Goal: Task Accomplishment & Management: Manage account settings

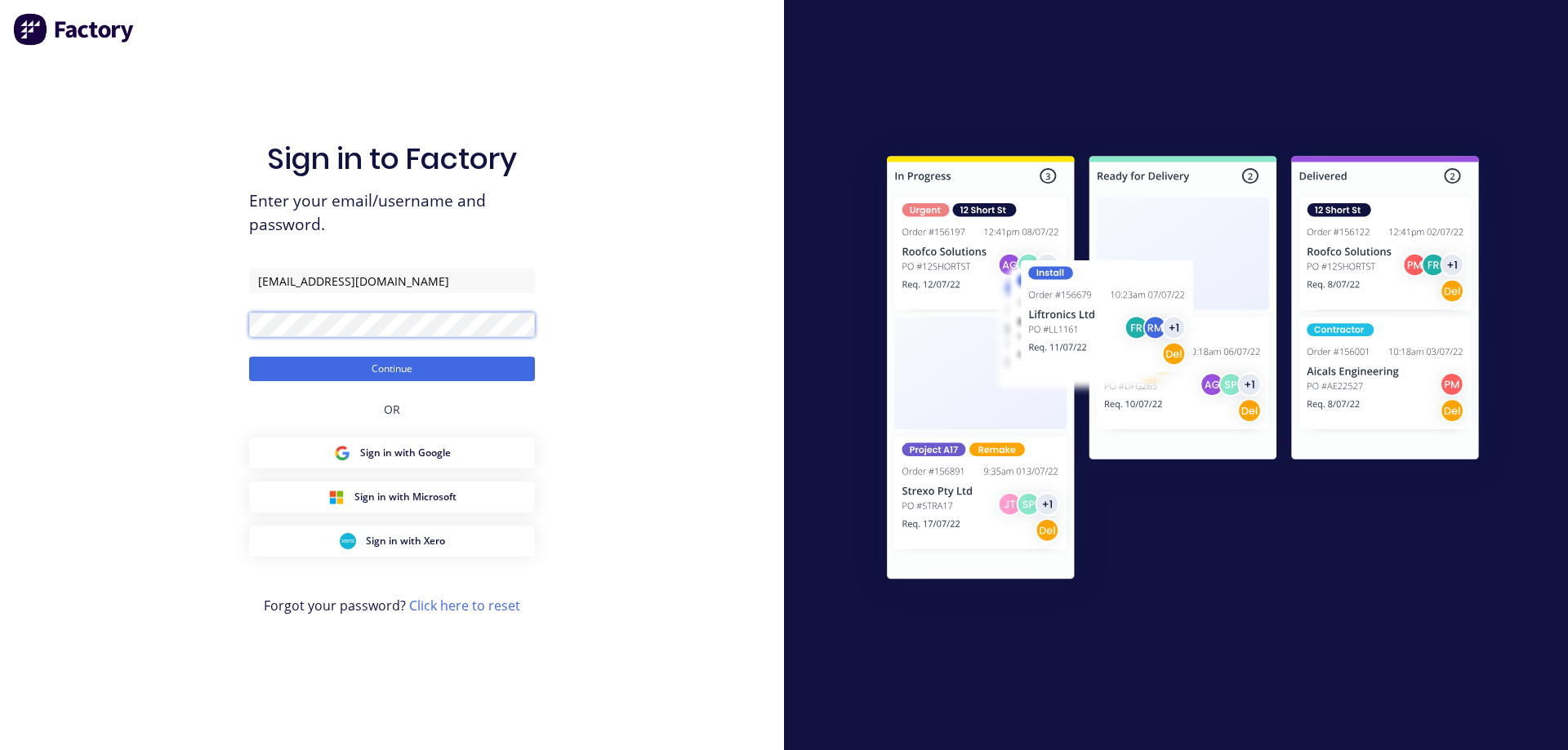
click at [219, 358] on div "Sign in to Factory Enter your email/username and password. [EMAIL_ADDRESS][DOMA…" at bounding box center [392, 375] width 784 height 750
click at [249, 357] on button "Continue" at bounding box center [392, 369] width 285 height 24
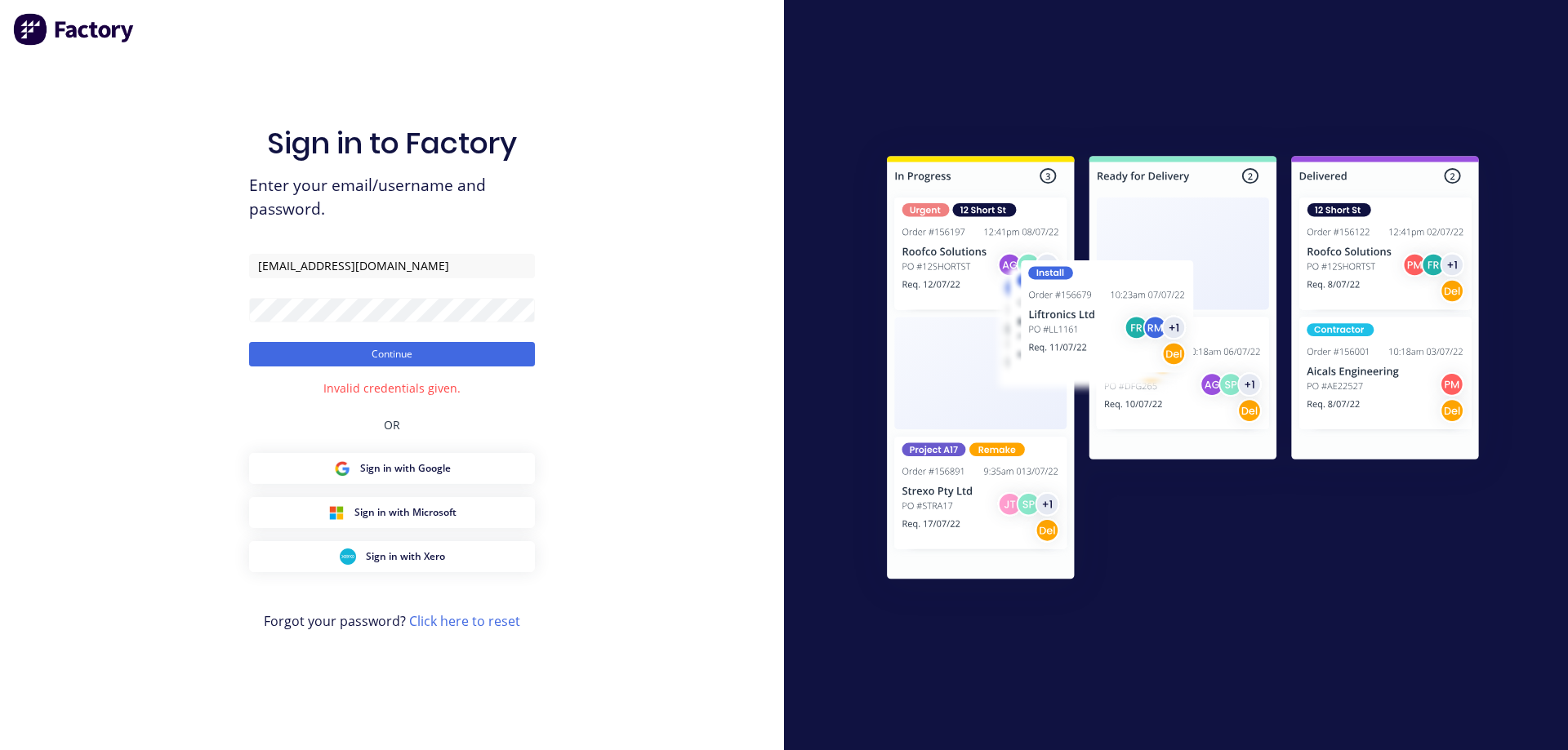
click at [345, 327] on form "[EMAIL_ADDRESS][DOMAIN_NAME] Continue" at bounding box center [392, 309] width 285 height 113
click at [250, 329] on form "[EMAIL_ADDRESS][DOMAIN_NAME] Continue" at bounding box center [392, 309] width 285 height 113
click at [249, 342] on button "Continue" at bounding box center [392, 354] width 285 height 24
drag, startPoint x: 376, startPoint y: 259, endPoint x: 377, endPoint y: 276, distance: 17.0
click at [376, 259] on input "[EMAIL_ADDRESS][DOMAIN_NAME]" at bounding box center [392, 266] width 285 height 24
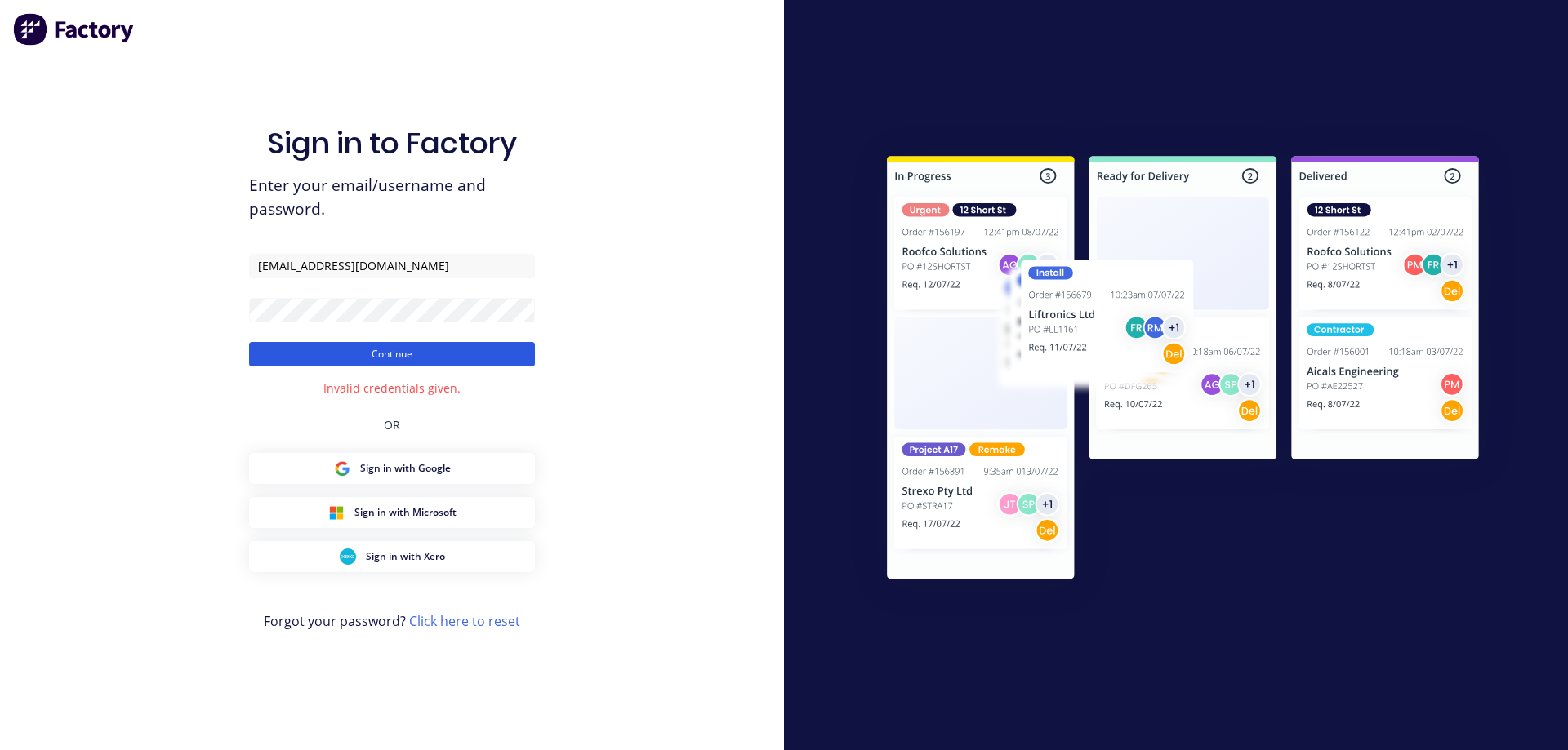
click at [271, 356] on button "Continue" at bounding box center [392, 354] width 285 height 24
click at [411, 265] on input "[EMAIL_ADDRESS][DOMAIN_NAME]" at bounding box center [392, 266] width 285 height 24
type input "[EMAIL_ADDRESS][DOMAIN_NAME]"
click at [276, 363] on button "Continue" at bounding box center [392, 354] width 285 height 24
click at [373, 360] on button "Continue" at bounding box center [392, 354] width 285 height 24
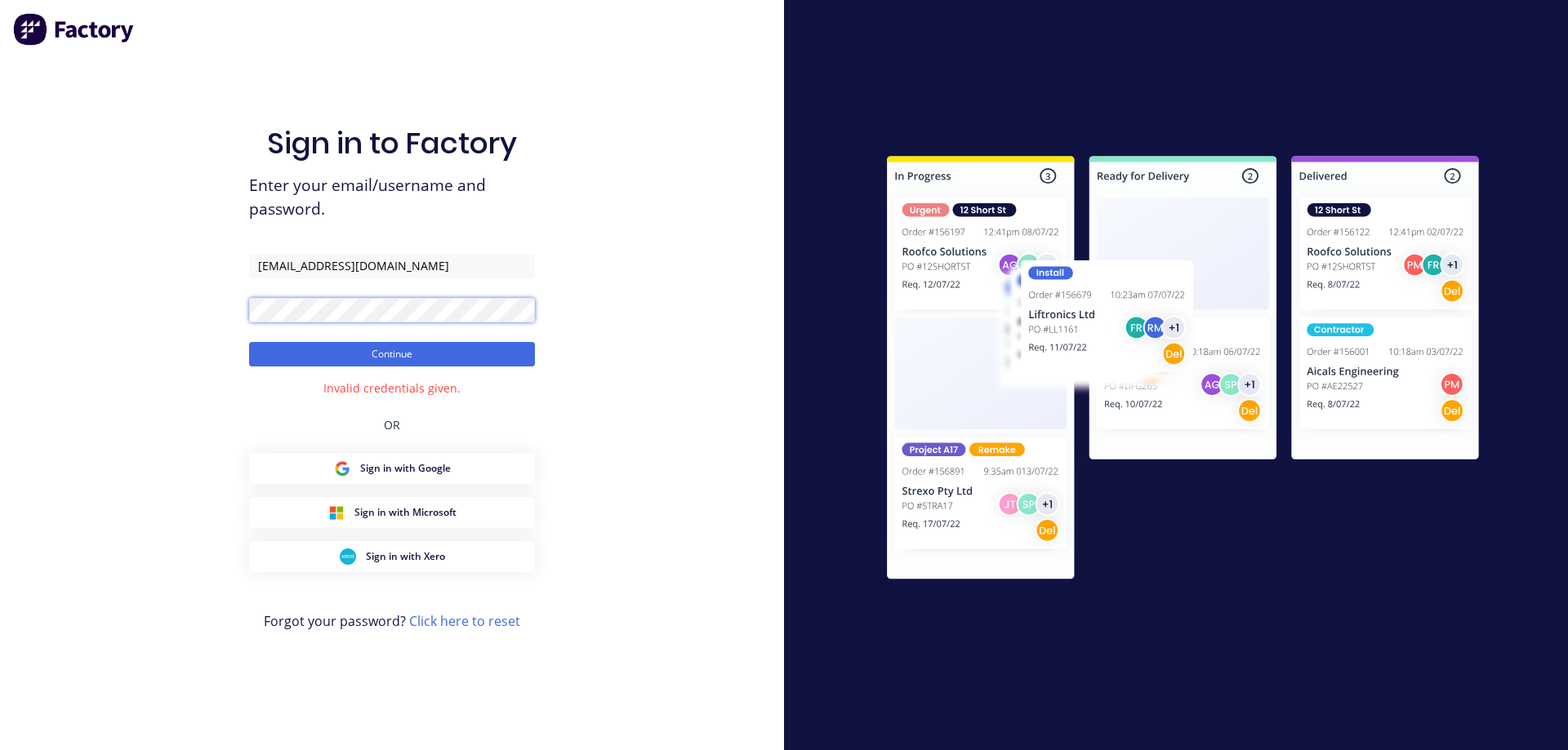
click at [246, 321] on div "Sign in to Factory Enter your email/username and password. [EMAIL_ADDRESS][DOMA…" at bounding box center [392, 375] width 784 height 750
click at [249, 342] on button "Continue" at bounding box center [392, 354] width 285 height 24
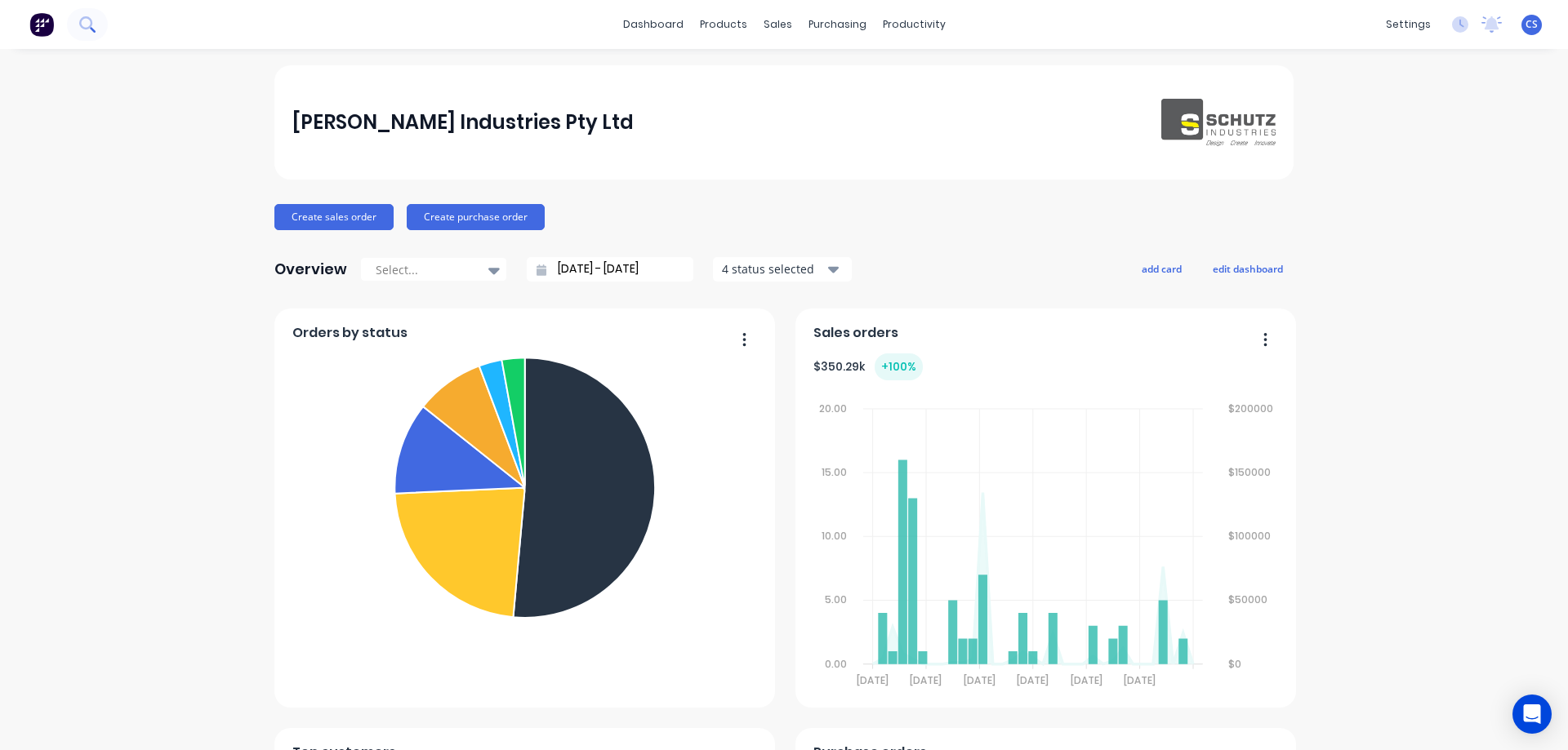
click at [86, 21] on icon at bounding box center [87, 24] width 16 height 16
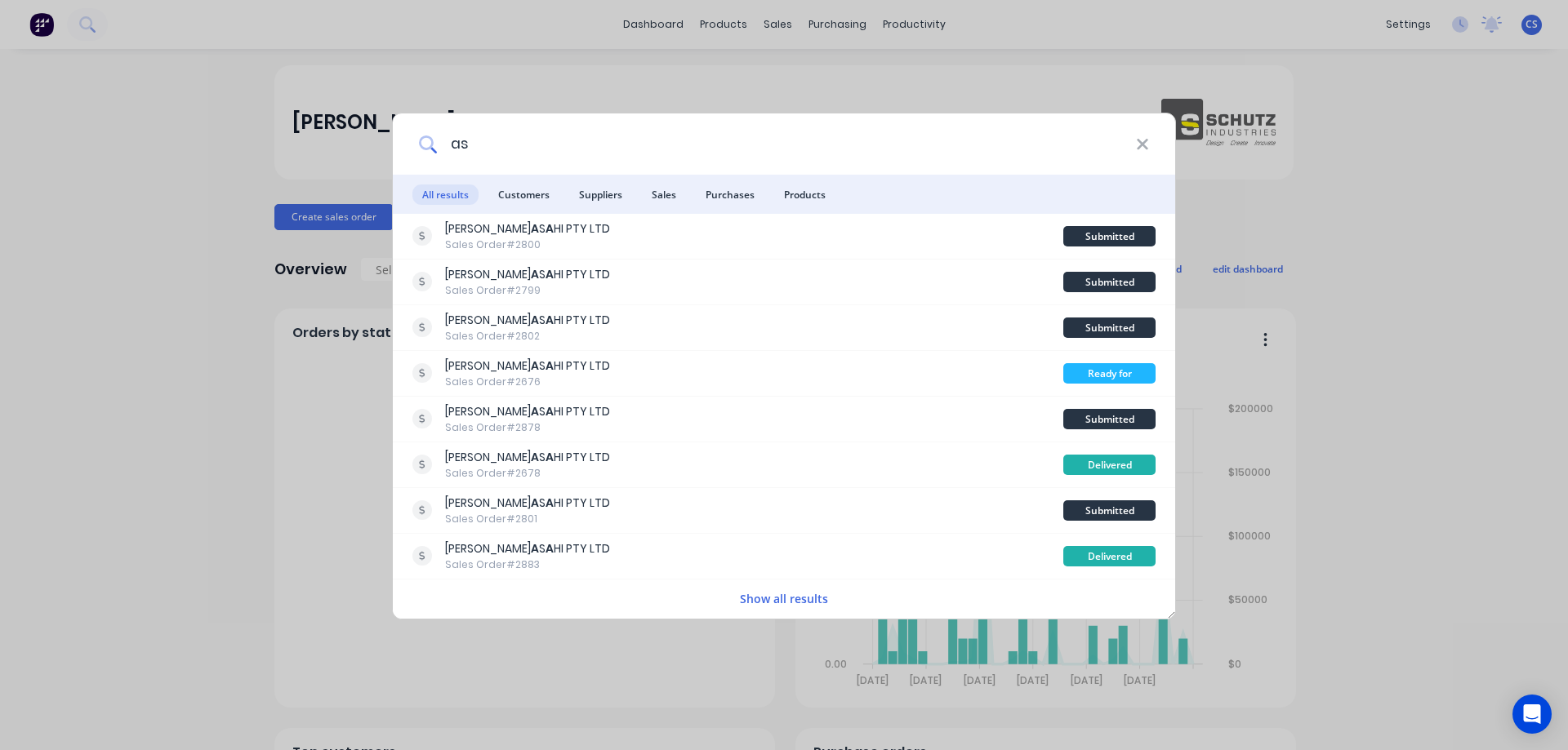
type input "a"
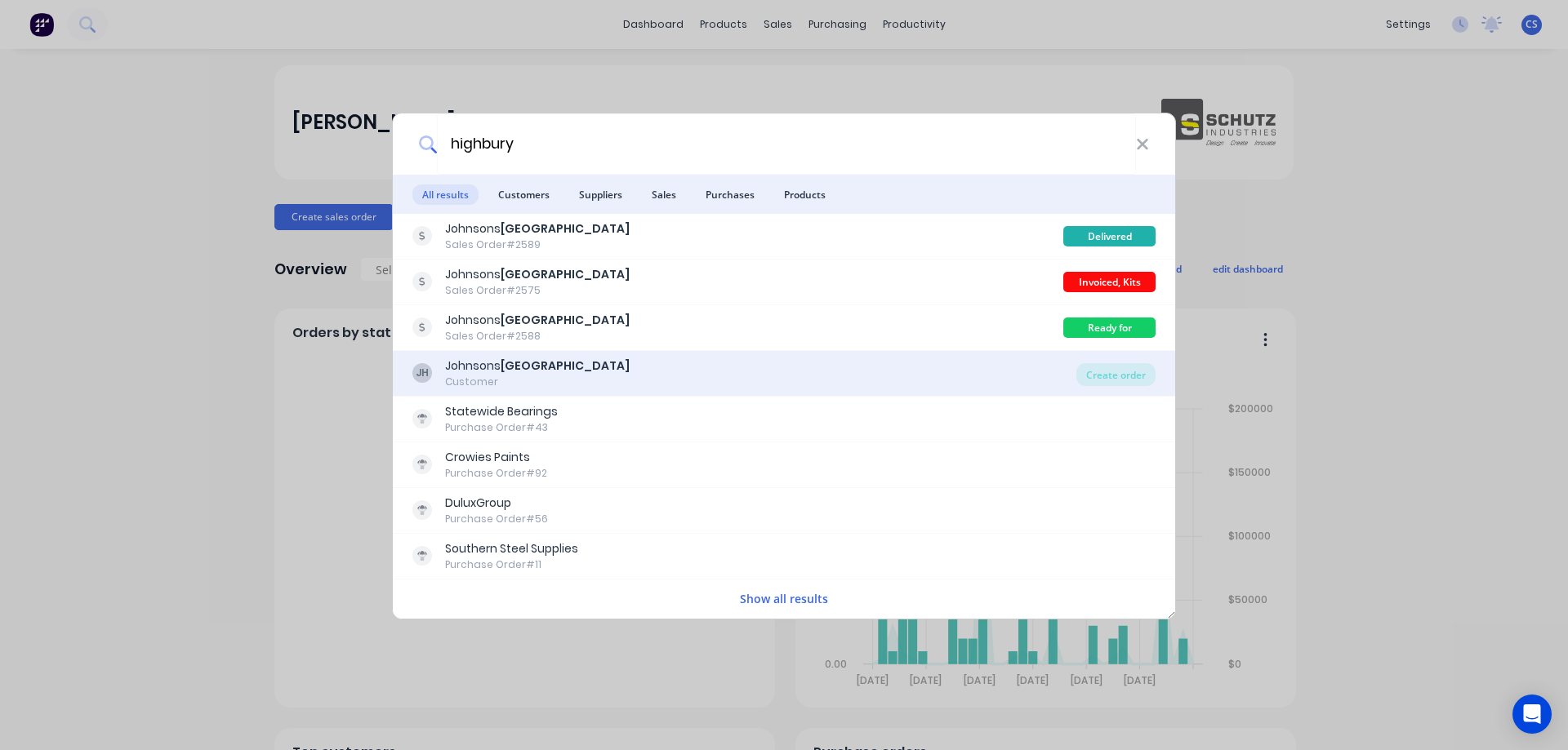
type input "highbury"
click at [489, 359] on div "Johnsons Highbury" at bounding box center [537, 366] width 185 height 17
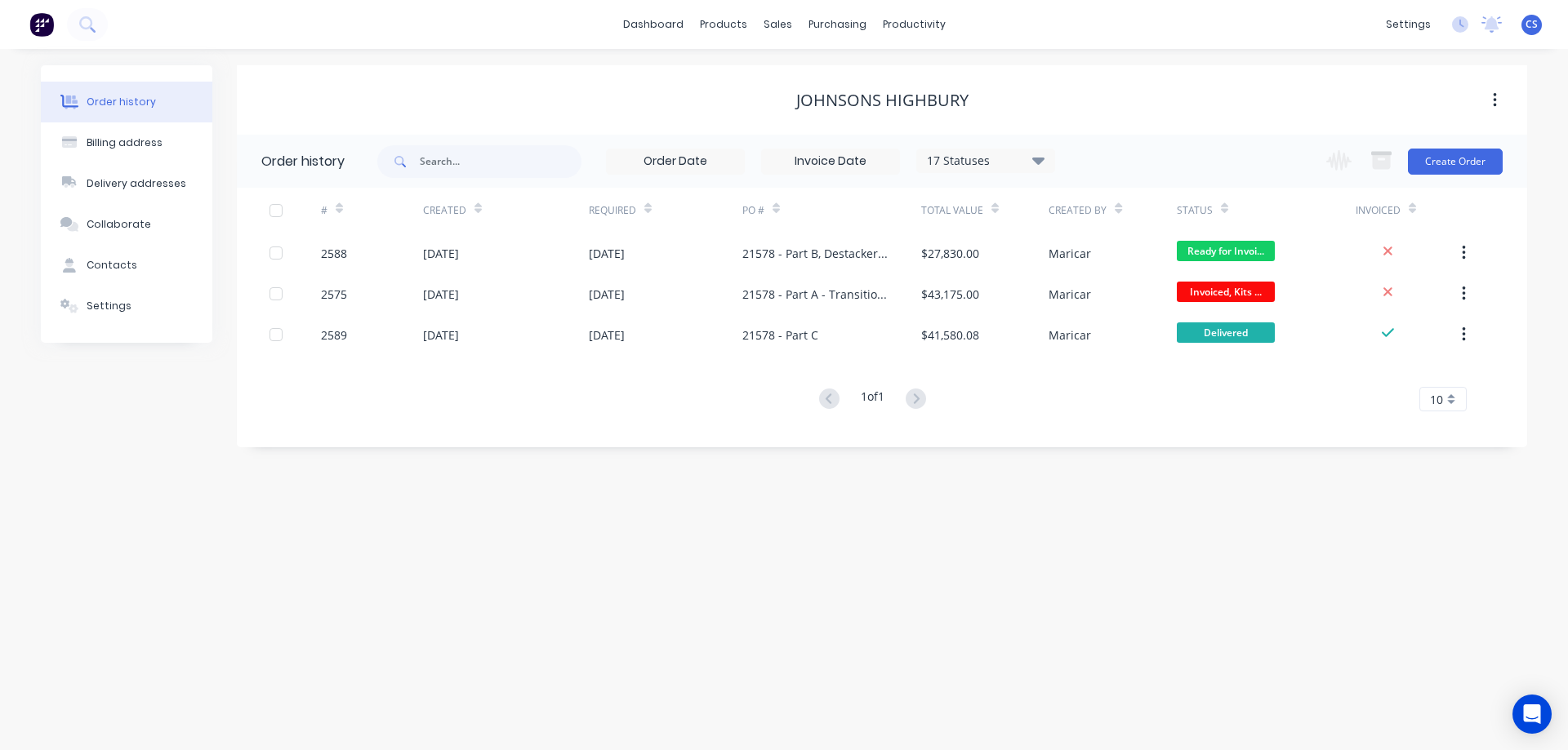
click at [43, 31] on img at bounding box center [41, 24] width 24 height 24
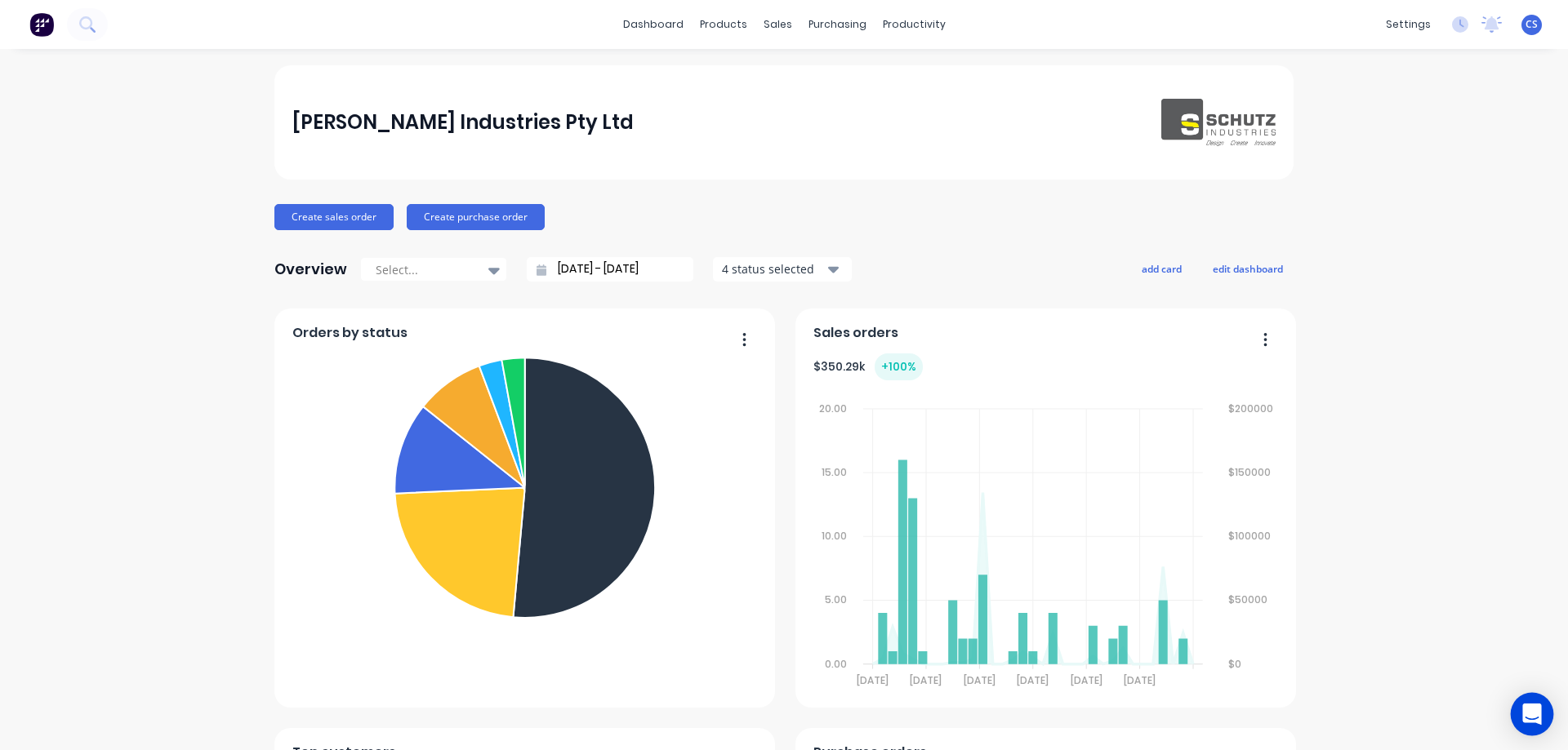
click at [1531, 717] on icon "Open Intercom Messenger" at bounding box center [1532, 714] width 19 height 22
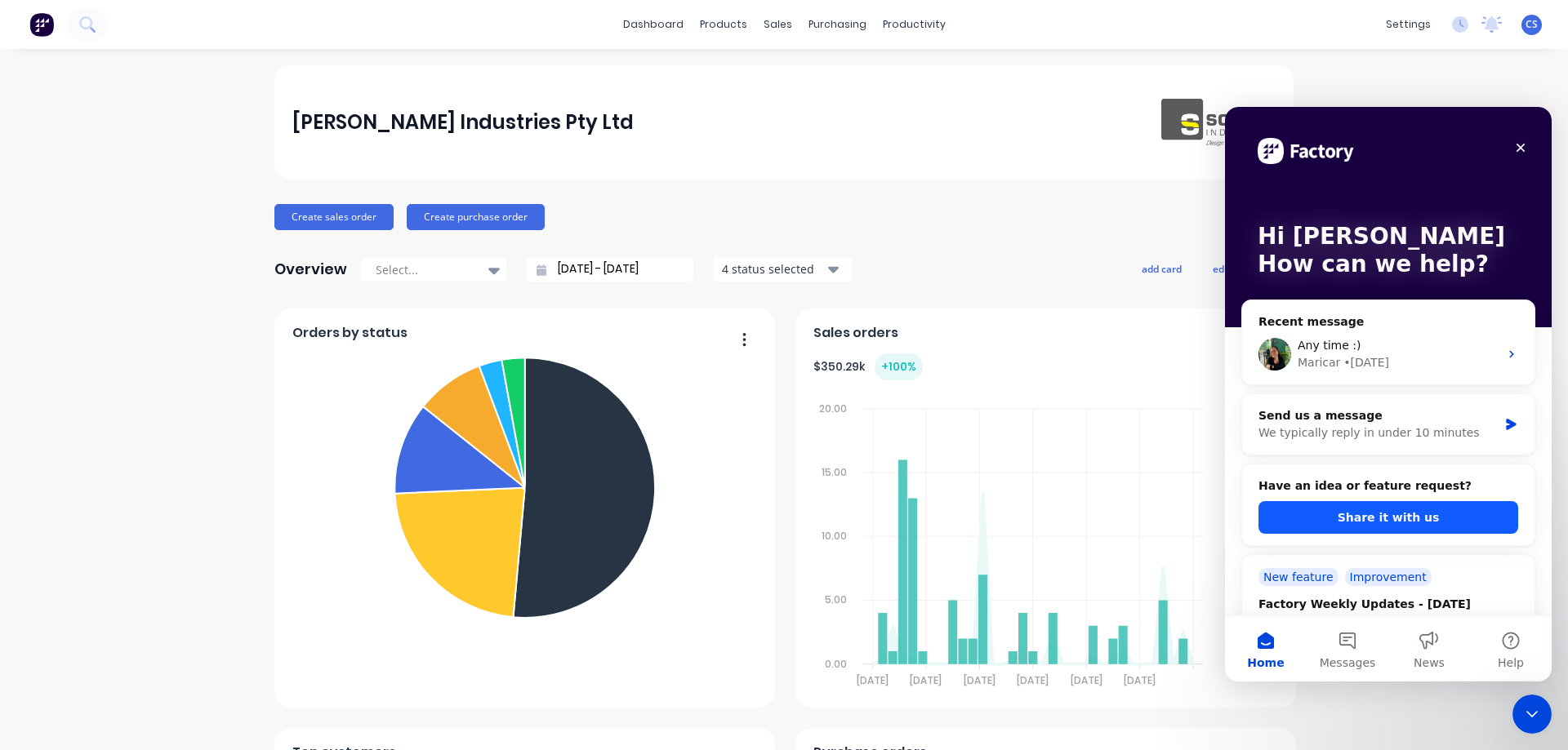
click at [1371, 515] on button "Share it with us" at bounding box center [1388, 517] width 260 height 33
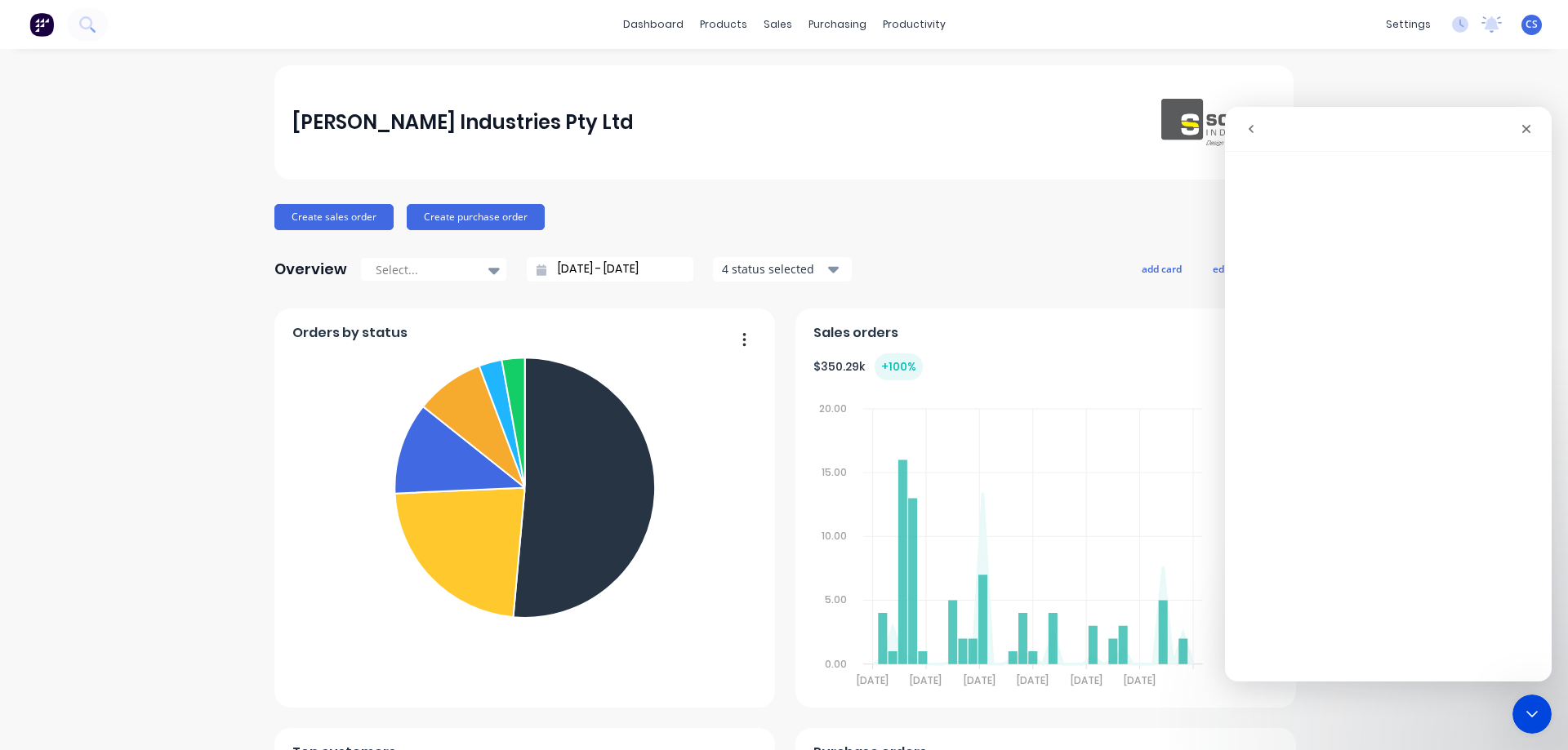
click at [1252, 123] on icon "go back" at bounding box center [1251, 128] width 13 height 13
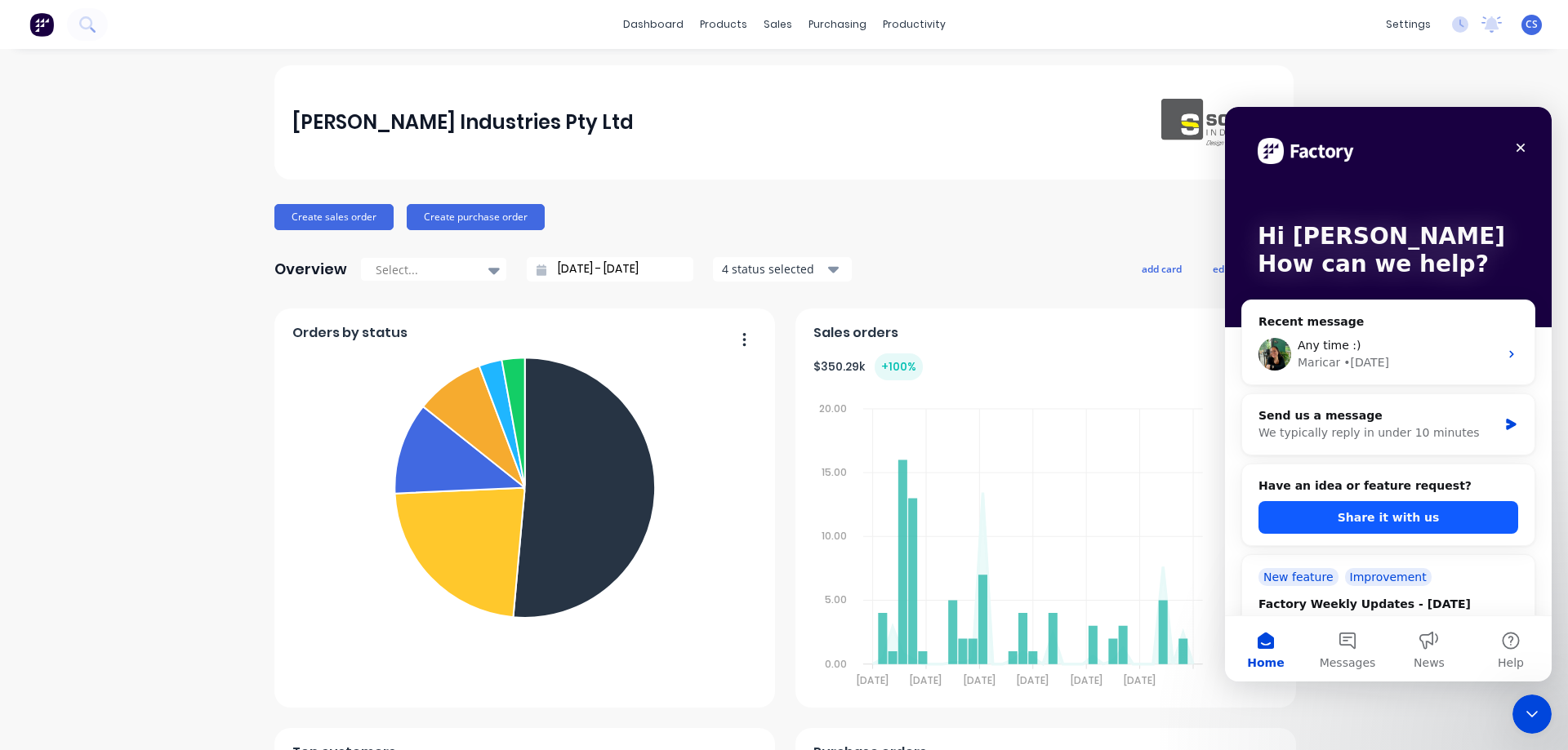
click at [1419, 505] on button "Share it with us" at bounding box center [1388, 517] width 260 height 33
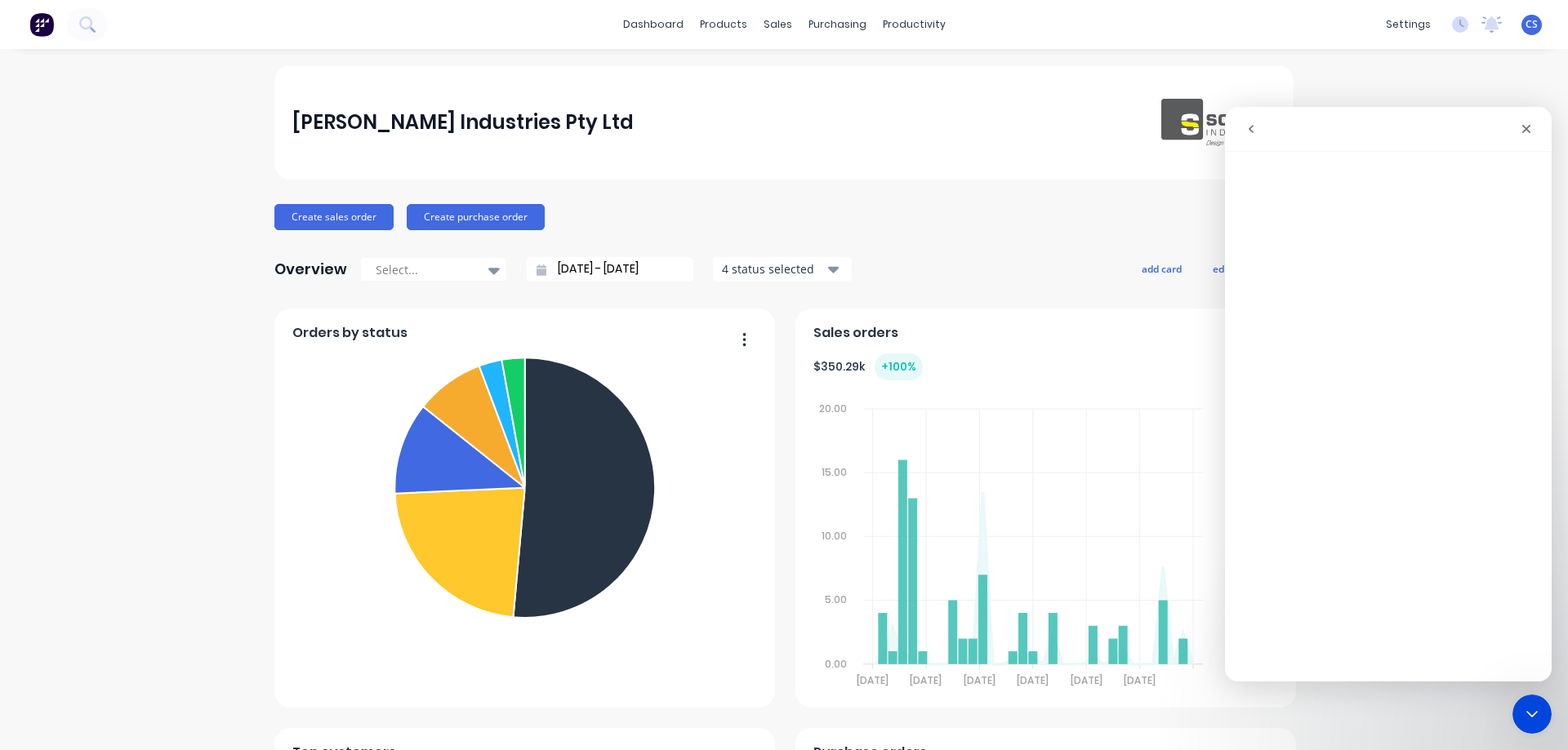
click at [1253, 126] on icon "go back" at bounding box center [1251, 128] width 13 height 13
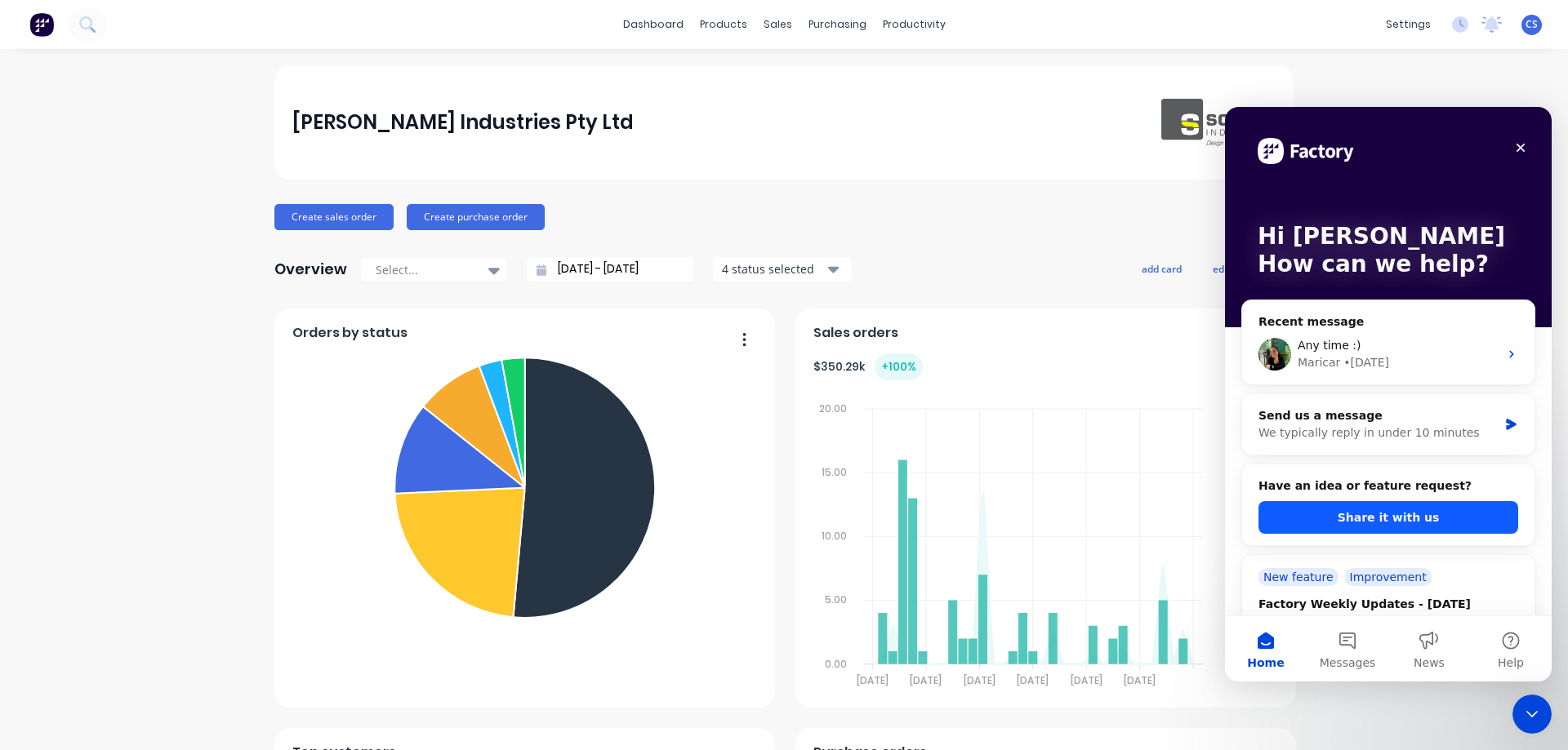
click at [1372, 512] on button "Share it with us" at bounding box center [1388, 517] width 260 height 33
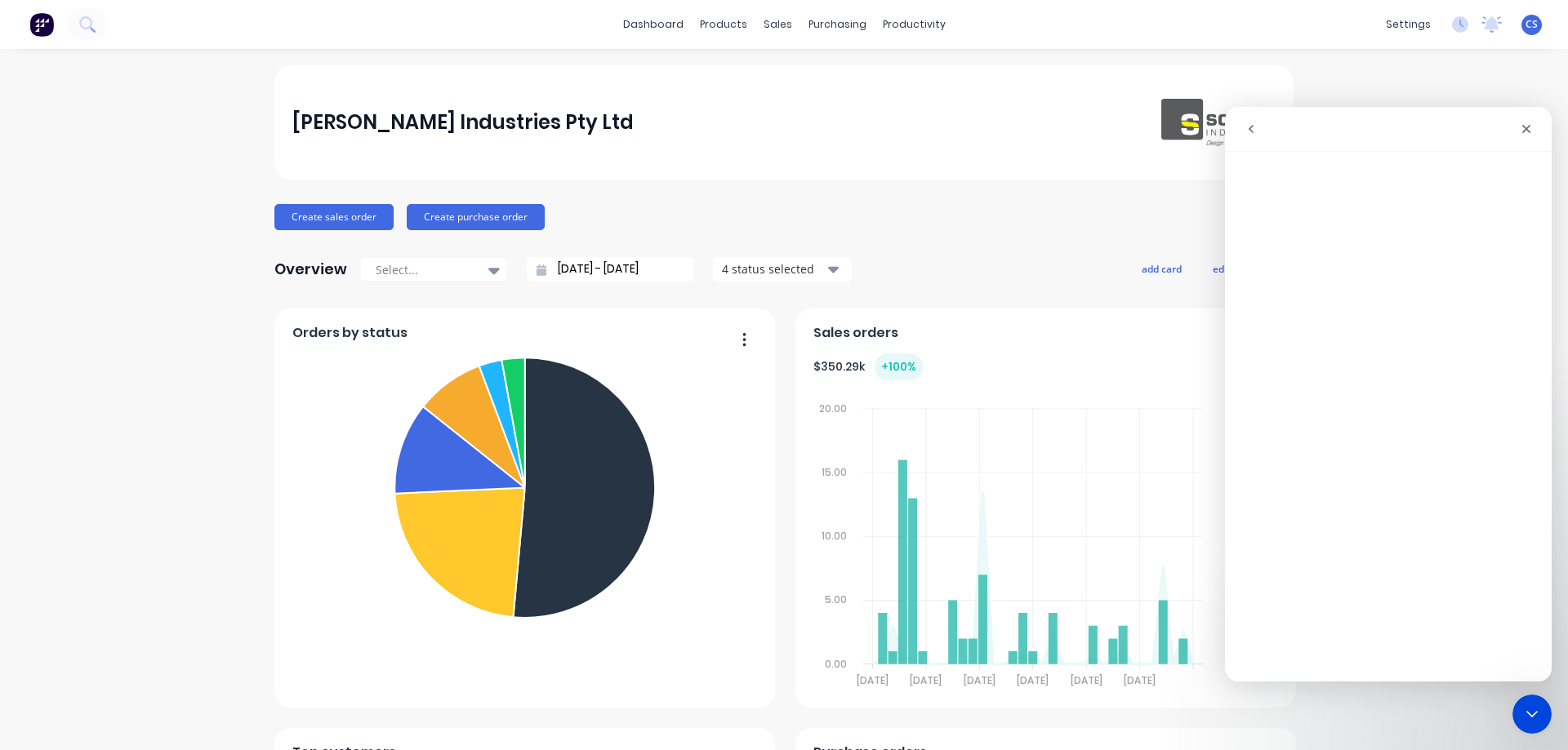
click at [1252, 132] on icon "go back" at bounding box center [1251, 128] width 5 height 8
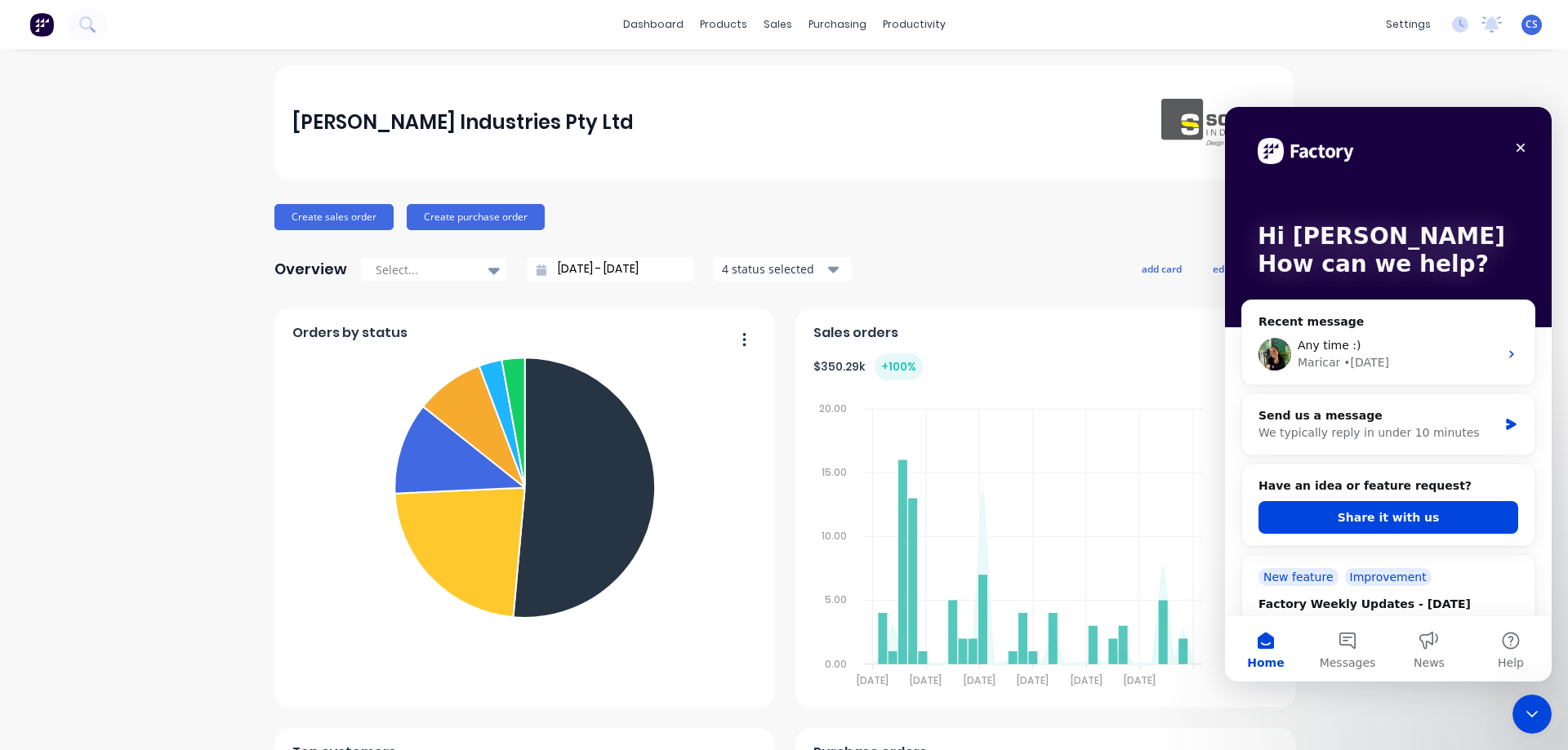
scroll to position [82, 0]
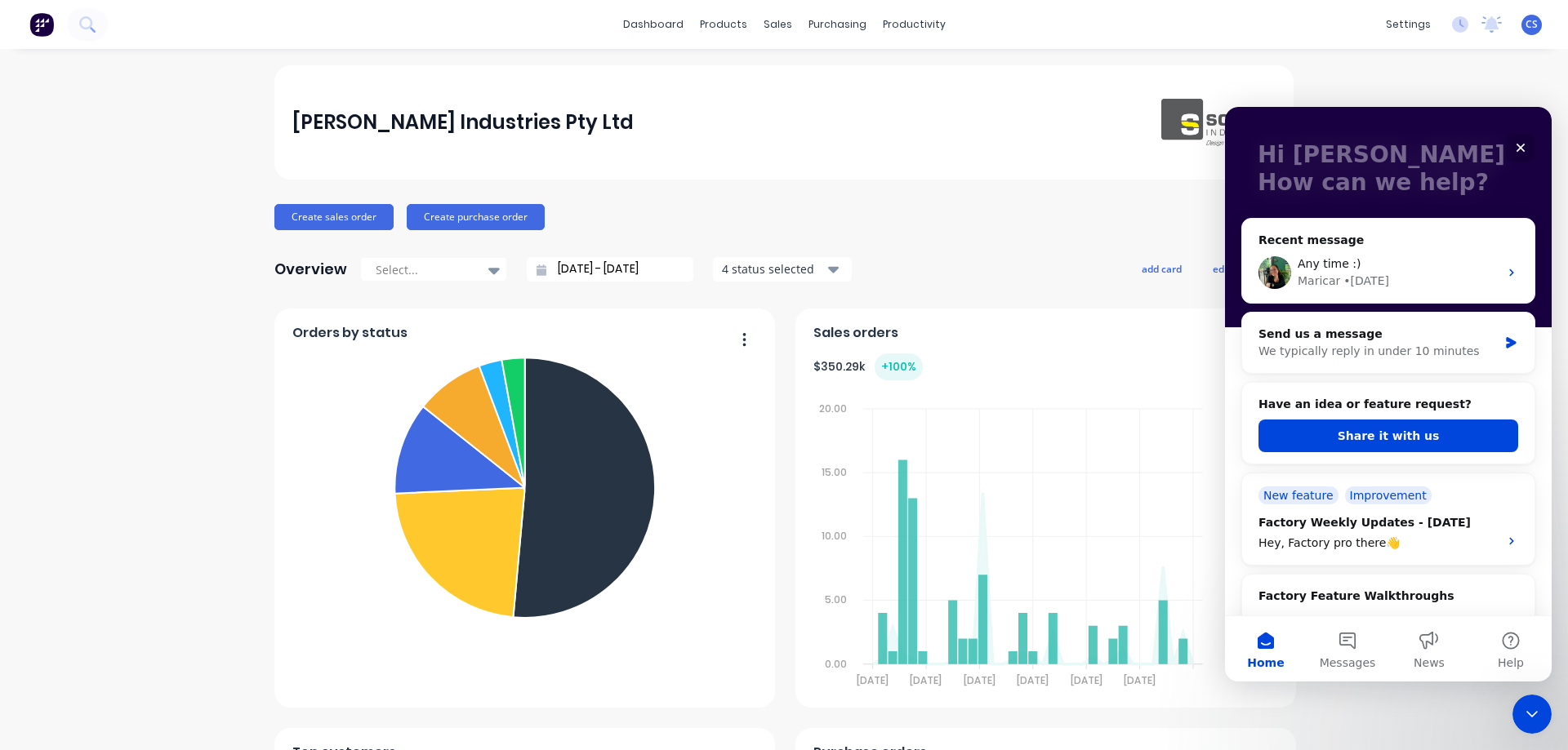
click at [1056, 202] on div "[PERSON_NAME] Industries Pty Ltd Create sales order Create purchase order Overv…" at bounding box center [784, 701] width 1019 height 1272
click at [1063, 207] on div "Create sales order Create purchase order" at bounding box center [784, 217] width 1019 height 26
click at [1521, 722] on div "Close Intercom Messenger" at bounding box center [1529, 711] width 39 height 39
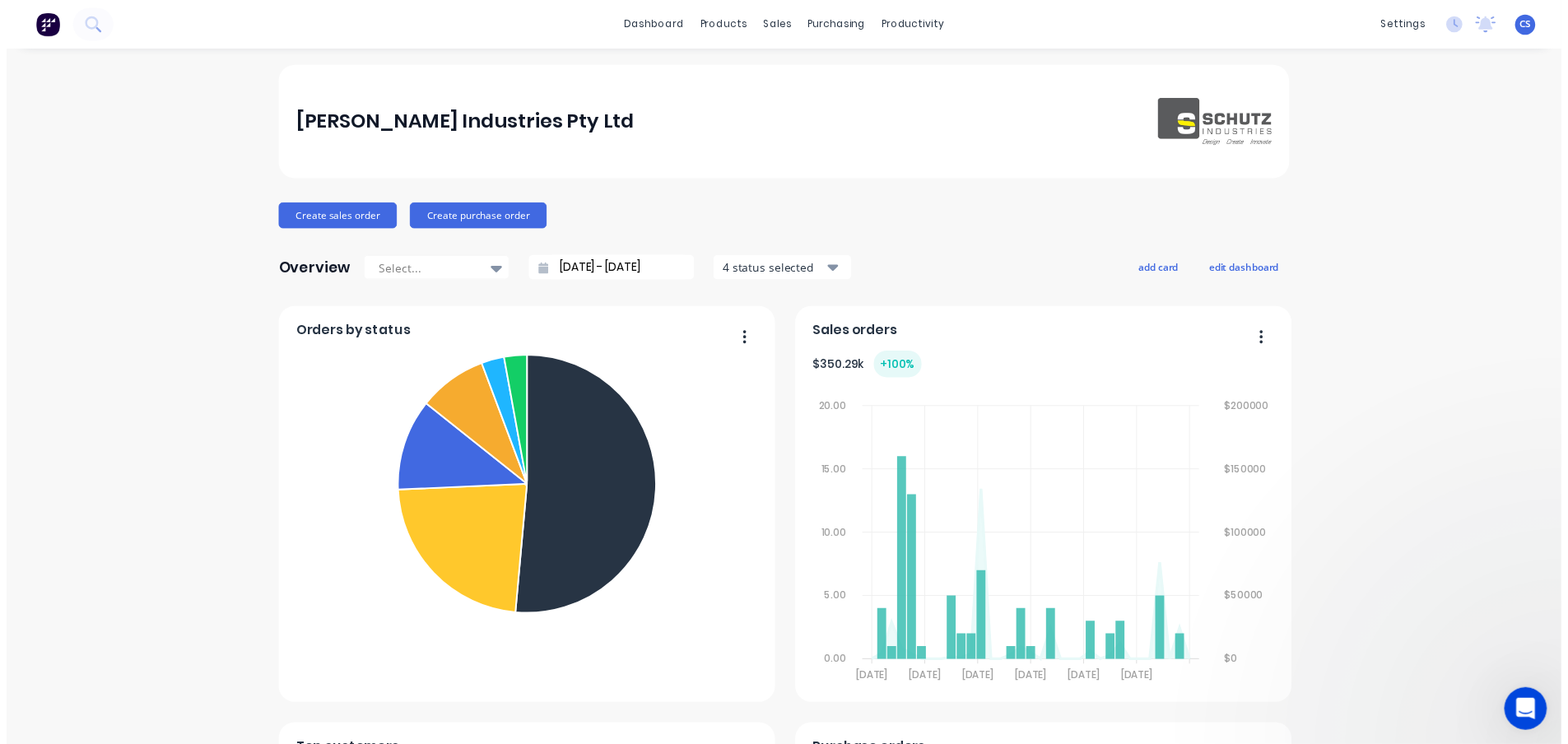
scroll to position [0, 0]
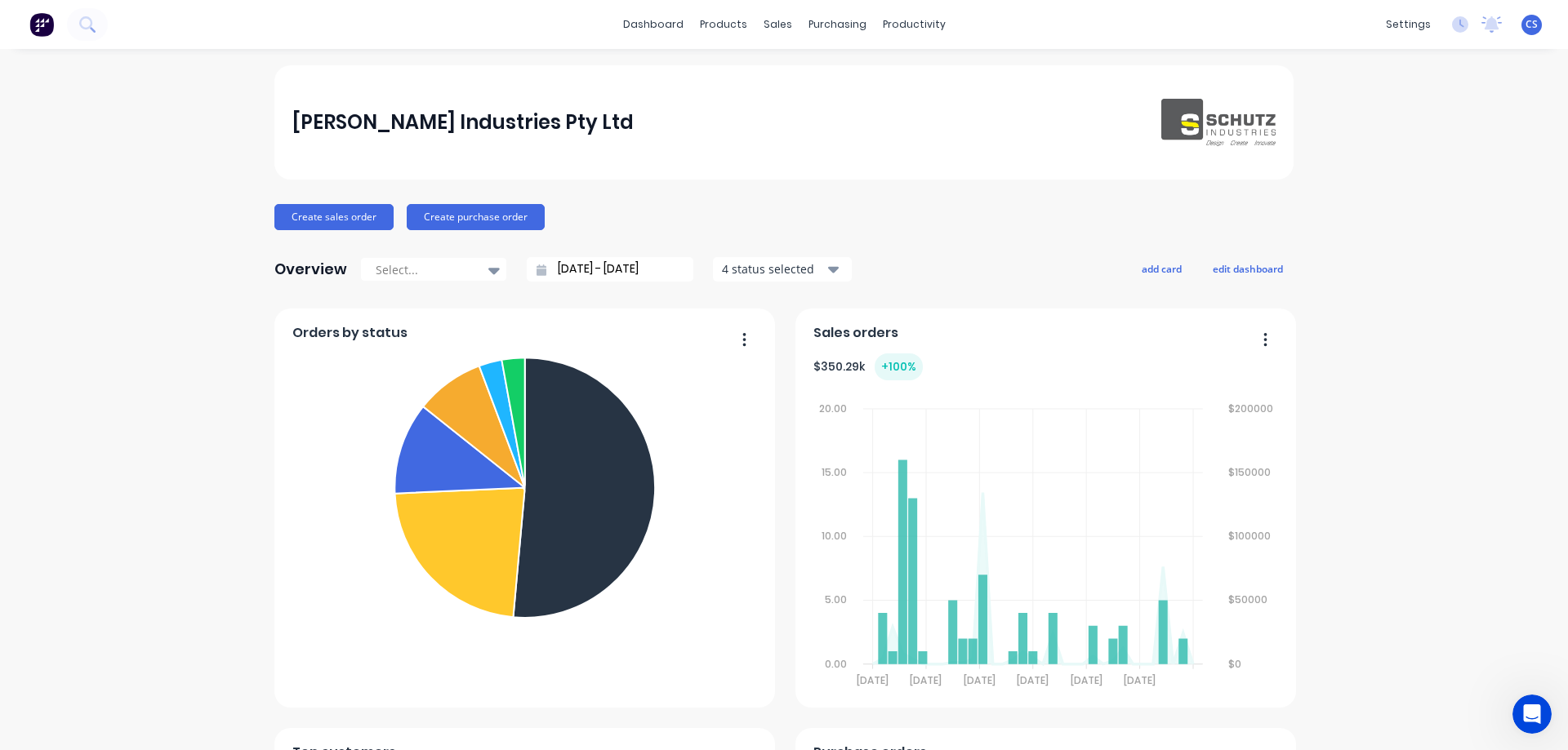
click at [1443, 596] on div "[PERSON_NAME] Industries Pty Ltd Create sales order Create purchase order Overv…" at bounding box center [784, 701] width 1568 height 1272
click at [921, 69] on link "Workflow" at bounding box center [971, 78] width 216 height 33
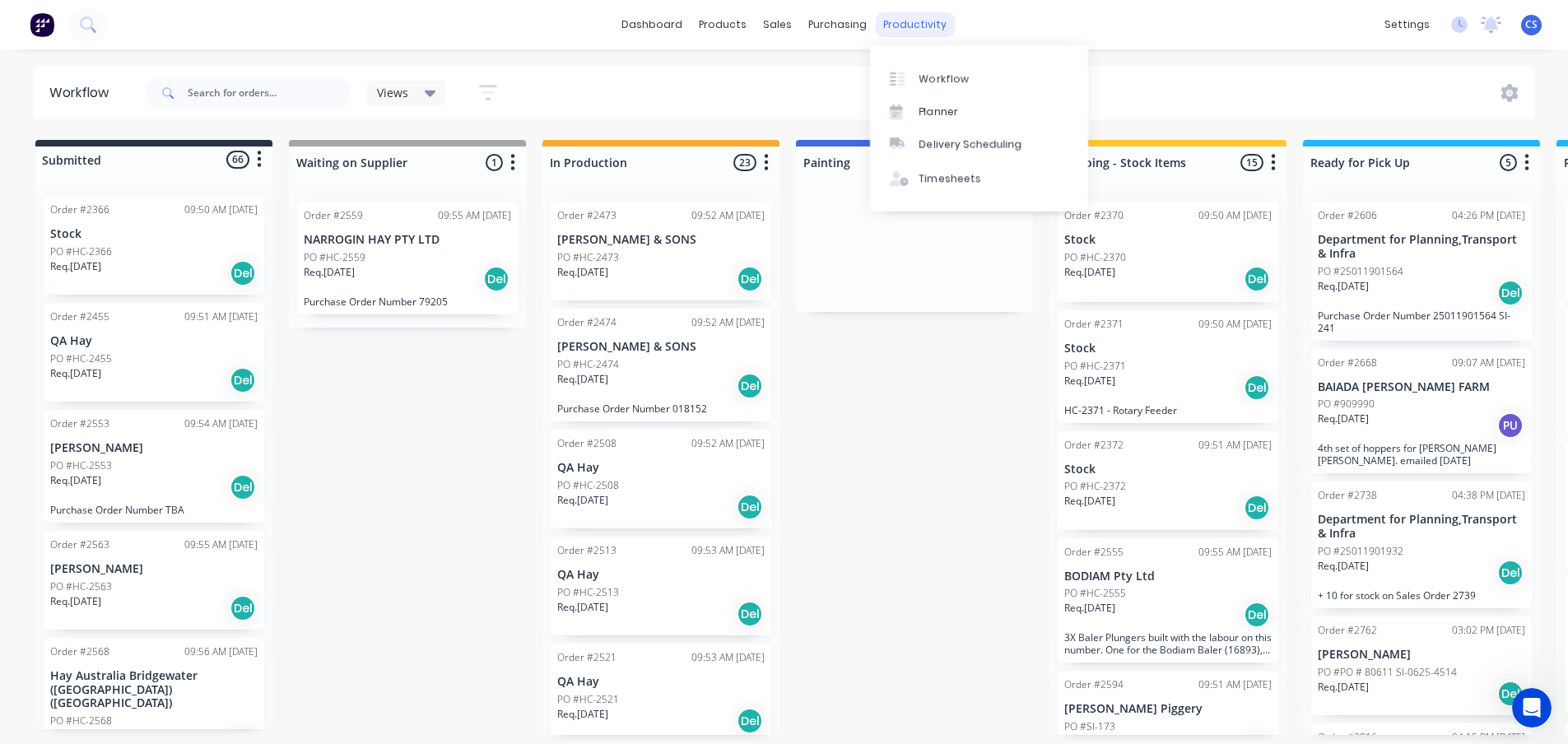
click at [900, 18] on div "productivity" at bounding box center [914, 24] width 80 height 24
click at [922, 115] on div "Planner" at bounding box center [939, 111] width 38 height 15
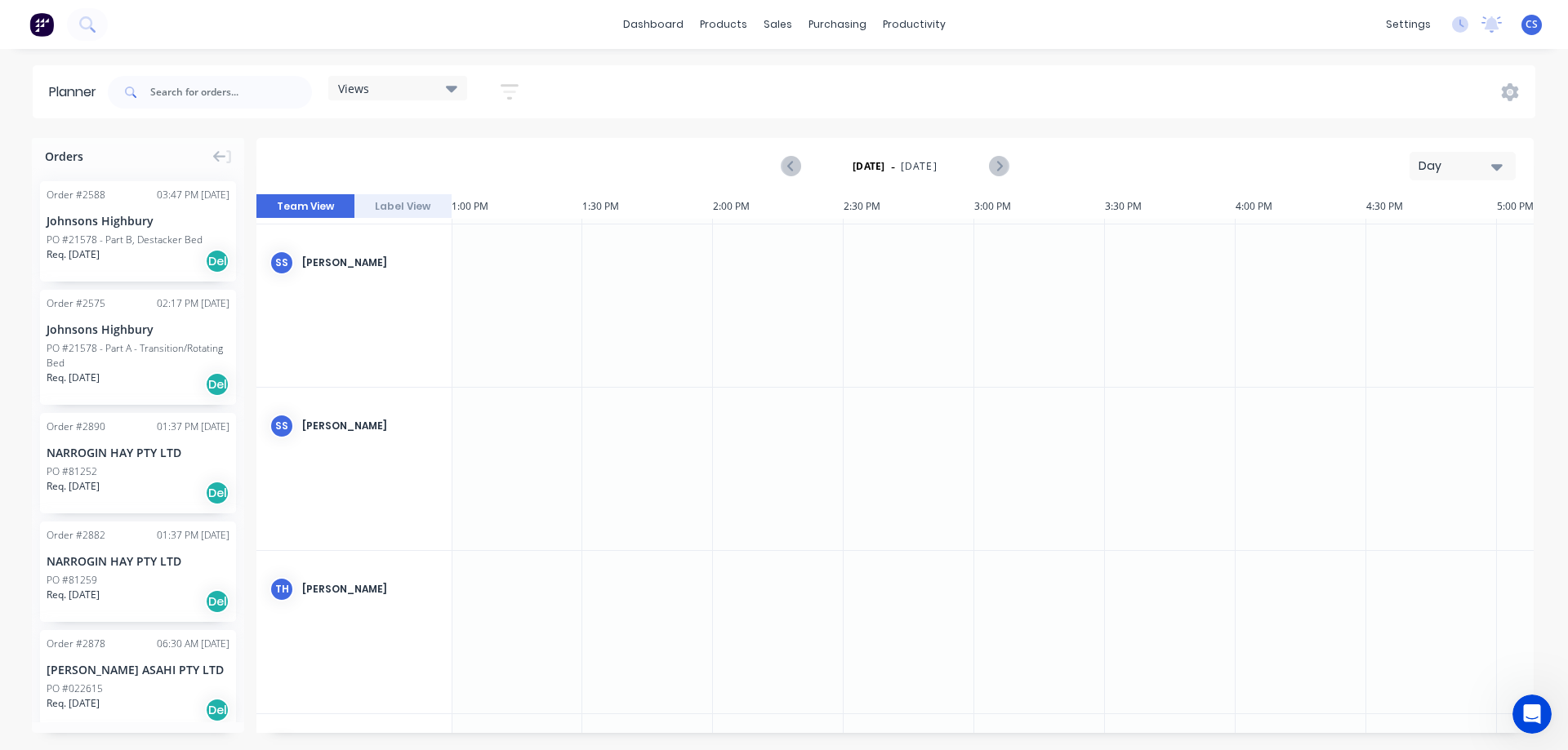
scroll to position [1953, 3398]
click at [781, 163] on button "Previous page" at bounding box center [791, 166] width 33 height 33
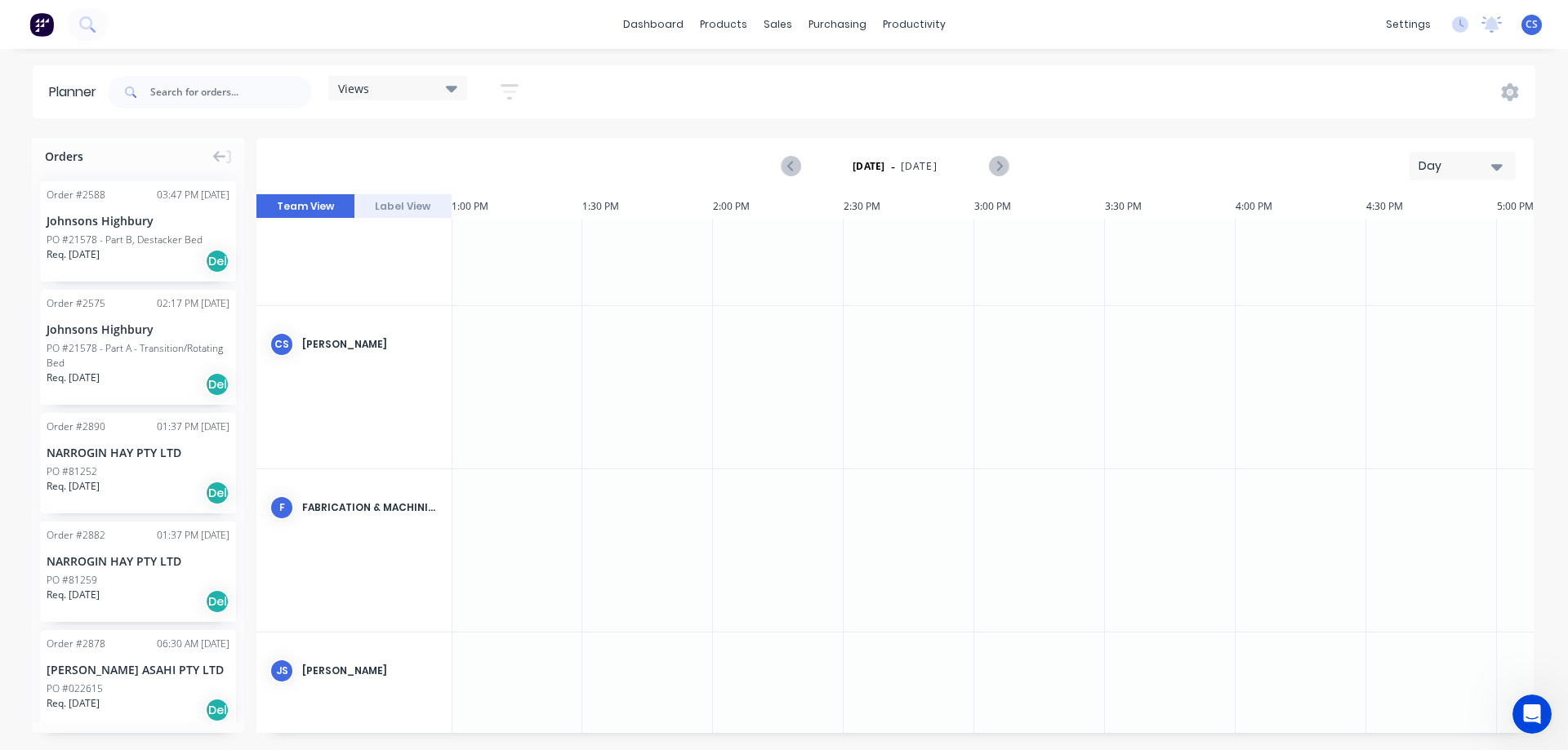
scroll to position [0, 3398]
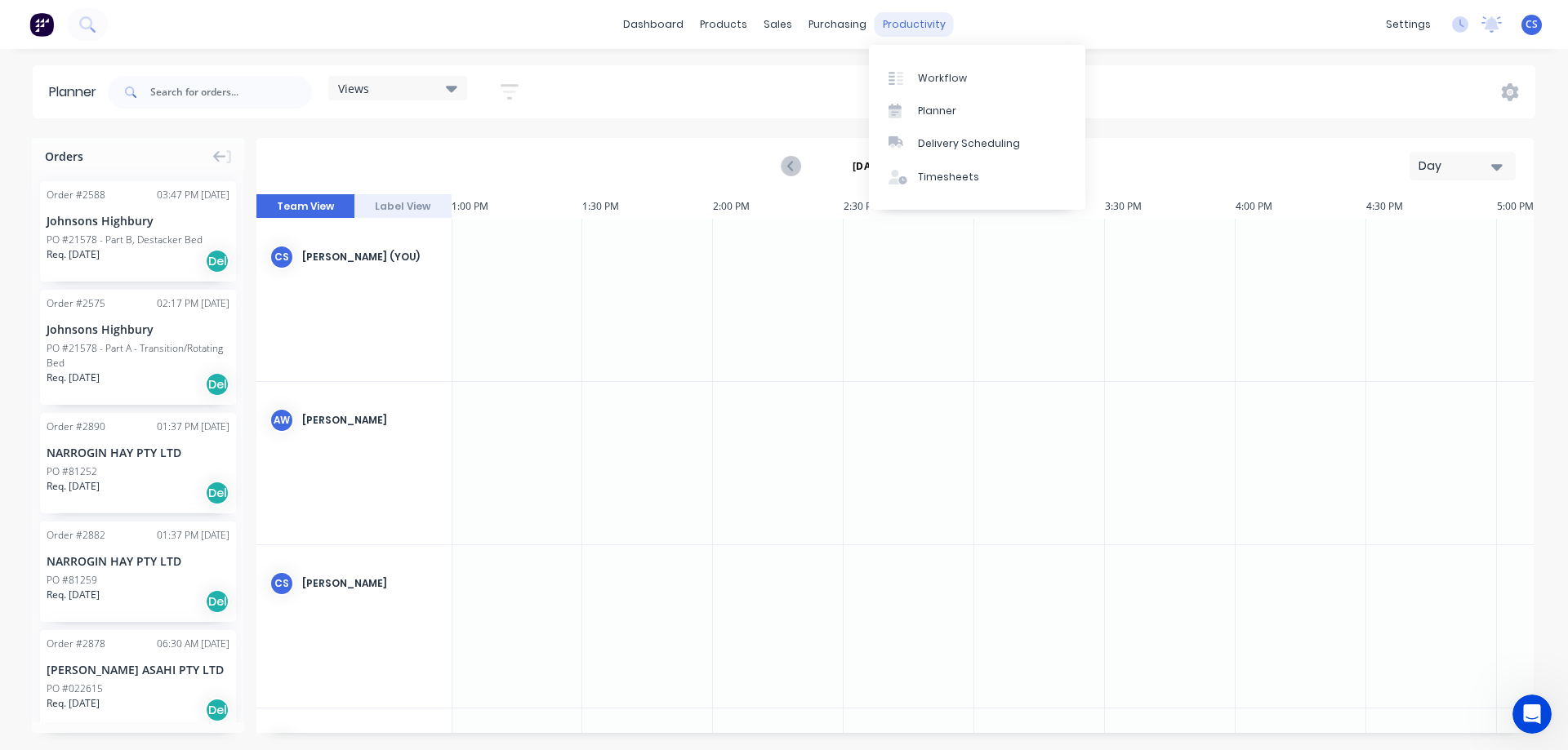
click at [913, 21] on div "productivity" at bounding box center [914, 24] width 79 height 24
click at [934, 184] on link "Timesheets" at bounding box center [976, 178] width 216 height 33
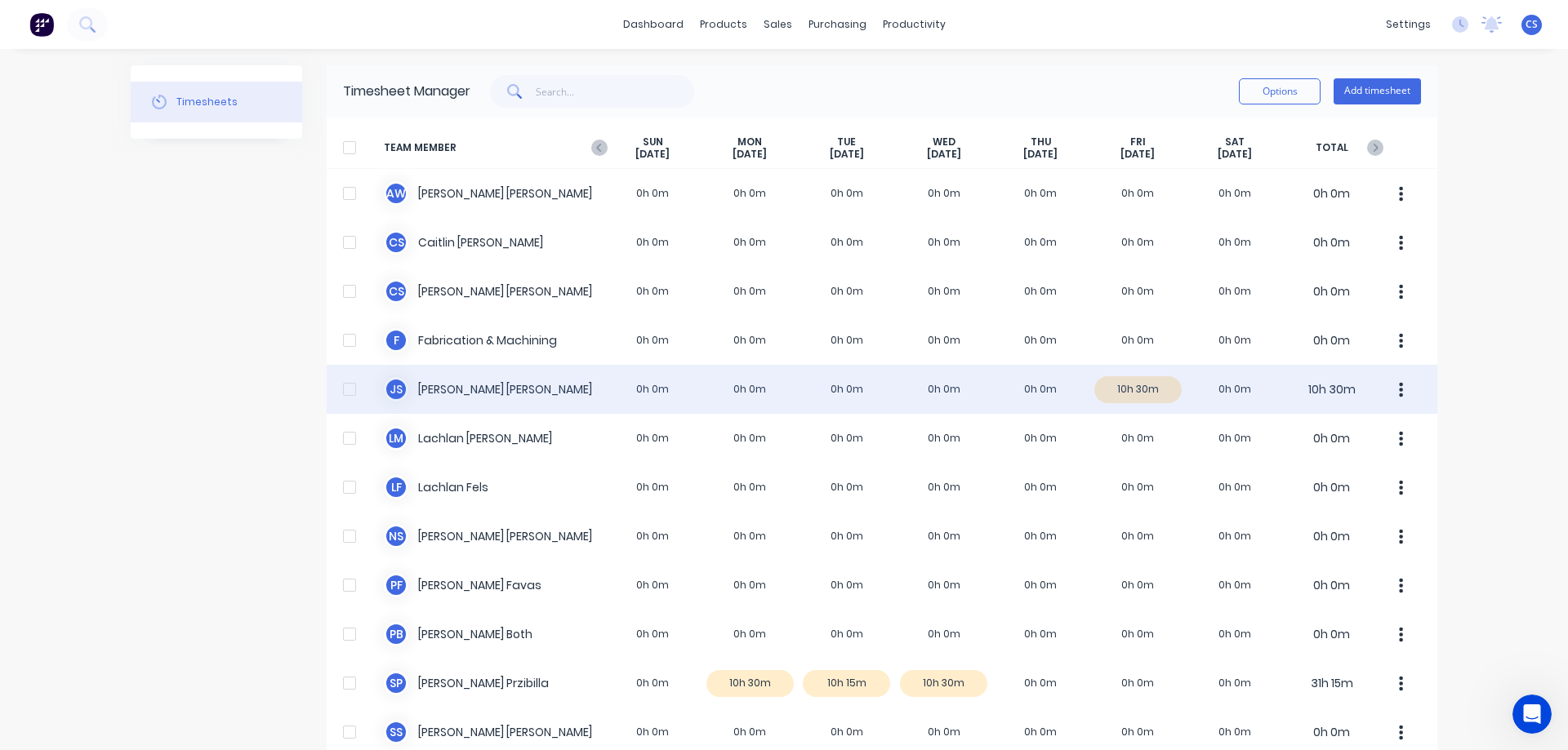
click at [1113, 384] on div "J S [PERSON_NAME] 0h 0m 0h 0m 0h 0m 0h 0m 0h 0m 10h 30m 0h 0m 10h 30m" at bounding box center [882, 389] width 1111 height 49
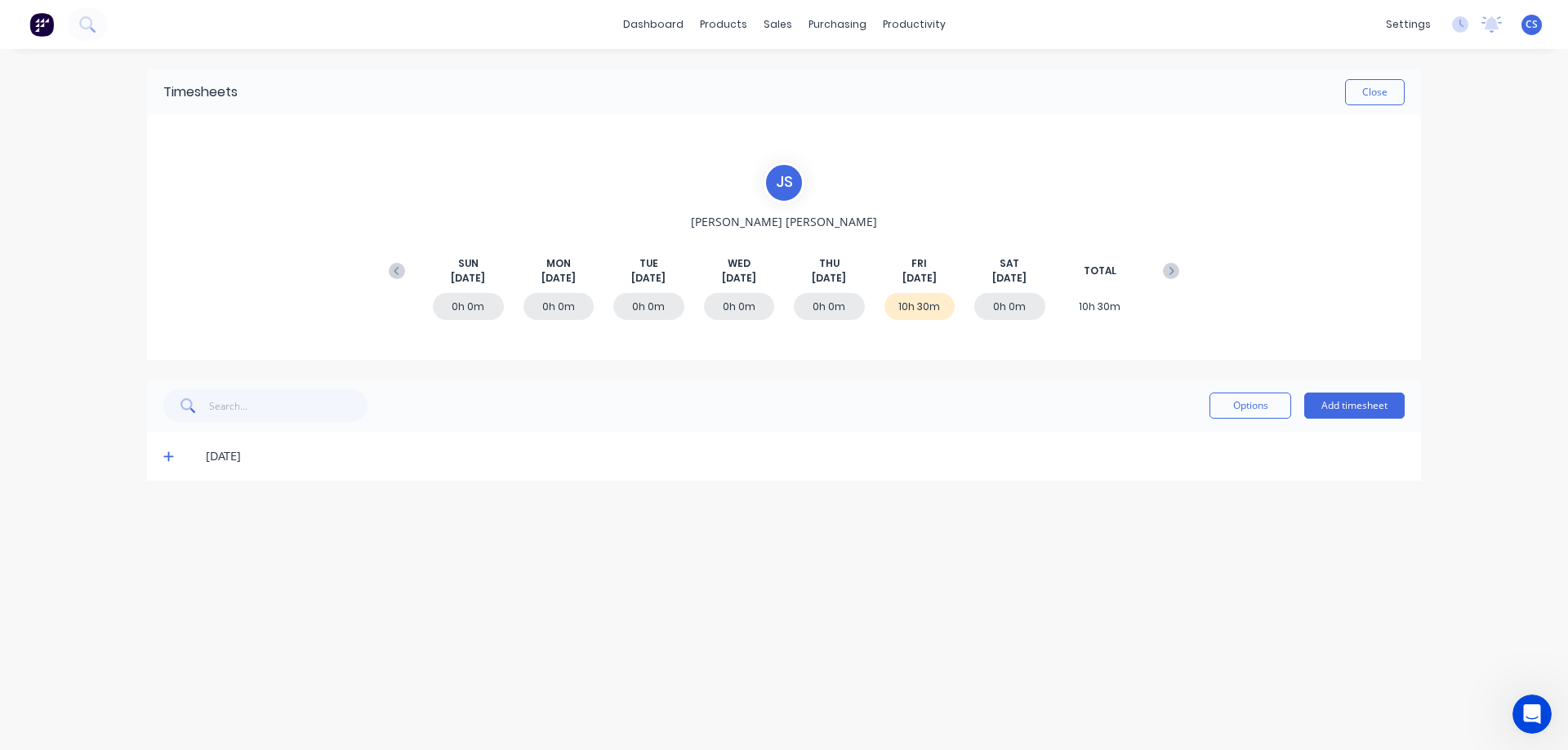
click at [204, 453] on div "[DATE]" at bounding box center [792, 456] width 1225 height 18
click at [164, 451] on icon at bounding box center [168, 456] width 10 height 11
click at [397, 267] on icon at bounding box center [397, 271] width 16 height 16
click at [1391, 91] on button "Close" at bounding box center [1374, 92] width 60 height 26
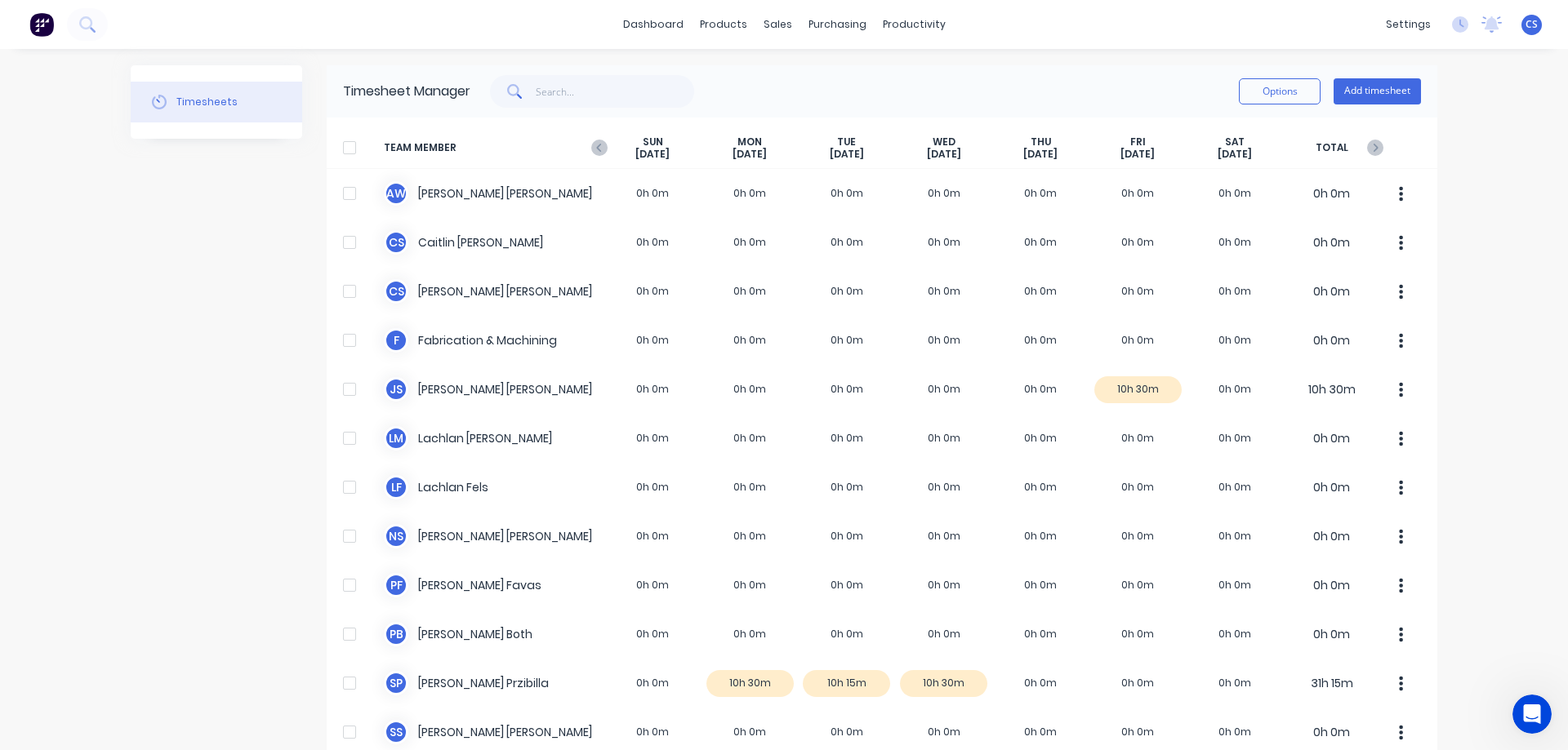
click at [605, 147] on div "[DATE]" at bounding box center [653, 147] width 97 height 25
click at [596, 151] on icon "button" at bounding box center [599, 147] width 5 height 8
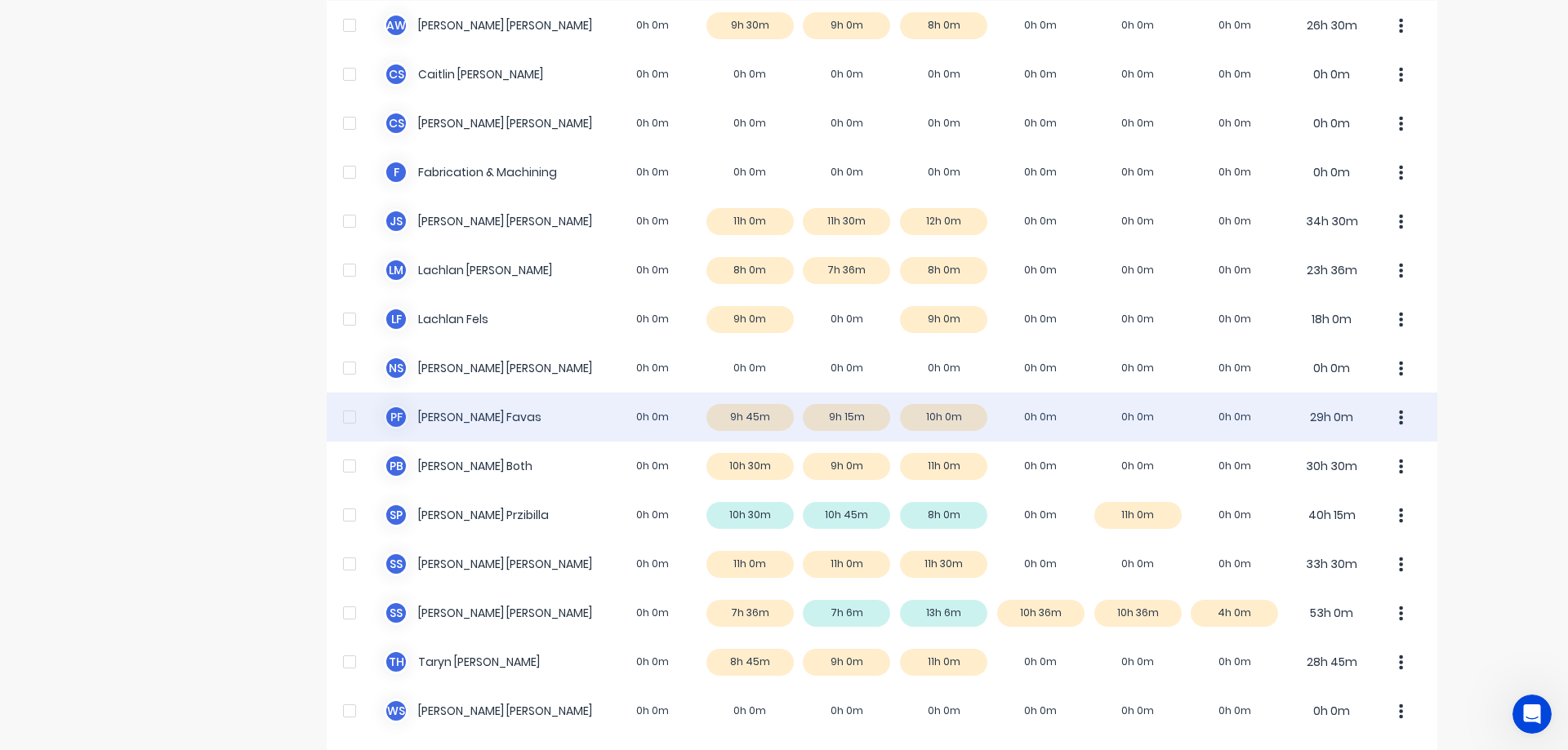
scroll to position [228, 0]
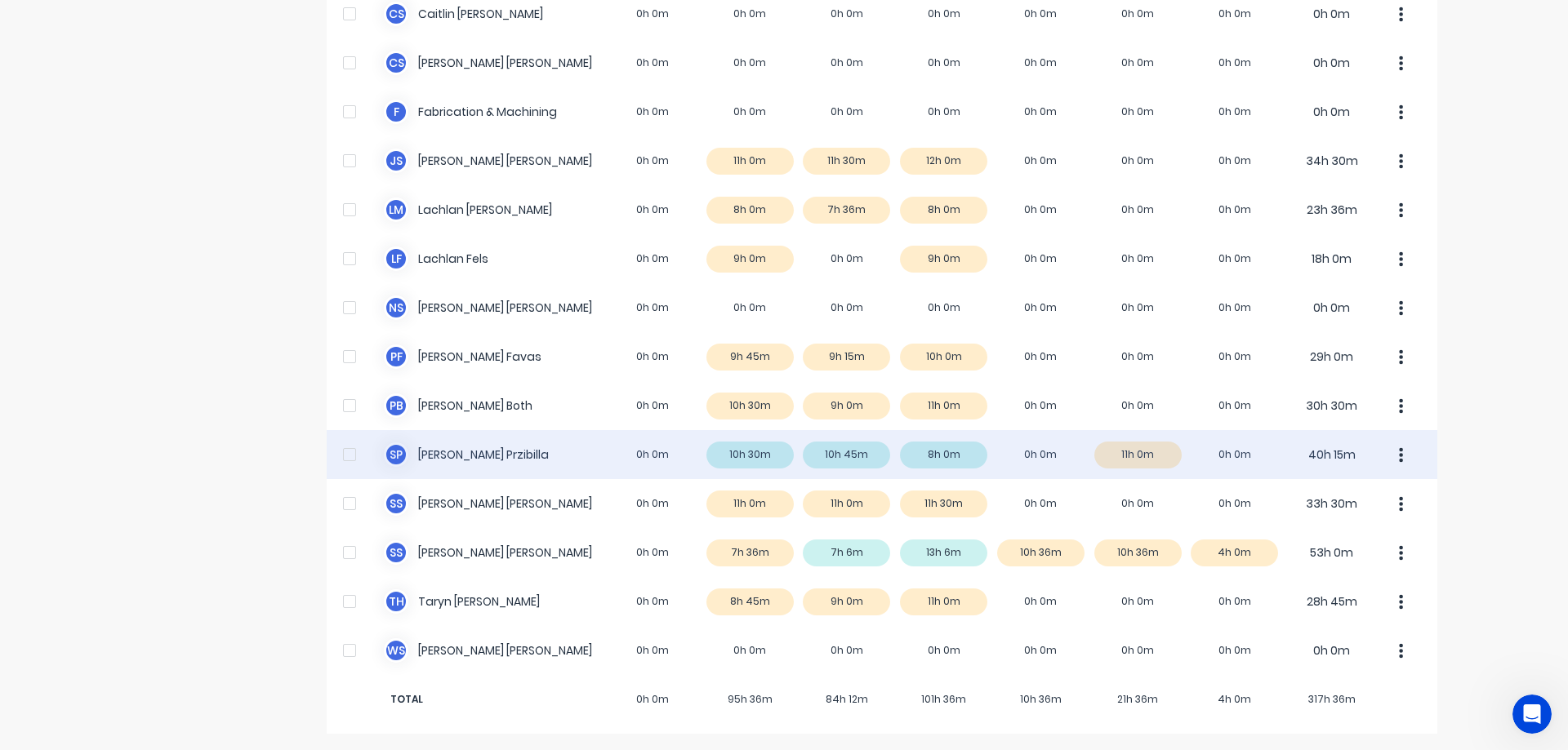
click at [1034, 450] on div "[PERSON_NAME] 0h 0m 10h 30m 10h 45m 8h 0m 0h 0m 11h 0m 0h 0m 40h 15m" at bounding box center [882, 454] width 1111 height 49
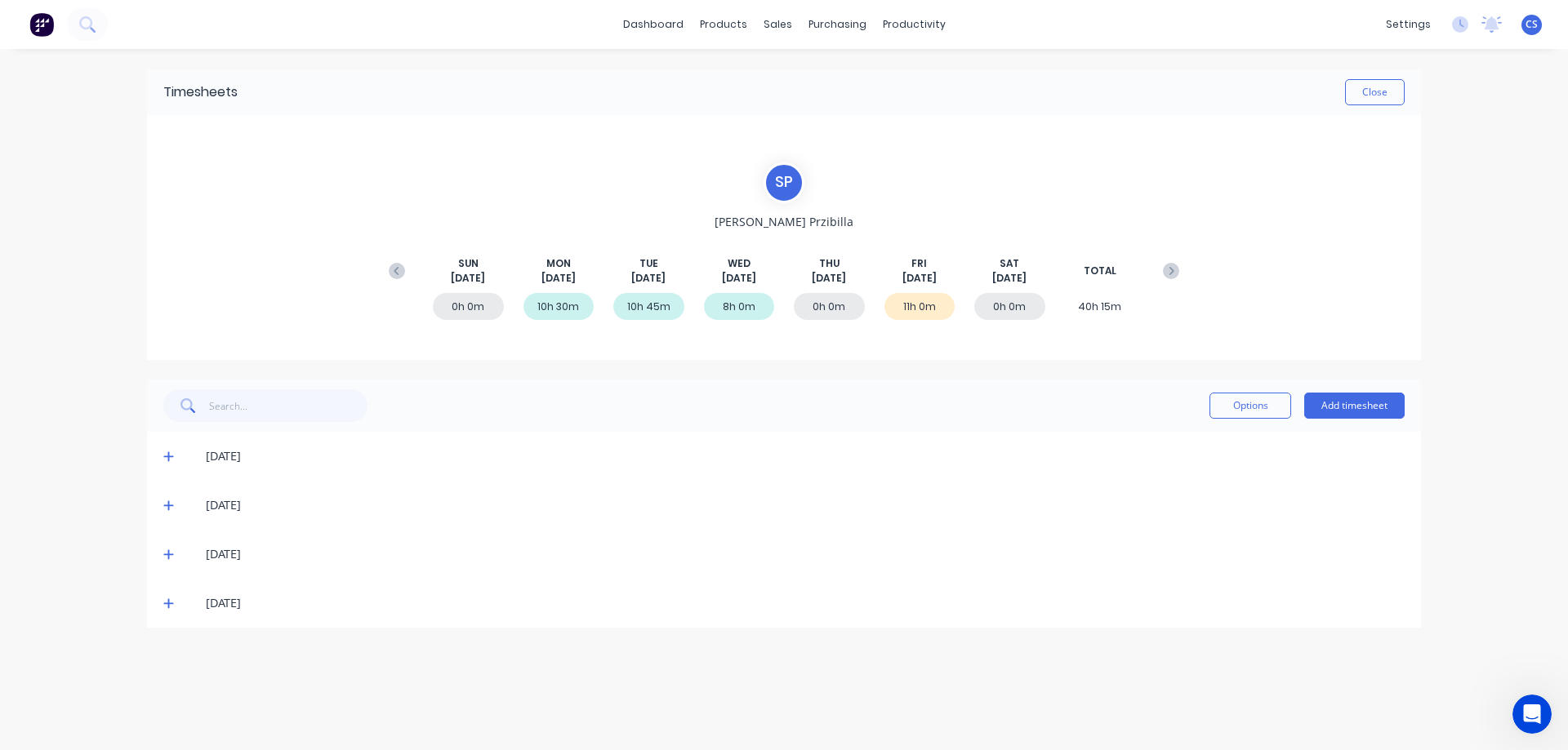
click at [170, 457] on icon at bounding box center [167, 457] width 9 height 9
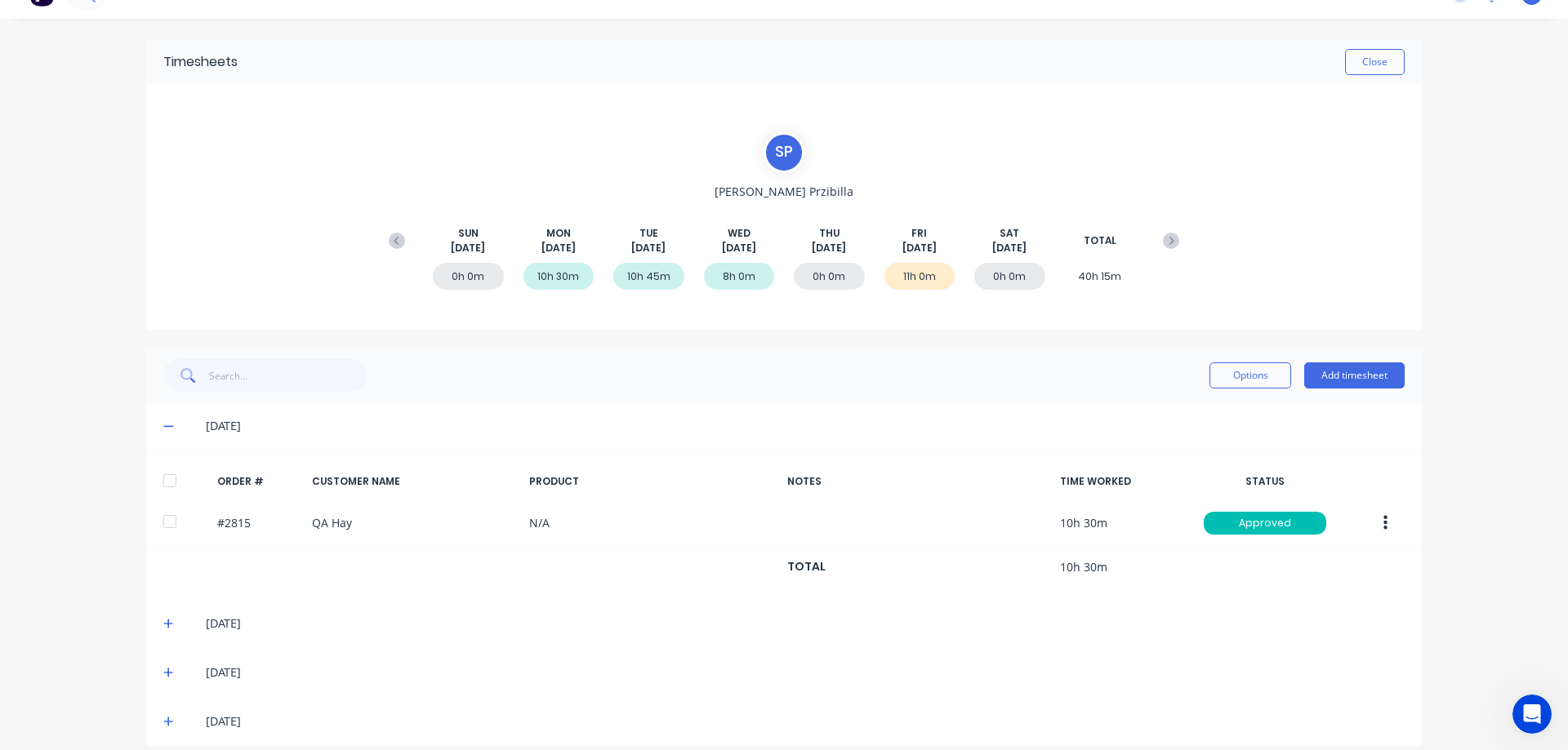
scroll to position [47, 0]
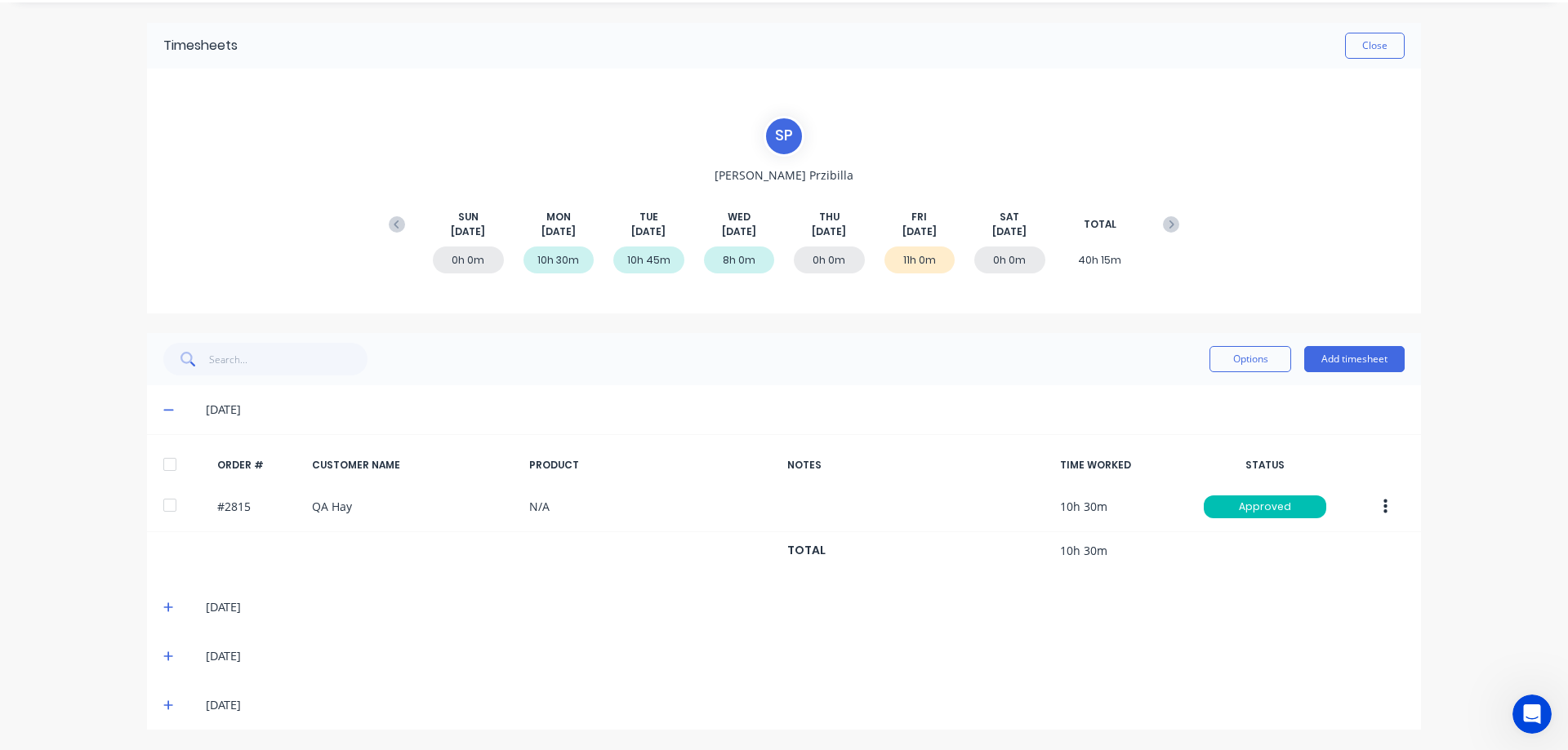
click at [163, 659] on icon at bounding box center [167, 656] width 9 height 9
click at [163, 608] on icon at bounding box center [167, 607] width 9 height 9
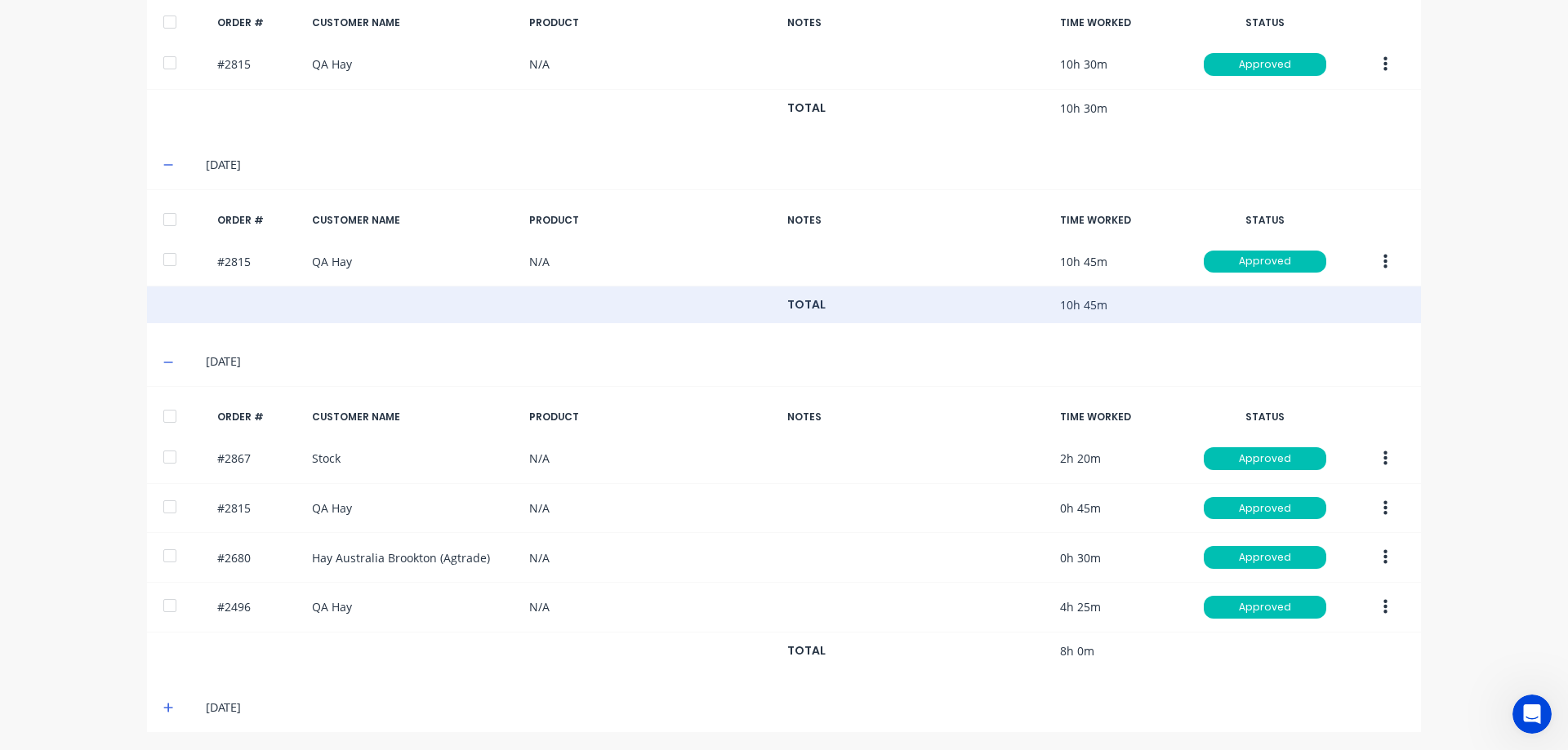
scroll to position [491, 0]
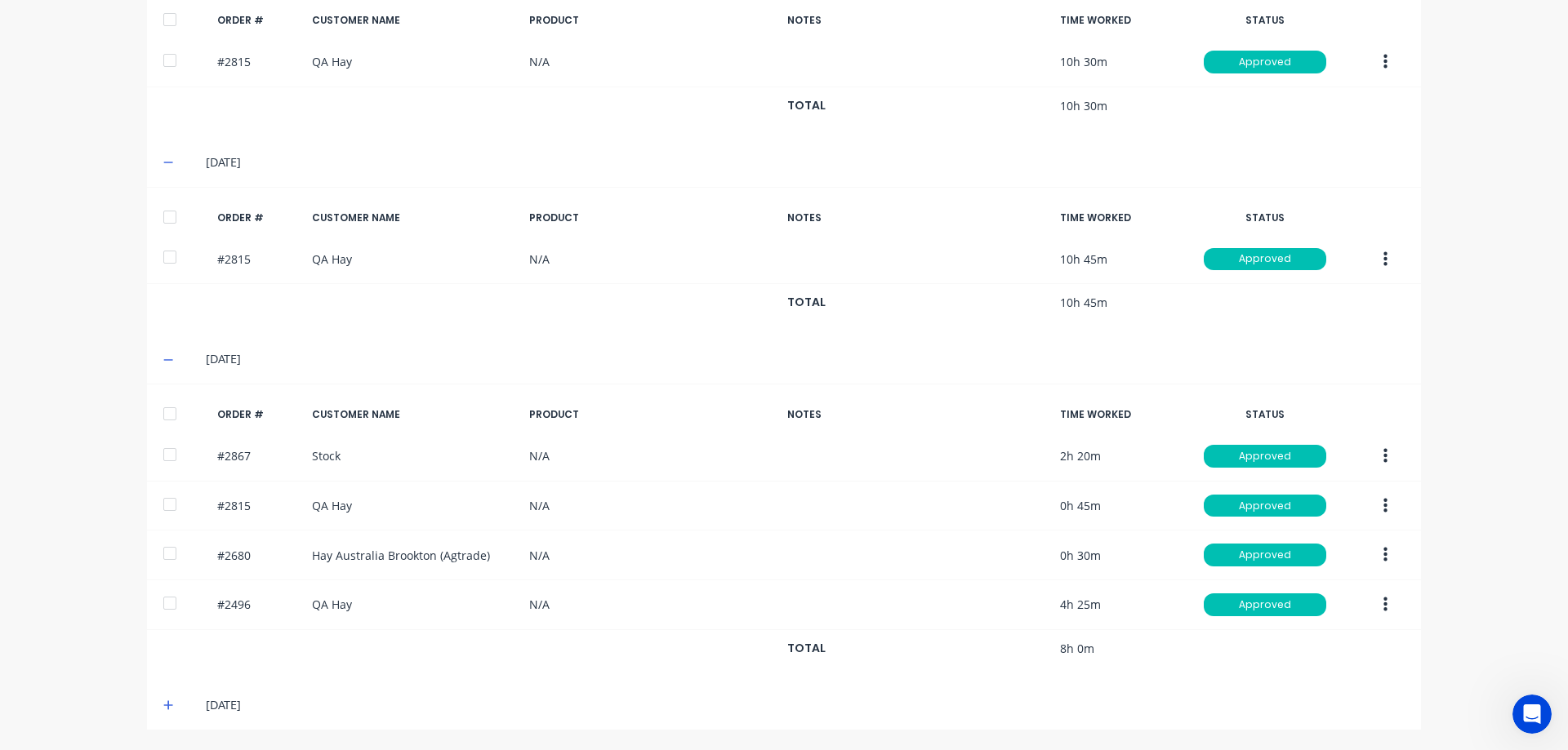
click at [163, 704] on icon at bounding box center [168, 704] width 10 height 11
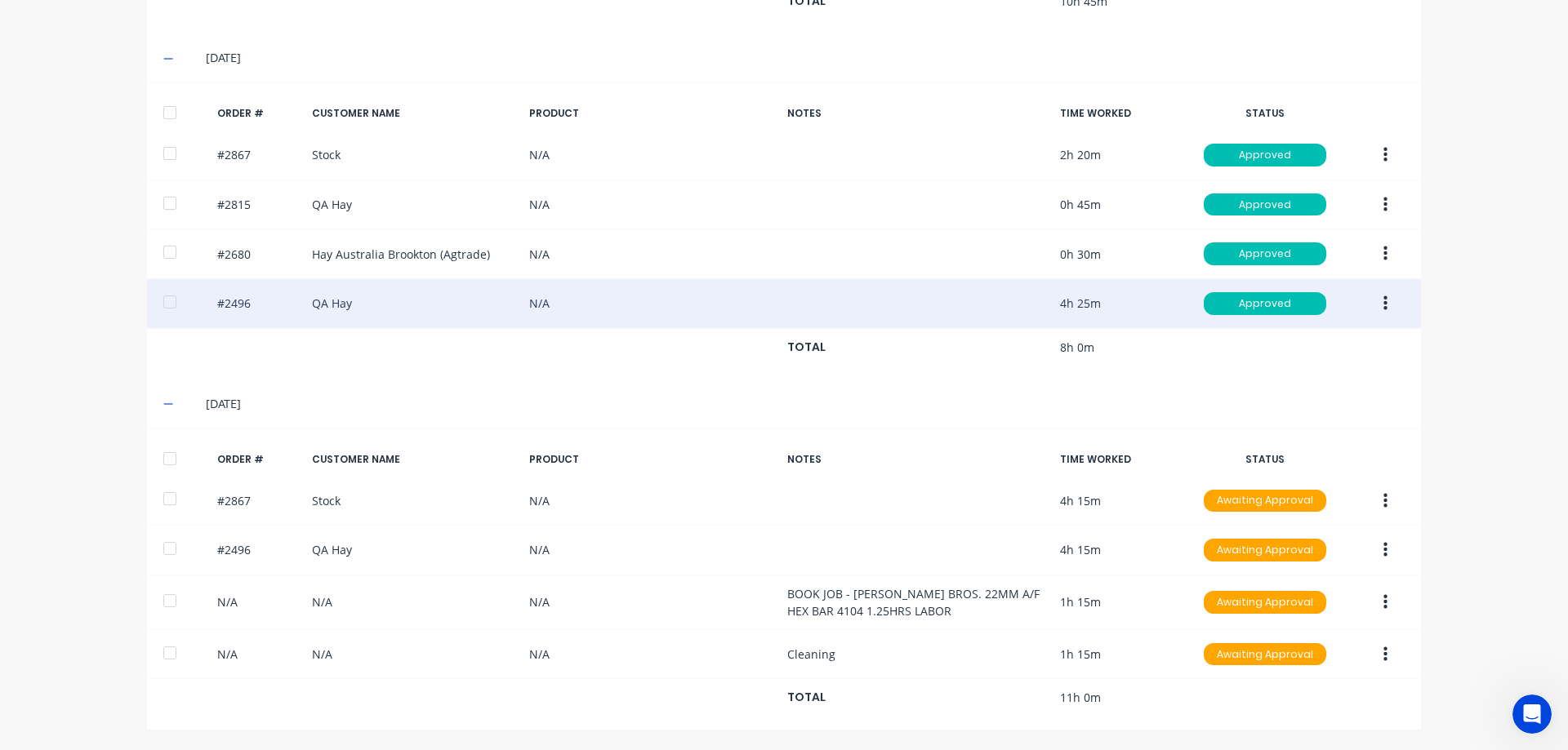
scroll to position [222, 0]
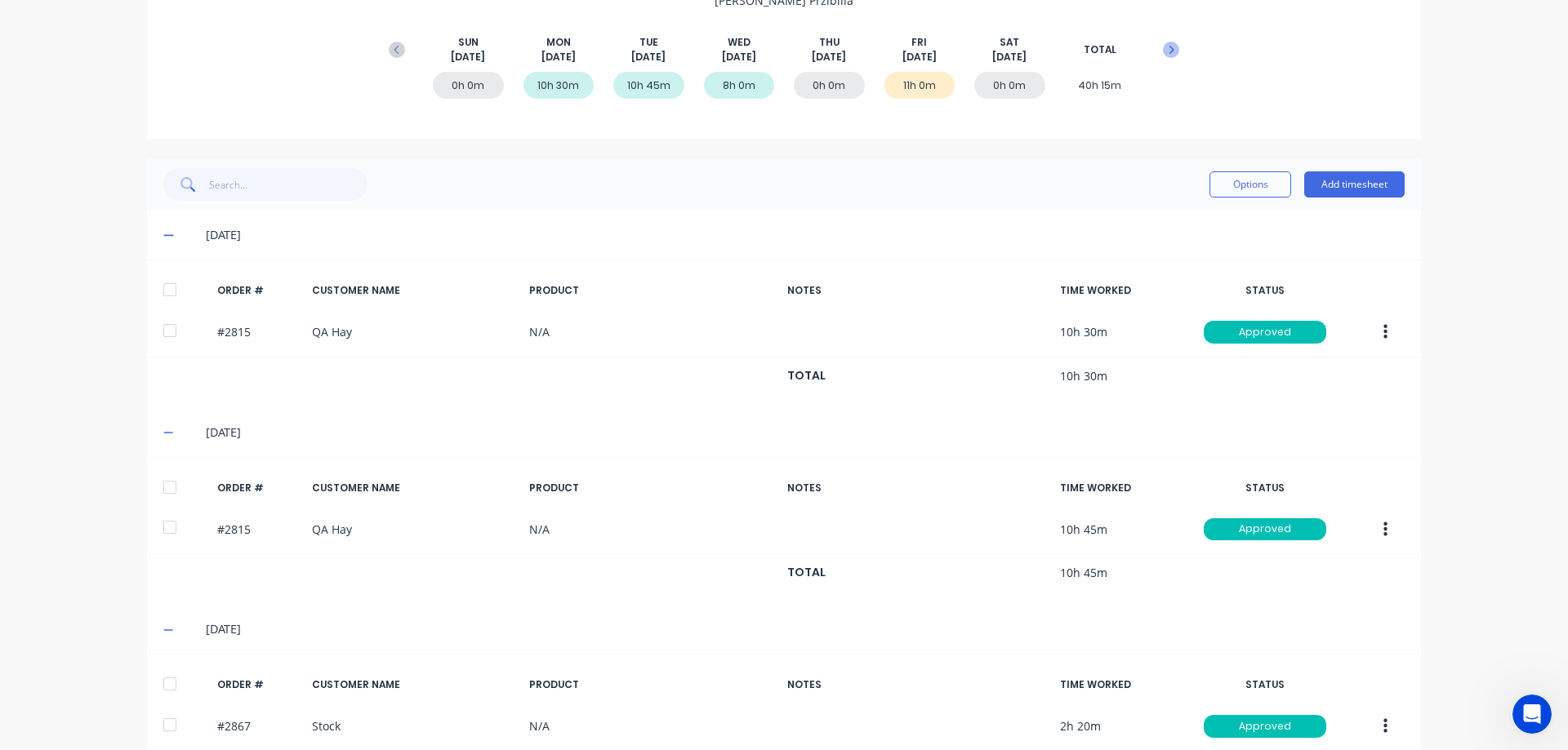
click at [1170, 47] on icon at bounding box center [1170, 49] width 16 height 16
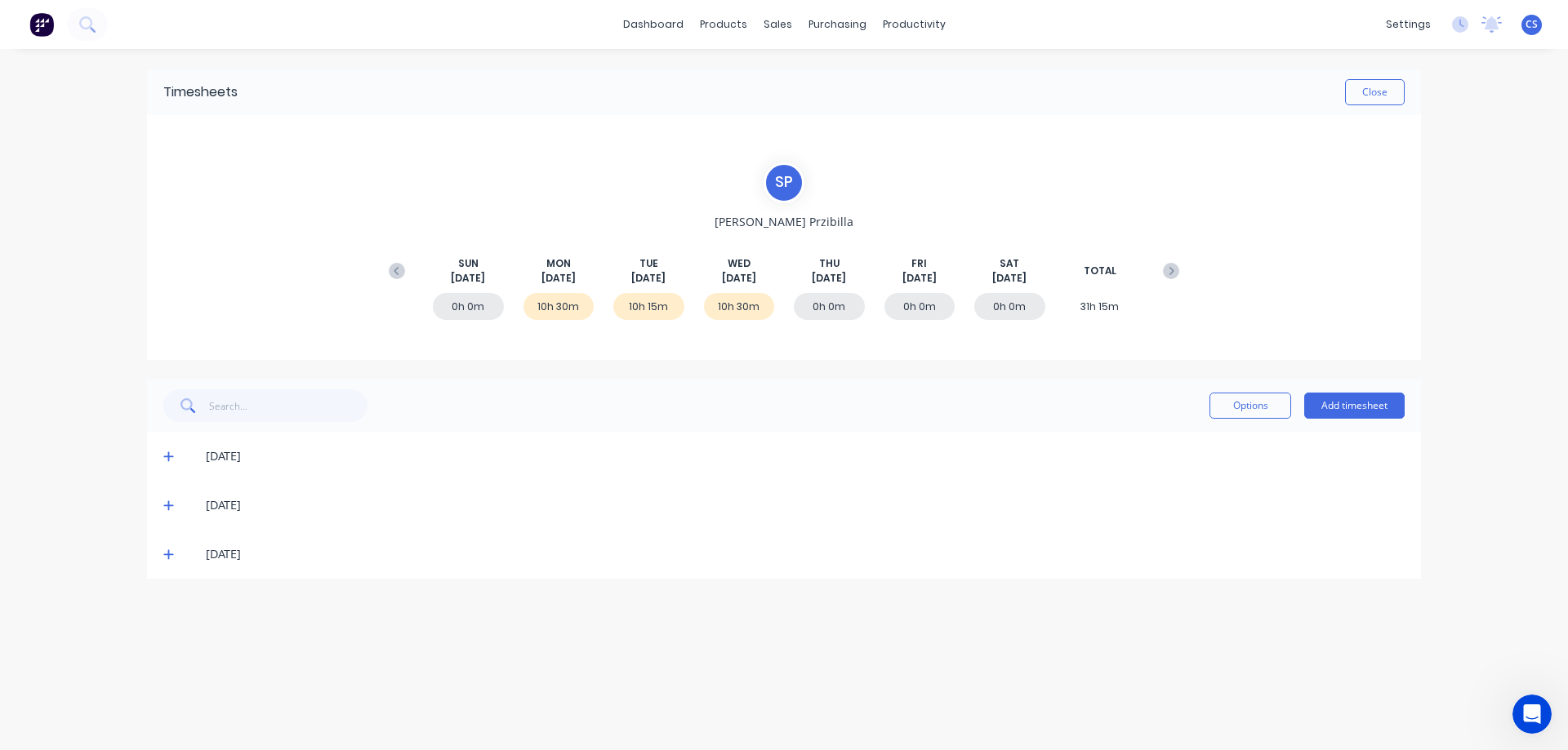
scroll to position [0, 0]
click at [173, 559] on icon at bounding box center [168, 553] width 10 height 11
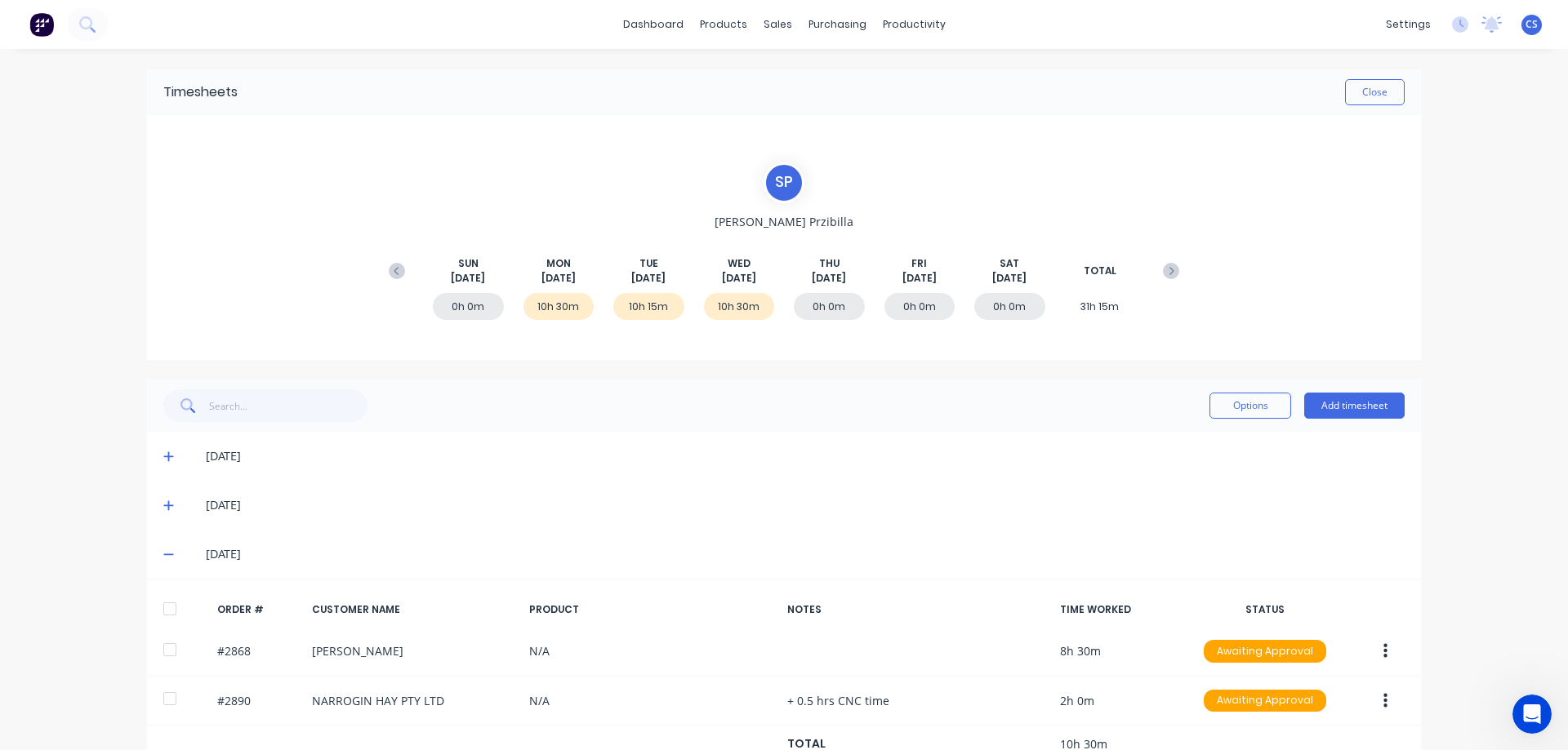
click at [164, 510] on icon at bounding box center [168, 504] width 10 height 11
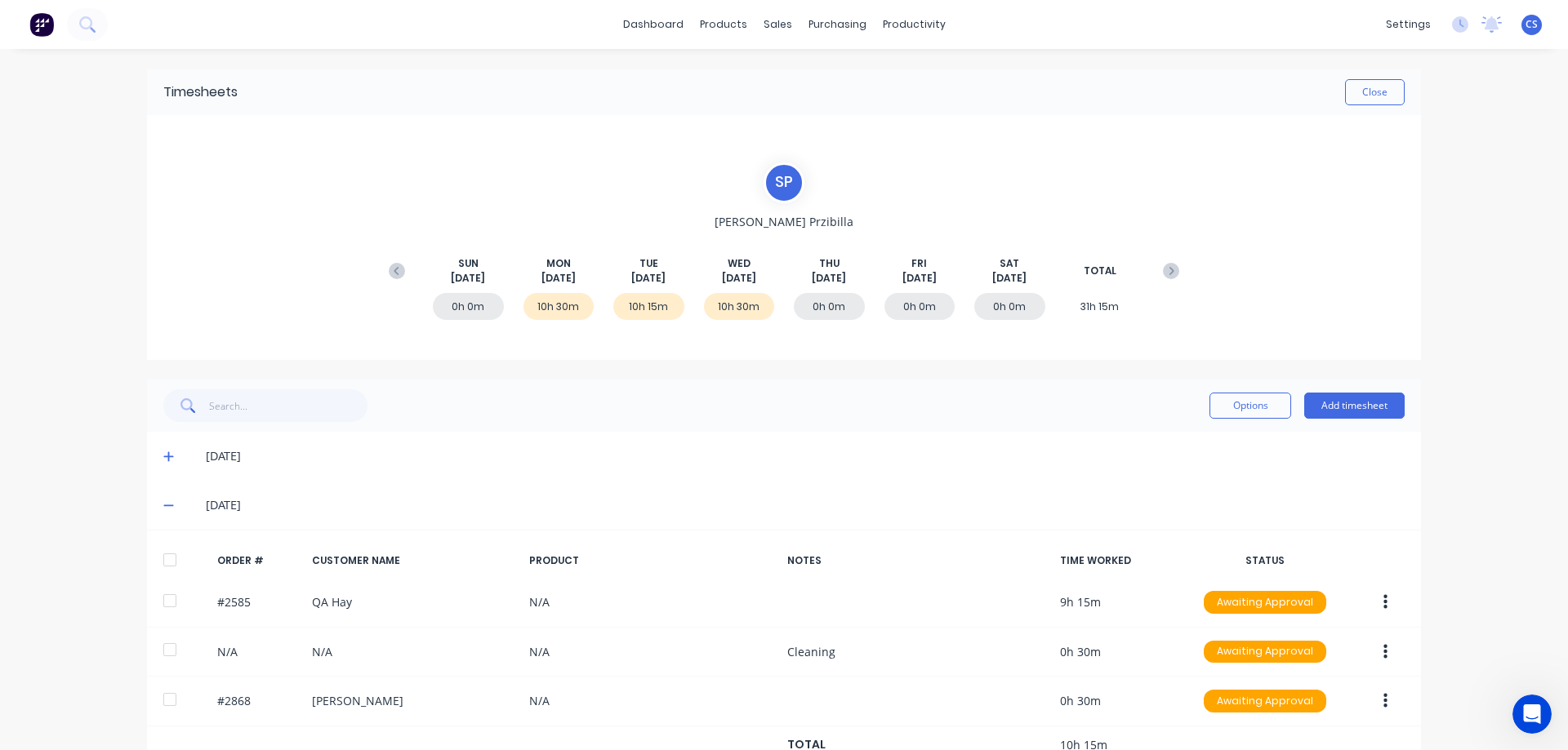
click at [165, 458] on icon at bounding box center [168, 456] width 10 height 11
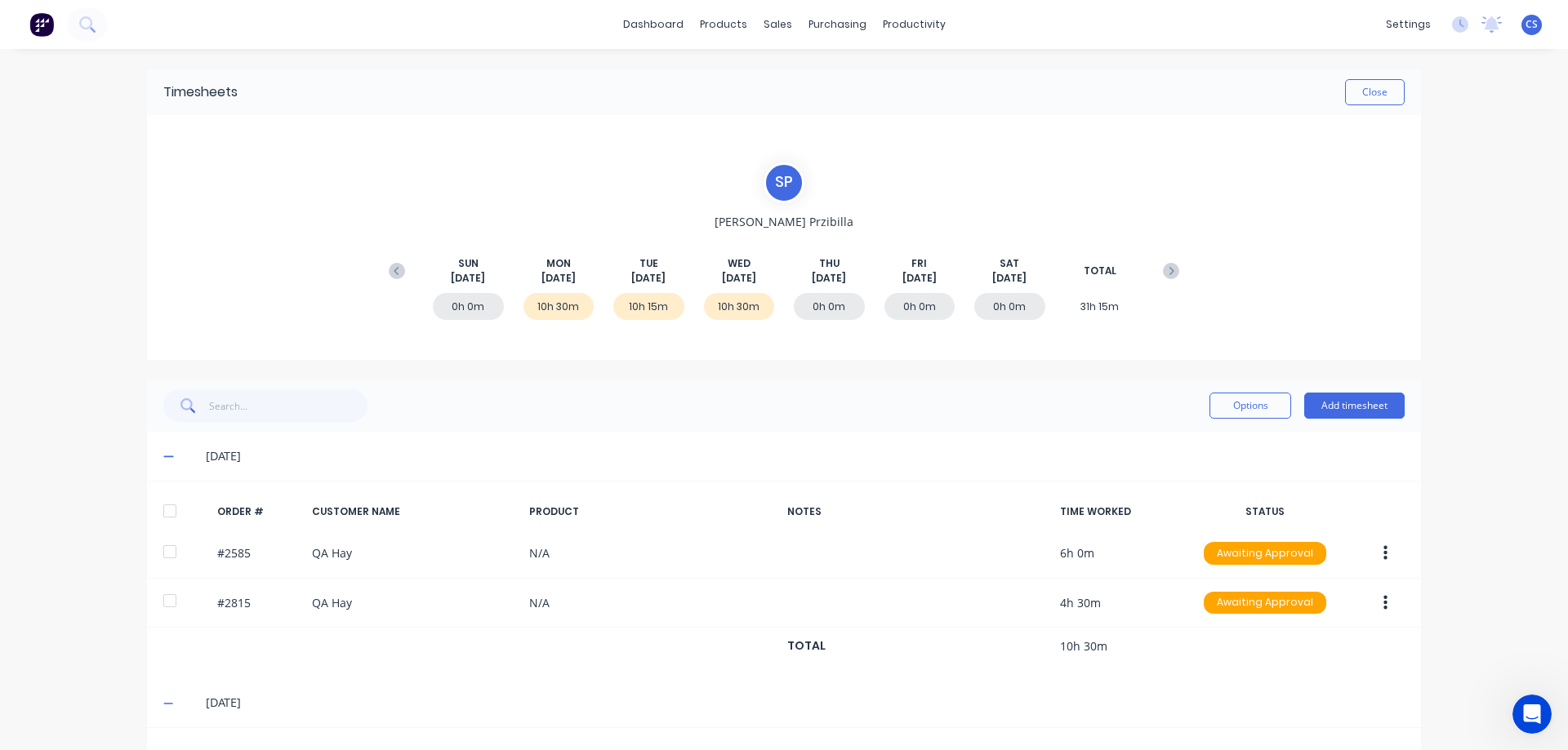
click at [46, 22] on img at bounding box center [41, 24] width 24 height 24
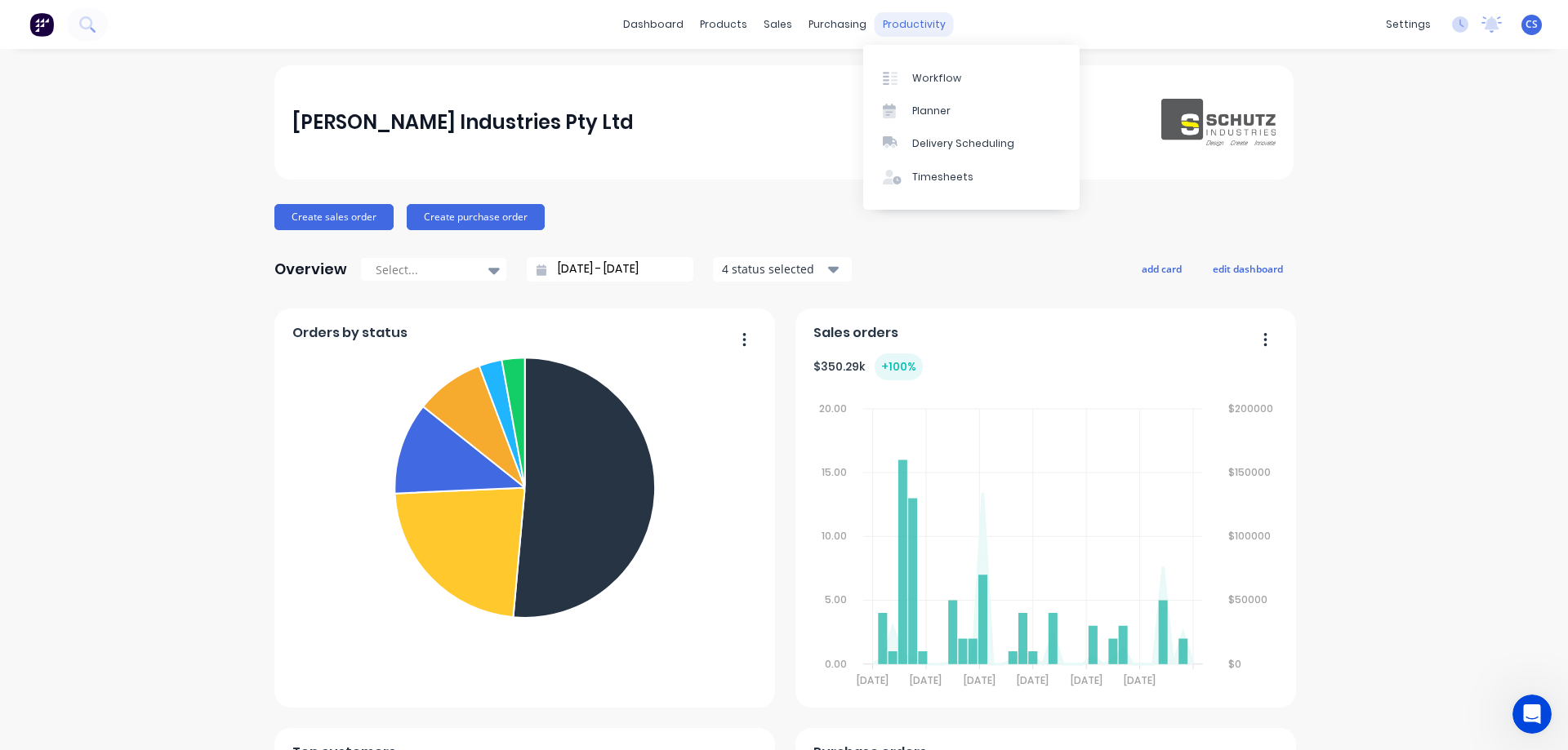
click at [920, 20] on div "productivity" at bounding box center [914, 24] width 79 height 24
click at [961, 178] on div "Timesheets" at bounding box center [943, 177] width 61 height 15
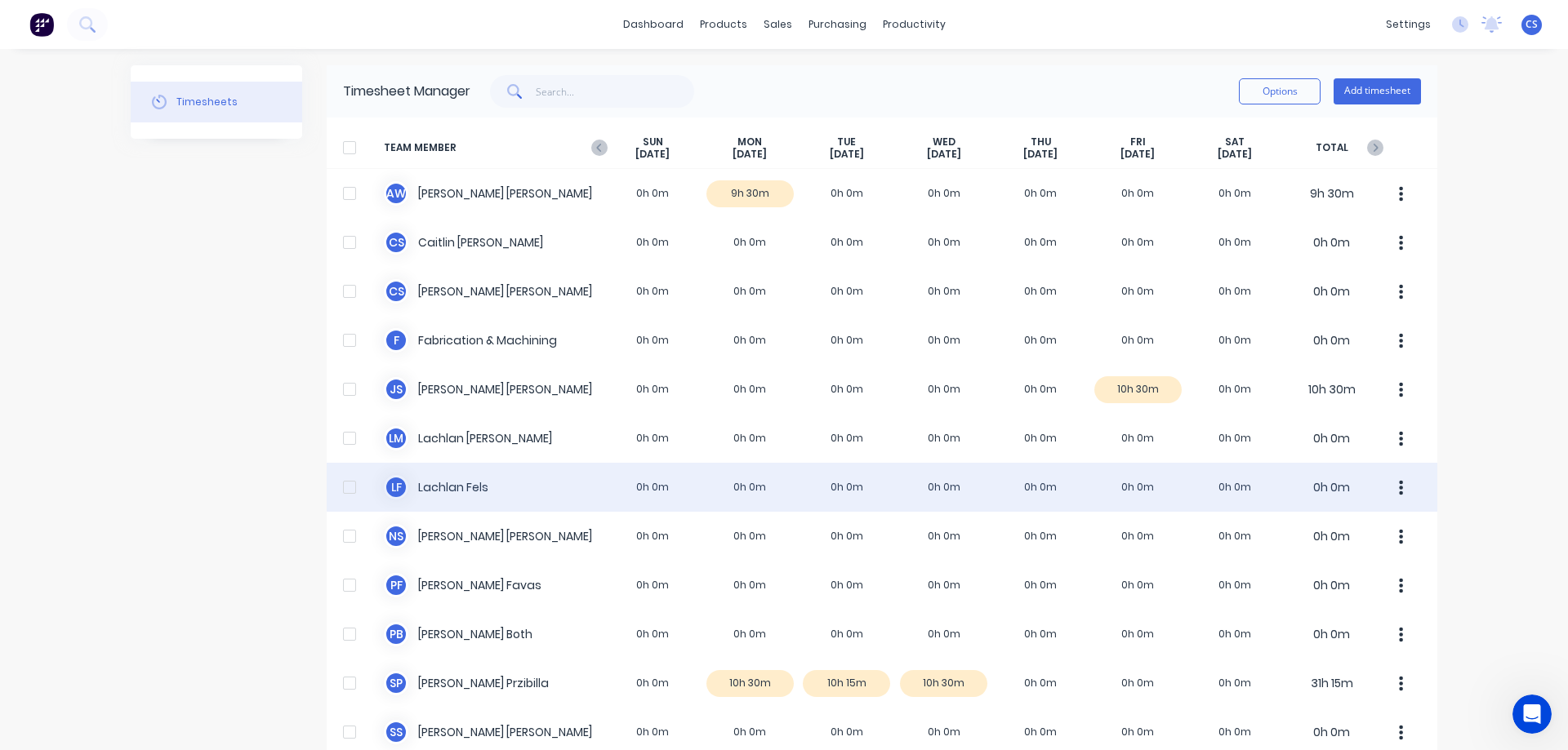
click at [832, 490] on div "L F [PERSON_NAME] 0h 0m 0h 0m 0h 0m 0h 0m 0h 0m 0h 0m 0h 0m 0h 0m" at bounding box center [882, 487] width 1111 height 49
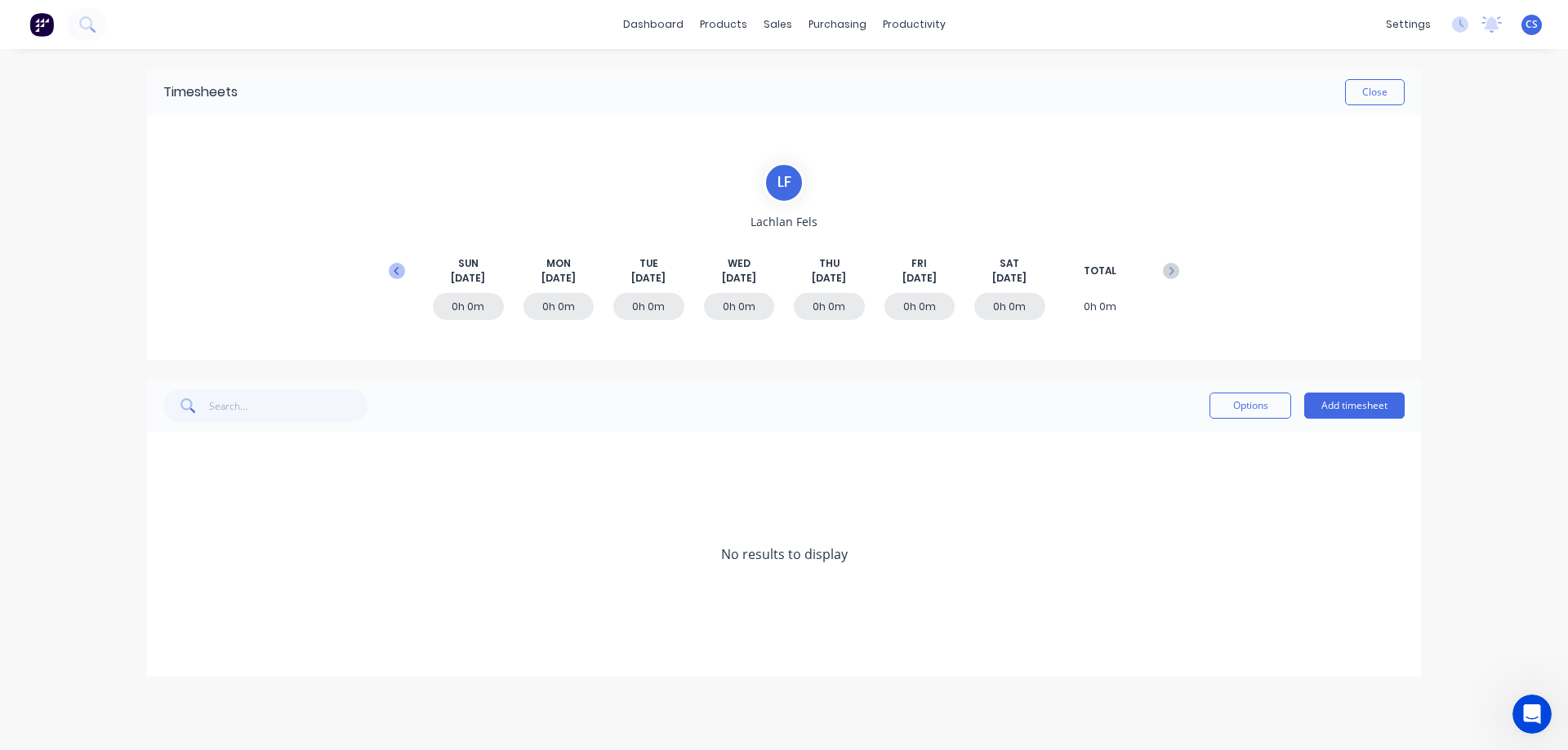
click at [393, 277] on icon at bounding box center [397, 271] width 16 height 16
click at [169, 454] on icon at bounding box center [167, 457] width 9 height 9
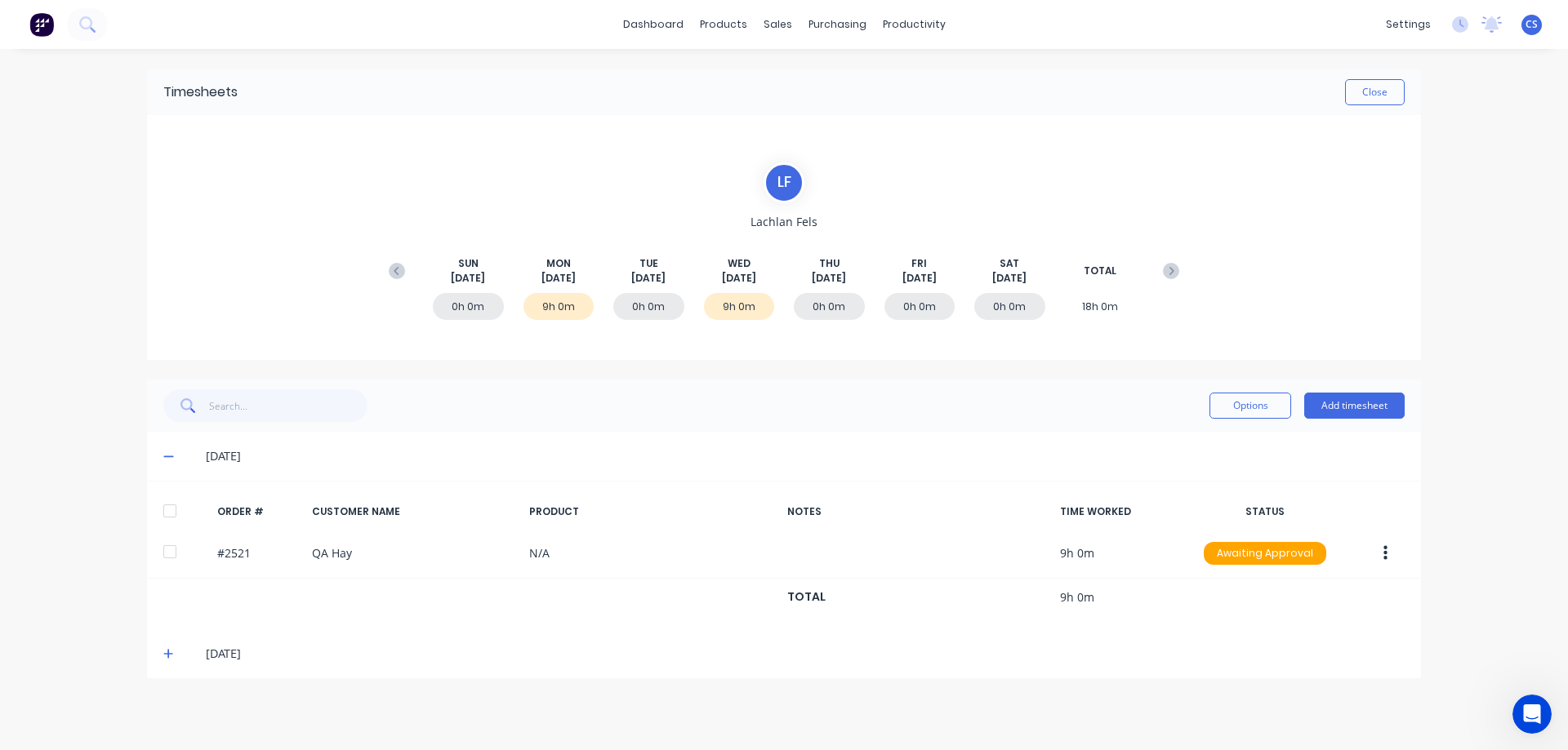
click at [169, 454] on icon at bounding box center [168, 456] width 10 height 11
click at [168, 511] on icon at bounding box center [168, 504] width 10 height 11
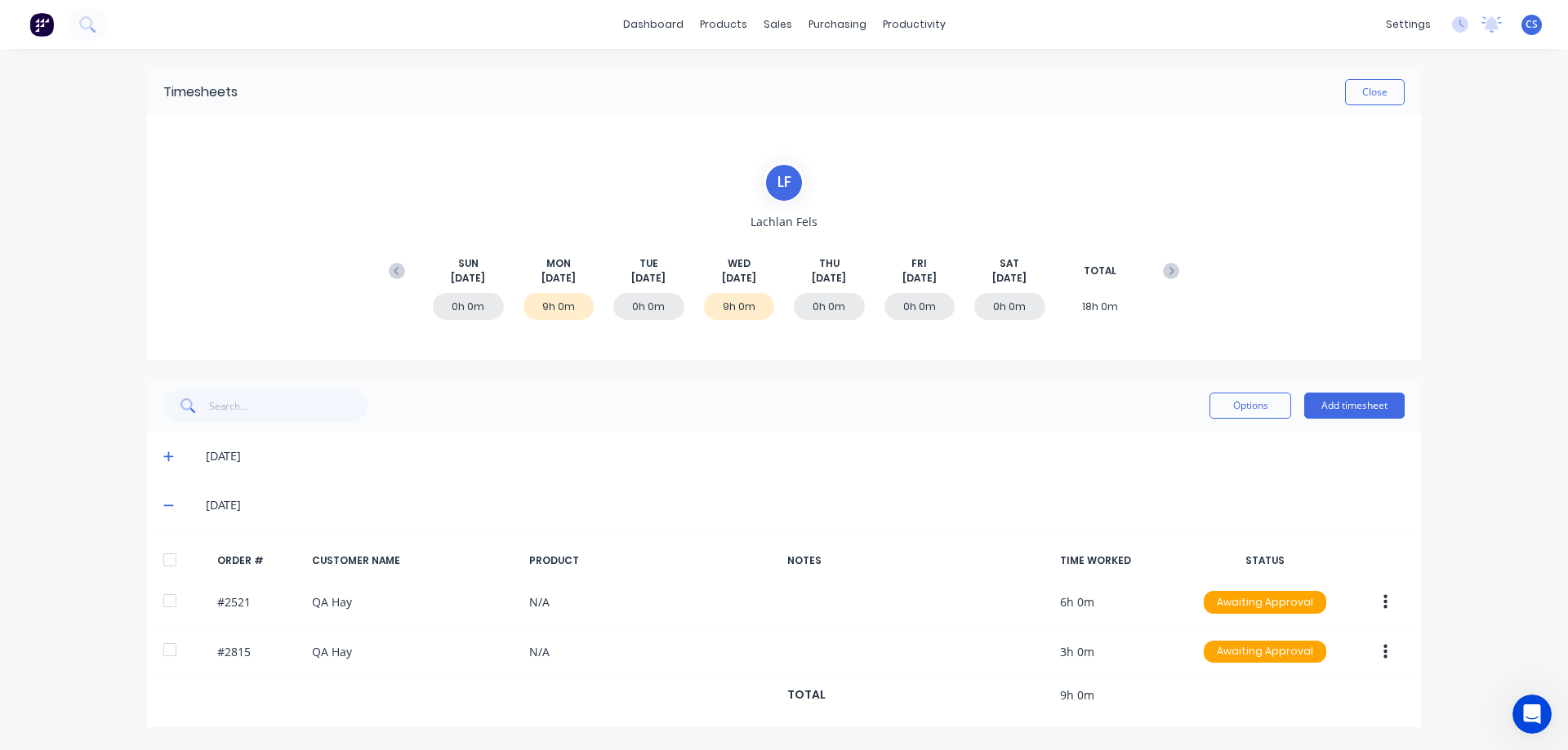
click at [168, 511] on icon at bounding box center [168, 504] width 10 height 11
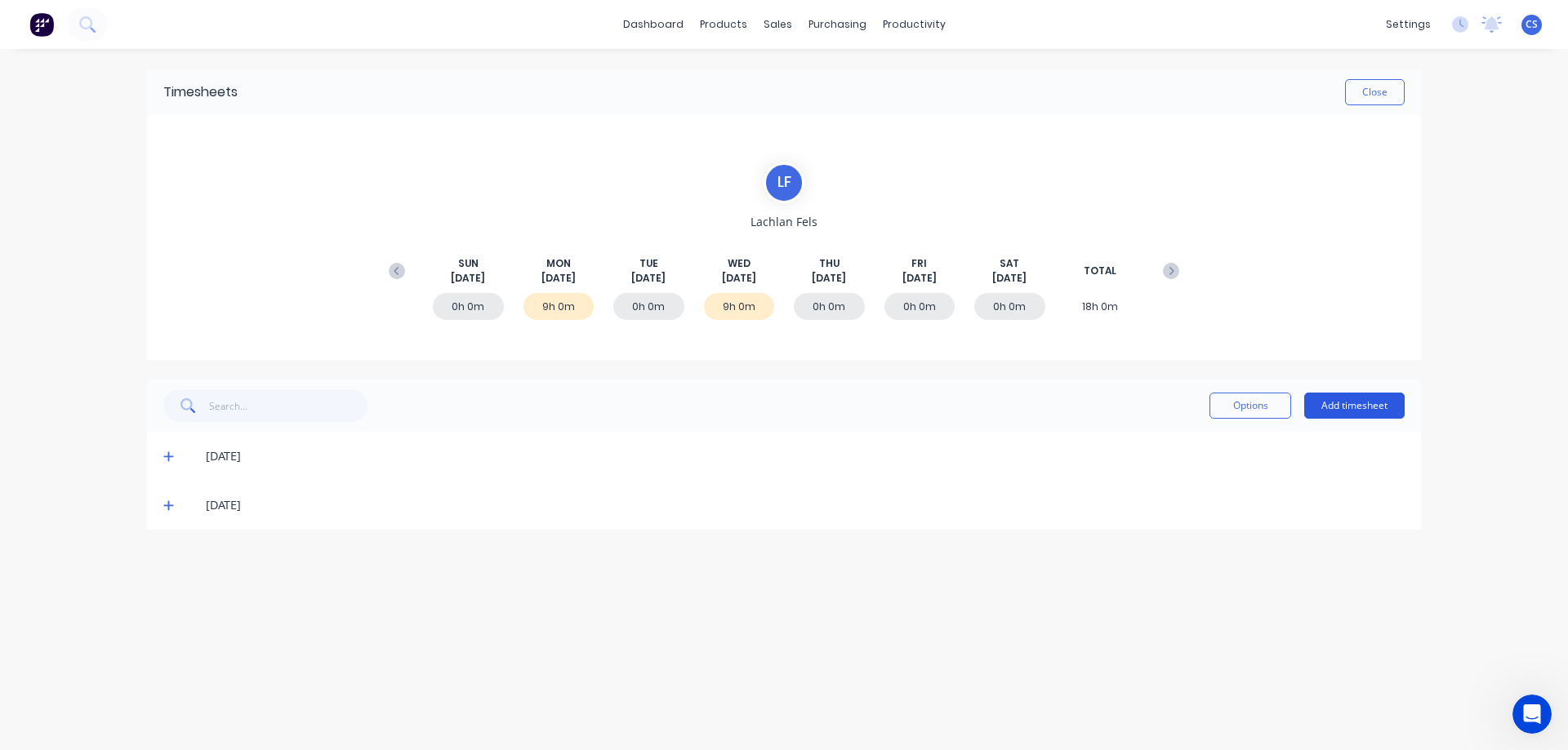
click at [1359, 409] on button "Add timesheet" at bounding box center [1354, 405] width 100 height 26
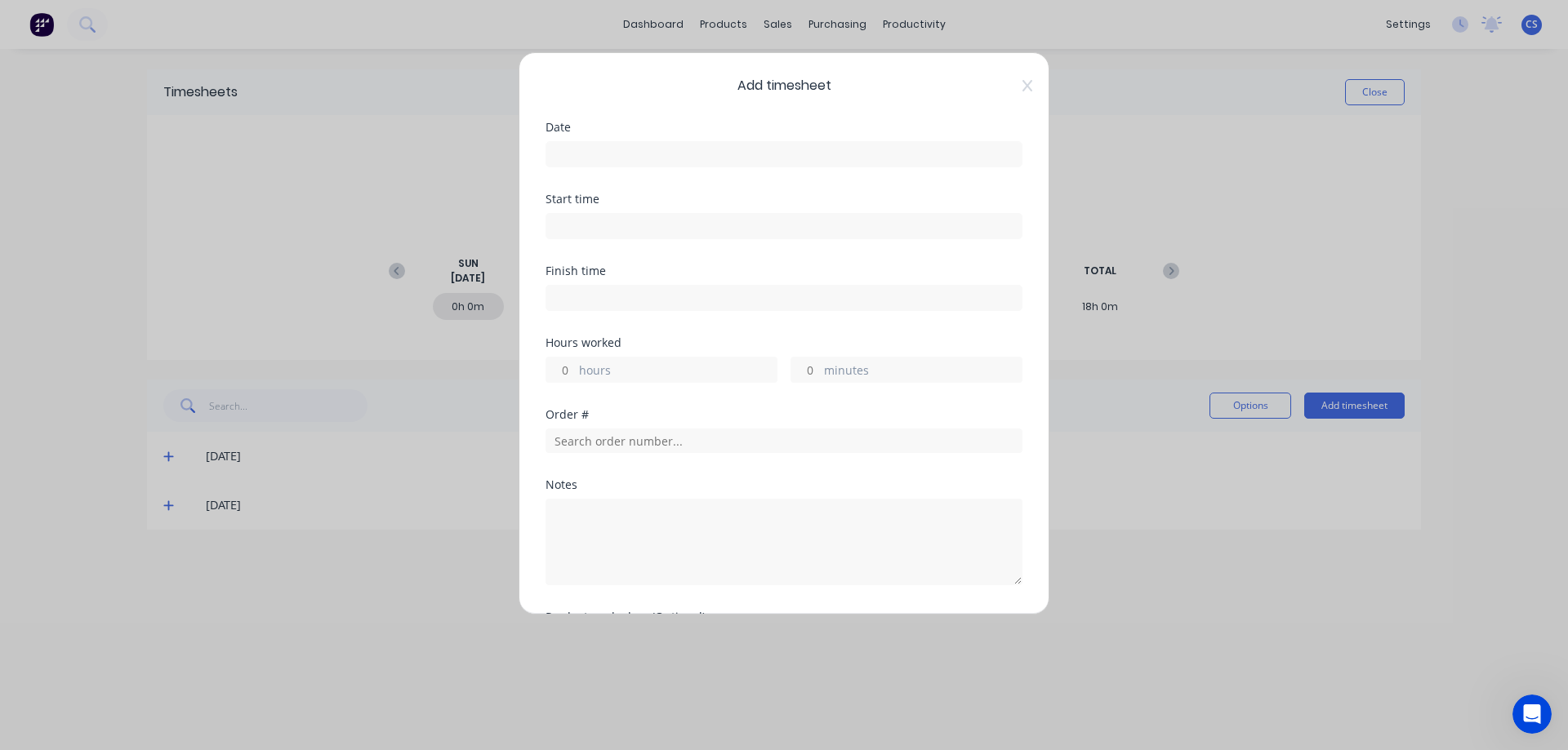
click at [645, 154] on input at bounding box center [783, 154] width 475 height 24
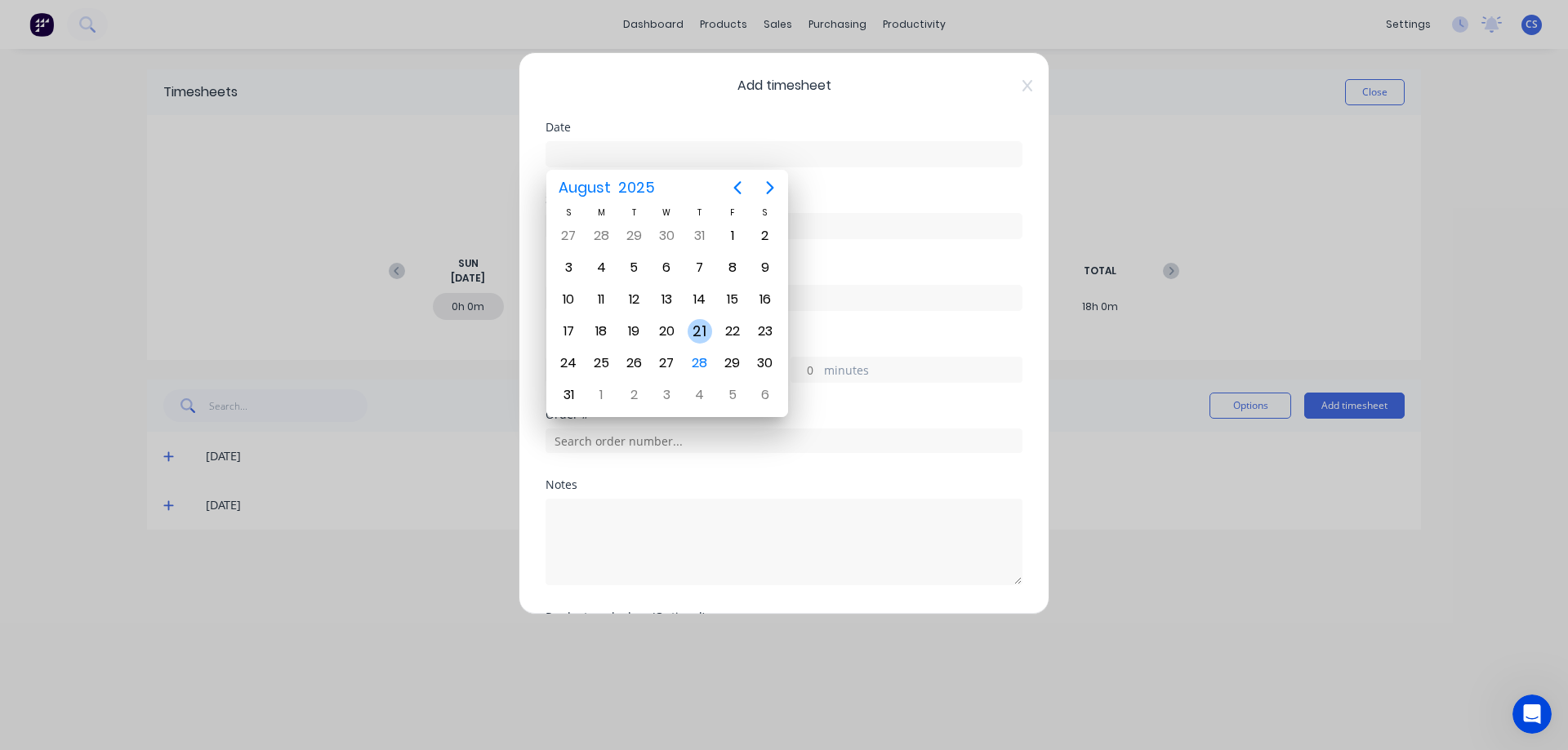
click at [693, 329] on div "21" at bounding box center [699, 331] width 24 height 24
type input "[DATE]"
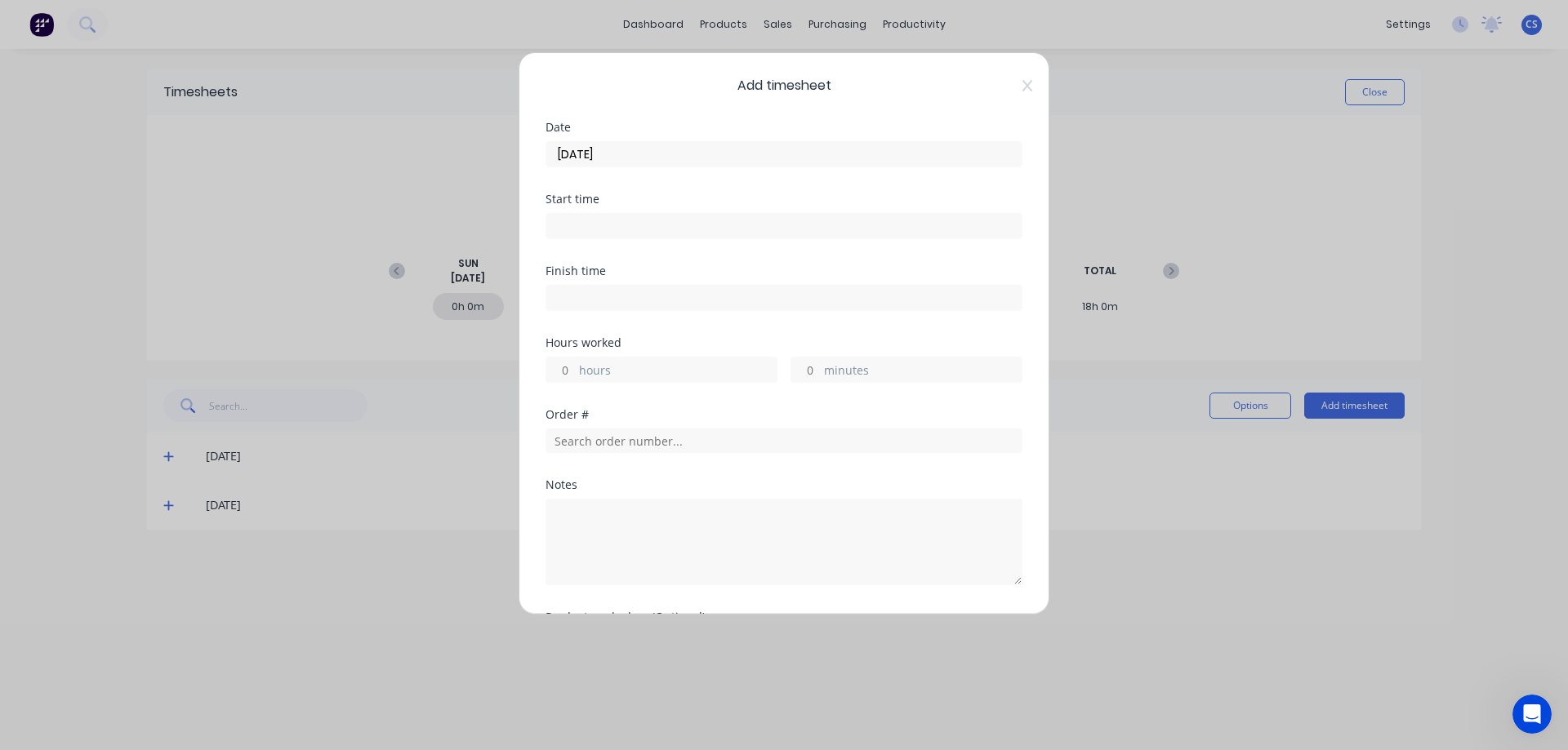
click at [553, 369] on input "hours" at bounding box center [560, 370] width 28 height 24
type input "9"
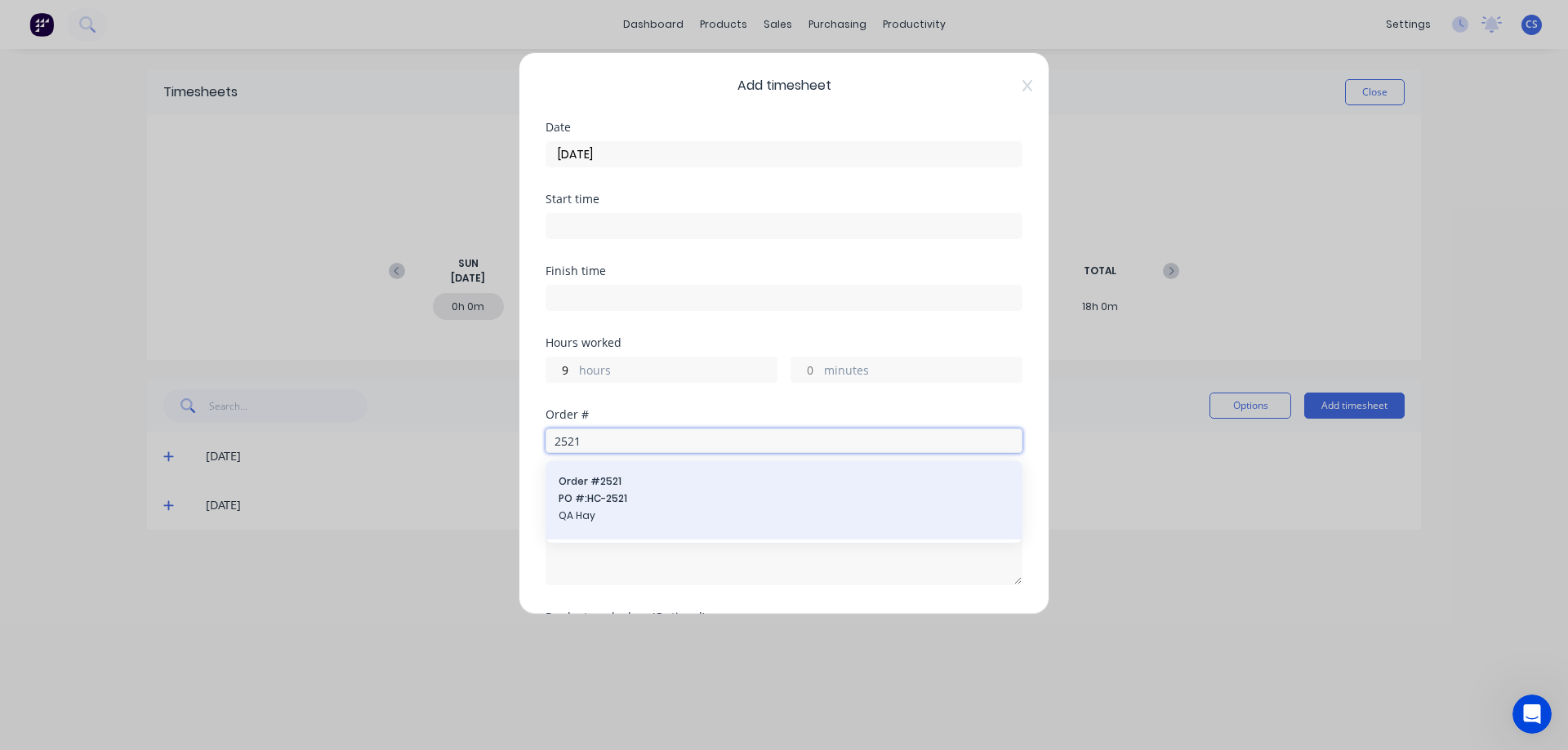
type input "2521"
click at [654, 495] on span "PO #: HC-2521" at bounding box center [784, 498] width 451 height 15
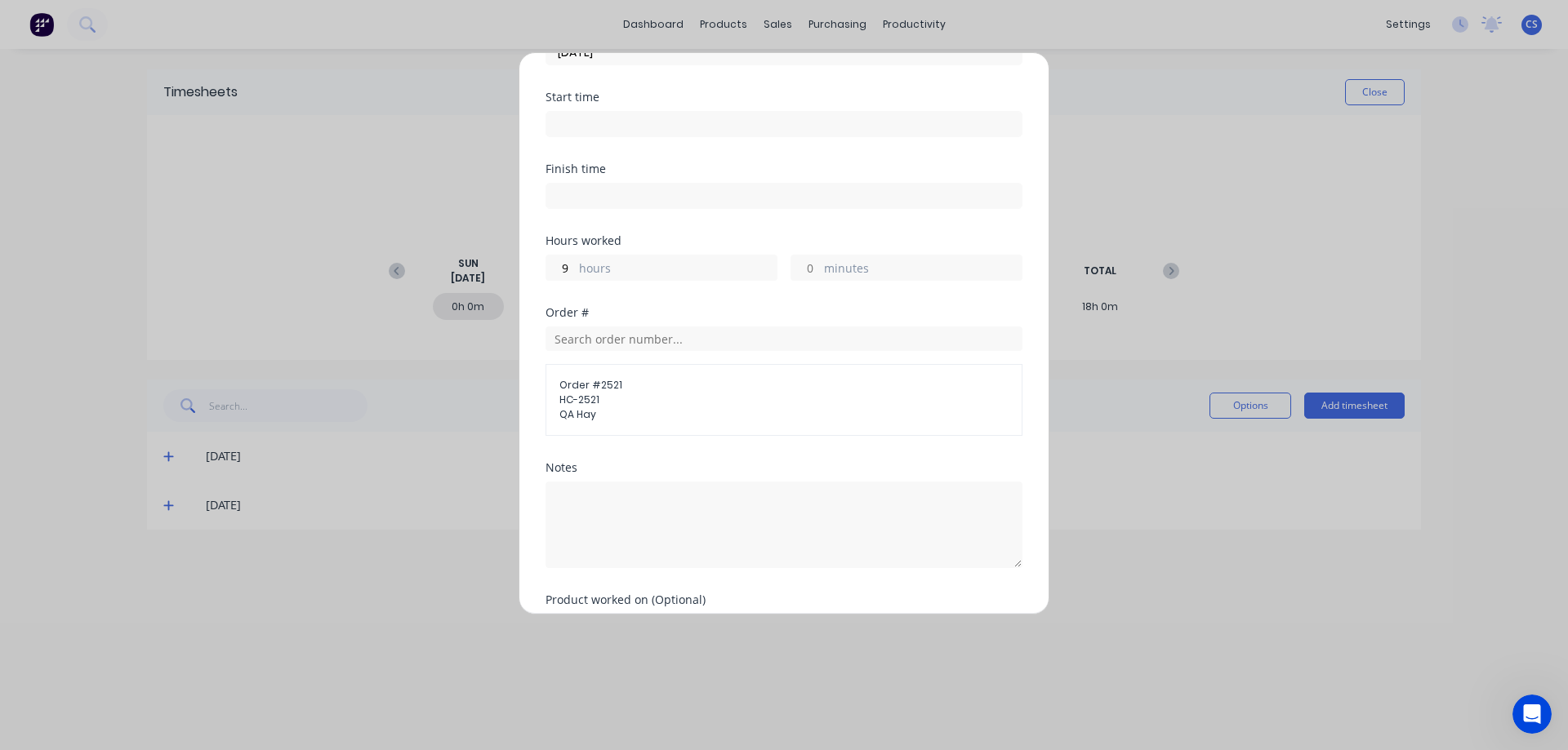
scroll to position [202, 0]
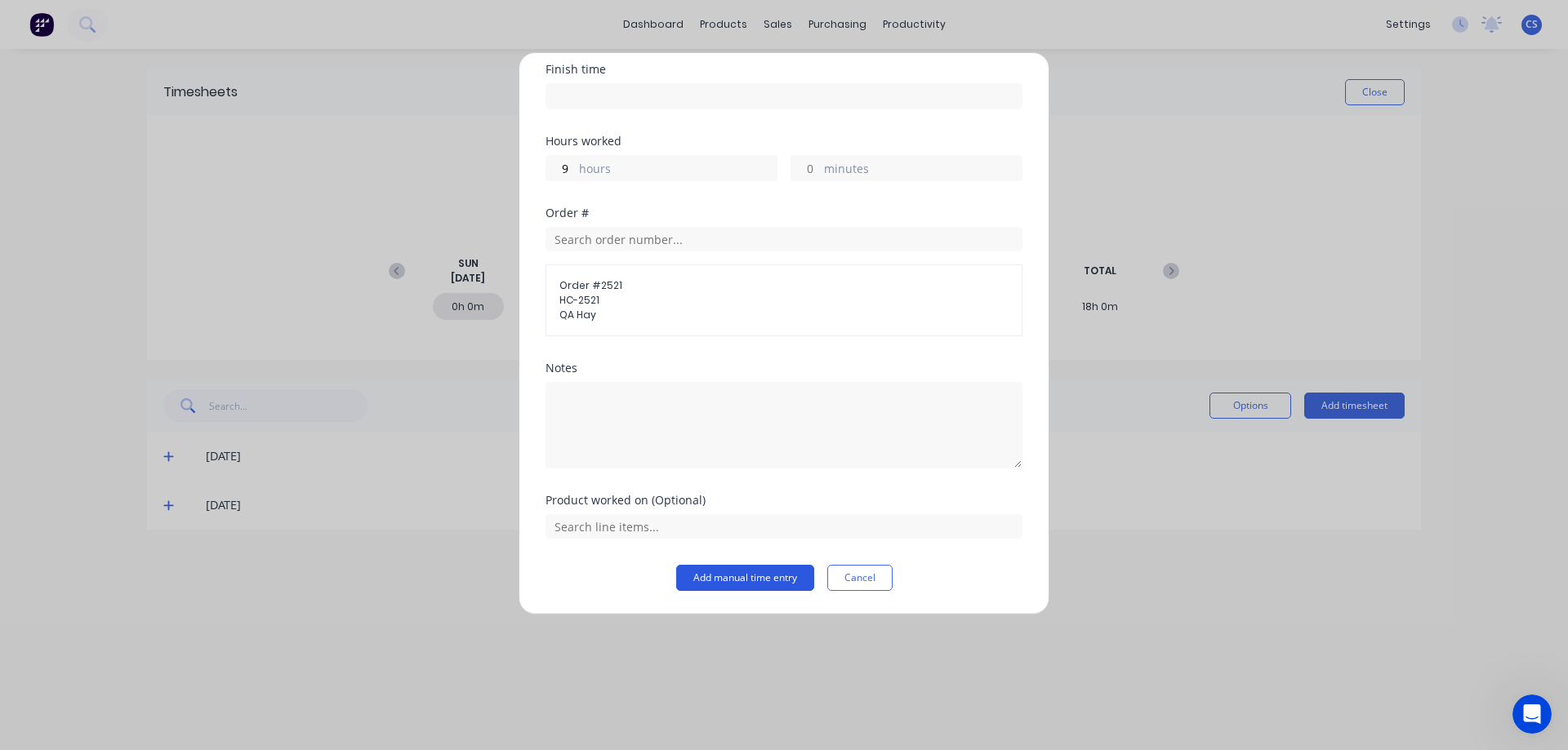
click at [721, 585] on button "Add manual time entry" at bounding box center [745, 578] width 138 height 26
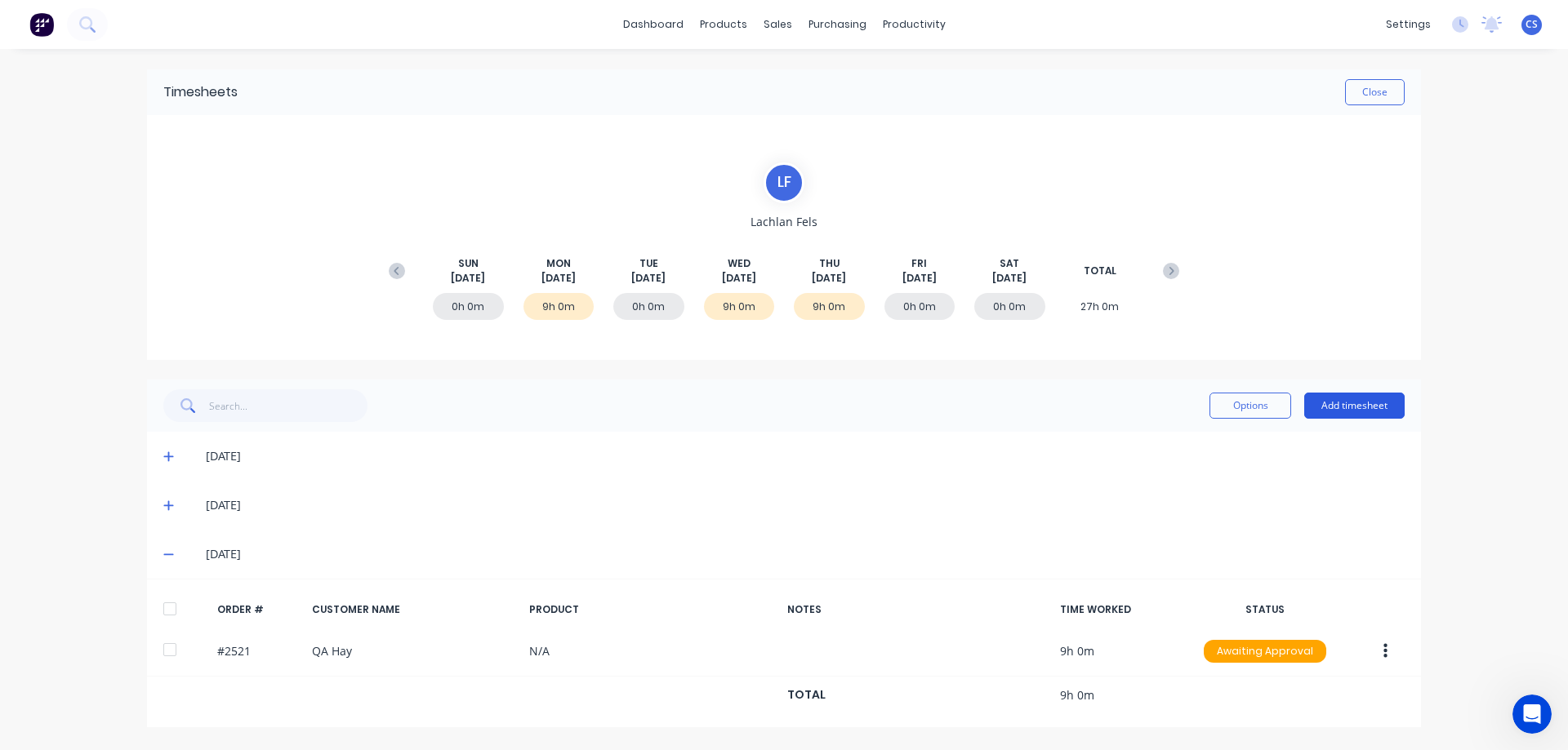
click at [1388, 397] on button "Add timesheet" at bounding box center [1354, 405] width 100 height 26
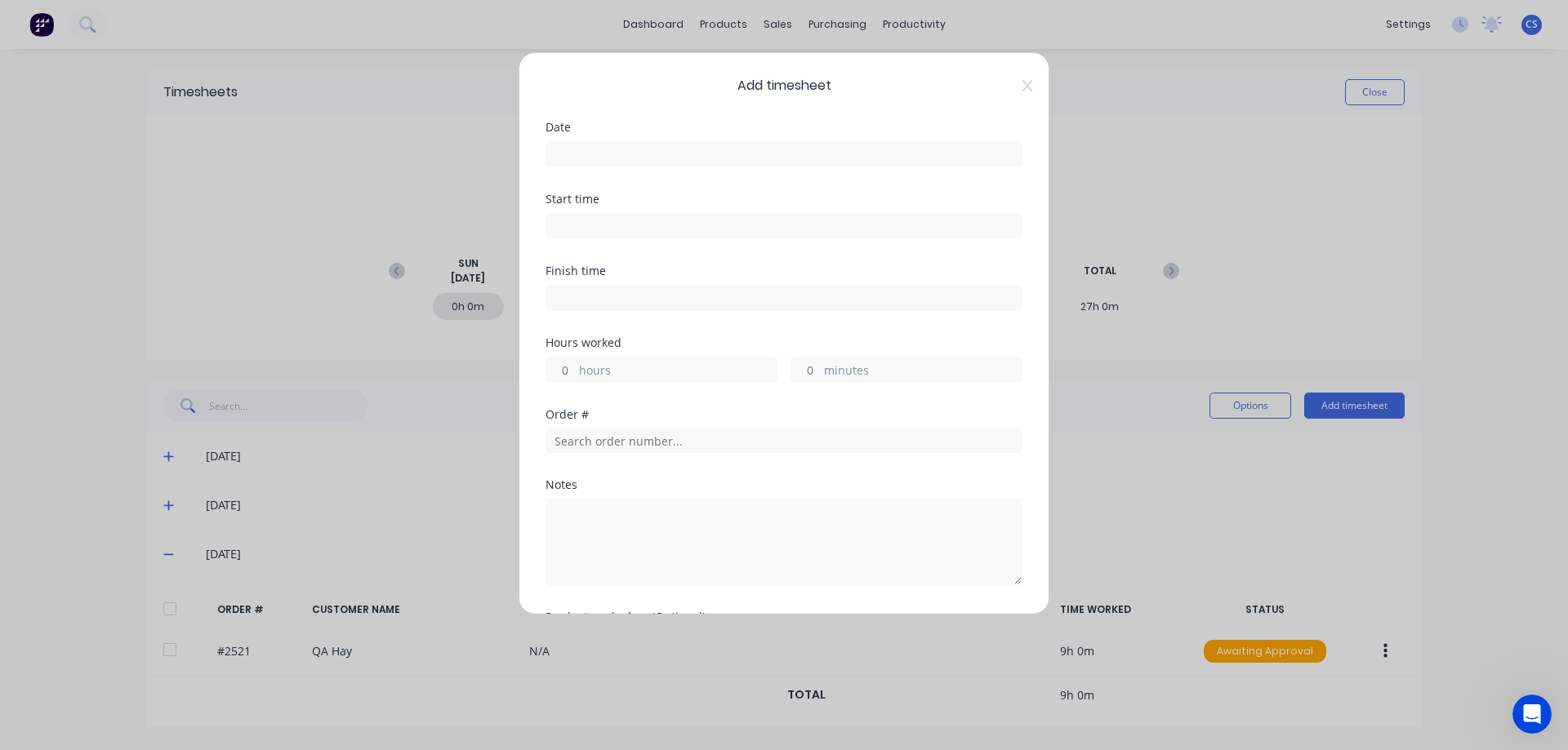
click at [616, 148] on input at bounding box center [783, 154] width 475 height 24
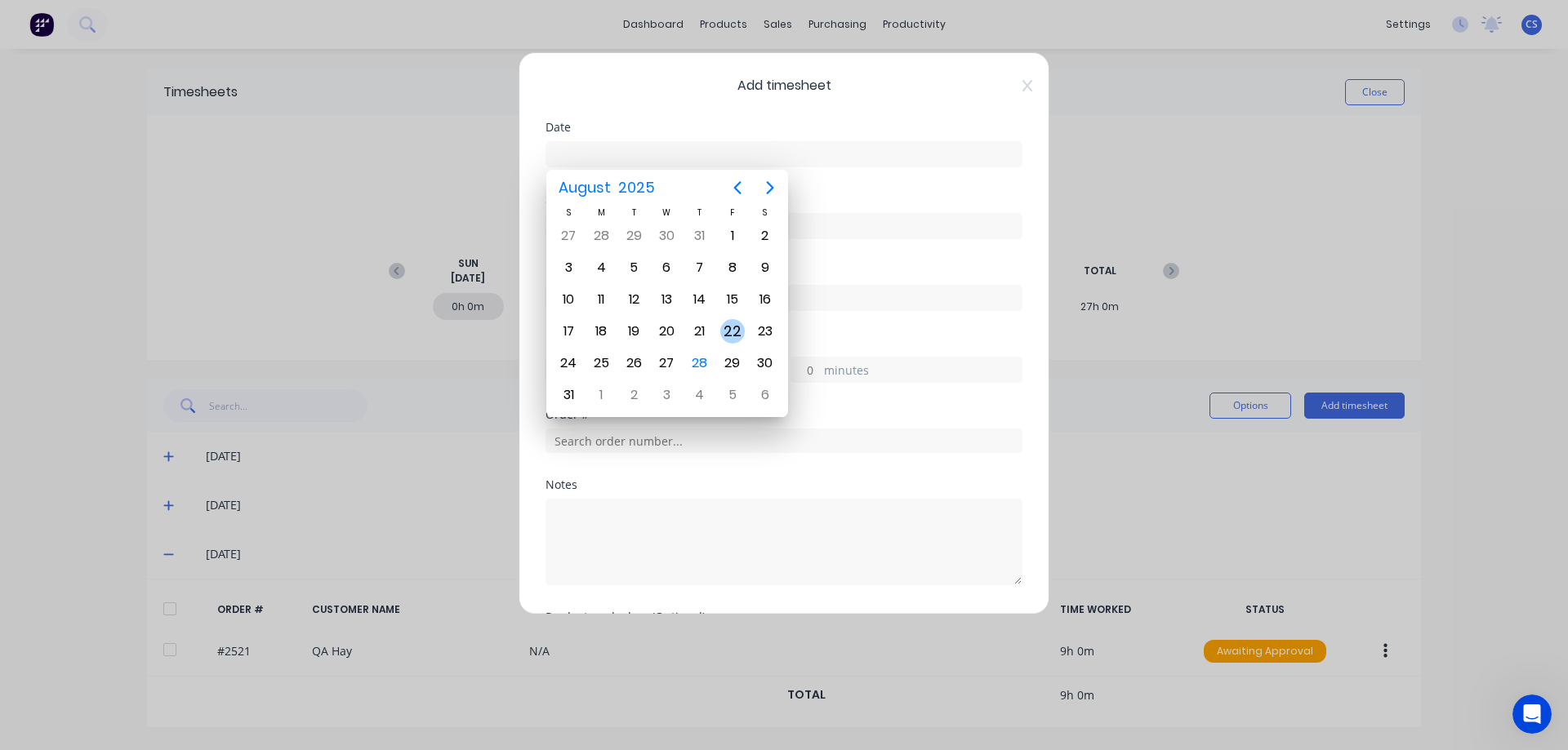
click at [732, 339] on div "22" at bounding box center [732, 331] width 24 height 24
type input "[DATE]"
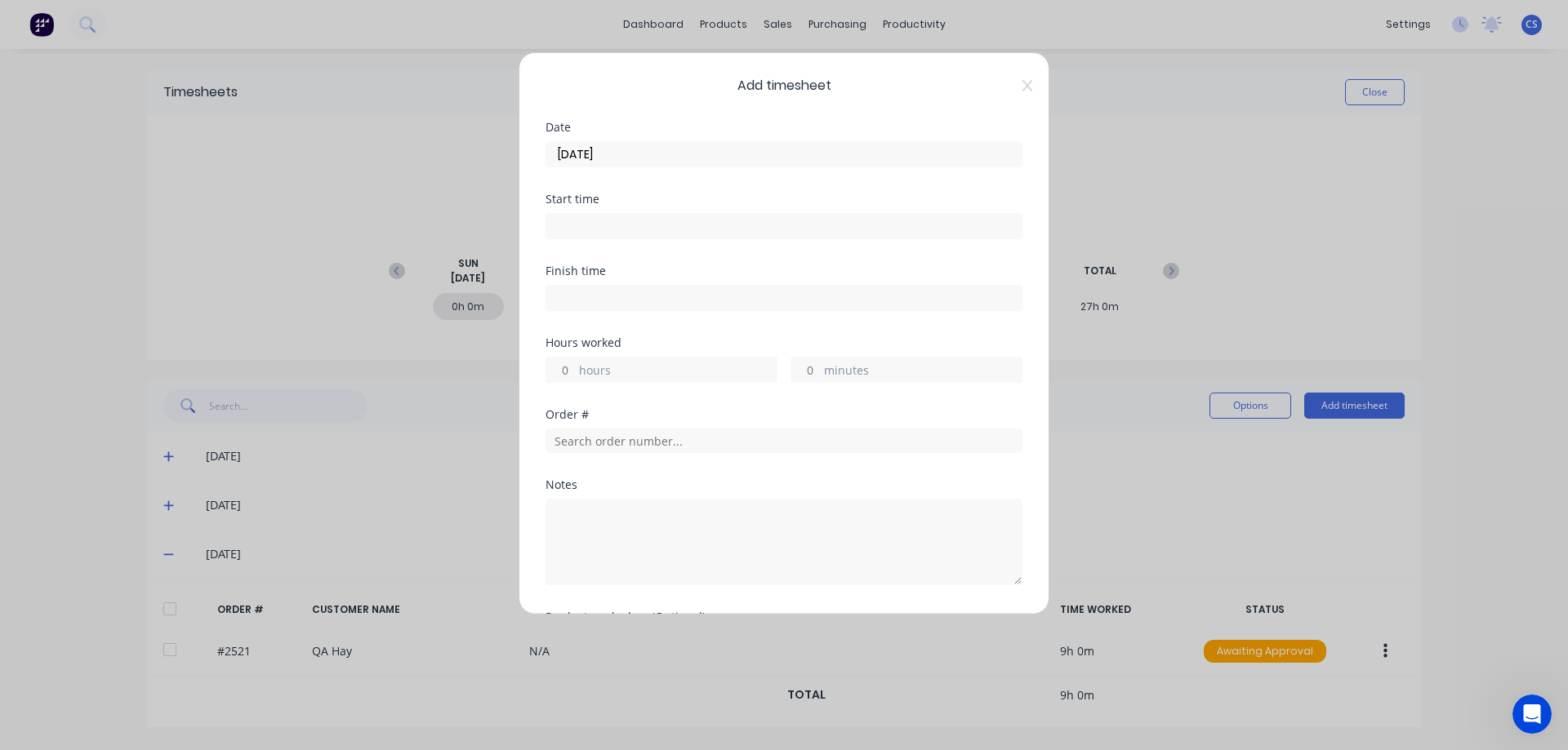
click at [572, 376] on input "hours" at bounding box center [560, 370] width 28 height 24
type input "2"
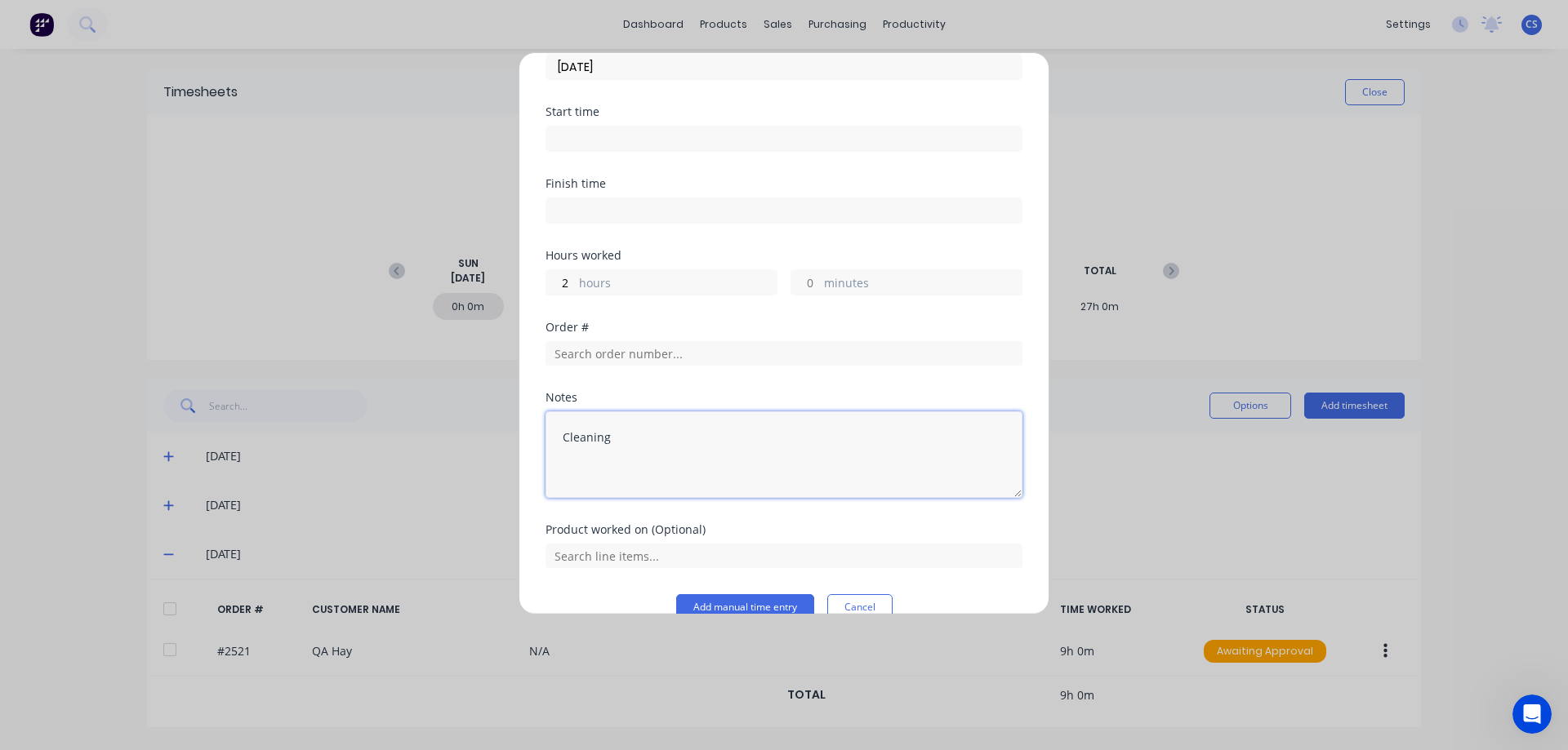
scroll to position [116, 0]
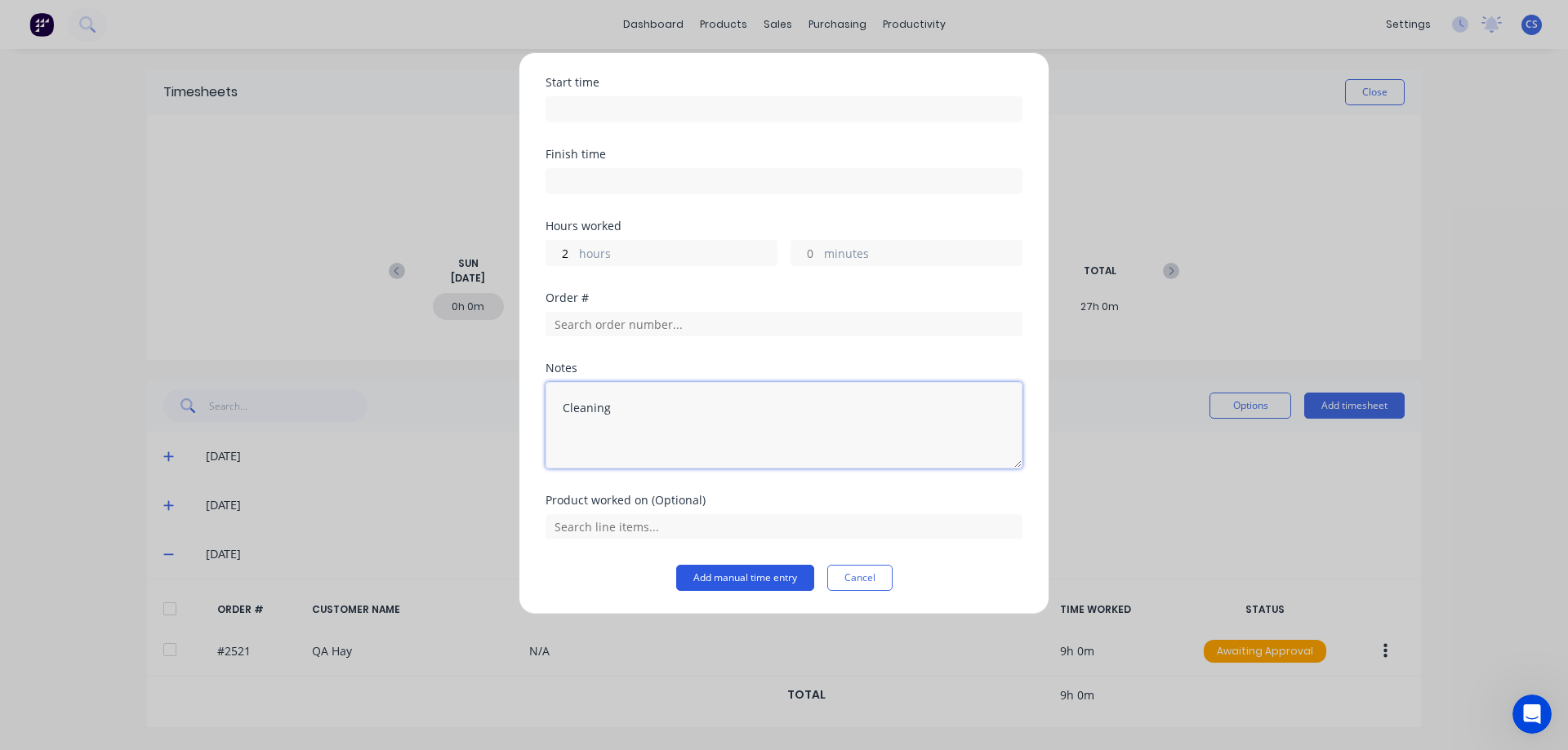
type textarea "Cleaning"
click at [743, 572] on button "Add manual time entry" at bounding box center [745, 578] width 138 height 26
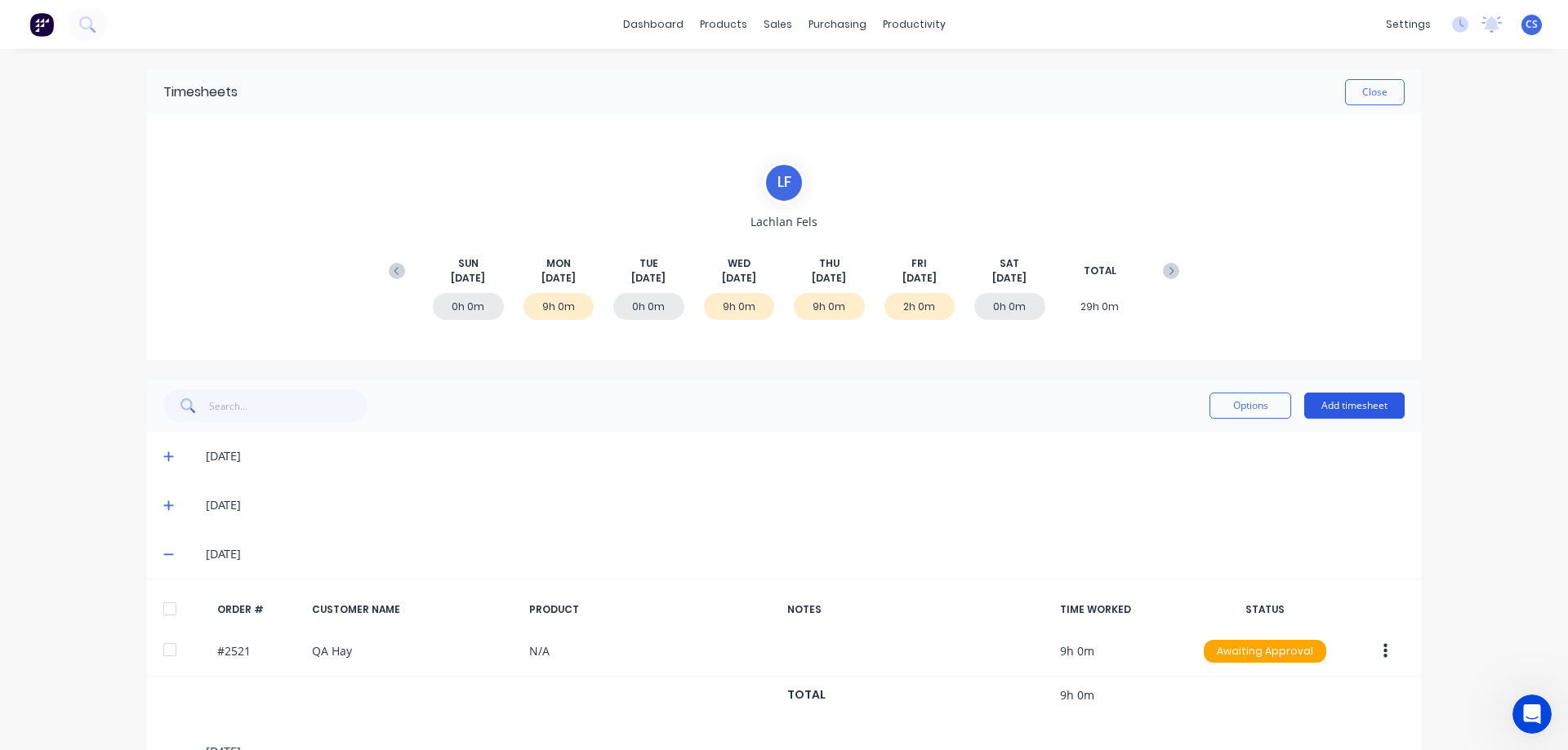
click at [1336, 399] on button "Add timesheet" at bounding box center [1354, 405] width 100 height 26
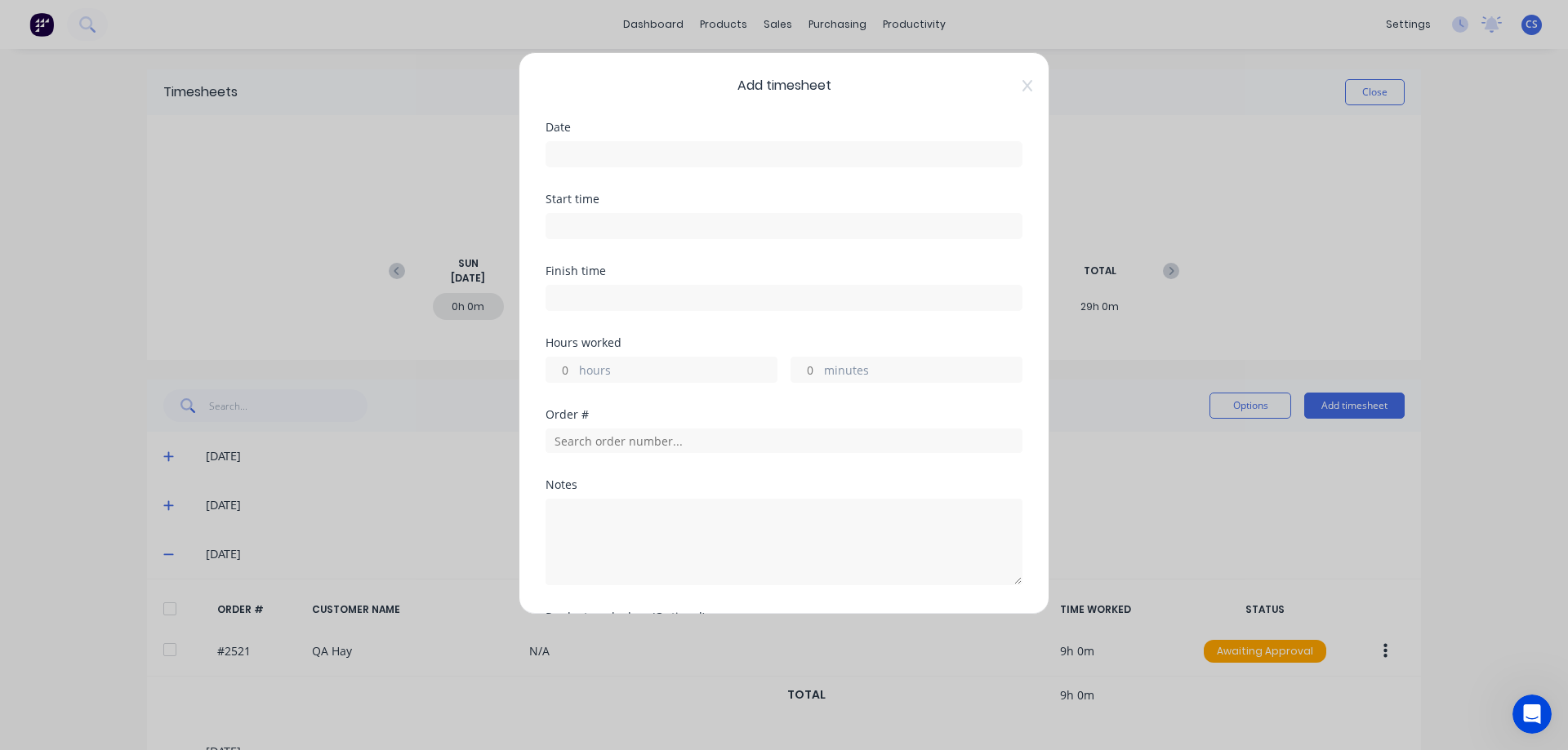
click at [599, 148] on input at bounding box center [783, 154] width 475 height 24
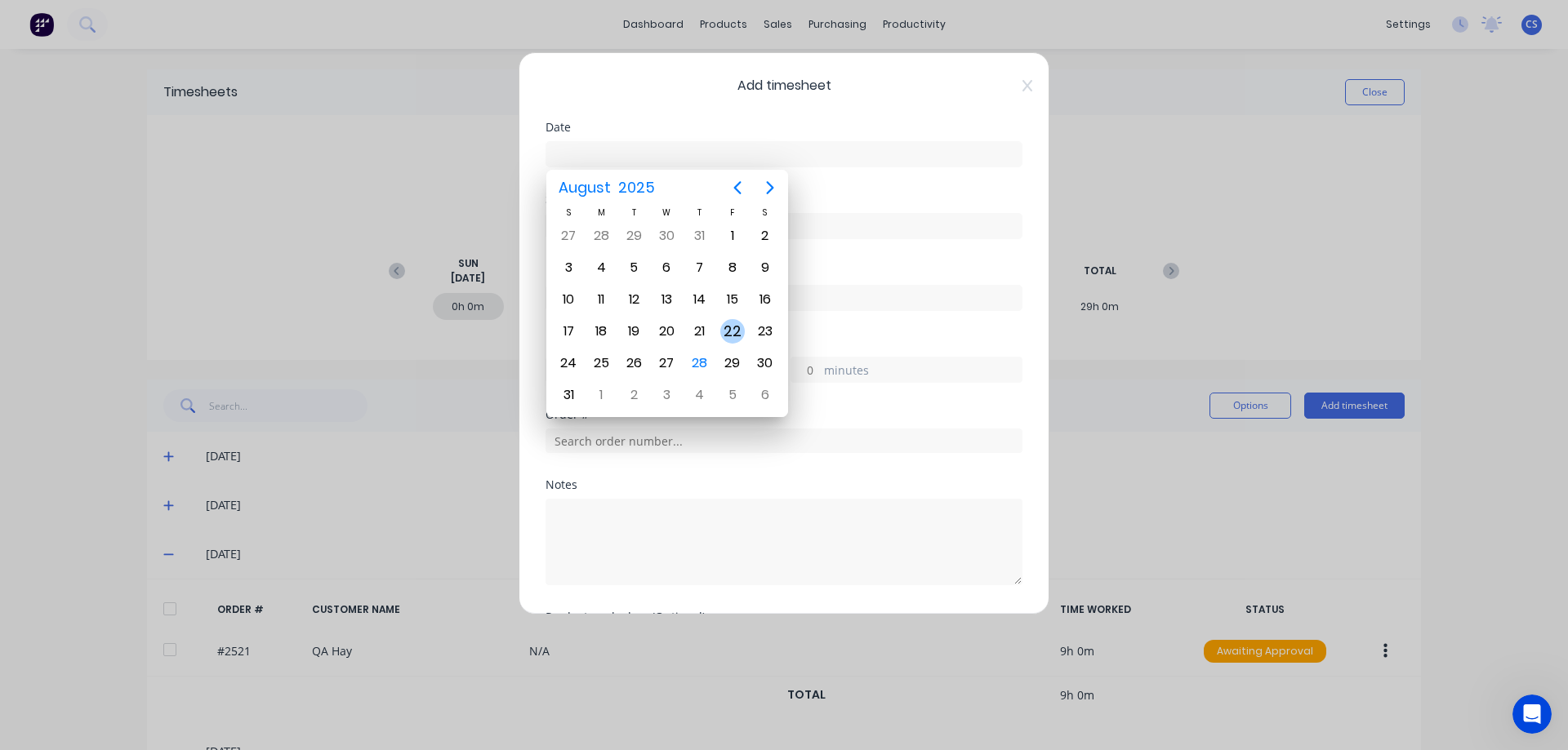
click at [731, 330] on div "22" at bounding box center [732, 331] width 24 height 24
type input "[DATE]"
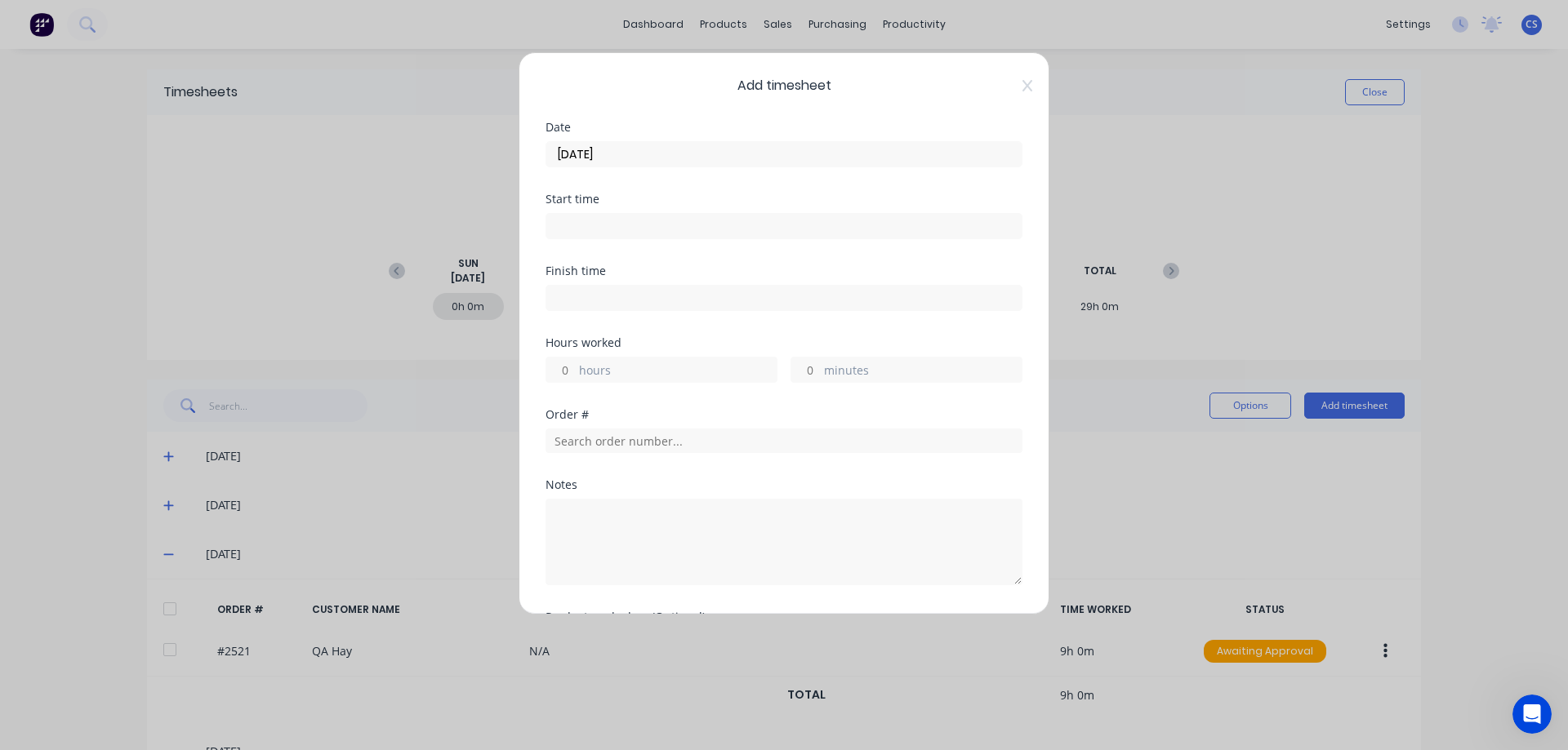
click at [563, 375] on input "hours" at bounding box center [560, 370] width 28 height 24
type input "6"
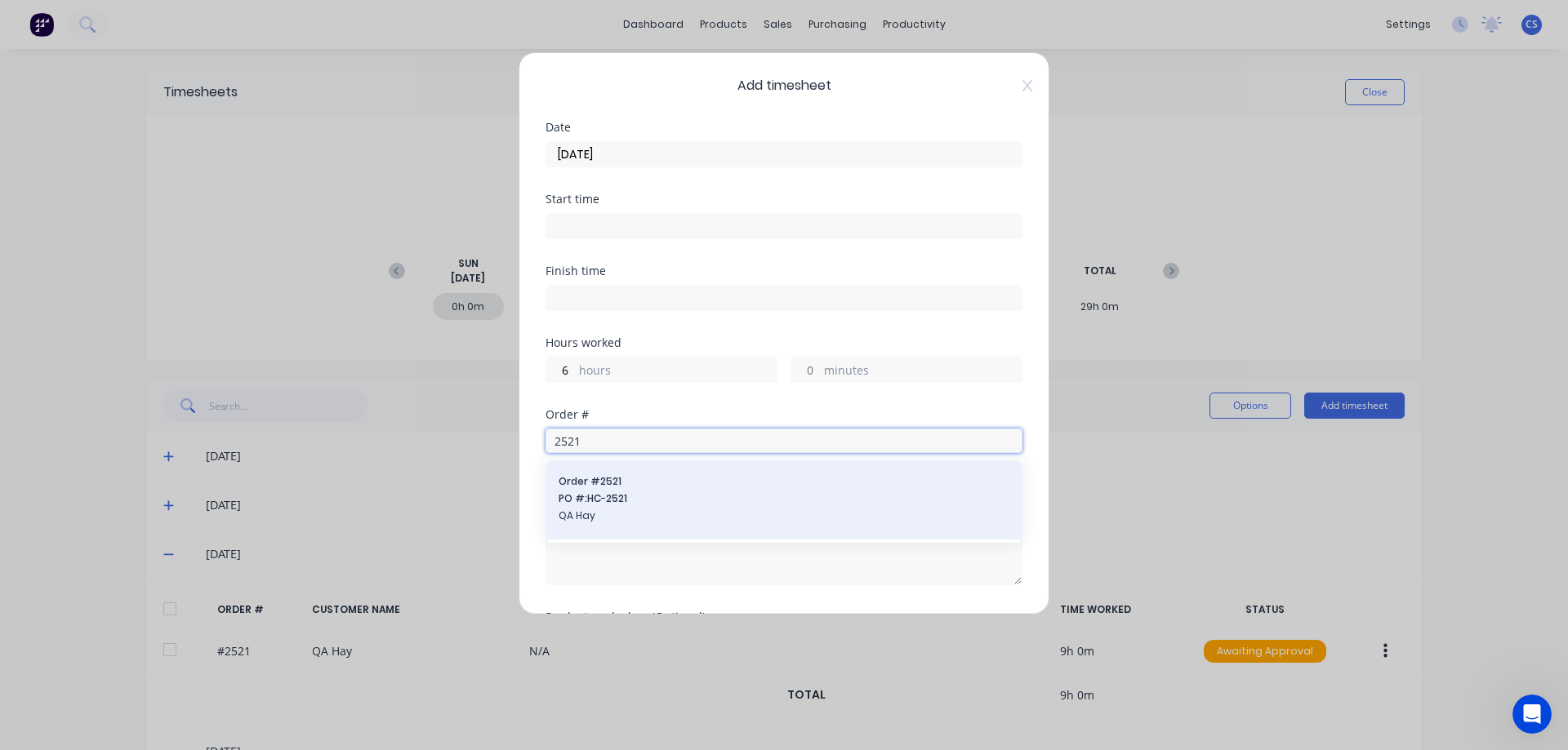
type input "2521"
click at [654, 509] on span "QA Hay" at bounding box center [784, 516] width 451 height 15
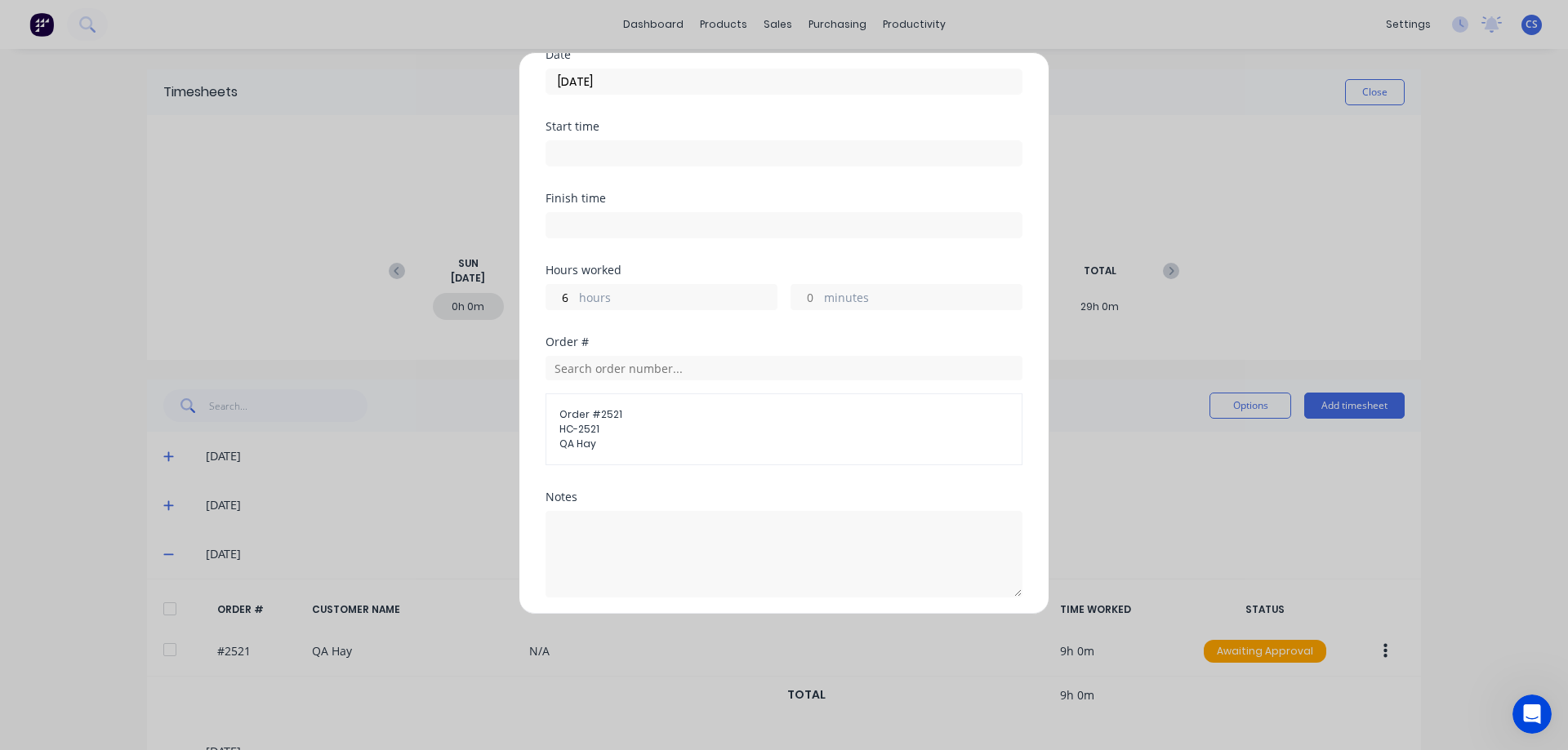
scroll to position [202, 0]
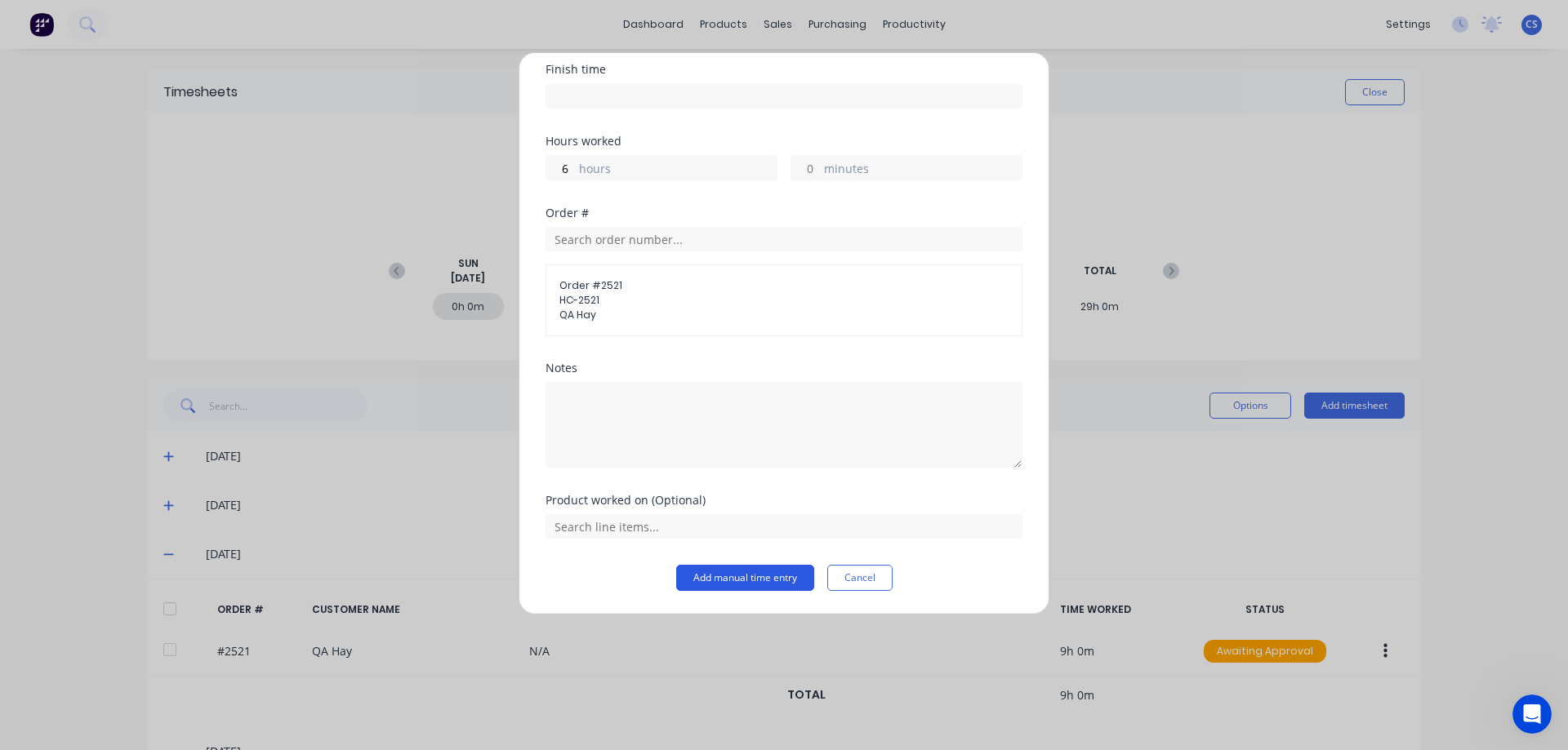
click at [700, 570] on button "Add manual time entry" at bounding box center [745, 578] width 138 height 26
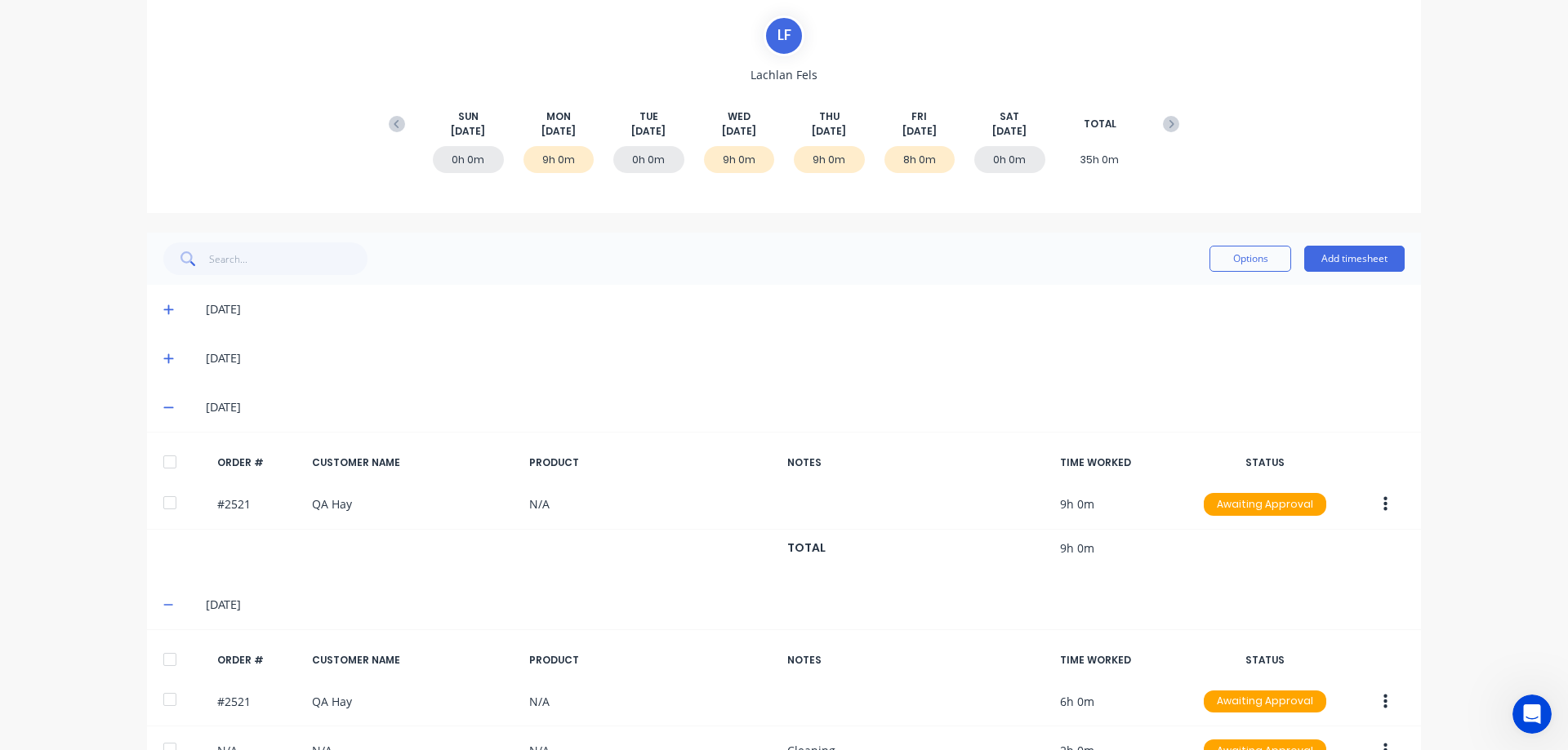
scroll to position [0, 0]
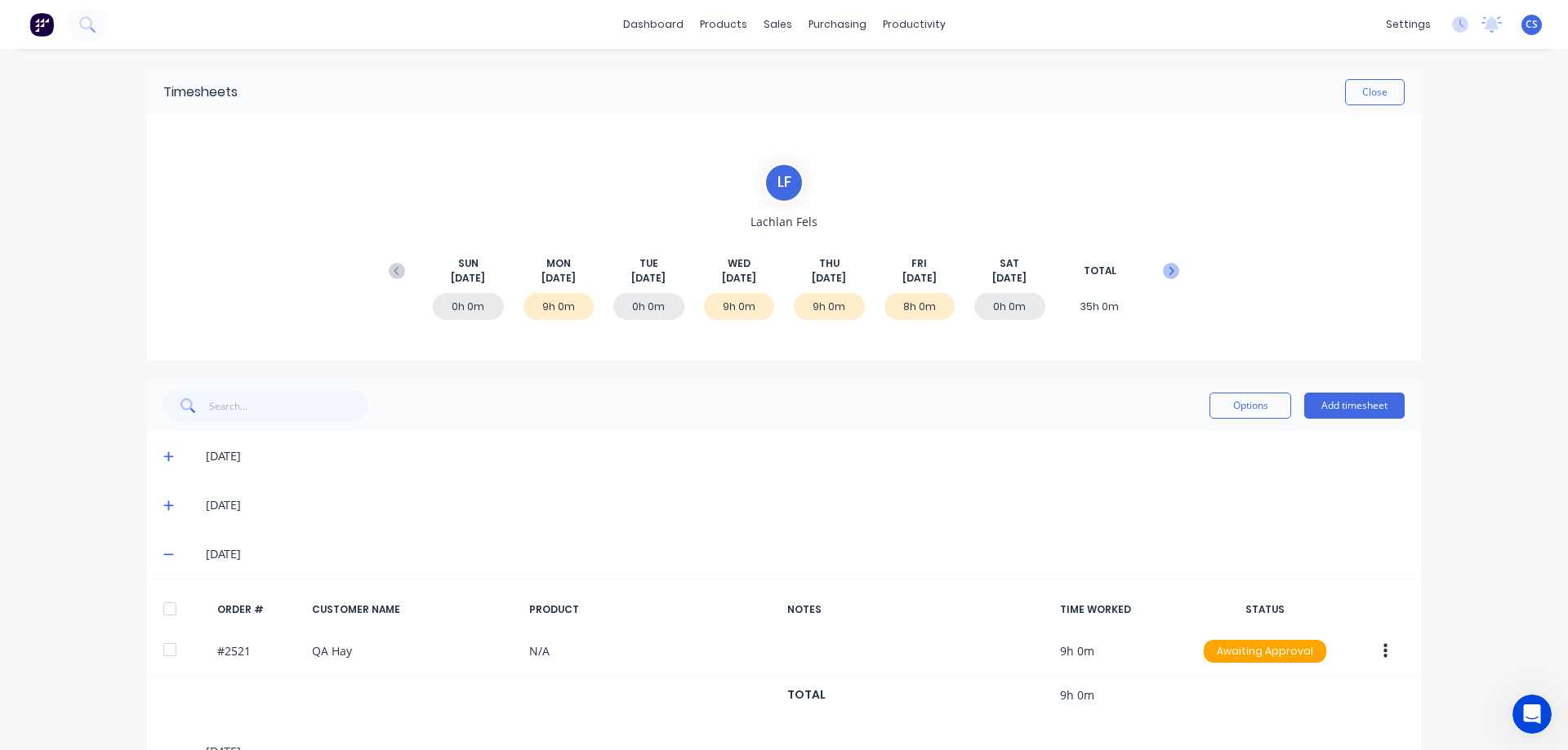
click at [1164, 275] on icon at bounding box center [1170, 271] width 16 height 16
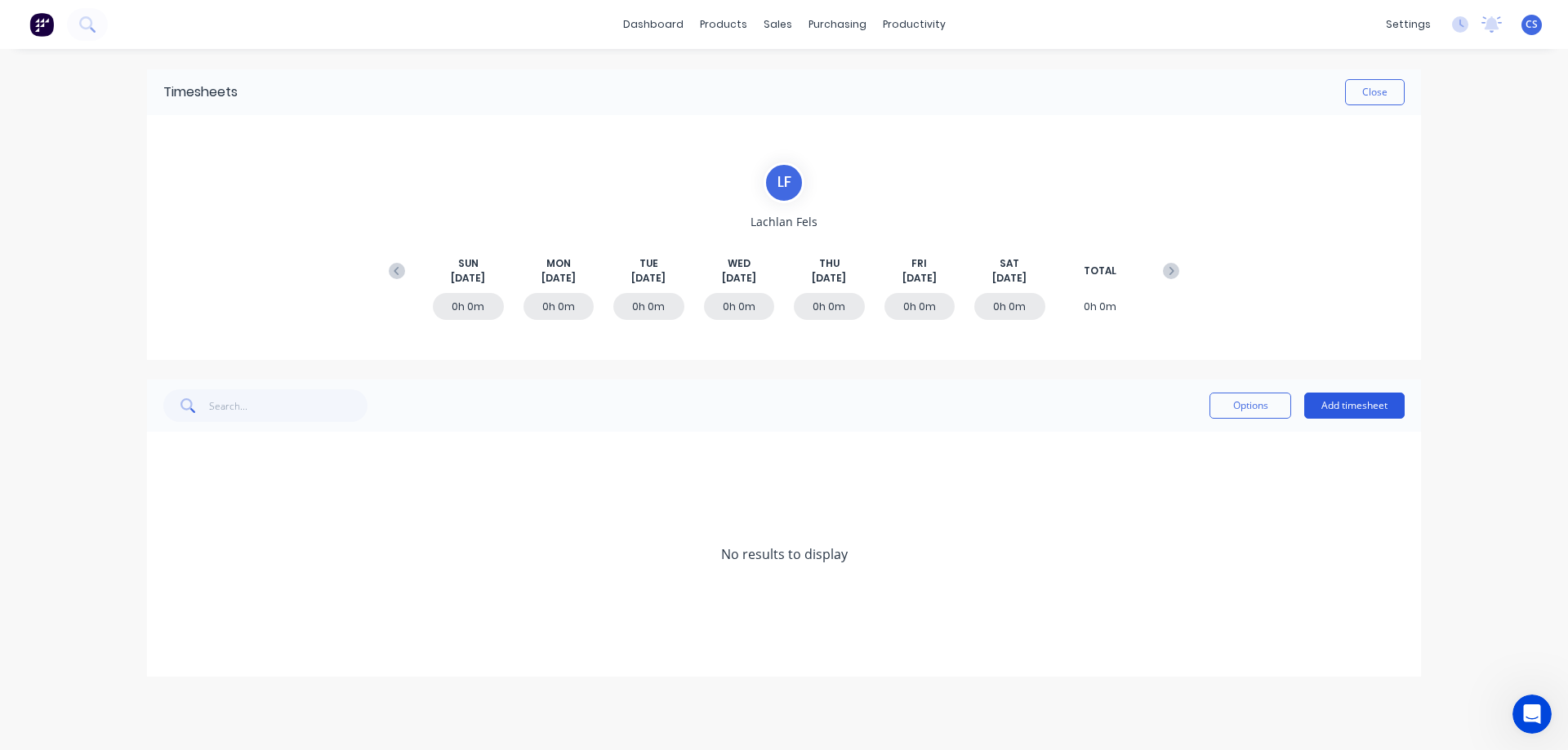
click at [1376, 406] on button "Add timesheet" at bounding box center [1354, 405] width 100 height 26
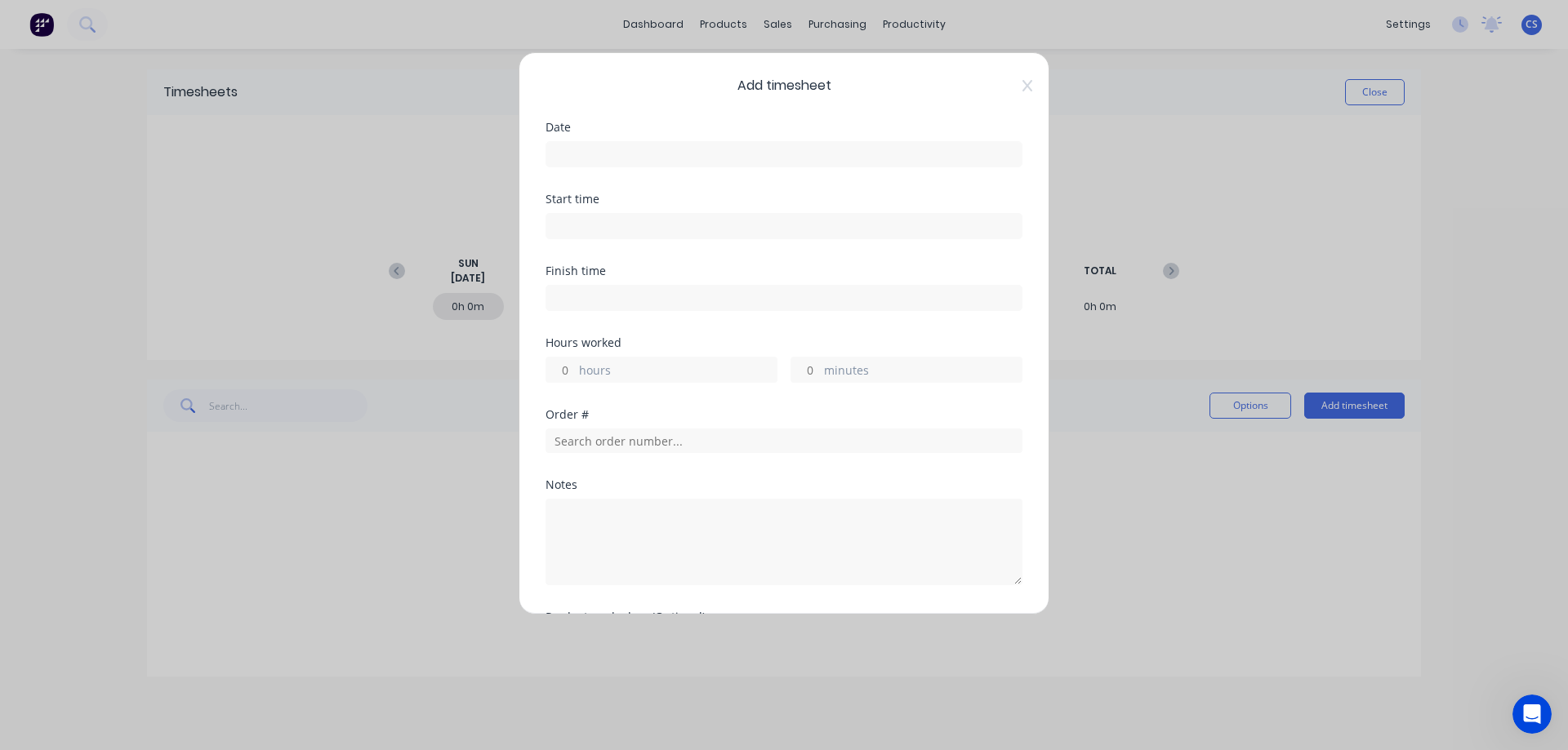
click at [595, 159] on input at bounding box center [783, 154] width 475 height 24
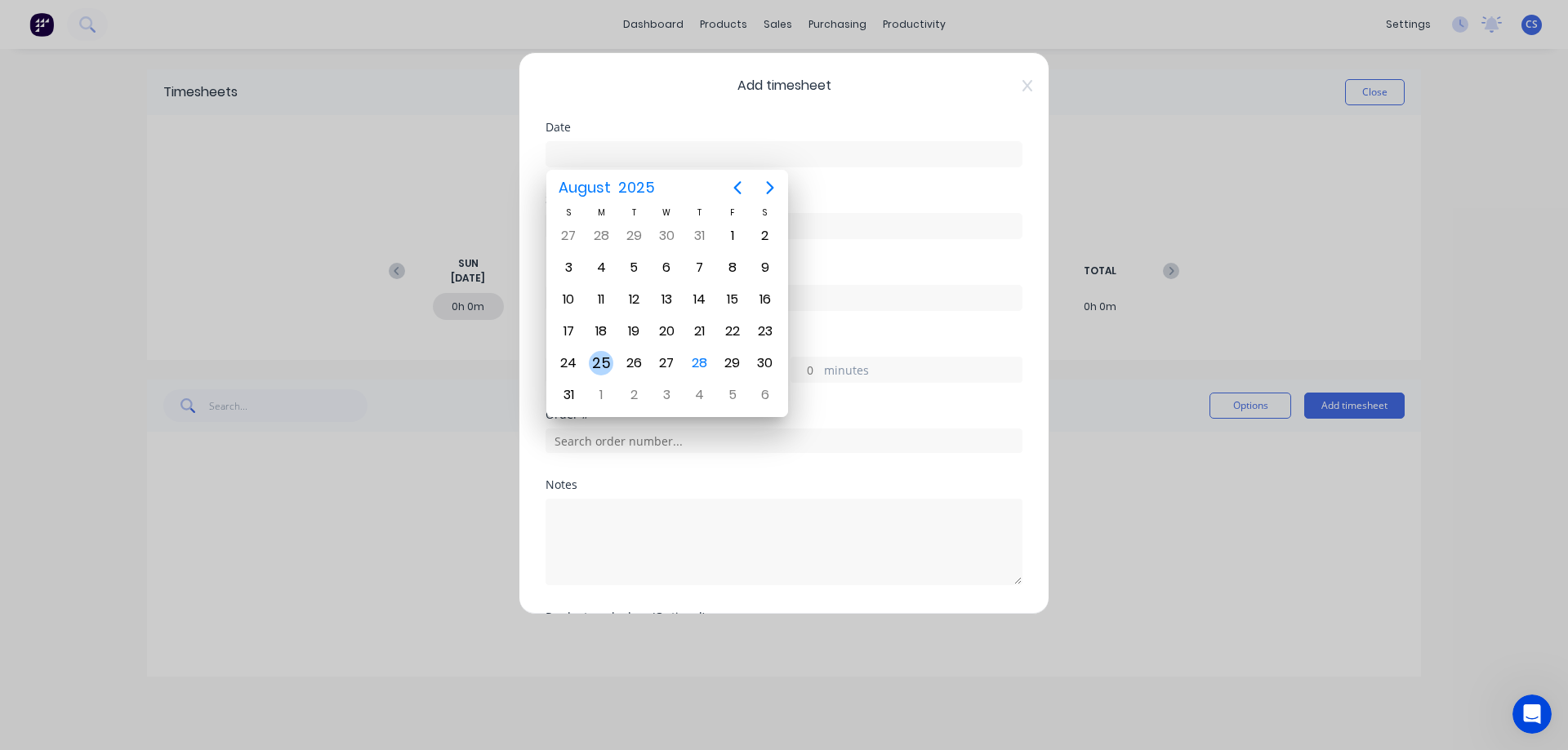
click at [599, 352] on div "25" at bounding box center [601, 363] width 24 height 24
type input "[DATE]"
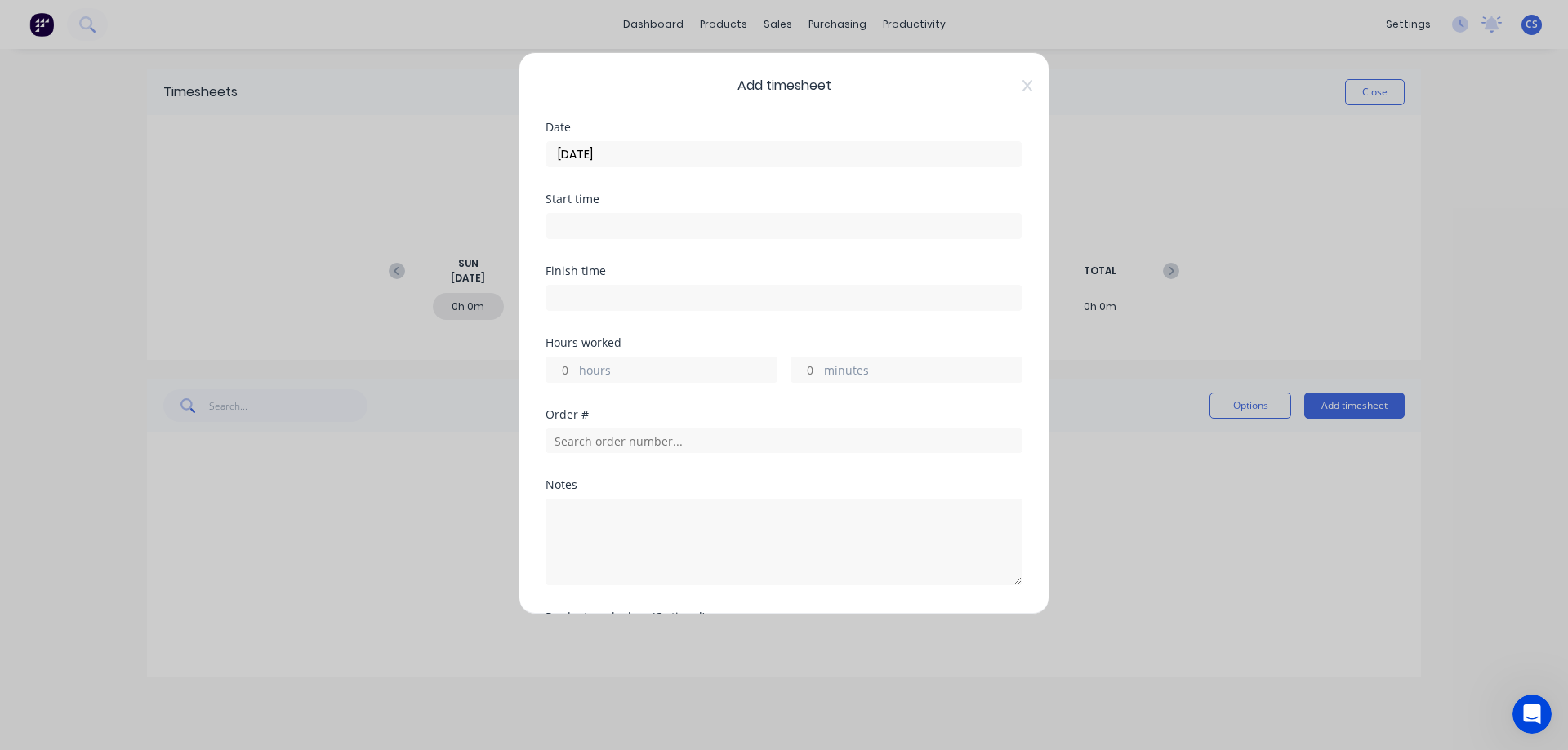
click at [574, 365] on input "hours" at bounding box center [560, 370] width 28 height 24
type input "1"
type input "30"
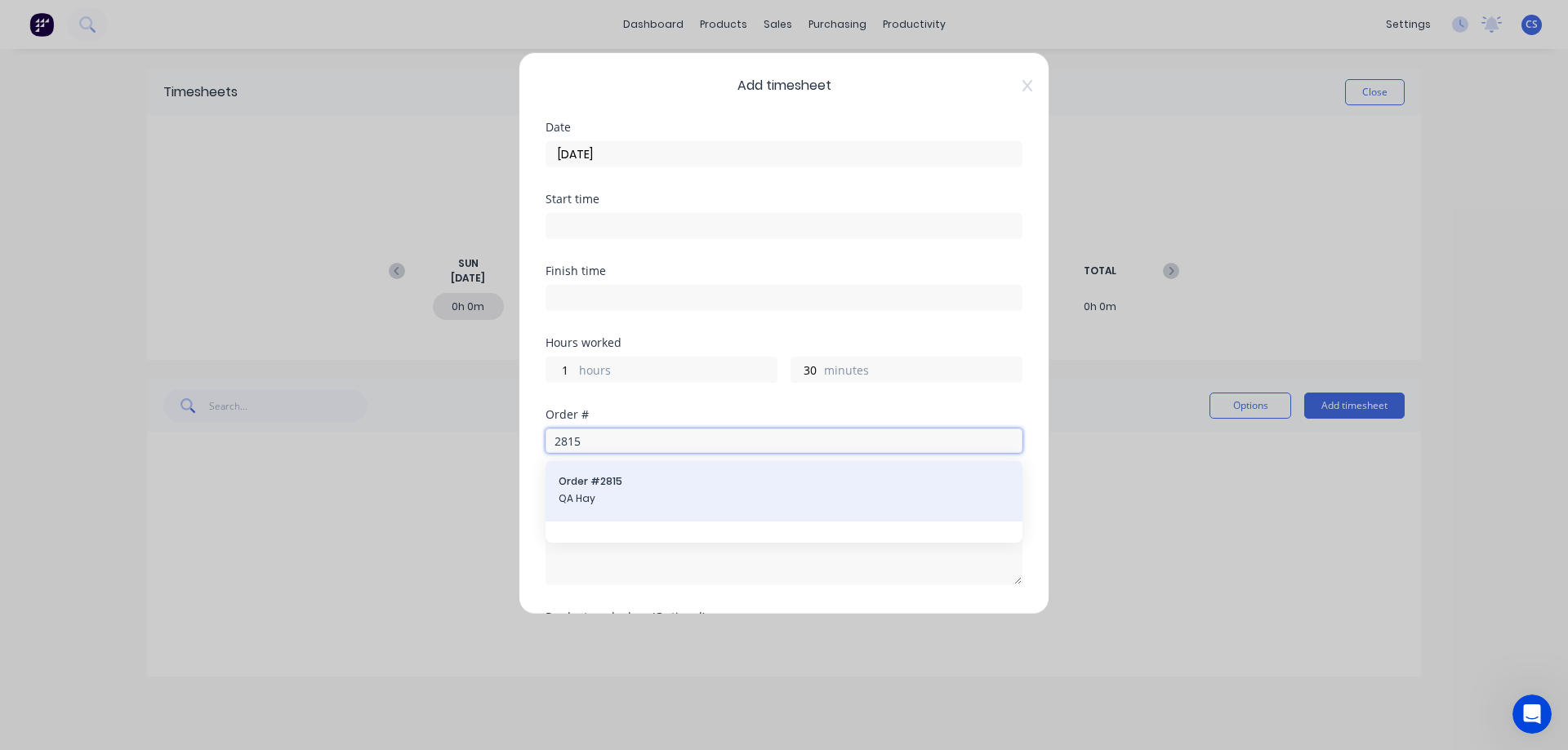
type input "2815"
click at [608, 494] on span "QA Hay" at bounding box center [784, 498] width 451 height 15
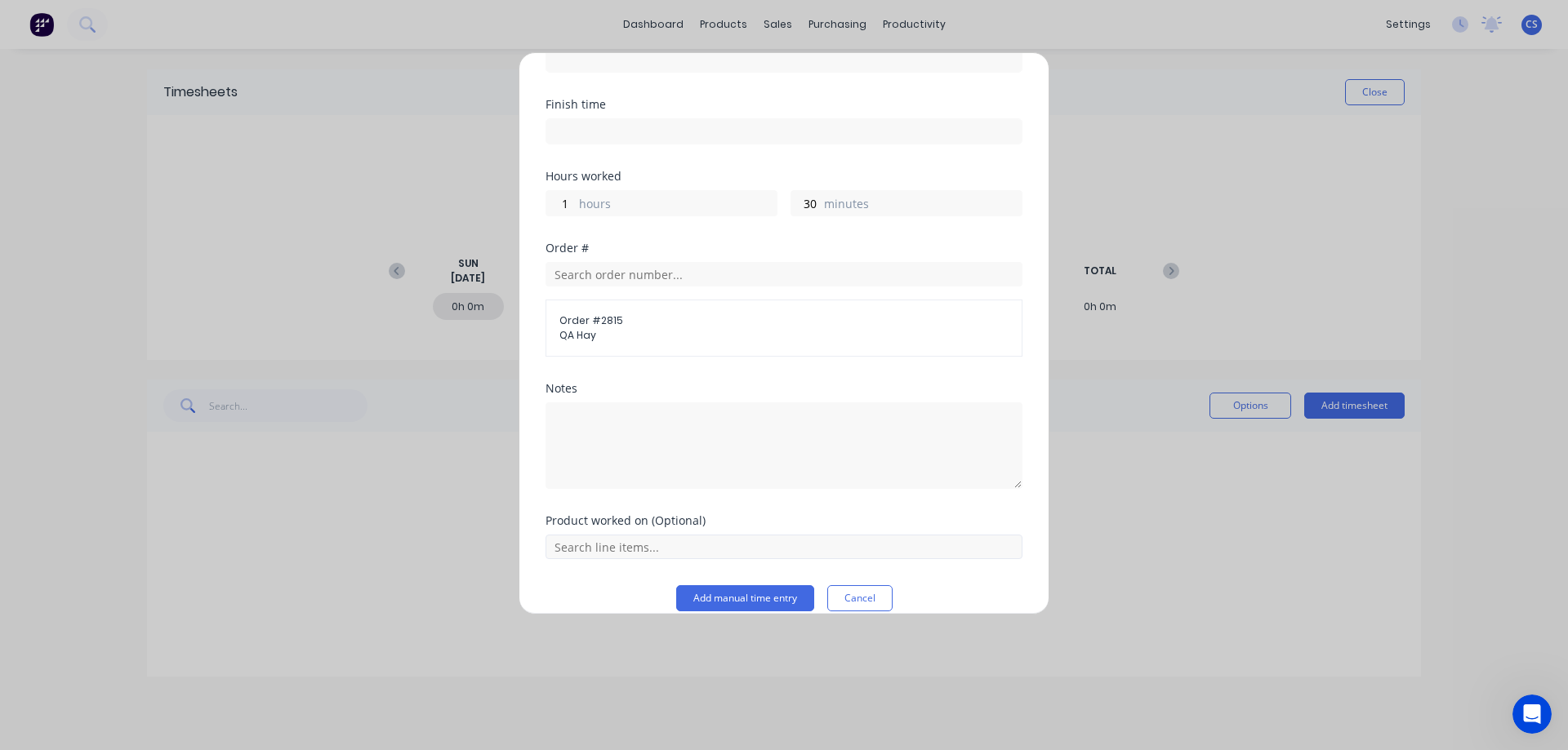
scroll to position [187, 0]
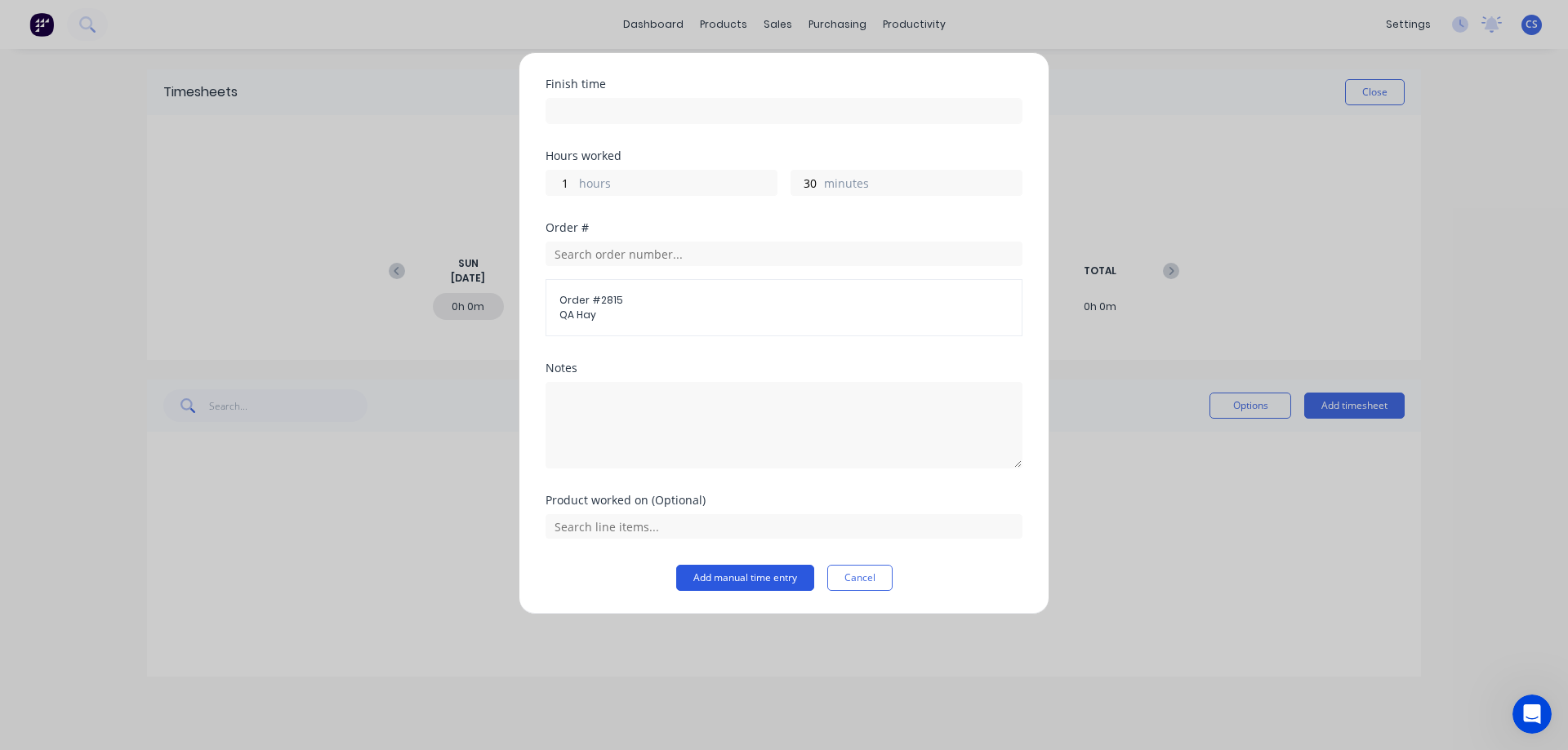
click at [722, 578] on button "Add manual time entry" at bounding box center [745, 578] width 138 height 26
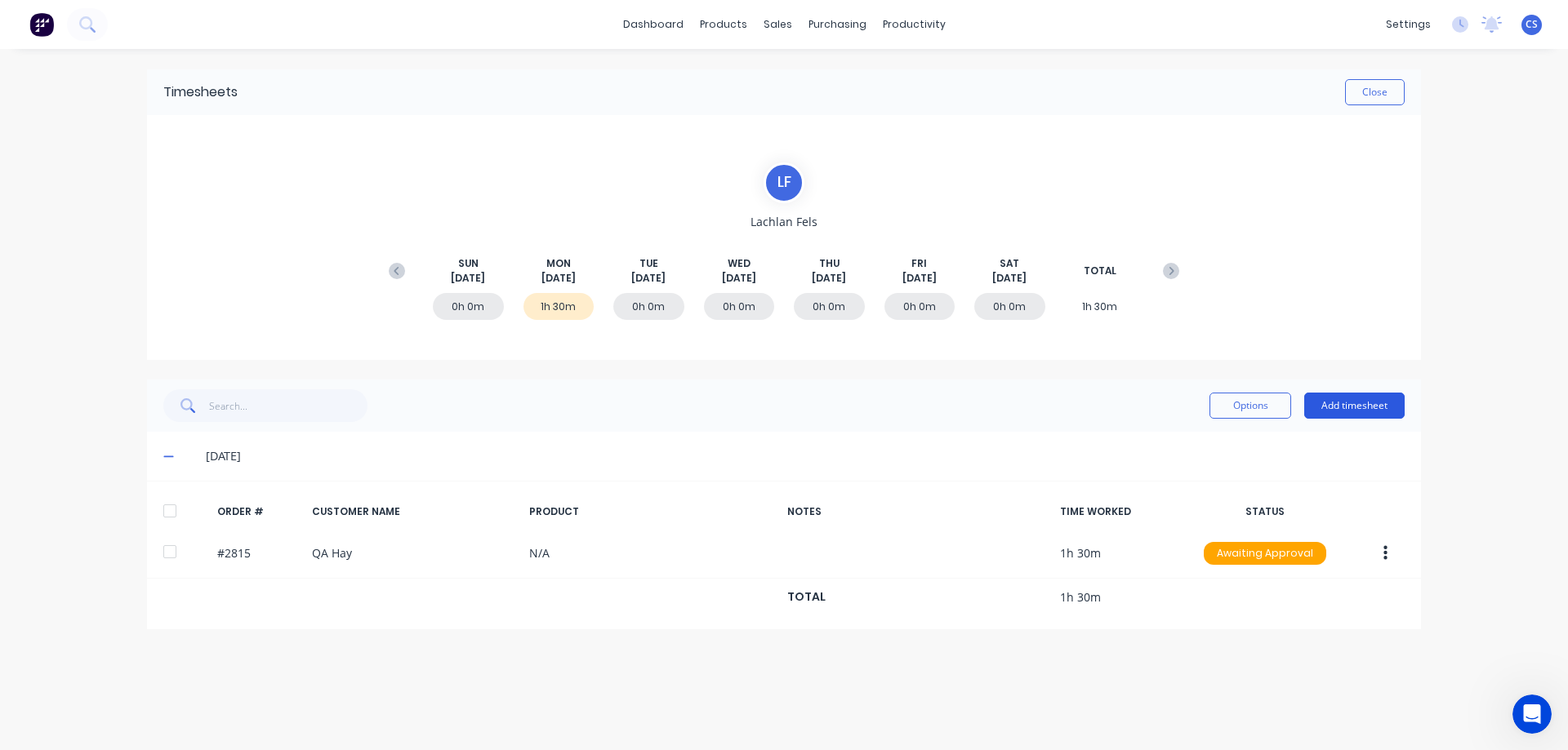
click at [1358, 414] on button "Add timesheet" at bounding box center [1354, 405] width 100 height 26
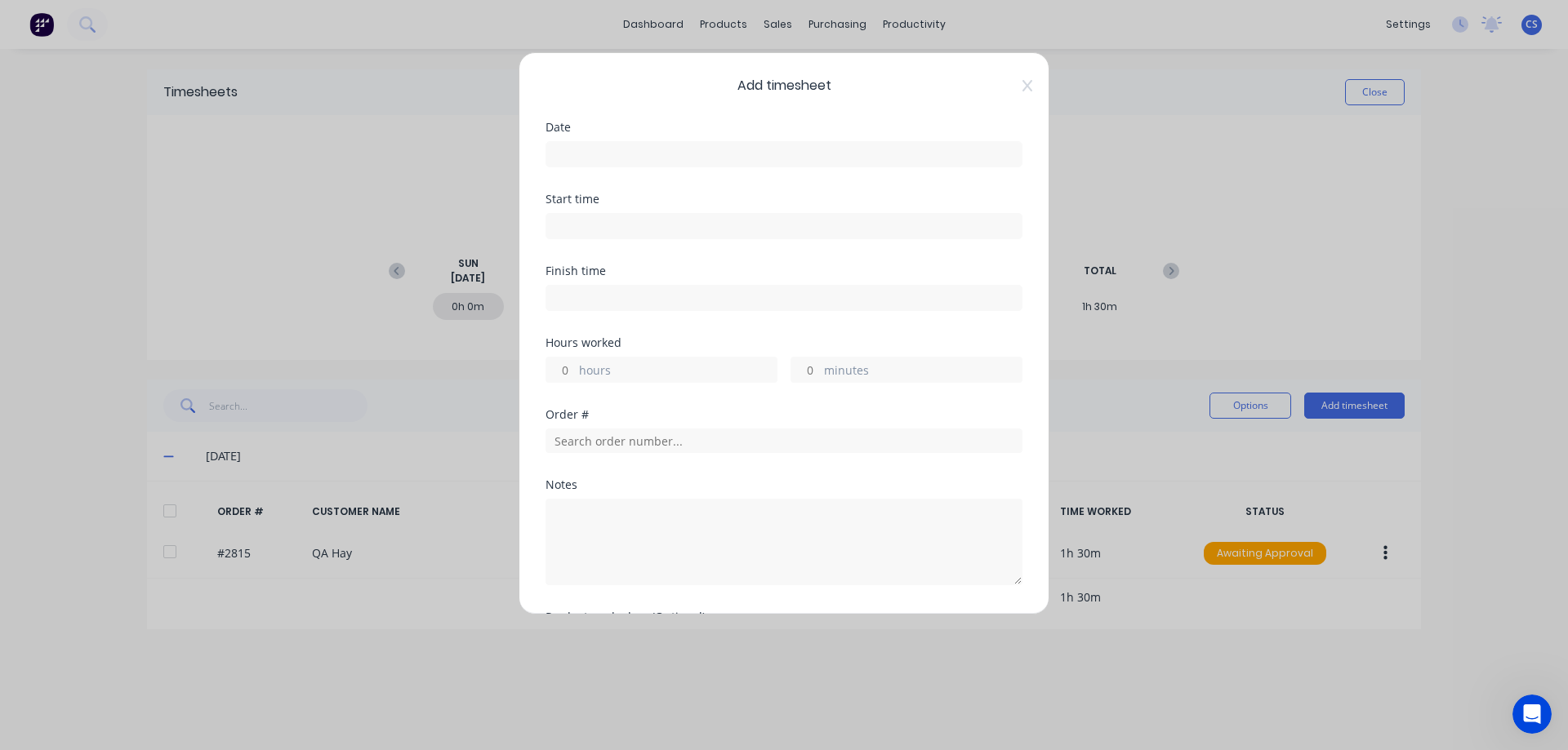
click at [577, 151] on input at bounding box center [783, 154] width 475 height 24
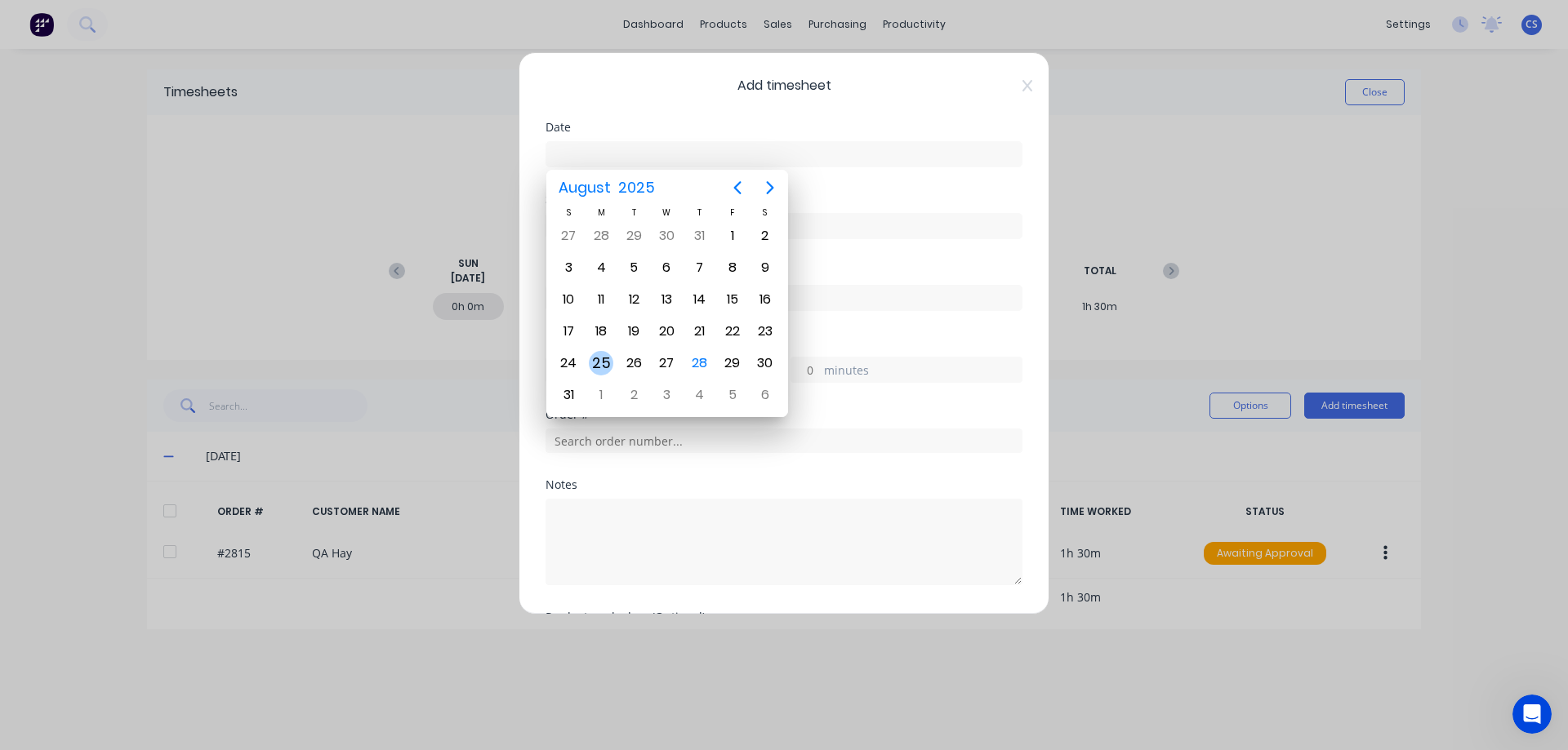
click at [604, 363] on div "25" at bounding box center [601, 363] width 24 height 24
type input "[DATE]"
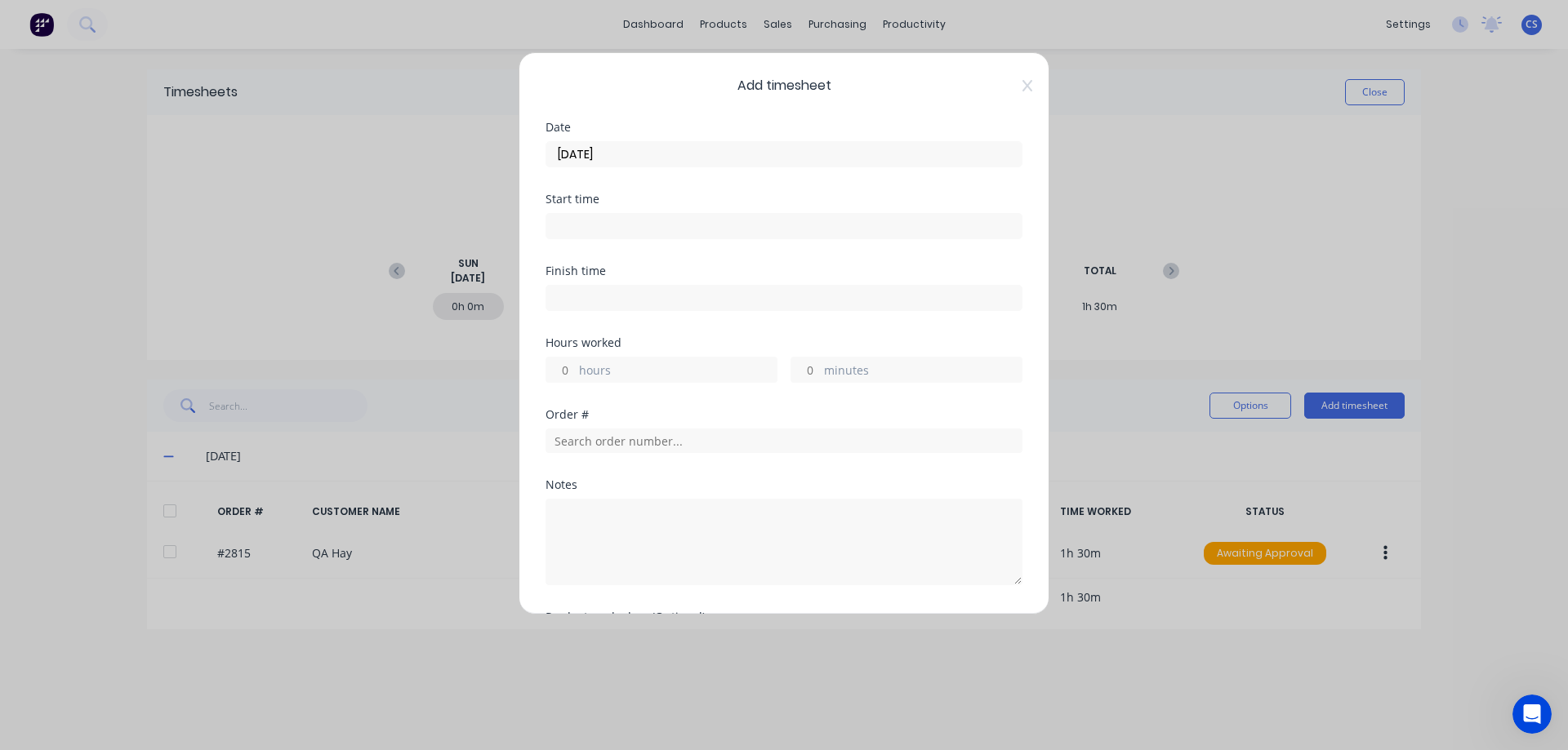
drag, startPoint x: 571, startPoint y: 365, endPoint x: 569, endPoint y: 345, distance: 20.1
click at [571, 365] on input "hours" at bounding box center [560, 370] width 28 height 24
type input "1"
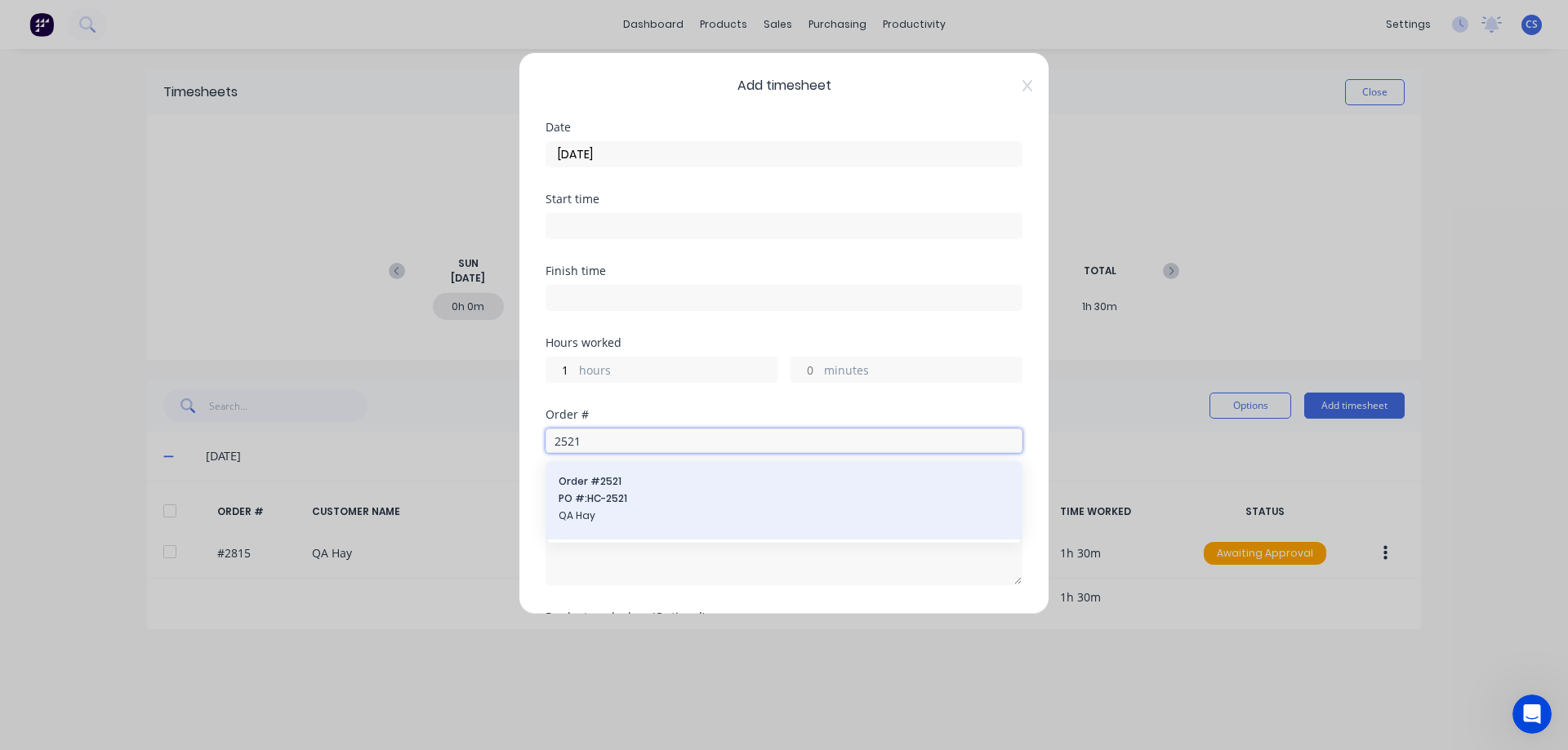
type input "2521"
click at [655, 522] on span "QA Hay" at bounding box center [784, 516] width 451 height 15
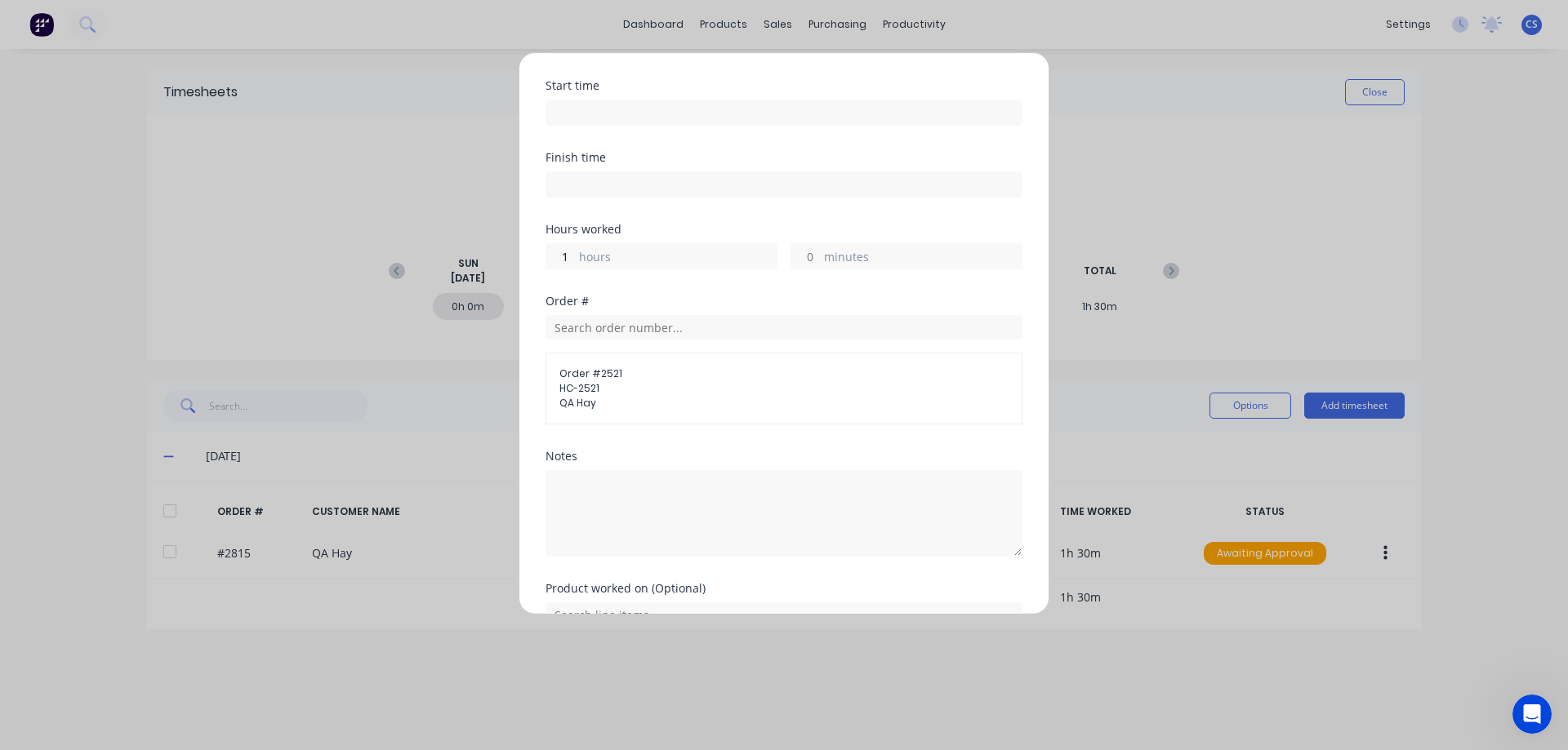
scroll to position [202, 0]
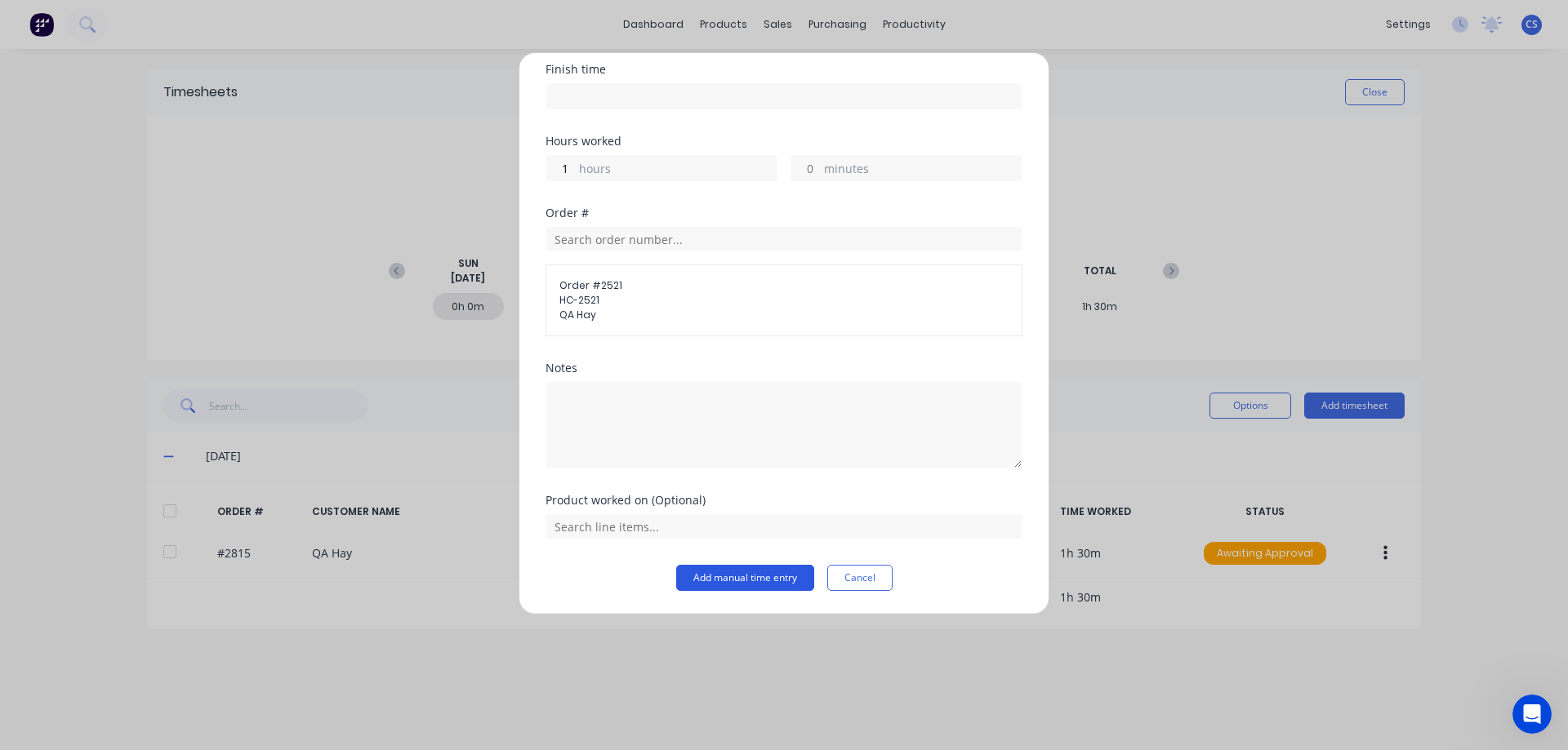
click at [733, 580] on button "Add manual time entry" at bounding box center [745, 578] width 138 height 26
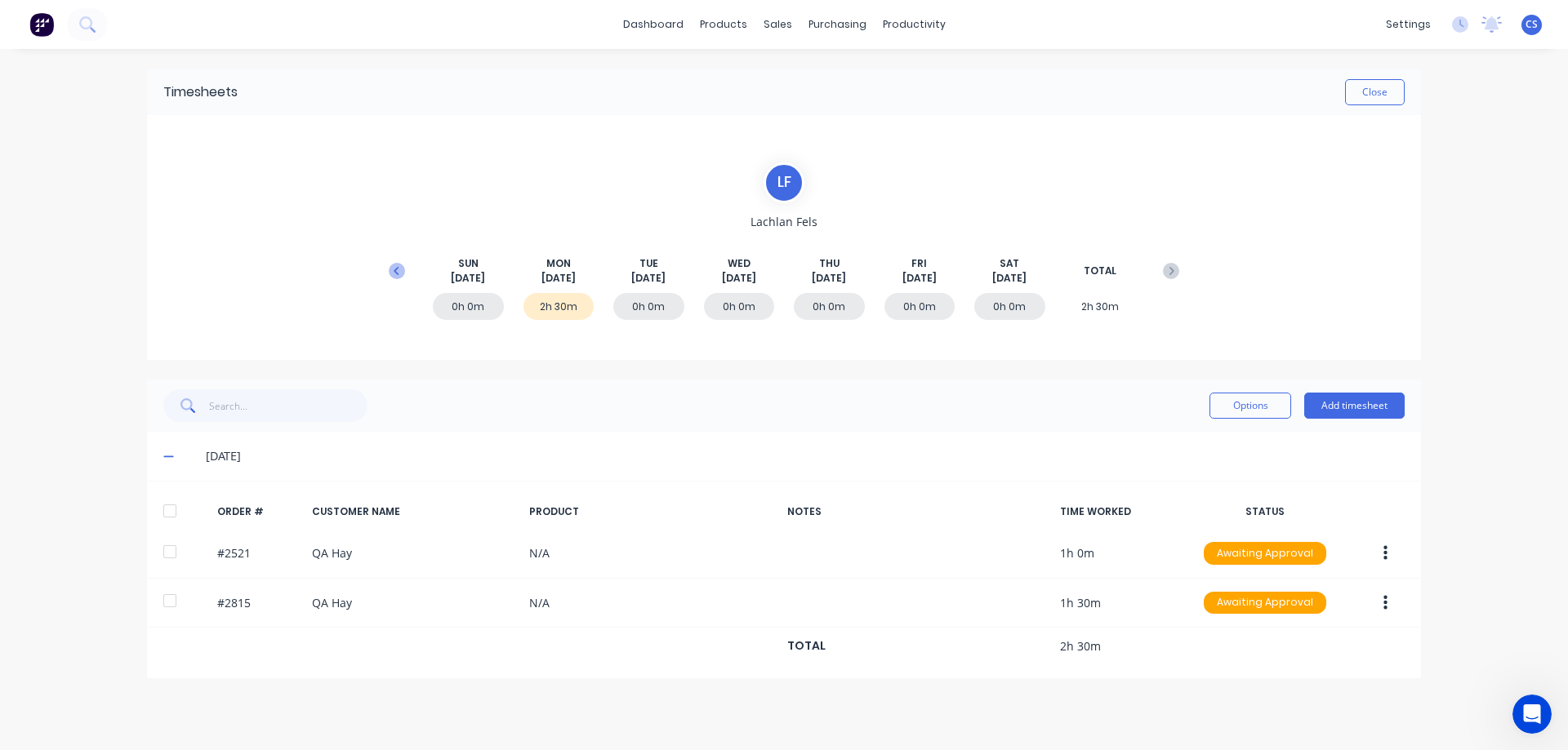
click at [395, 269] on icon at bounding box center [396, 270] width 5 height 8
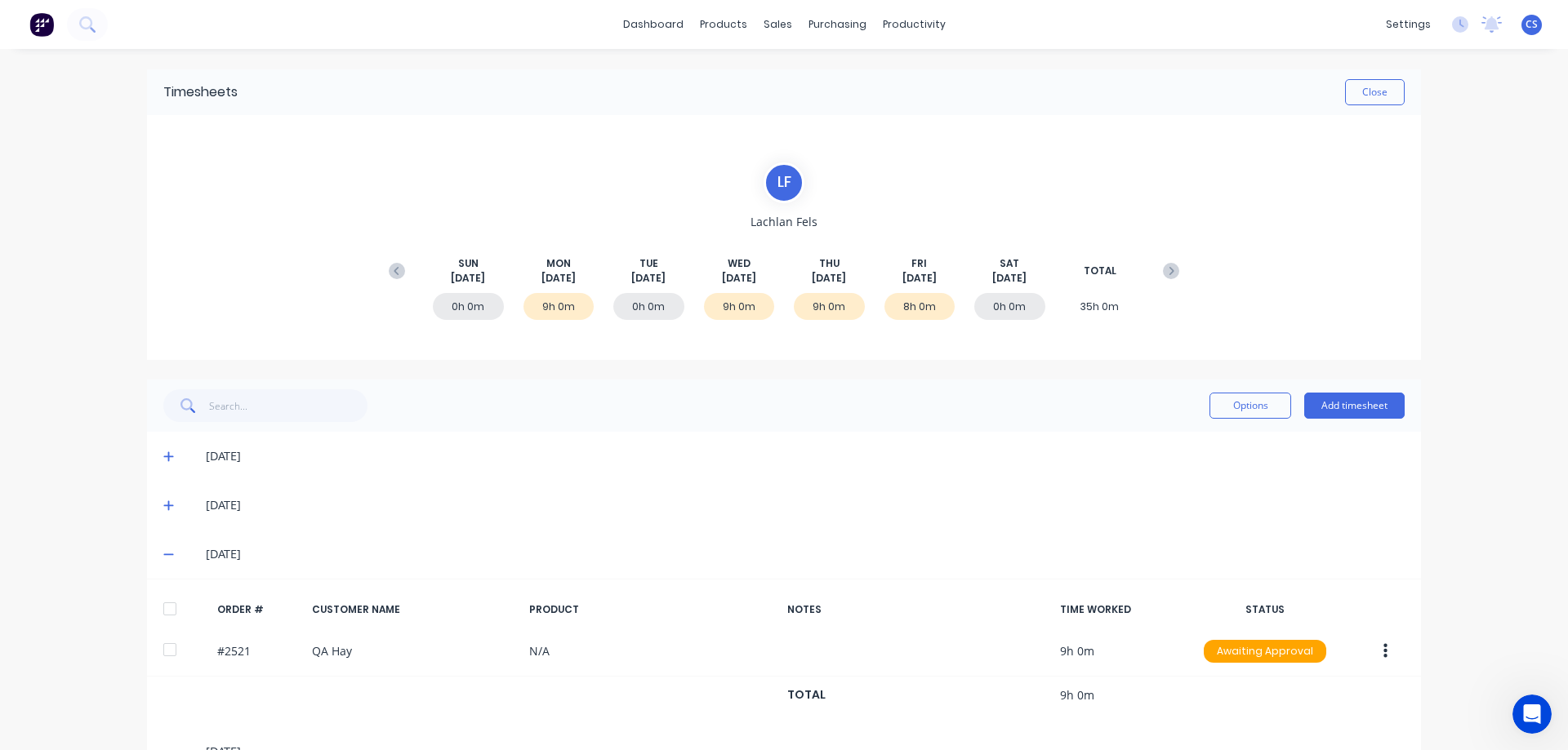
click at [165, 457] on icon at bounding box center [167, 457] width 9 height 9
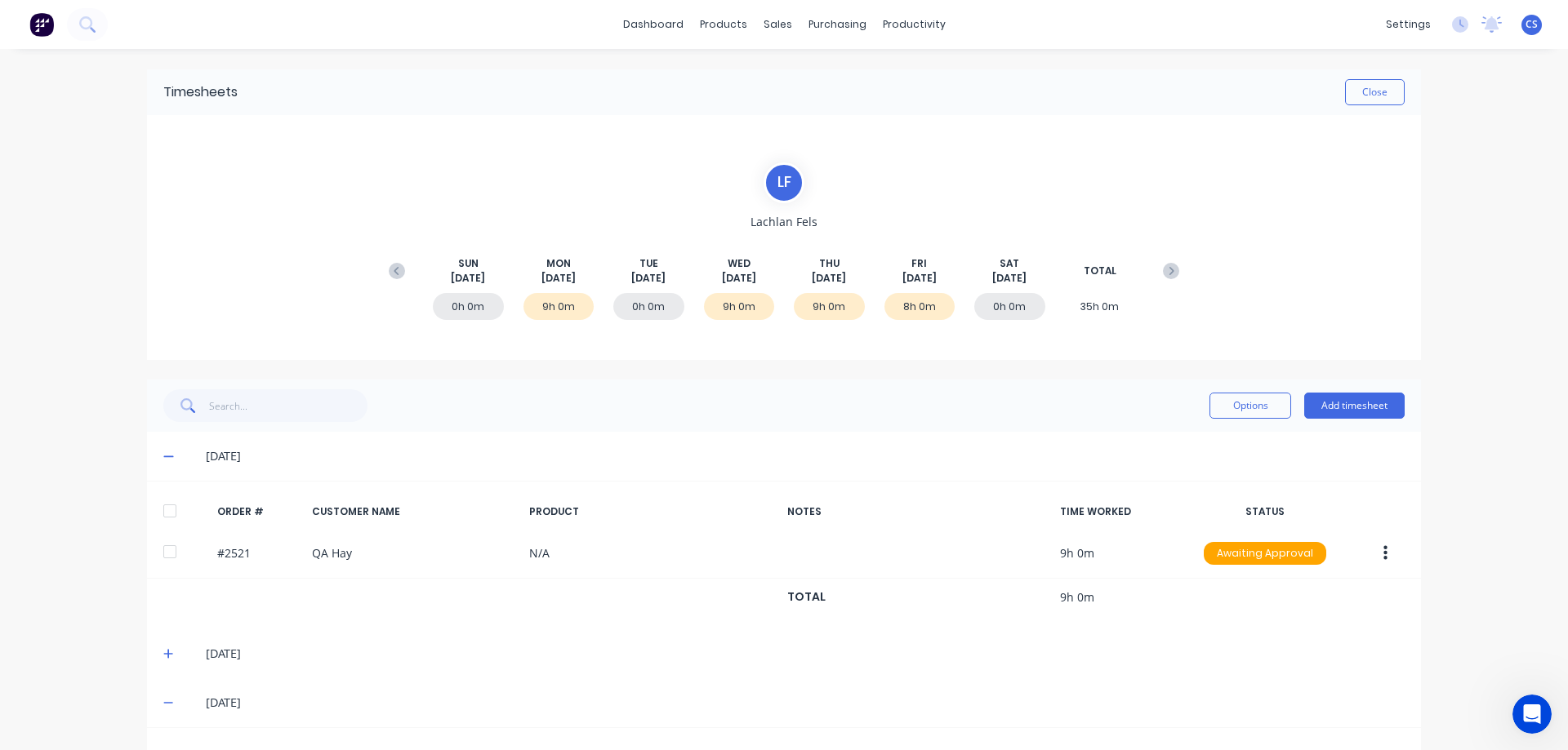
click at [165, 457] on icon at bounding box center [167, 457] width 9 height 2
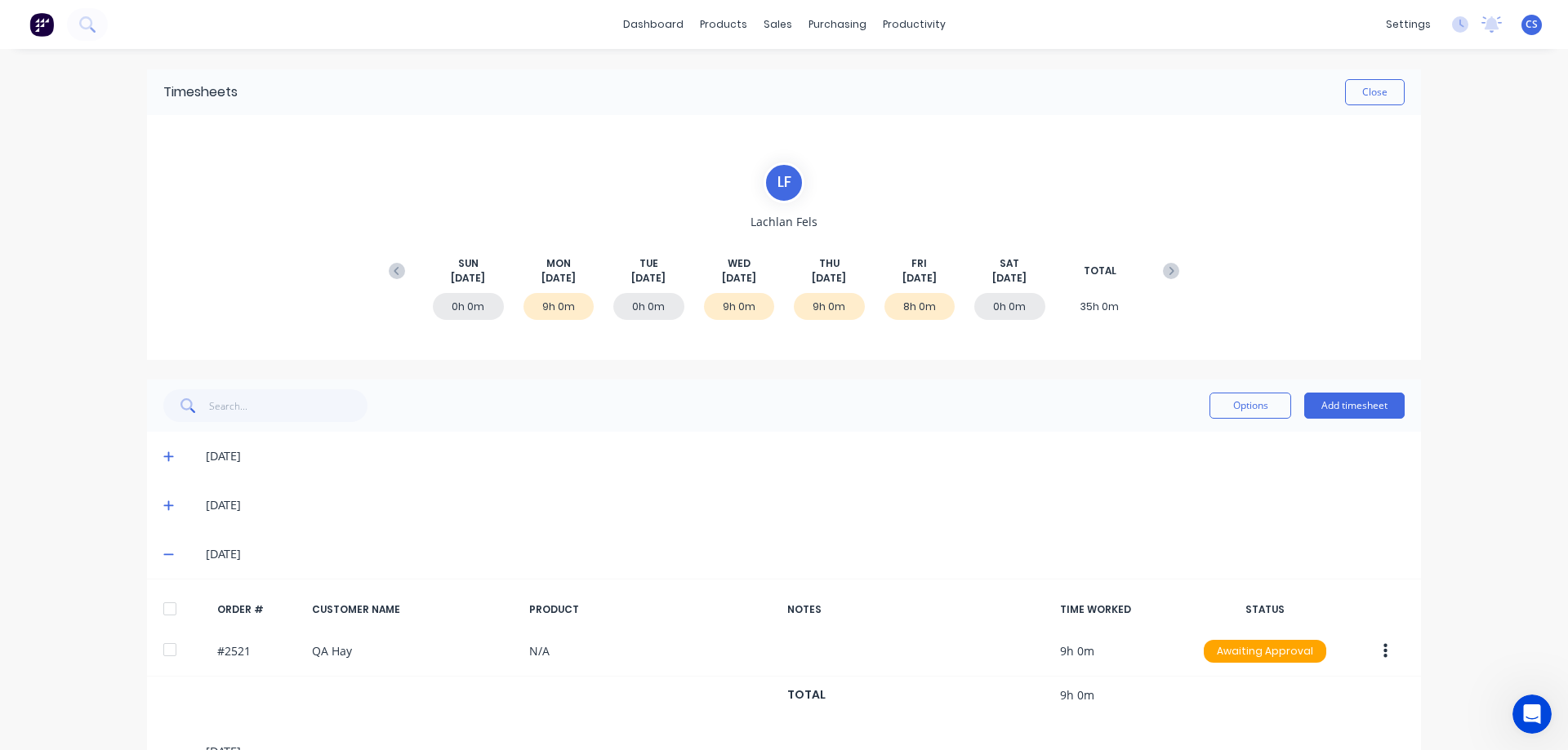
click at [163, 503] on icon at bounding box center [168, 504] width 10 height 11
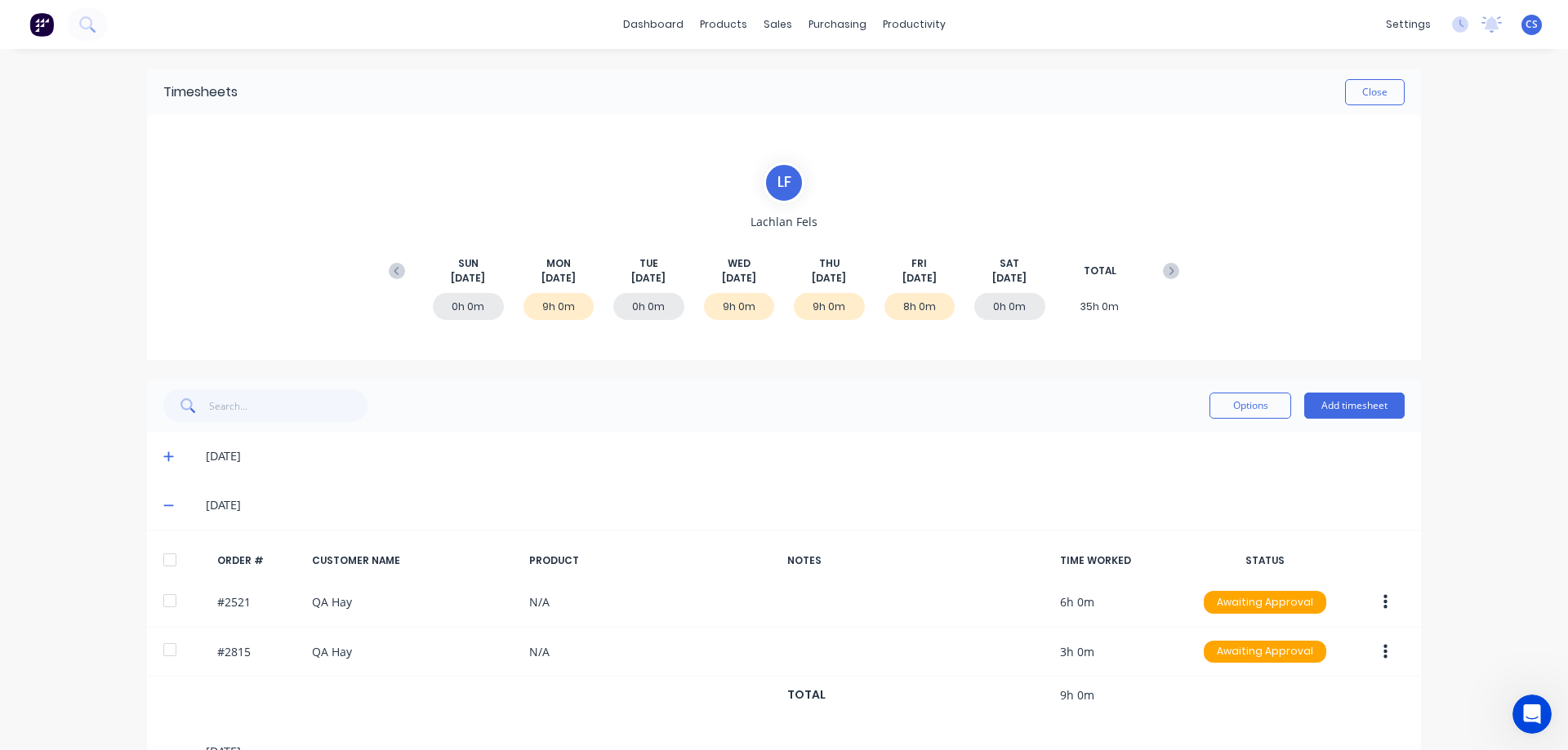
click at [163, 503] on icon at bounding box center [168, 504] width 10 height 11
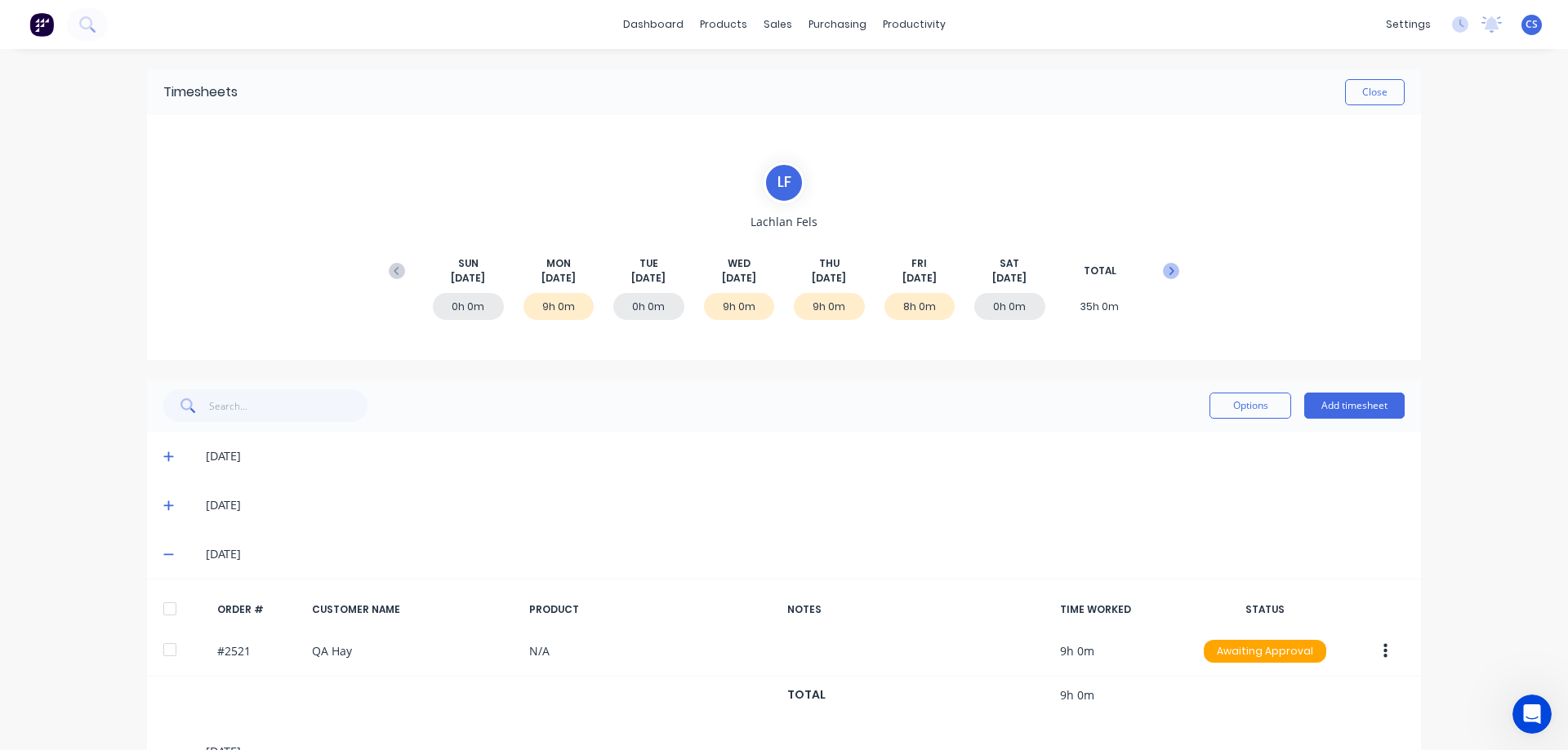
click at [1170, 277] on icon at bounding box center [1170, 271] width 16 height 16
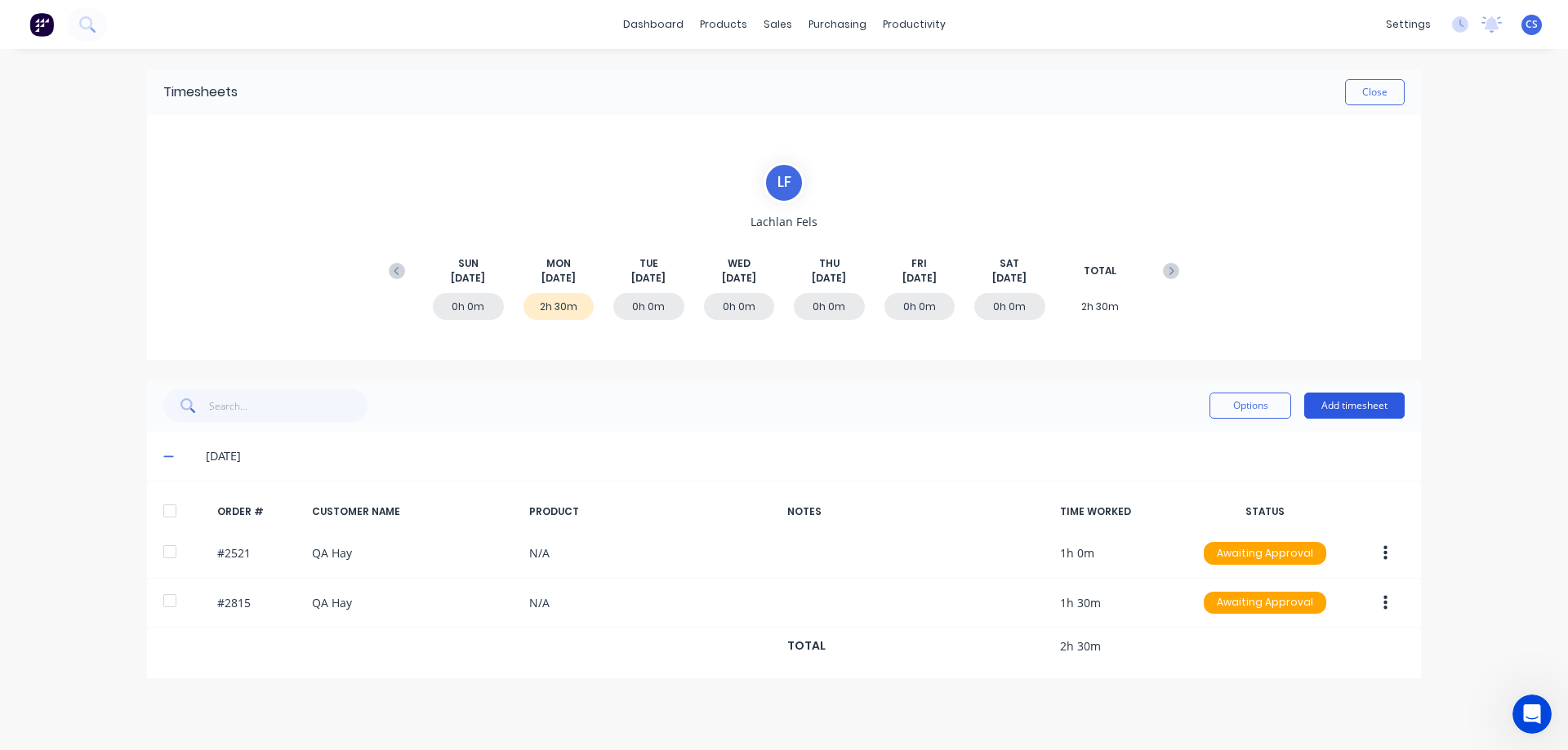
click at [1343, 401] on button "Add timesheet" at bounding box center [1354, 405] width 100 height 26
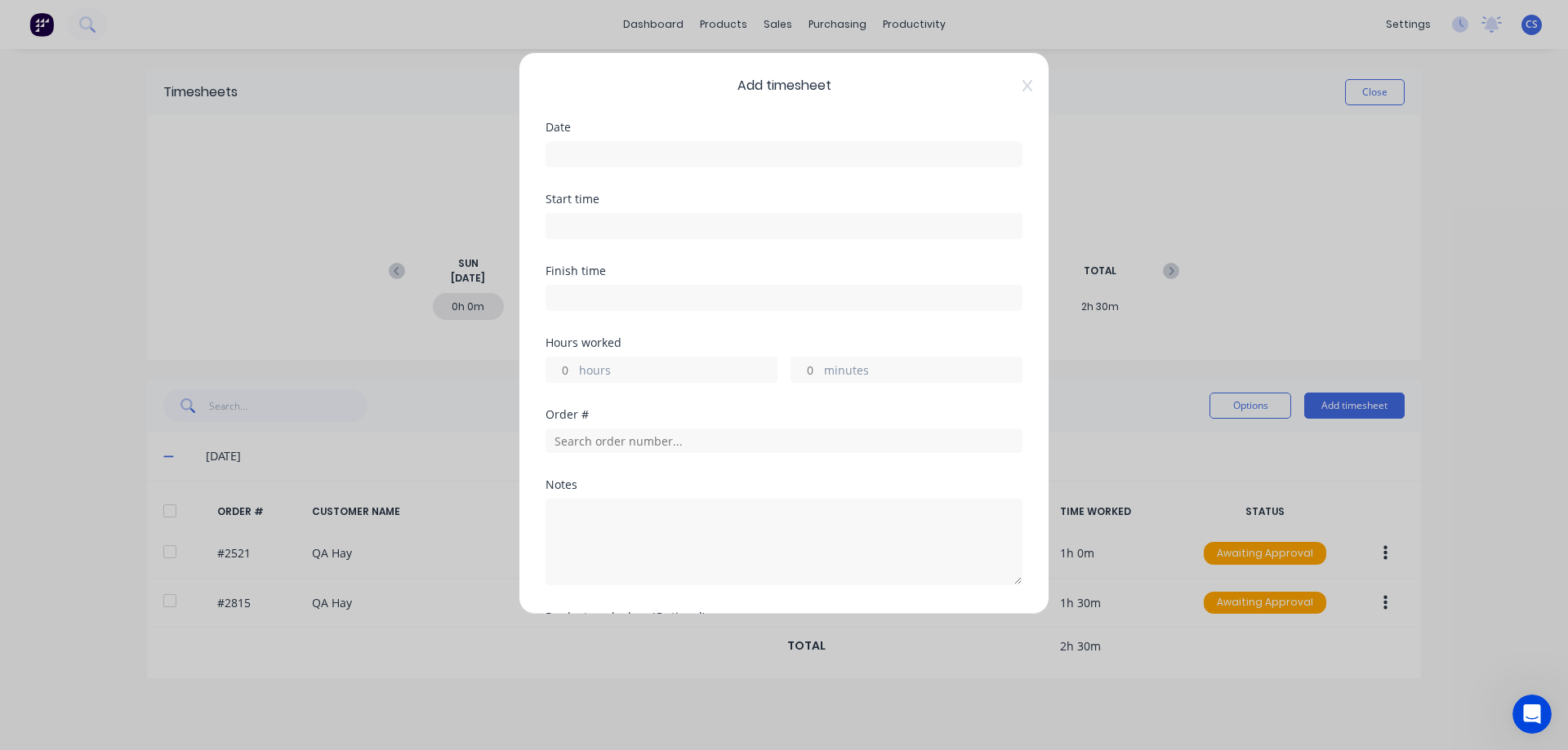
click at [581, 152] on input at bounding box center [783, 154] width 475 height 24
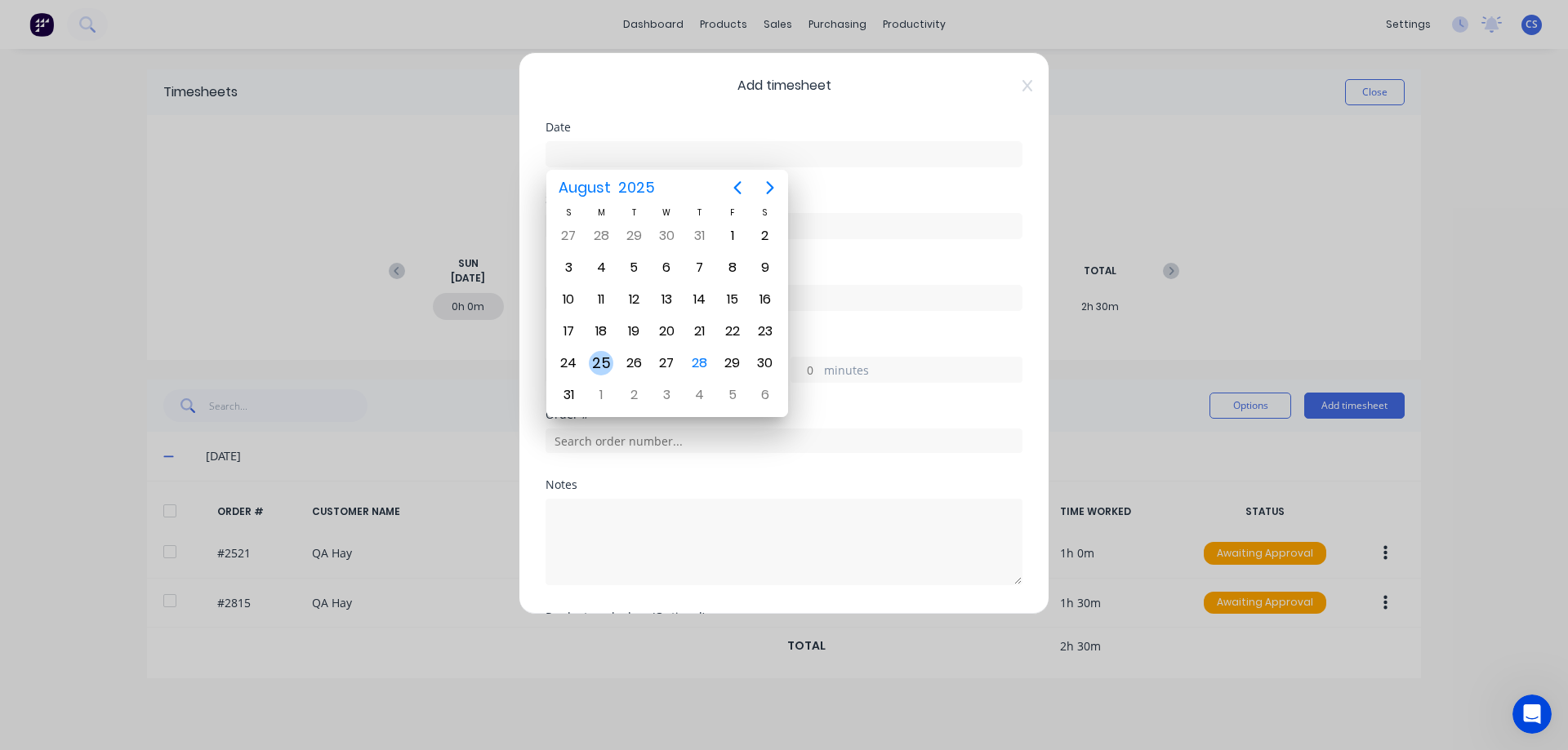
click at [603, 369] on div "25" at bounding box center [601, 363] width 24 height 24
type input "[DATE]"
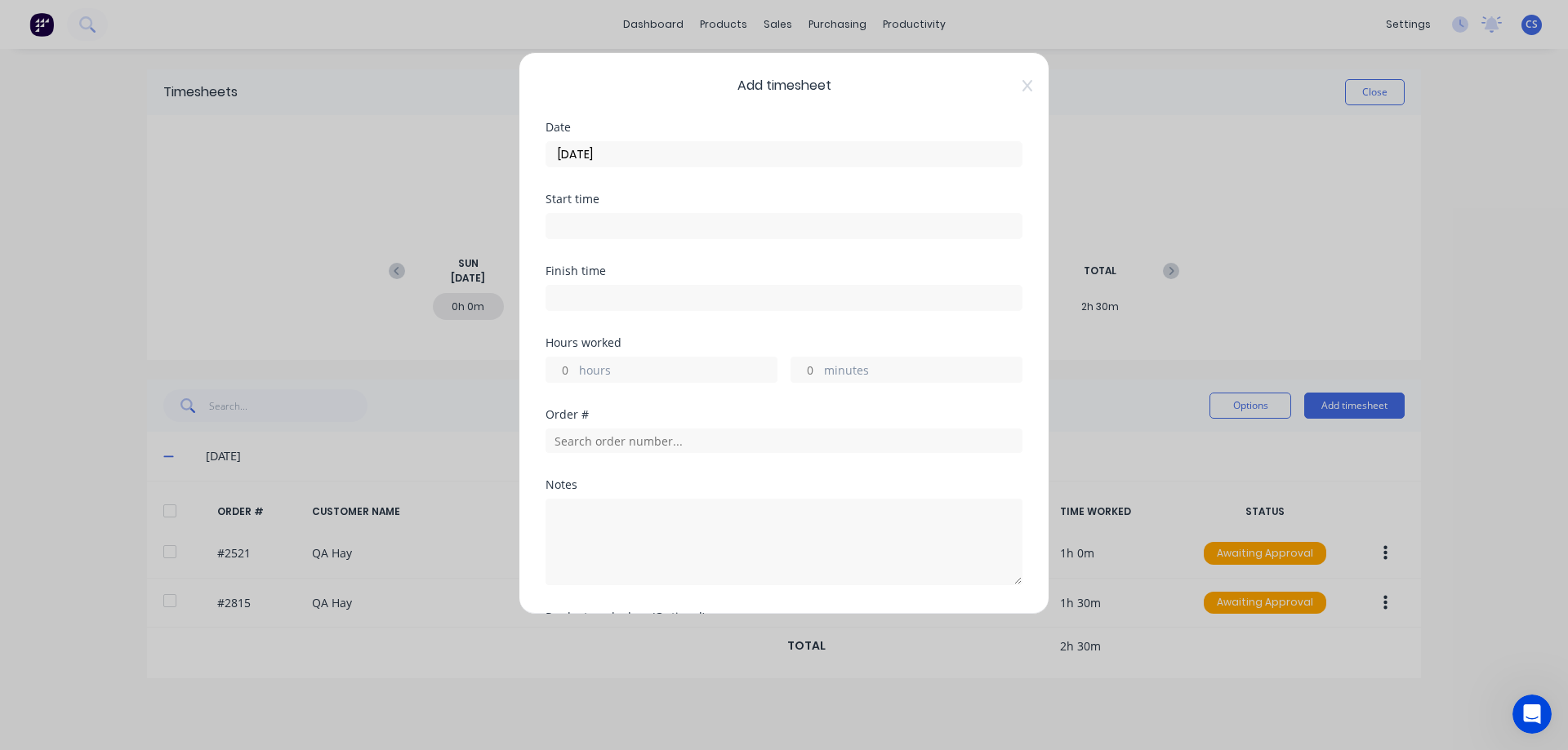
click at [603, 369] on label "hours" at bounding box center [677, 372] width 198 height 21
click at [575, 369] on input "hours" at bounding box center [560, 370] width 28 height 24
type input "5"
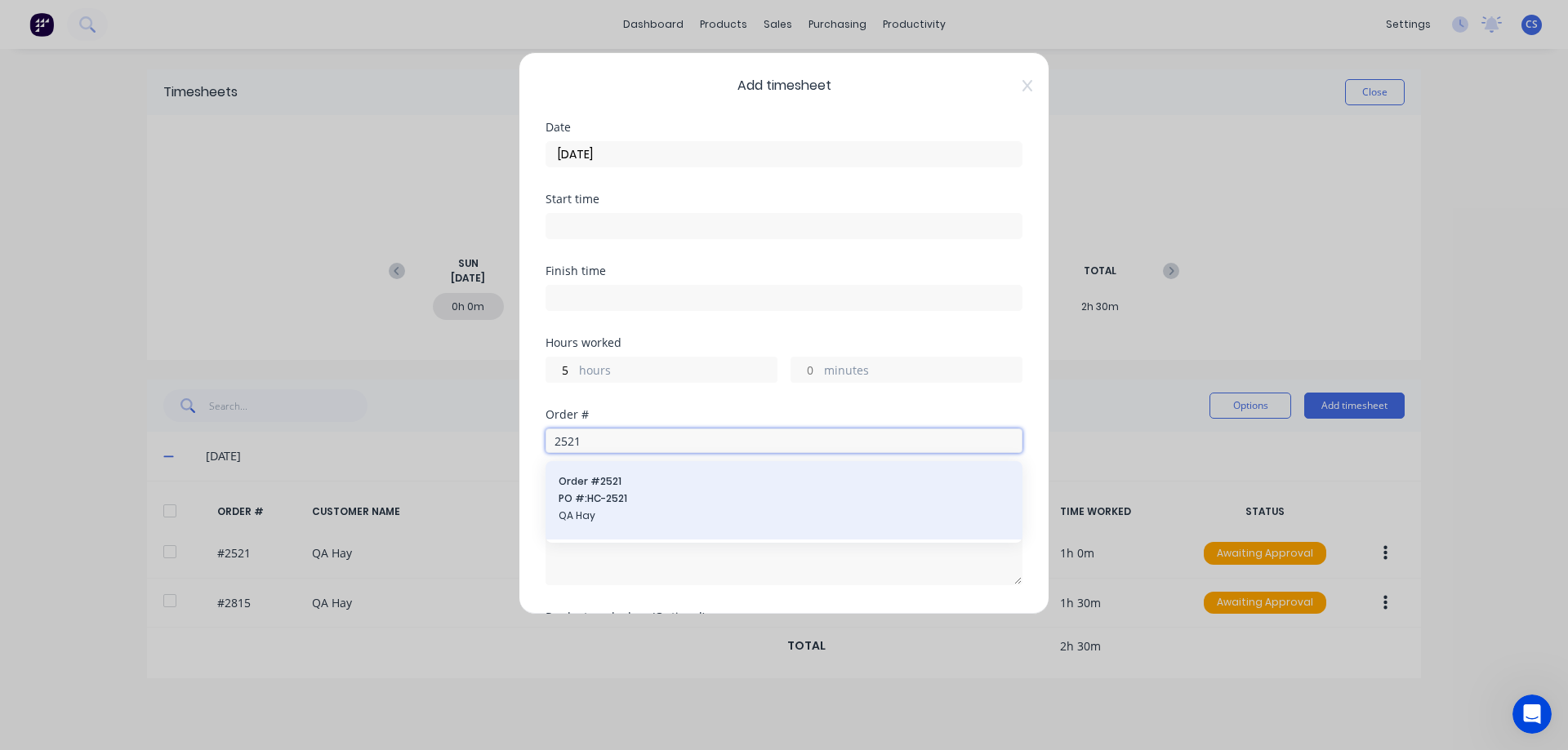
type input "2521"
click at [719, 508] on div "Order # 2521 PO #: HC-2521 QA Hay" at bounding box center [784, 500] width 451 height 53
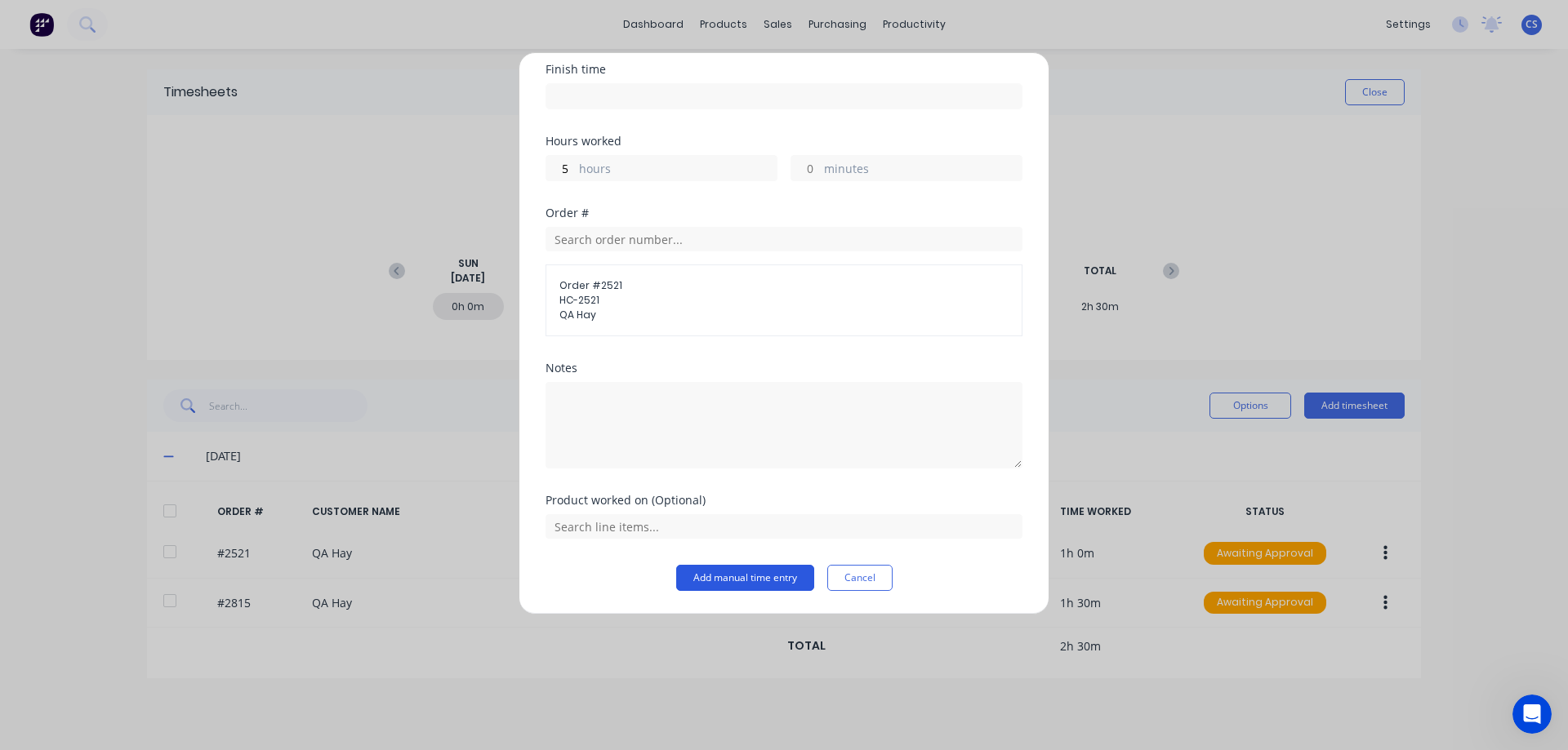
click at [729, 588] on button "Add manual time entry" at bounding box center [745, 578] width 138 height 26
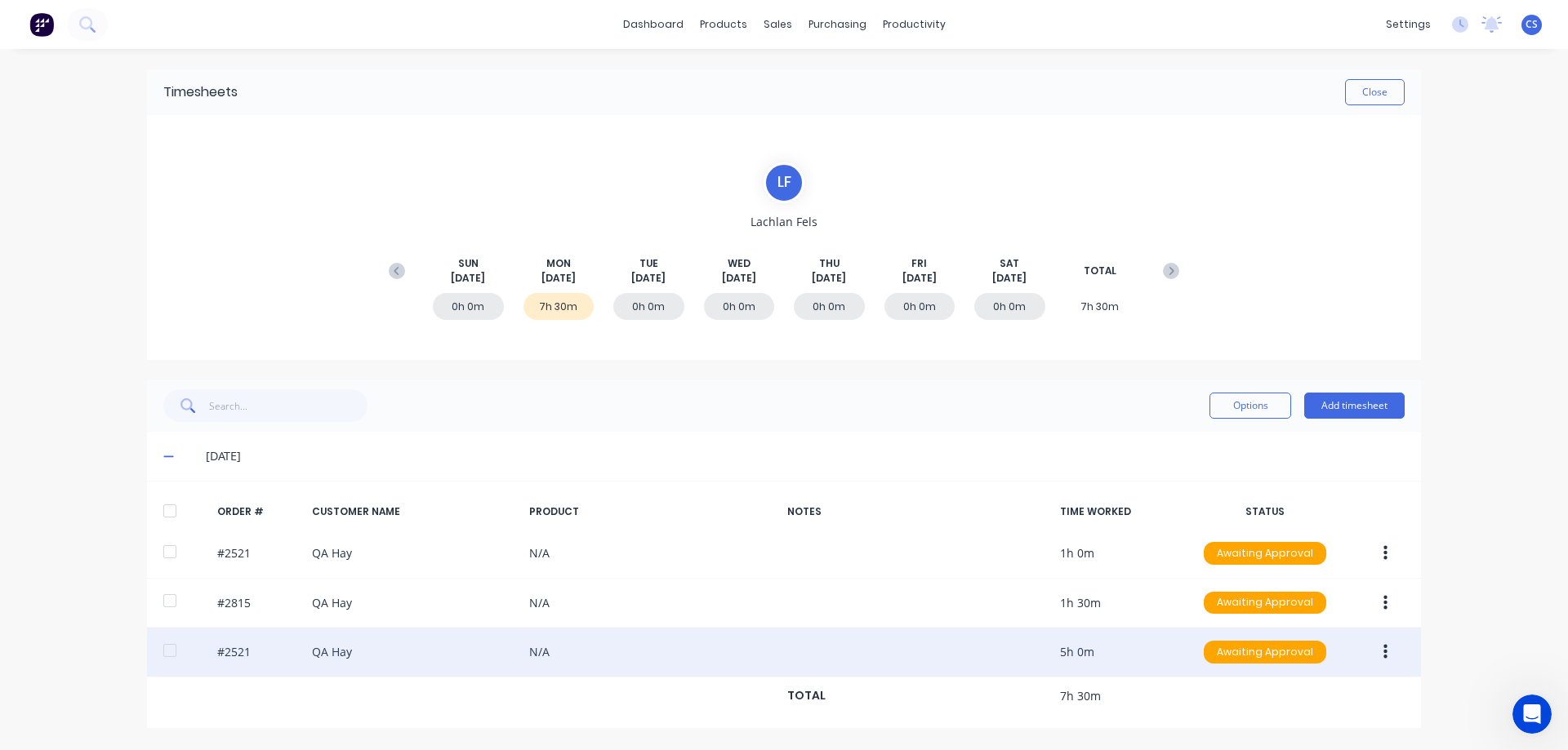
click at [1389, 658] on button "button" at bounding box center [1385, 652] width 38 height 29
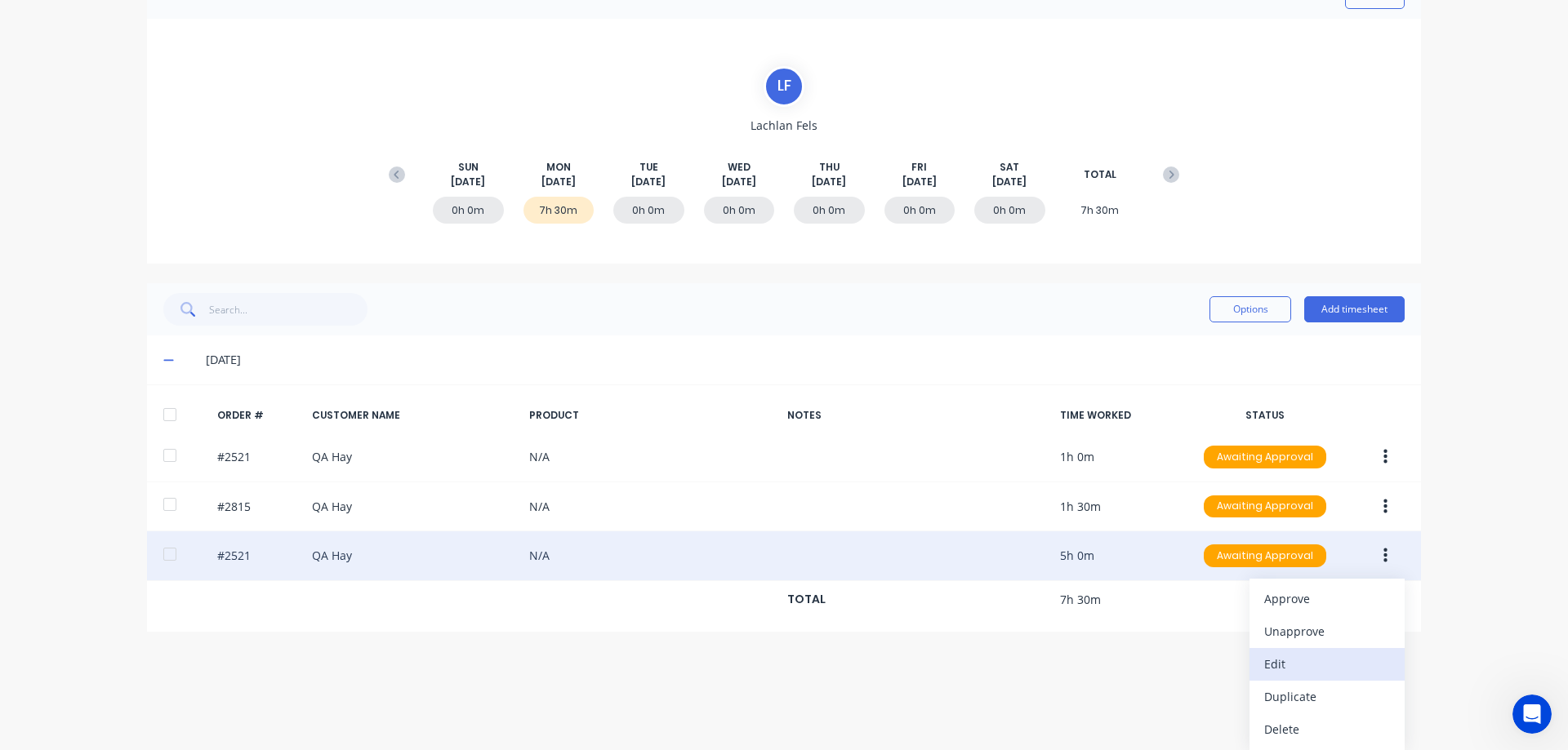
click at [1308, 673] on div "Edit" at bounding box center [1327, 663] width 126 height 23
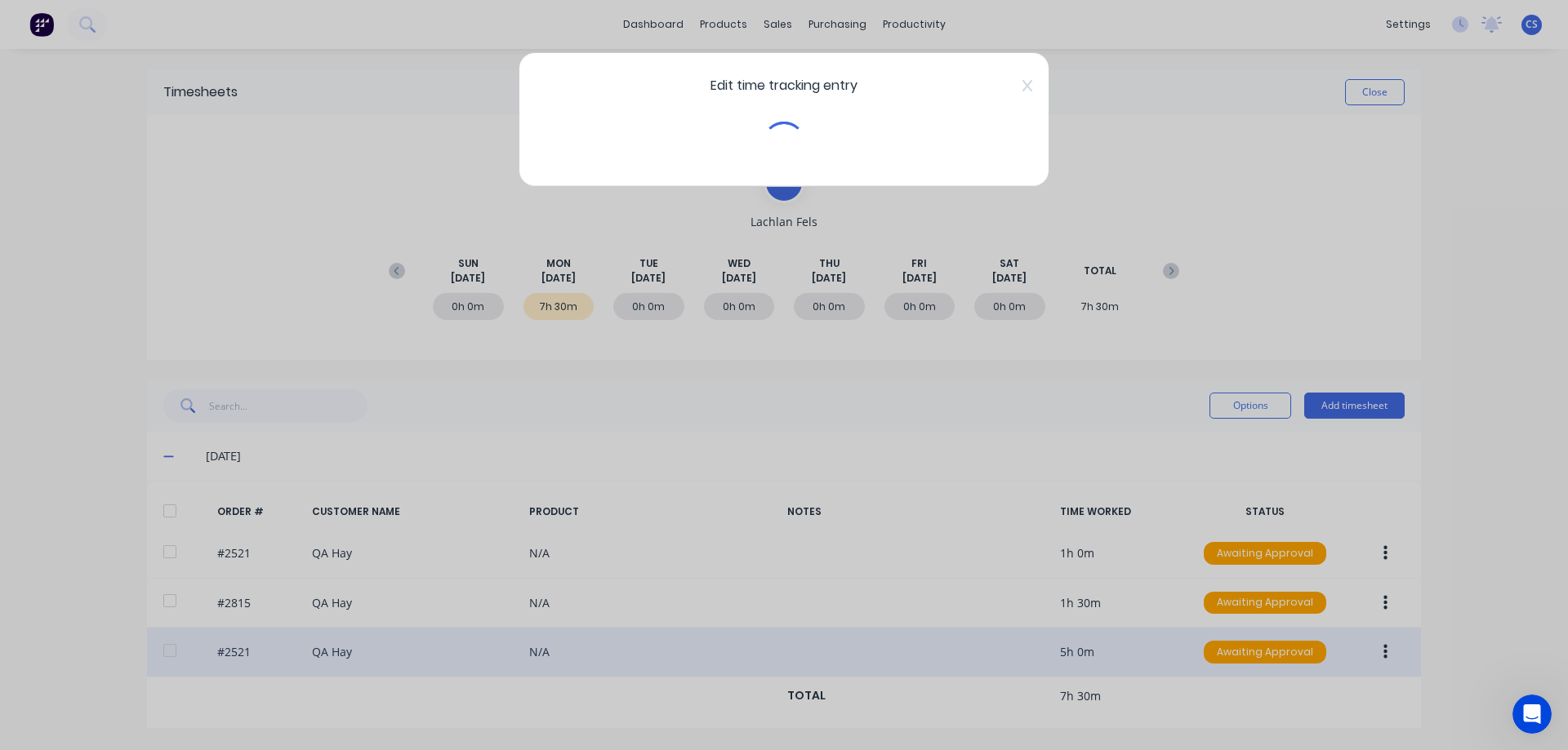
scroll to position [0, 0]
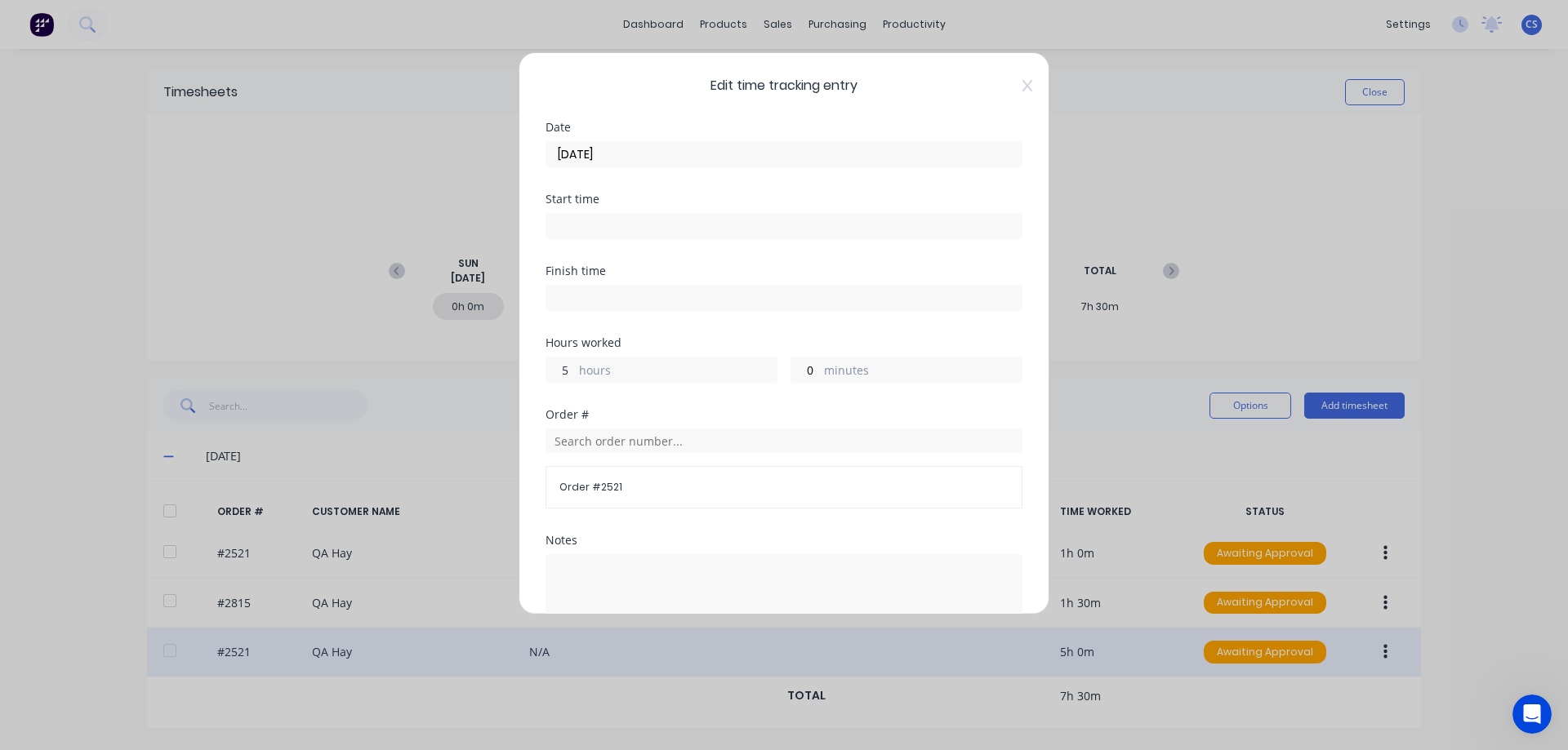
drag, startPoint x: 555, startPoint y: 375, endPoint x: 601, endPoint y: 374, distance: 46.0
click at [601, 374] on div "5 hours" at bounding box center [661, 370] width 232 height 26
type input "6"
type input "30"
click at [624, 419] on div "Order #" at bounding box center [783, 414] width 477 height 11
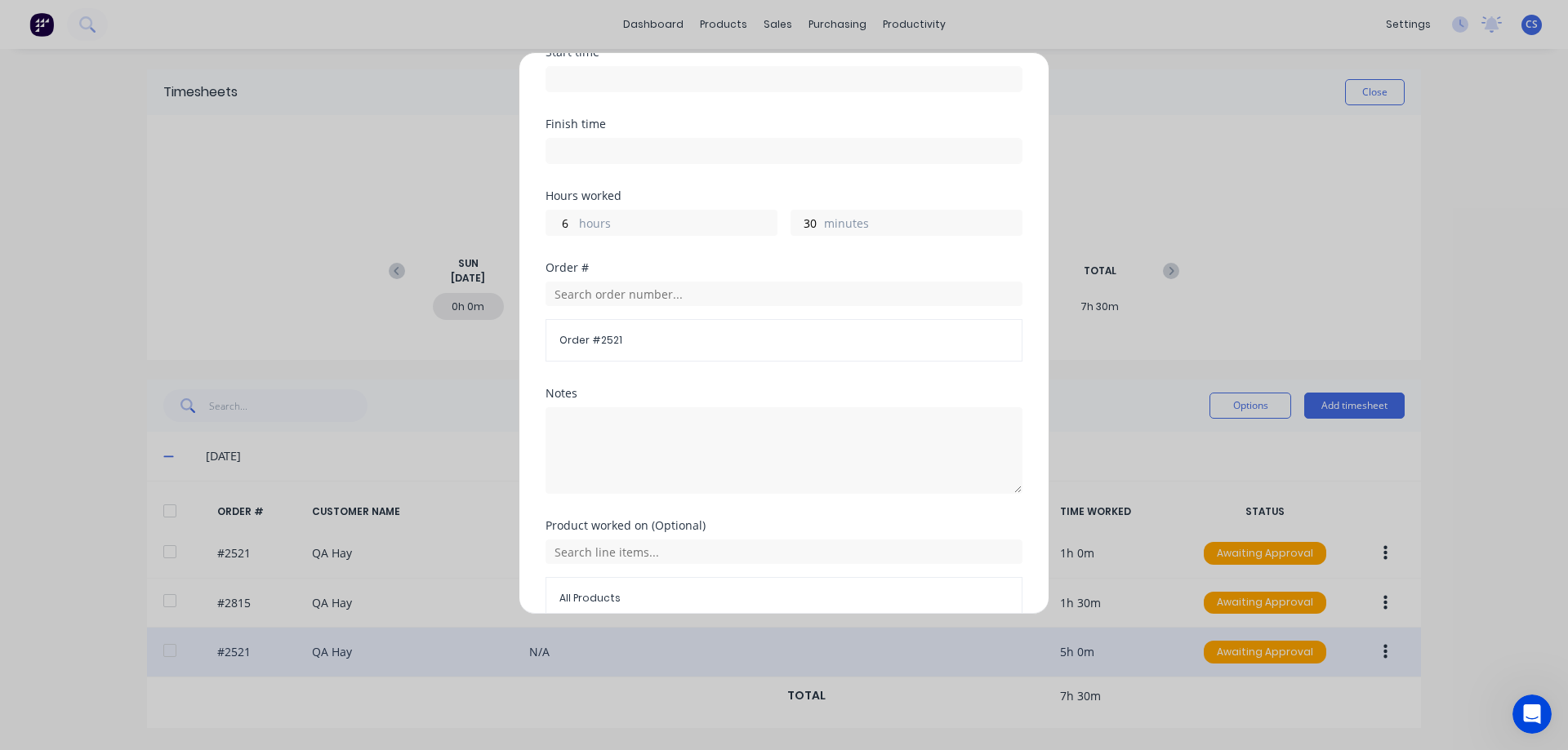
scroll to position [228, 0]
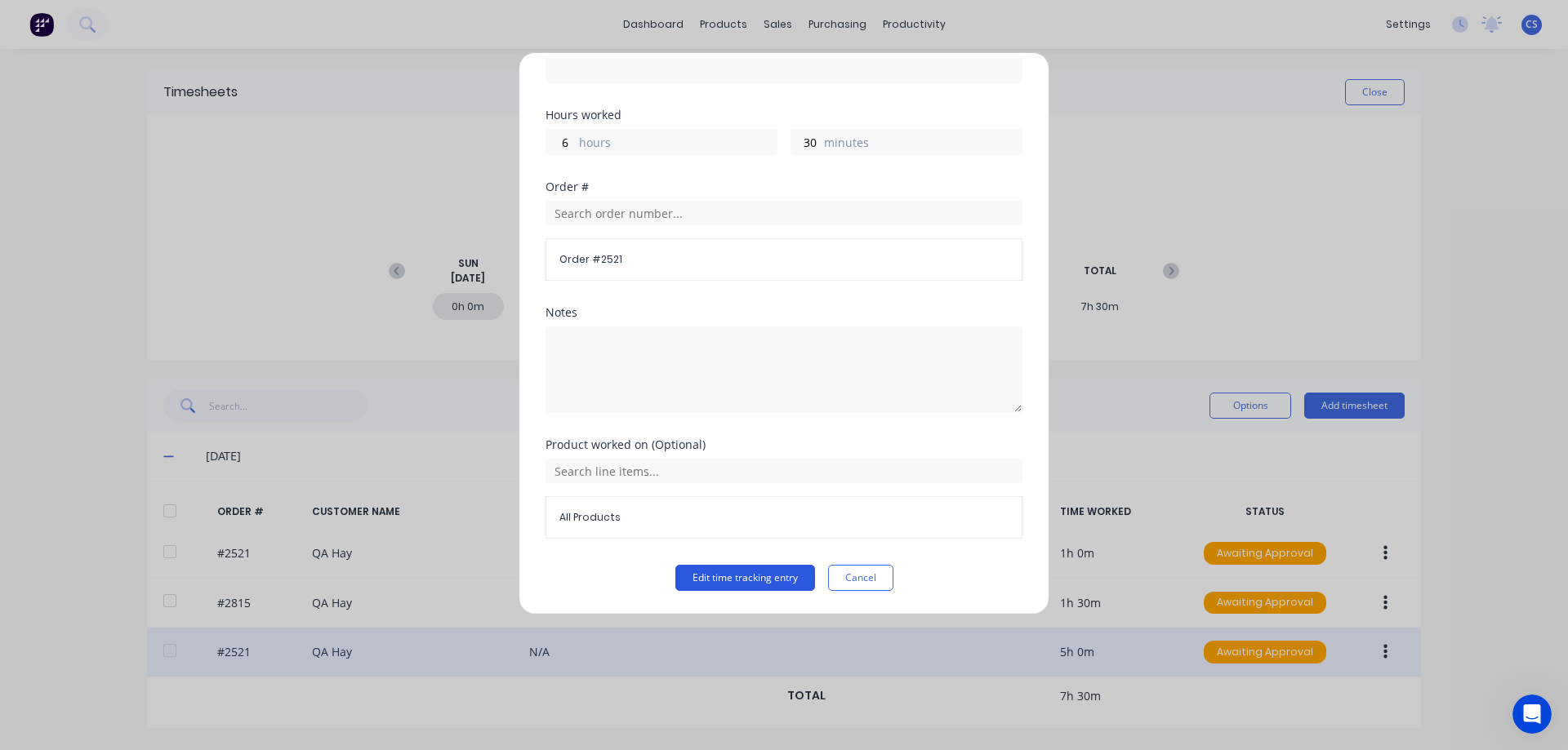
click at [697, 578] on button "Edit time tracking entry" at bounding box center [745, 578] width 140 height 26
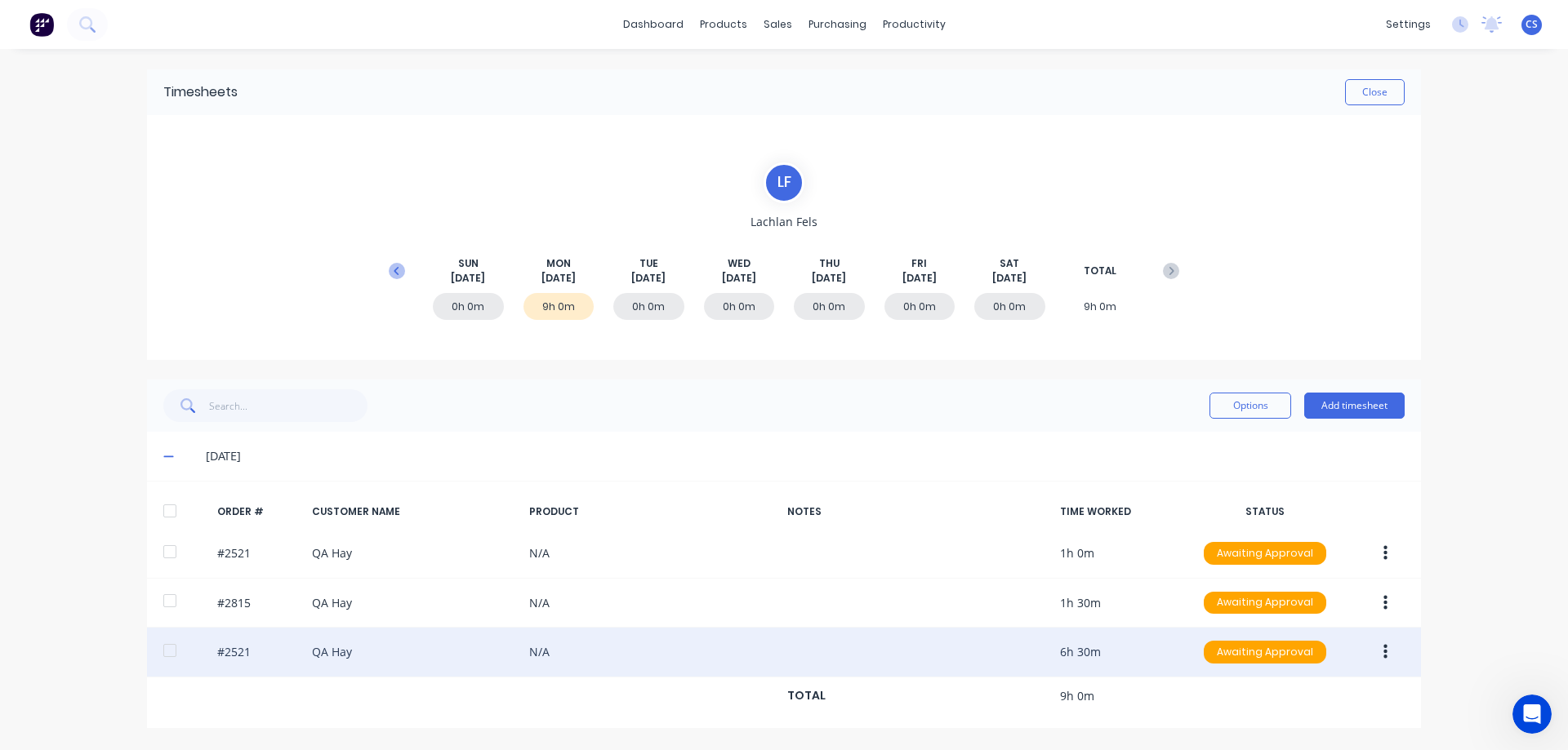
click at [399, 270] on icon at bounding box center [397, 271] width 16 height 16
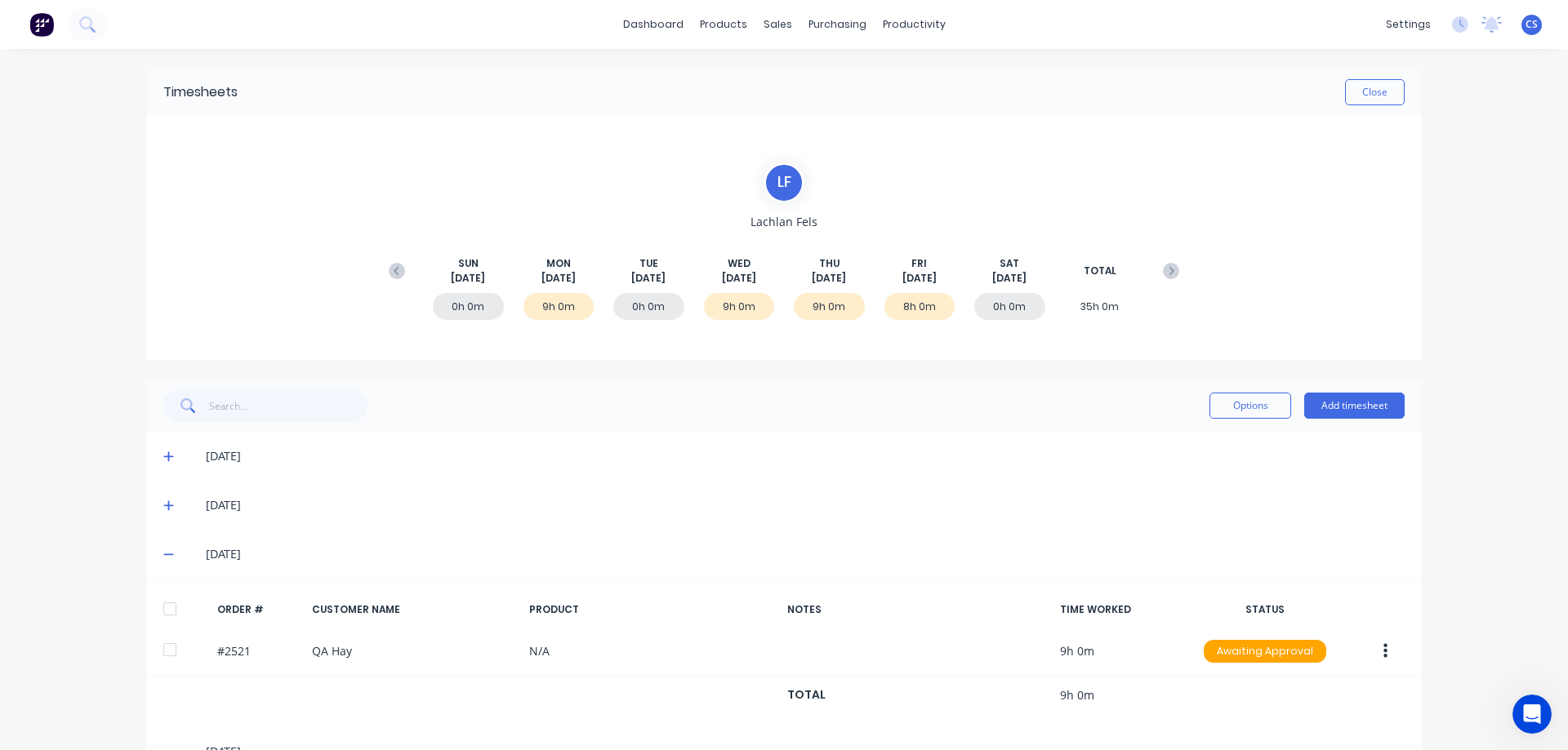
click at [399, 270] on button at bounding box center [397, 271] width 33 height 29
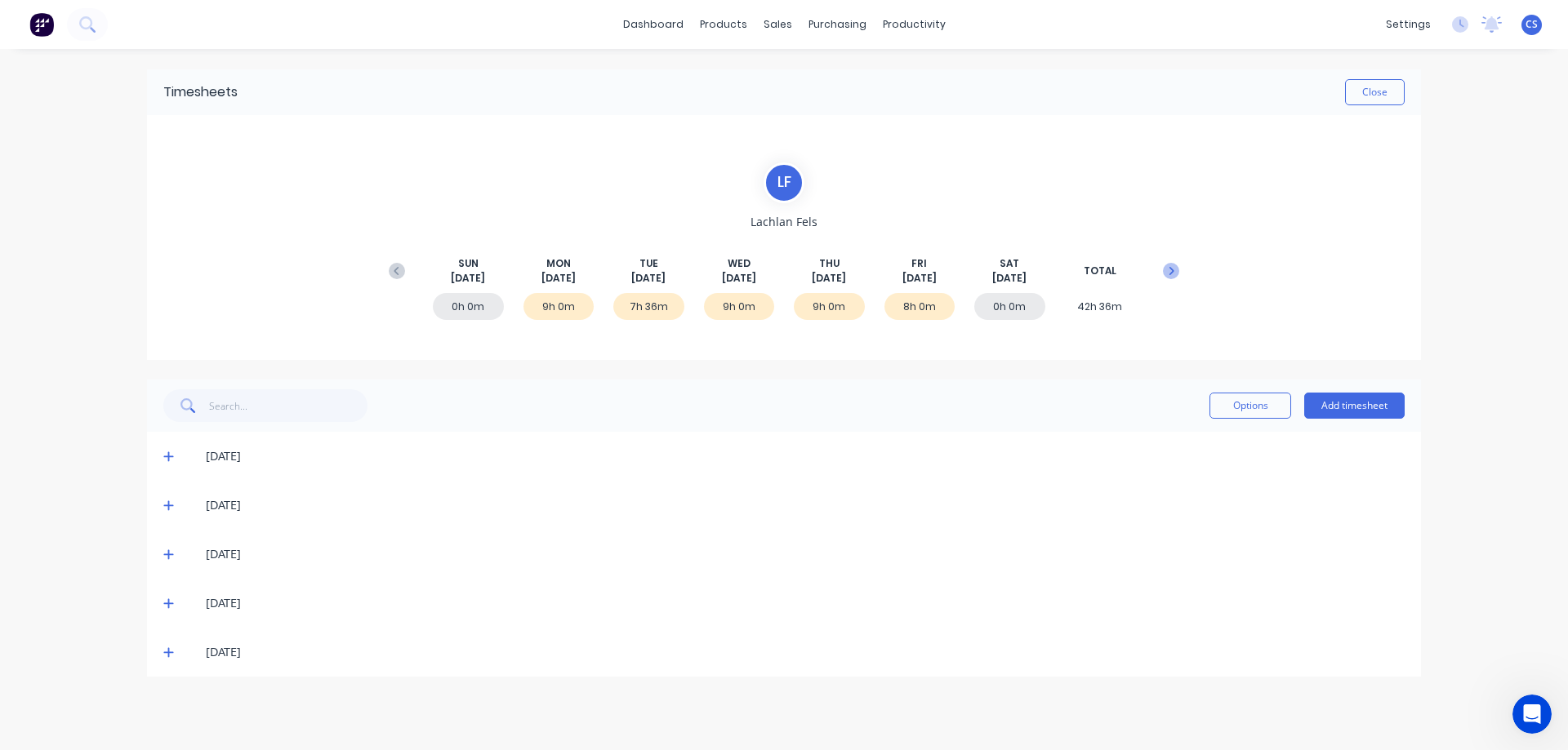
click at [1175, 269] on icon at bounding box center [1170, 271] width 16 height 16
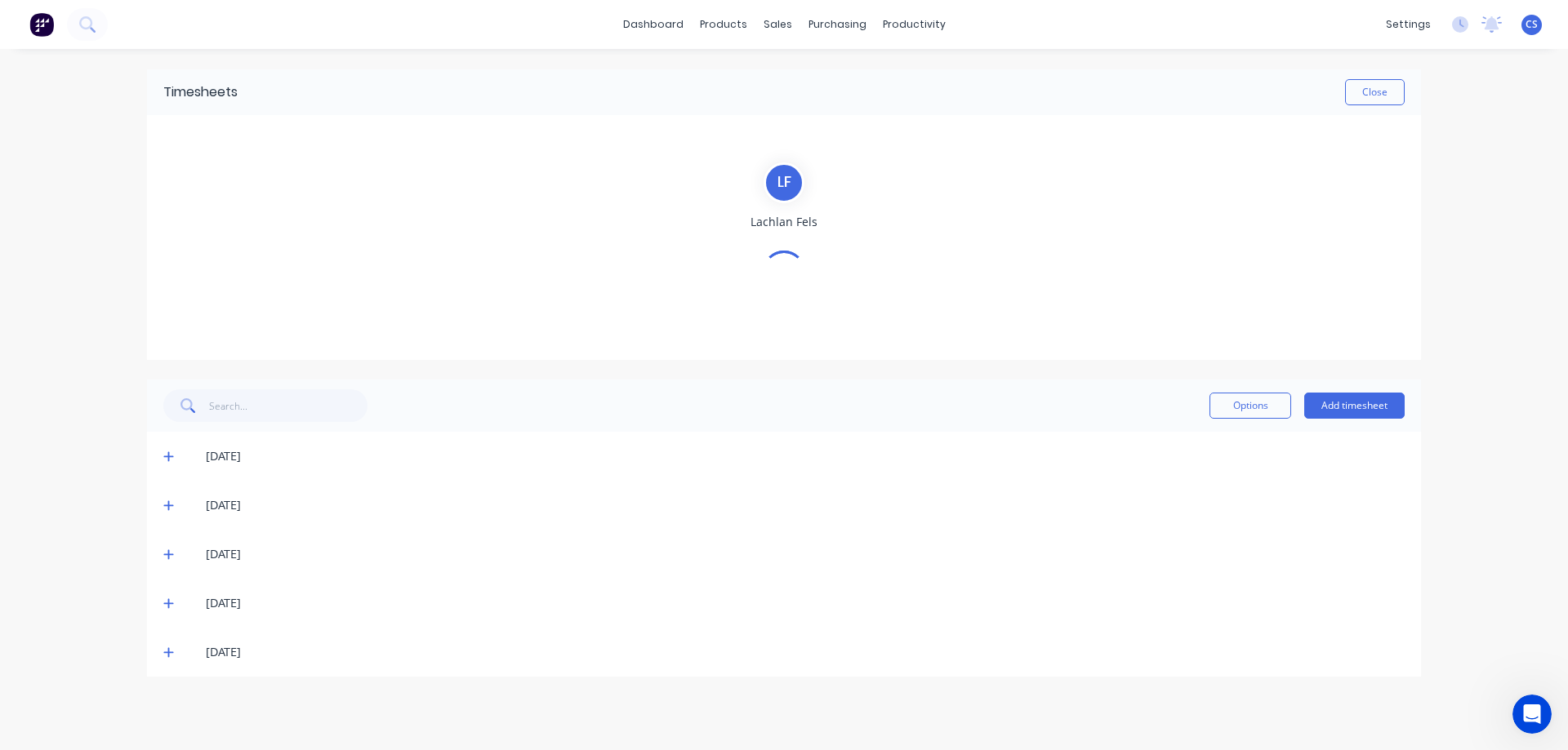
click at [1175, 269] on div "L F [PERSON_NAME]" at bounding box center [783, 237] width 806 height 151
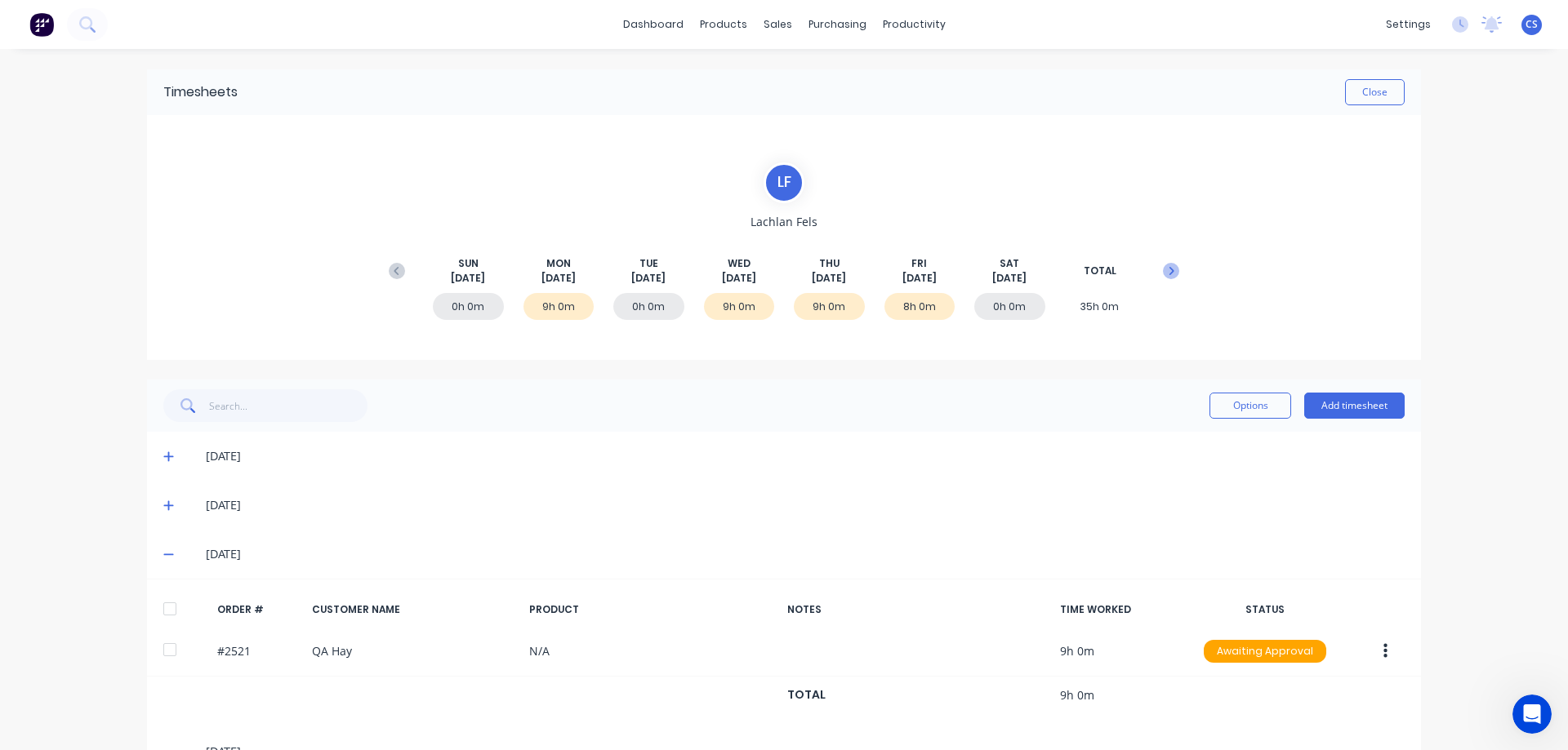
click at [1163, 272] on icon at bounding box center [1170, 271] width 16 height 16
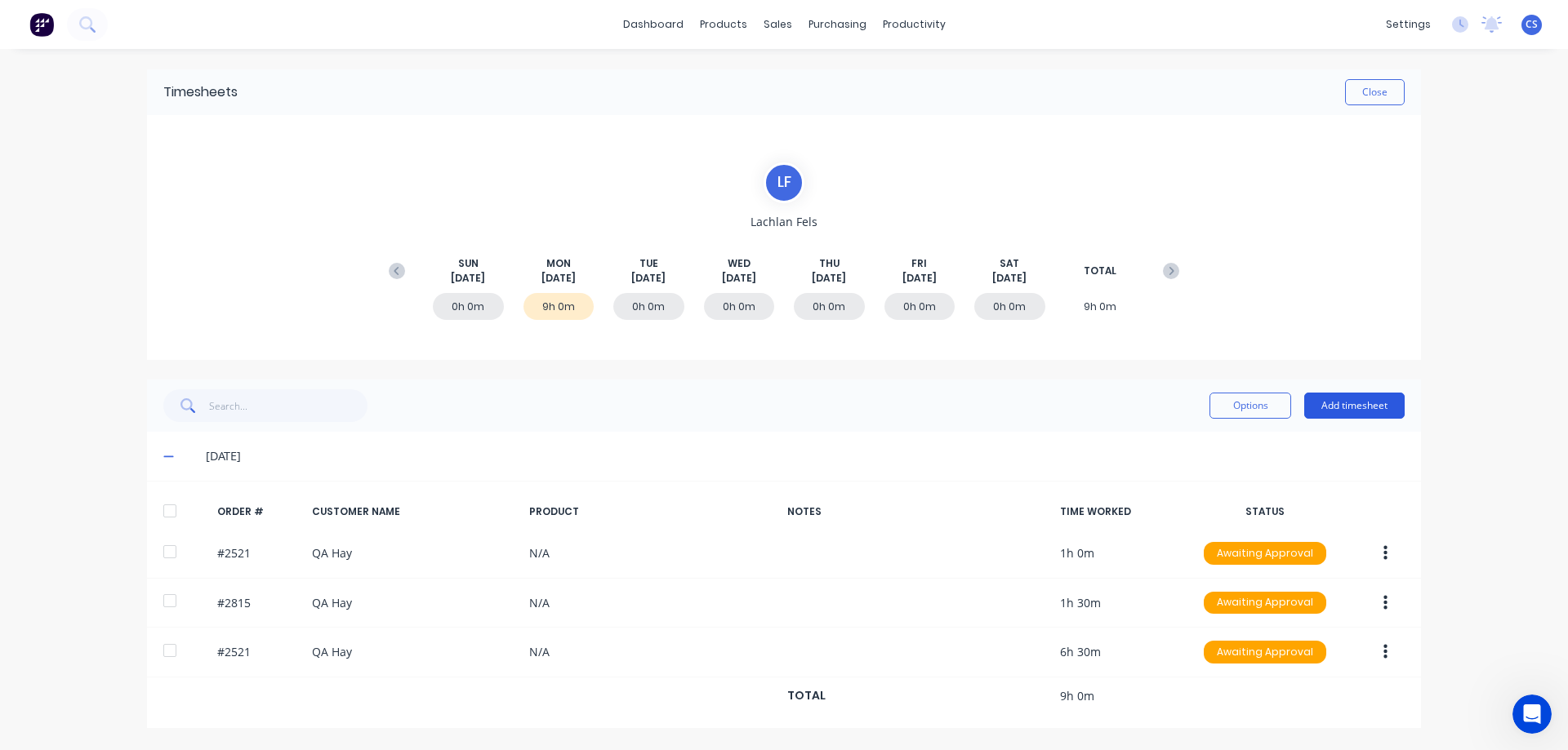
click at [1339, 408] on button "Add timesheet" at bounding box center [1354, 405] width 100 height 26
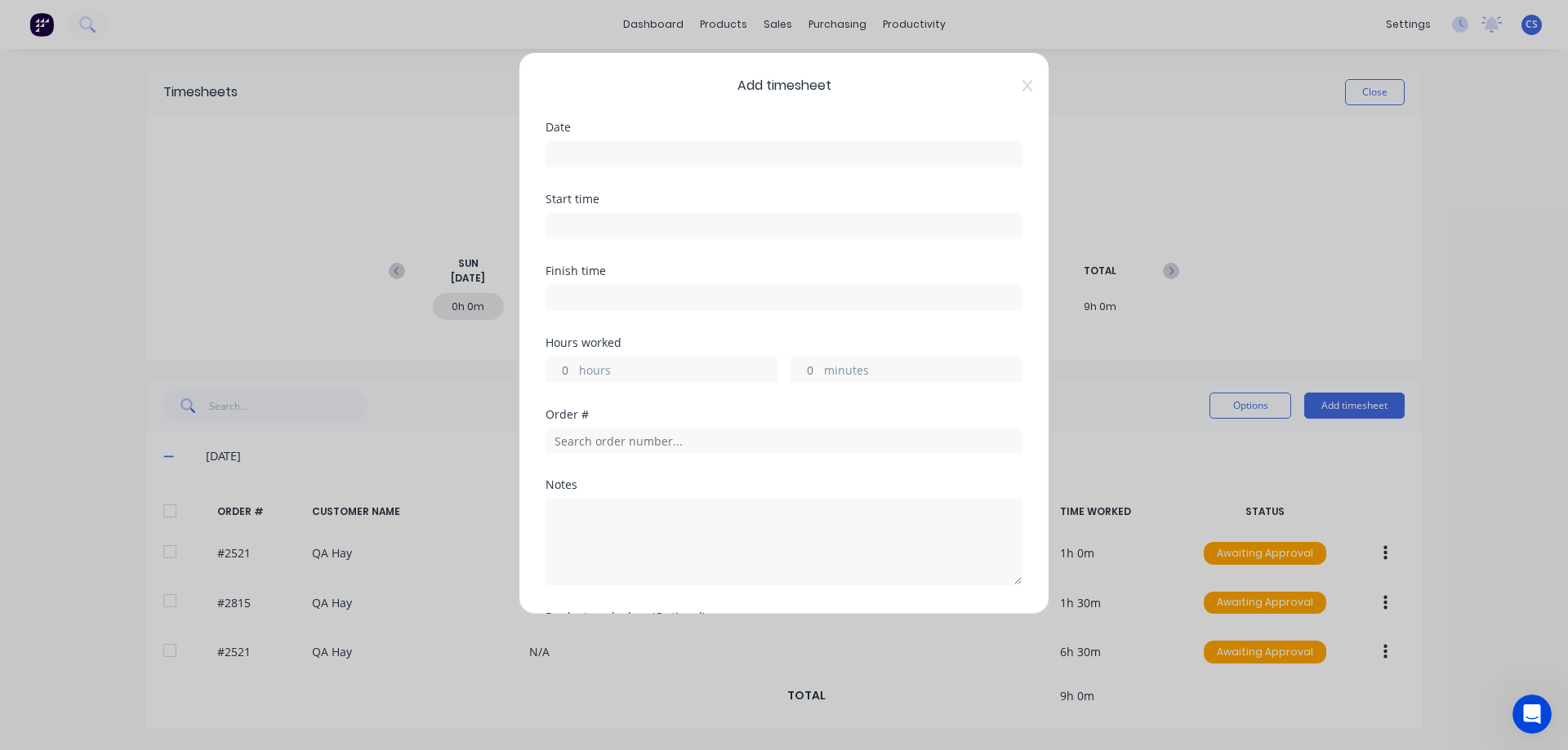
click at [609, 153] on input at bounding box center [783, 154] width 475 height 24
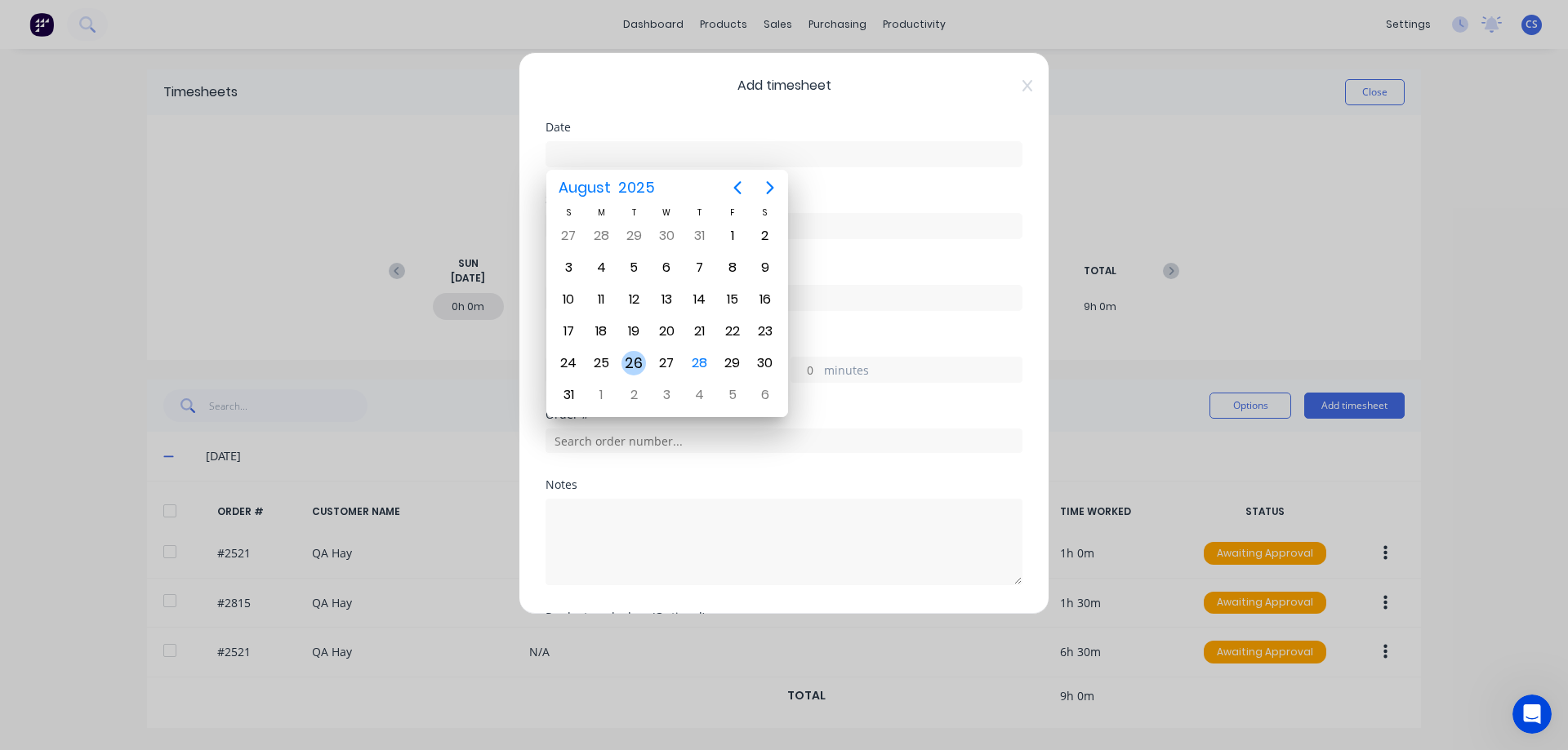
click at [630, 359] on div "26" at bounding box center [633, 363] width 24 height 24
type input "[DATE]"
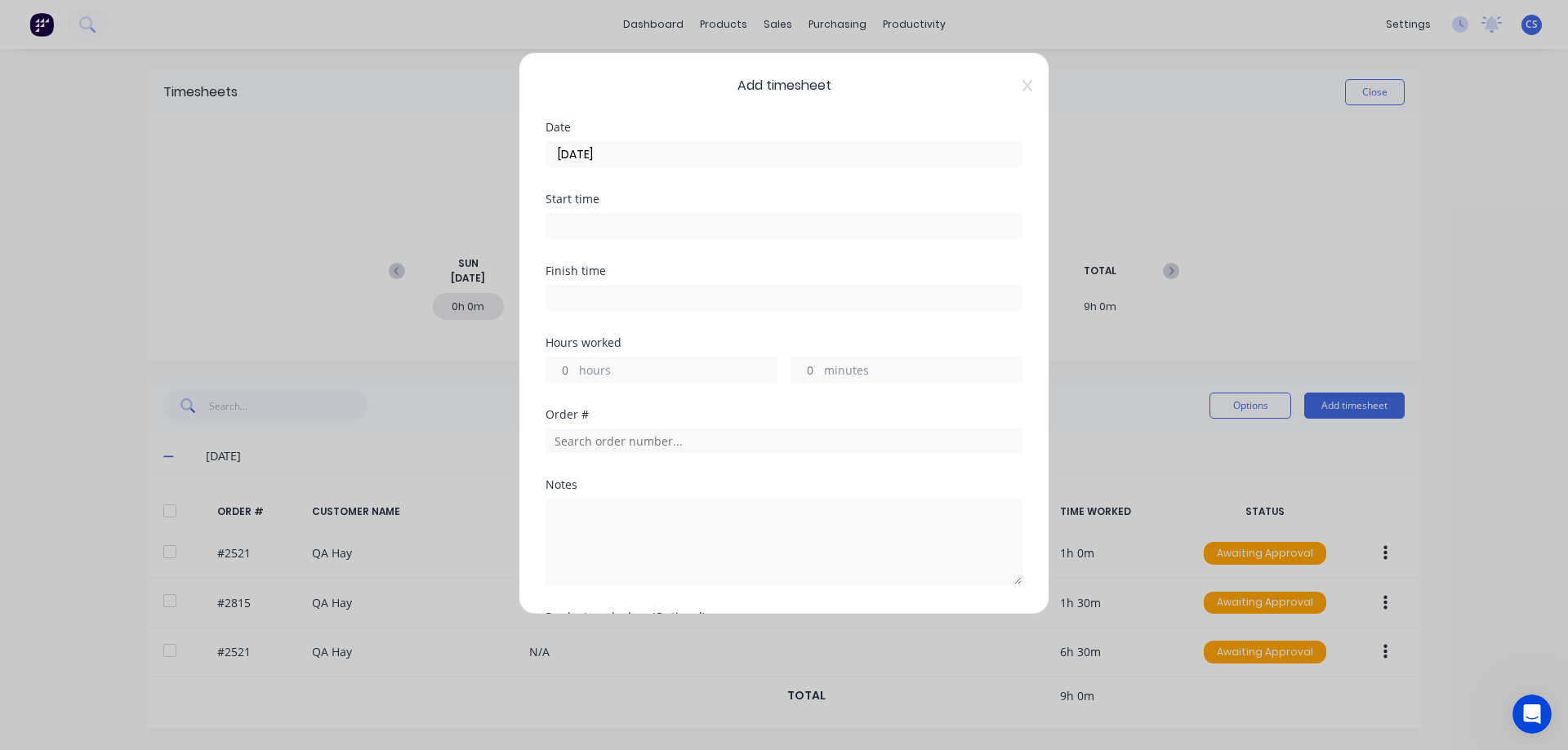
click at [567, 360] on input "hours" at bounding box center [560, 370] width 28 height 24
type input "4"
type input "7"
type input "36"
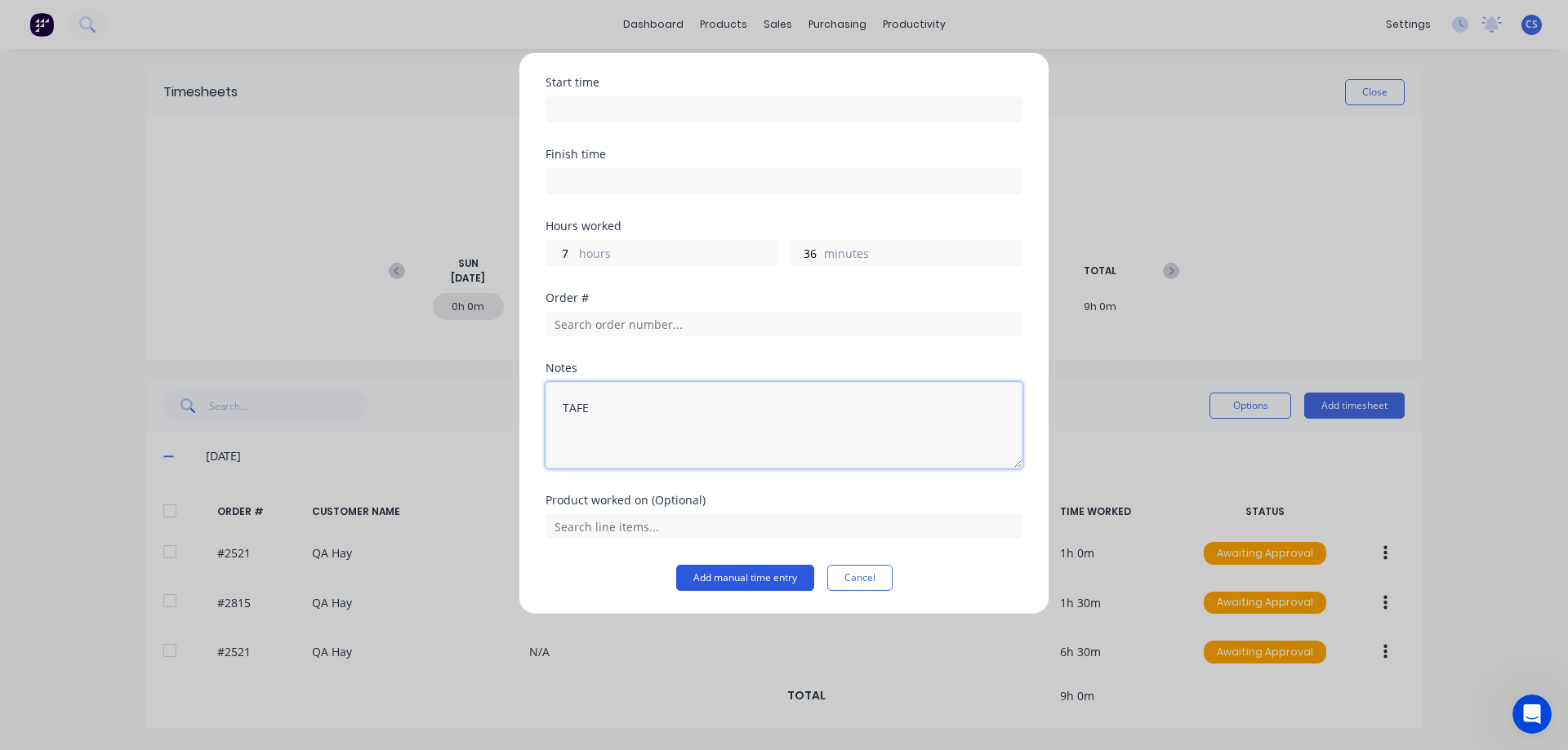
type textarea "TAFE"
click at [768, 572] on button "Add manual time entry" at bounding box center [745, 578] width 138 height 26
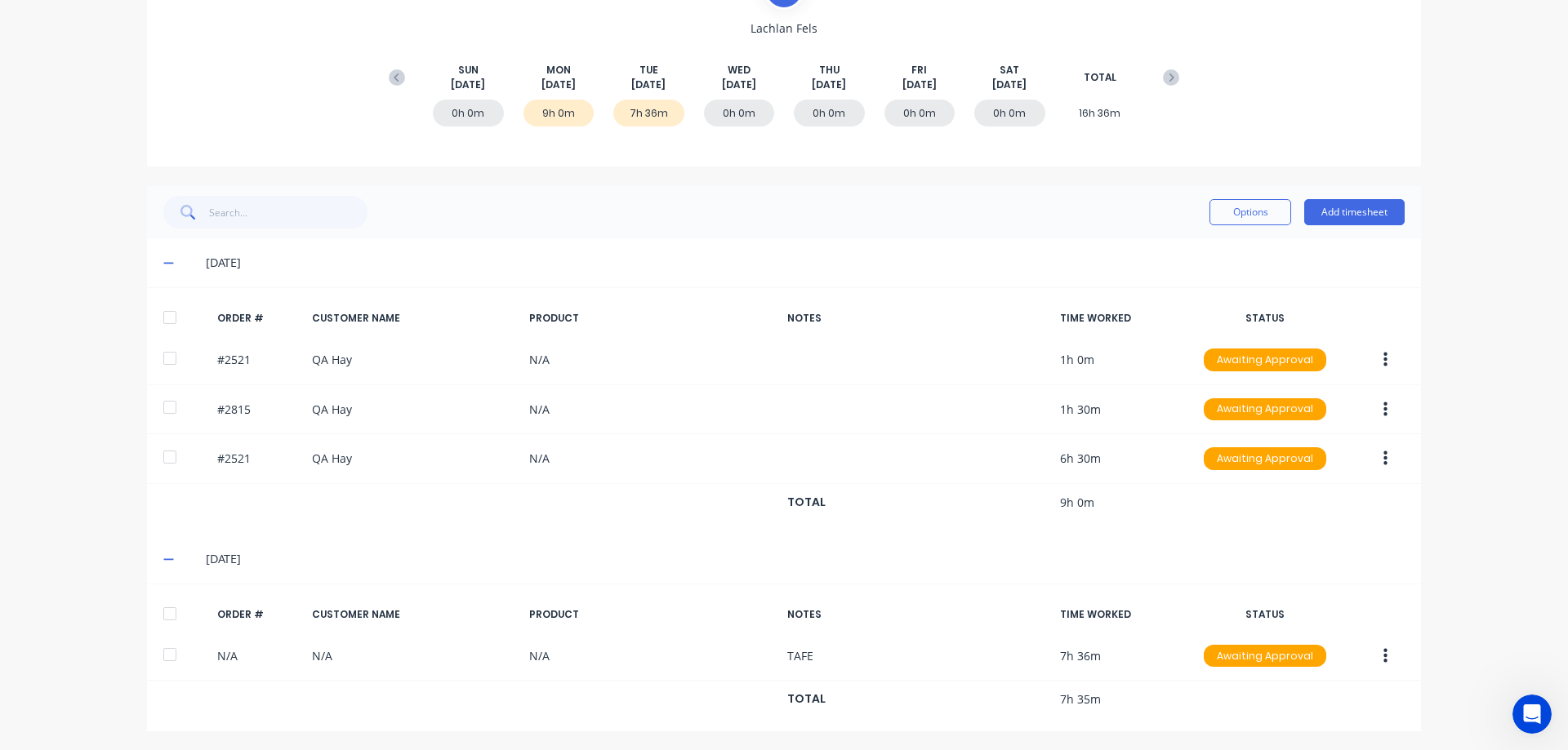
scroll to position [195, 0]
click at [1383, 210] on button "Add timesheet" at bounding box center [1354, 210] width 100 height 26
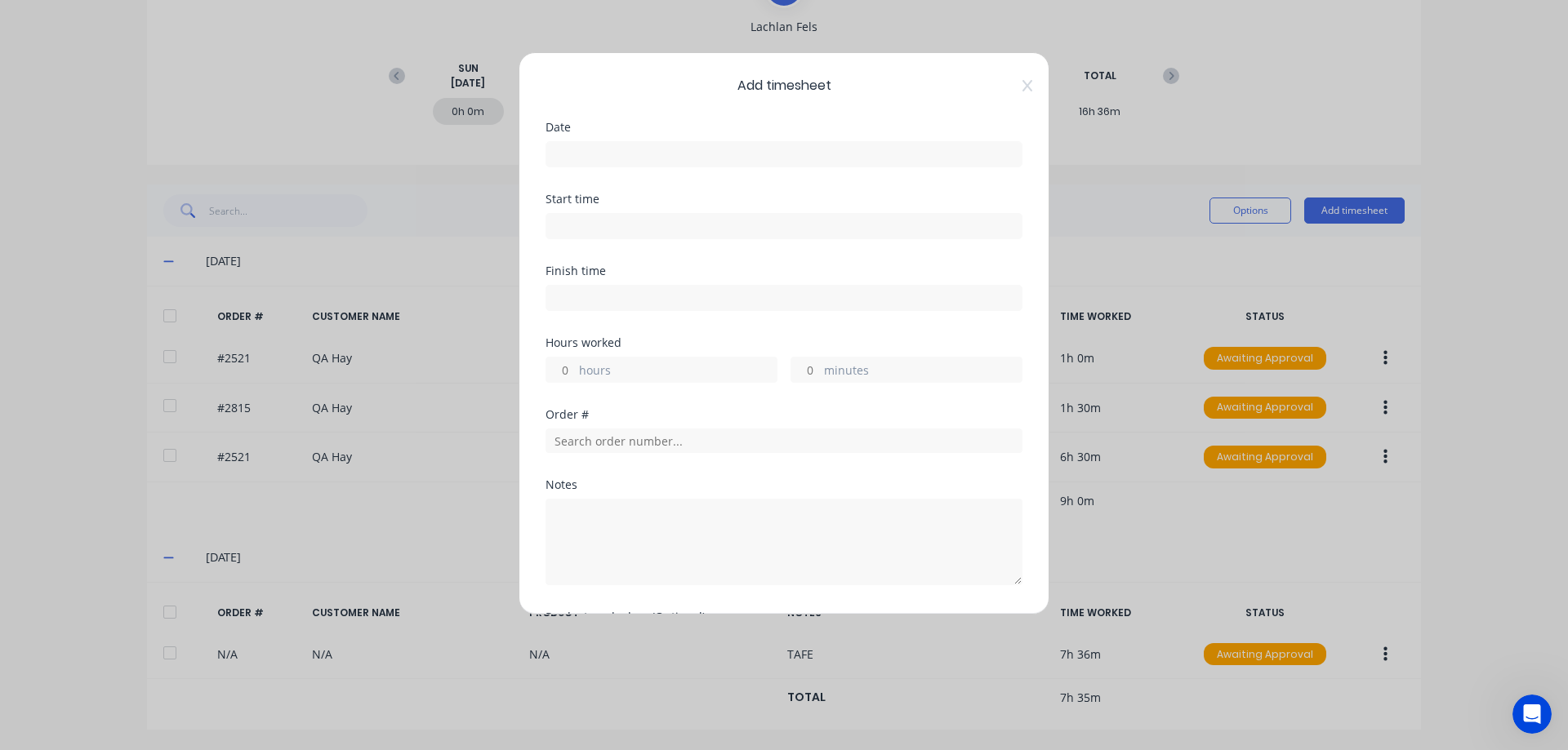
click at [591, 159] on input at bounding box center [783, 154] width 475 height 24
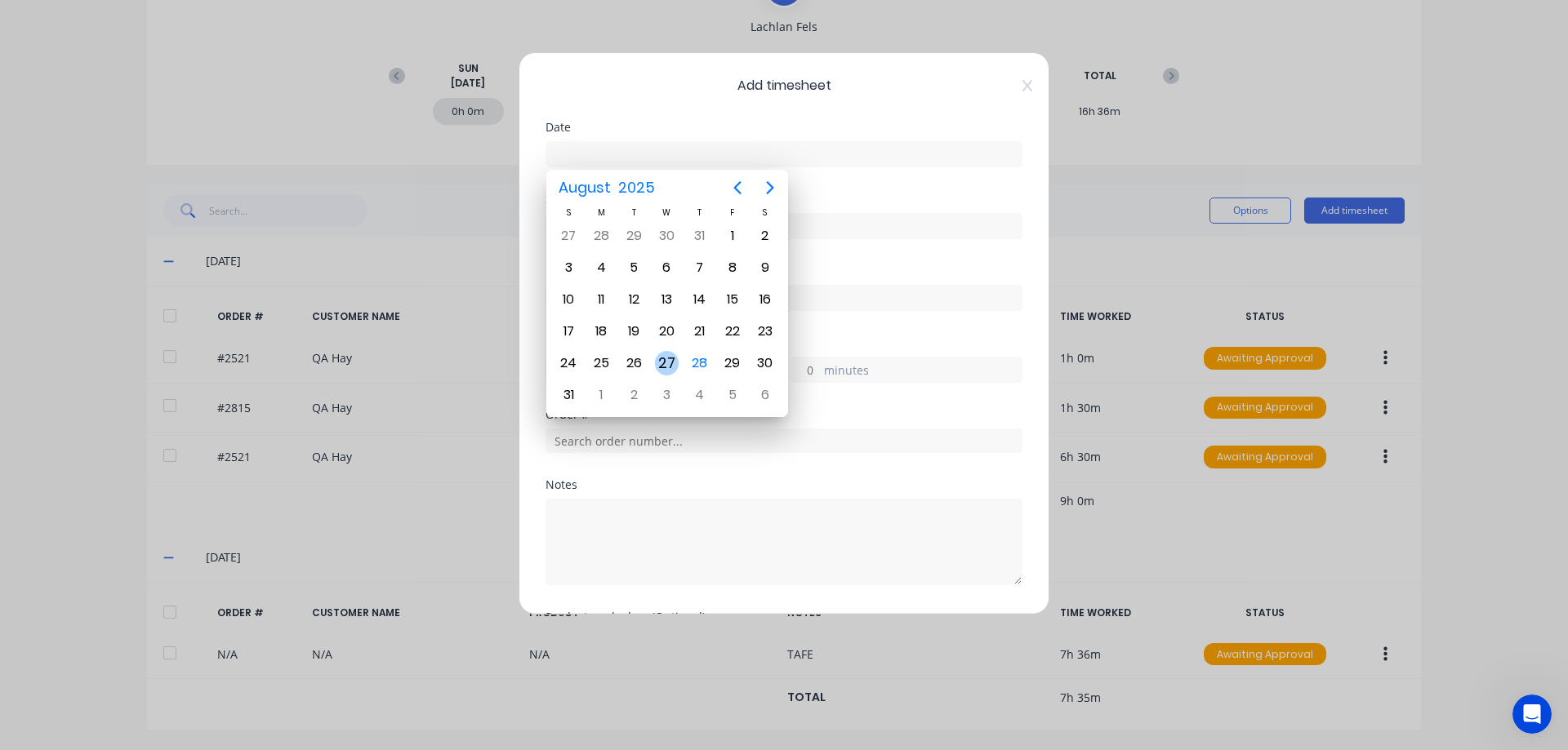
click at [669, 357] on div "27" at bounding box center [667, 363] width 24 height 24
type input "[DATE]"
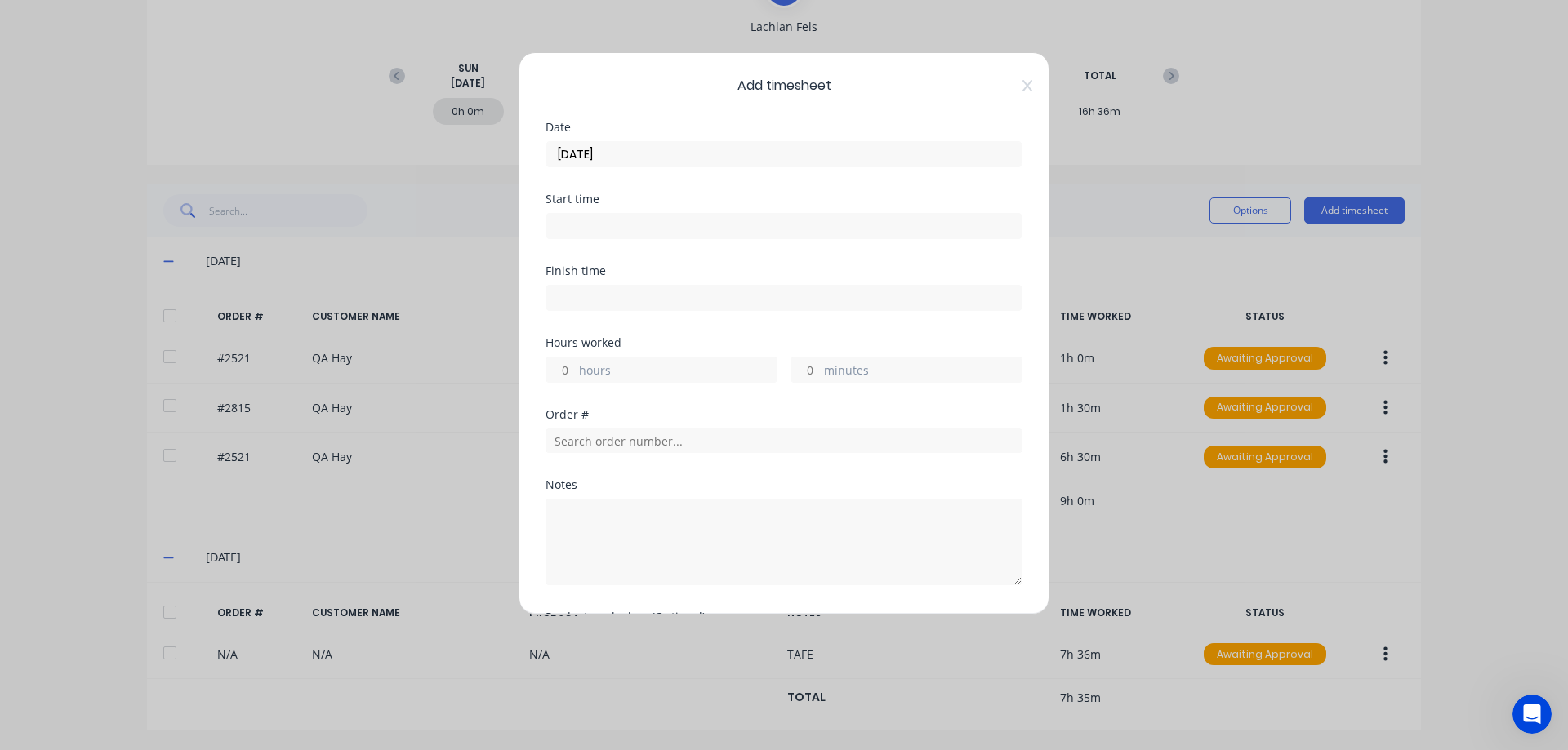
click at [563, 371] on input "hours" at bounding box center [560, 370] width 28 height 24
type input "7"
type input "30"
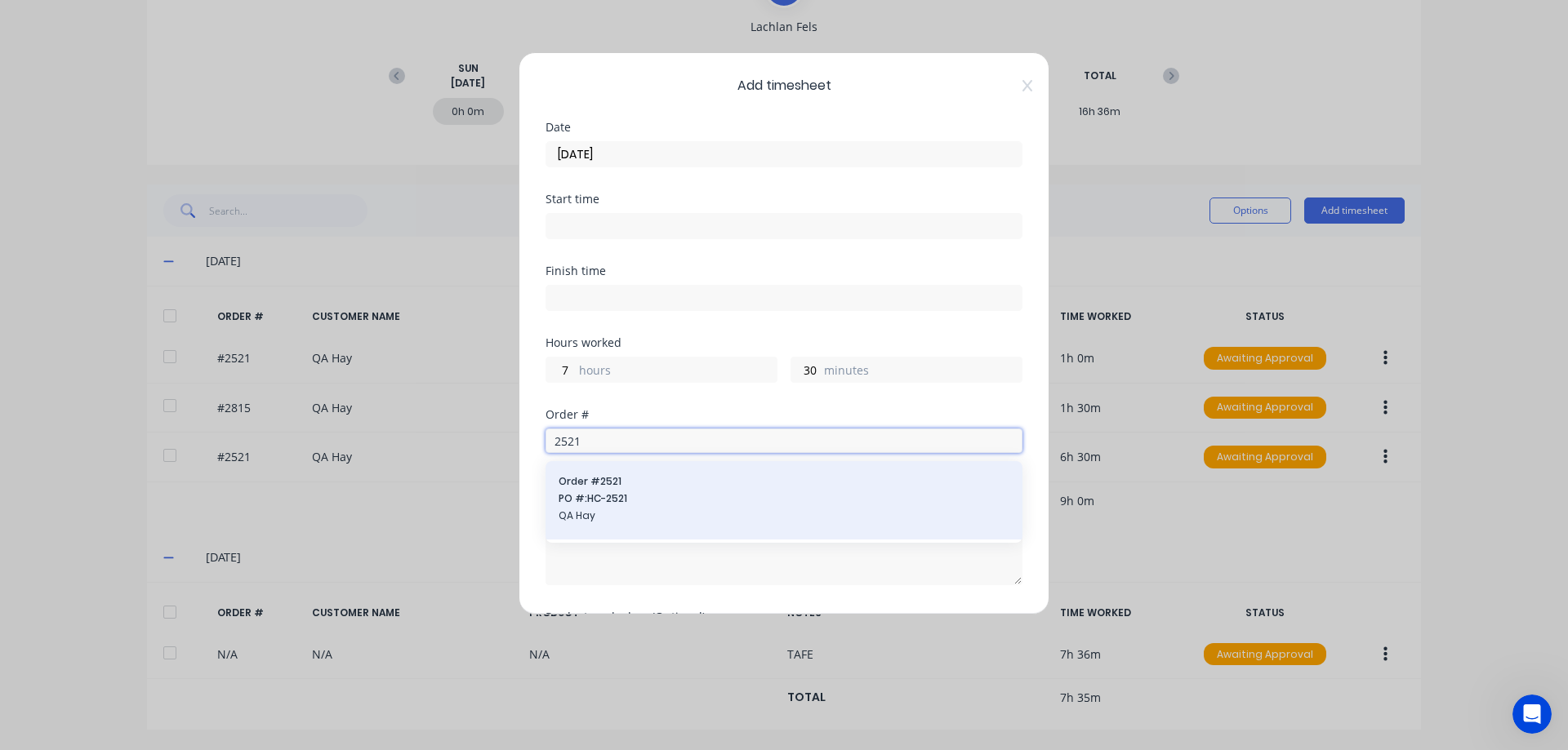
type input "2521"
click at [625, 498] on span "PO #: HC-2521" at bounding box center [784, 498] width 451 height 15
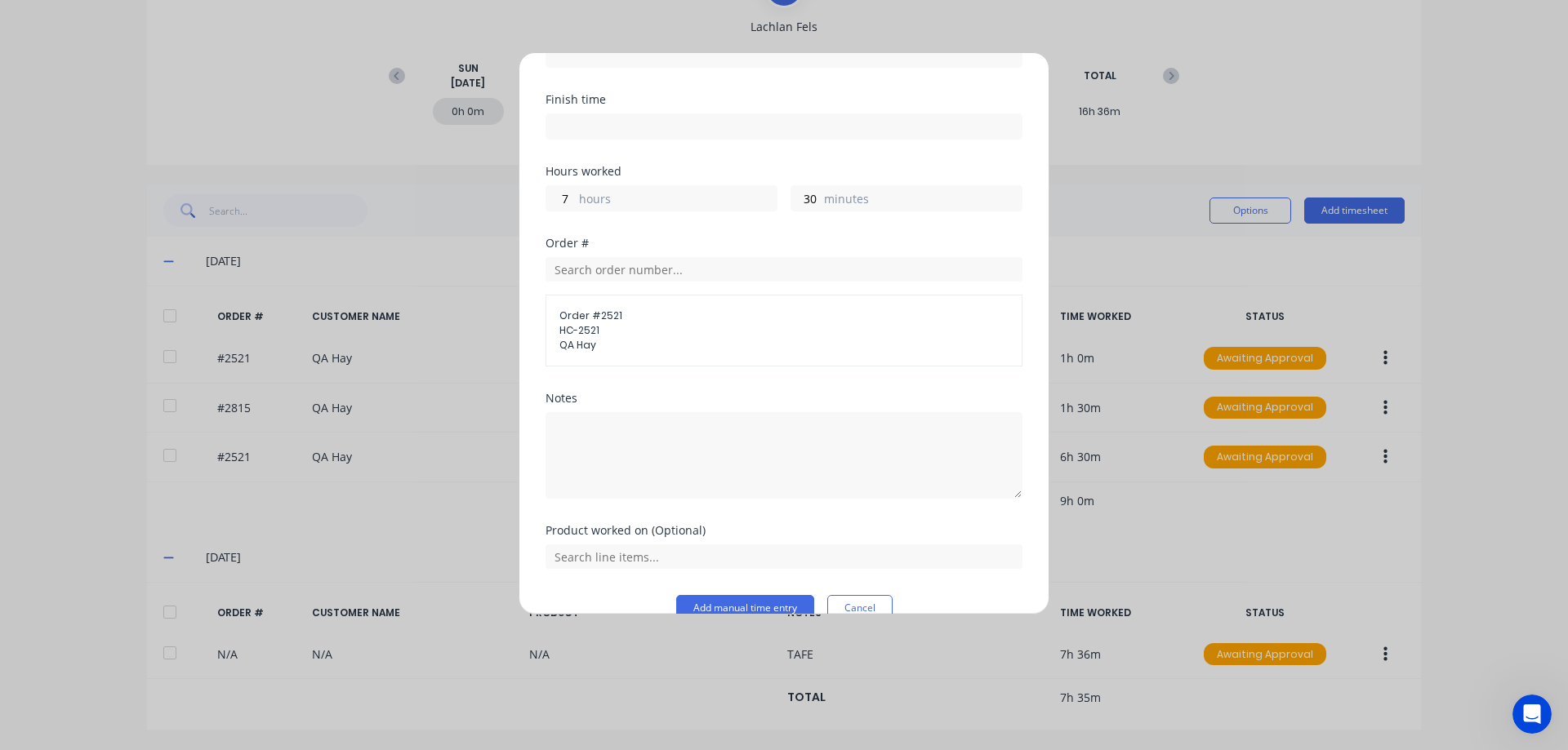
scroll to position [202, 0]
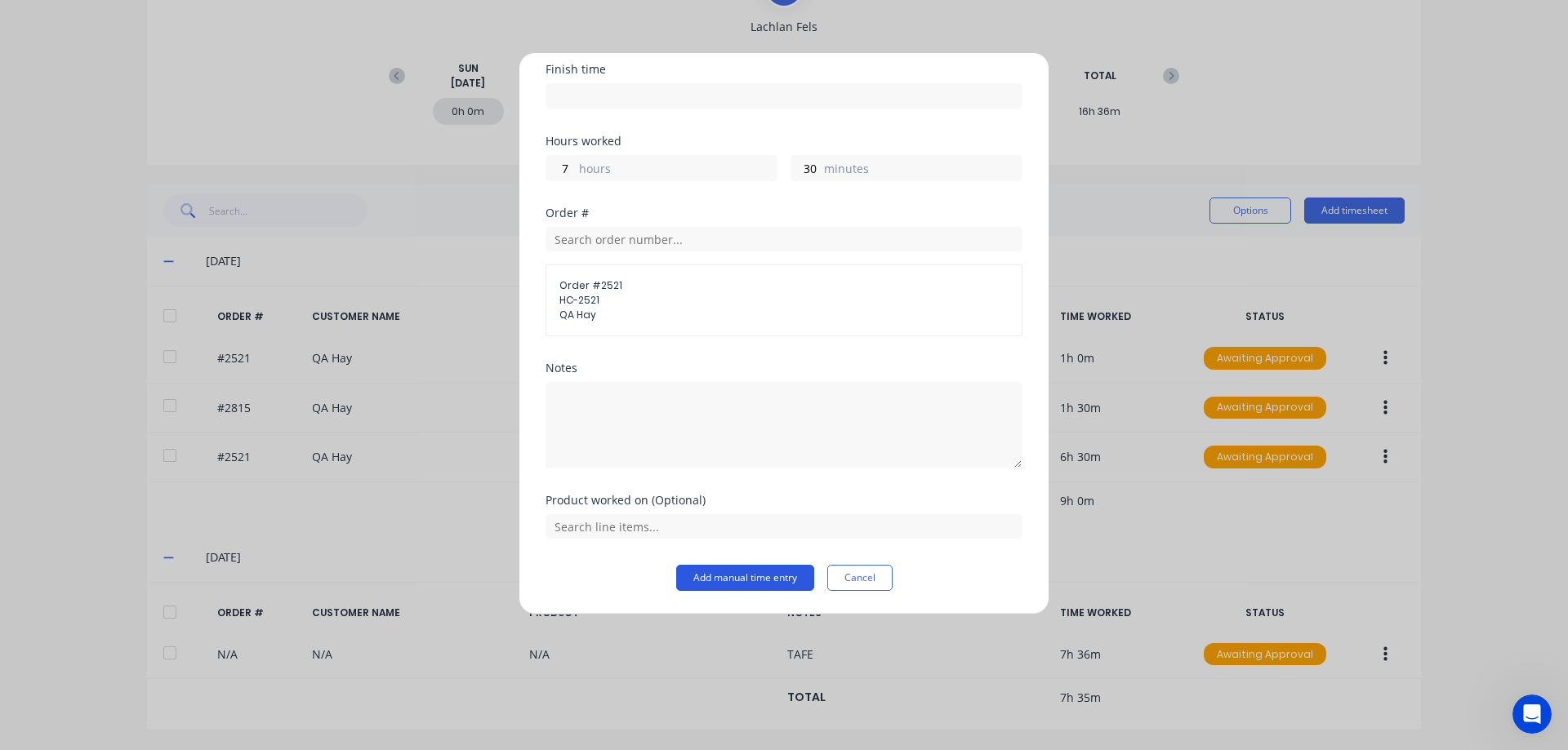
click at [744, 575] on button "Add manual time entry" at bounding box center [745, 578] width 138 height 26
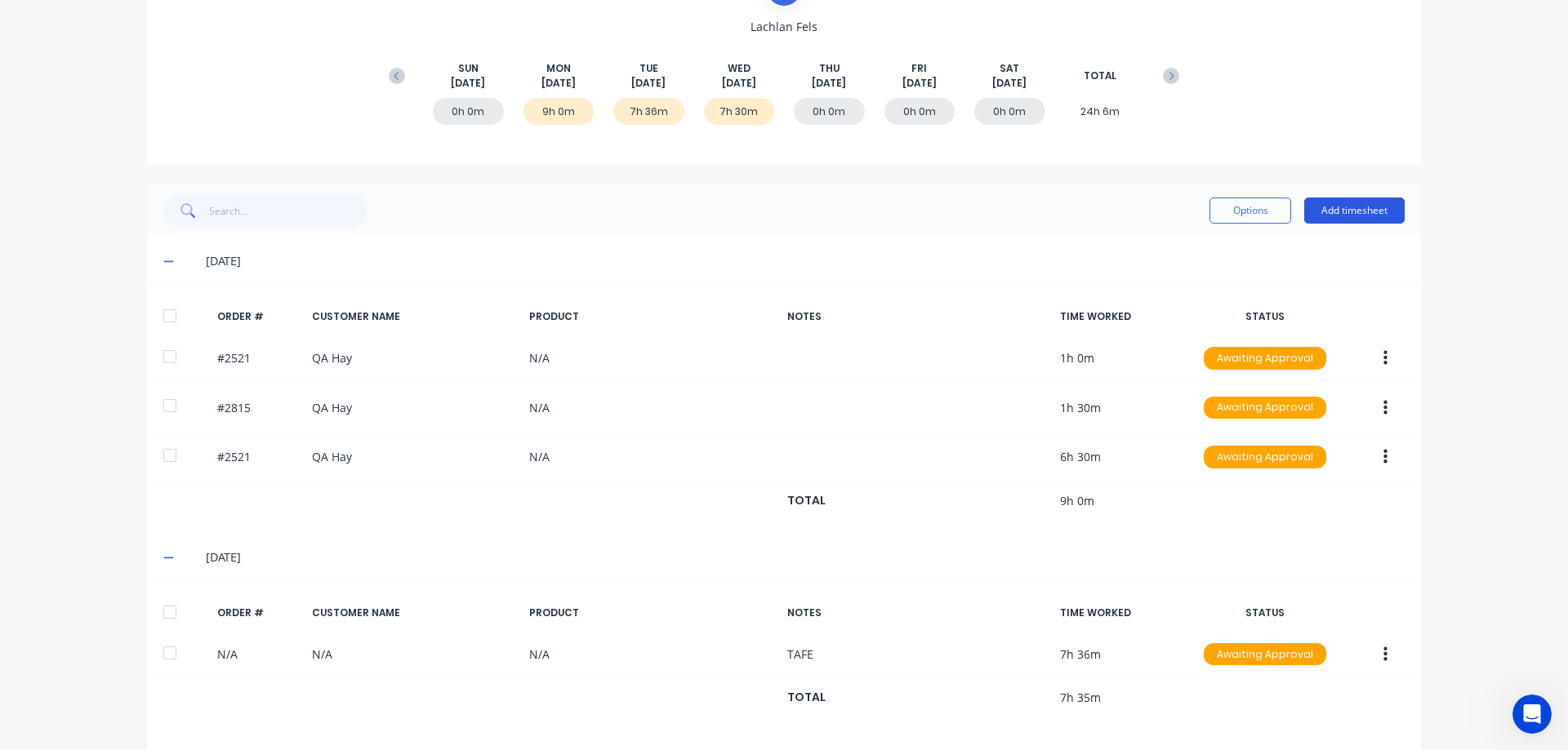
click at [1371, 209] on button "Add timesheet" at bounding box center [1354, 210] width 100 height 26
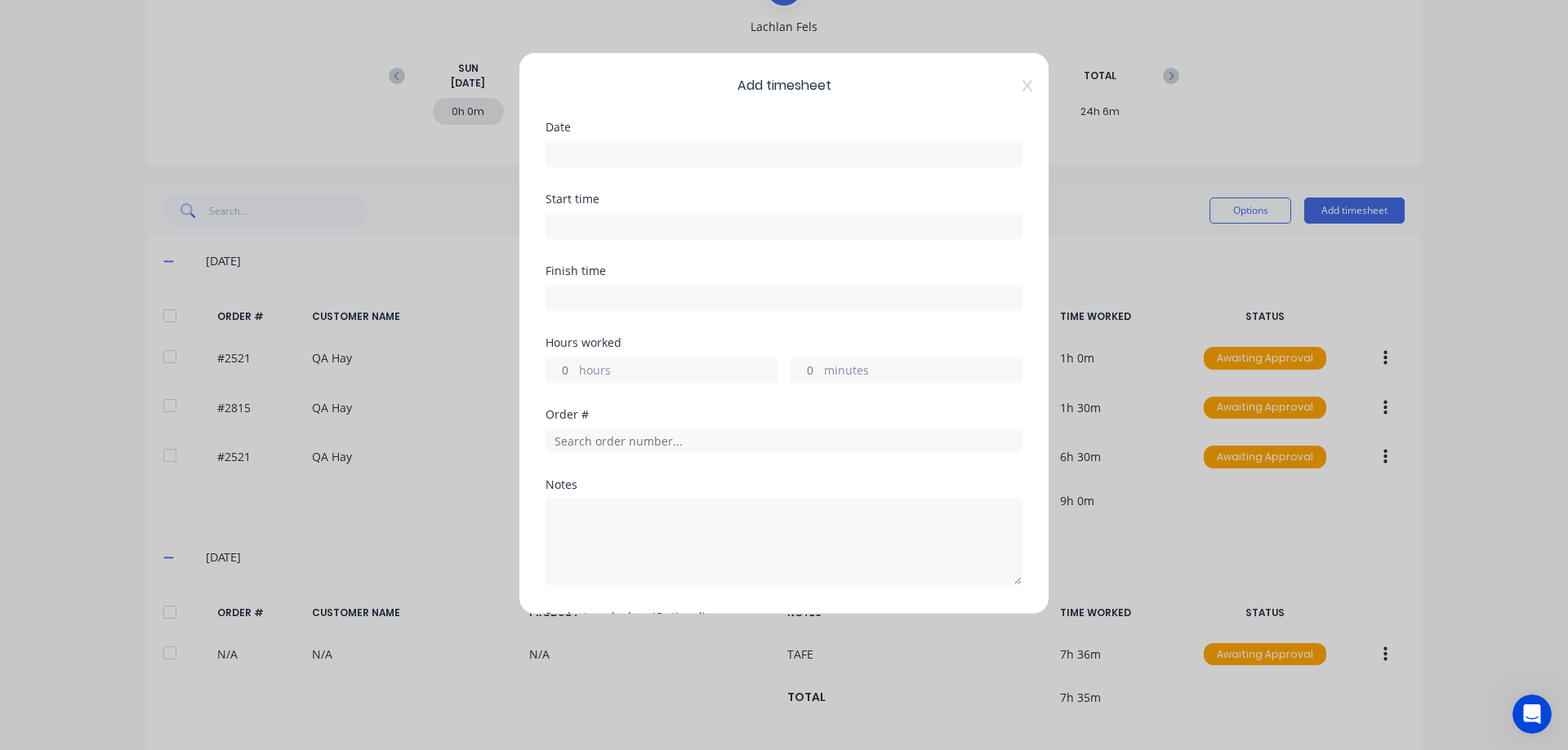
click at [643, 151] on input at bounding box center [783, 154] width 475 height 24
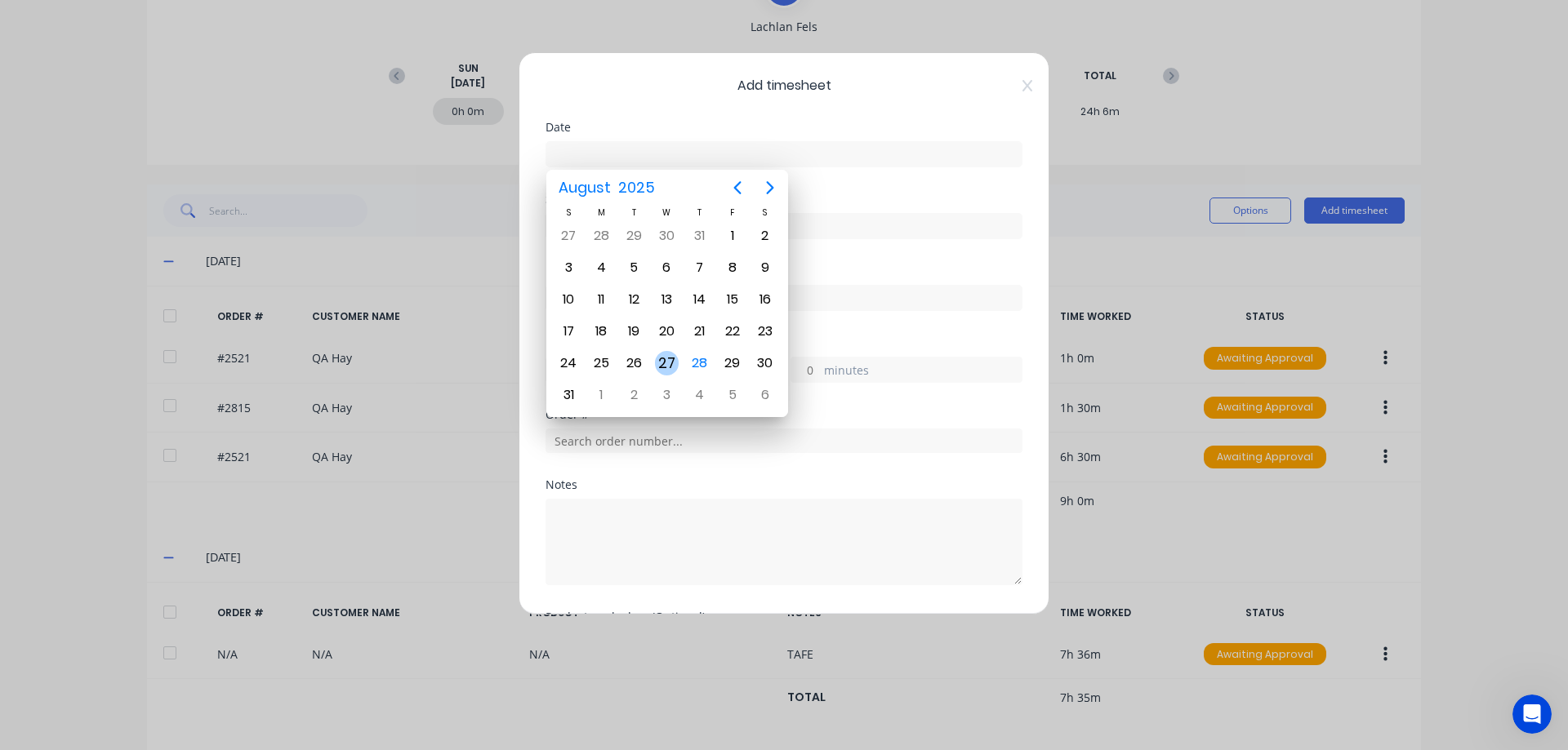
click at [666, 360] on div "27" at bounding box center [667, 363] width 24 height 24
type input "[DATE]"
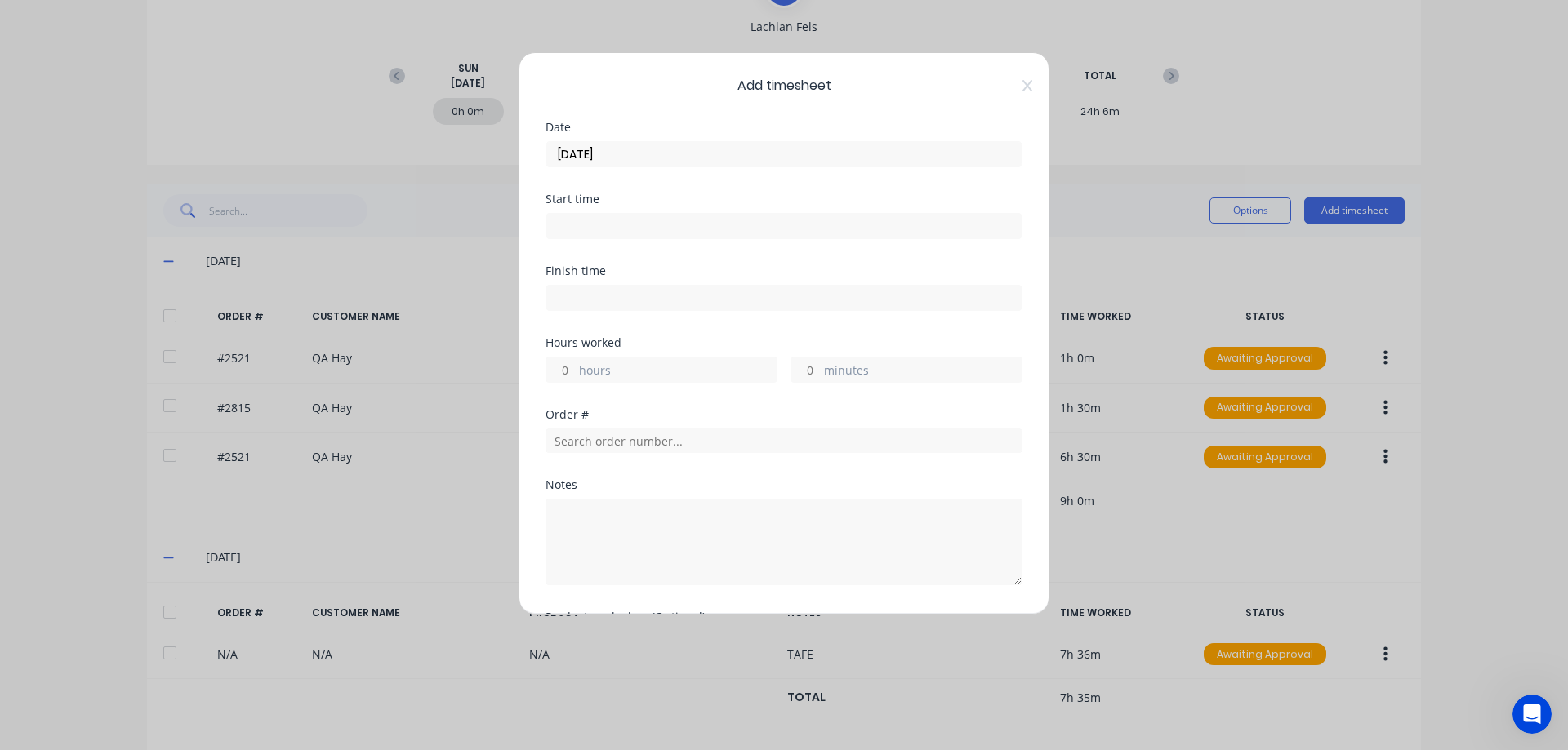
click at [569, 371] on input "hours" at bounding box center [560, 370] width 28 height 24
type input "1"
type input "30"
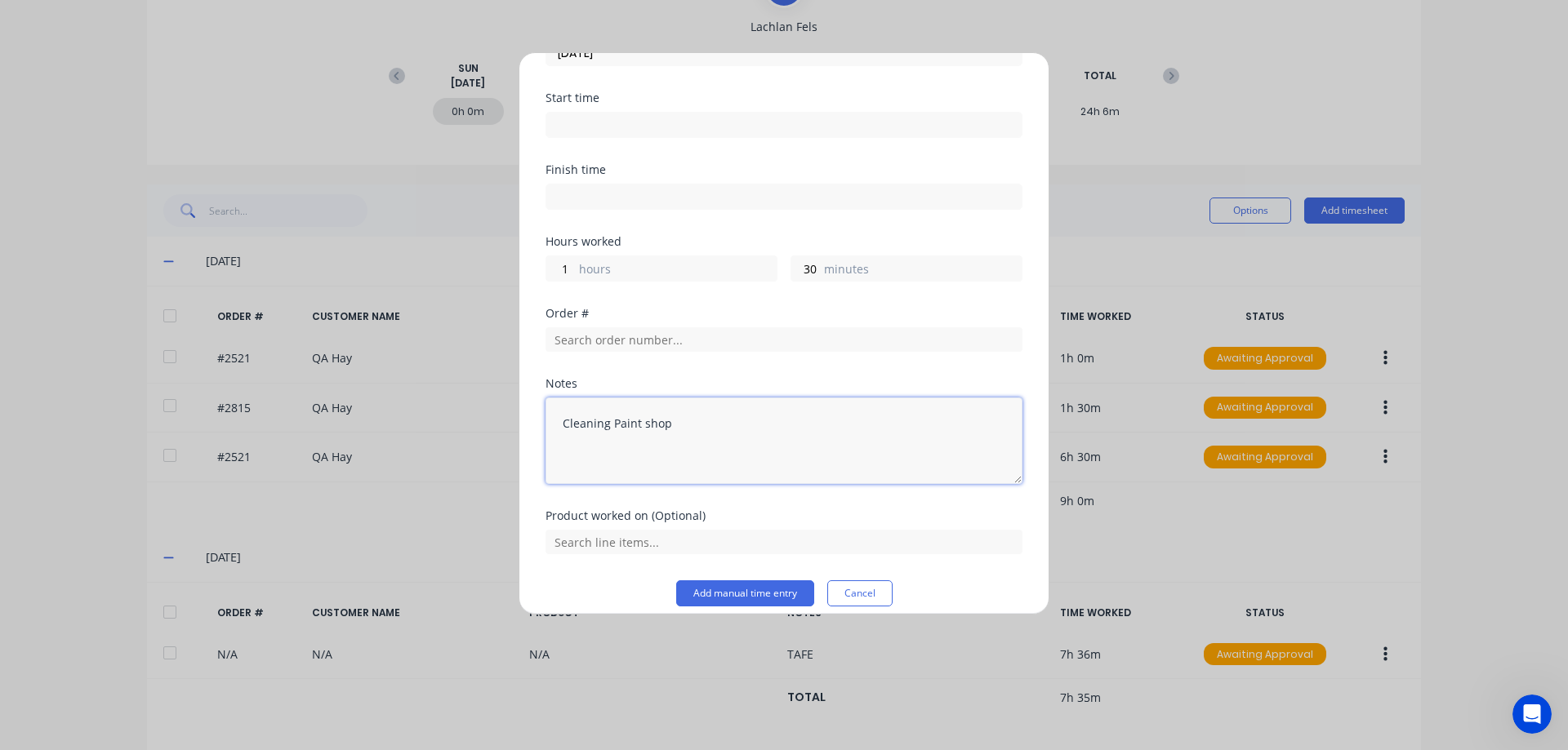
scroll to position [116, 0]
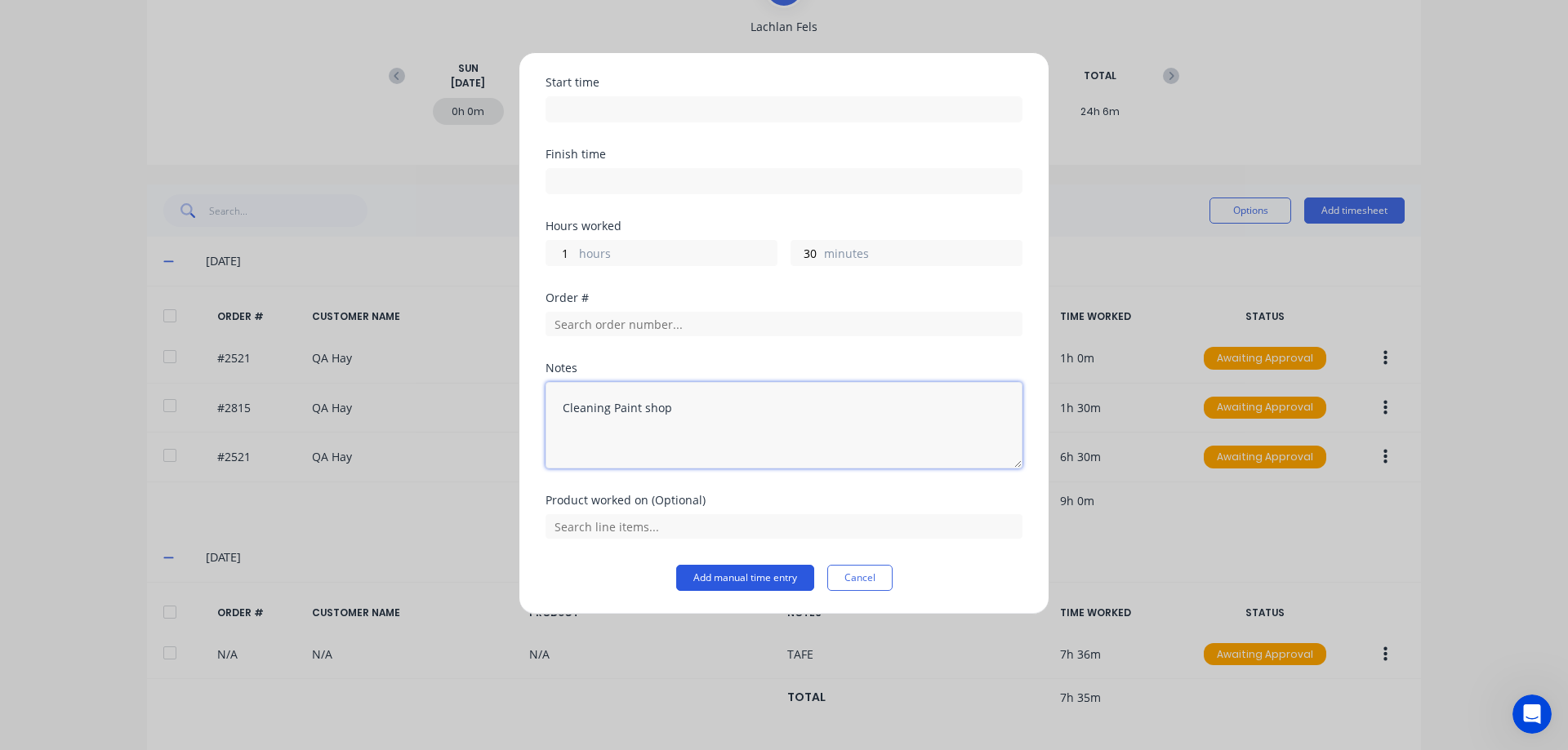
type textarea "Cleaning Paint shop"
click at [745, 582] on button "Add manual time entry" at bounding box center [745, 578] width 138 height 26
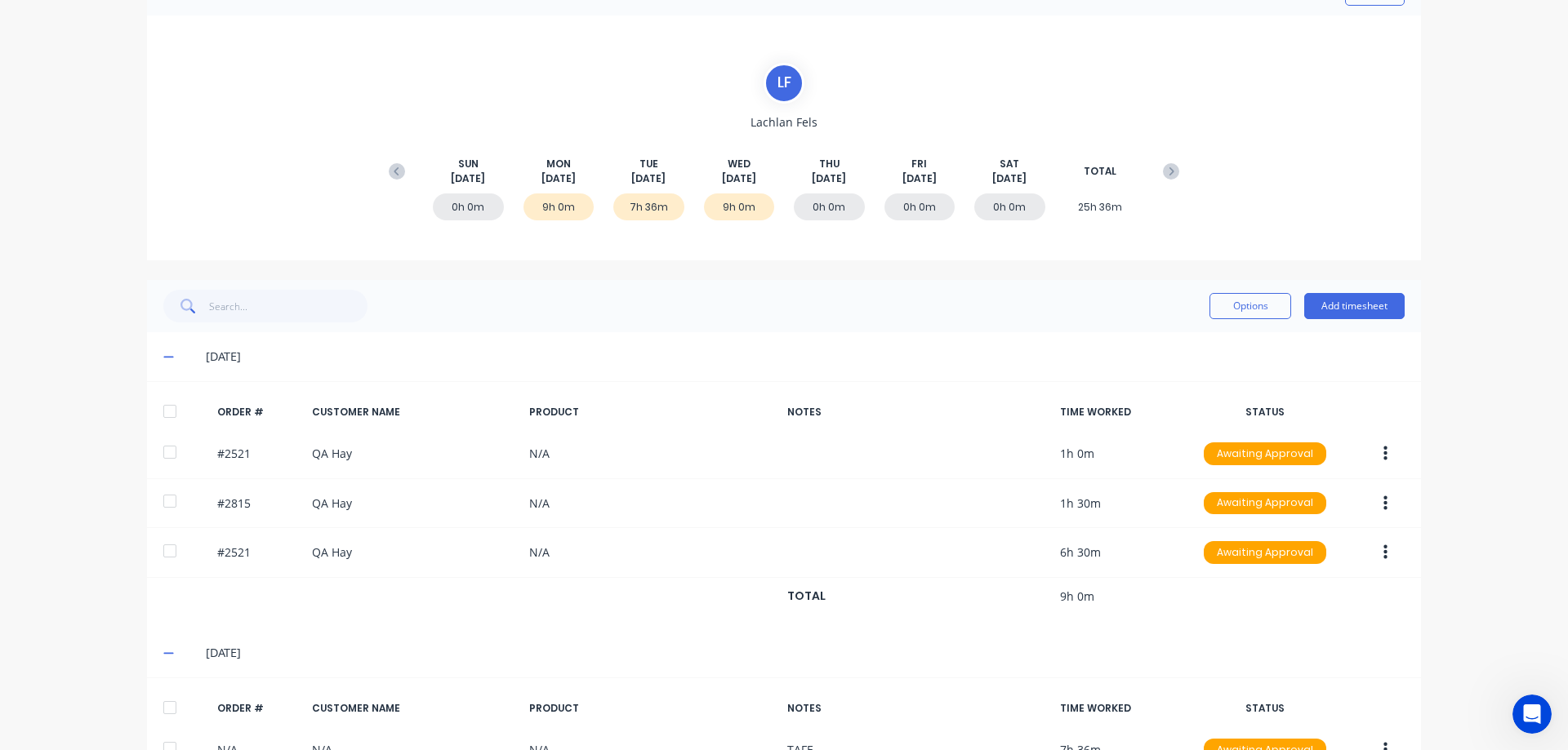
scroll to position [0, 0]
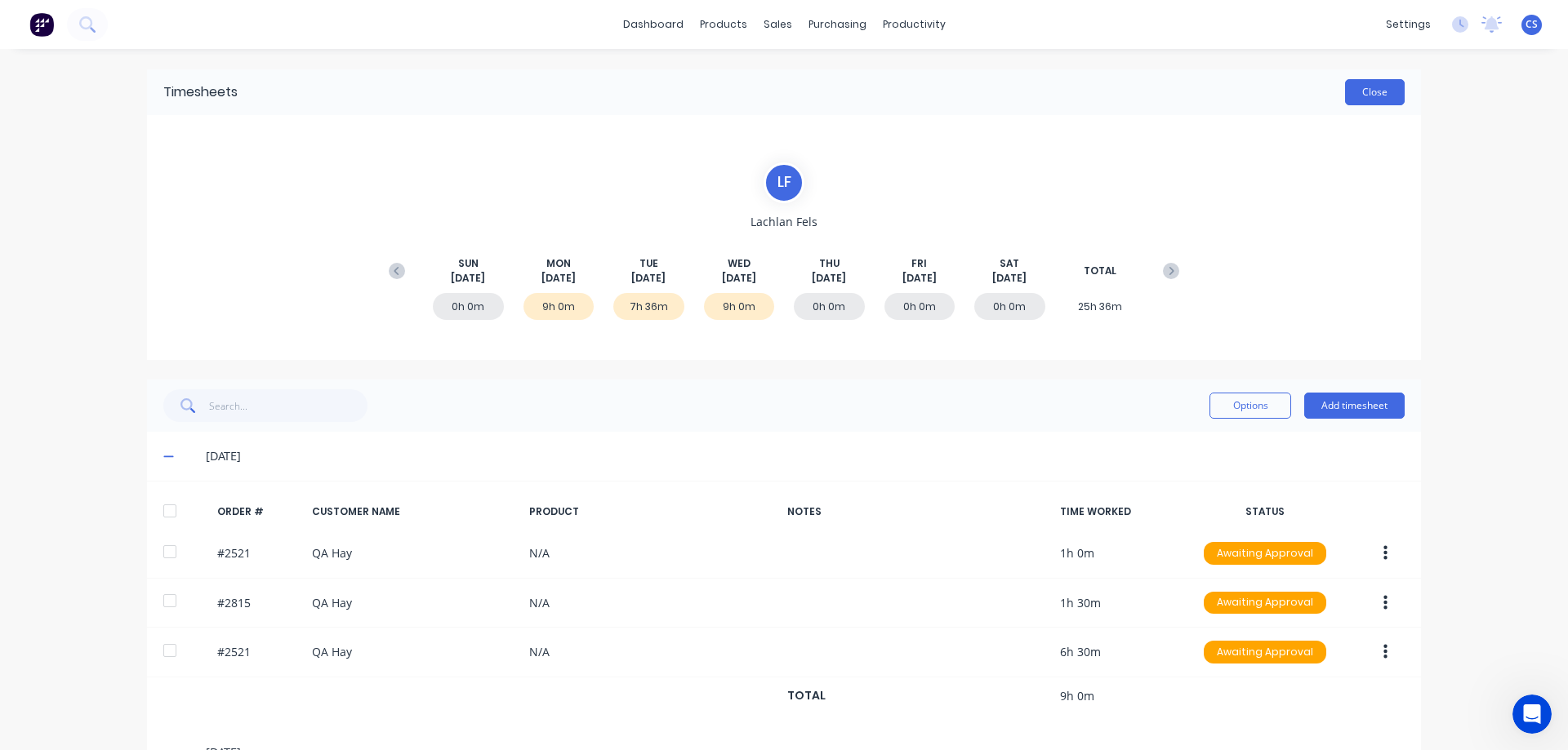
click at [1383, 90] on button "Close" at bounding box center [1374, 92] width 60 height 26
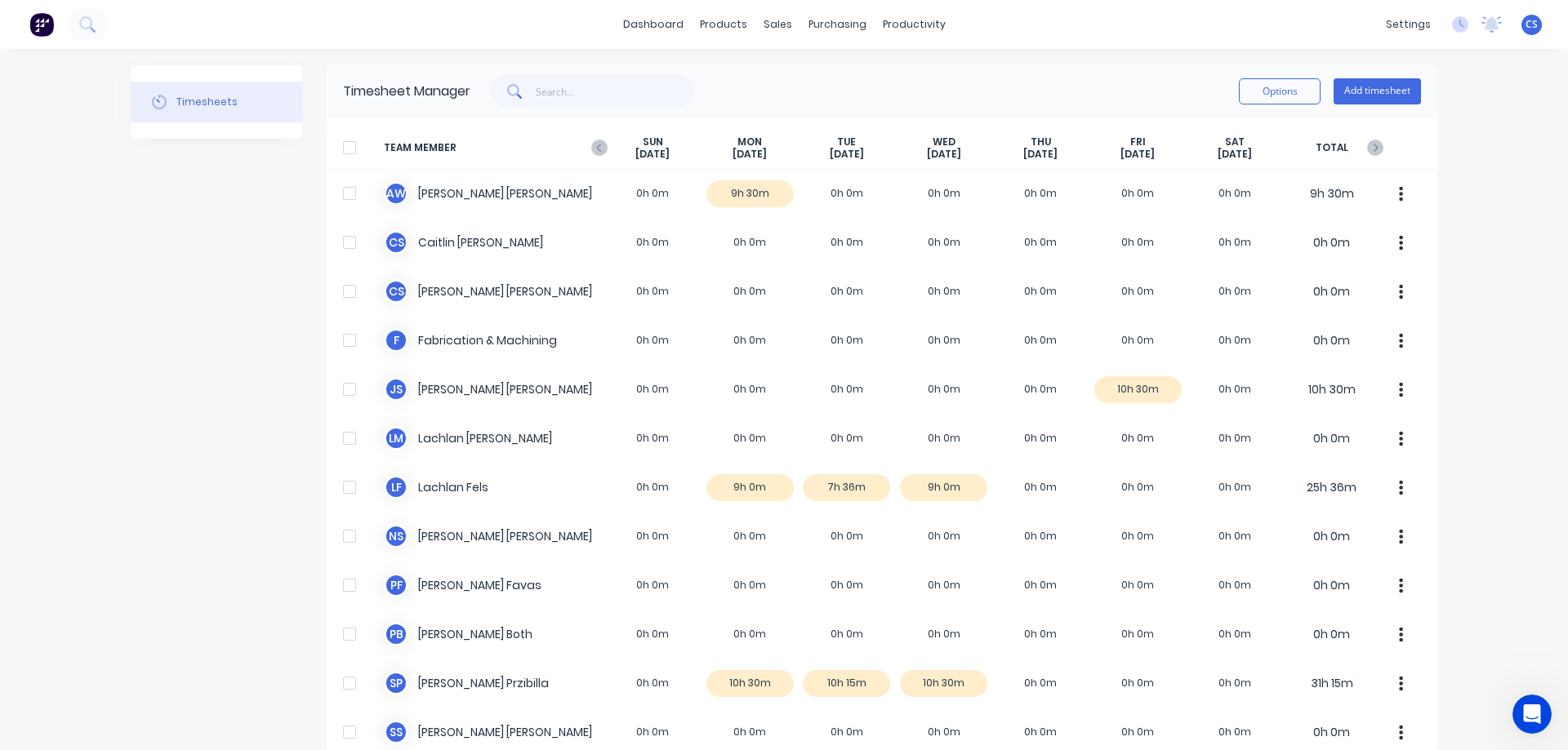
click at [605, 141] on div "[DATE]" at bounding box center [653, 147] width 97 height 25
click at [599, 141] on icon "button" at bounding box center [599, 147] width 16 height 16
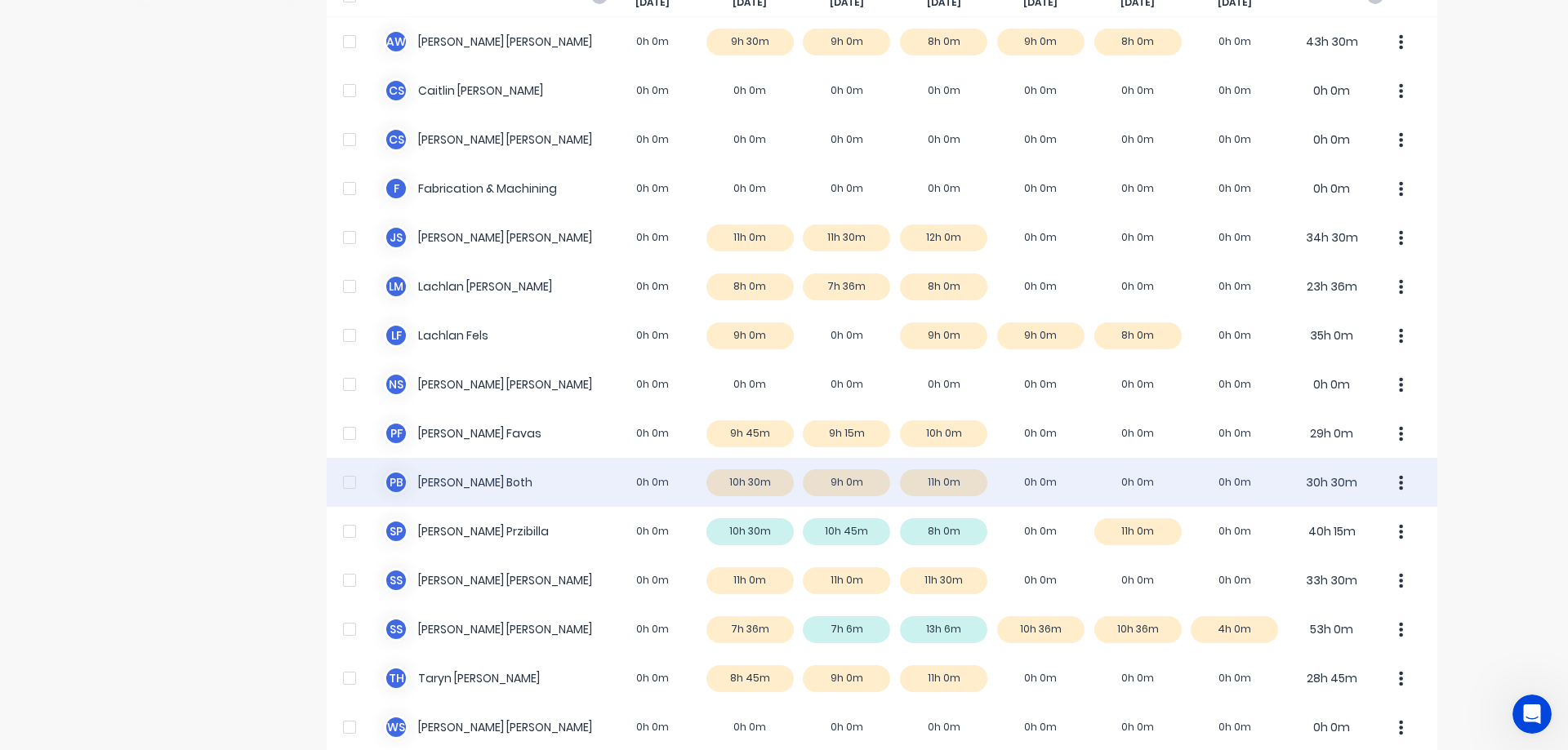
scroll to position [228, 0]
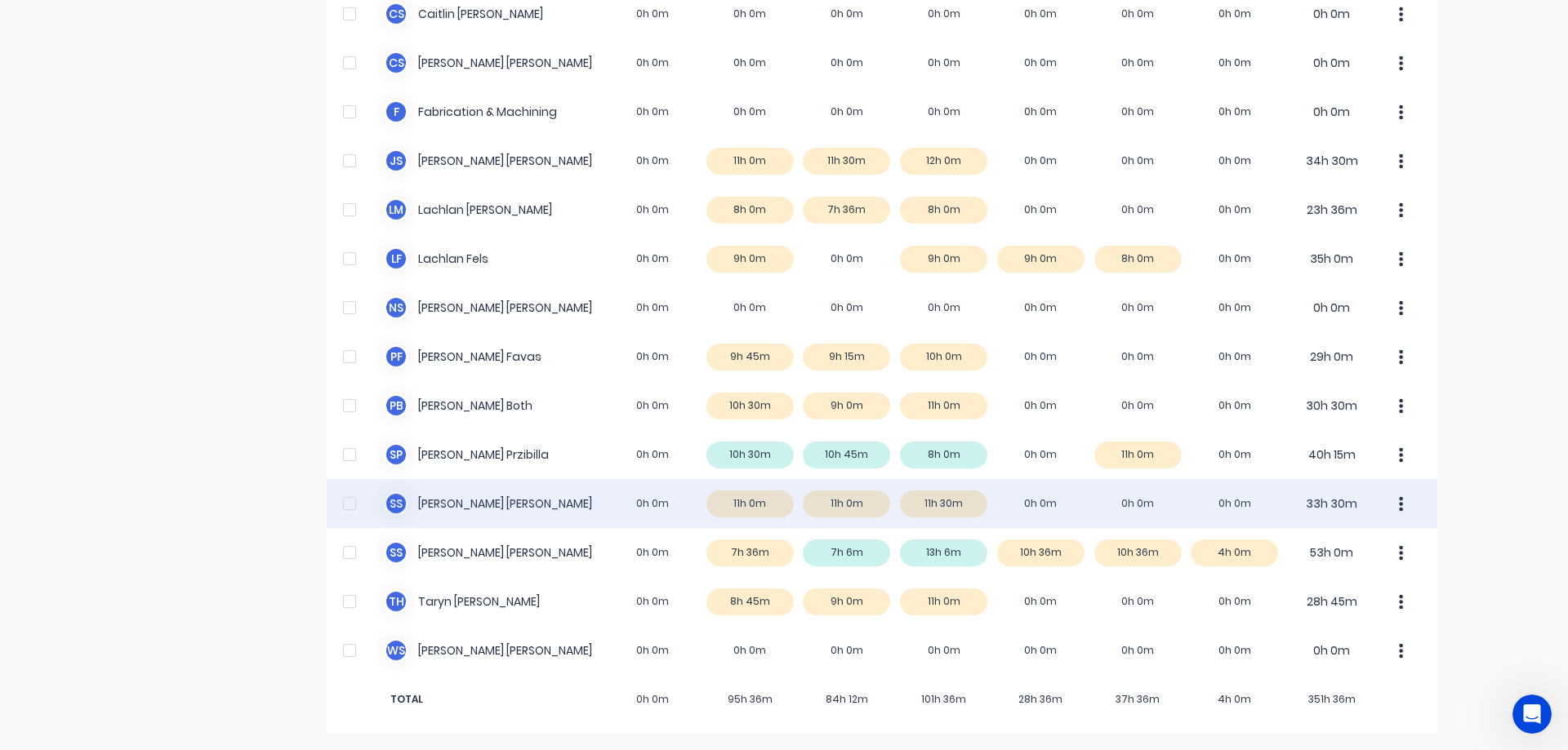
click at [837, 507] on div "S S [PERSON_NAME] 0h 0m 11h 0m 11h 0m 11h 30m 0h 0m 0h 0m 0h 0m 33h 30m" at bounding box center [882, 503] width 1111 height 49
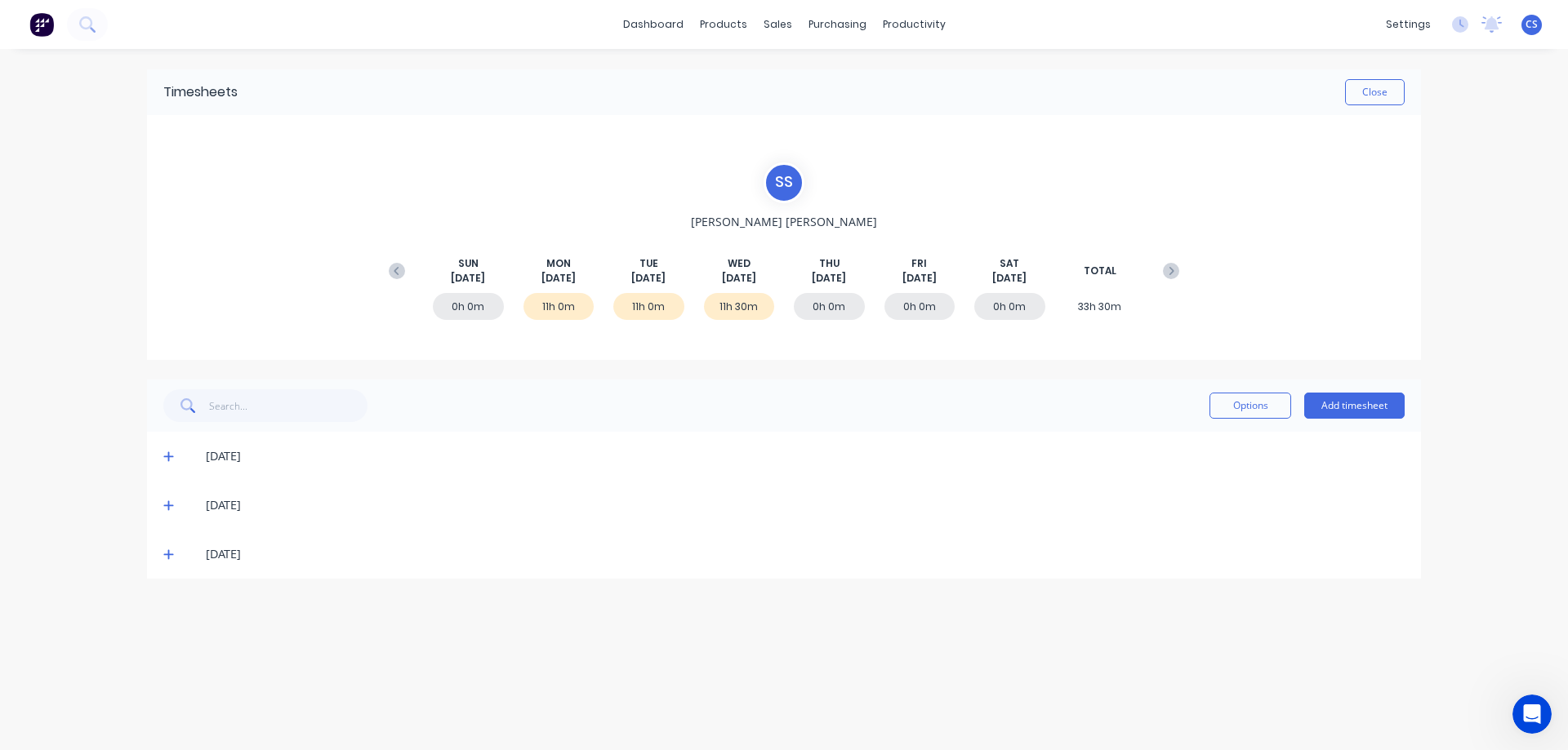
click at [174, 508] on span at bounding box center [171, 505] width 16 height 16
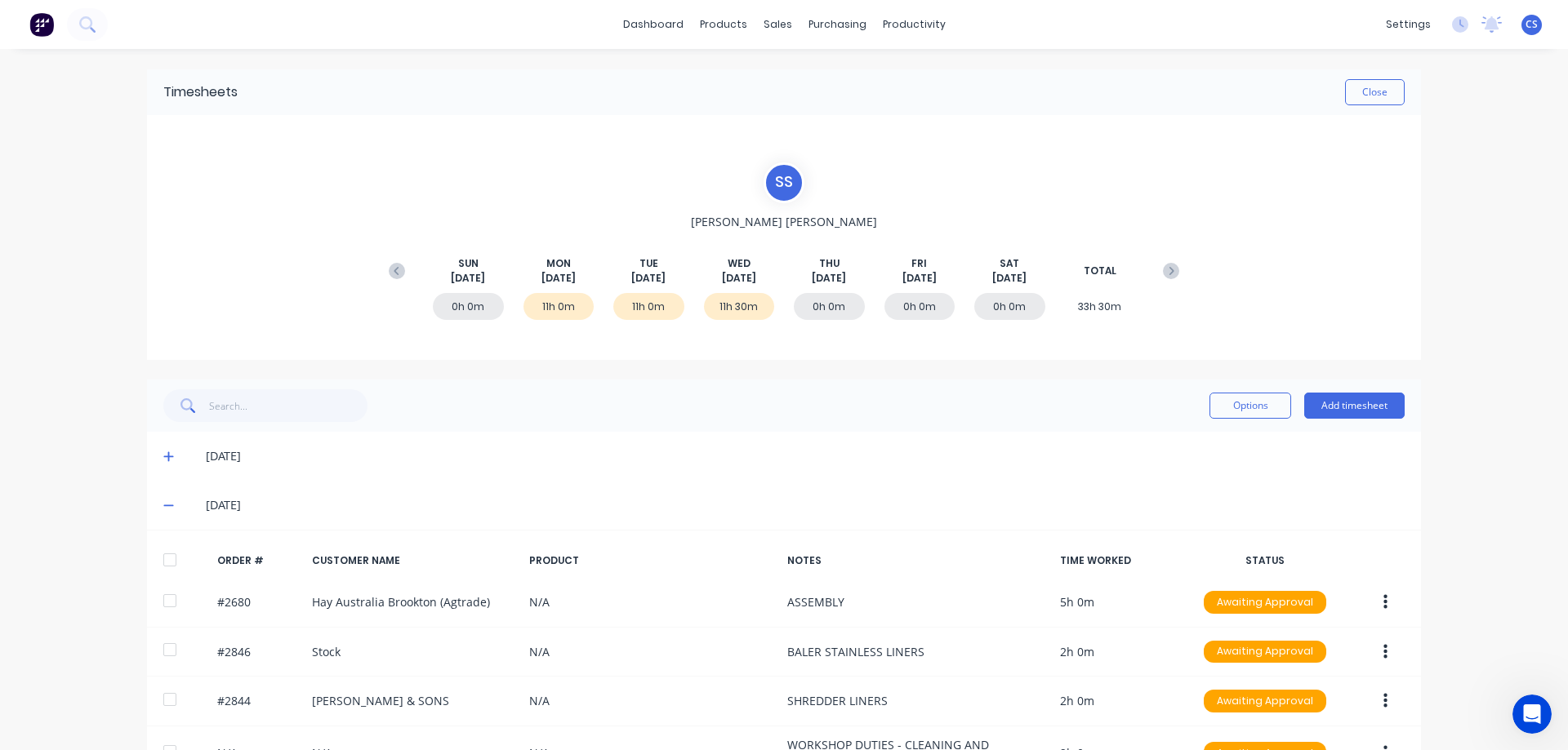
click at [165, 507] on icon at bounding box center [168, 504] width 10 height 11
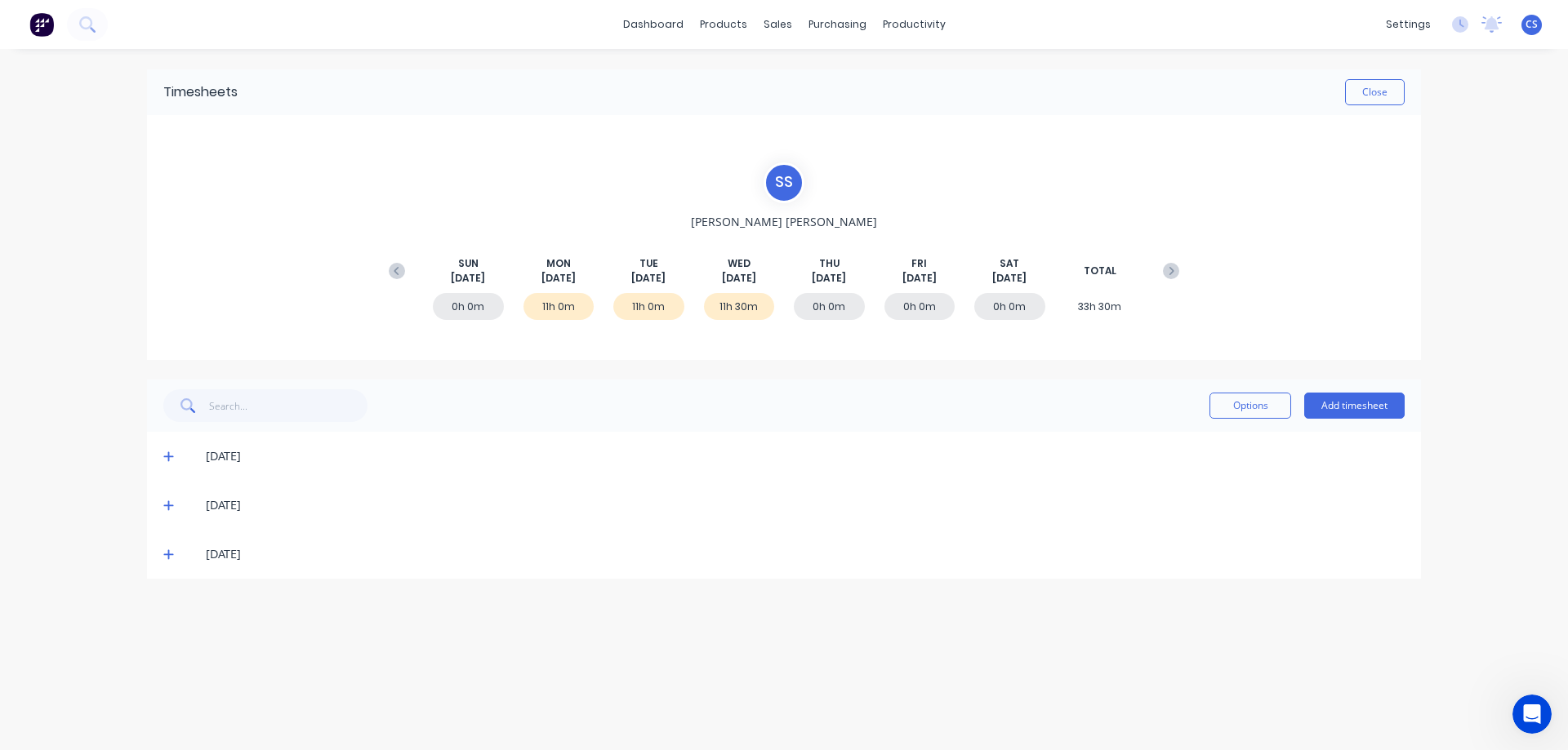
click at [165, 458] on icon at bounding box center [168, 456] width 10 height 11
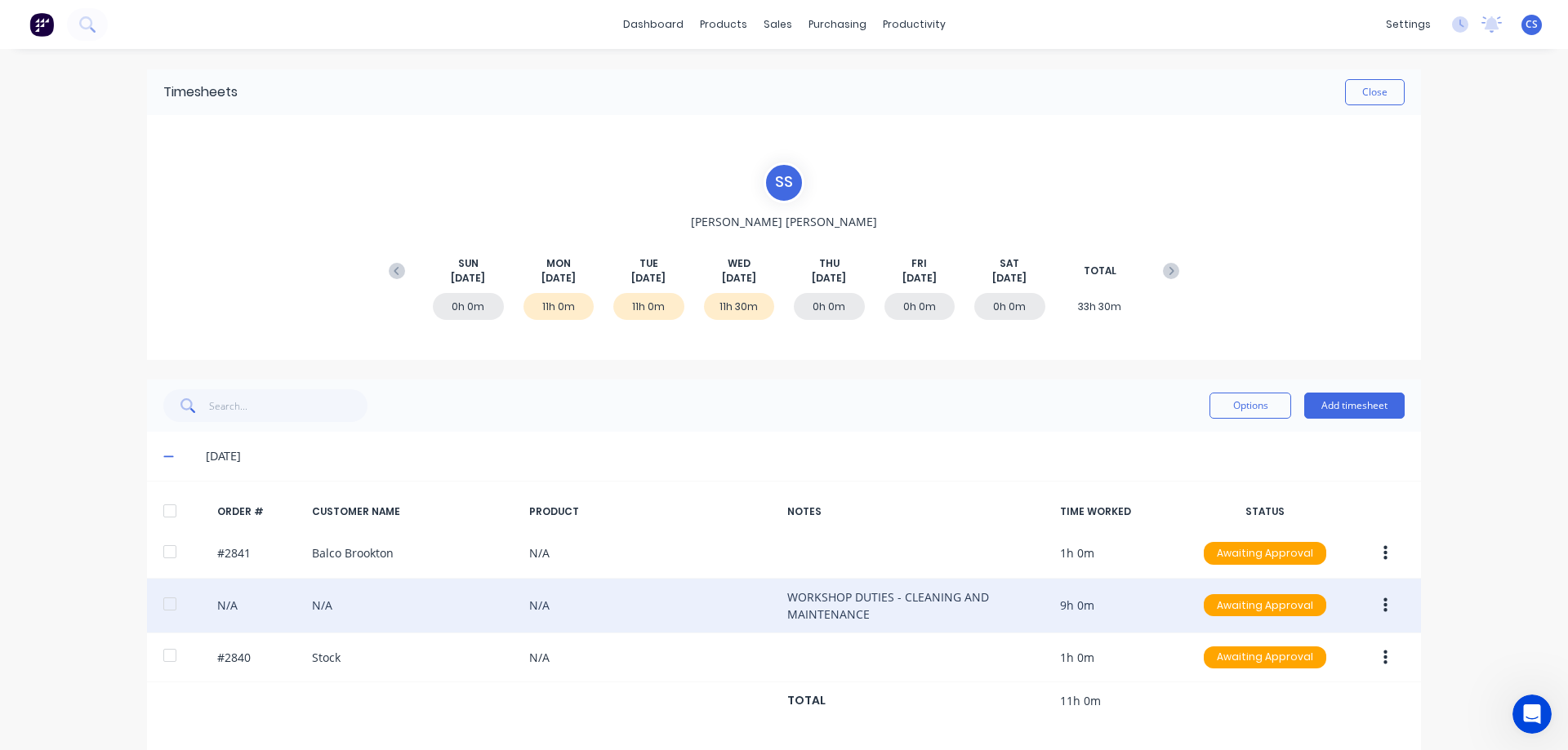
click at [1383, 613] on icon "button" at bounding box center [1385, 605] width 4 height 18
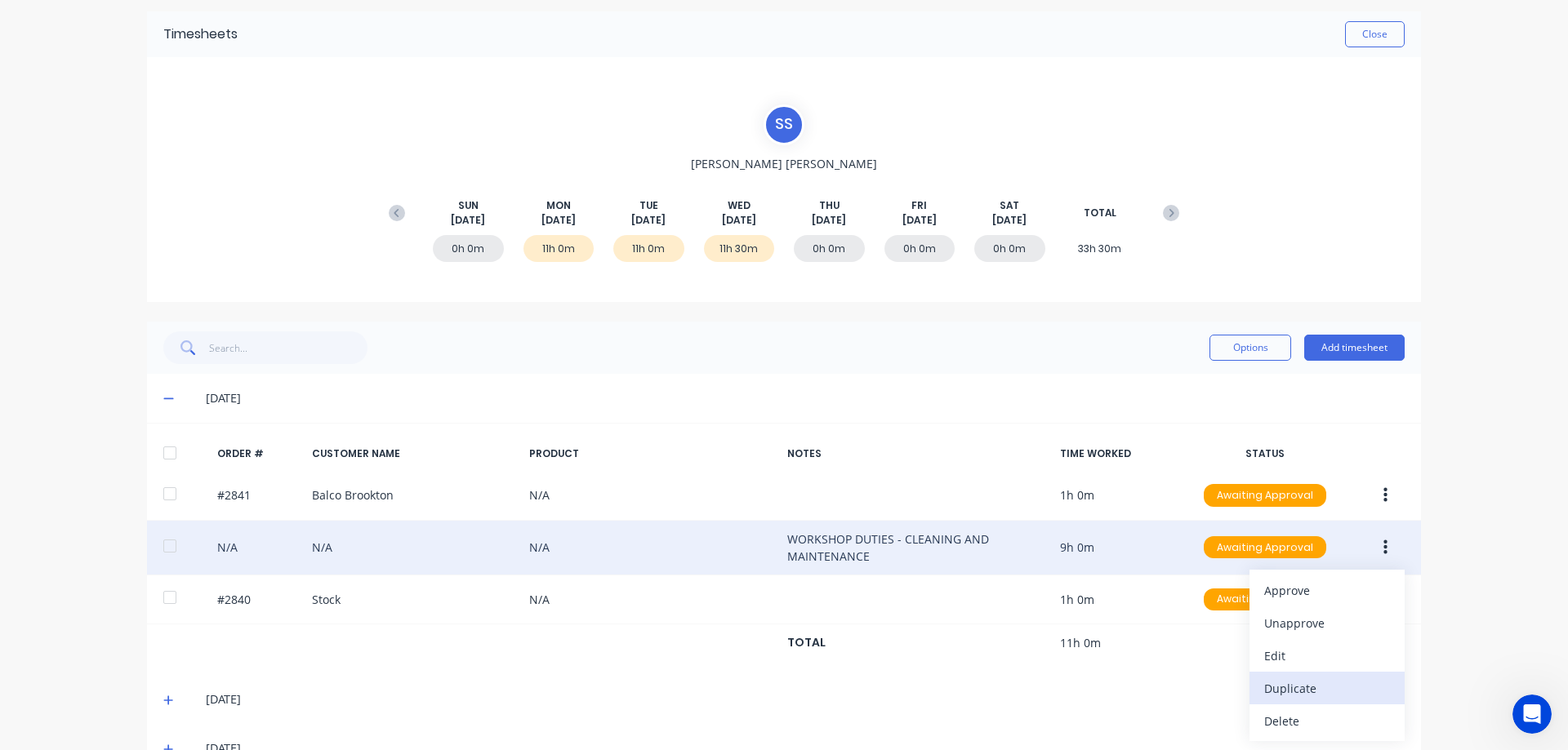
scroll to position [82, 0]
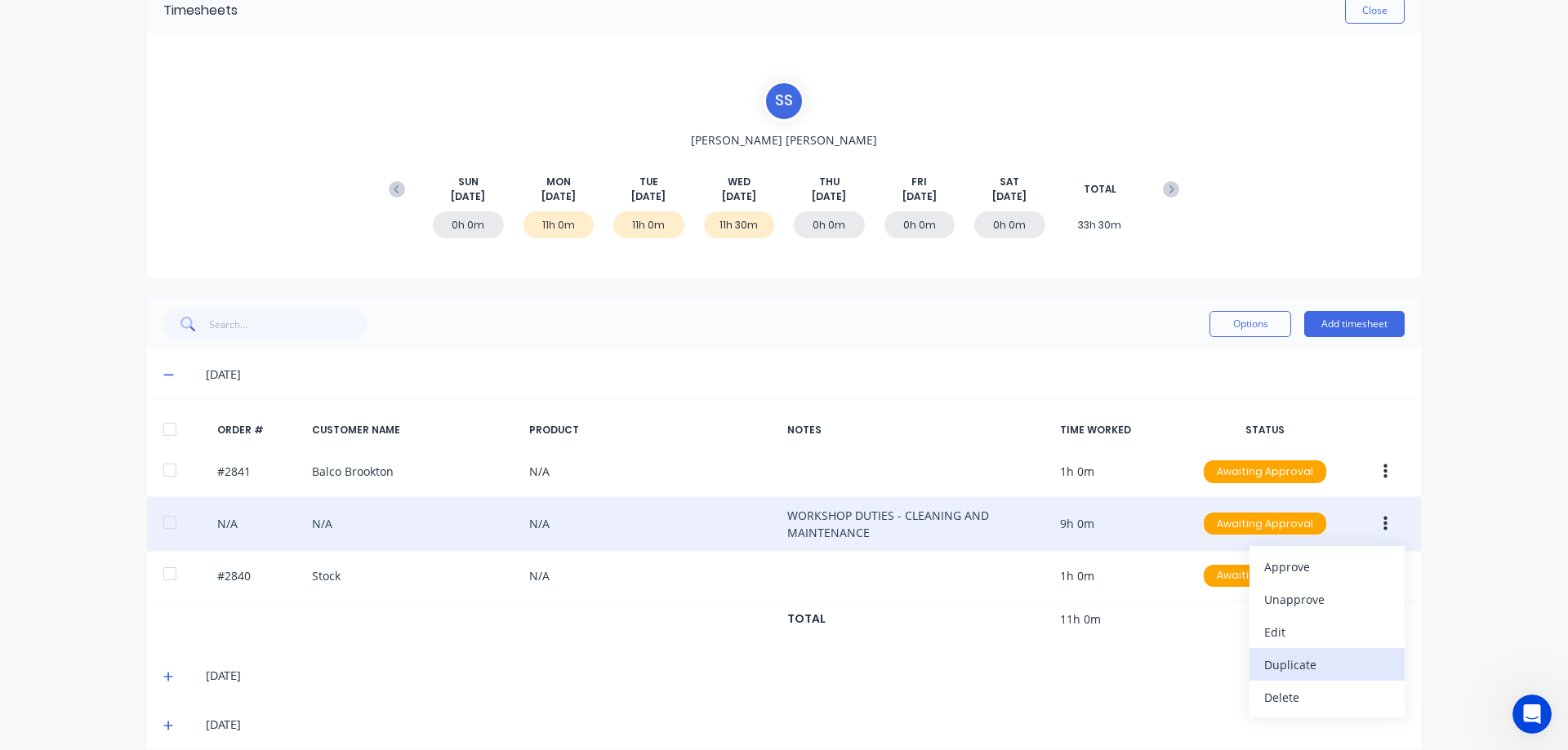
click at [1333, 667] on div "Duplicate" at bounding box center [1327, 664] width 126 height 23
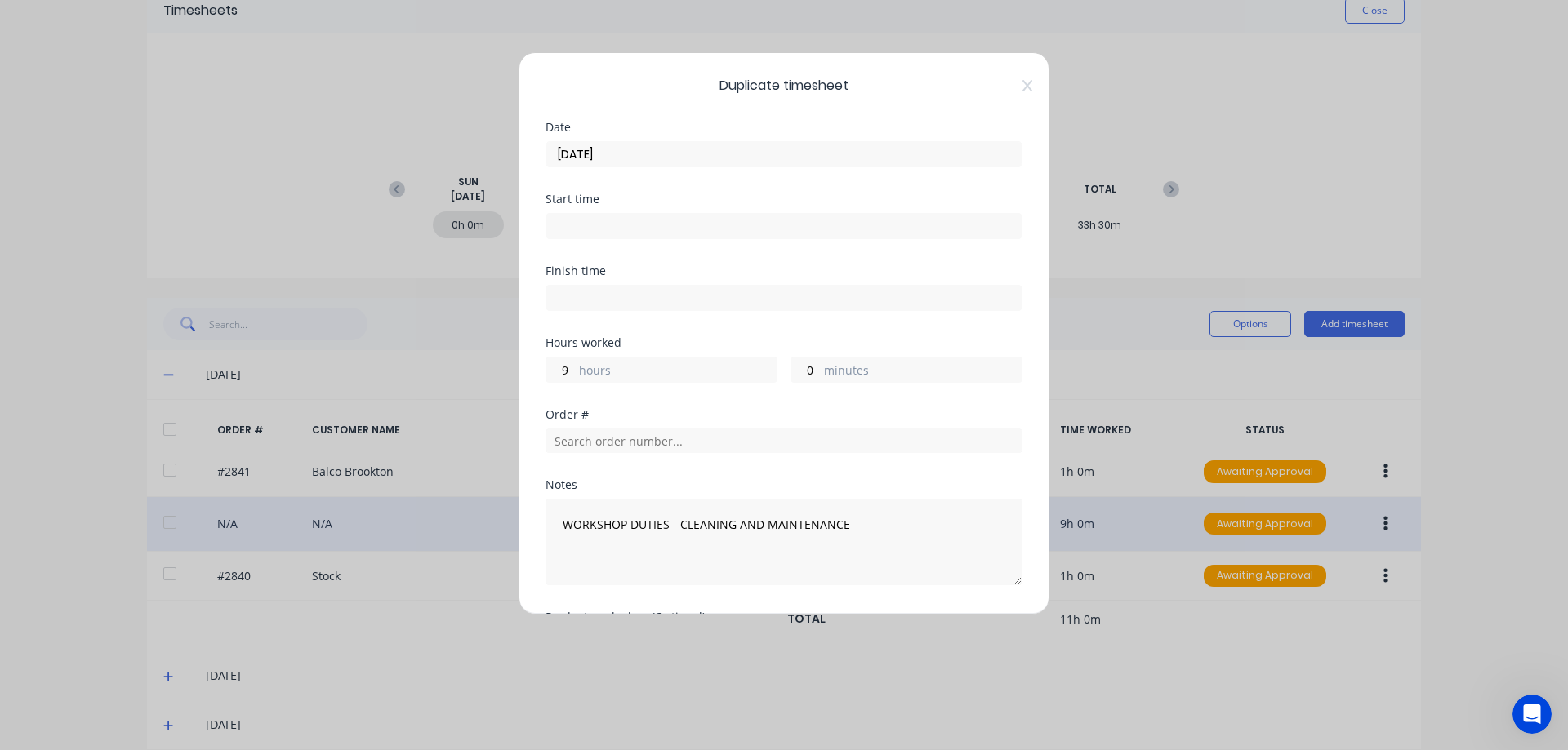
click at [639, 153] on input "[DATE]" at bounding box center [783, 154] width 475 height 24
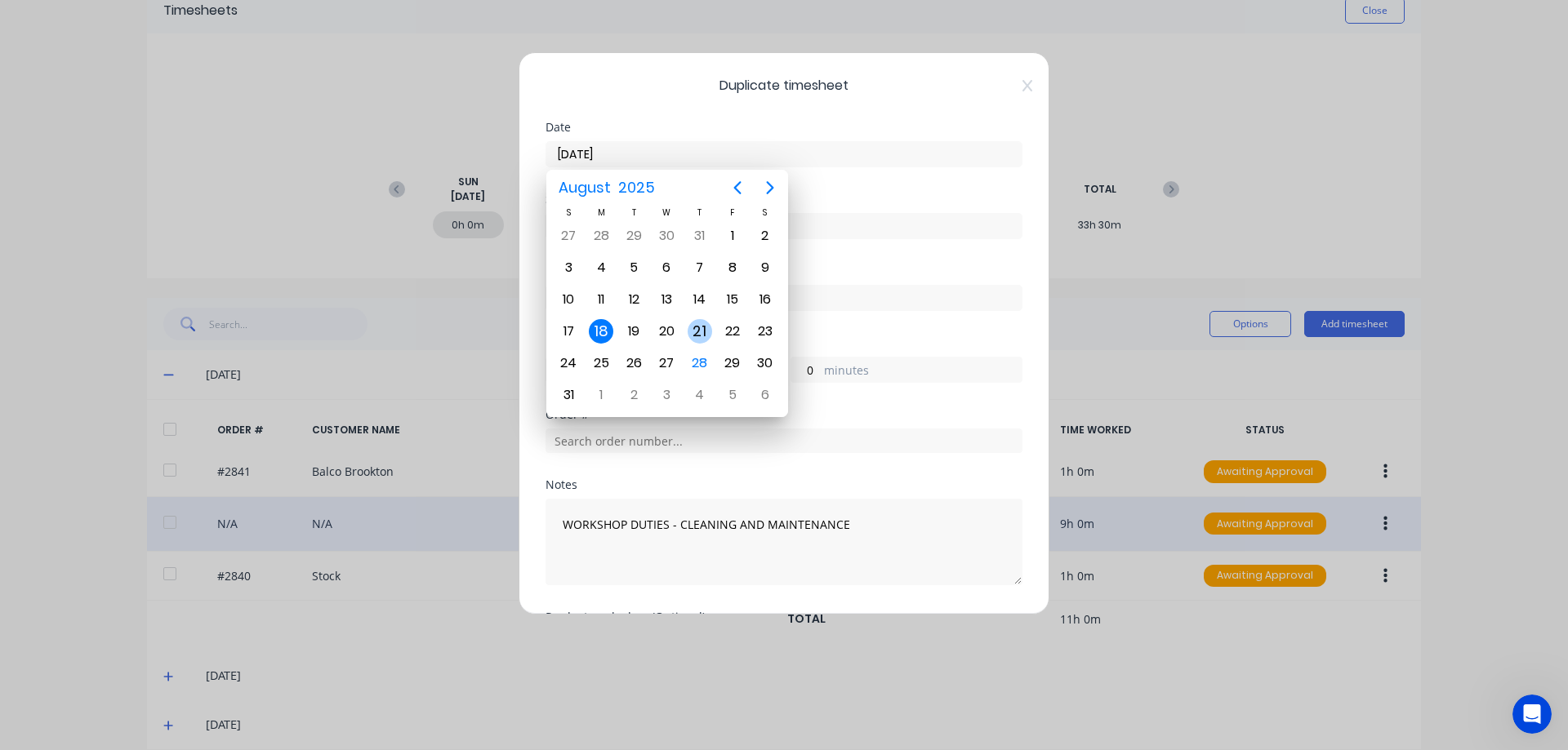
click at [704, 335] on div "21" at bounding box center [699, 331] width 24 height 24
type input "[DATE]"
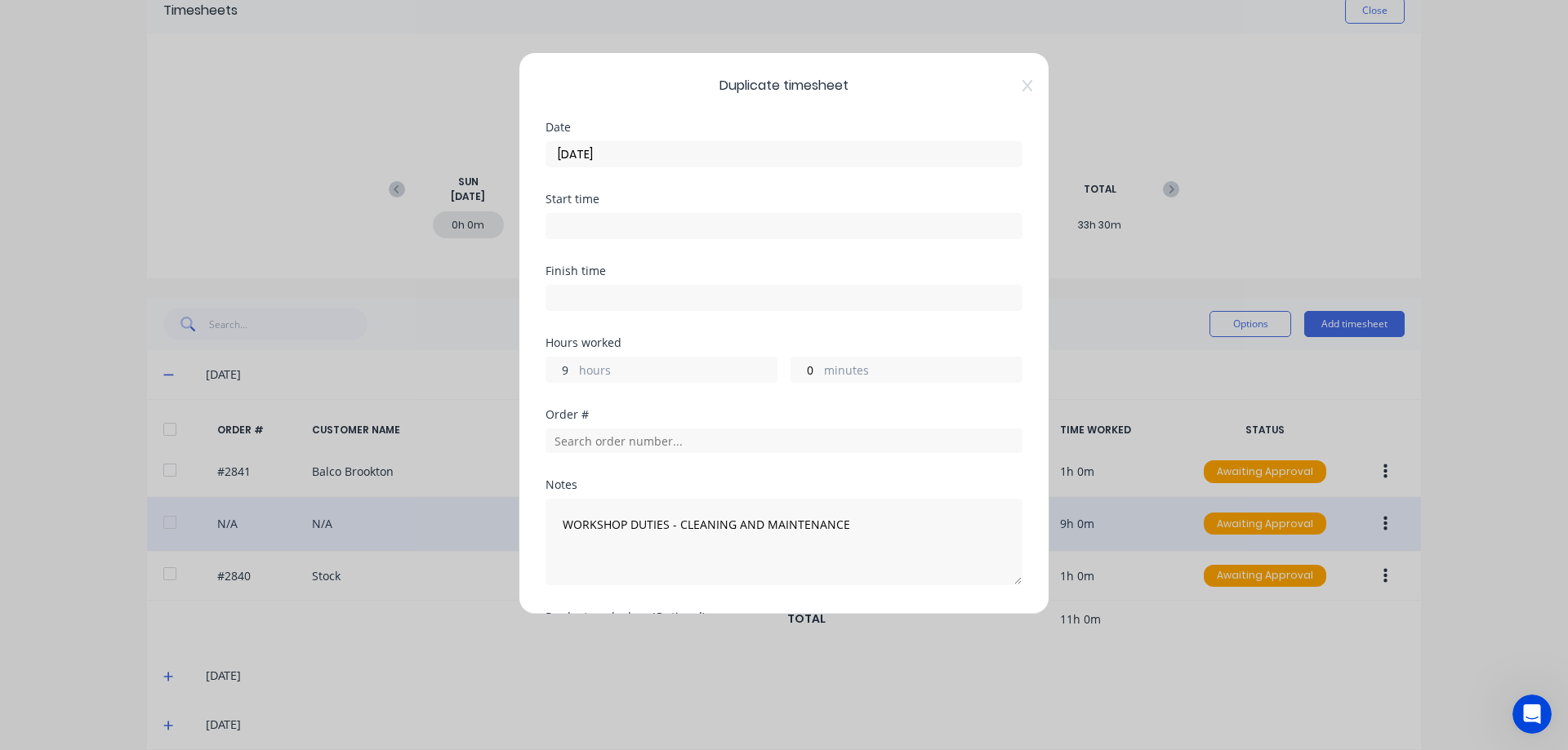
drag, startPoint x: 559, startPoint y: 372, endPoint x: 576, endPoint y: 369, distance: 17.3
click at [576, 369] on div "9 hours" at bounding box center [661, 370] width 232 height 26
type input "11"
click at [598, 391] on div "Hours worked 11 hours 0 minutes" at bounding box center [783, 372] width 477 height 72
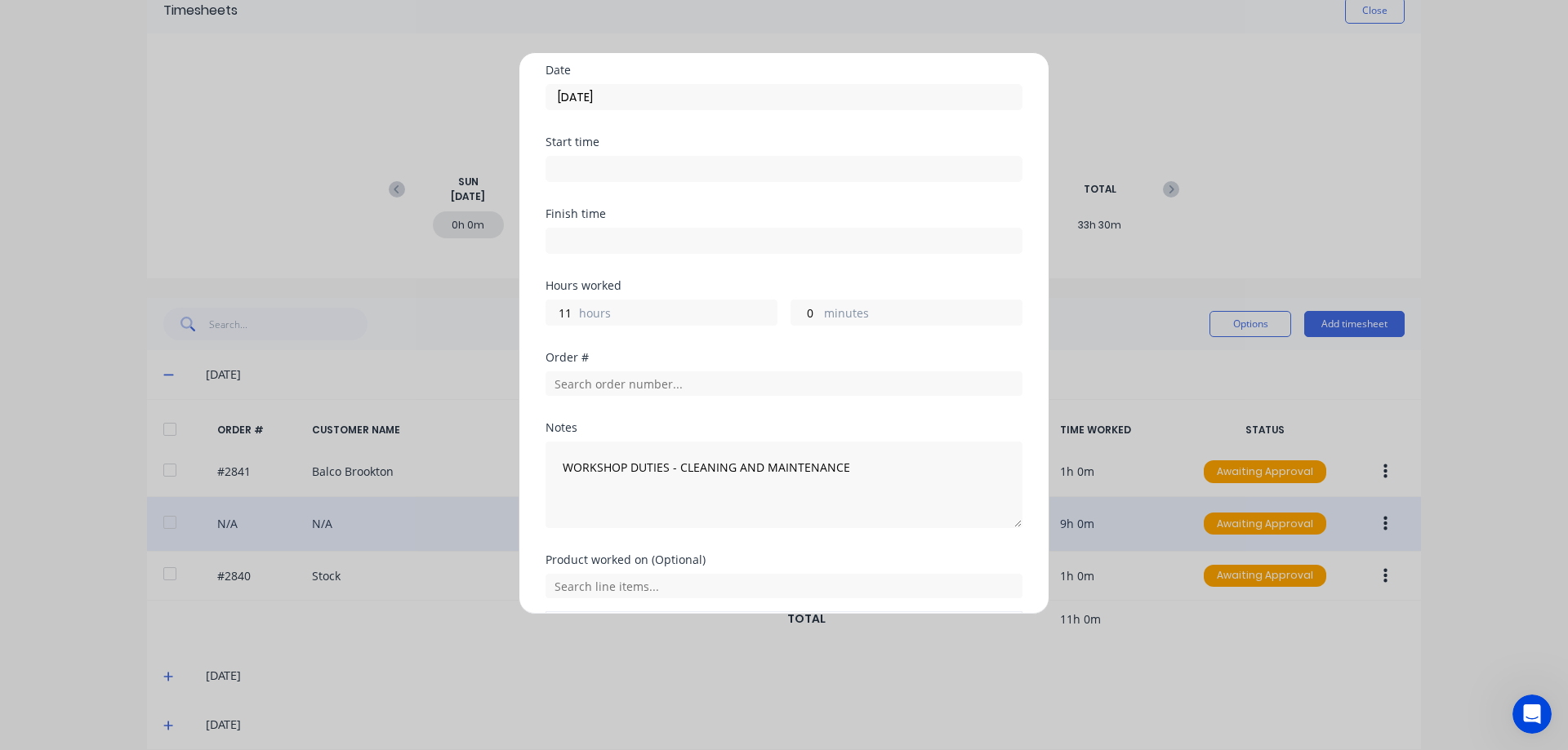
scroll to position [172, 0]
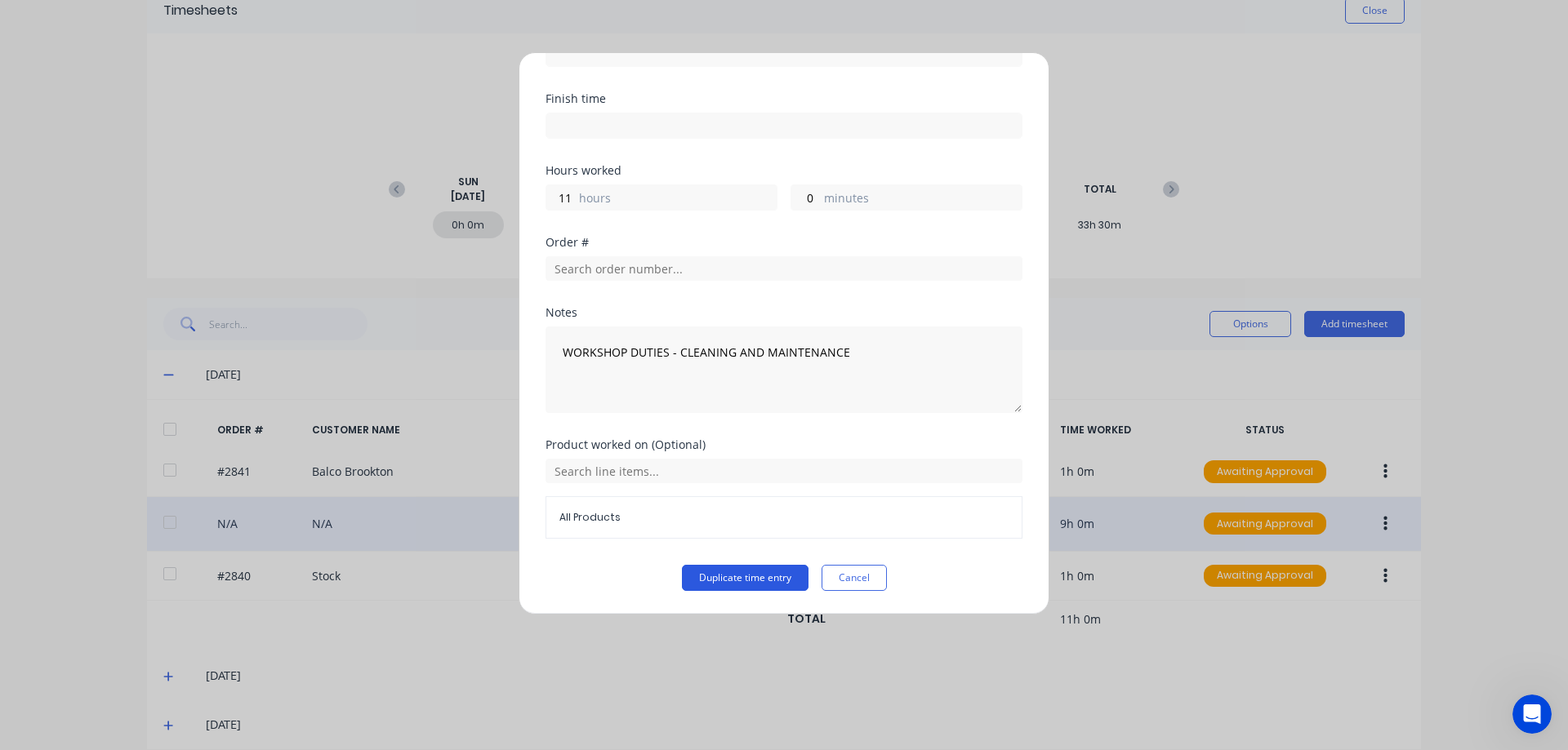
click at [768, 570] on button "Duplicate time entry" at bounding box center [745, 578] width 127 height 26
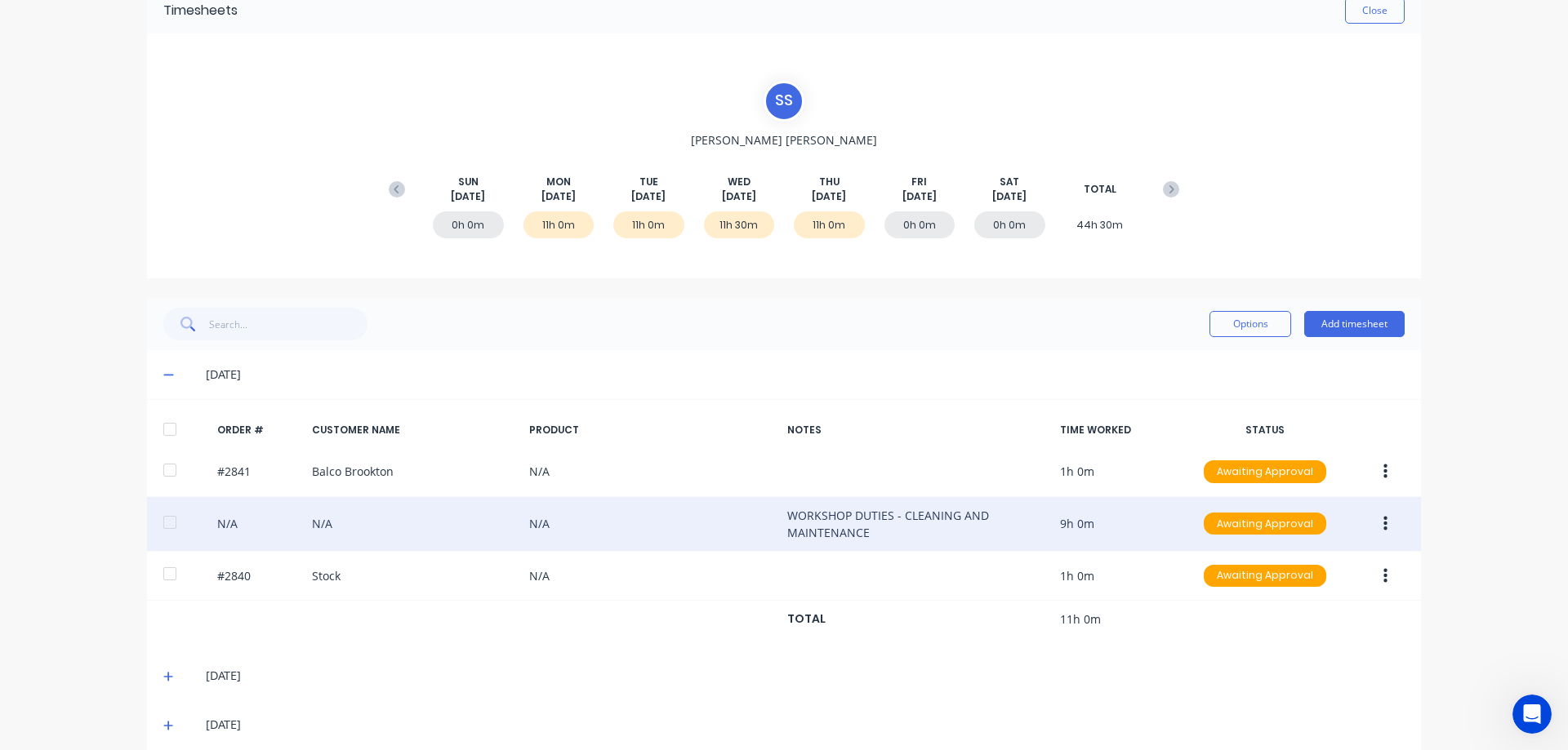
click at [1383, 520] on button "button" at bounding box center [1385, 524] width 38 height 29
click at [1316, 657] on div "Duplicate" at bounding box center [1327, 664] width 126 height 23
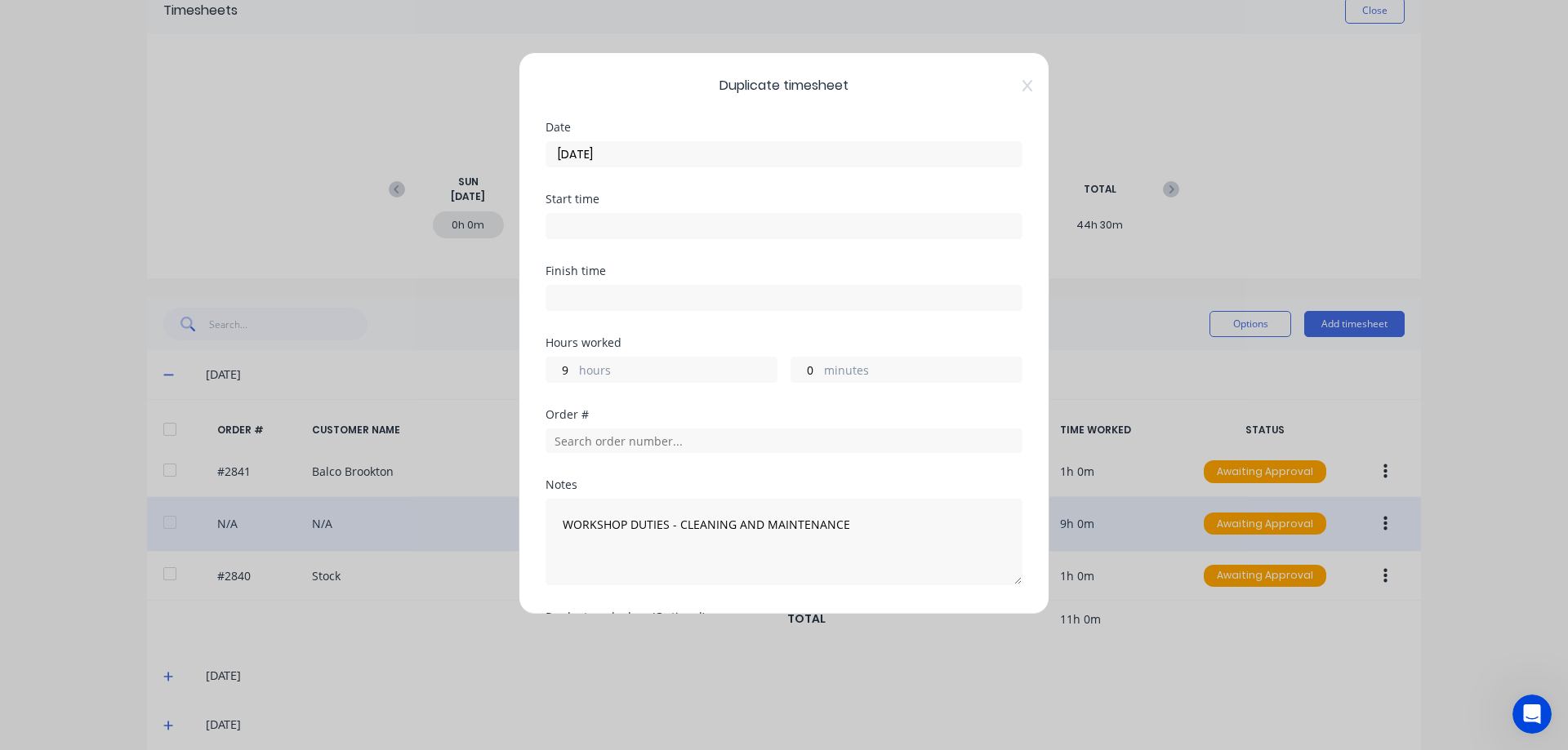
click at [658, 151] on input "[DATE]" at bounding box center [783, 154] width 475 height 24
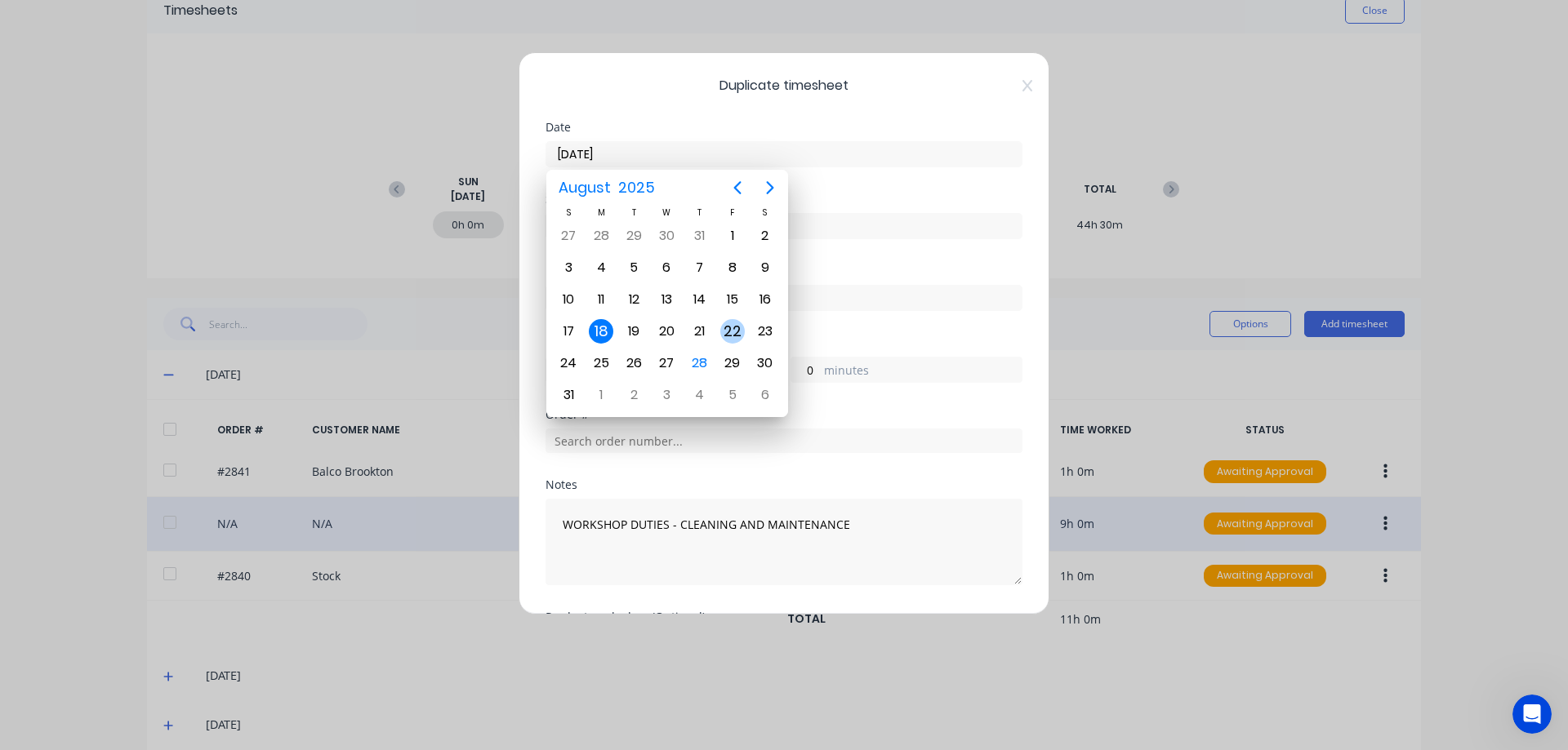
click at [729, 338] on div "22" at bounding box center [732, 331] width 24 height 24
type input "[DATE]"
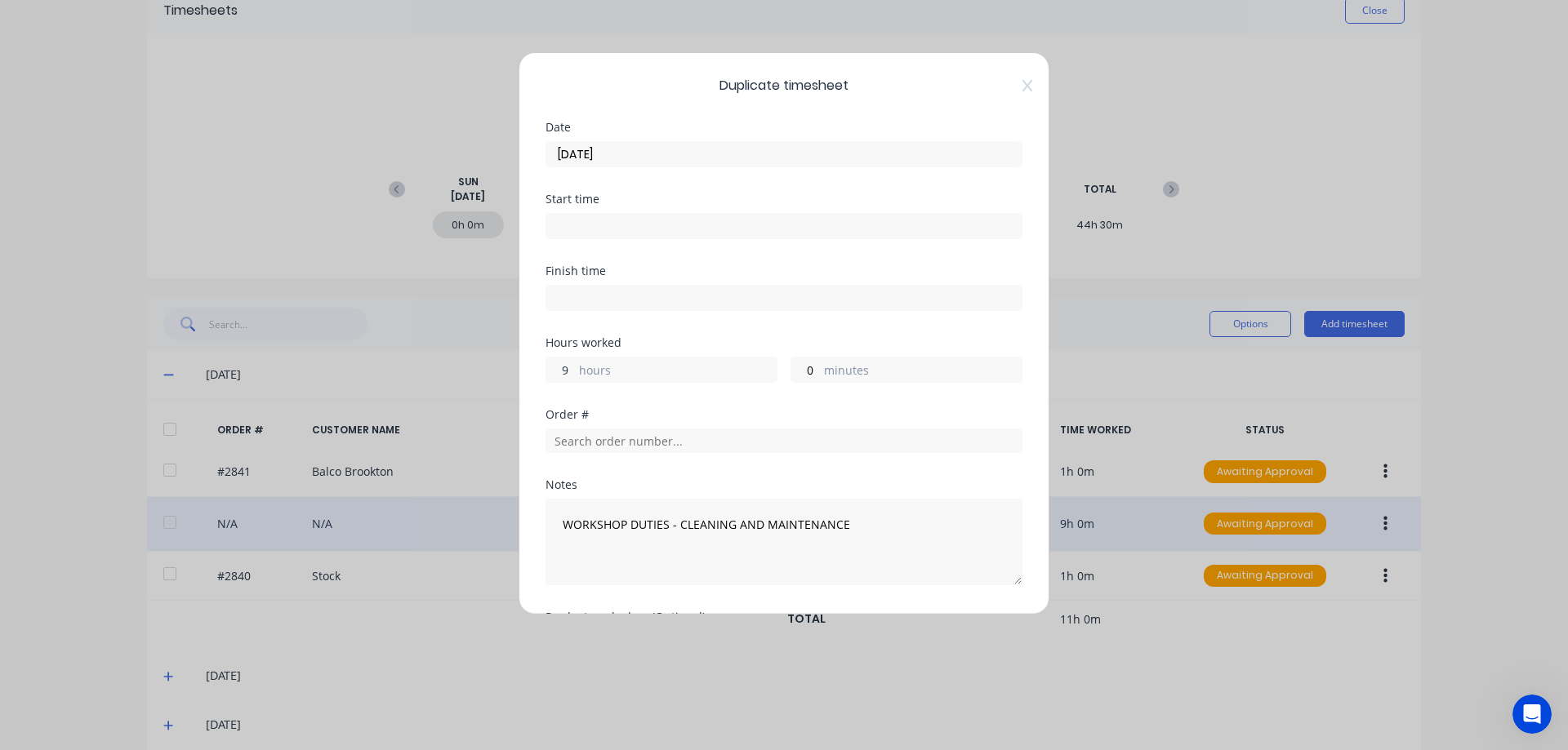
click at [559, 371] on input "9" at bounding box center [560, 370] width 28 height 24
type input "2"
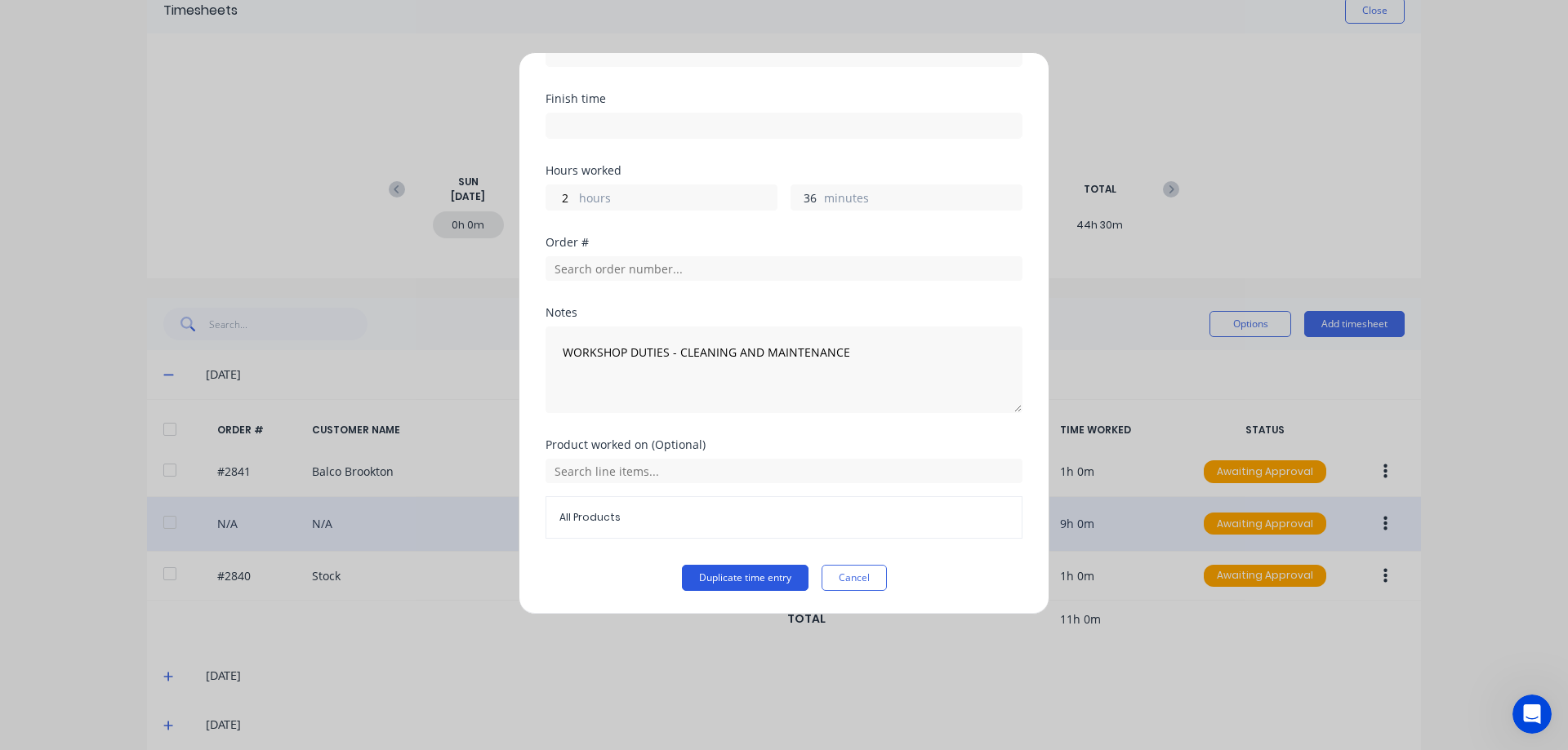
type input "36"
click at [730, 578] on button "Duplicate time entry" at bounding box center [745, 578] width 127 height 26
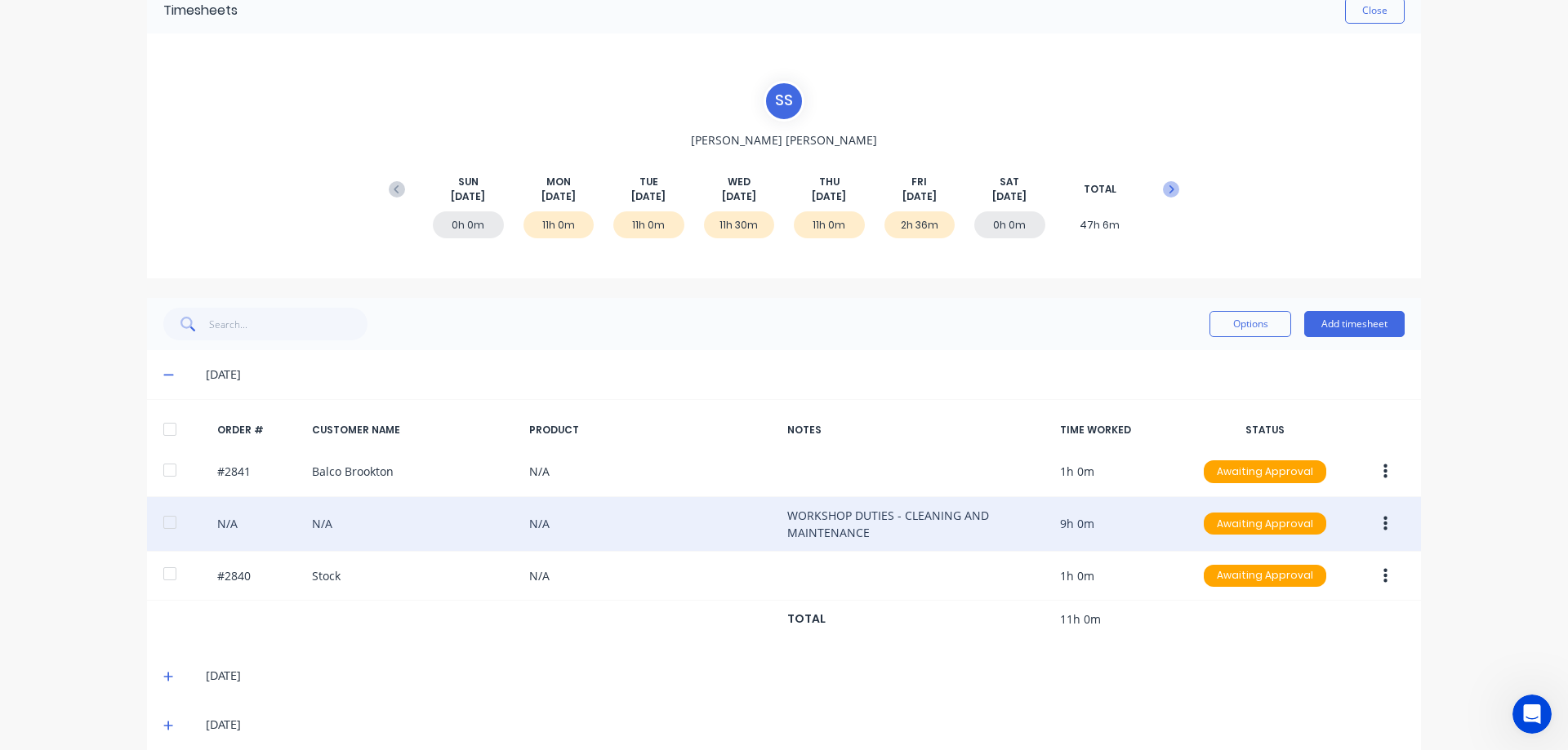
click at [1168, 191] on icon at bounding box center [1170, 189] width 16 height 16
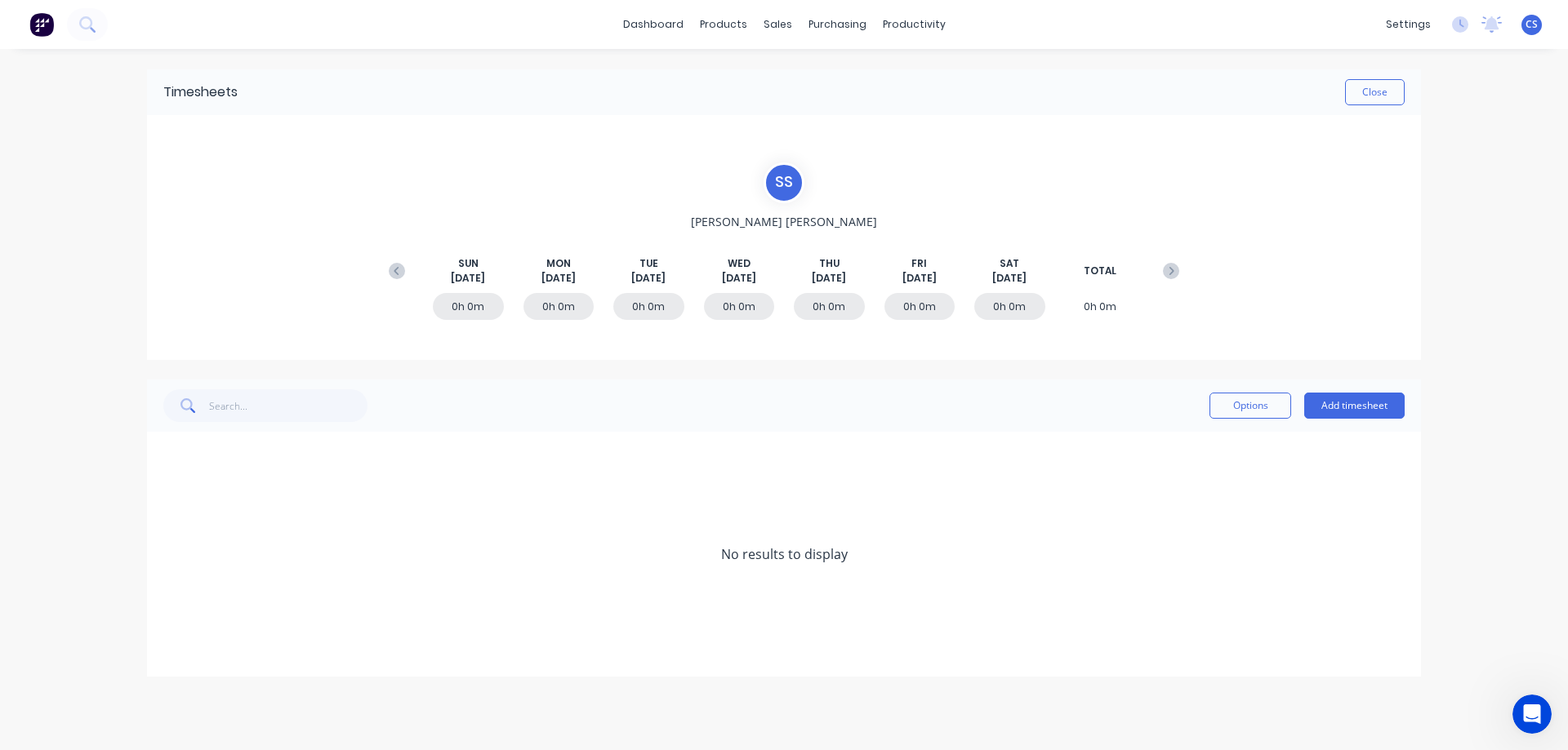
scroll to position [0, 0]
click at [401, 266] on icon at bounding box center [397, 271] width 16 height 16
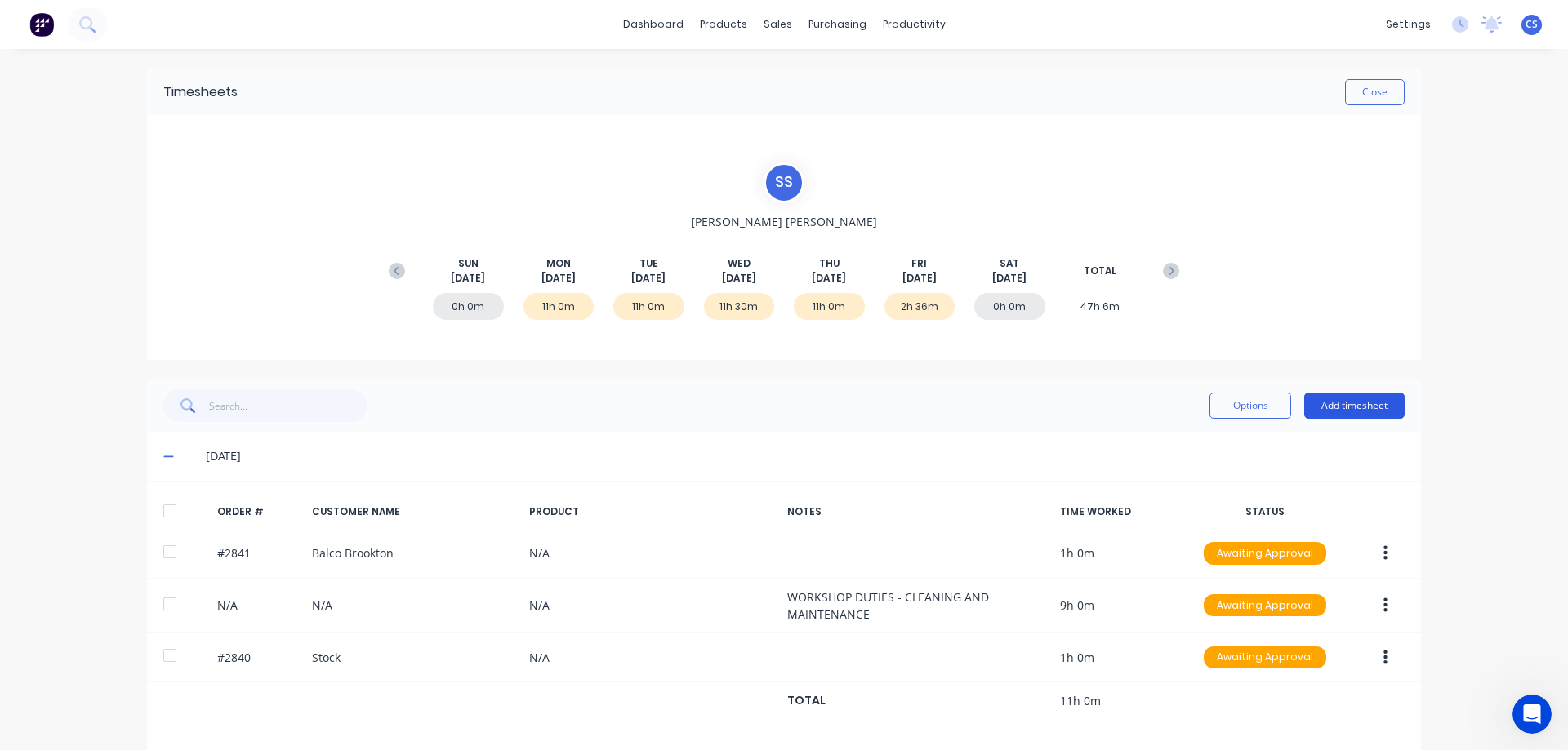
click at [1328, 397] on button "Add timesheet" at bounding box center [1354, 405] width 100 height 26
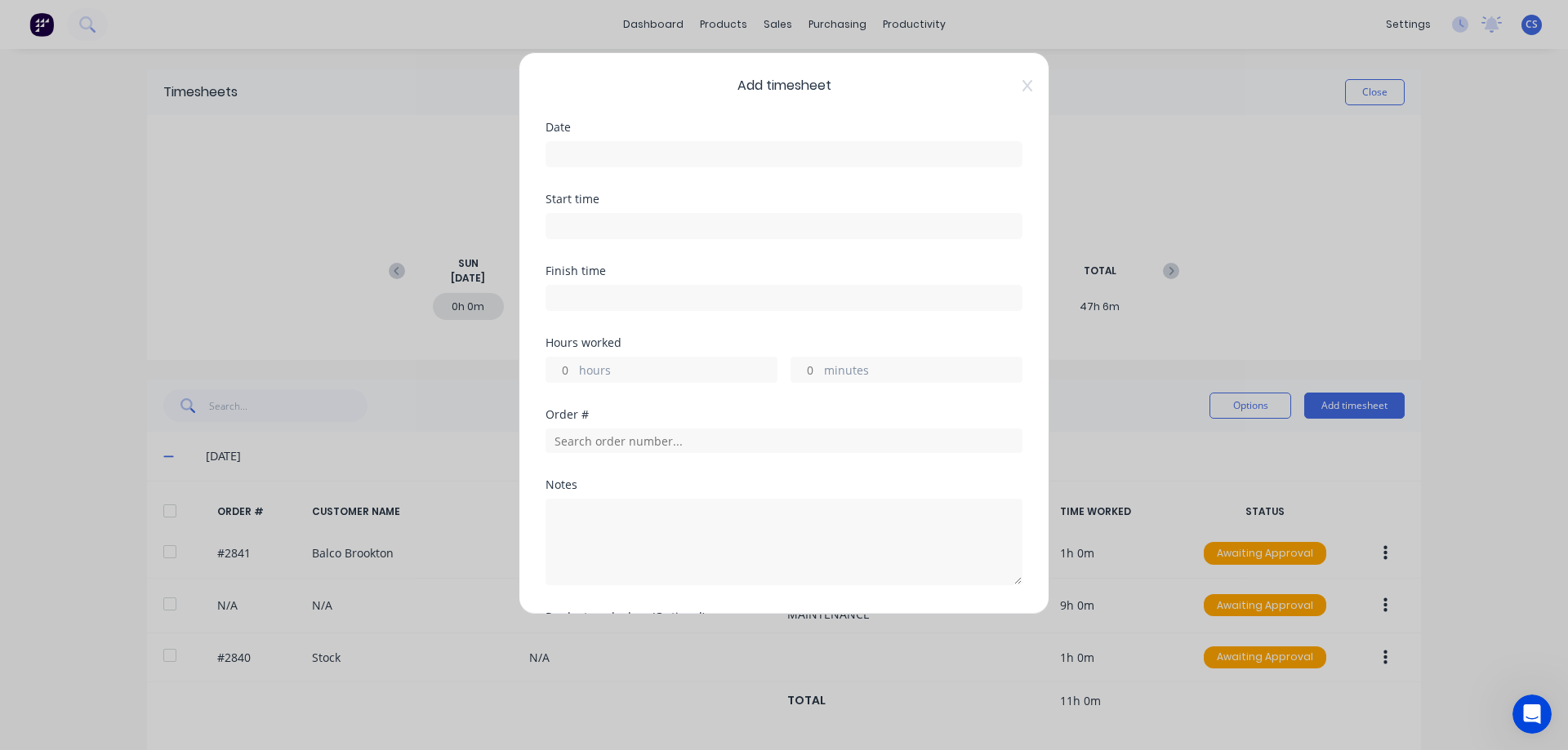
click at [677, 159] on input at bounding box center [783, 154] width 475 height 24
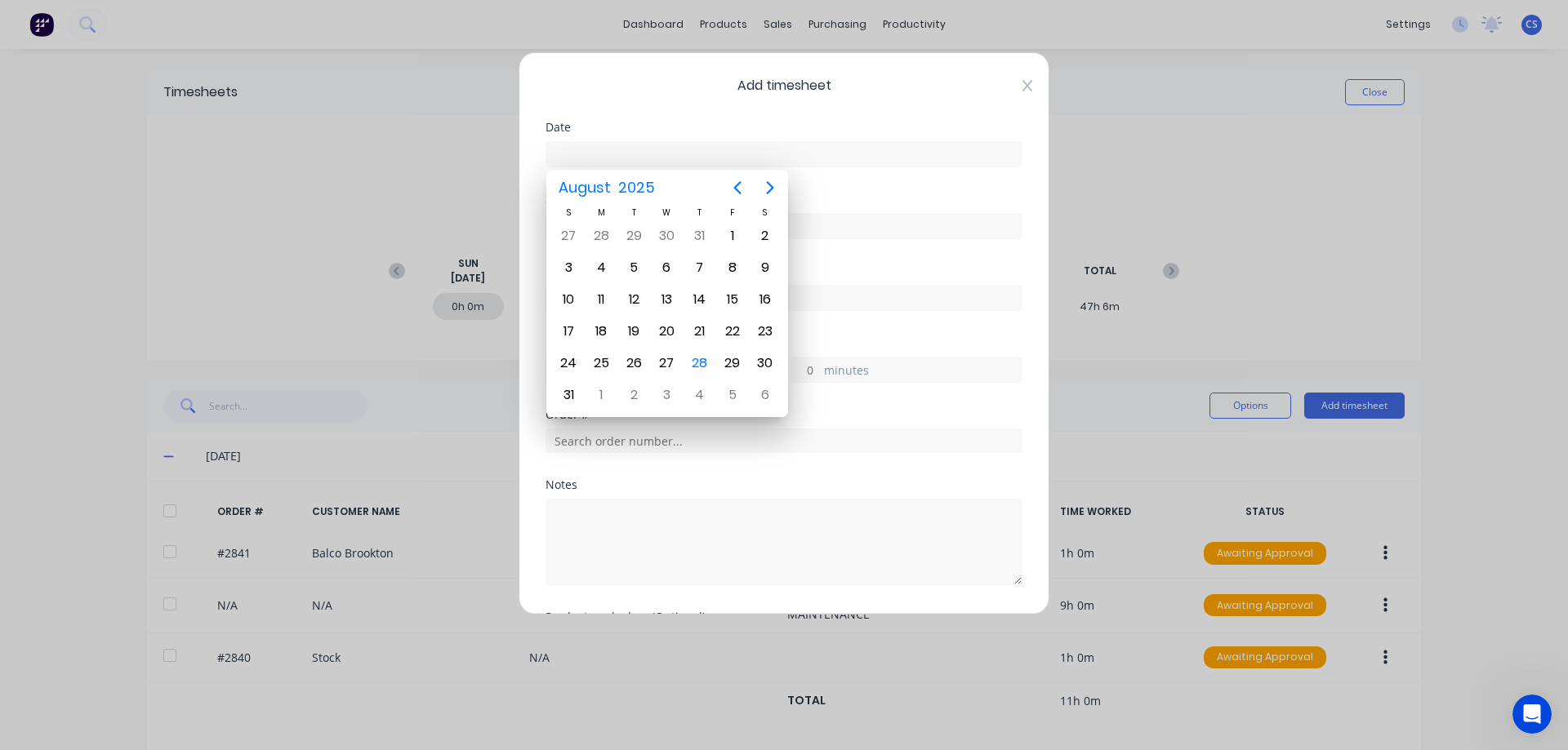
click at [1022, 88] on icon at bounding box center [1026, 85] width 9 height 13
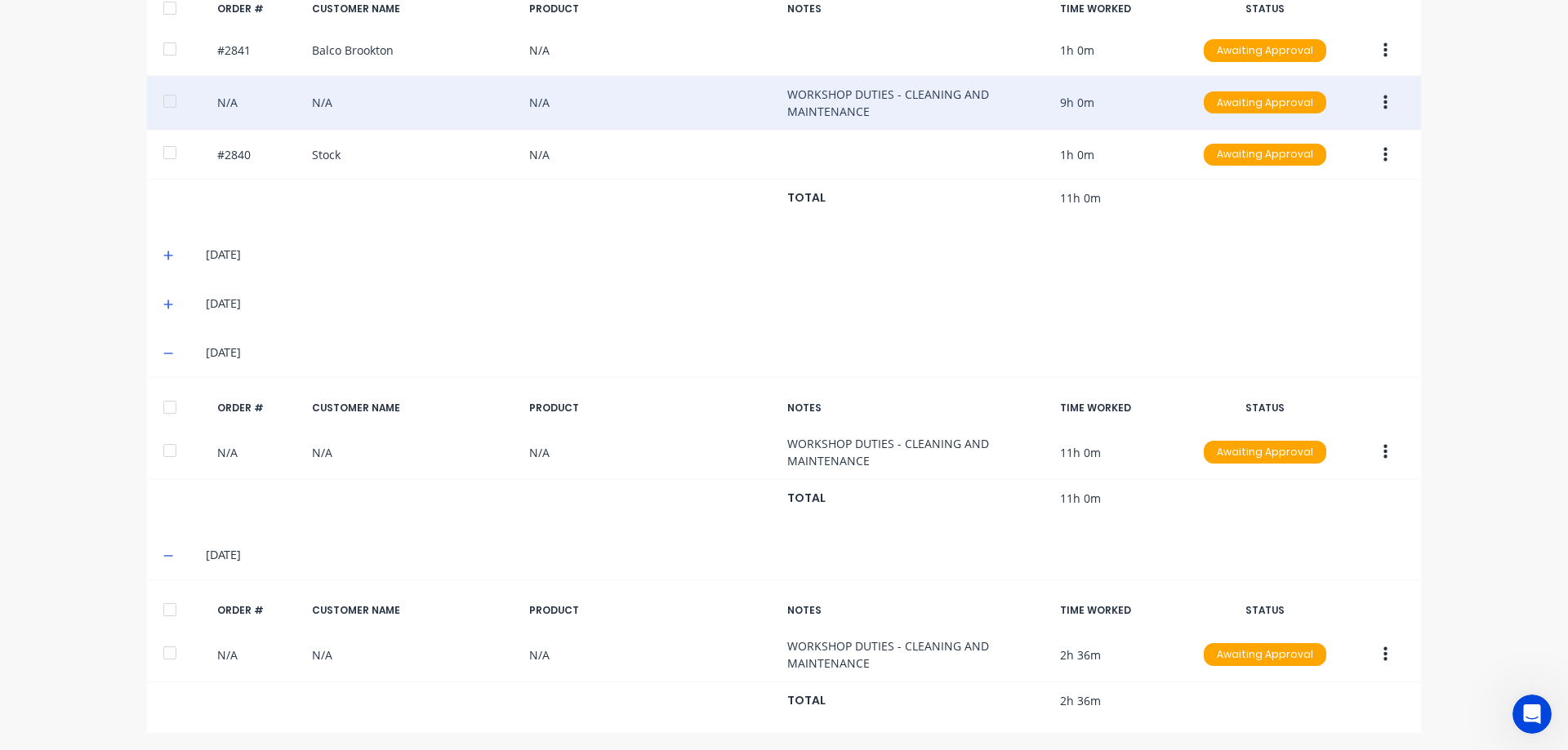
scroll to position [506, 0]
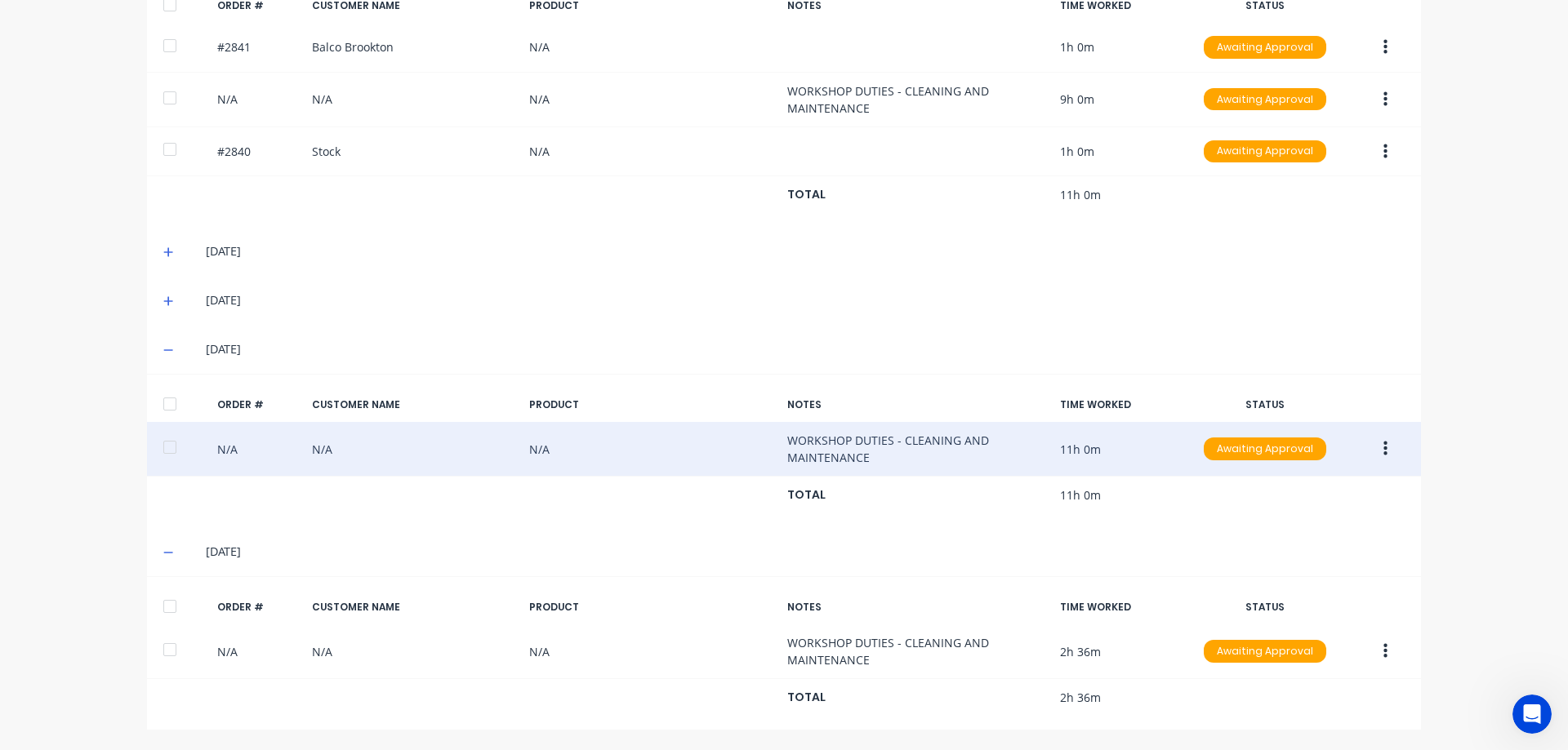
click at [1383, 444] on icon "button" at bounding box center [1385, 448] width 4 height 15
click at [1284, 590] on div "Duplicate" at bounding box center [1327, 589] width 126 height 23
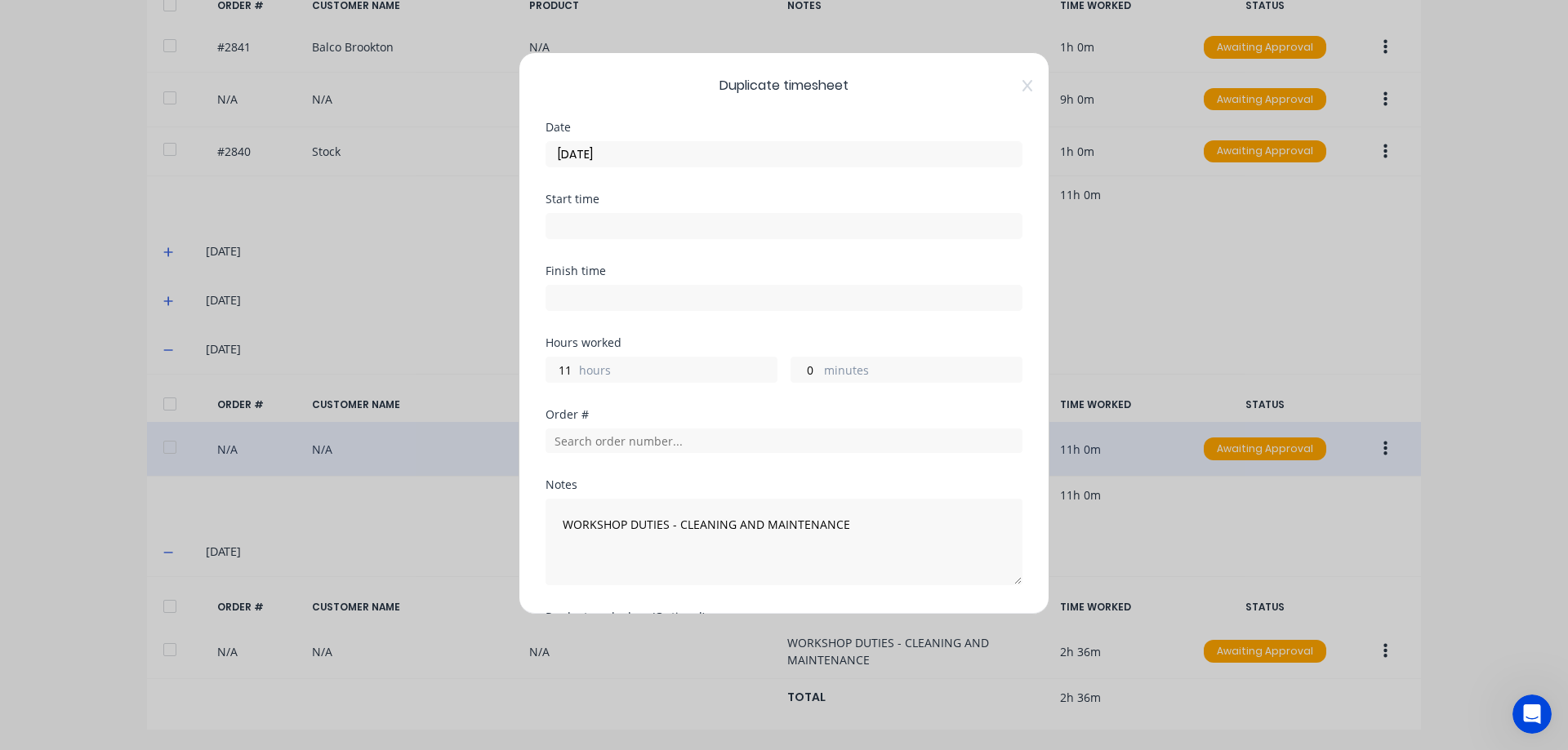
click at [650, 147] on input "[DATE]" at bounding box center [783, 154] width 475 height 24
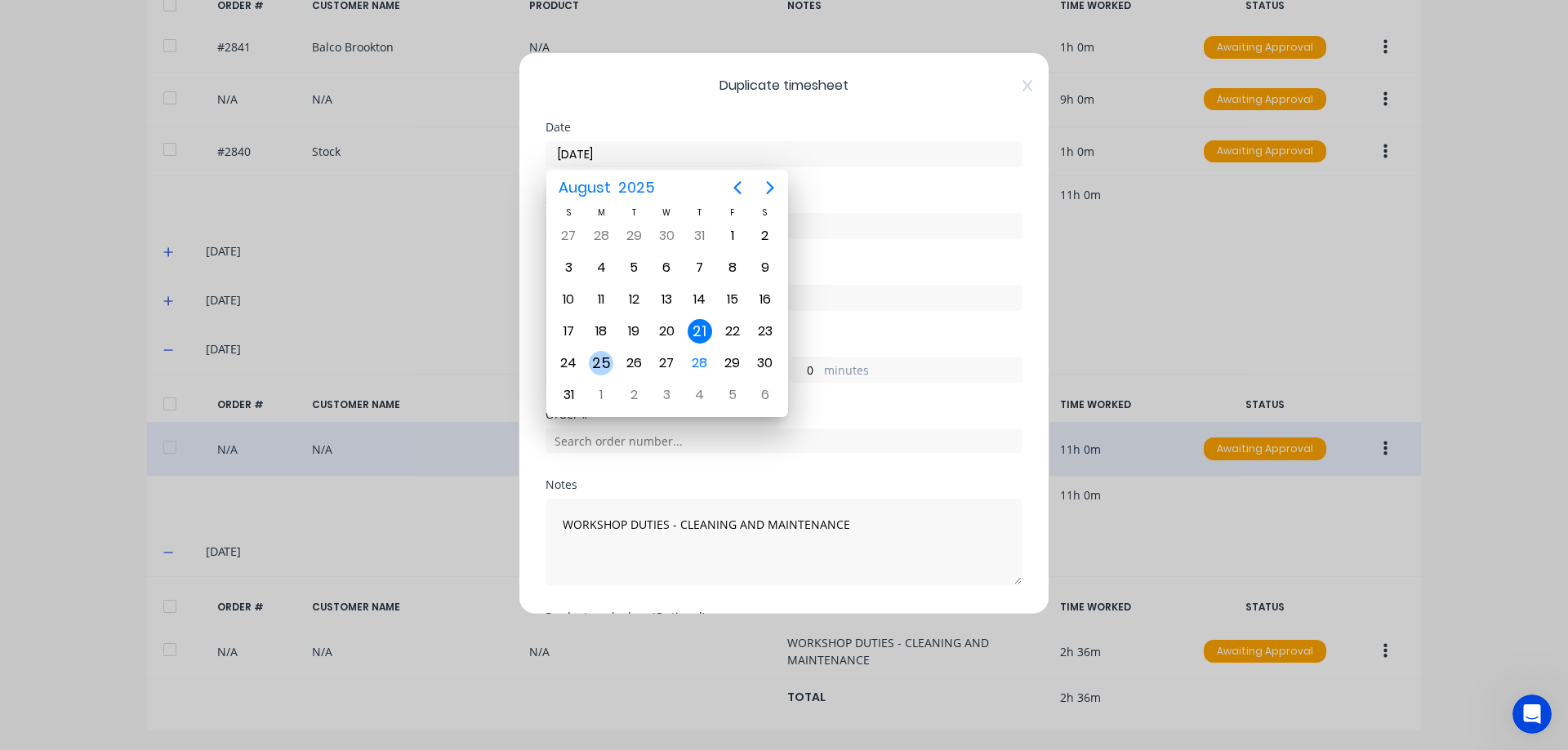
click at [591, 370] on div "25" at bounding box center [601, 363] width 24 height 24
type input "[DATE]"
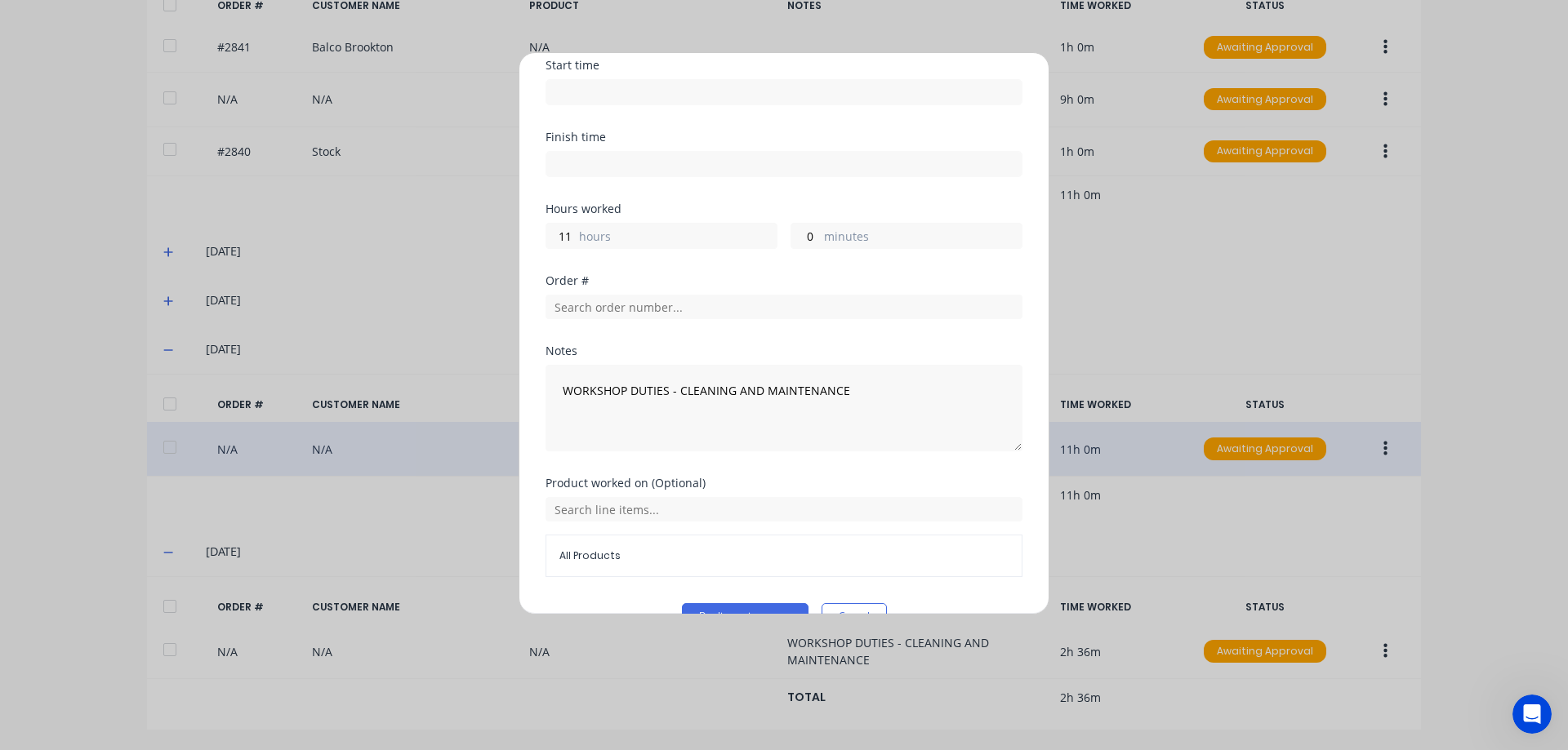
scroll to position [172, 0]
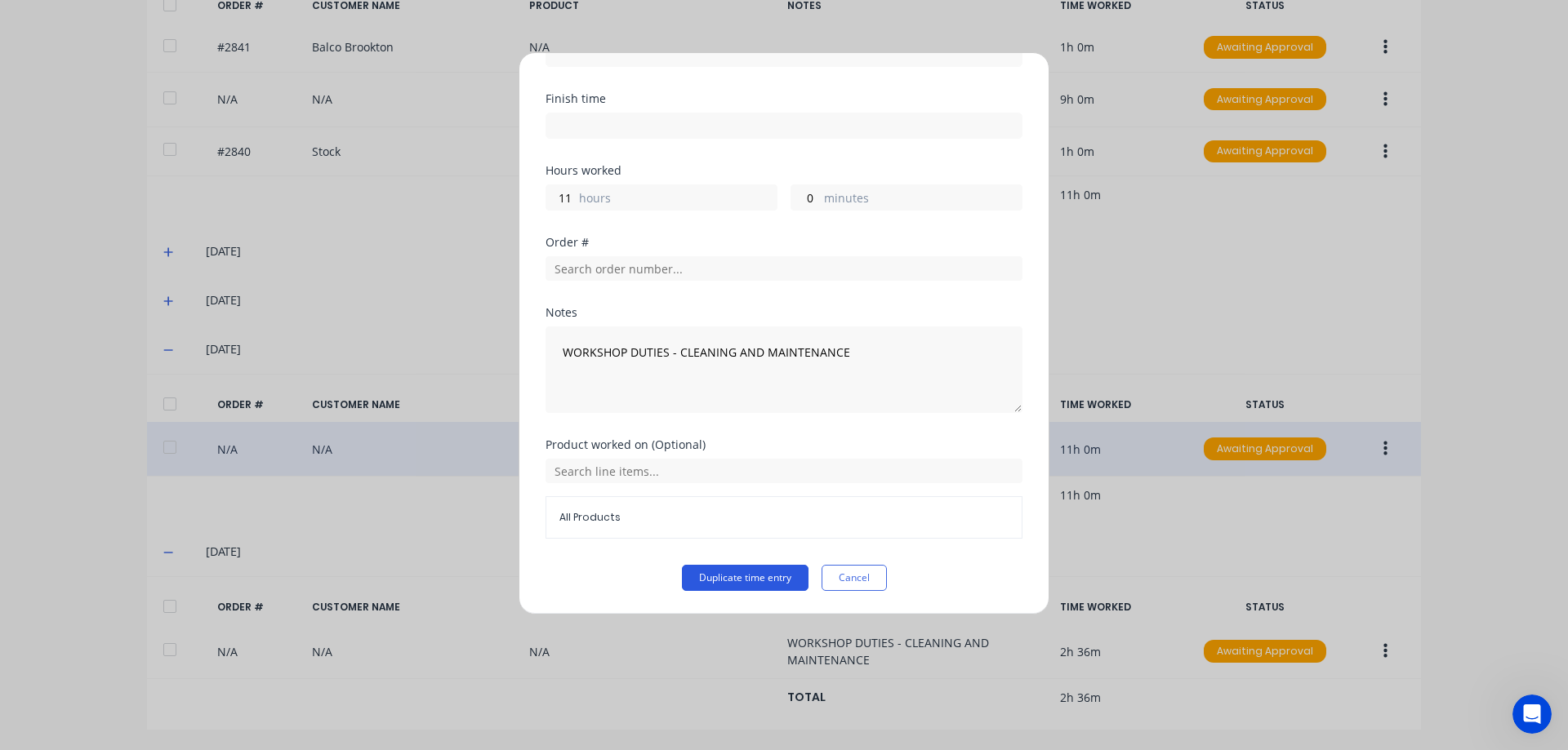
click at [762, 572] on button "Duplicate time entry" at bounding box center [745, 578] width 127 height 26
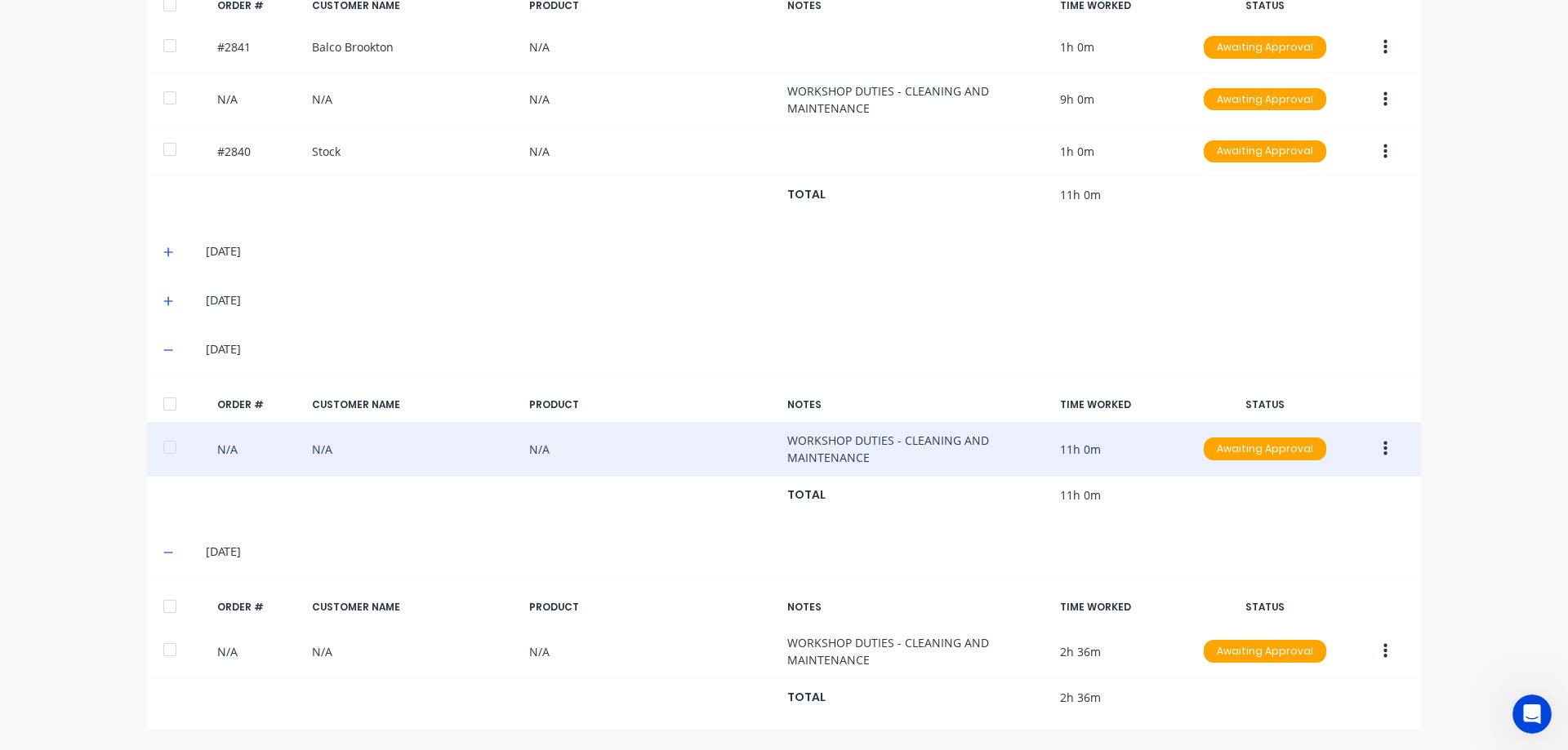
click at [1383, 448] on button "button" at bounding box center [1385, 449] width 38 height 29
click at [1273, 591] on div "Duplicate" at bounding box center [1327, 589] width 126 height 23
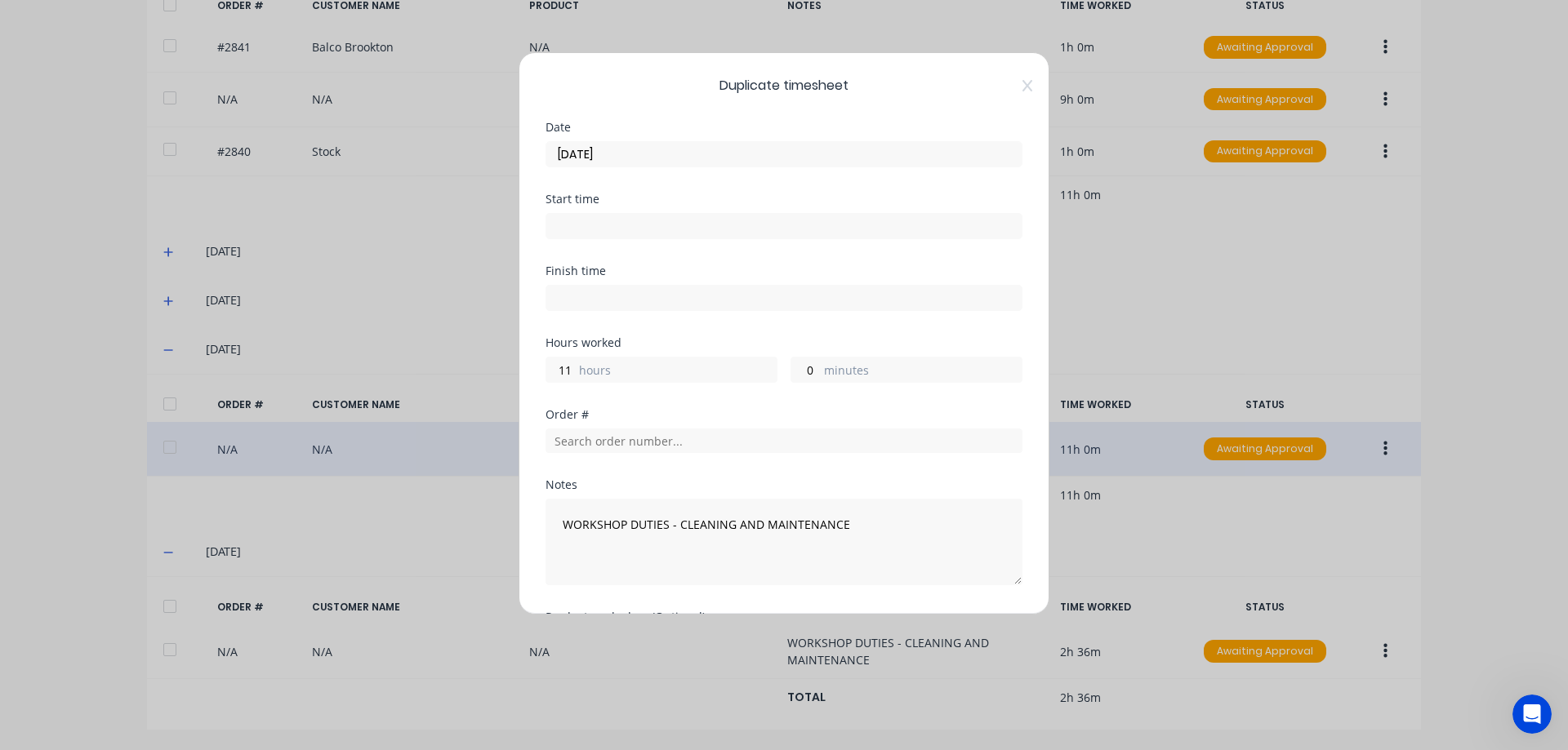
click at [628, 155] on input "[DATE]" at bounding box center [783, 154] width 475 height 24
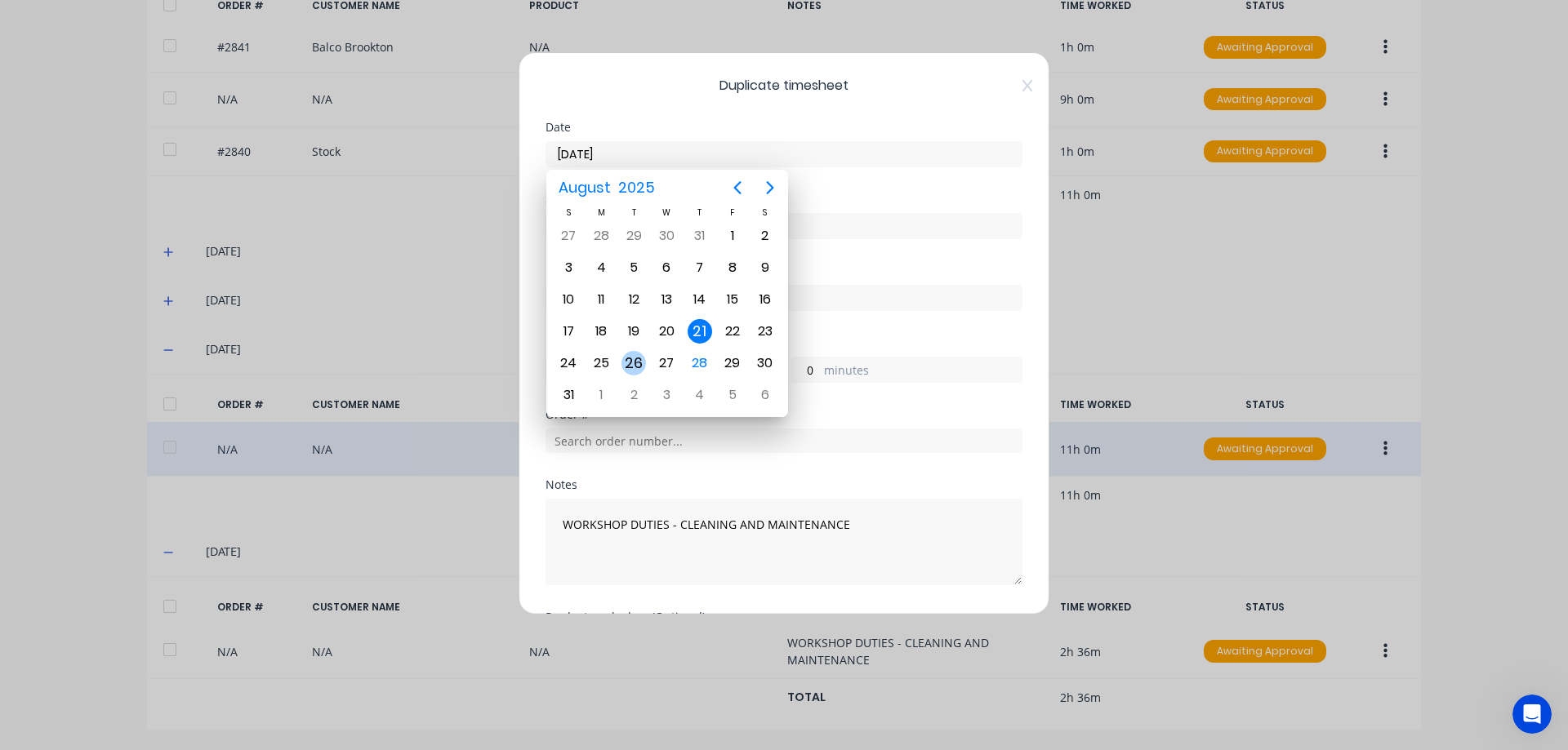
click at [639, 366] on div "26" at bounding box center [633, 363] width 24 height 24
type input "[DATE]"
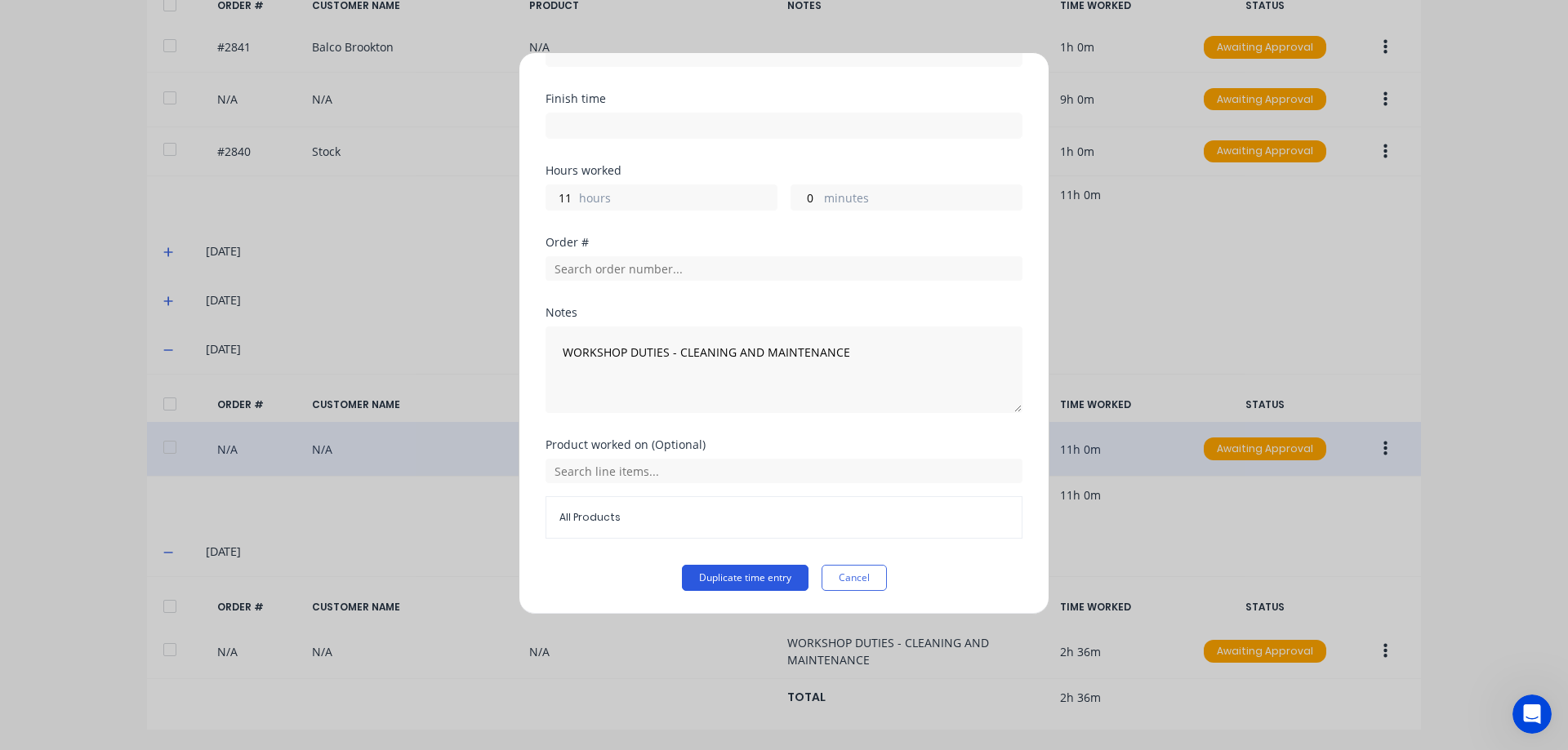
click at [743, 575] on button "Duplicate time entry" at bounding box center [745, 578] width 127 height 26
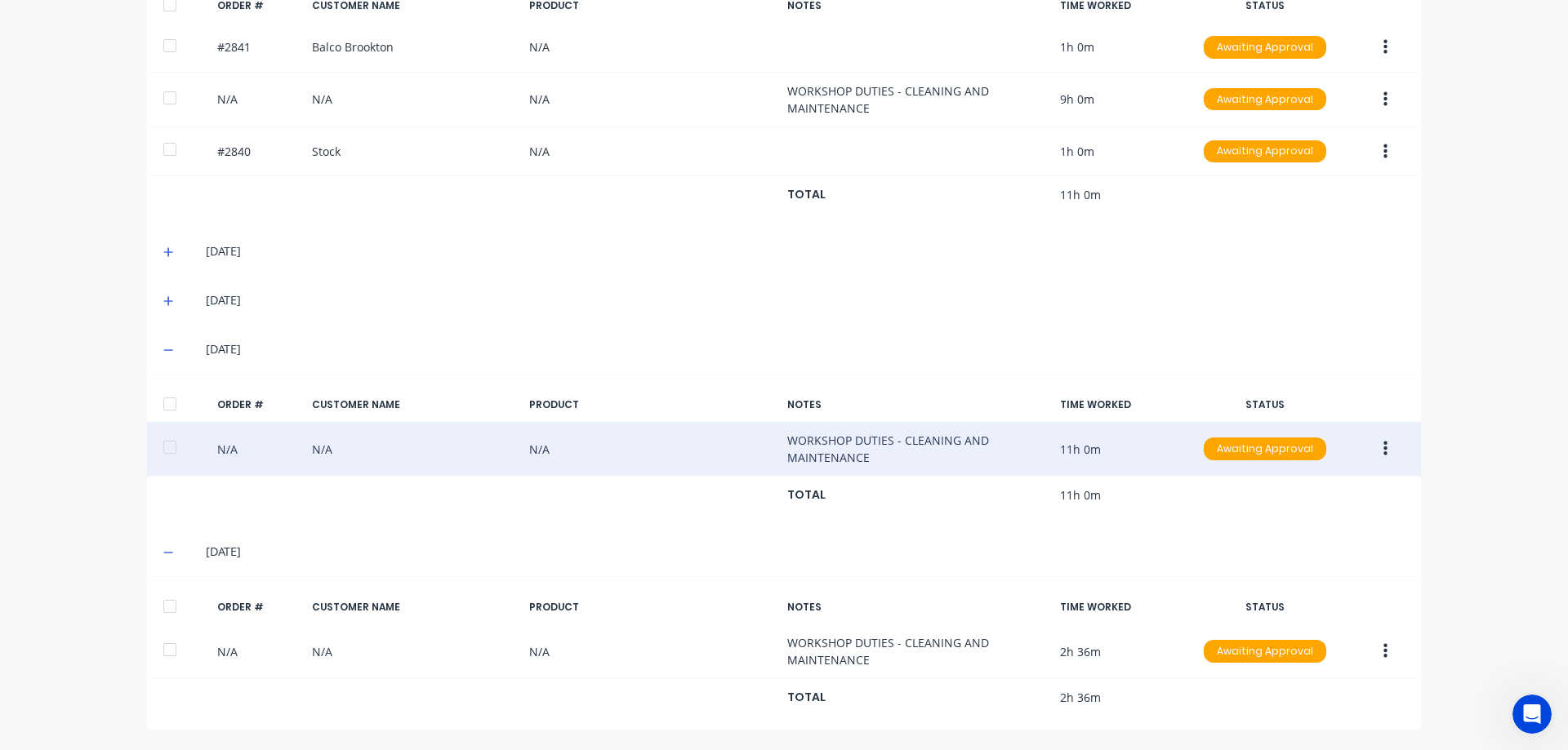
click at [1384, 446] on button "button" at bounding box center [1385, 449] width 38 height 29
click at [1325, 587] on div "Duplicate" at bounding box center [1327, 589] width 126 height 23
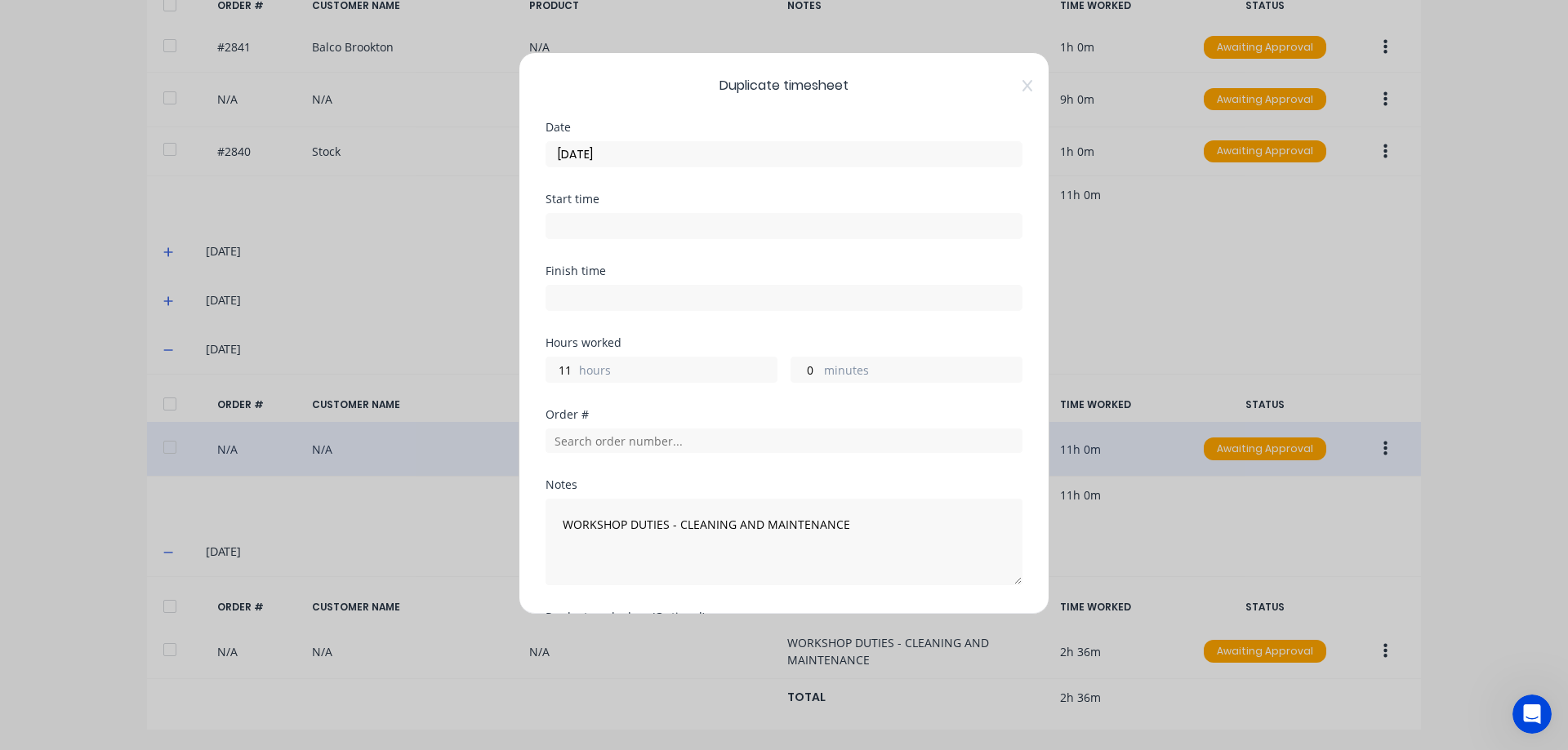
click at [665, 154] on input "[DATE]" at bounding box center [783, 154] width 475 height 24
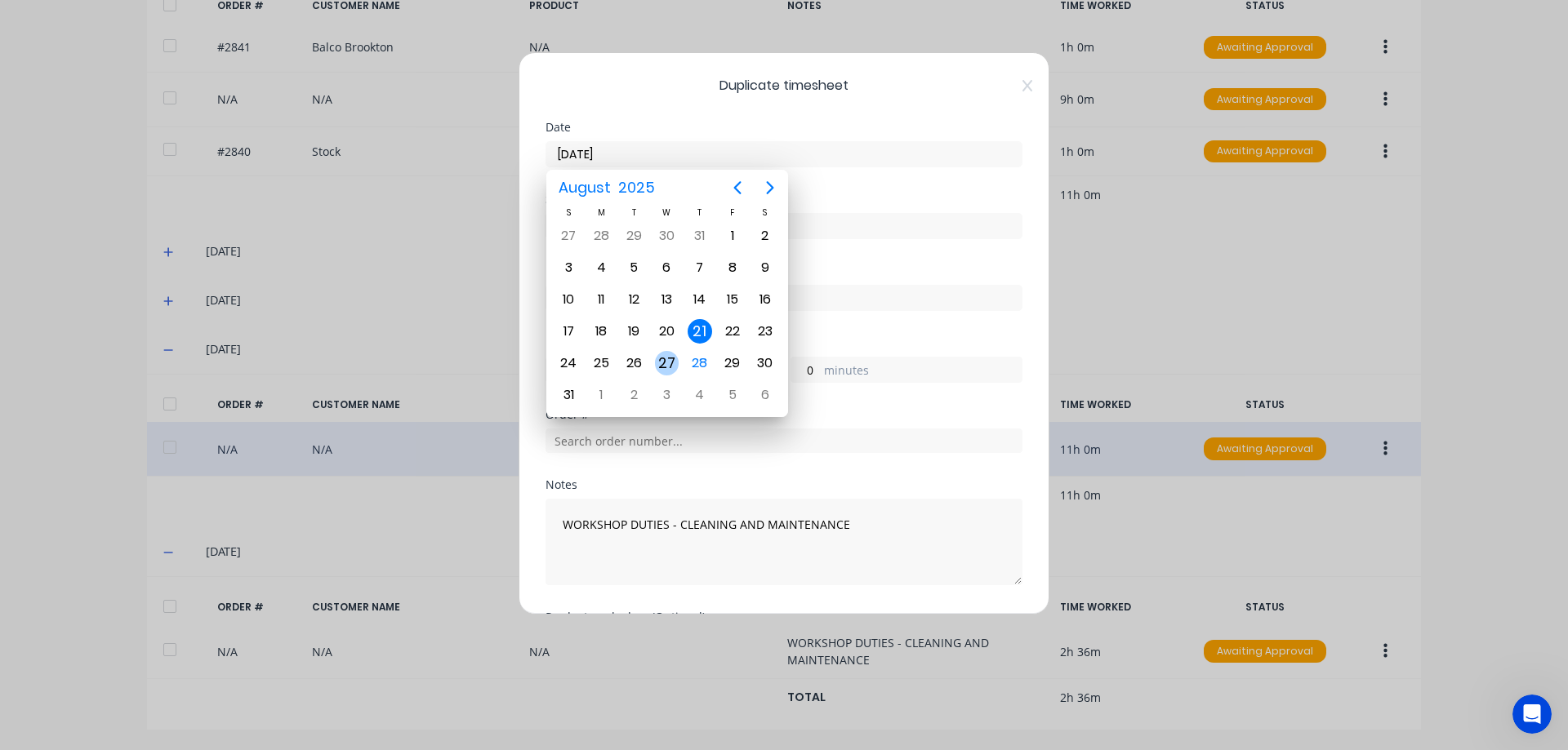
click at [660, 367] on div "27" at bounding box center [667, 363] width 24 height 24
type input "[DATE]"
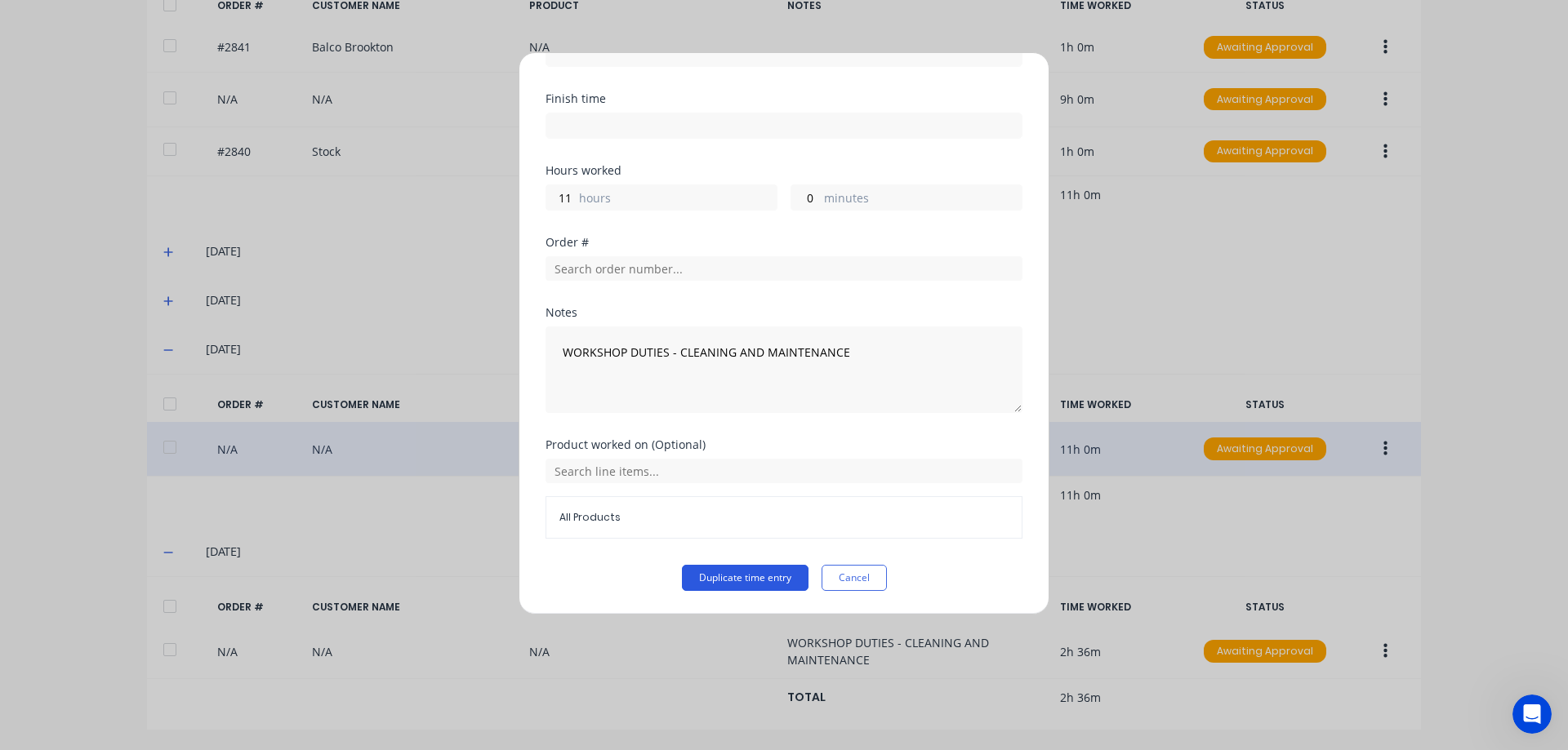
click at [760, 578] on button "Duplicate time entry" at bounding box center [745, 578] width 127 height 26
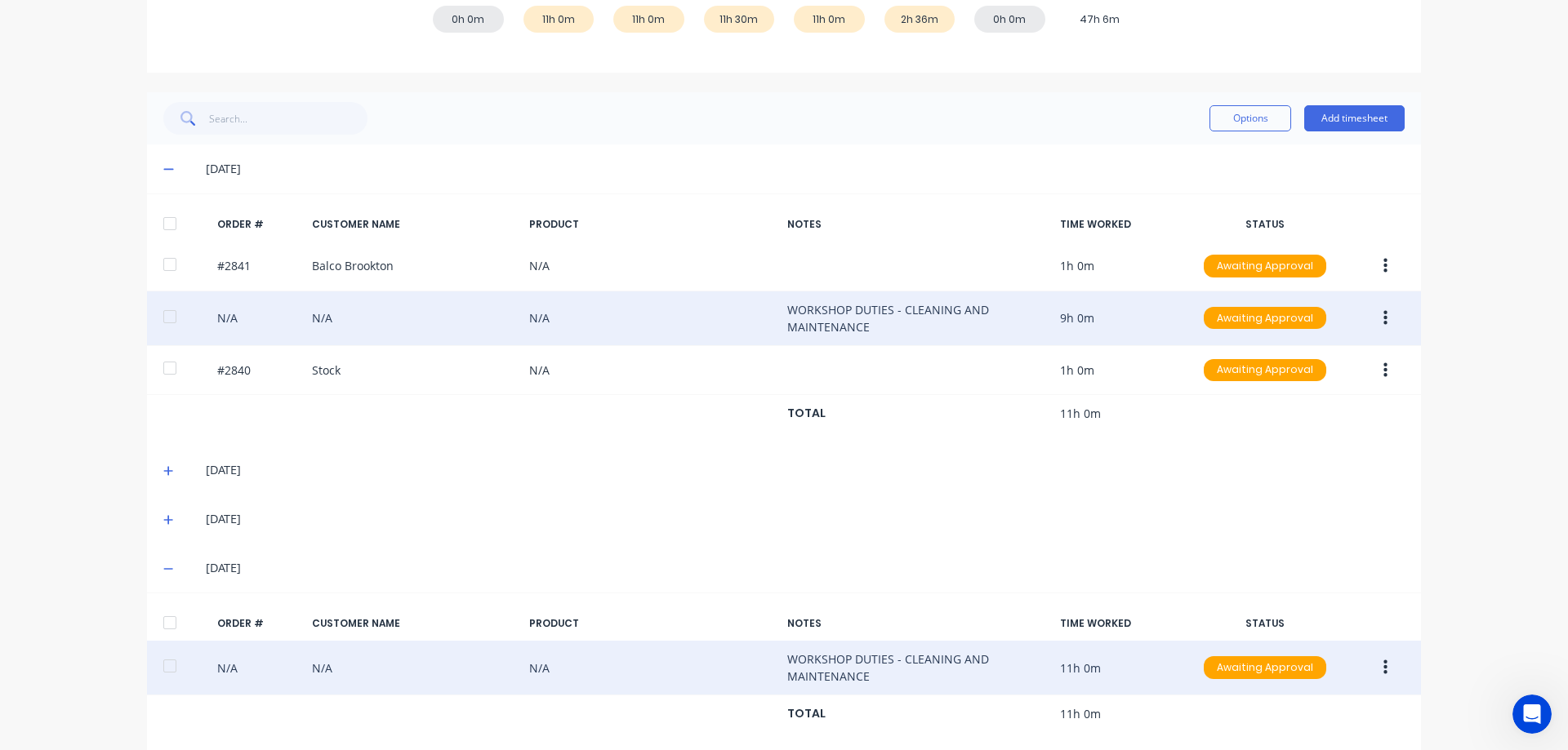
scroll to position [16, 0]
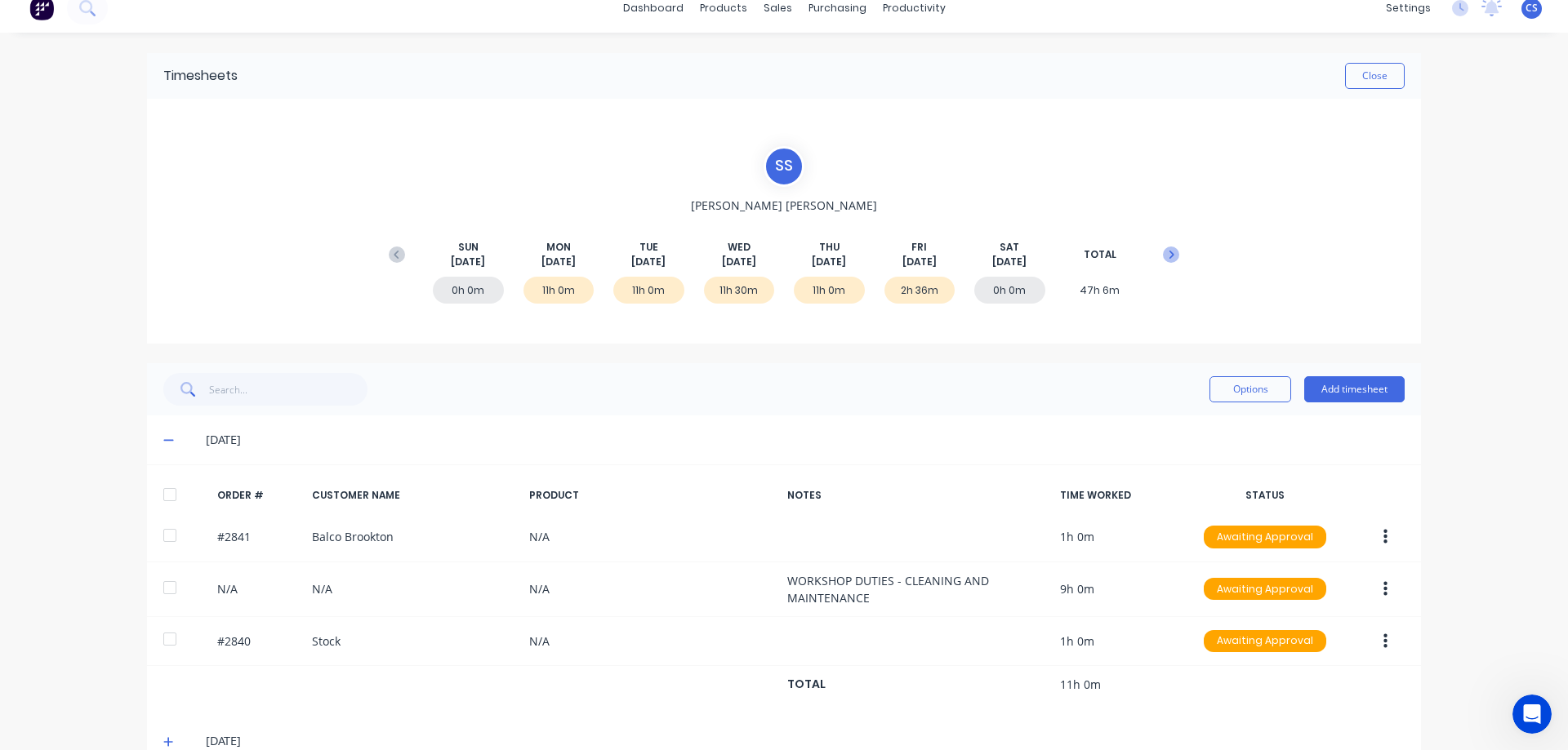
click at [1169, 259] on icon at bounding box center [1170, 254] width 16 height 16
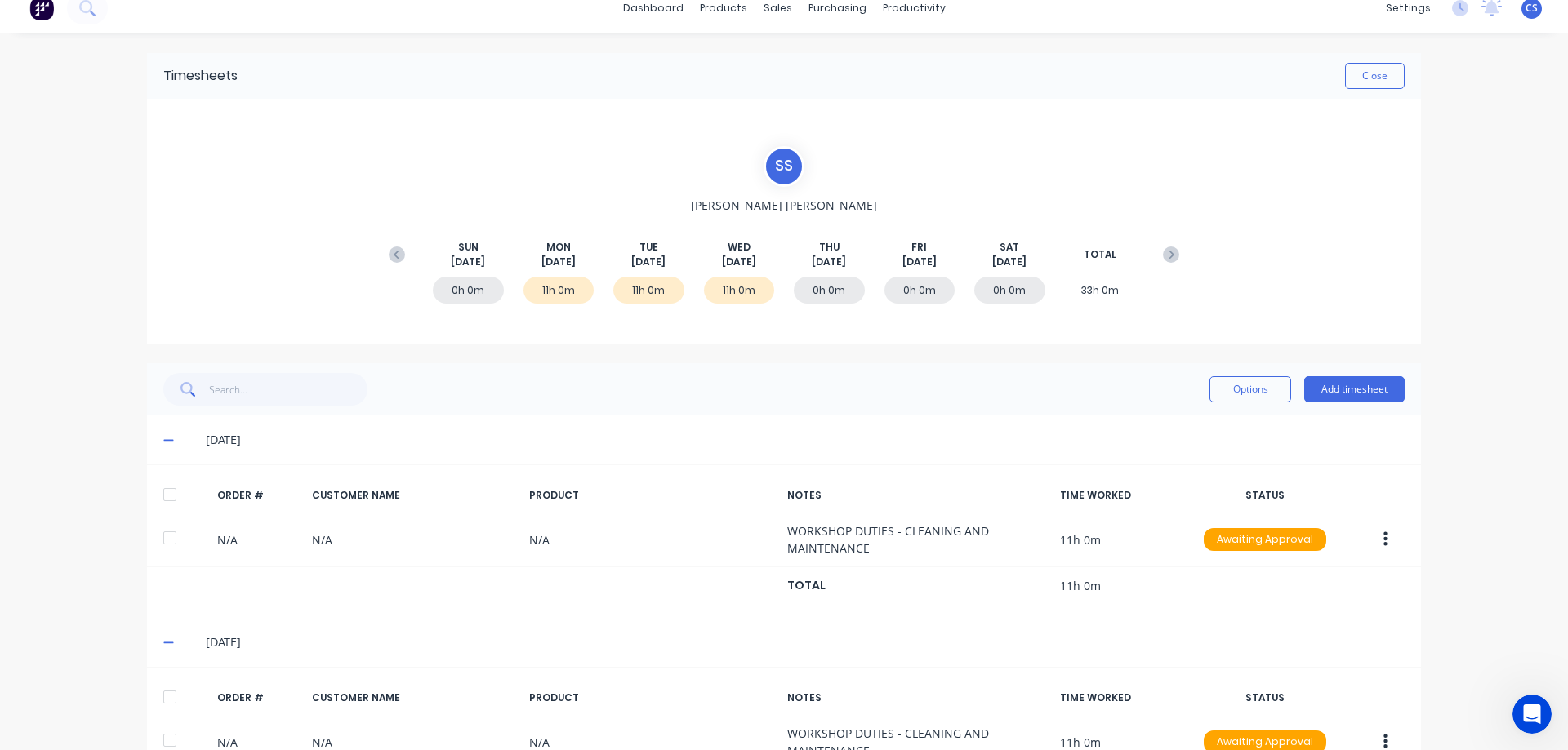
scroll to position [0, 0]
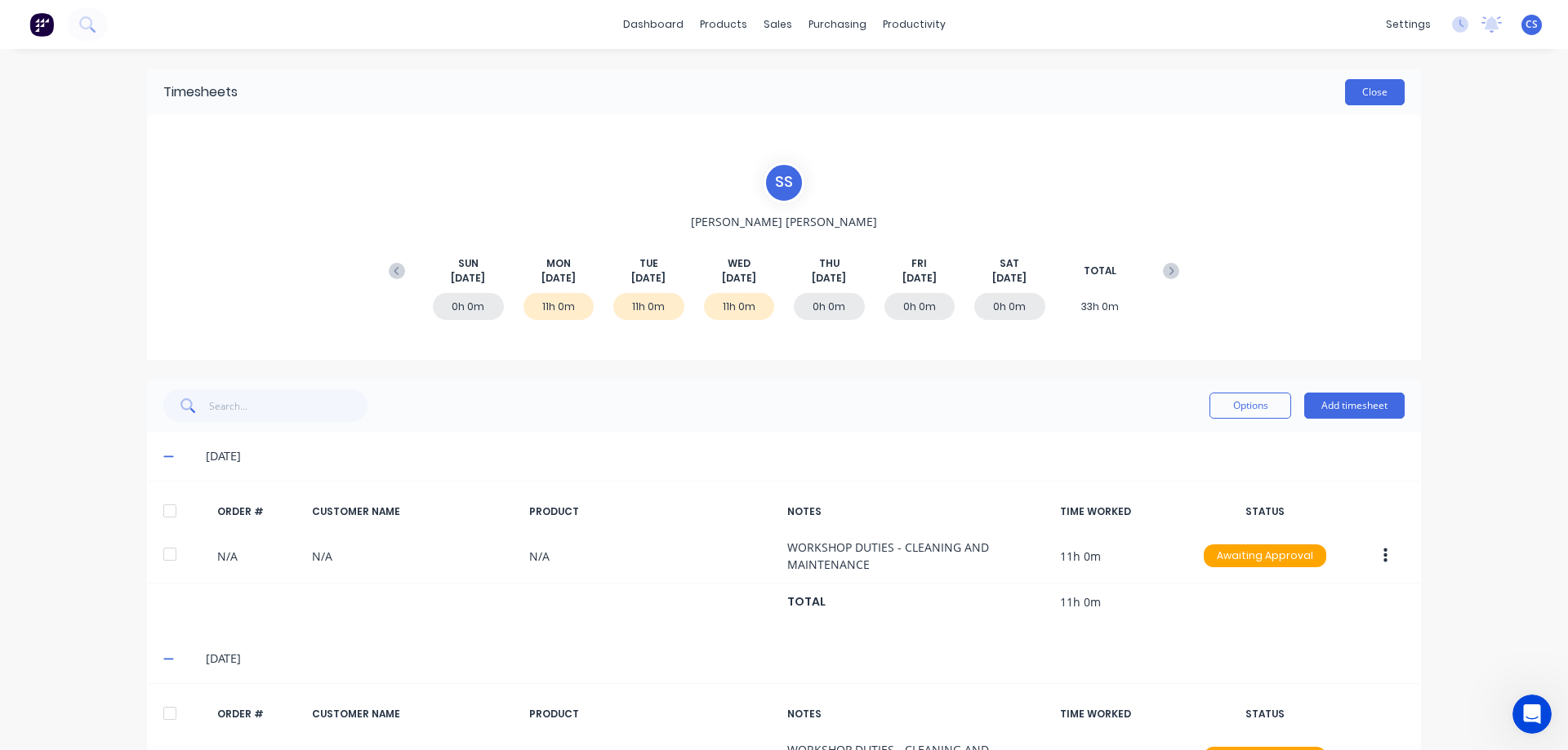
click at [1358, 85] on button "Close" at bounding box center [1374, 92] width 60 height 26
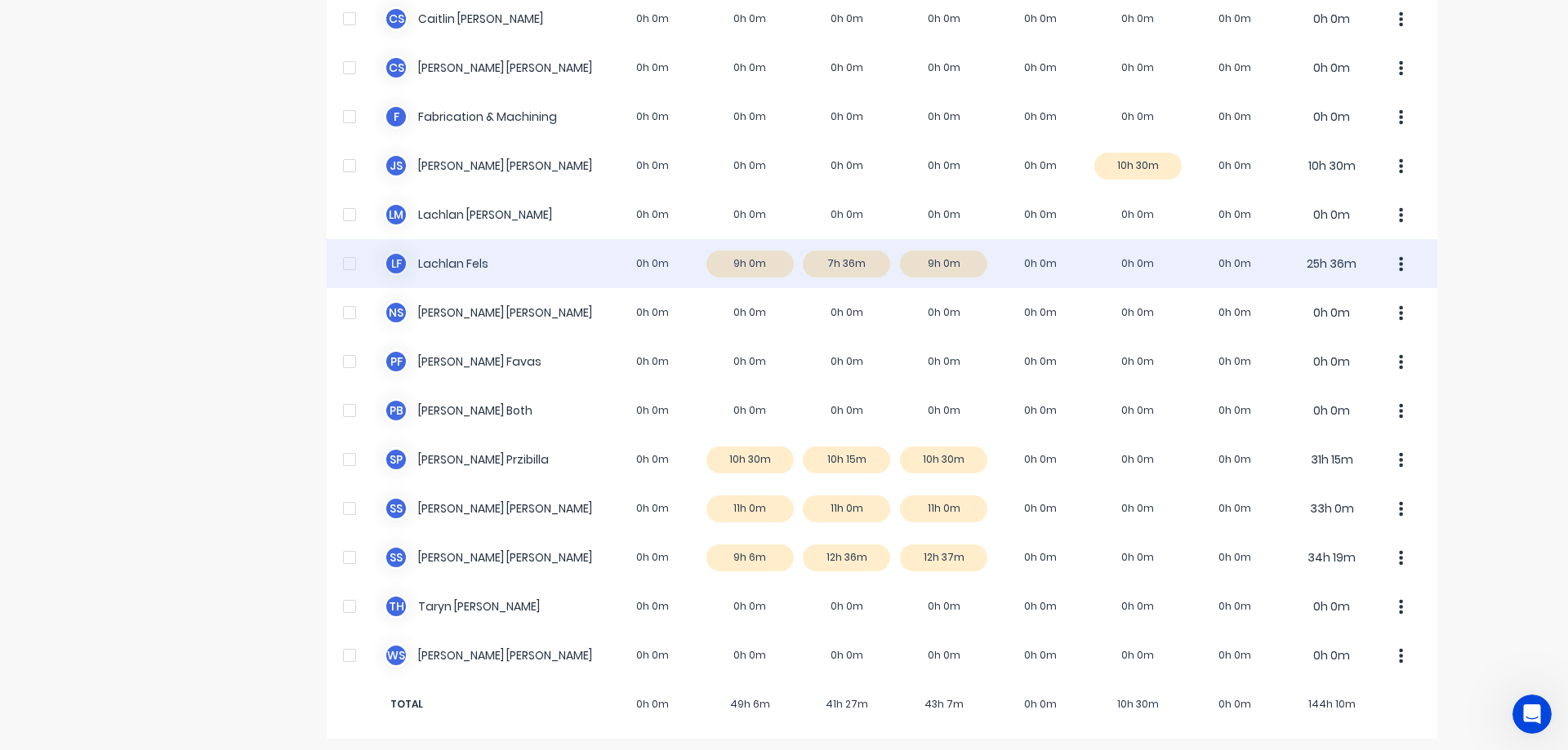
scroll to position [228, 0]
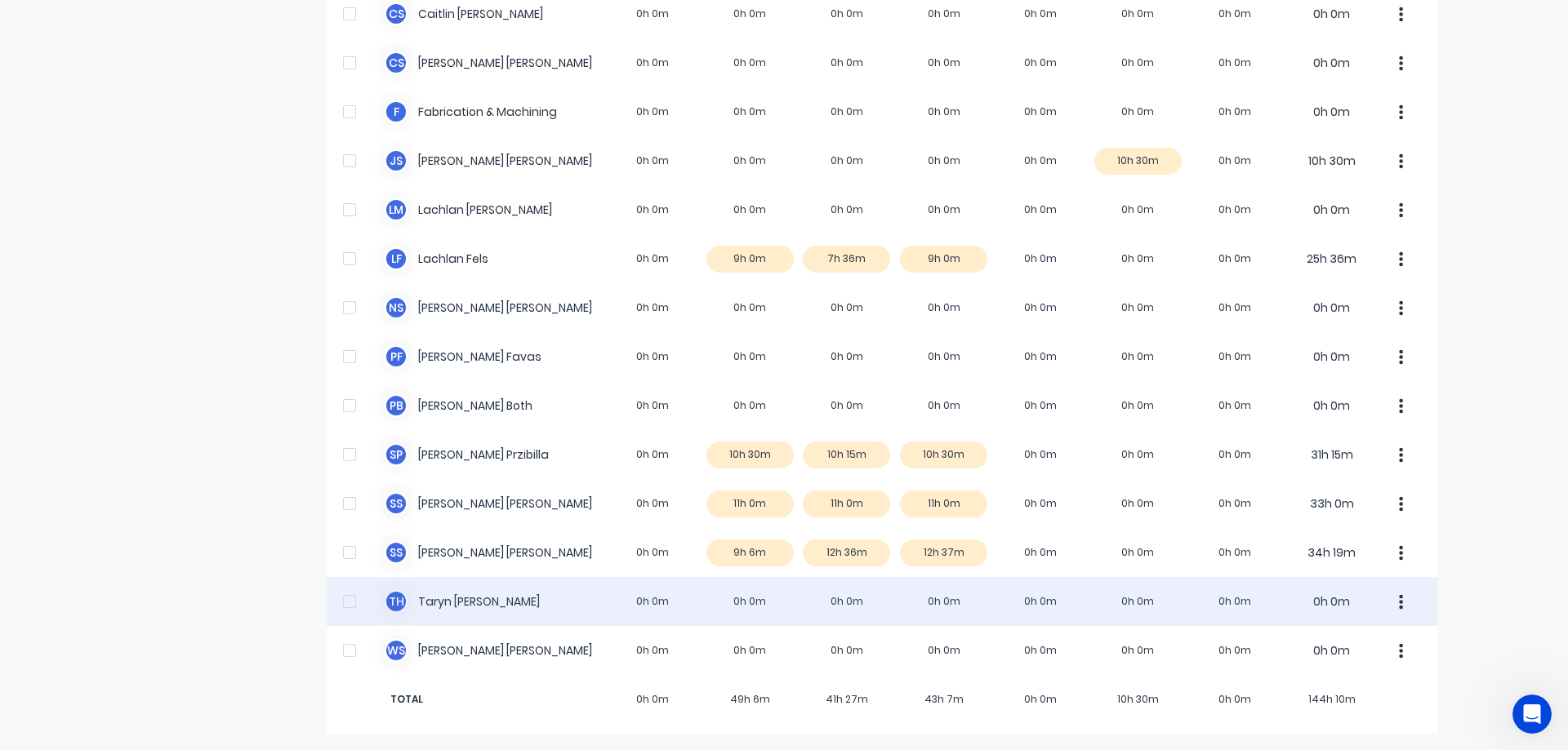
click at [926, 609] on div "T H [PERSON_NAME] 0h 0m 0h 0m 0h 0m 0h 0m 0h 0m 0h 0m 0h 0m 0h 0m" at bounding box center [882, 601] width 1111 height 49
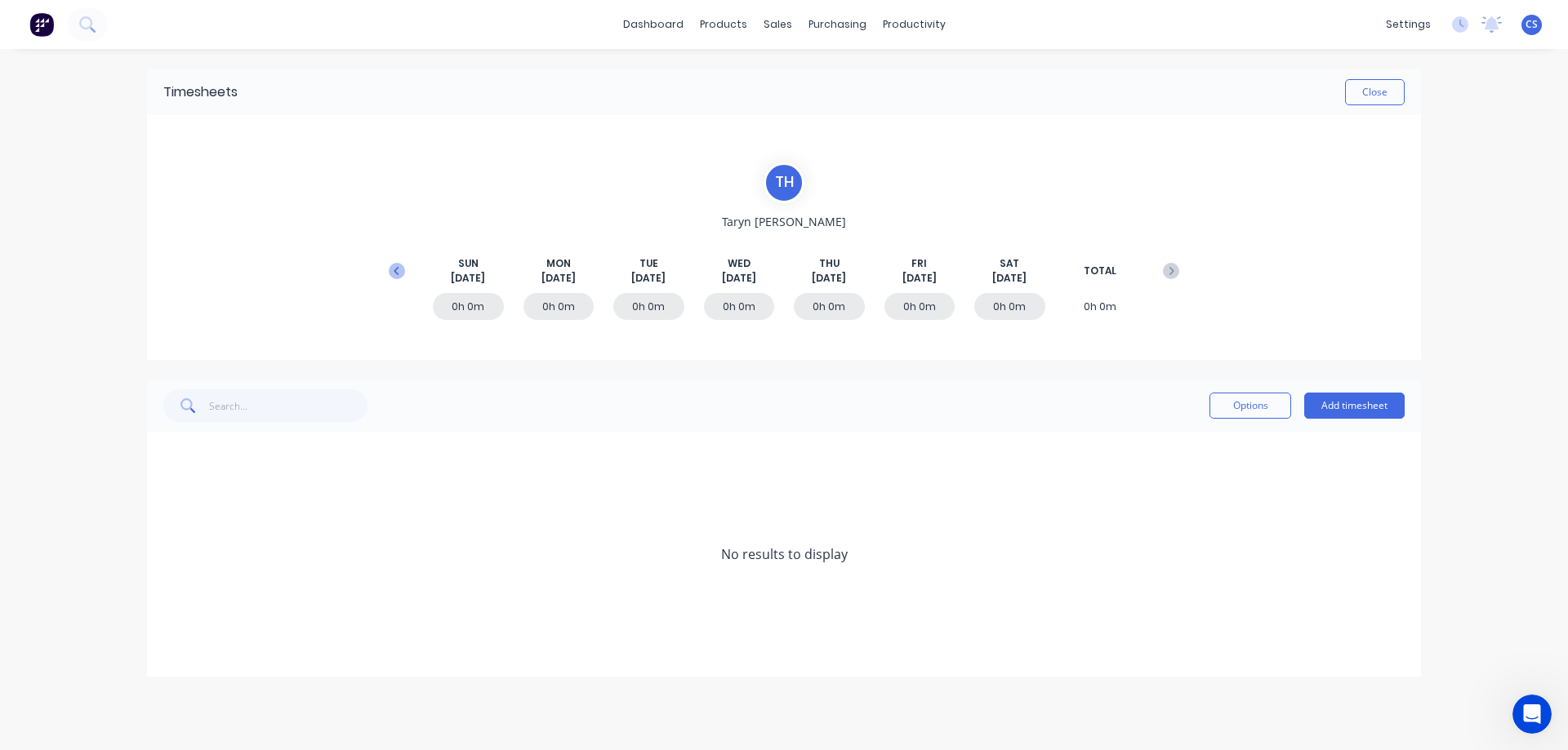
click at [394, 268] on icon at bounding box center [397, 271] width 16 height 16
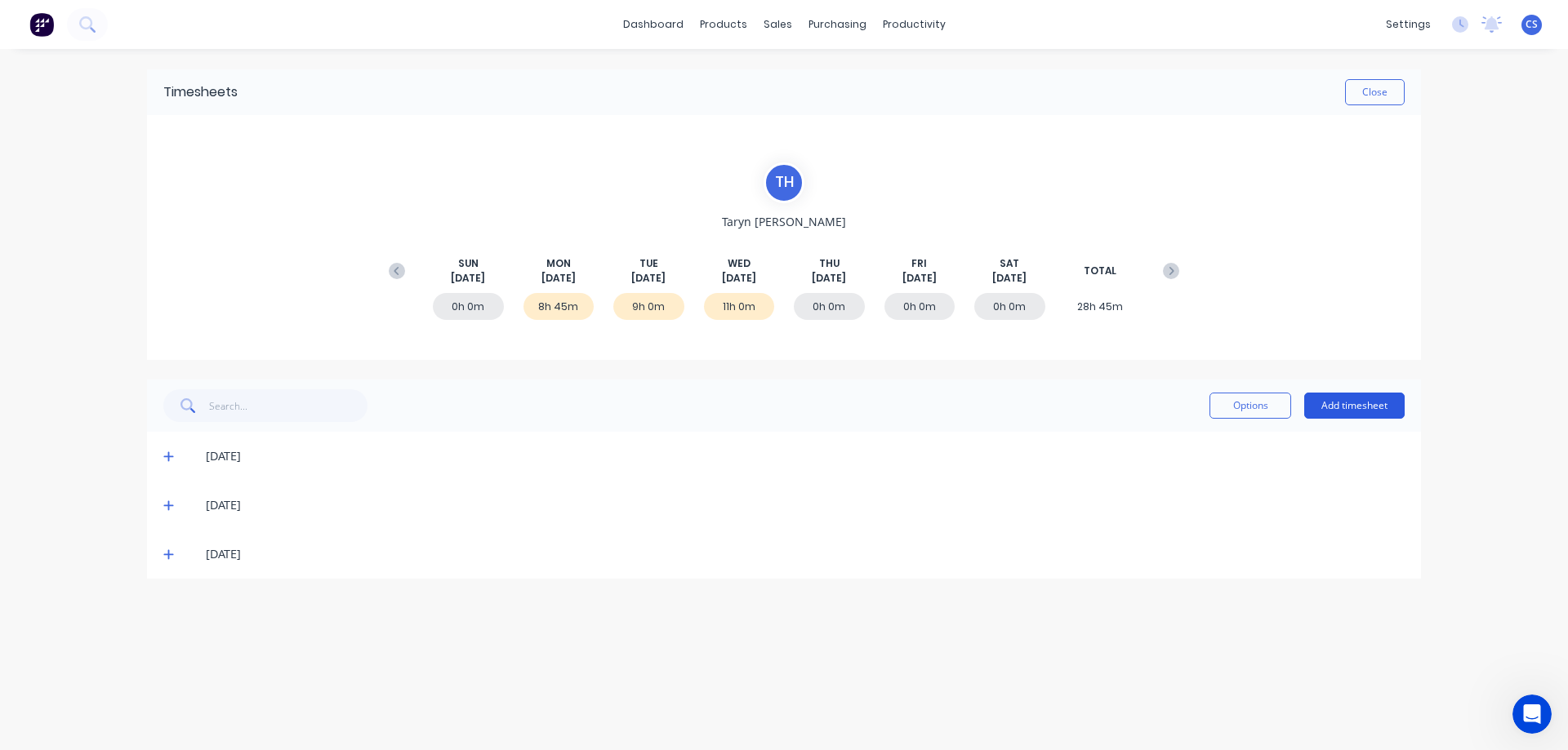
click at [1369, 403] on button "Add timesheet" at bounding box center [1354, 405] width 100 height 26
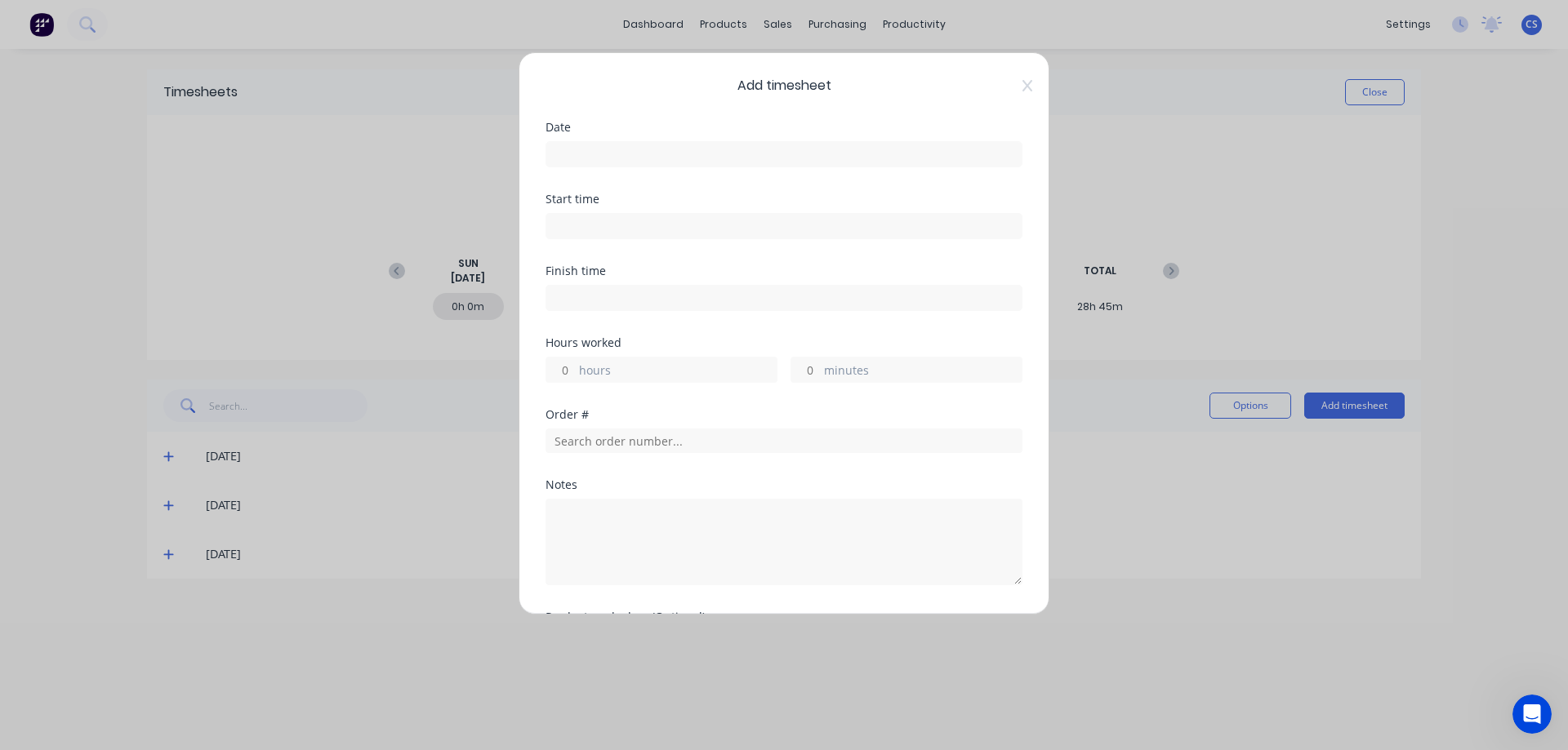
click at [623, 143] on input at bounding box center [783, 154] width 475 height 24
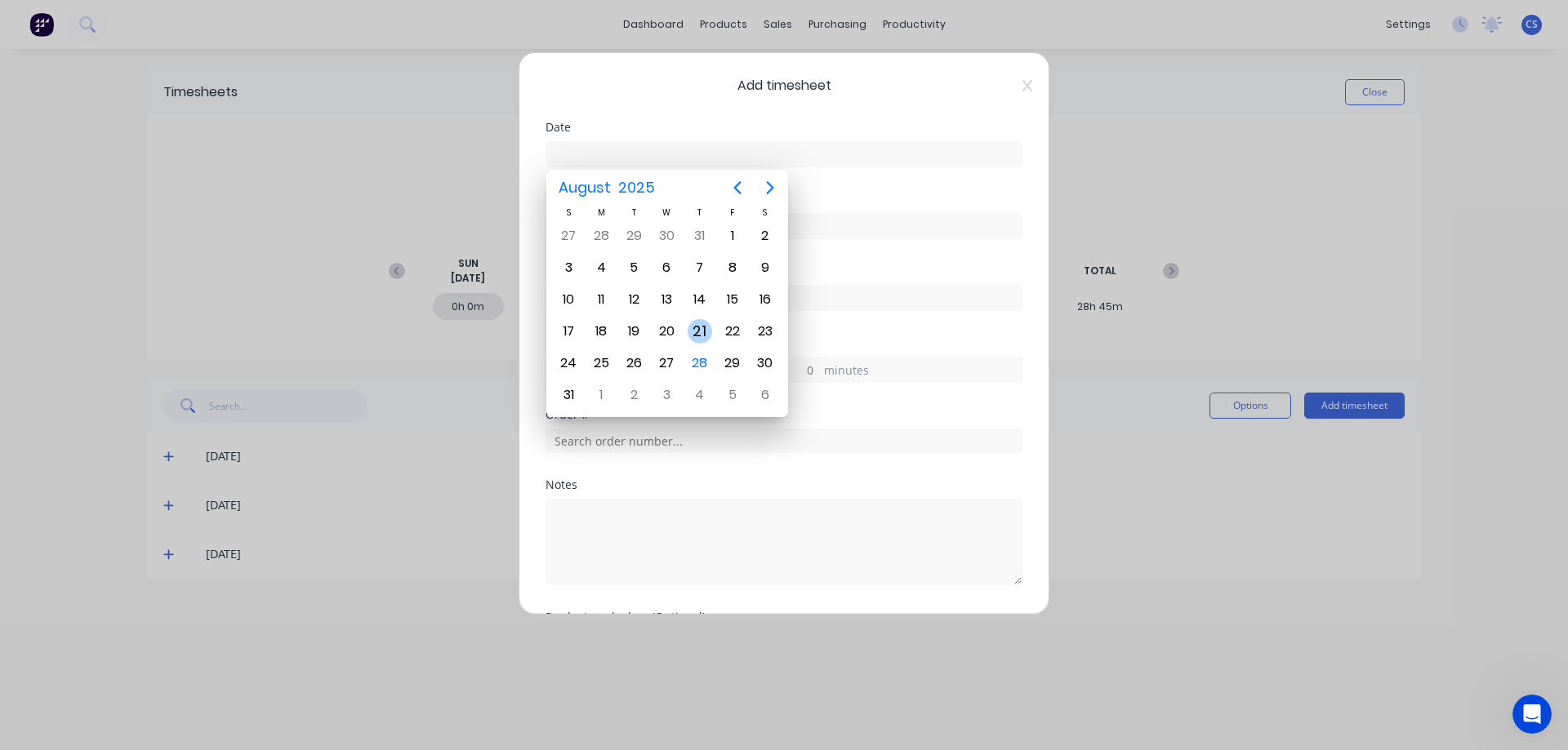
click at [704, 332] on div "21" at bounding box center [699, 331] width 24 height 24
type input "[DATE]"
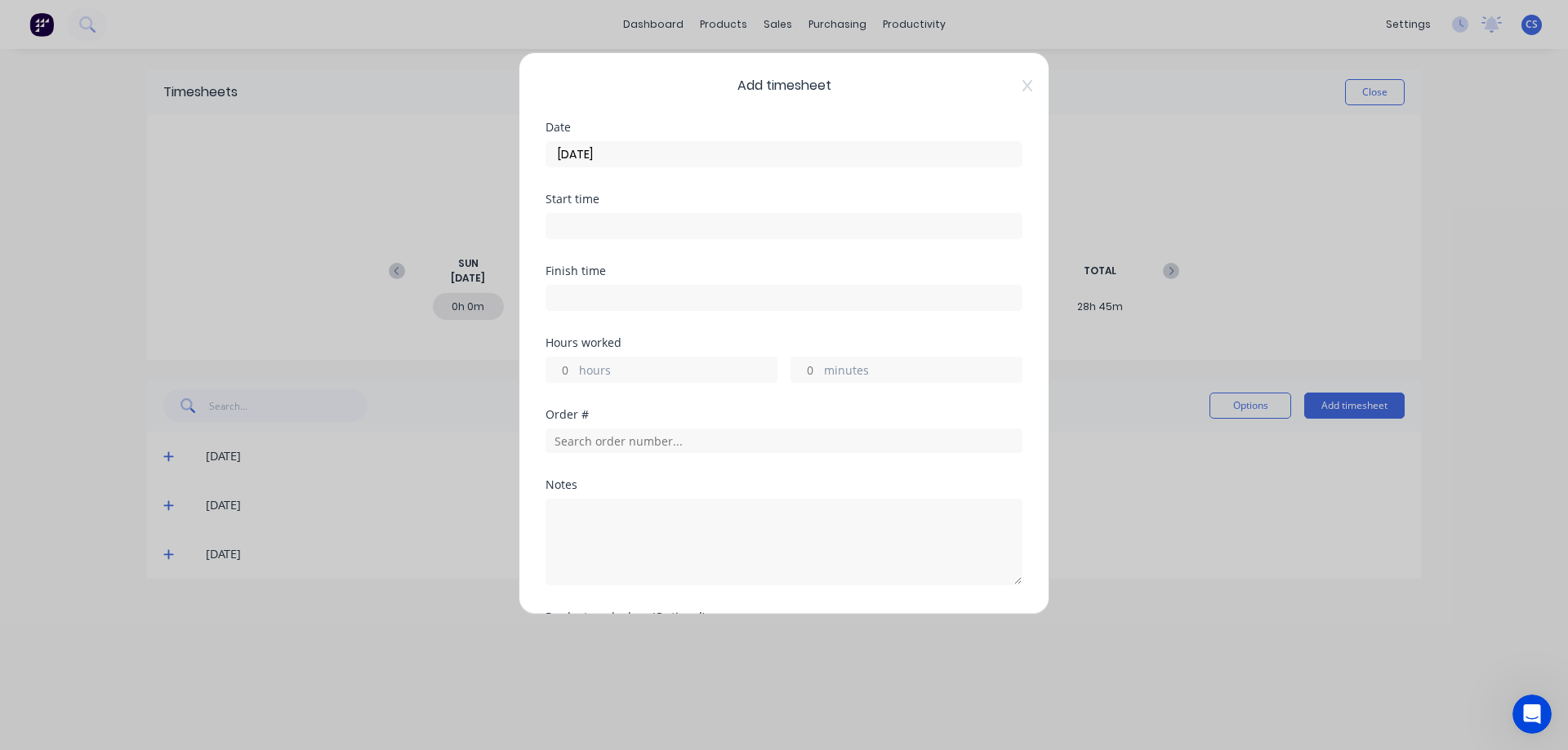
drag, startPoint x: 562, startPoint y: 376, endPoint x: 575, endPoint y: 365, distance: 17.0
click at [562, 376] on input "hours" at bounding box center [560, 370] width 28 height 24
type input "11"
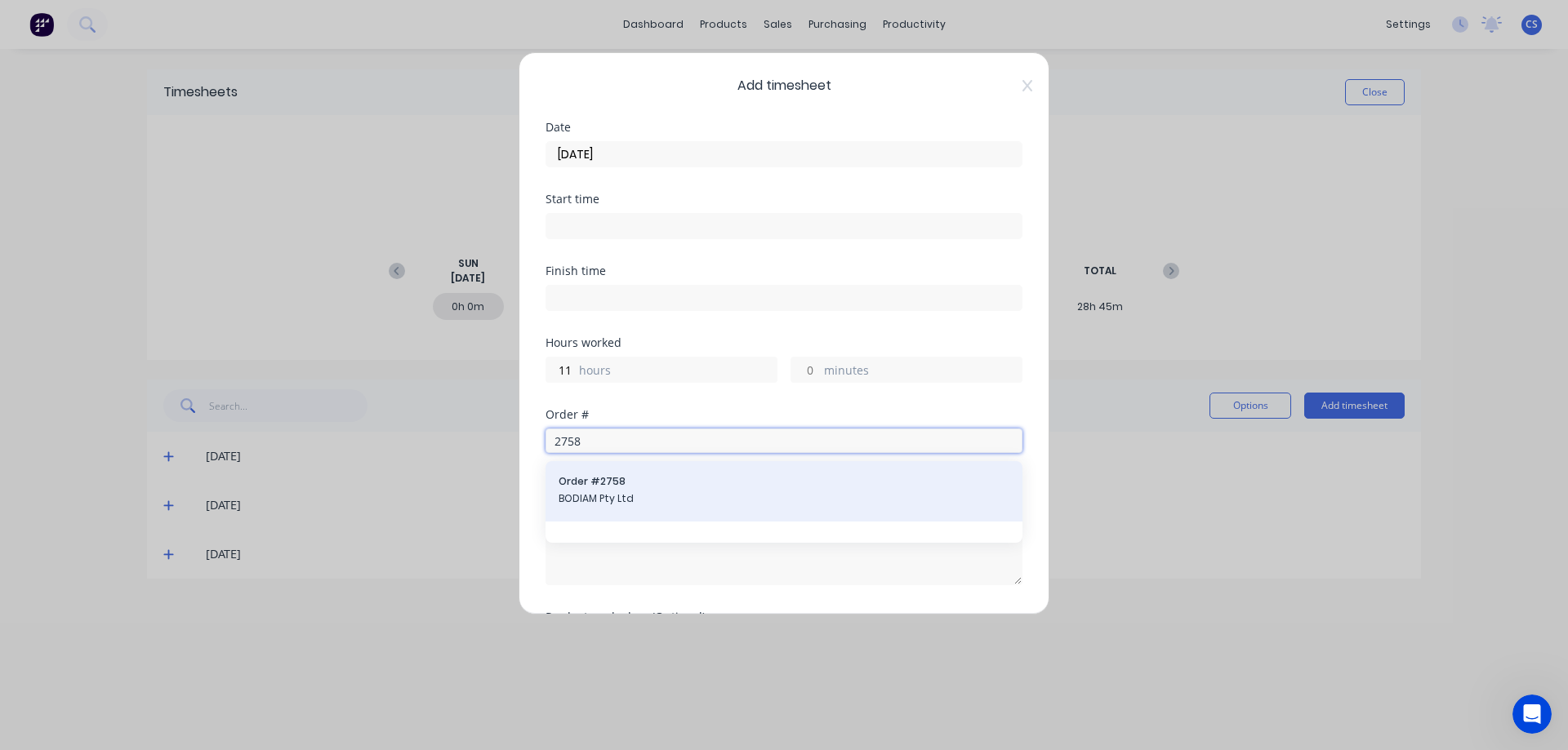
type input "2758"
click at [625, 494] on span "BODIAM Pty Ltd" at bounding box center [784, 498] width 451 height 15
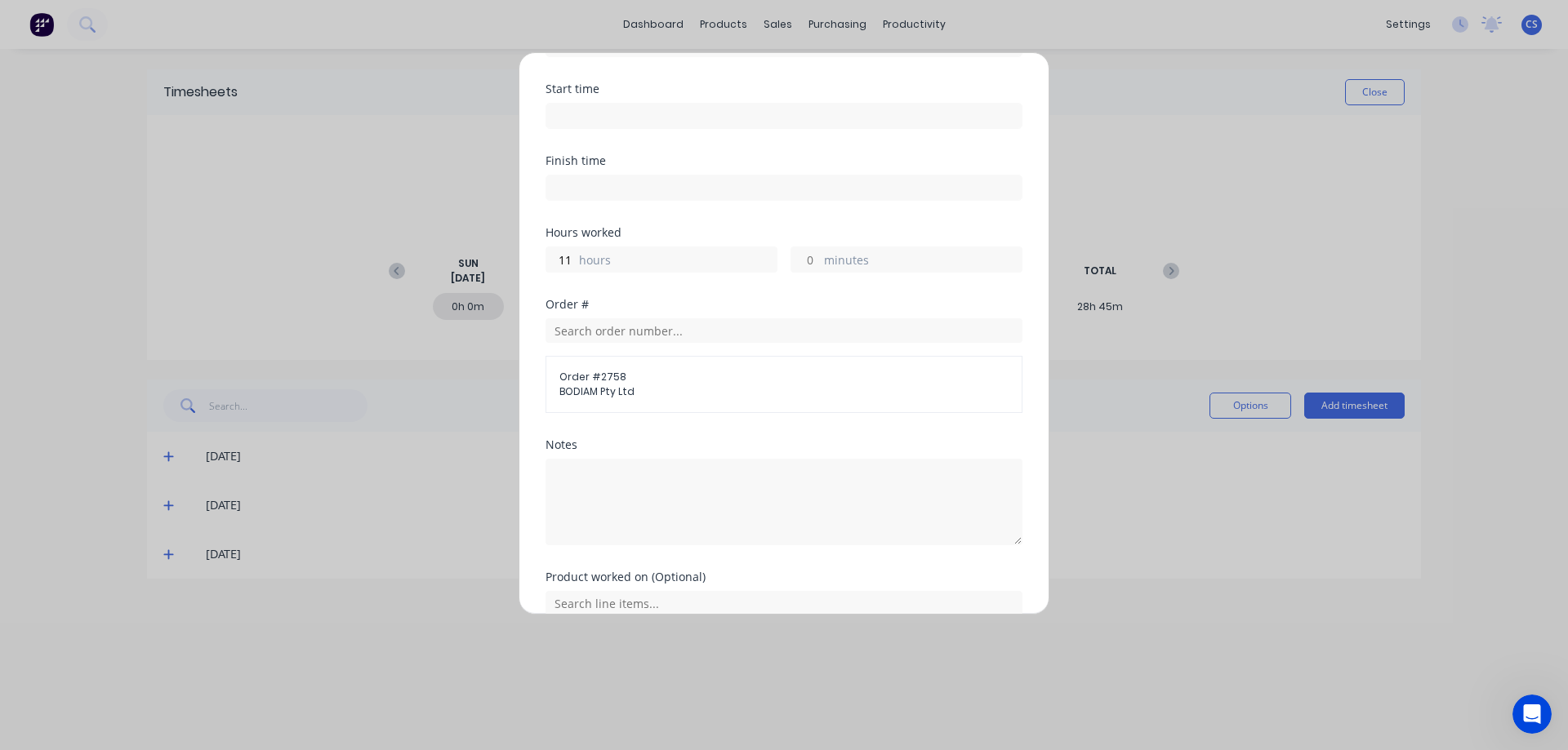
scroll to position [187, 0]
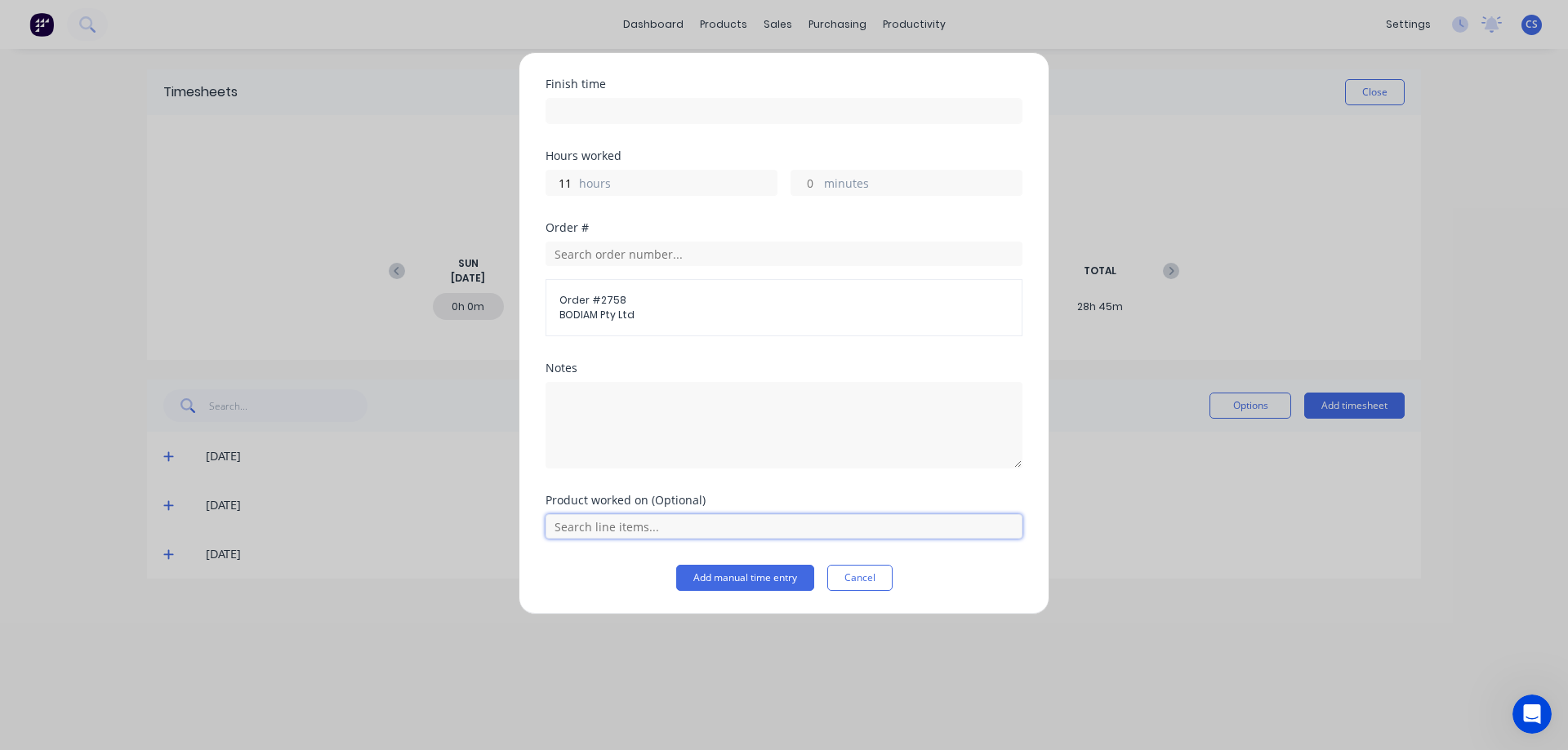
click at [632, 528] on input "text" at bounding box center [783, 526] width 477 height 24
click at [763, 578] on button "Add manual time entry" at bounding box center [745, 578] width 138 height 26
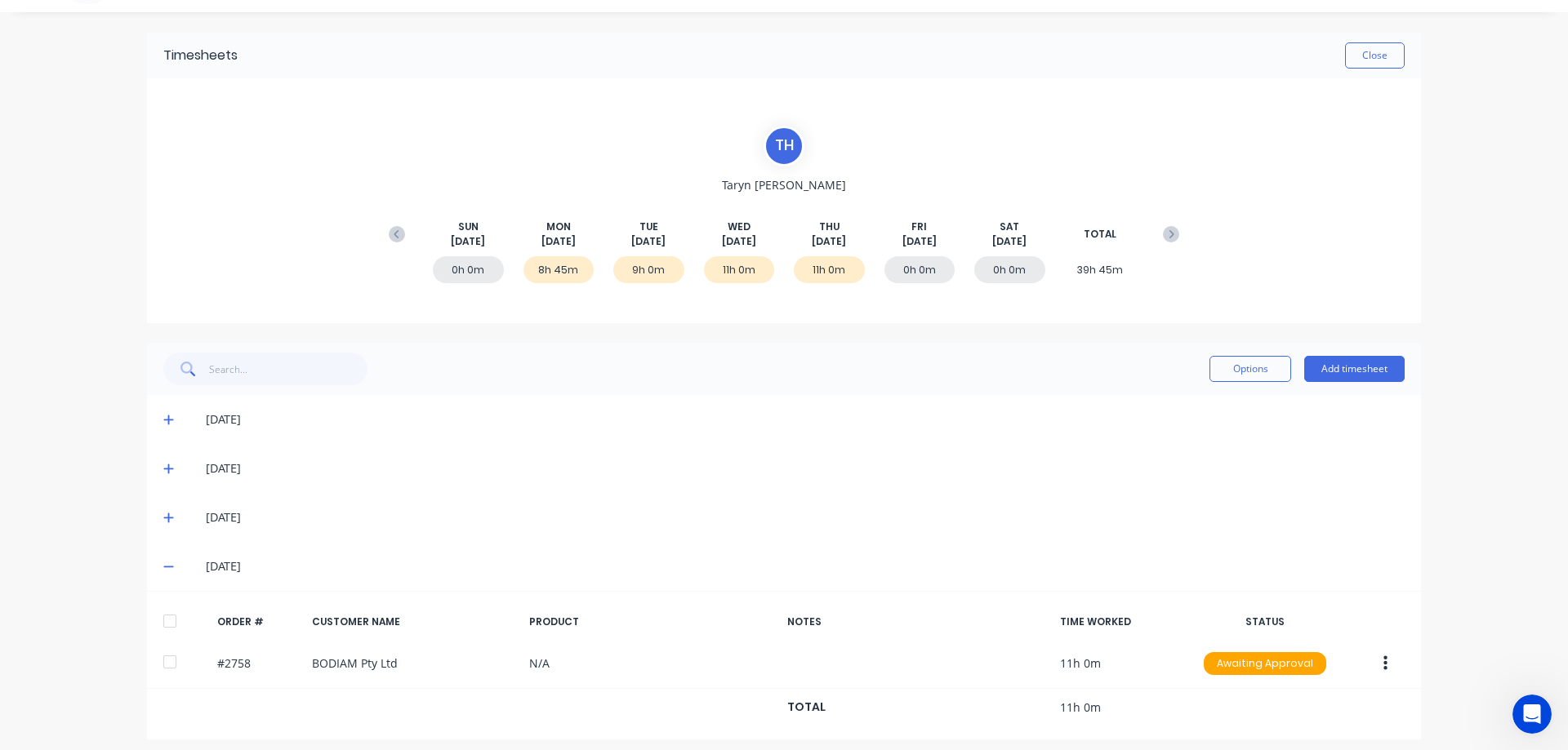
scroll to position [47, 0]
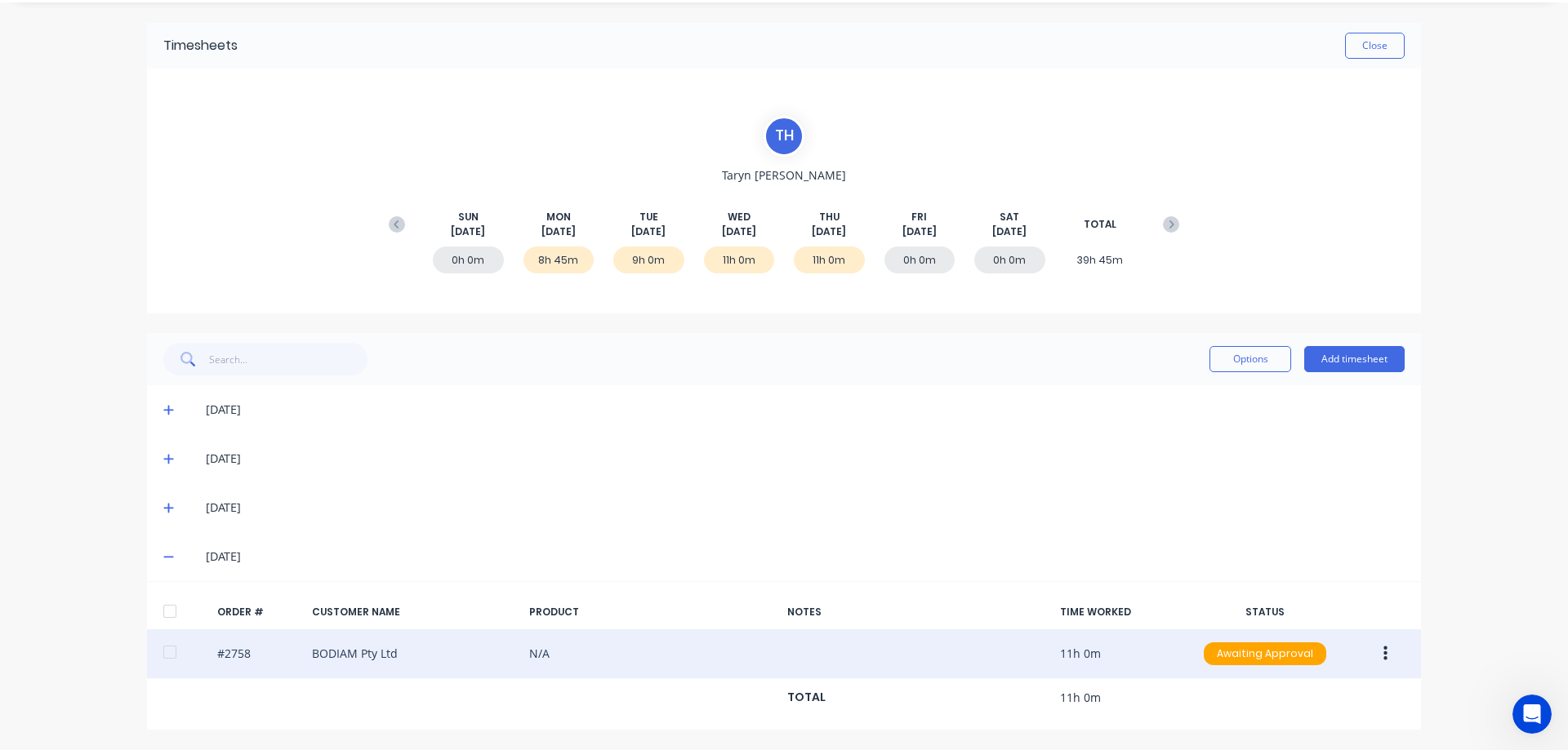
click at [1382, 654] on button "button" at bounding box center [1385, 653] width 38 height 29
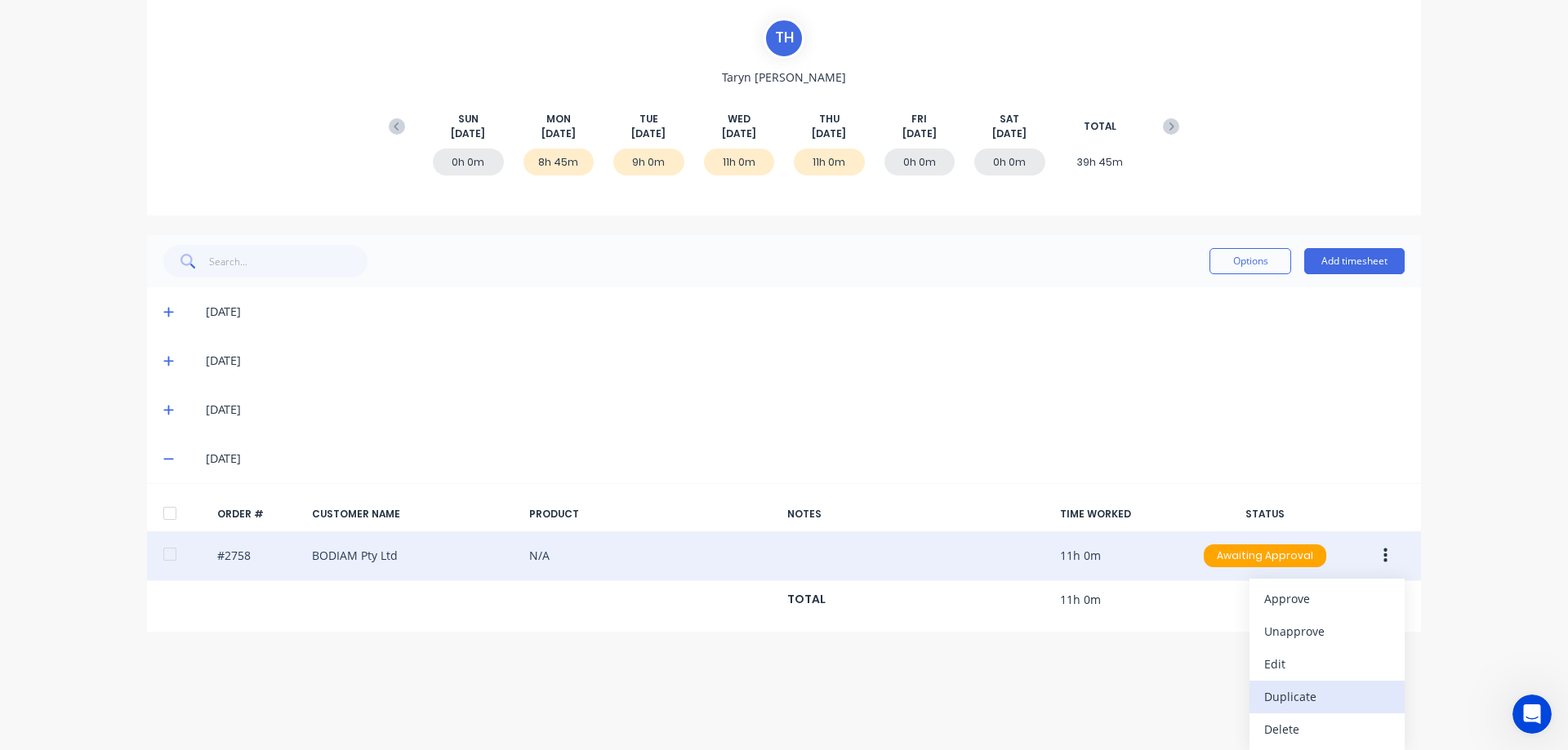
click at [1311, 689] on div "Duplicate" at bounding box center [1327, 696] width 126 height 23
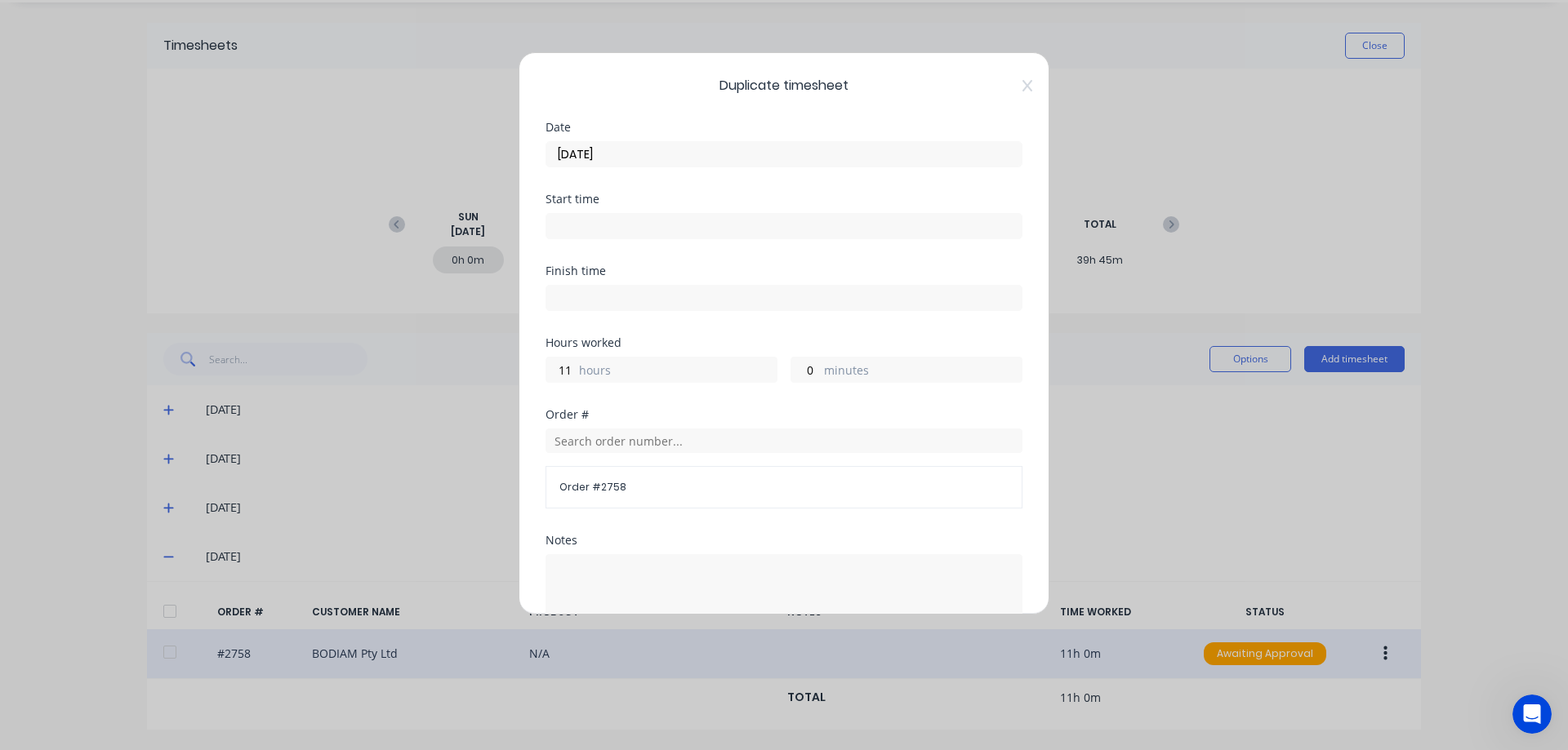
click at [627, 159] on input "[DATE]" at bounding box center [783, 154] width 475 height 24
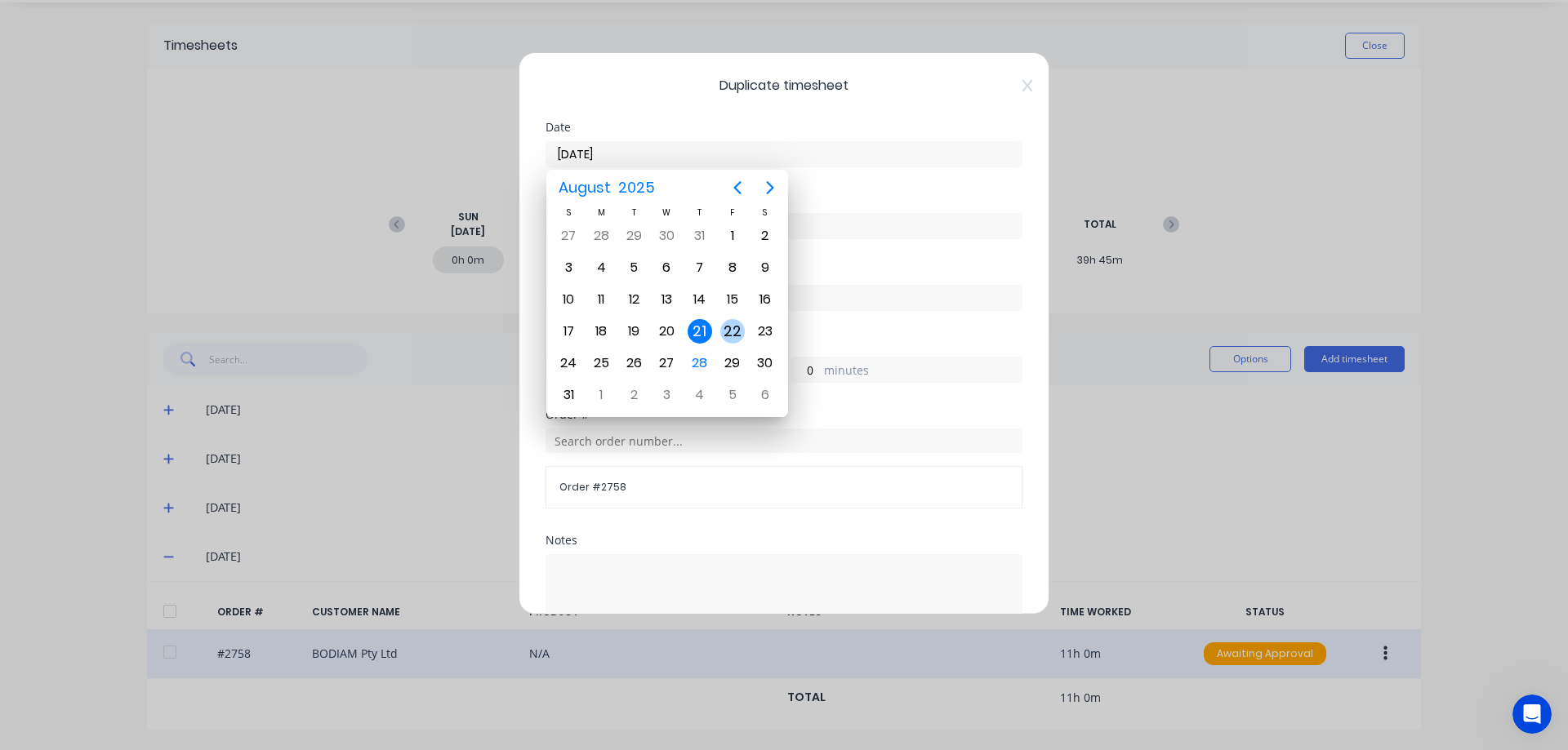
click at [737, 333] on div "22" at bounding box center [732, 331] width 24 height 24
type input "[DATE]"
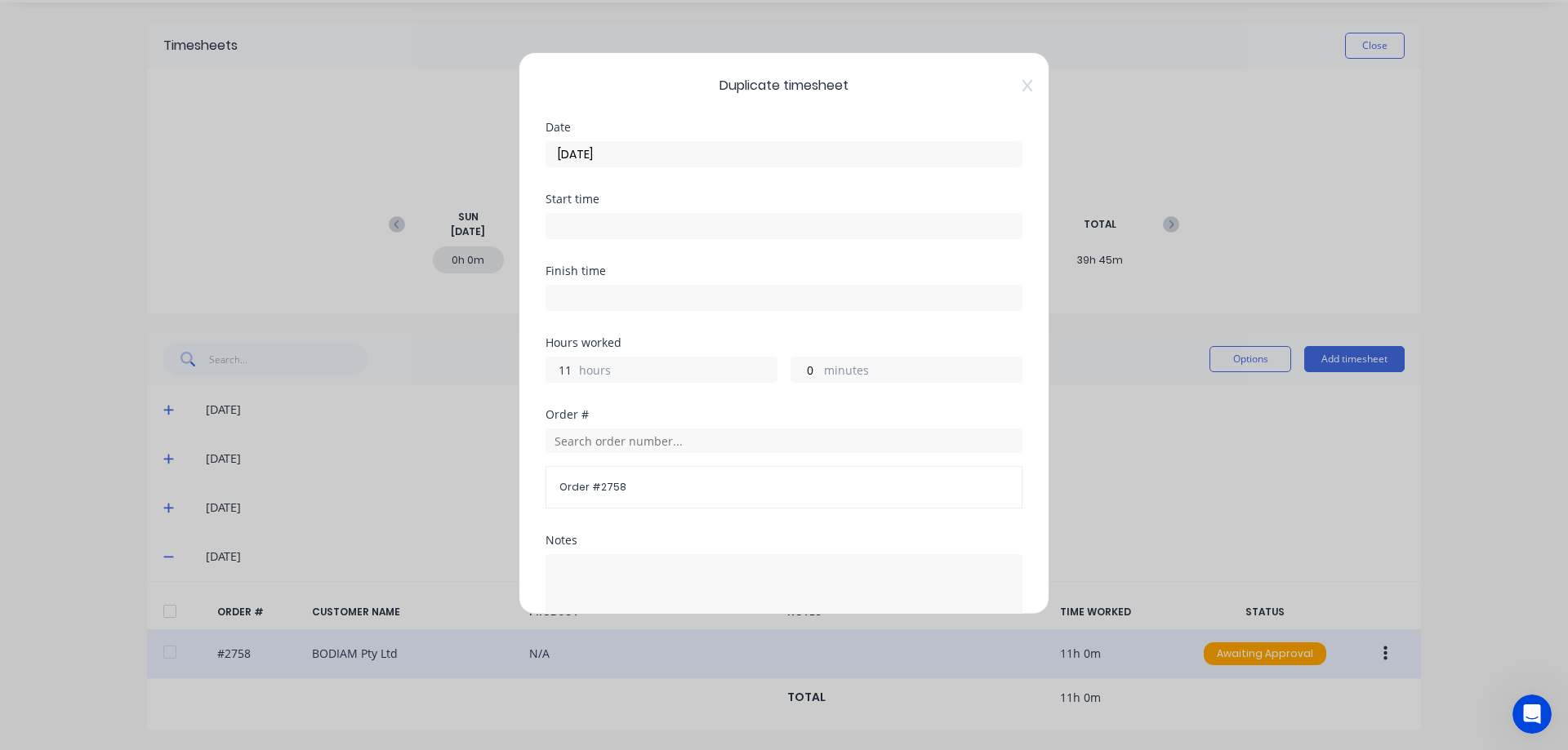
drag, startPoint x: 571, startPoint y: 369, endPoint x: 542, endPoint y: 377, distance: 30.1
click at [542, 377] on div "Duplicate timesheet Date [DATE] Start time Finish time Hours worked 11 hours 0 …" at bounding box center [783, 334] width 530 height 562
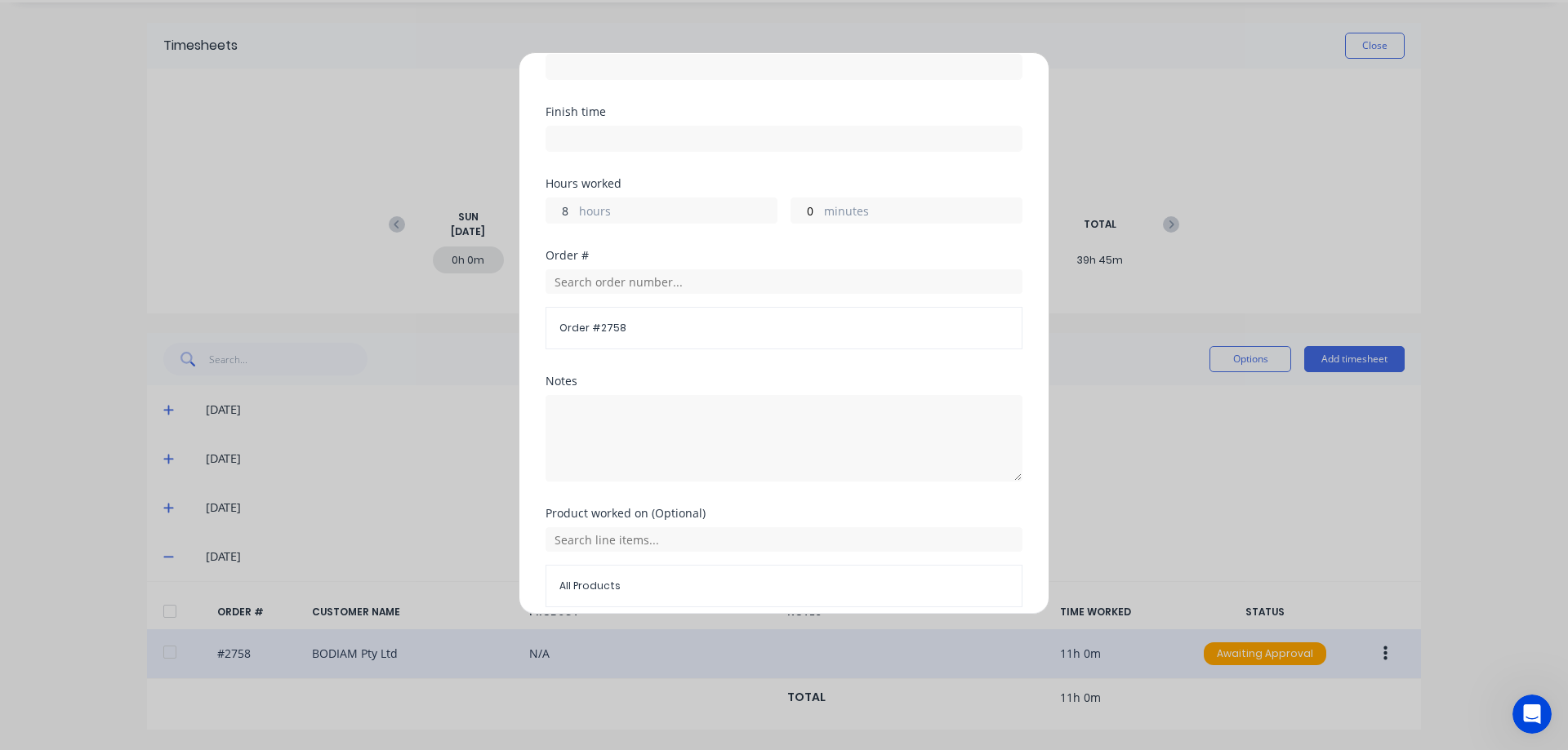
scroll to position [228, 0]
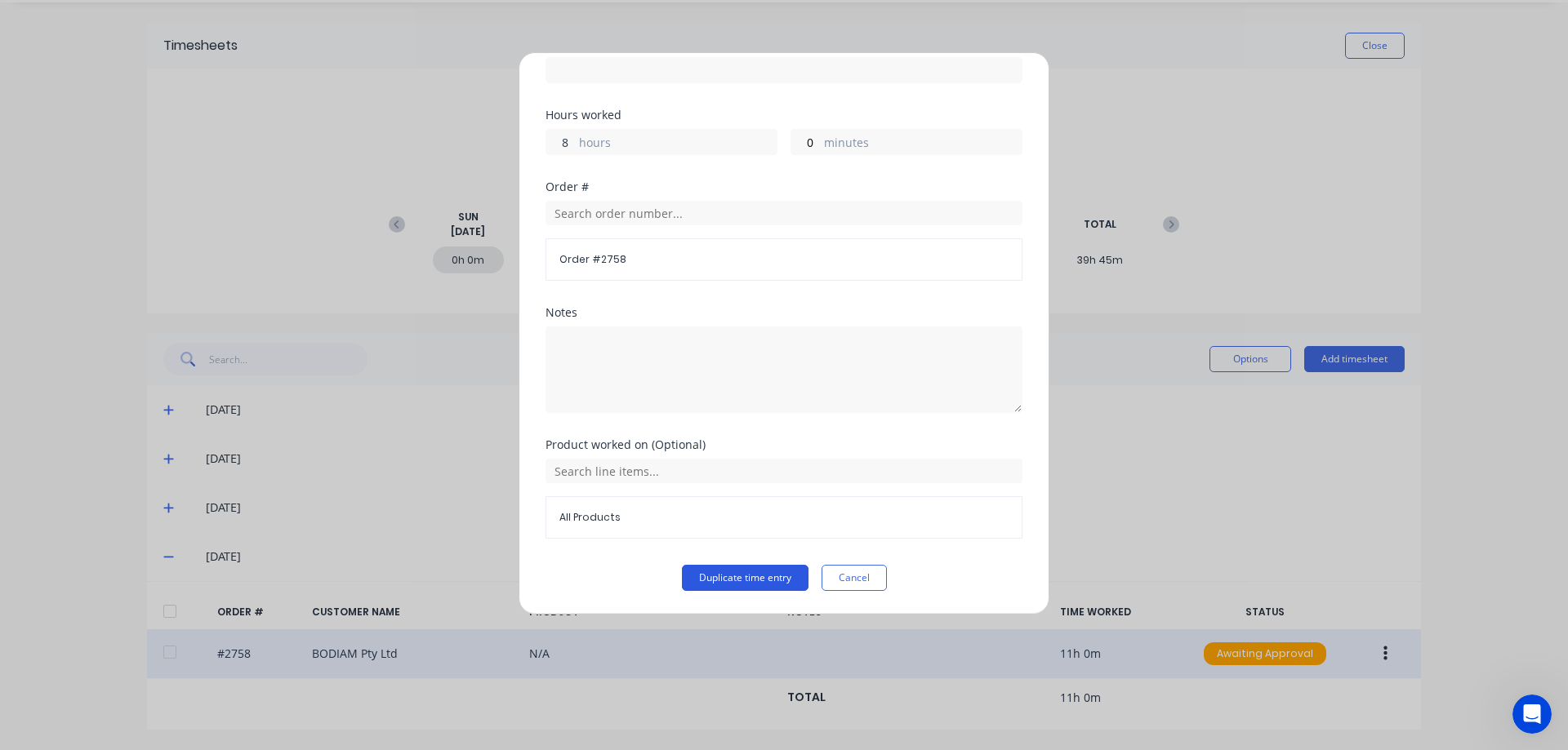
type input "8"
click at [738, 578] on button "Duplicate time entry" at bounding box center [745, 578] width 127 height 26
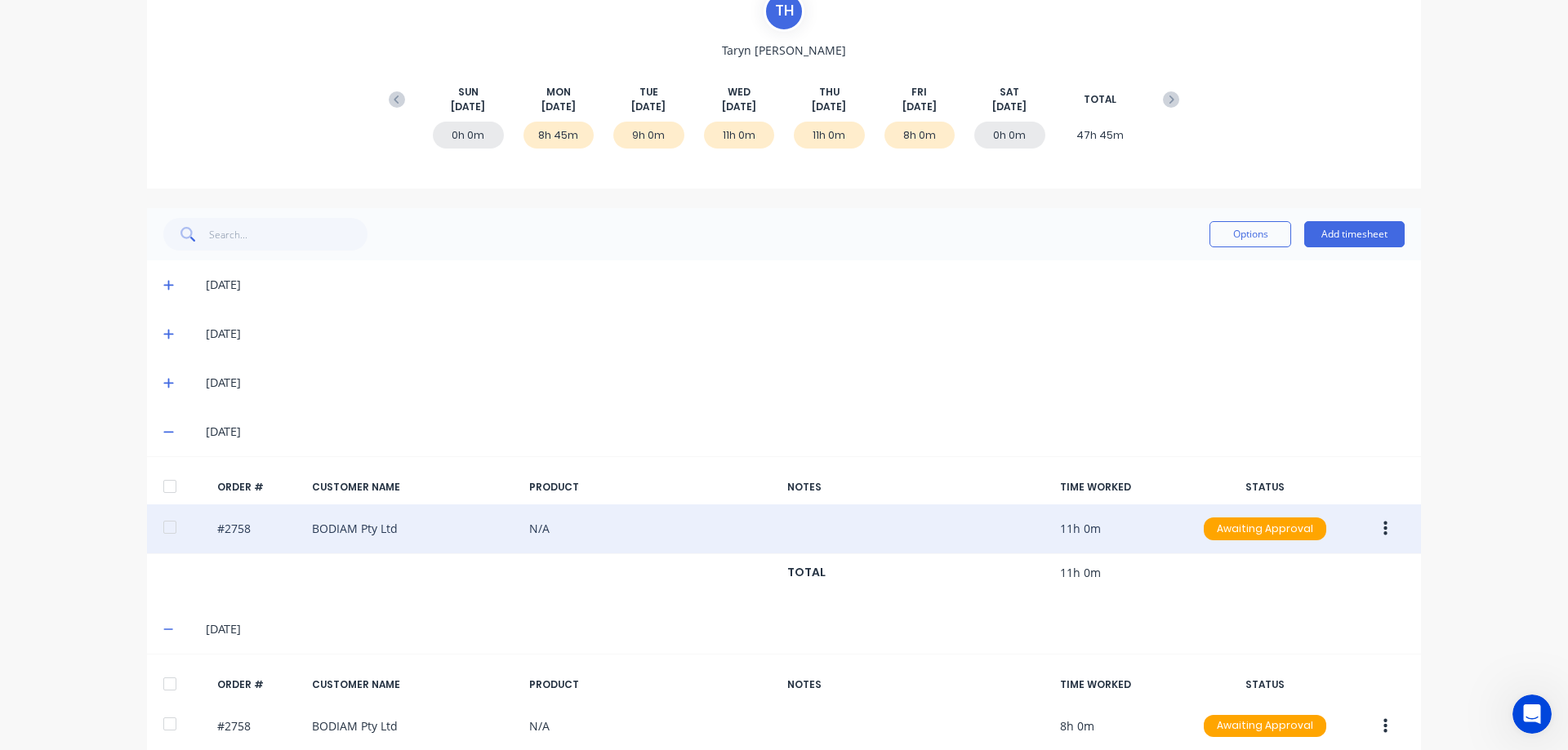
scroll to position [243, 0]
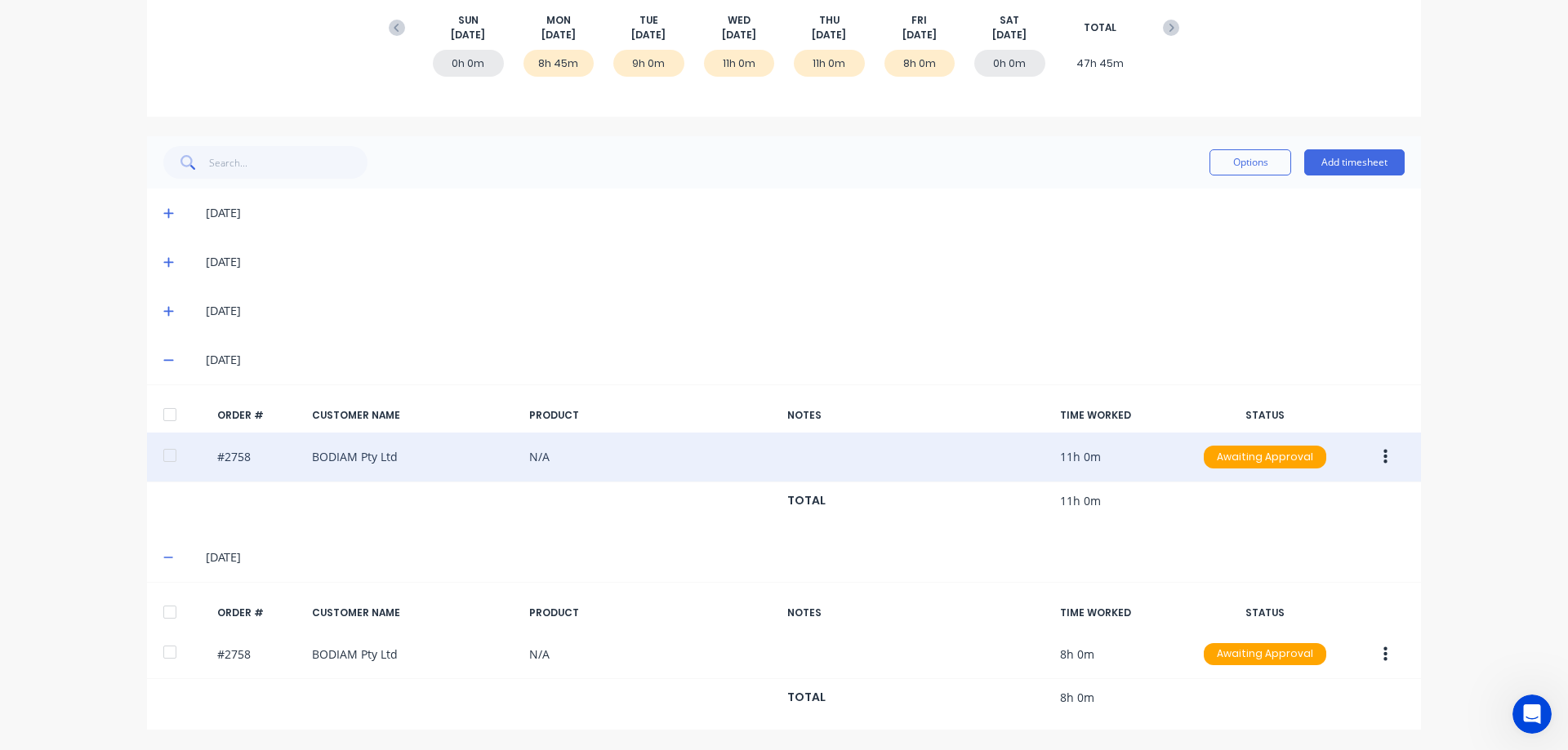
click at [1383, 459] on icon "button" at bounding box center [1385, 457] width 4 height 18
click at [1306, 596] on div "Duplicate" at bounding box center [1327, 597] width 126 height 23
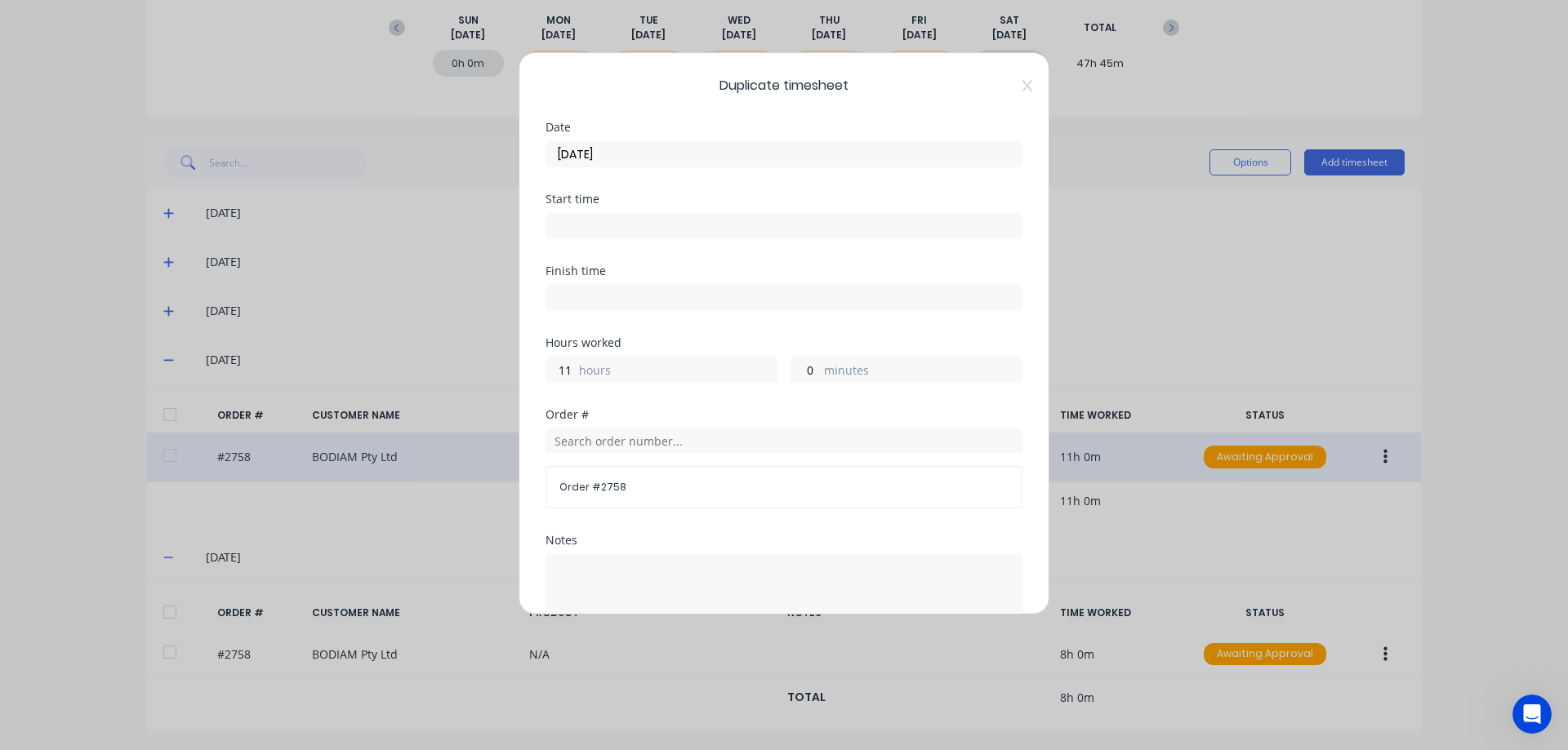
click at [637, 160] on input "[DATE]" at bounding box center [783, 154] width 475 height 24
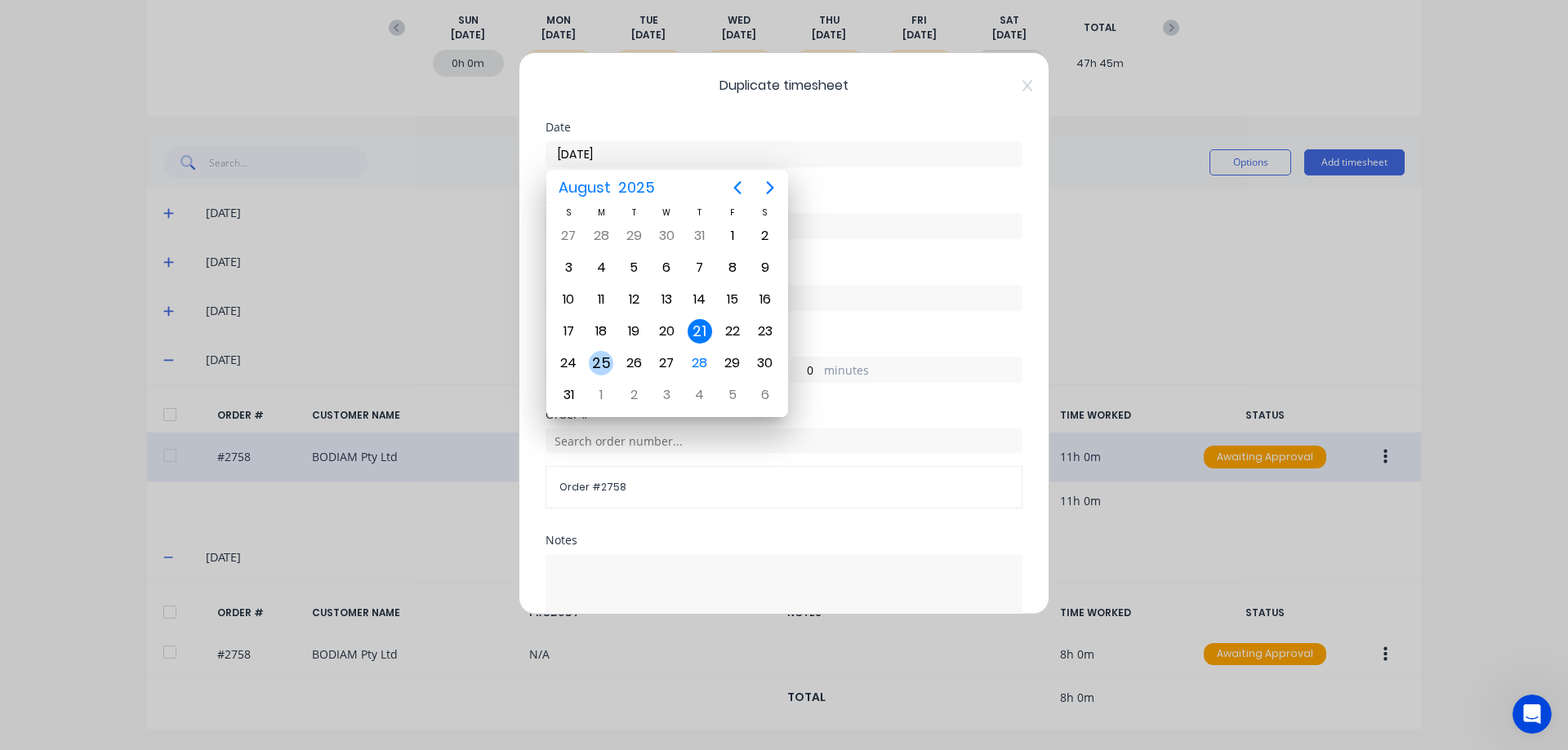
click at [596, 366] on div "25" at bounding box center [601, 363] width 24 height 24
type input "[DATE]"
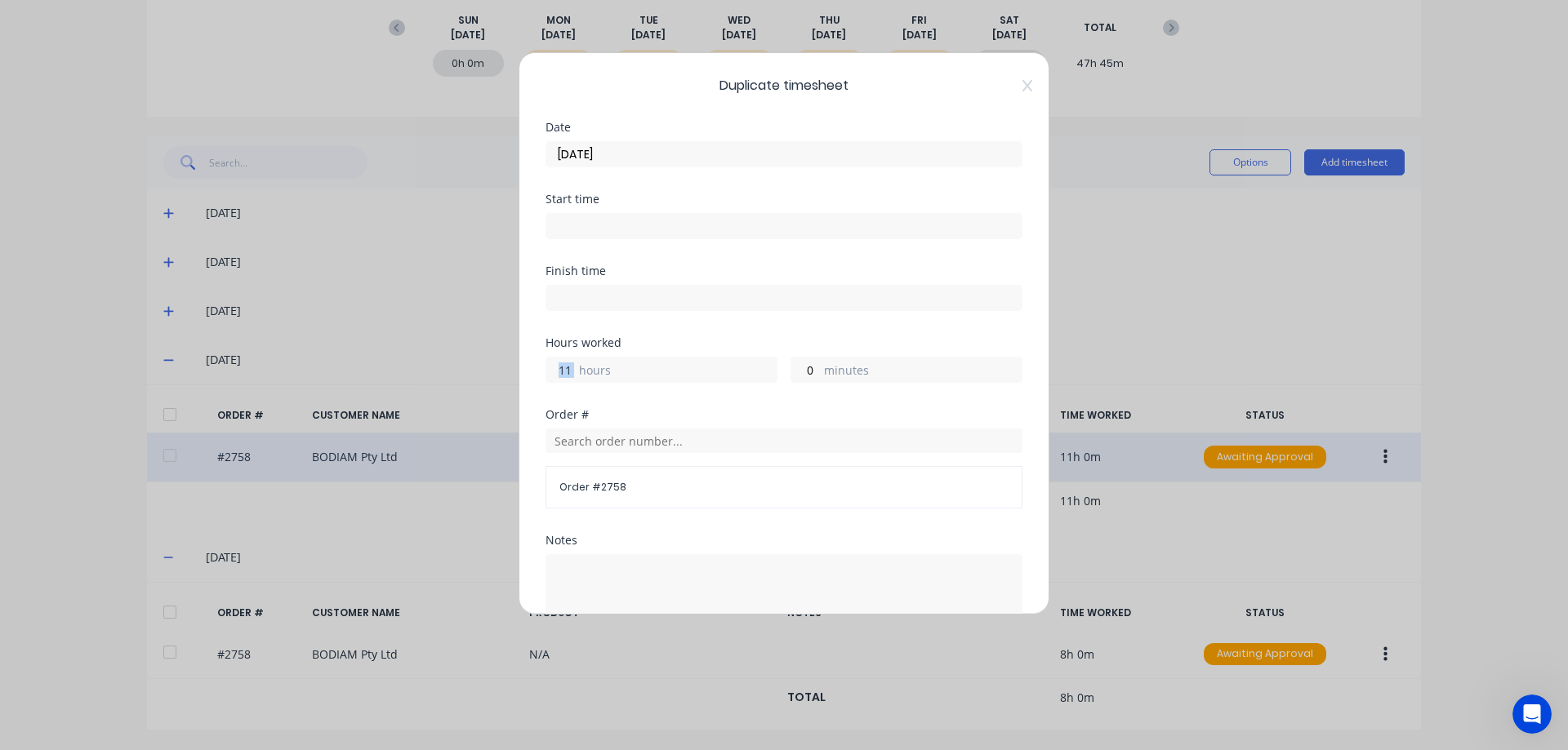
drag, startPoint x: 582, startPoint y: 371, endPoint x: 556, endPoint y: 372, distance: 26.0
click at [556, 372] on div "11 hours" at bounding box center [661, 370] width 232 height 26
click at [577, 370] on div "11 hours" at bounding box center [661, 370] width 232 height 26
click at [566, 374] on input "11" at bounding box center [560, 370] width 28 height 24
type input "10"
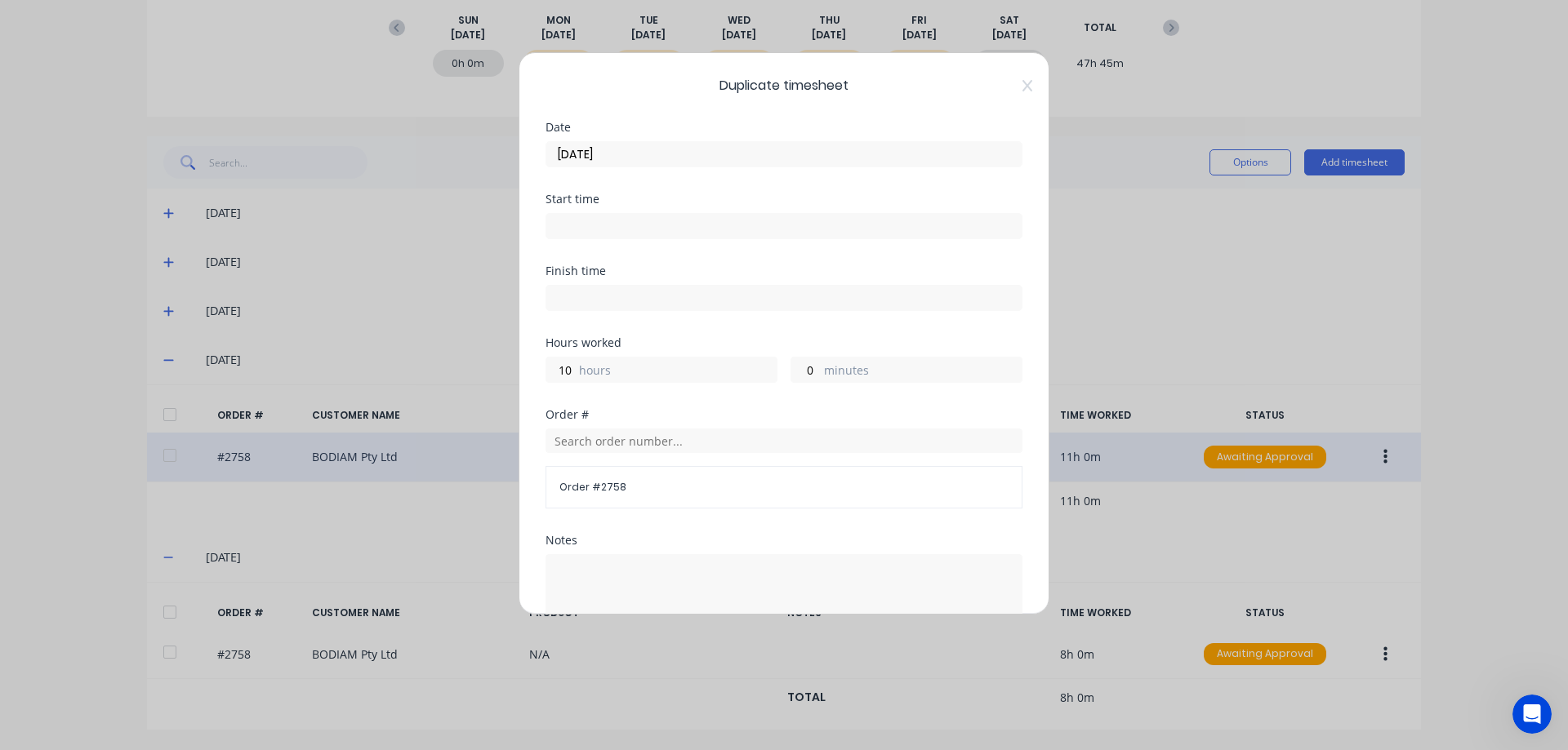
click at [671, 333] on div "Finish time" at bounding box center [783, 301] width 477 height 72
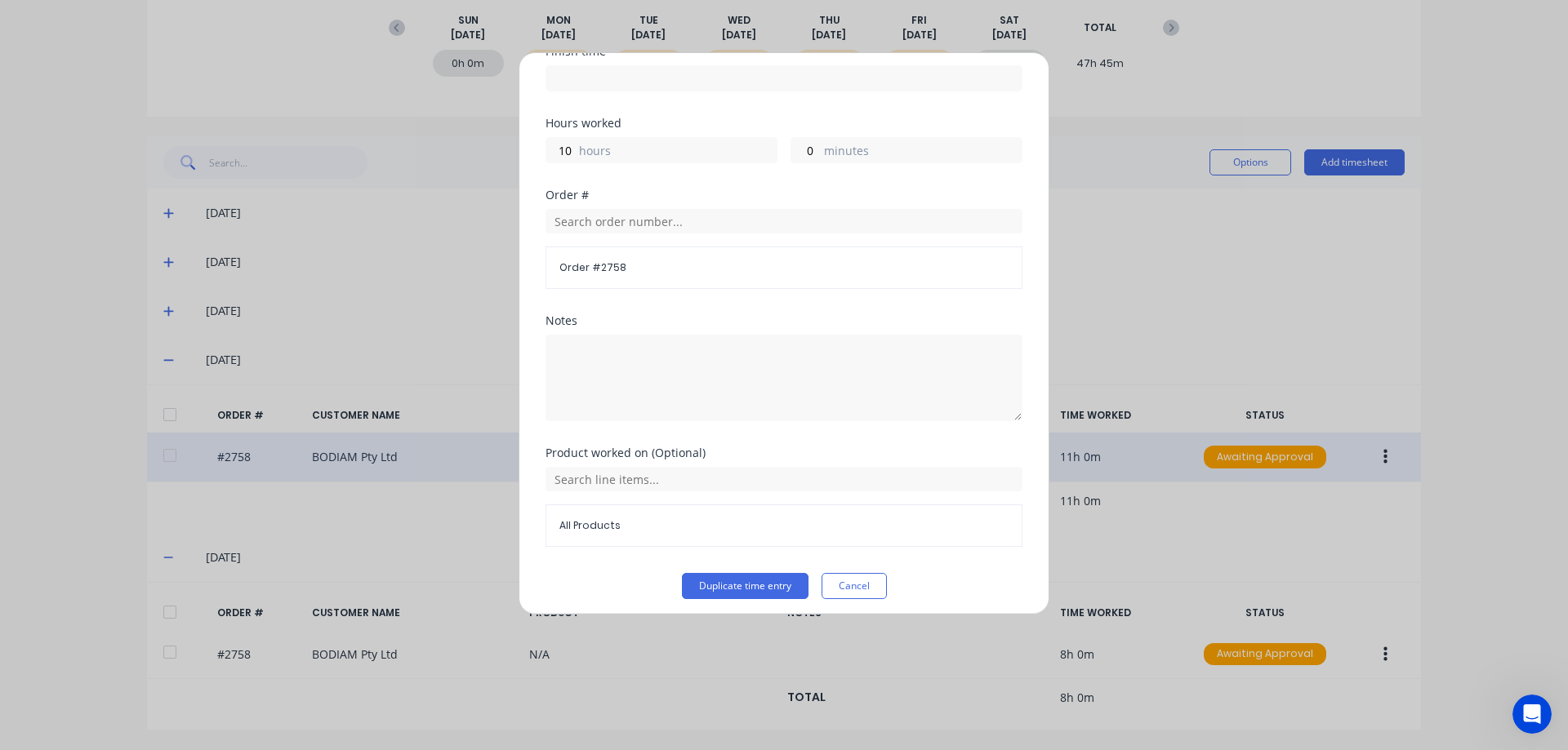
scroll to position [228, 0]
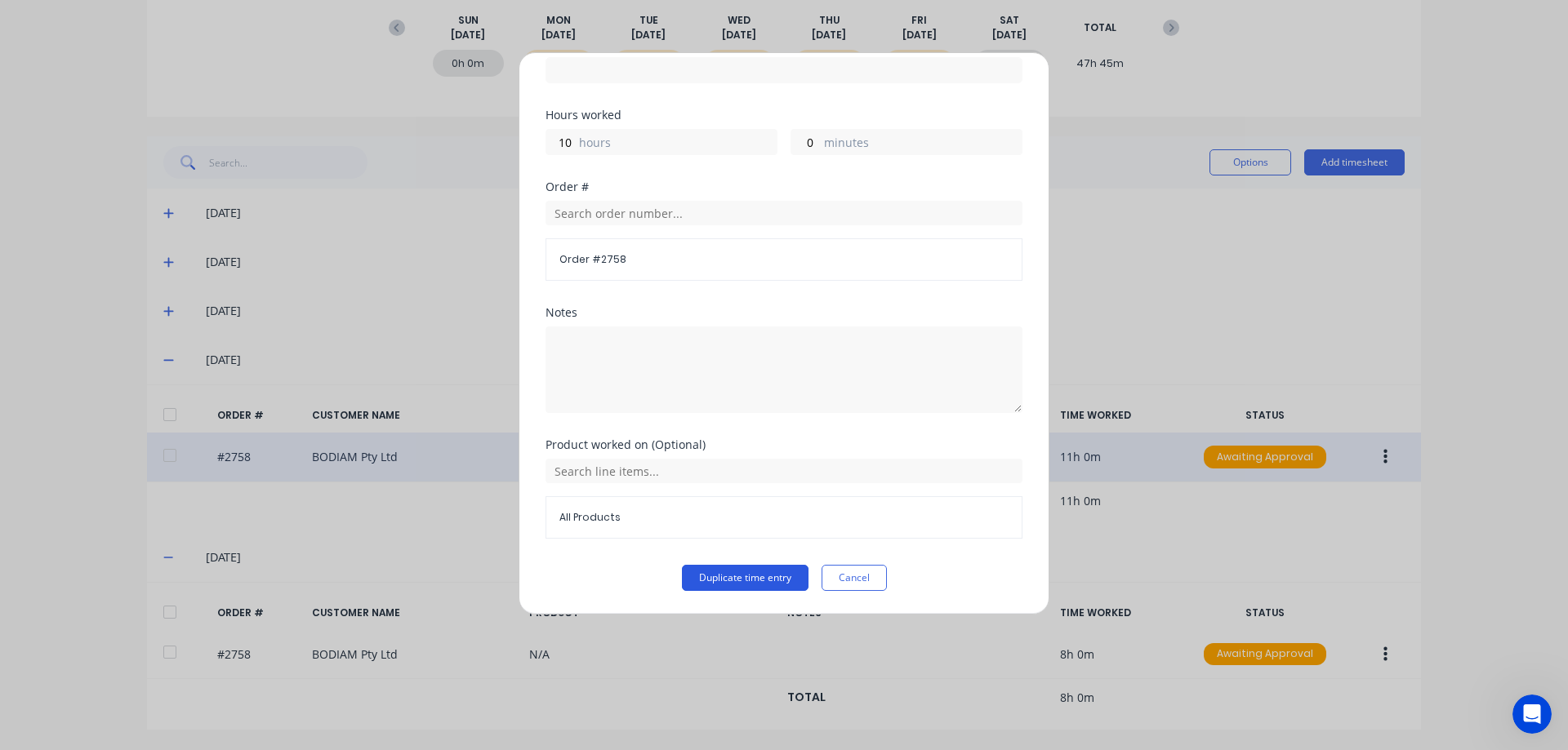
click at [760, 586] on button "Duplicate time entry" at bounding box center [745, 578] width 127 height 26
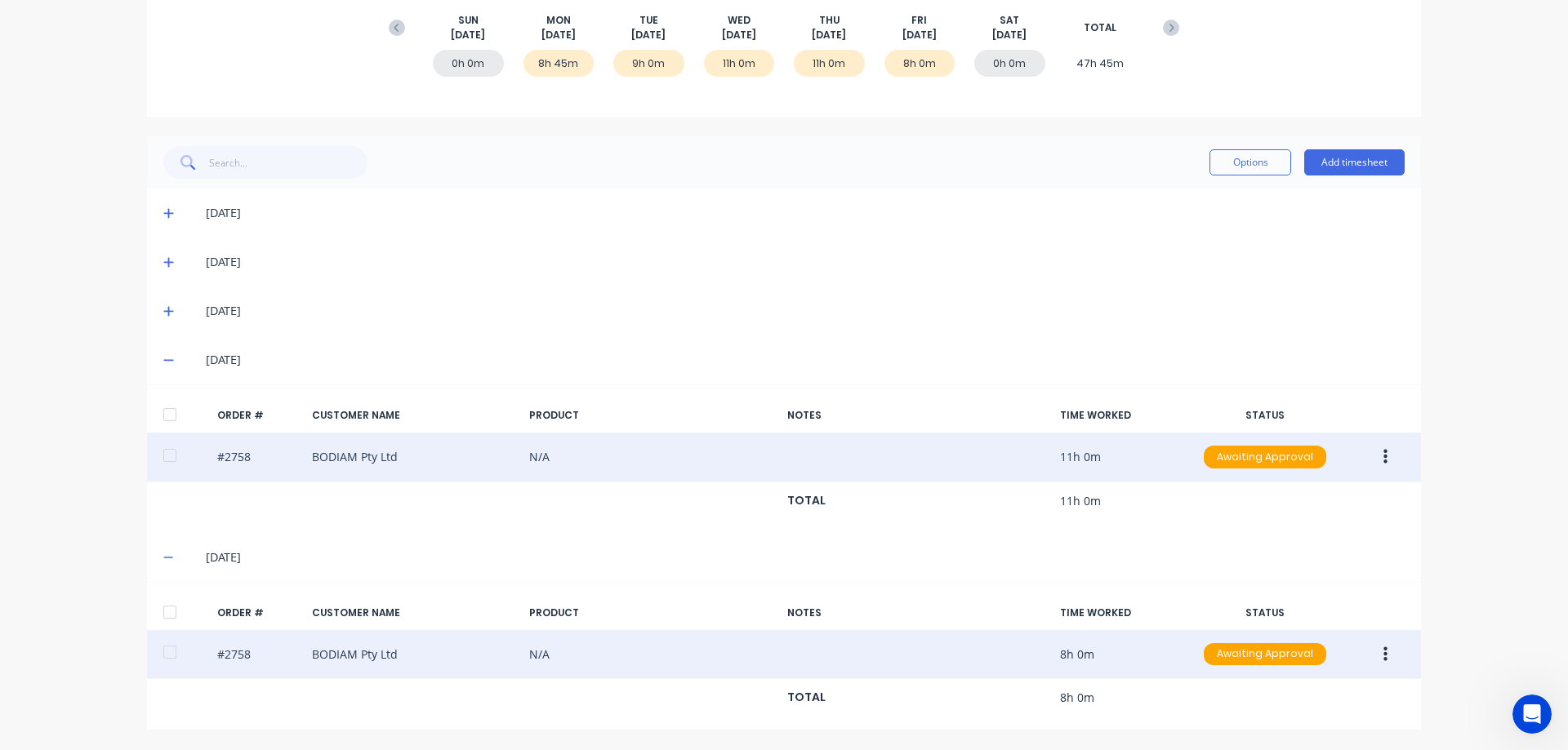
click at [1383, 653] on button "button" at bounding box center [1385, 654] width 38 height 29
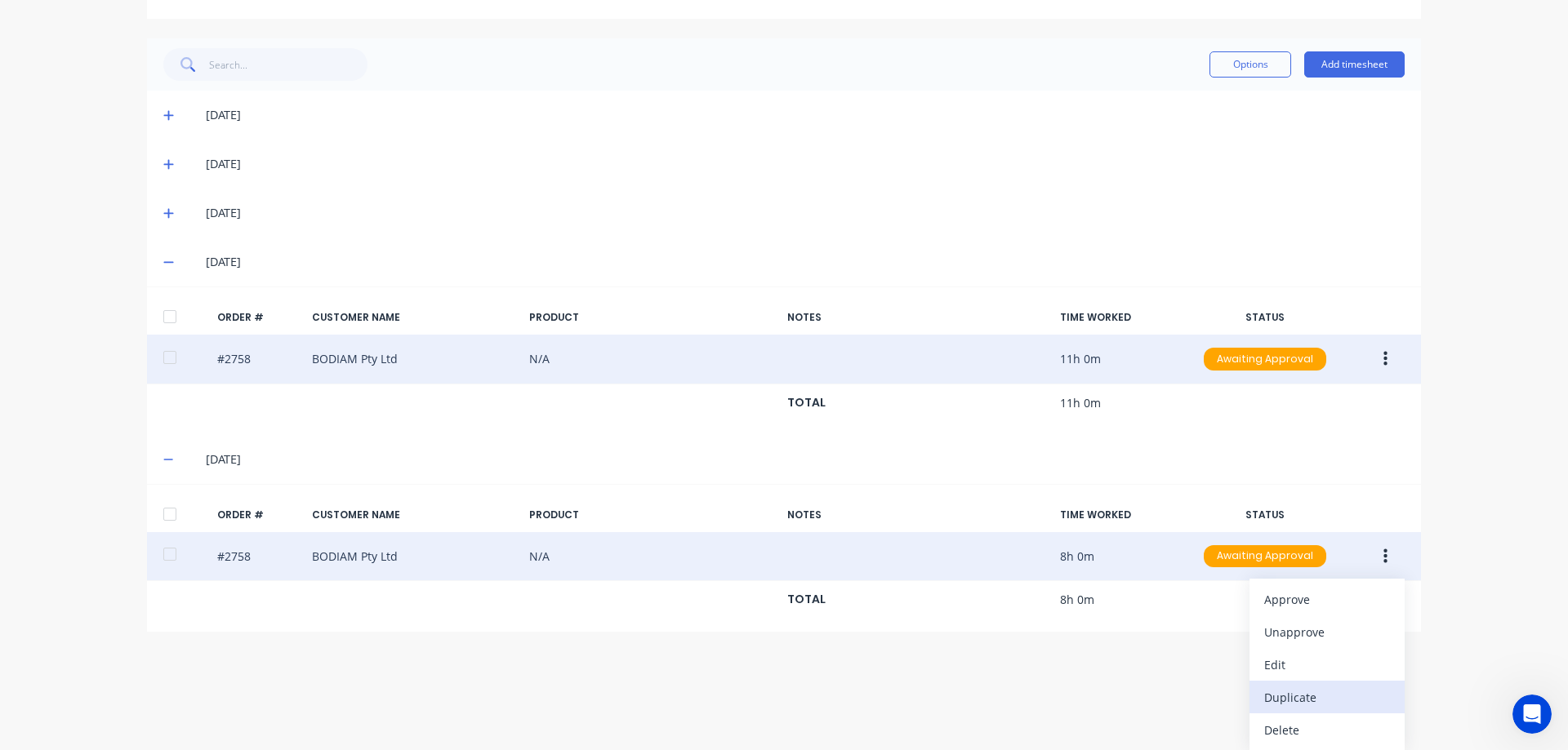
click at [1307, 694] on div "Duplicate" at bounding box center [1327, 697] width 126 height 23
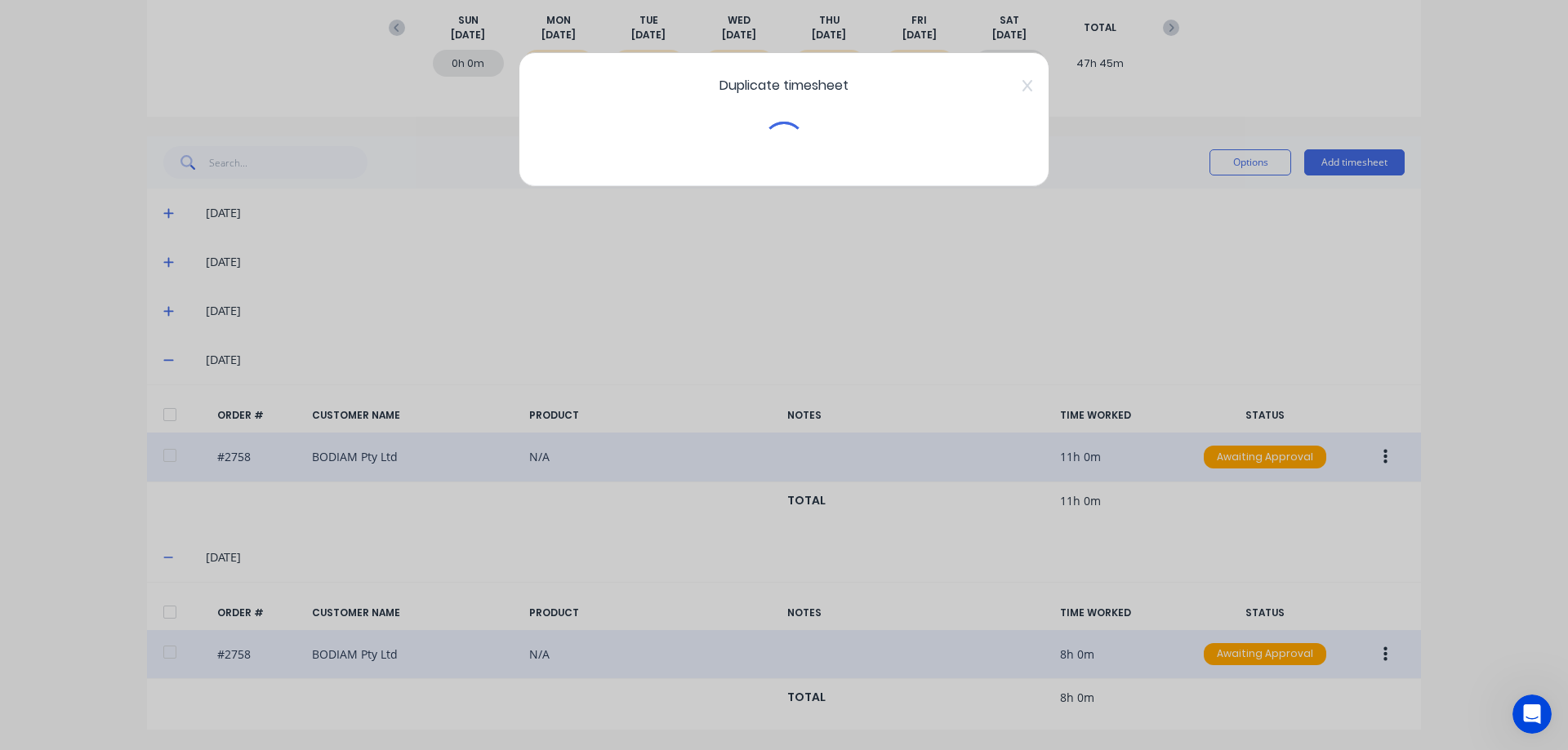
scroll to position [243, 0]
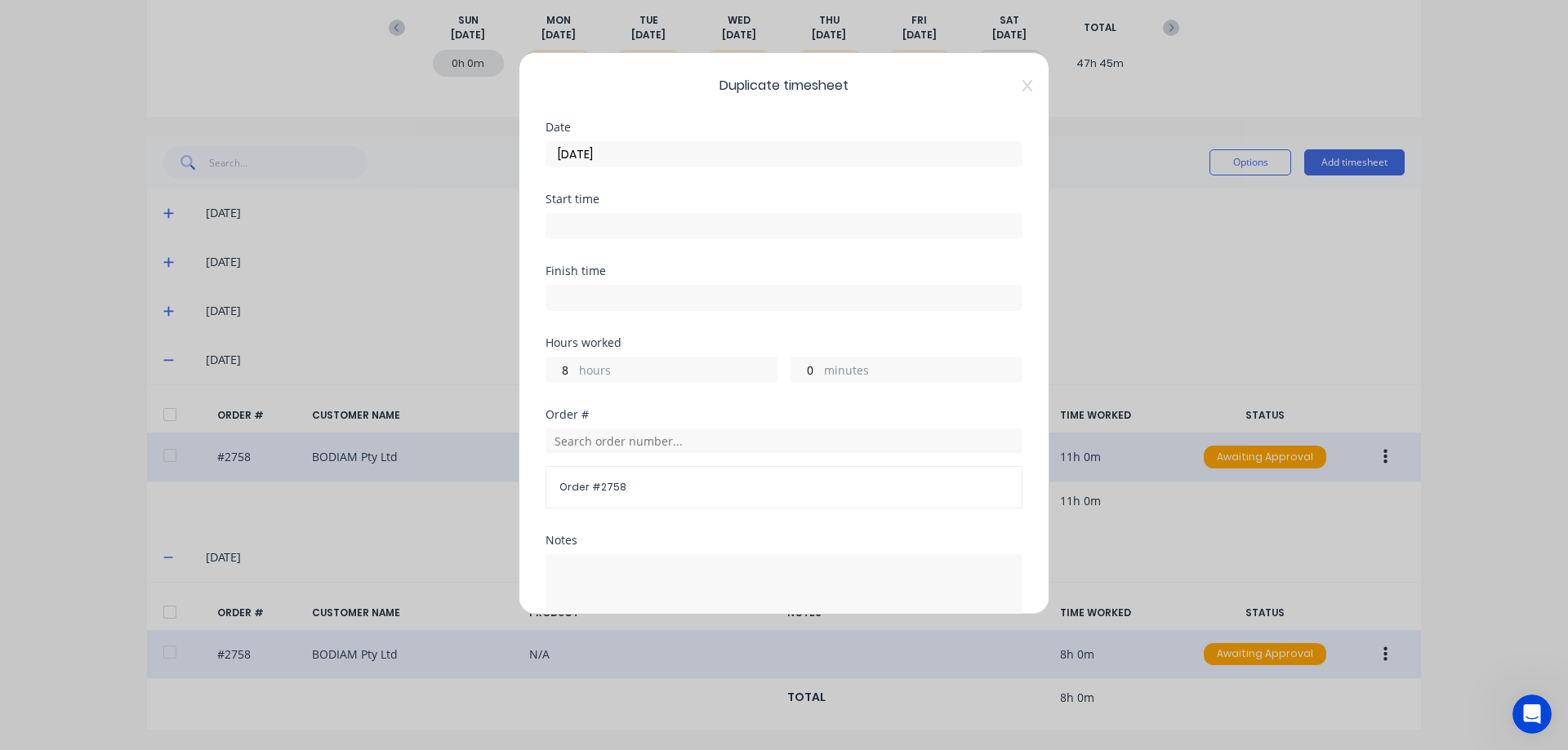
click at [627, 153] on input "[DATE]" at bounding box center [783, 154] width 475 height 24
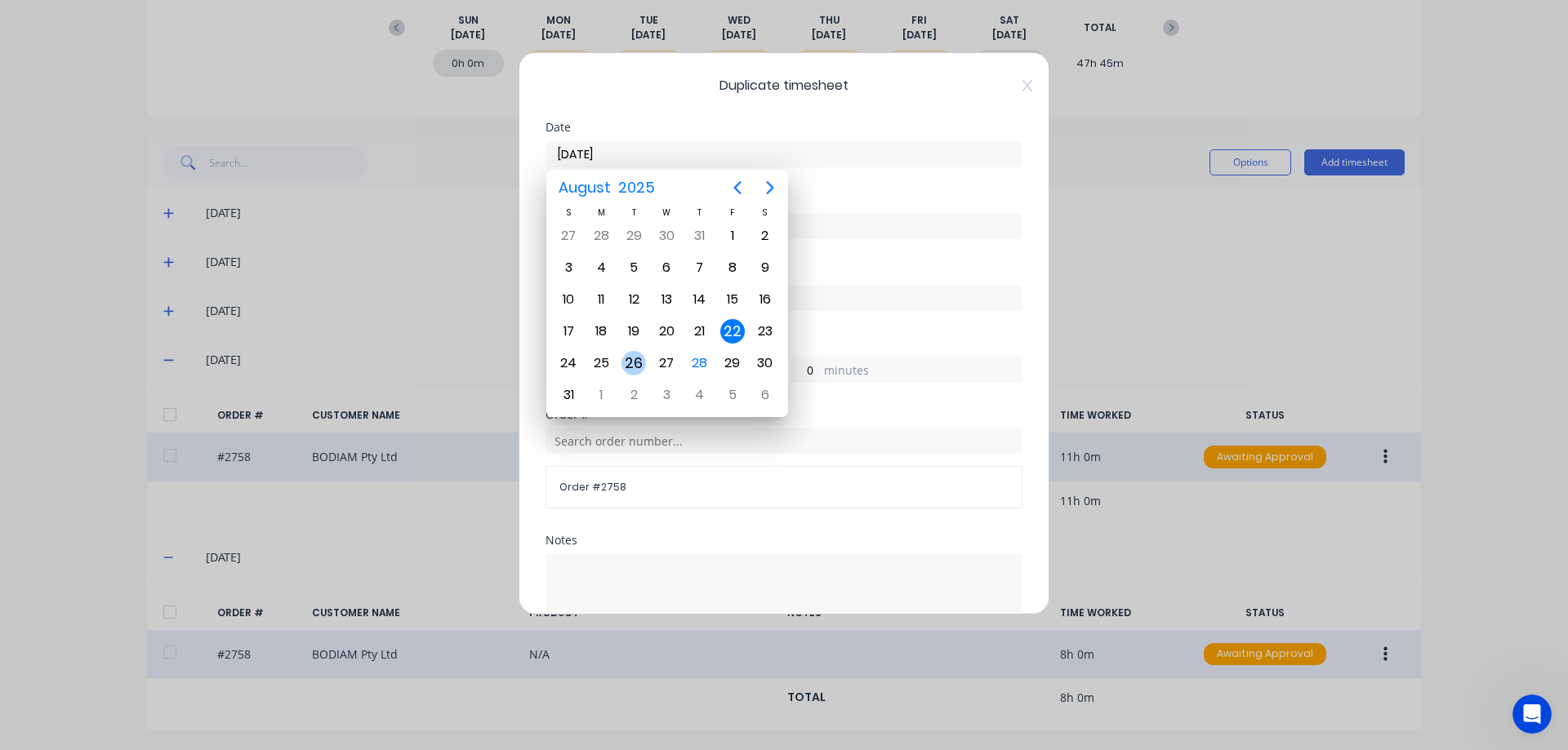
click at [633, 364] on div "26" at bounding box center [633, 363] width 24 height 24
type input "[DATE]"
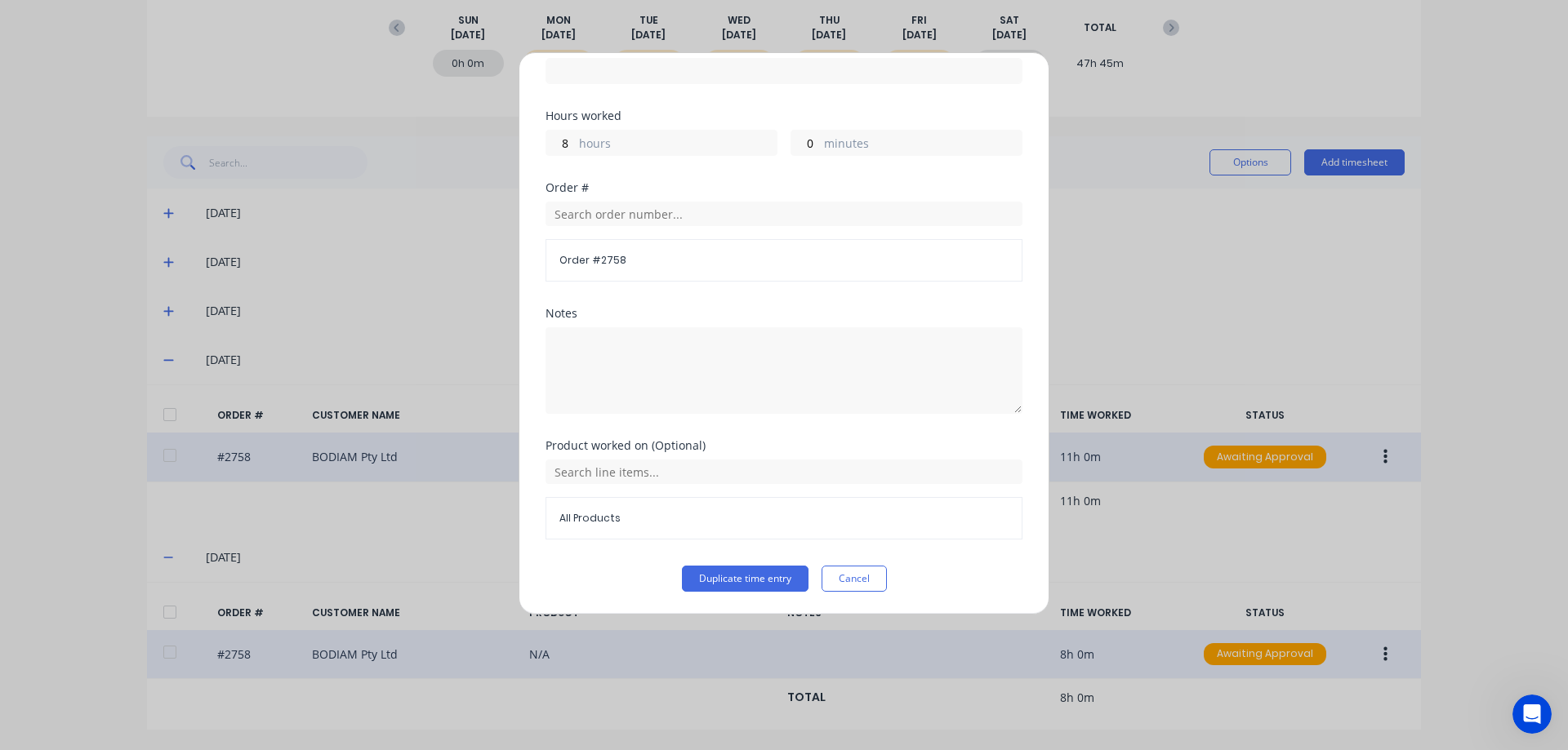
scroll to position [228, 0]
click at [743, 578] on button "Duplicate time entry" at bounding box center [745, 578] width 127 height 26
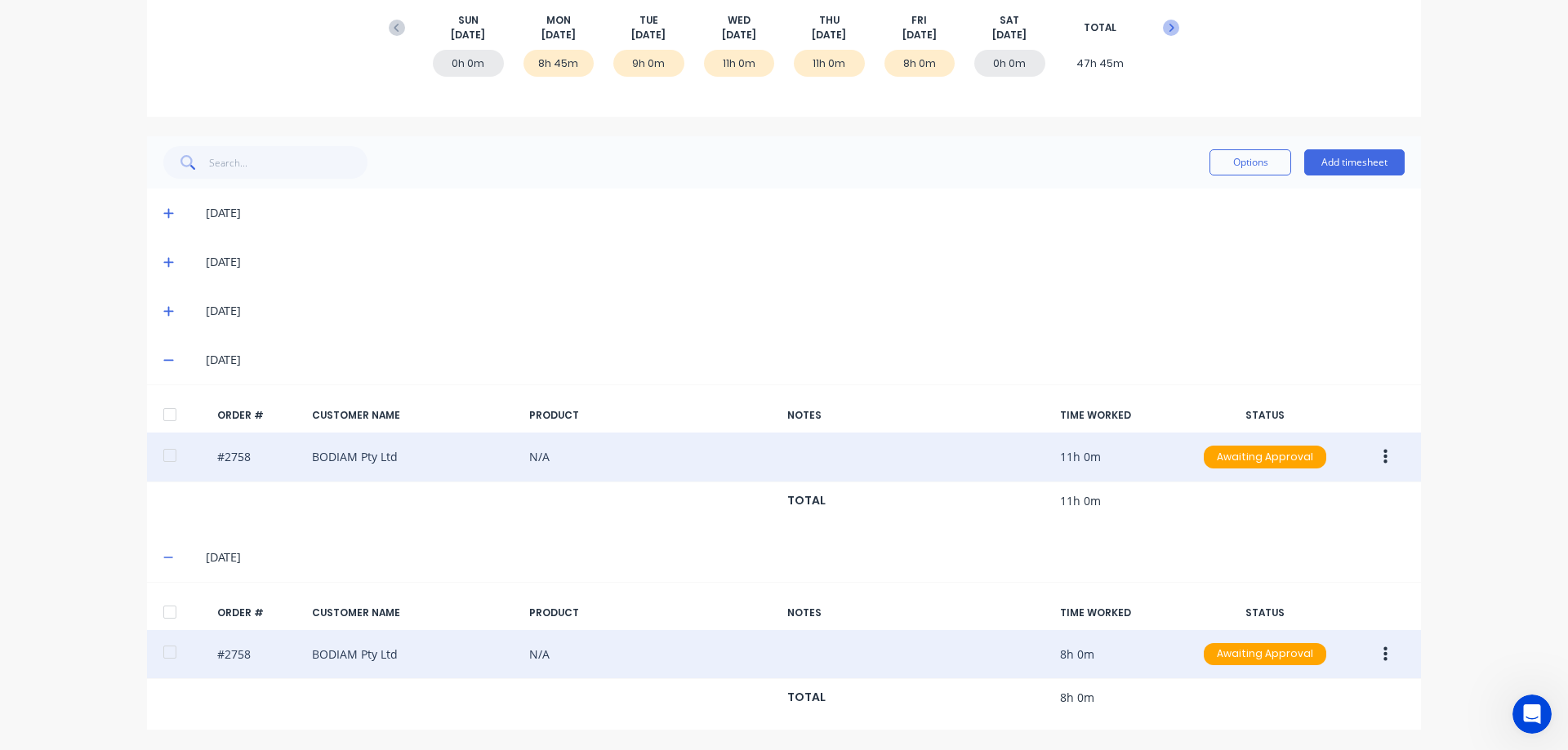
click at [1163, 30] on icon at bounding box center [1170, 28] width 16 height 16
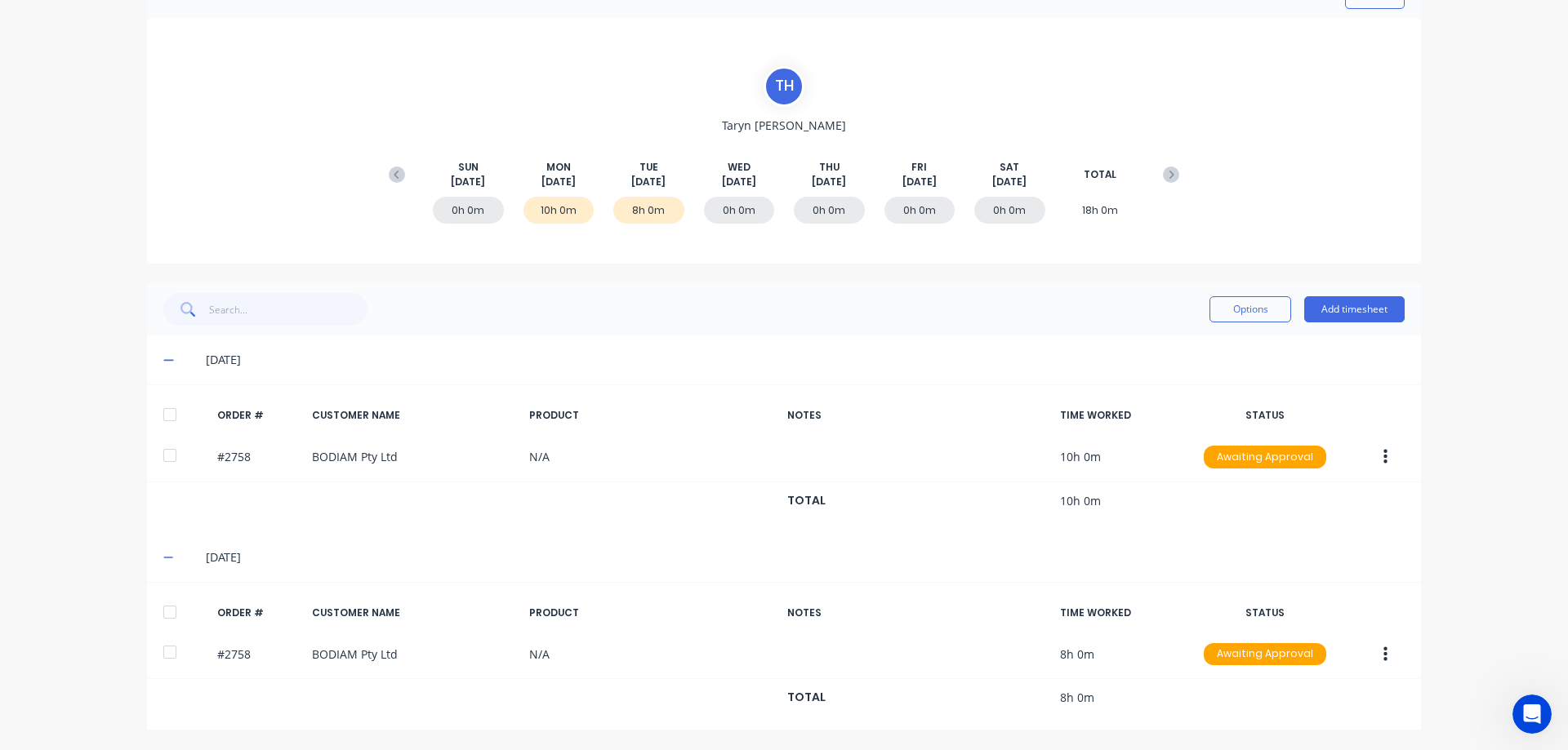
scroll to position [97, 0]
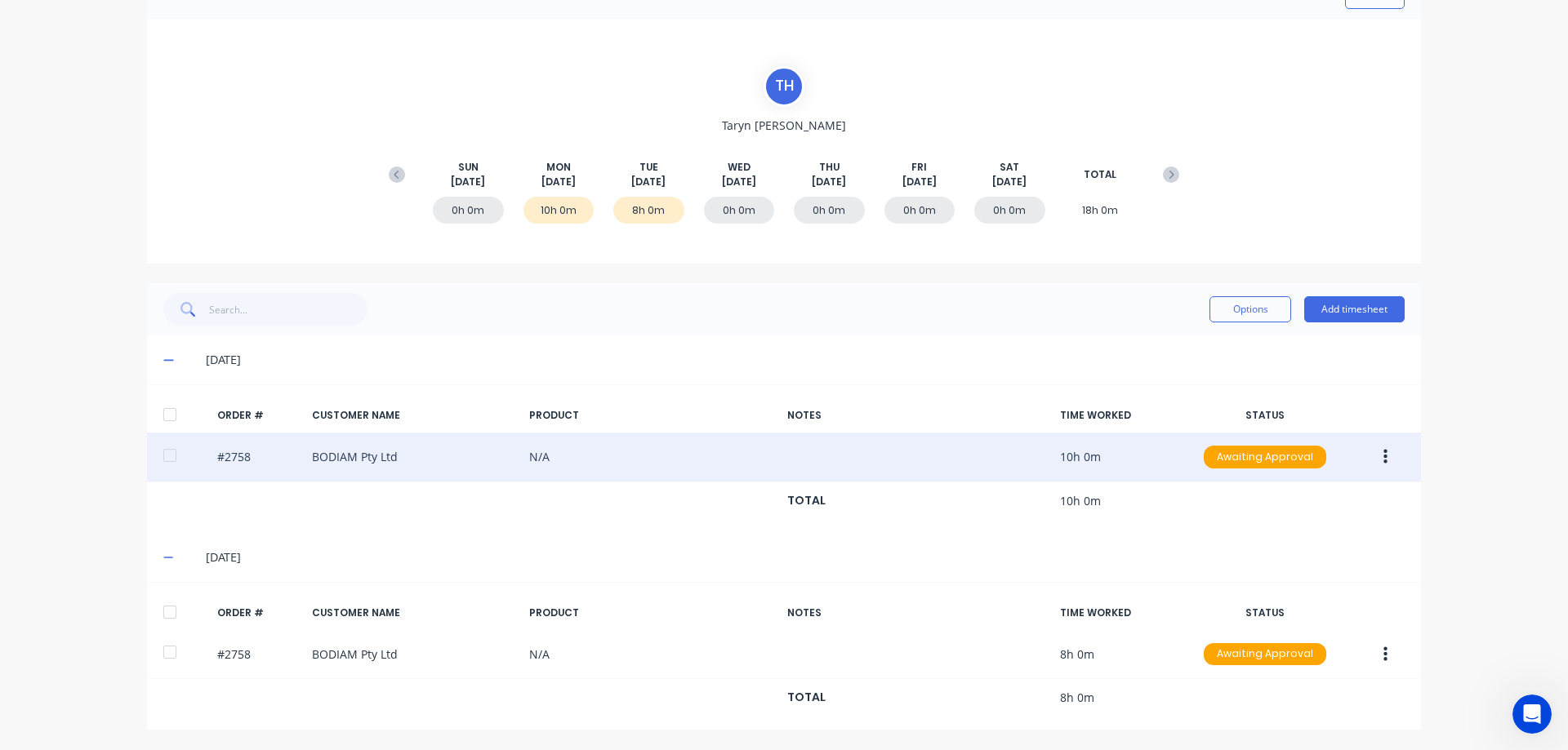
click at [1383, 454] on icon "button" at bounding box center [1385, 457] width 4 height 18
click at [1303, 597] on div "Duplicate" at bounding box center [1327, 597] width 126 height 23
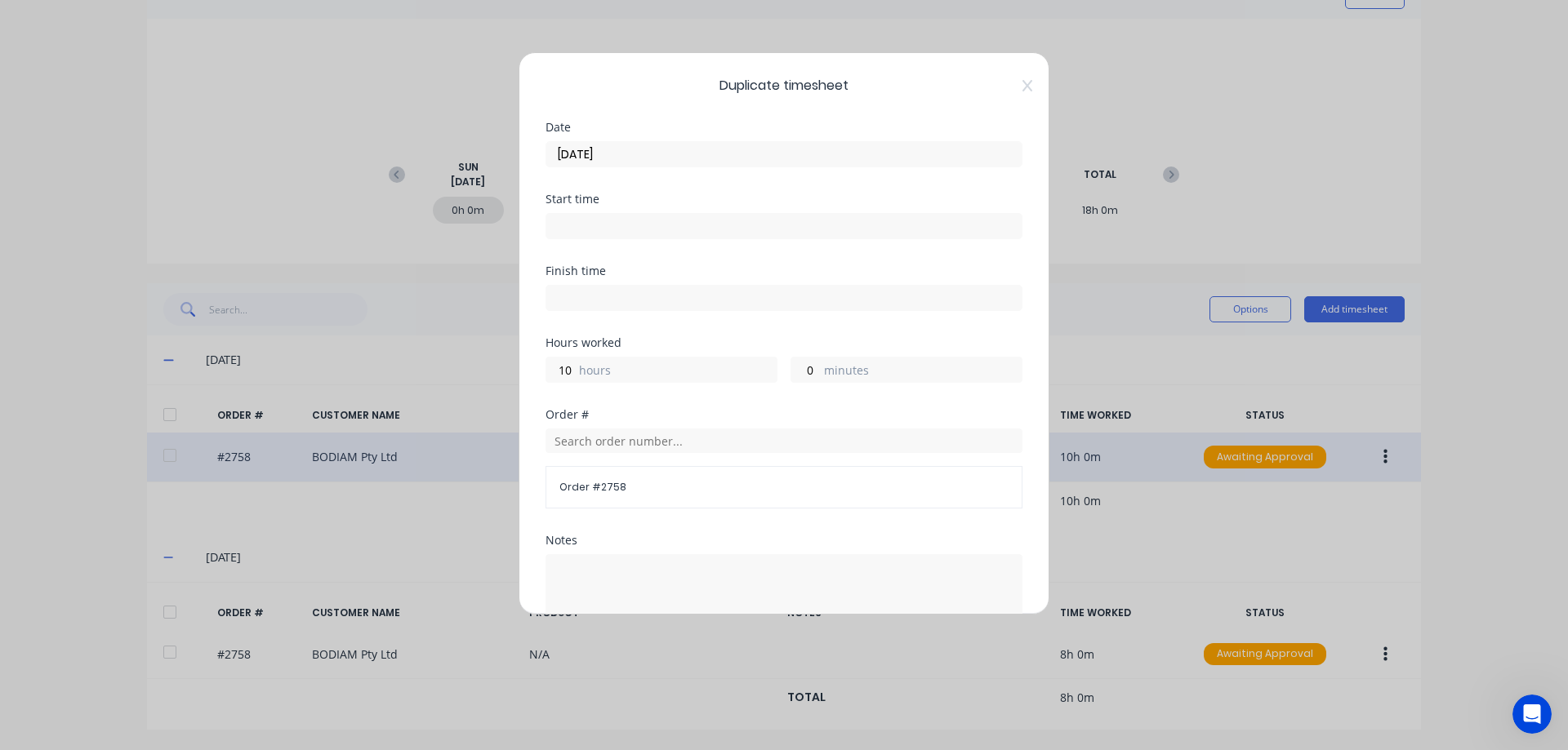
click at [682, 164] on input "[DATE]" at bounding box center [783, 154] width 475 height 24
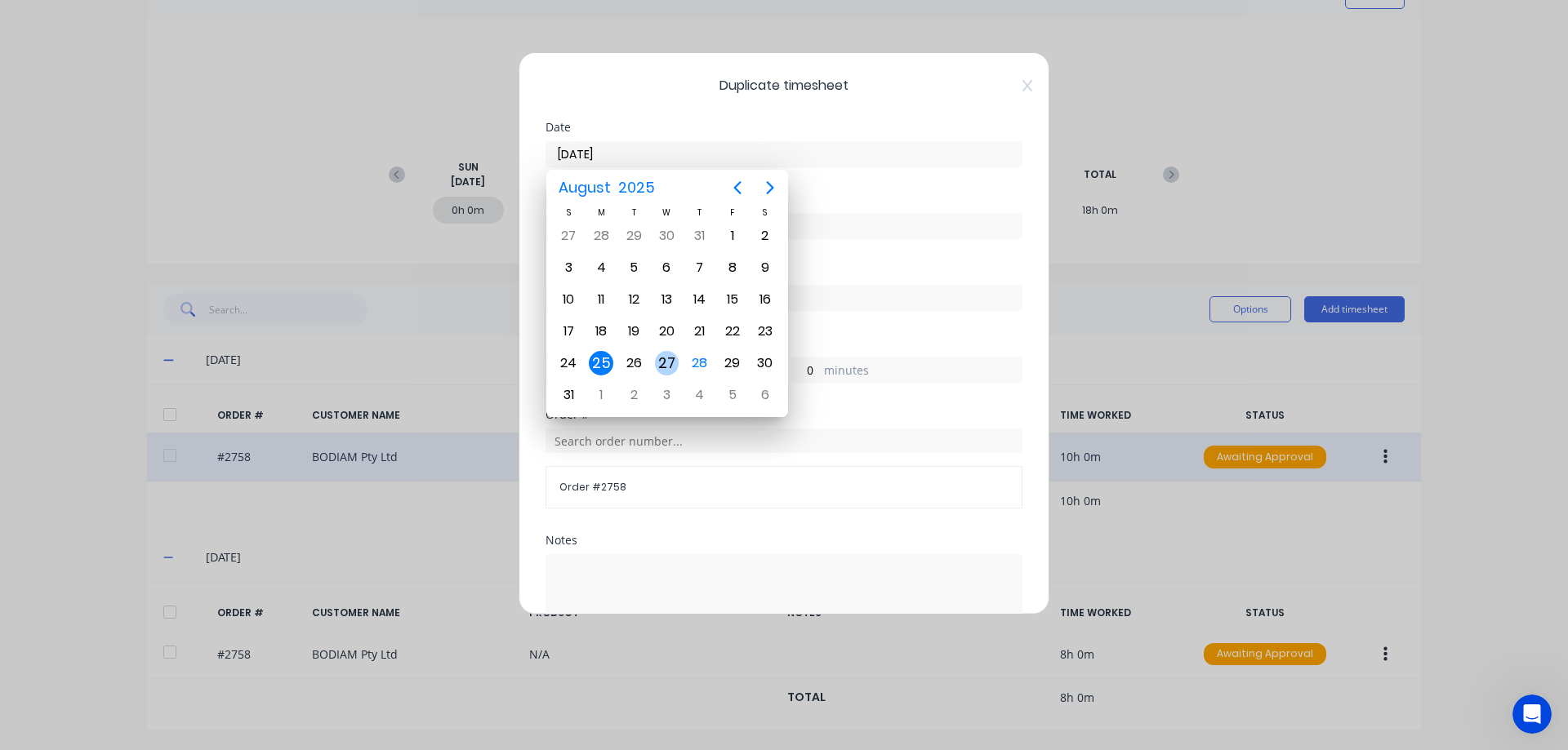
click at [667, 361] on div "27" at bounding box center [667, 363] width 24 height 24
type input "[DATE]"
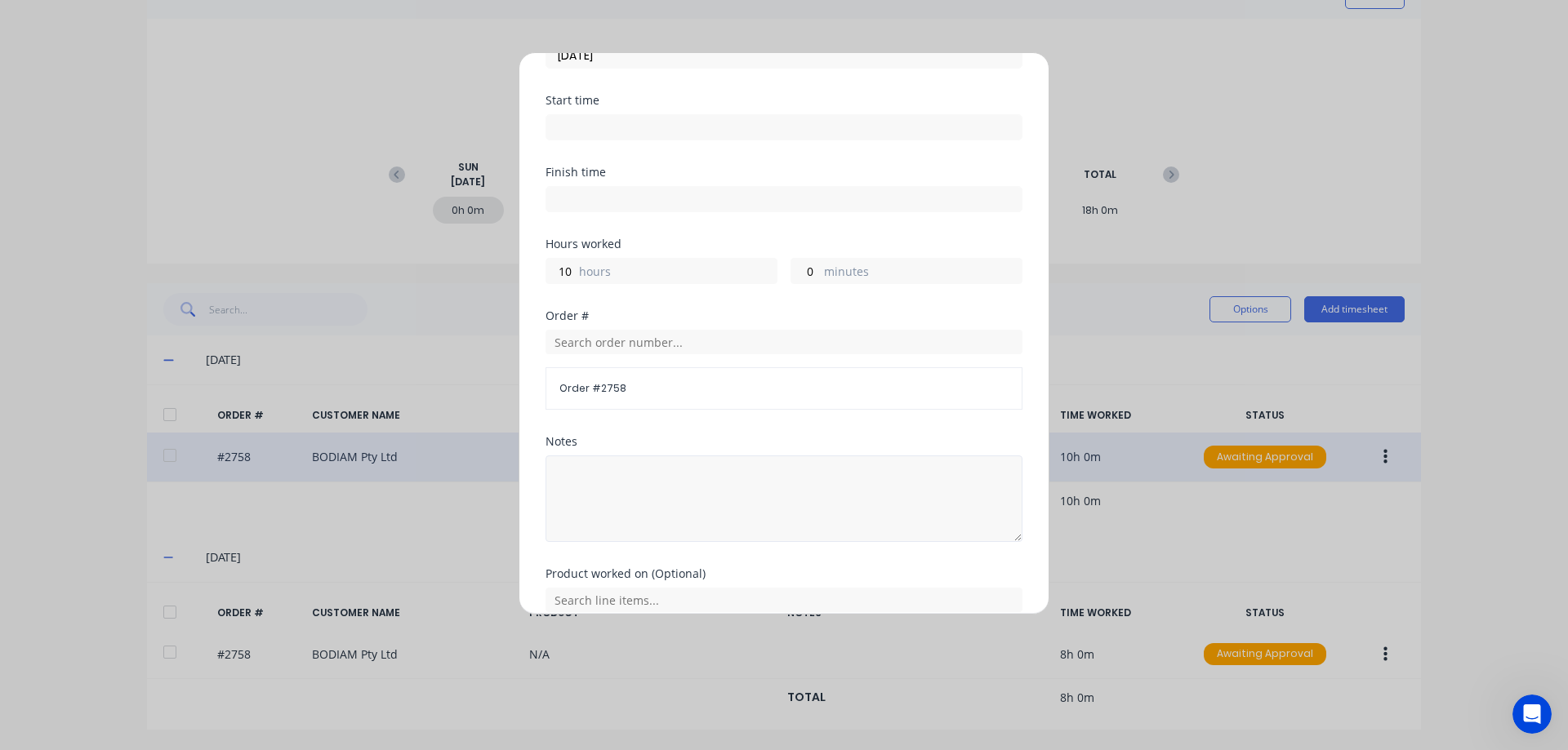
scroll to position [228, 0]
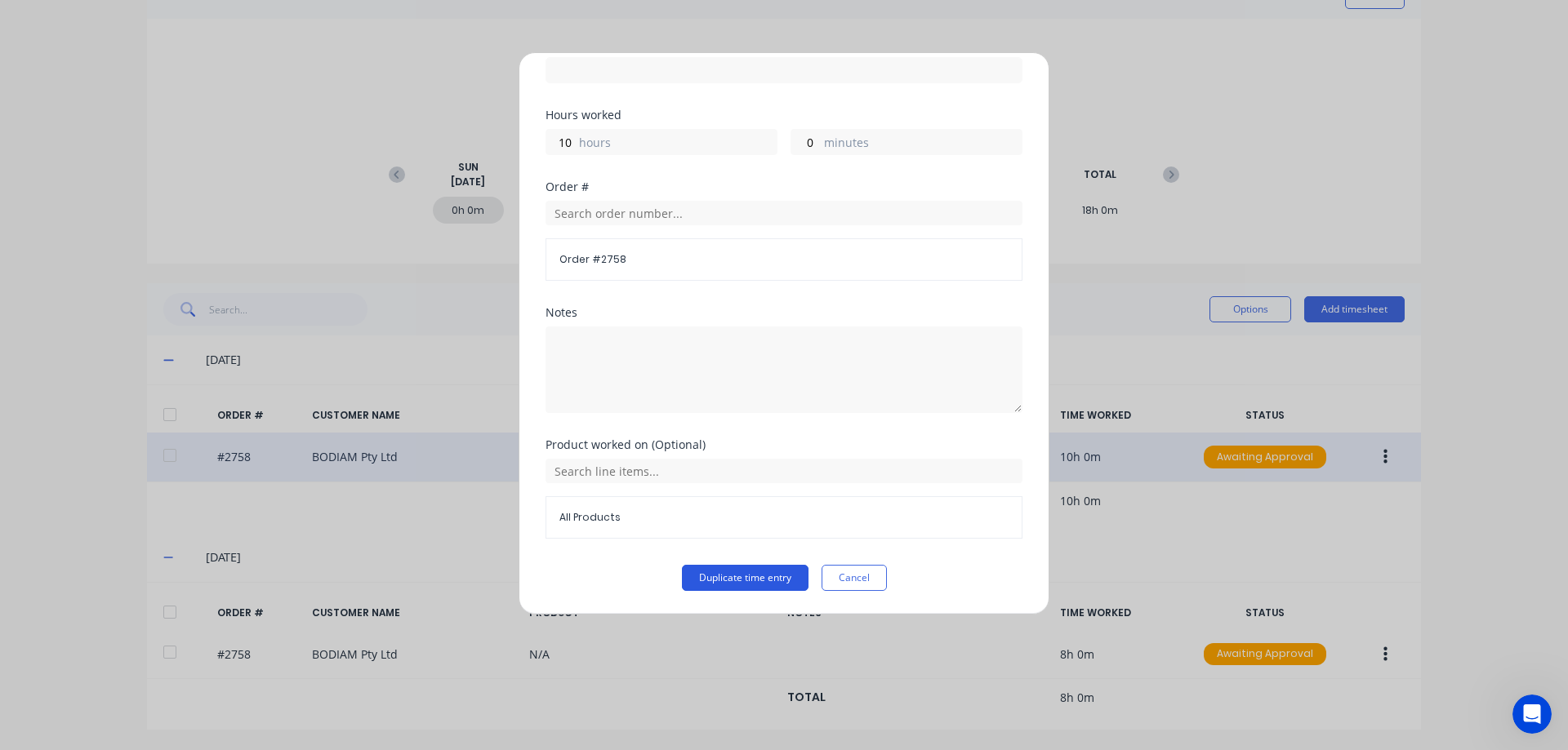
click at [731, 575] on button "Duplicate time entry" at bounding box center [745, 578] width 127 height 26
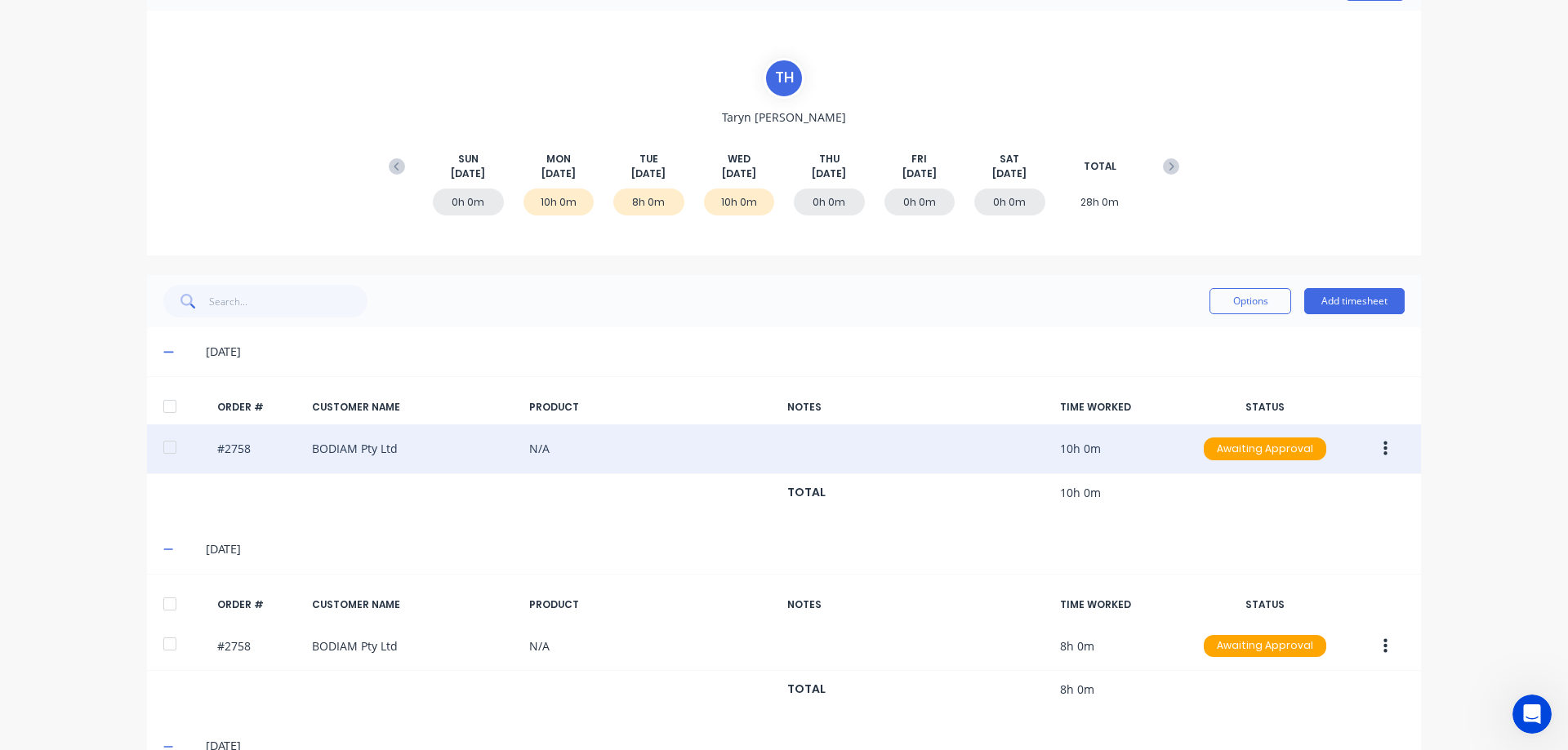
scroll to position [0, 0]
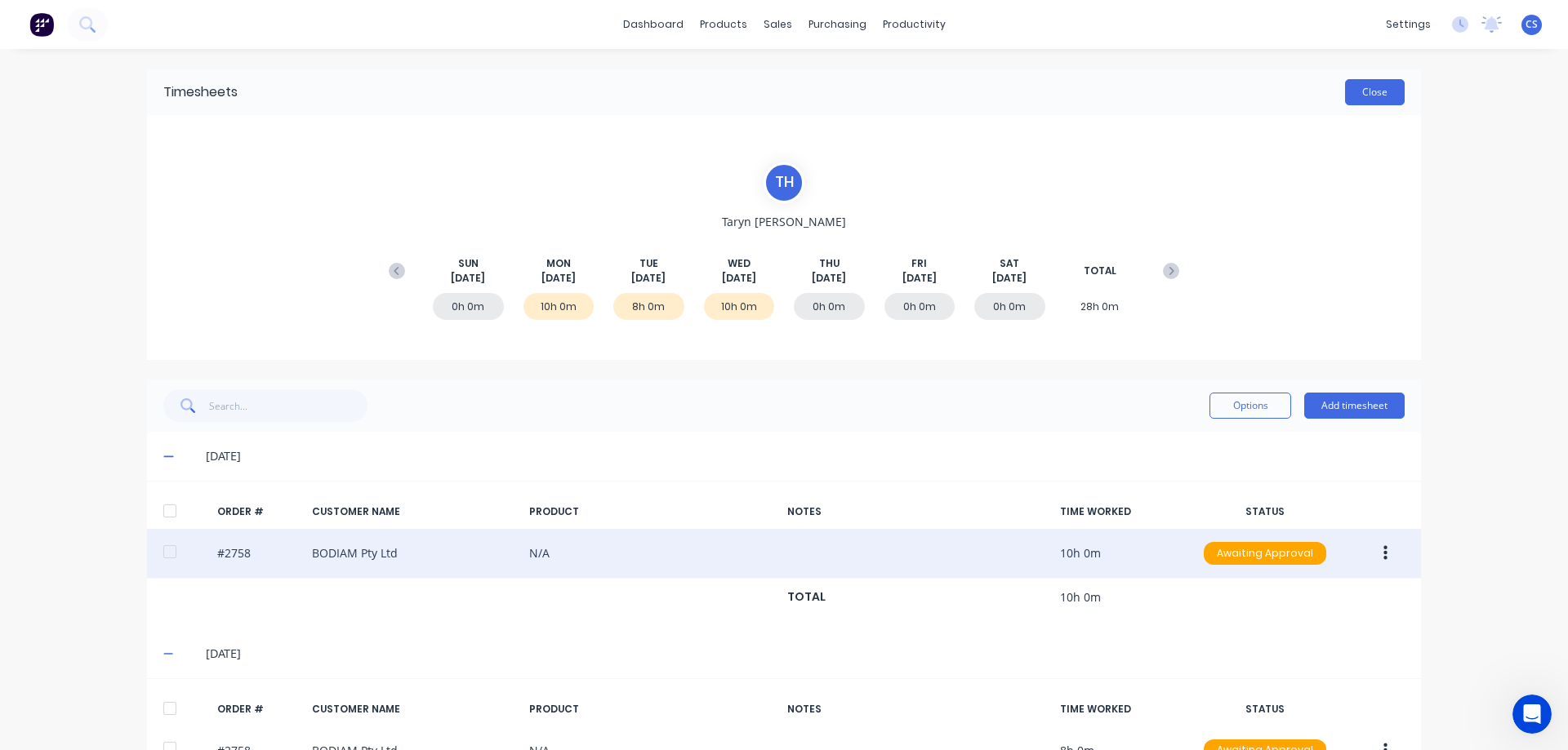
click at [1386, 101] on button "Close" at bounding box center [1374, 92] width 60 height 26
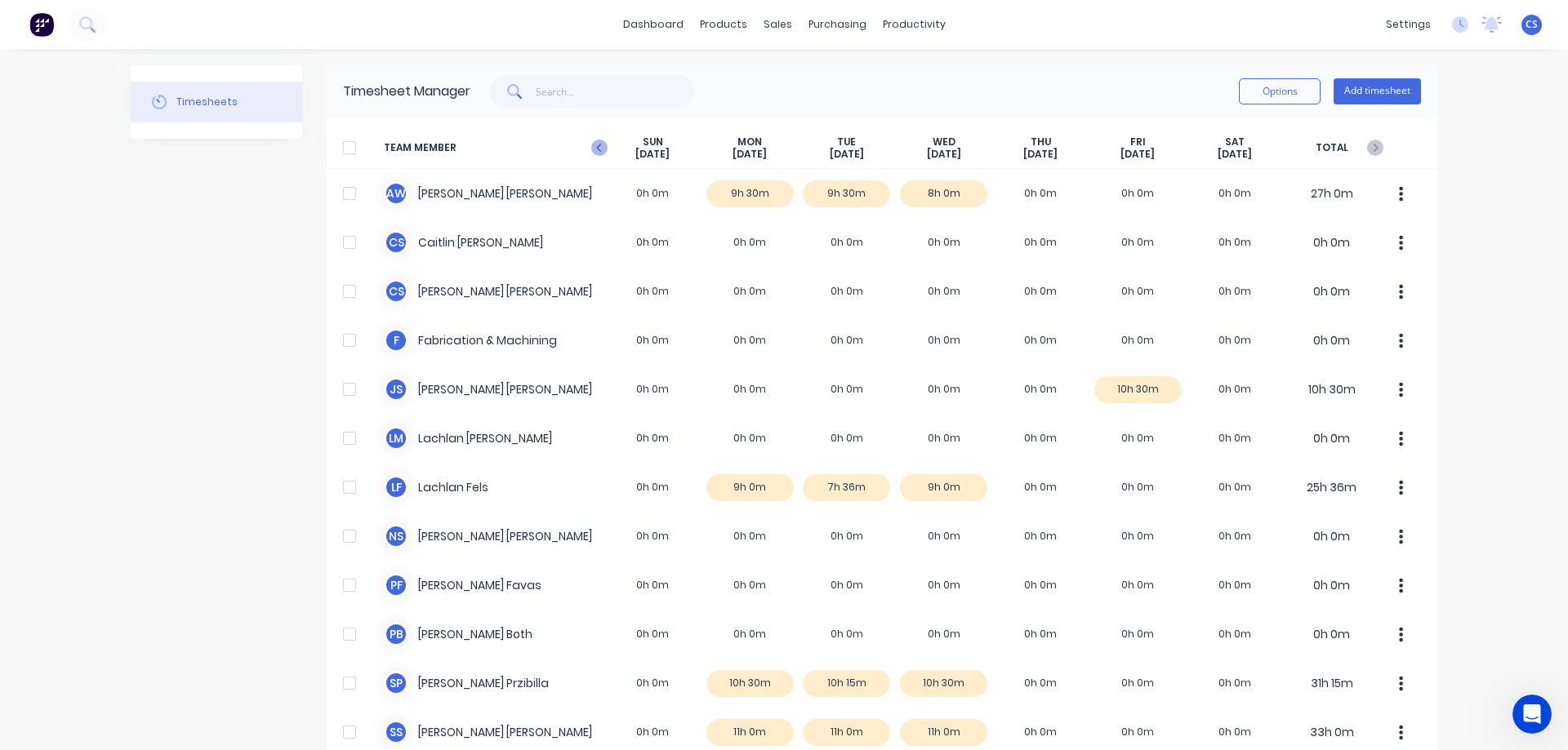
click at [592, 146] on icon "button" at bounding box center [599, 147] width 16 height 16
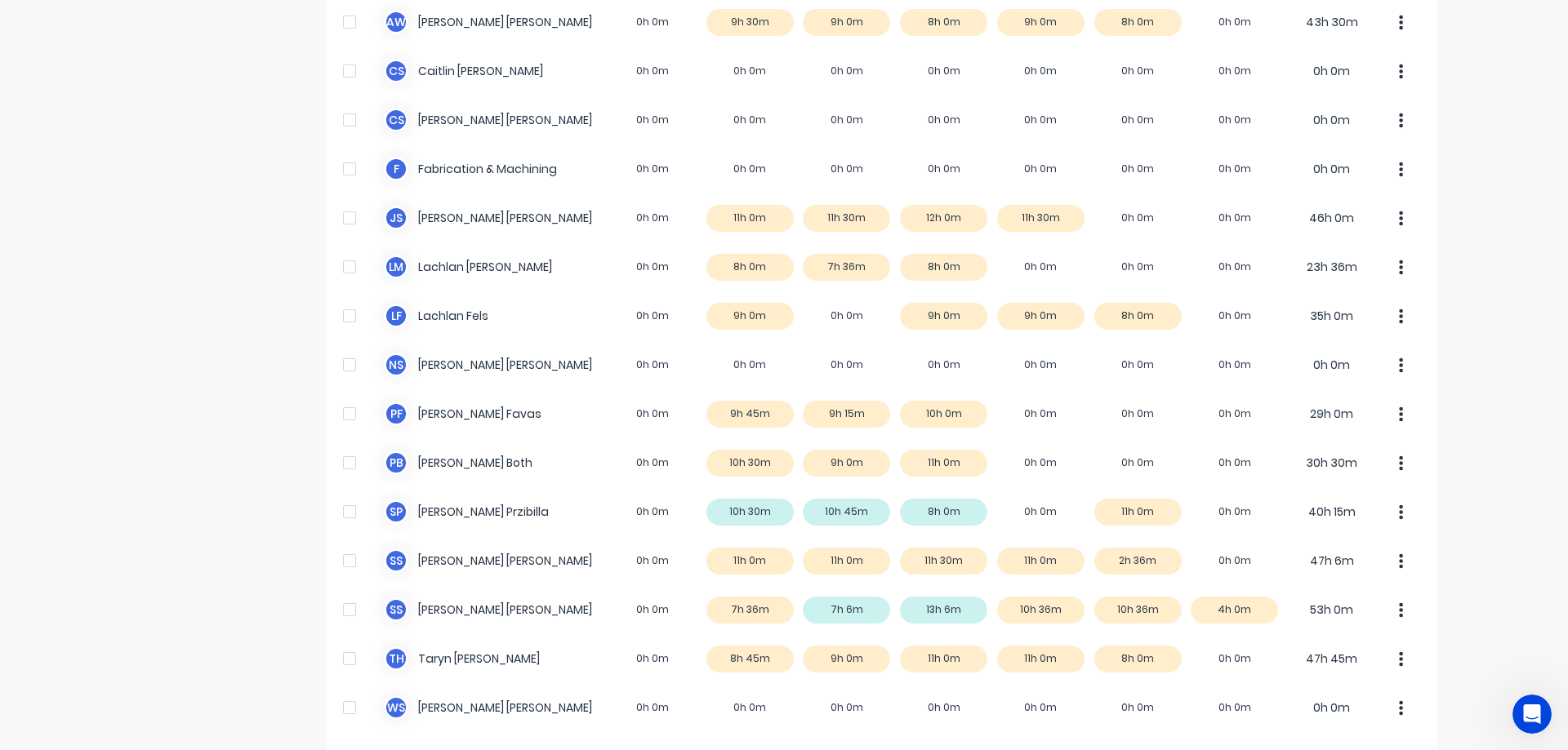
scroll to position [228, 0]
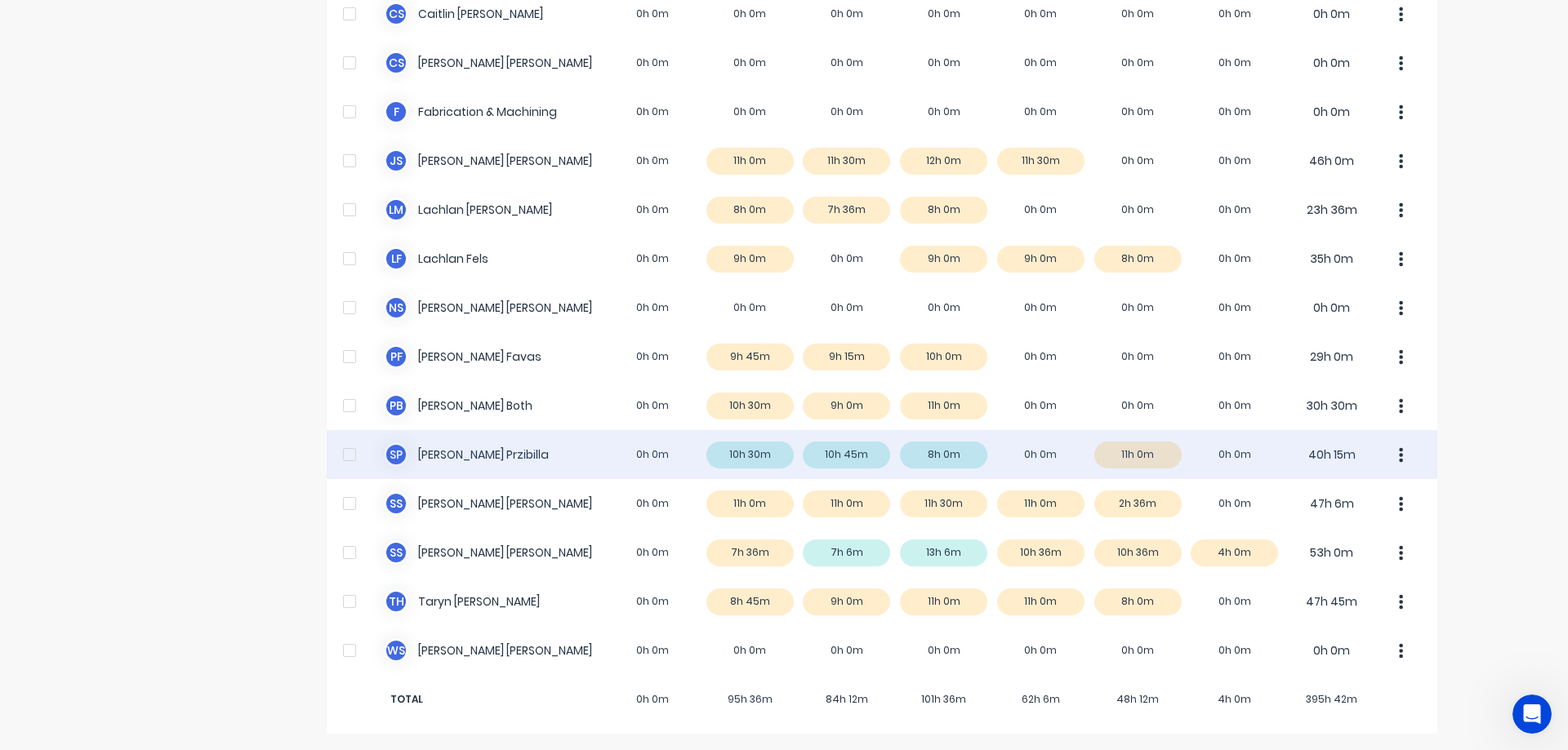
click at [1159, 454] on div "[PERSON_NAME] 0h 0m 10h 30m 10h 45m 8h 0m 0h 0m 11h 0m 0h 0m 40h 15m" at bounding box center [882, 454] width 1111 height 49
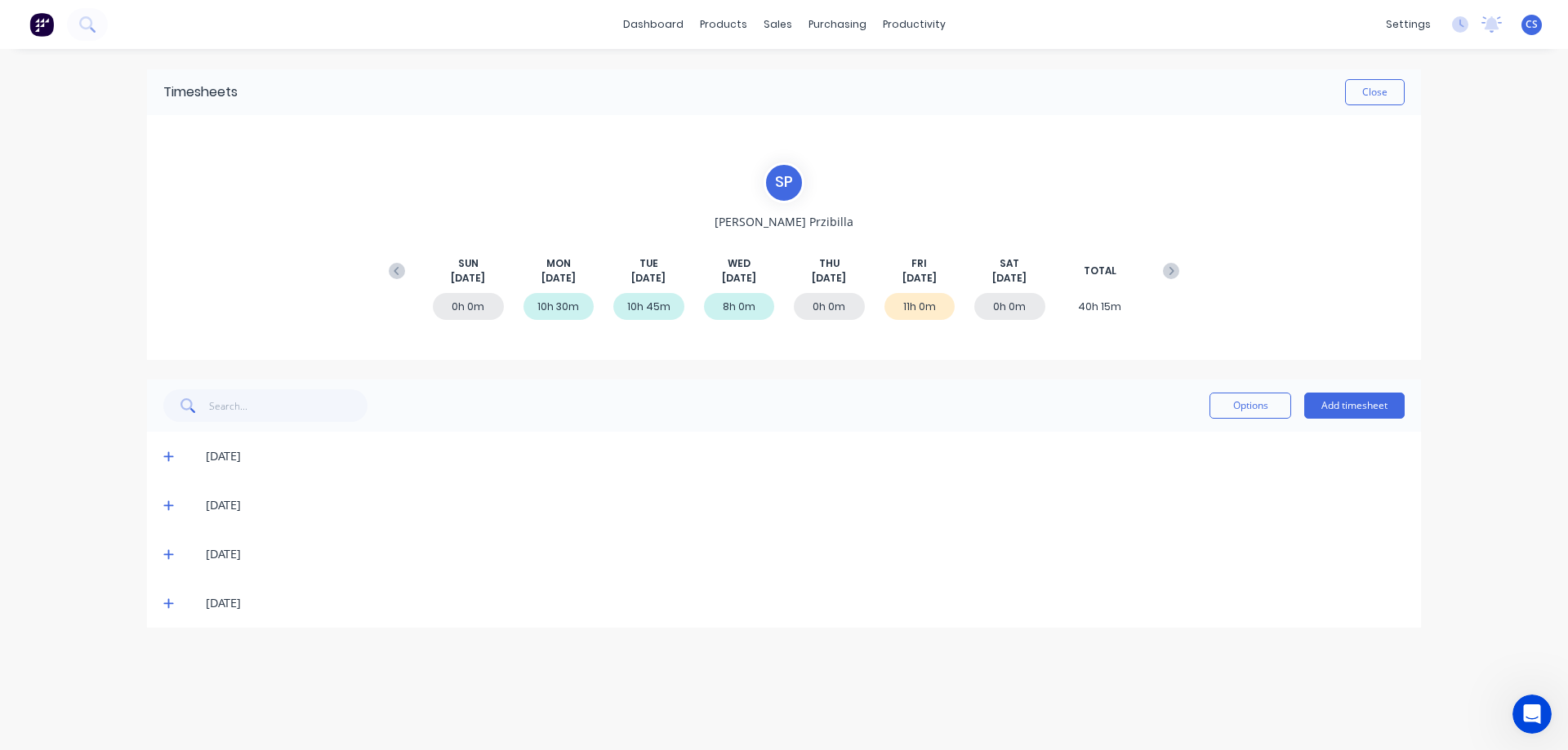
click at [167, 609] on icon at bounding box center [168, 603] width 10 height 11
click at [83, 22] on icon at bounding box center [87, 24] width 16 height 16
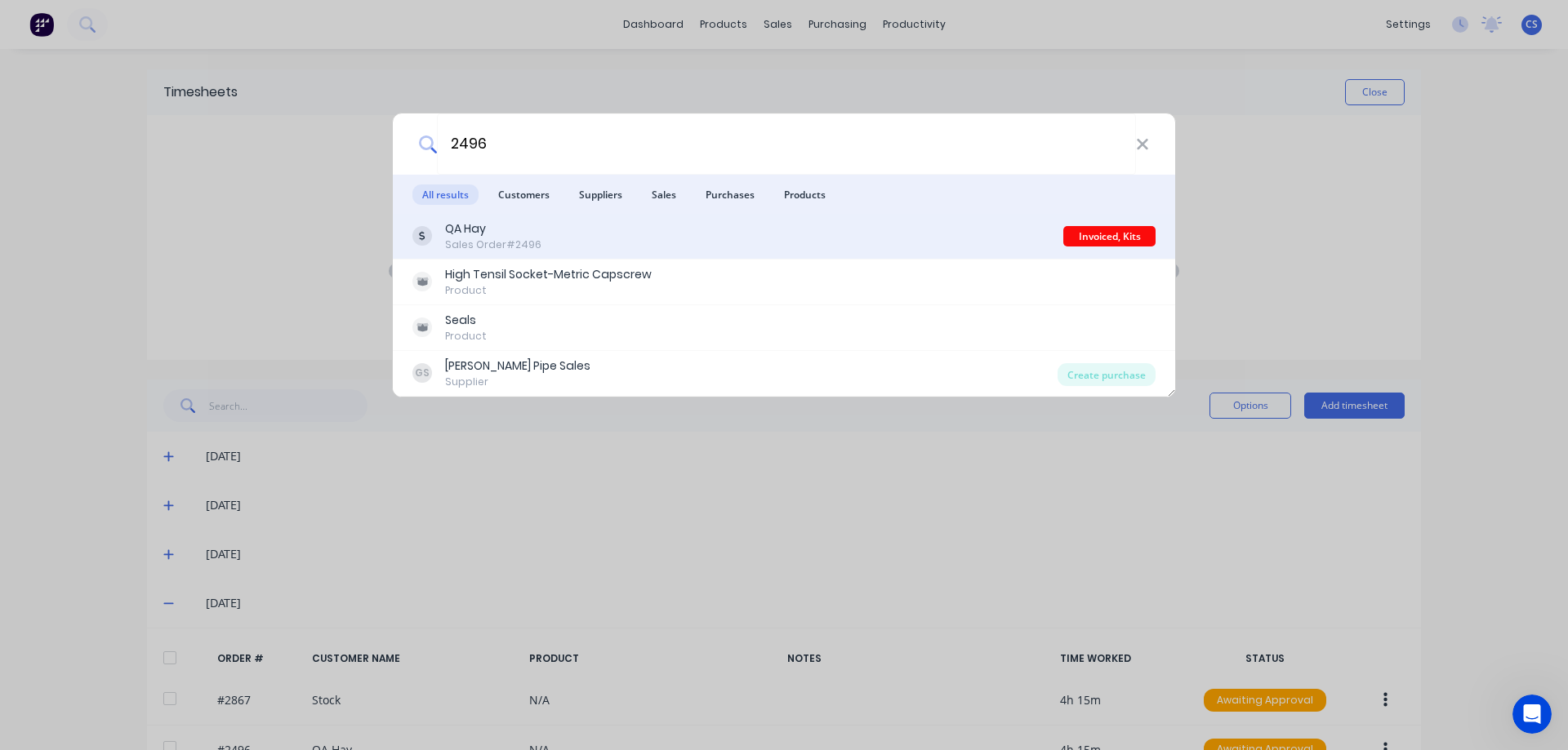
type input "2496"
click at [798, 229] on div "QA Hay Sales Order #2496" at bounding box center [737, 236] width 651 height 32
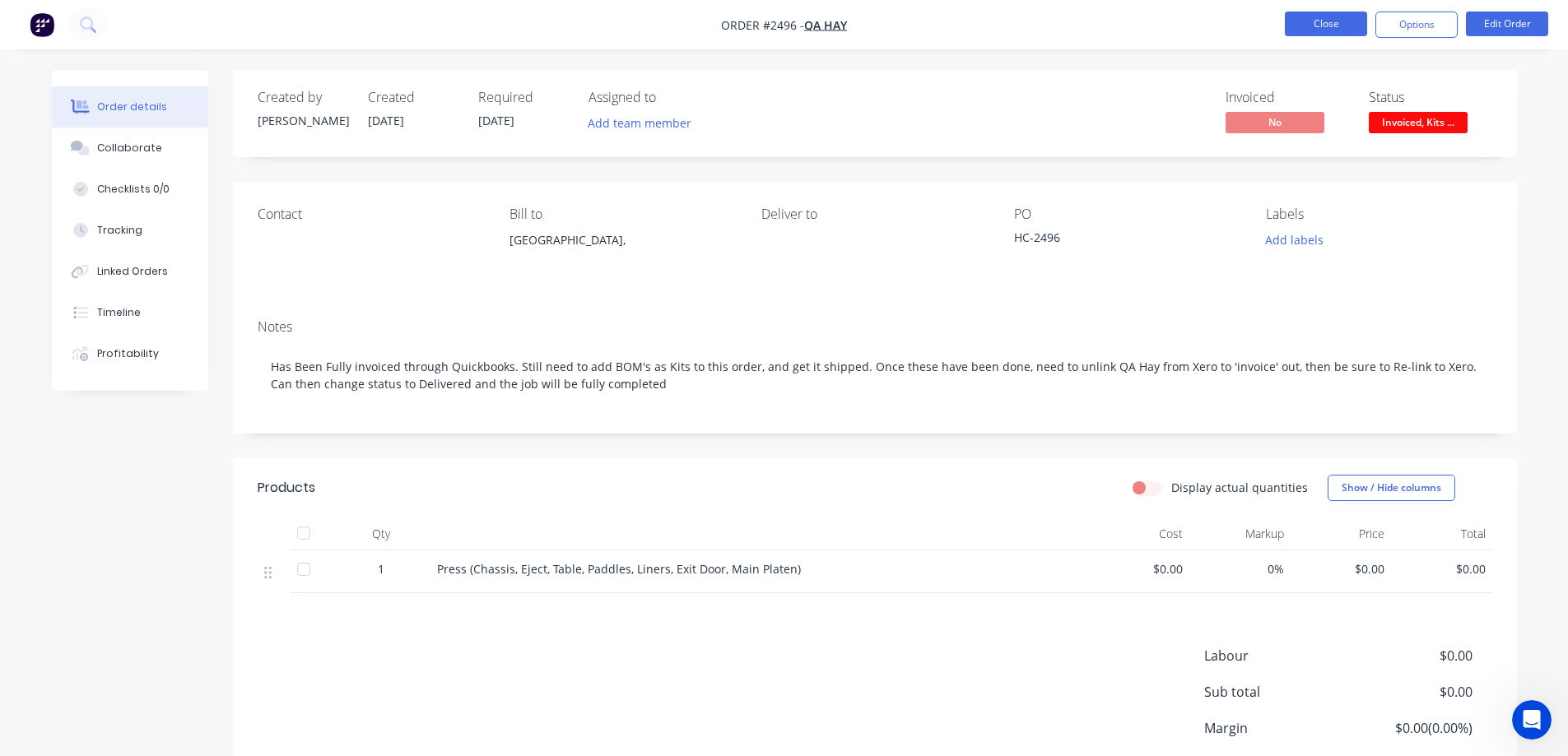
click at [1341, 25] on button "Close" at bounding box center [1325, 23] width 83 height 24
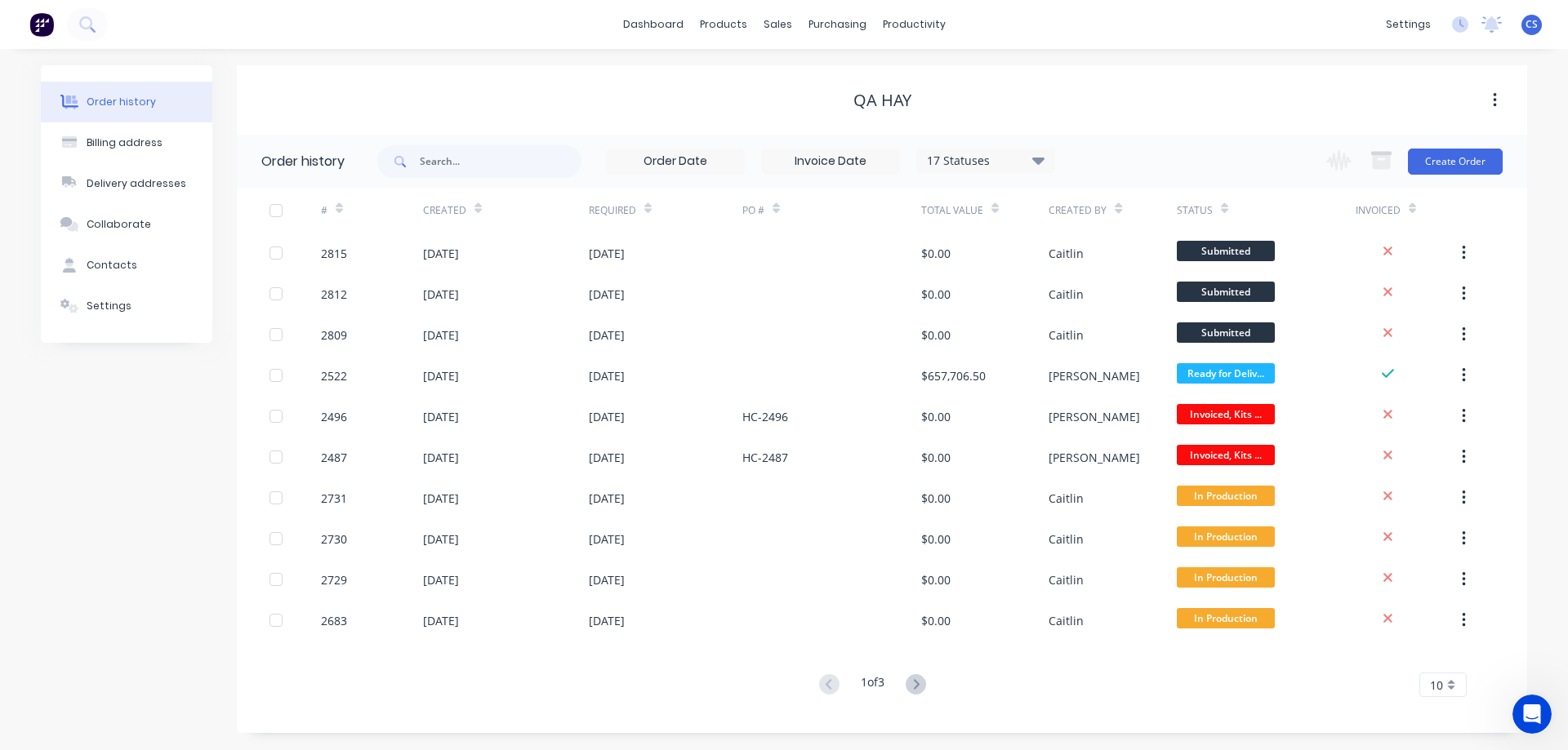
click at [1021, 163] on div "17 Statuses" at bounding box center [985, 160] width 137 height 18
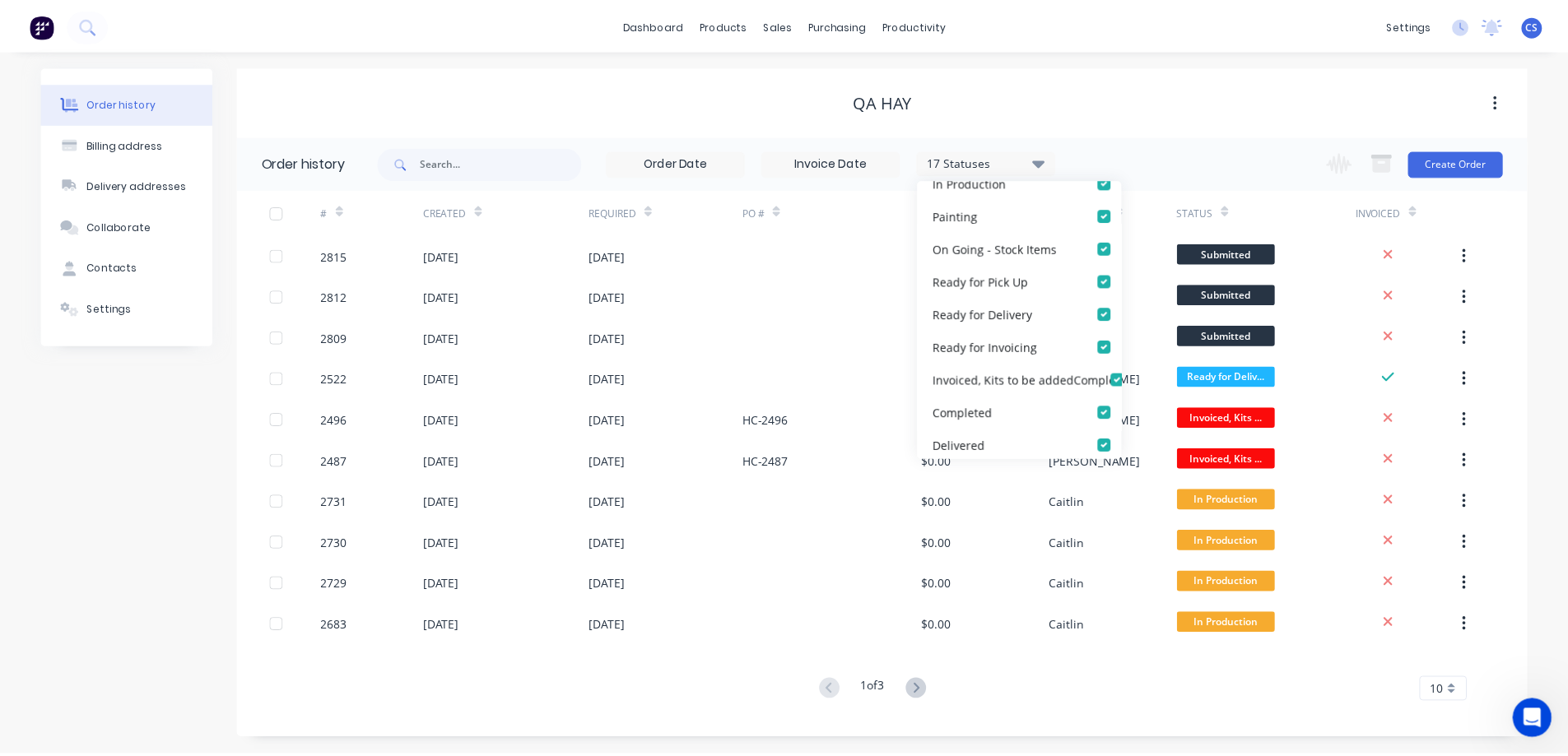
scroll to position [411, 0]
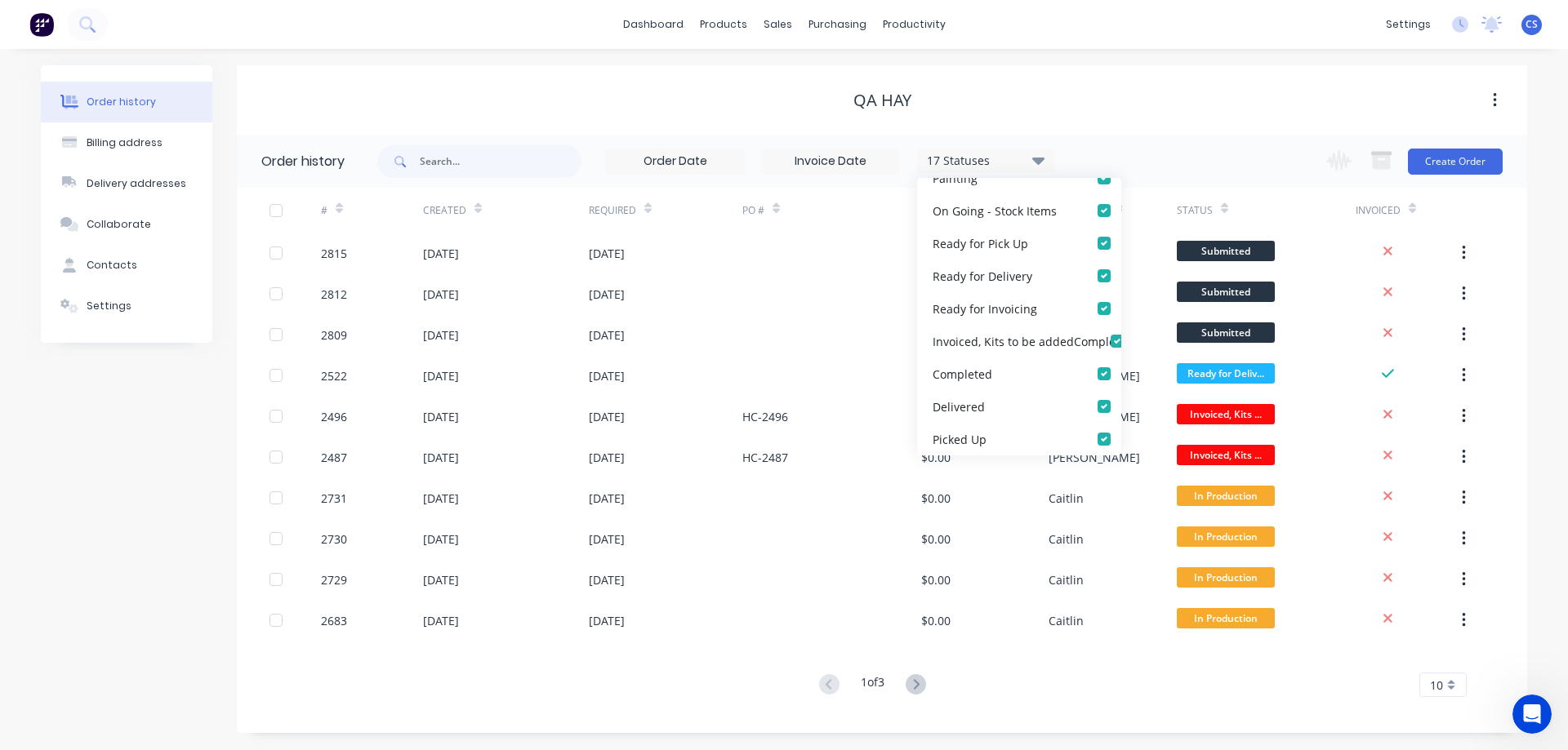
click at [1299, 99] on div "QA Hay" at bounding box center [882, 100] width 1290 height 20
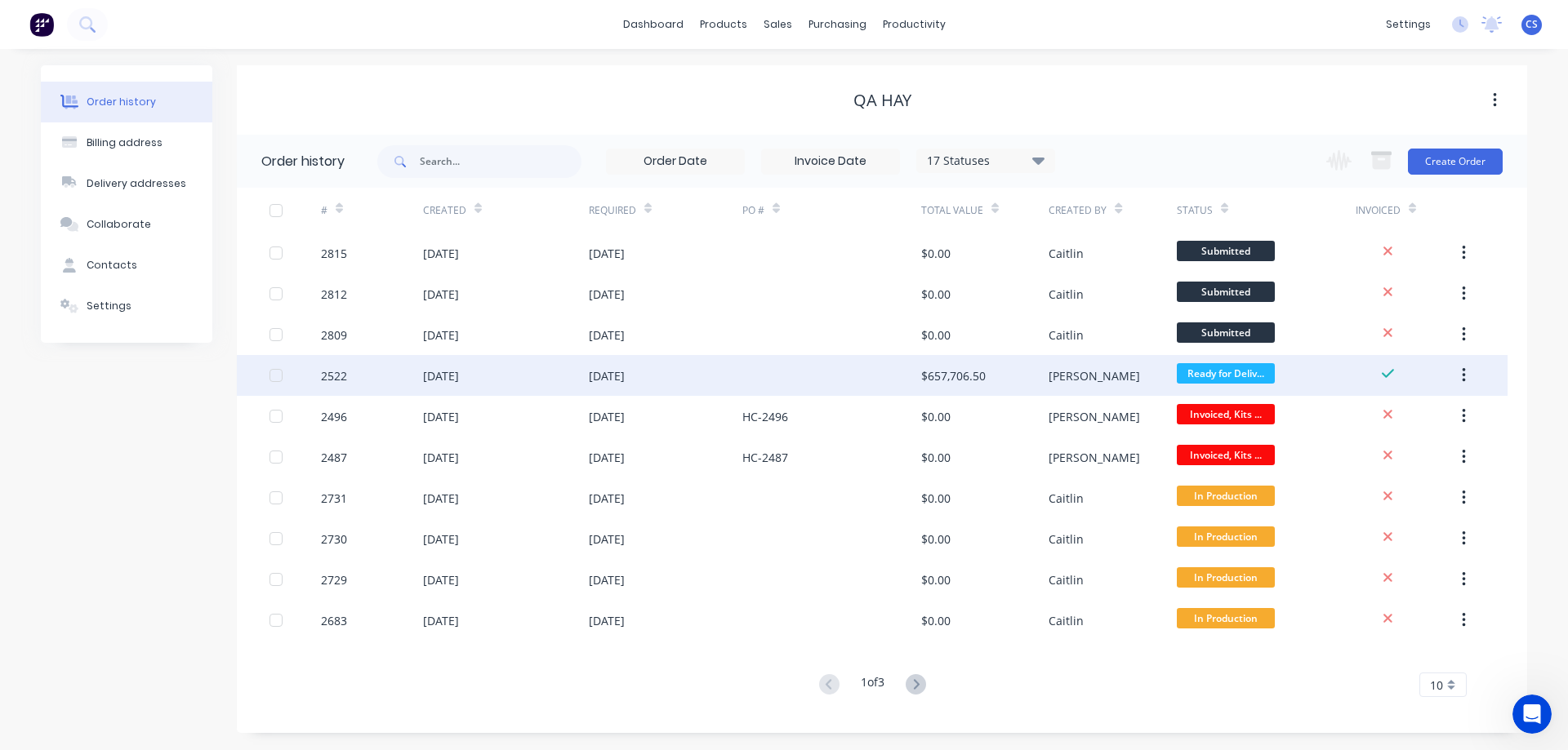
click at [566, 366] on div "[DATE]" at bounding box center [505, 375] width 166 height 41
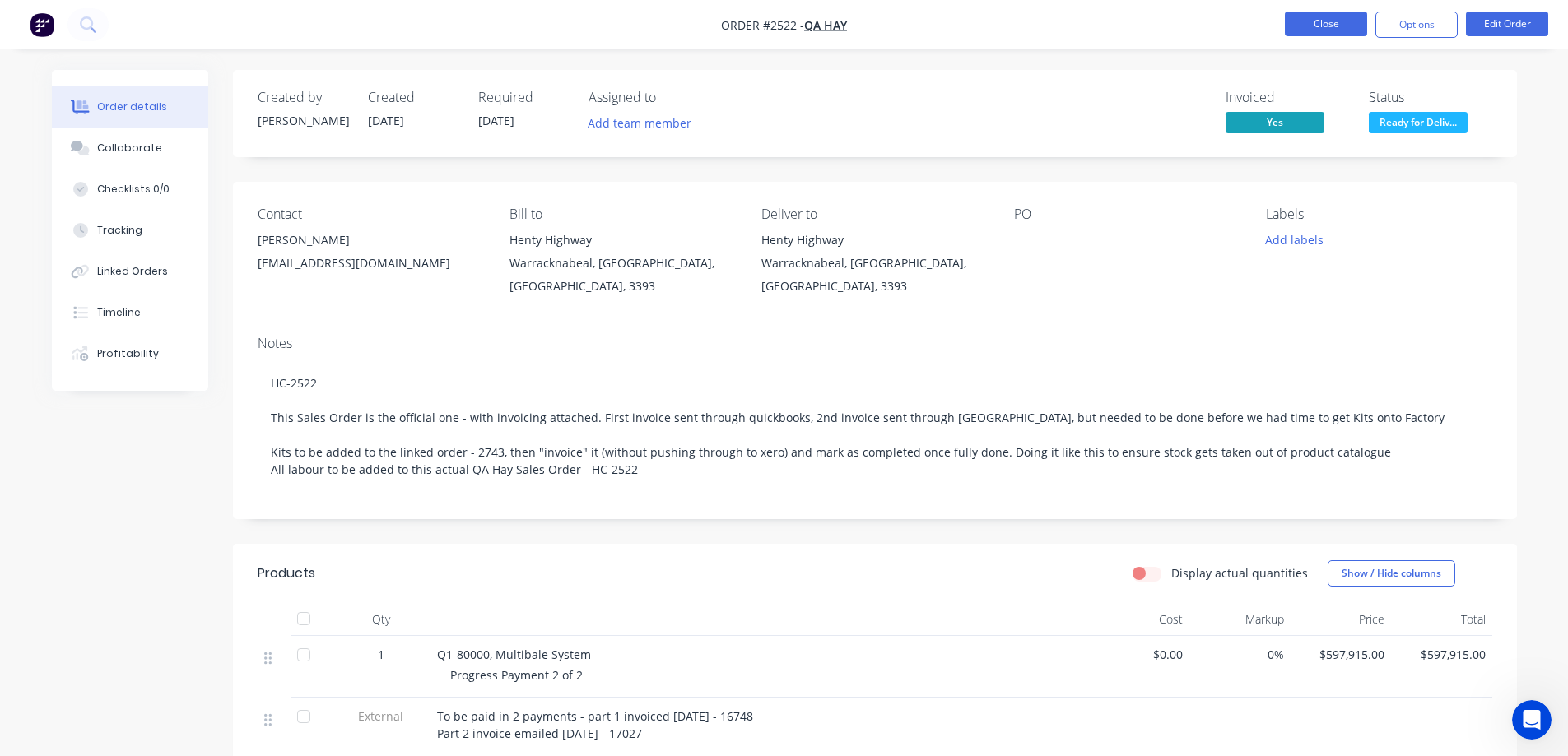
click at [1320, 29] on button "Close" at bounding box center [1325, 23] width 83 height 24
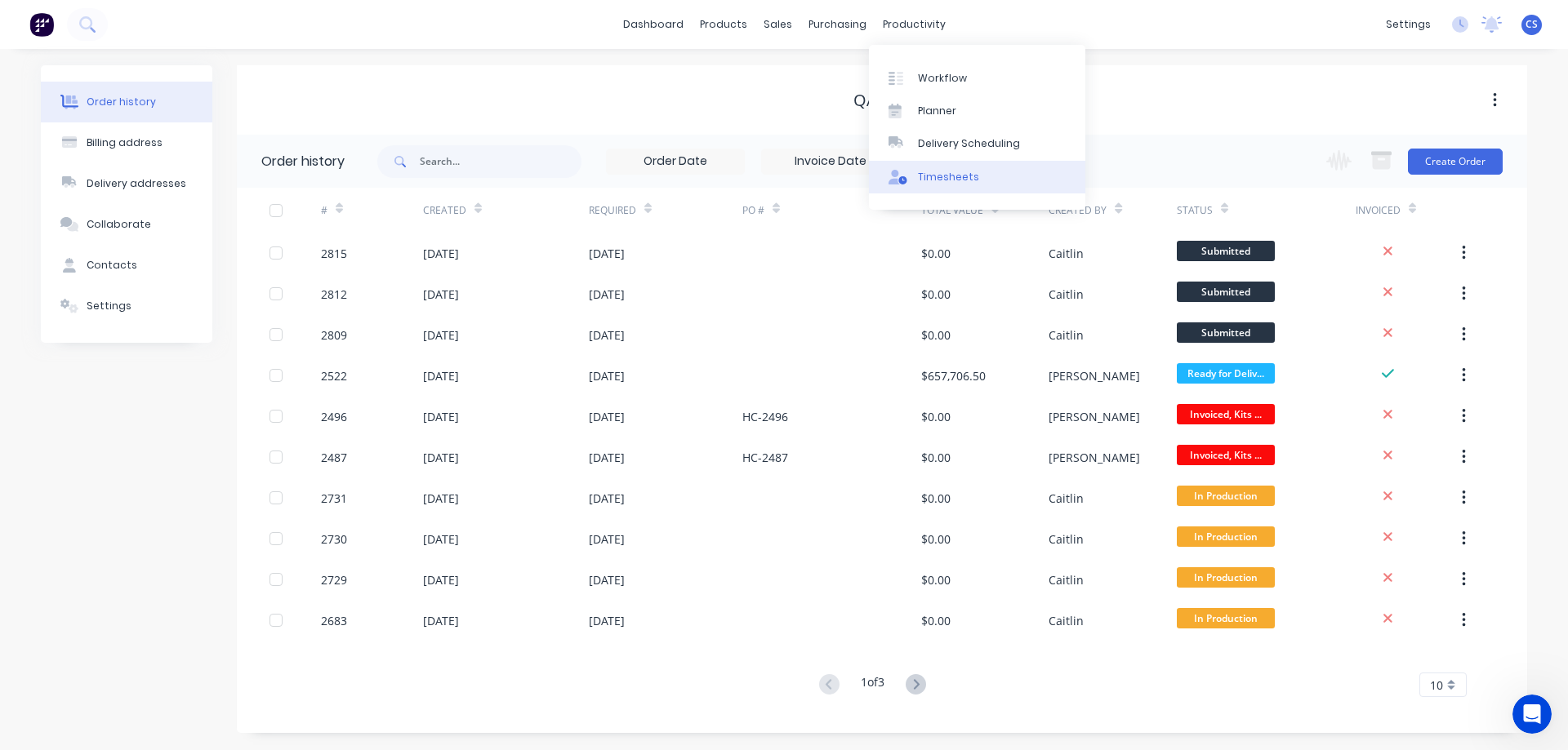
click at [929, 178] on div "Timesheets" at bounding box center [948, 177] width 61 height 15
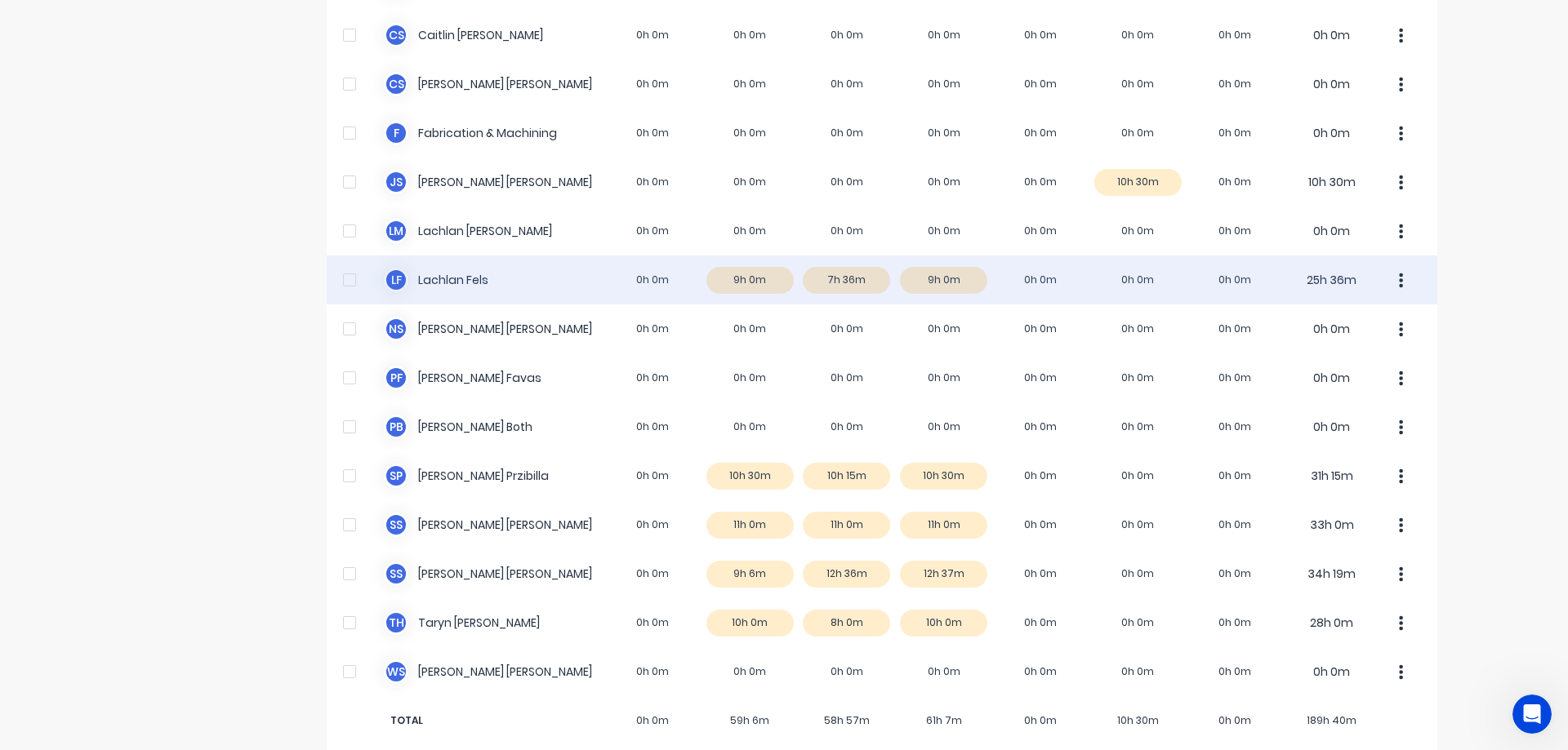
scroll to position [228, 0]
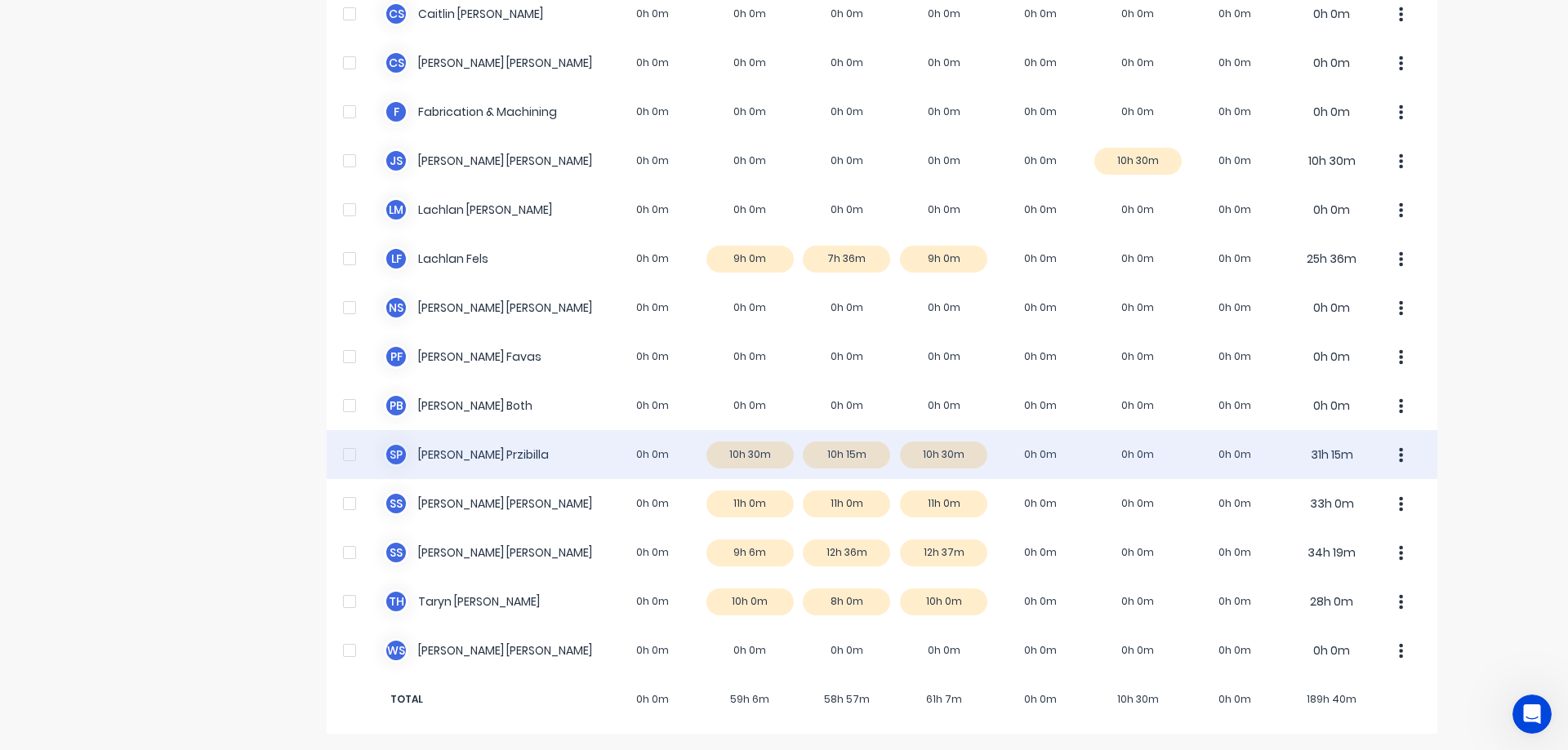
click at [839, 475] on div "[PERSON_NAME] 0h 0m 10h 30m 10h 15m 10h 30m 0h 0m 0h 0m 0h 0m 31h 15m" at bounding box center [882, 454] width 1111 height 49
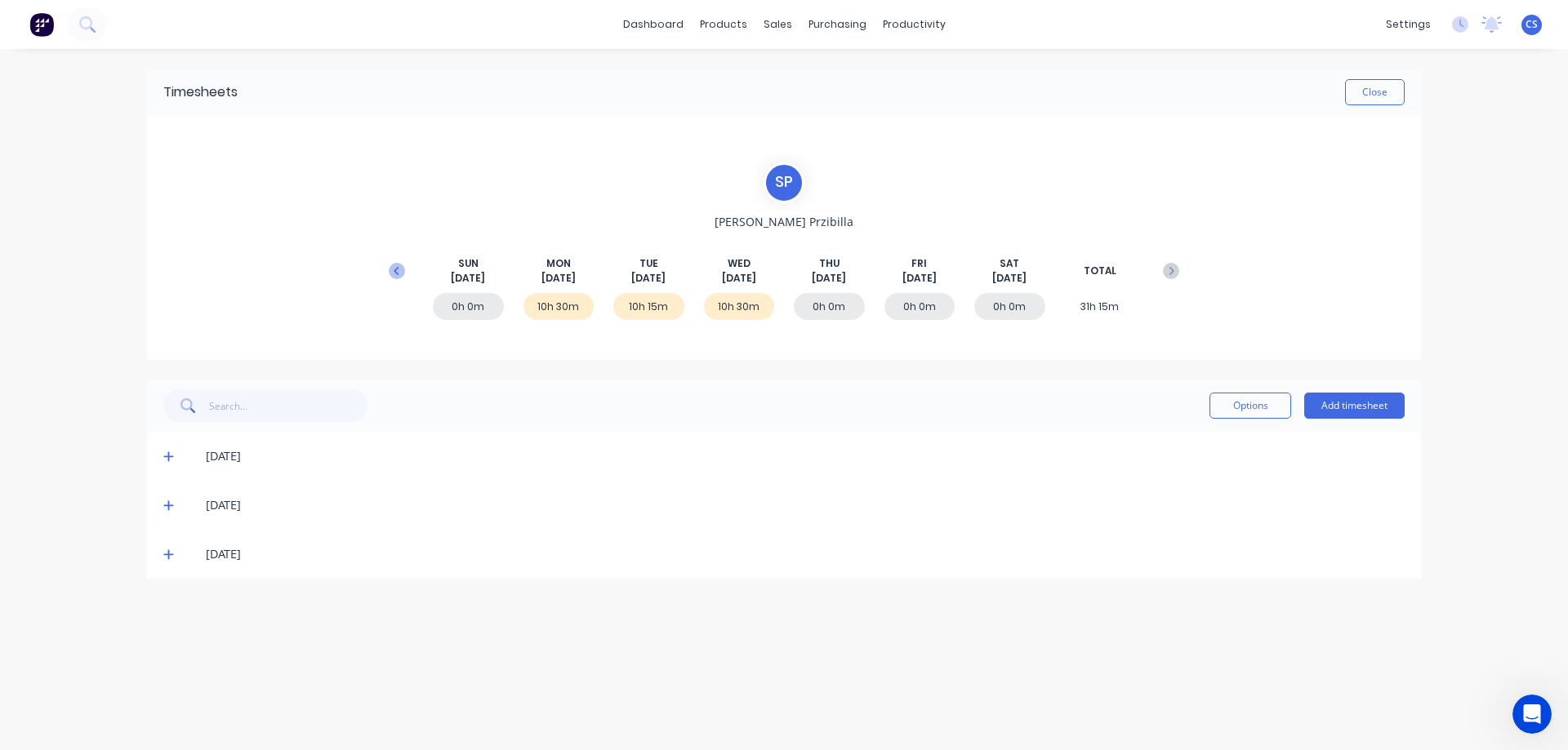
click at [396, 268] on icon at bounding box center [397, 271] width 16 height 16
click at [166, 606] on icon at bounding box center [168, 603] width 10 height 11
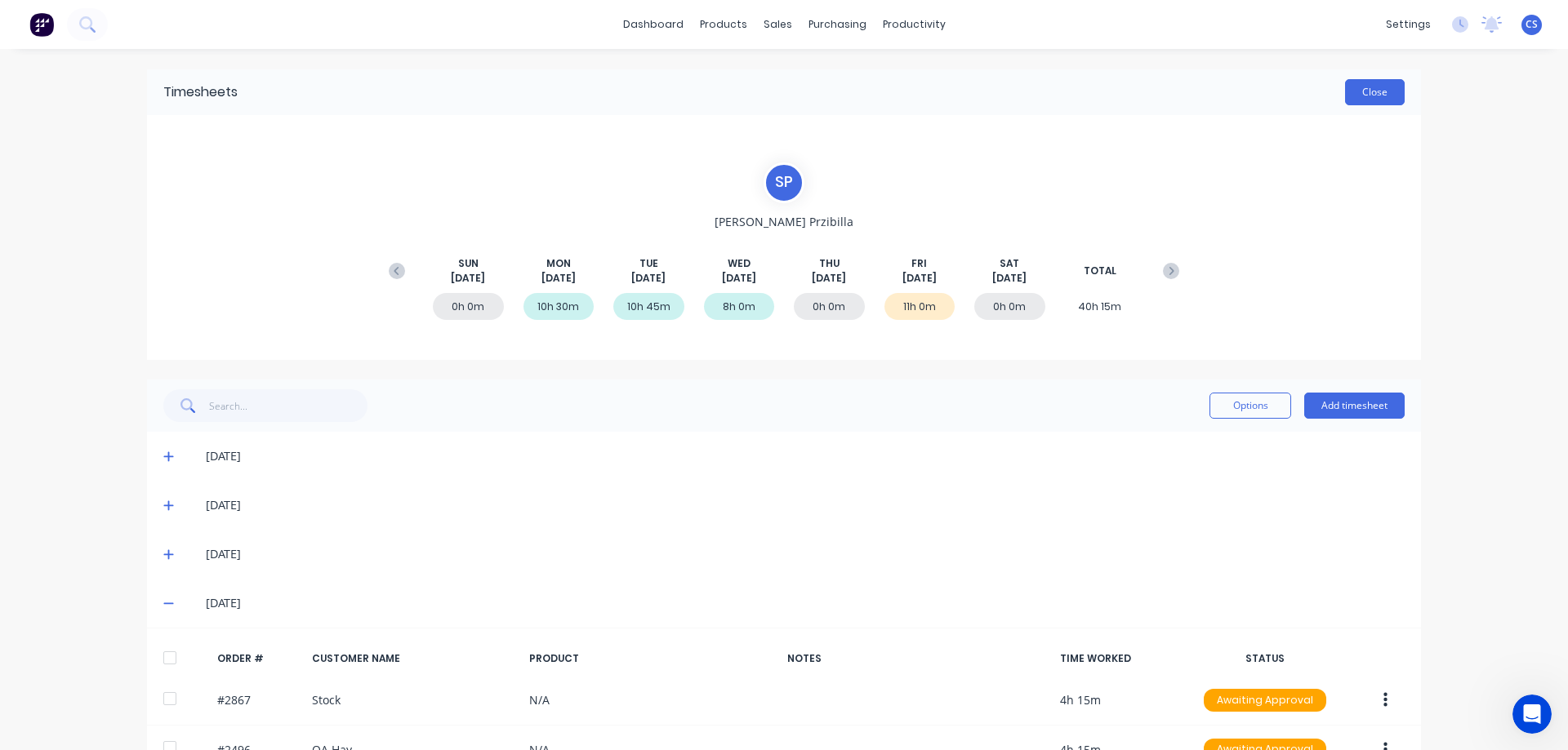
click at [1395, 97] on button "Close" at bounding box center [1374, 92] width 60 height 26
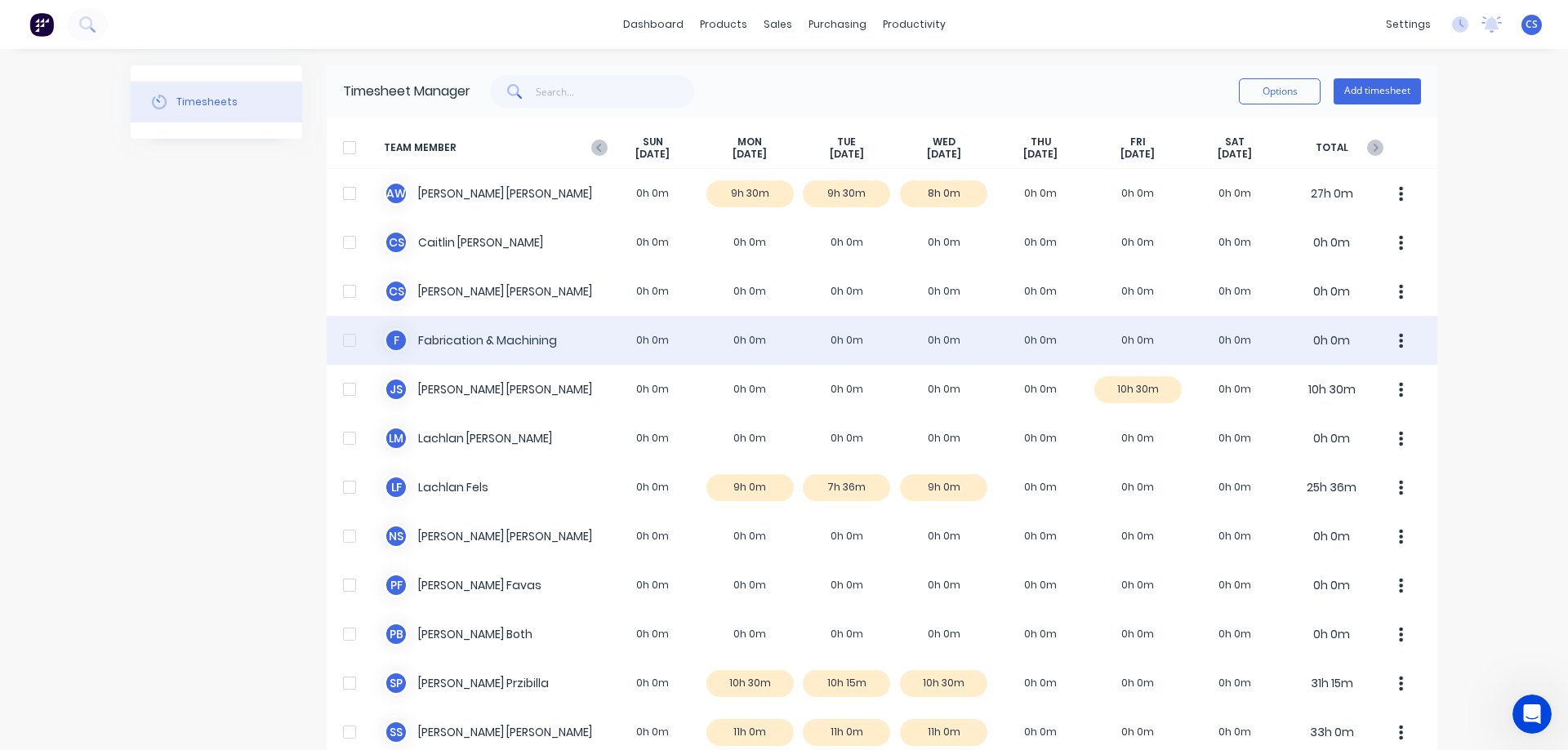
click at [541, 344] on div "F Fabrication & Machining 0h 0m 0h 0m 0h 0m 0h 0m 0h 0m 0h 0m 0h 0m 0h 0m" at bounding box center [882, 340] width 1111 height 49
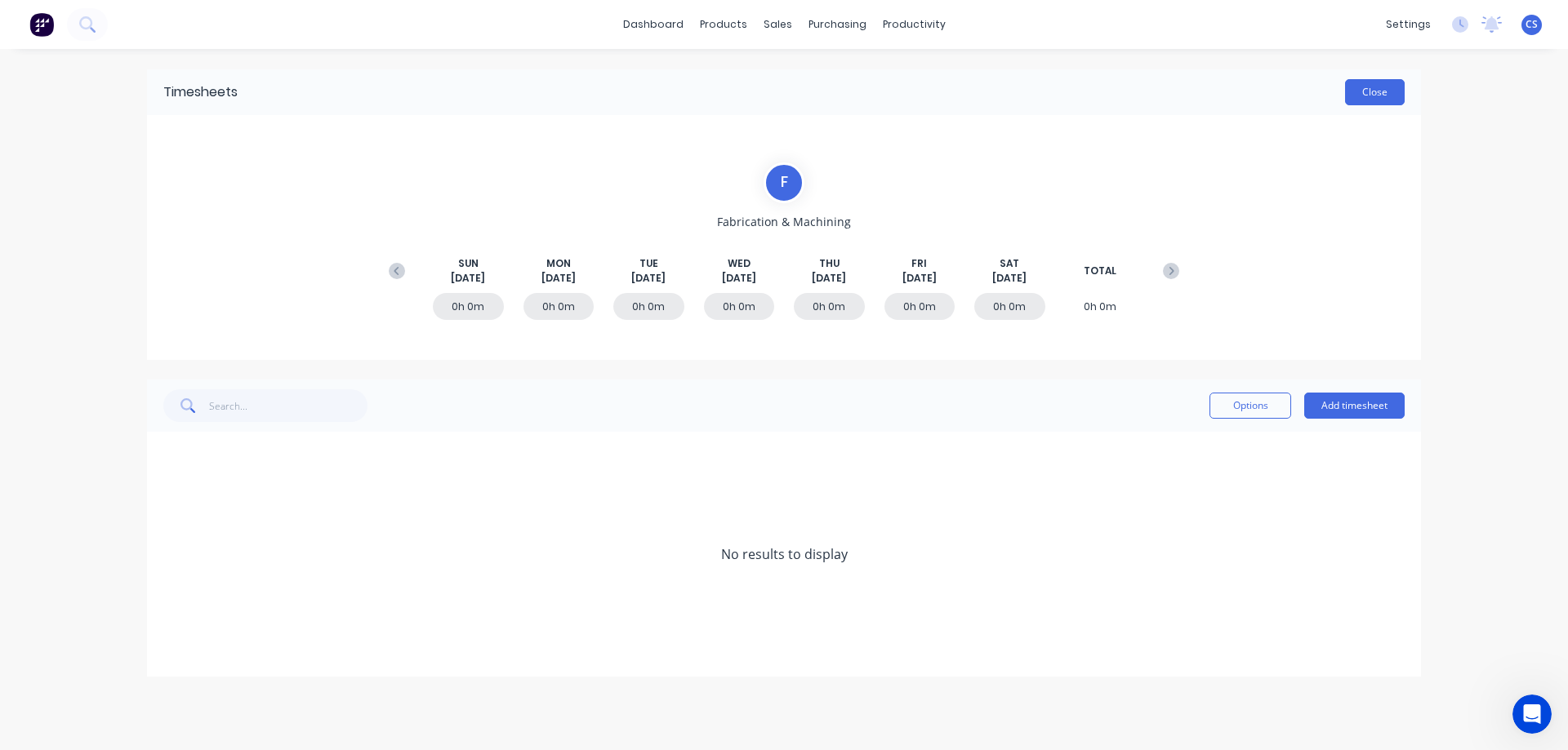
click at [1387, 84] on button "Close" at bounding box center [1374, 92] width 60 height 26
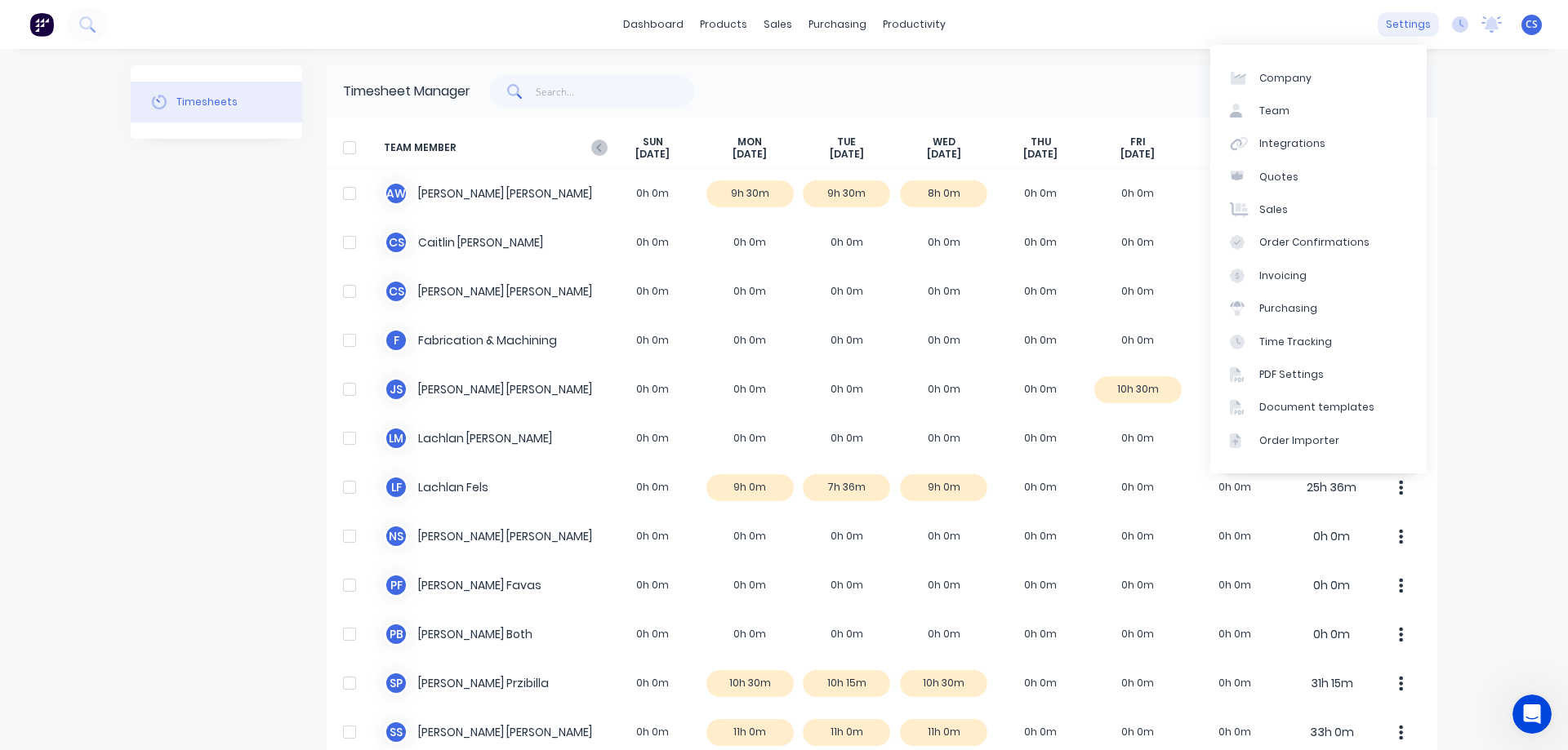
click at [1389, 24] on div "settings" at bounding box center [1408, 24] width 61 height 24
click at [1302, 117] on link "Team" at bounding box center [1318, 111] width 216 height 33
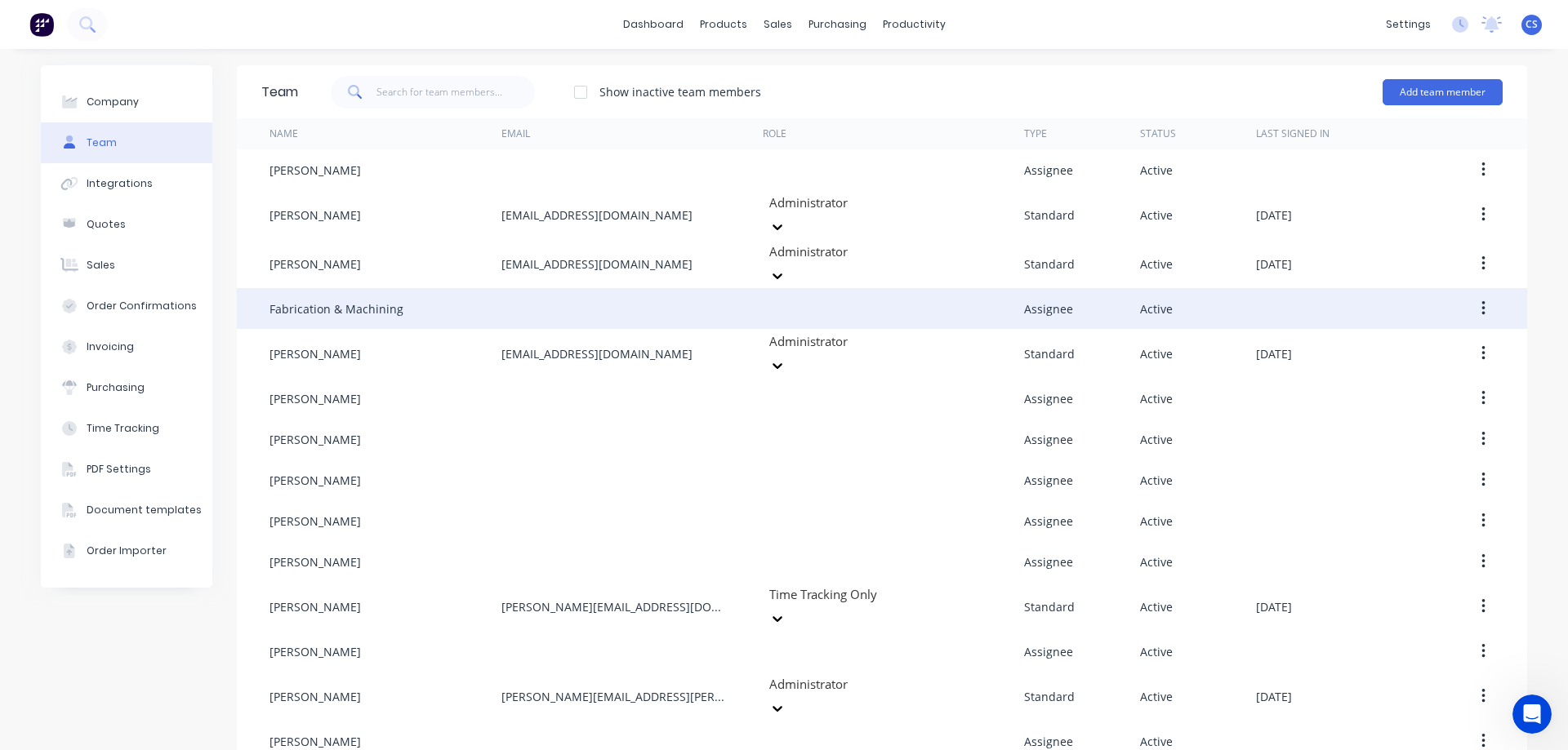
click at [334, 300] on div "Fabrication & Machining" at bounding box center [336, 309] width 134 height 17
click at [1481, 294] on button "button" at bounding box center [1483, 309] width 38 height 29
click at [1387, 340] on div "Edit" at bounding box center [1425, 351] width 126 height 23
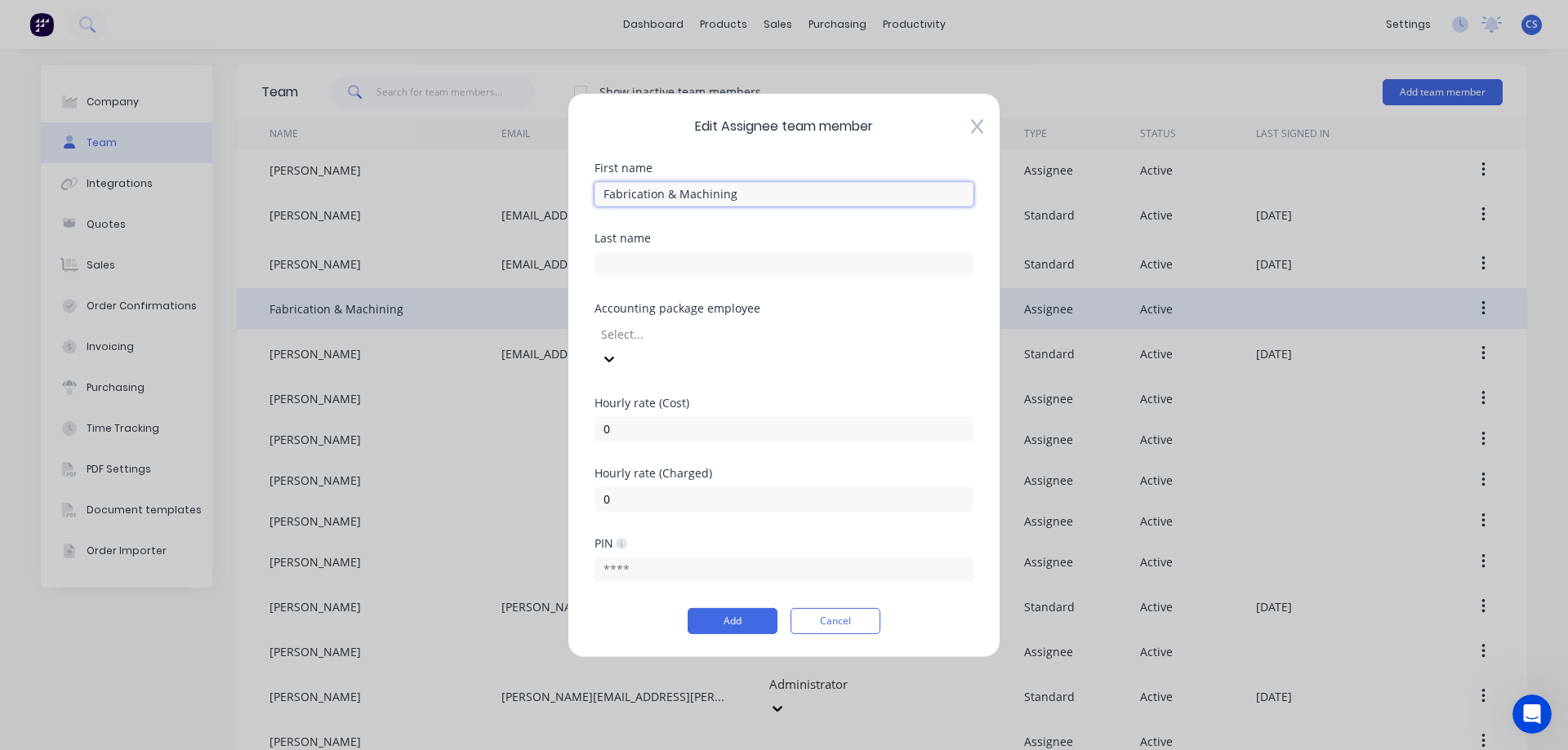
click at [601, 206] on input "Fabrication & Machining" at bounding box center [783, 193] width 379 height 24
click at [719, 611] on button "Add" at bounding box center [732, 621] width 90 height 26
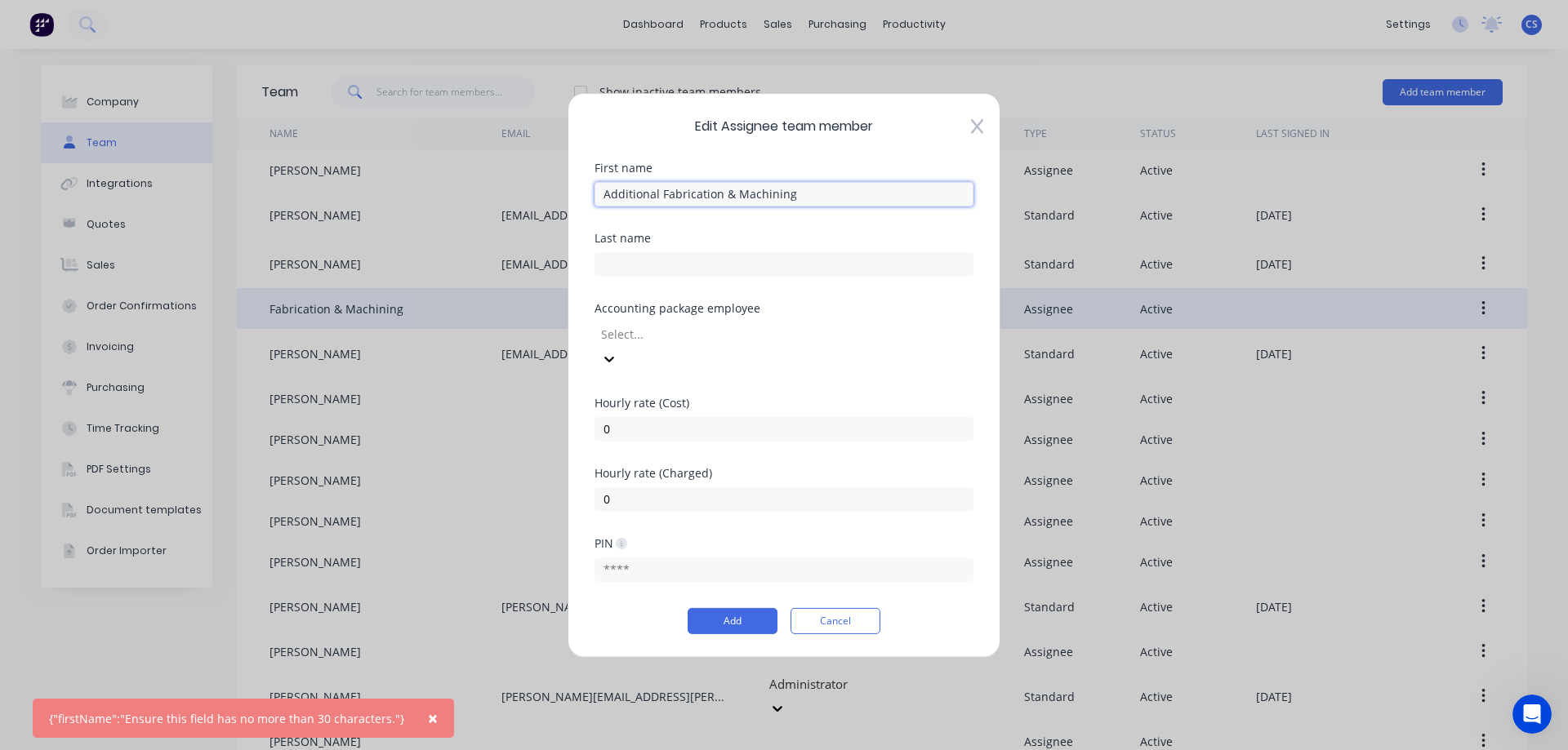
drag, startPoint x: 718, startPoint y: 207, endPoint x: 680, endPoint y: 213, distance: 38.5
click at [680, 206] on input "Additional Fabrication & Machining" at bounding box center [783, 193] width 379 height 24
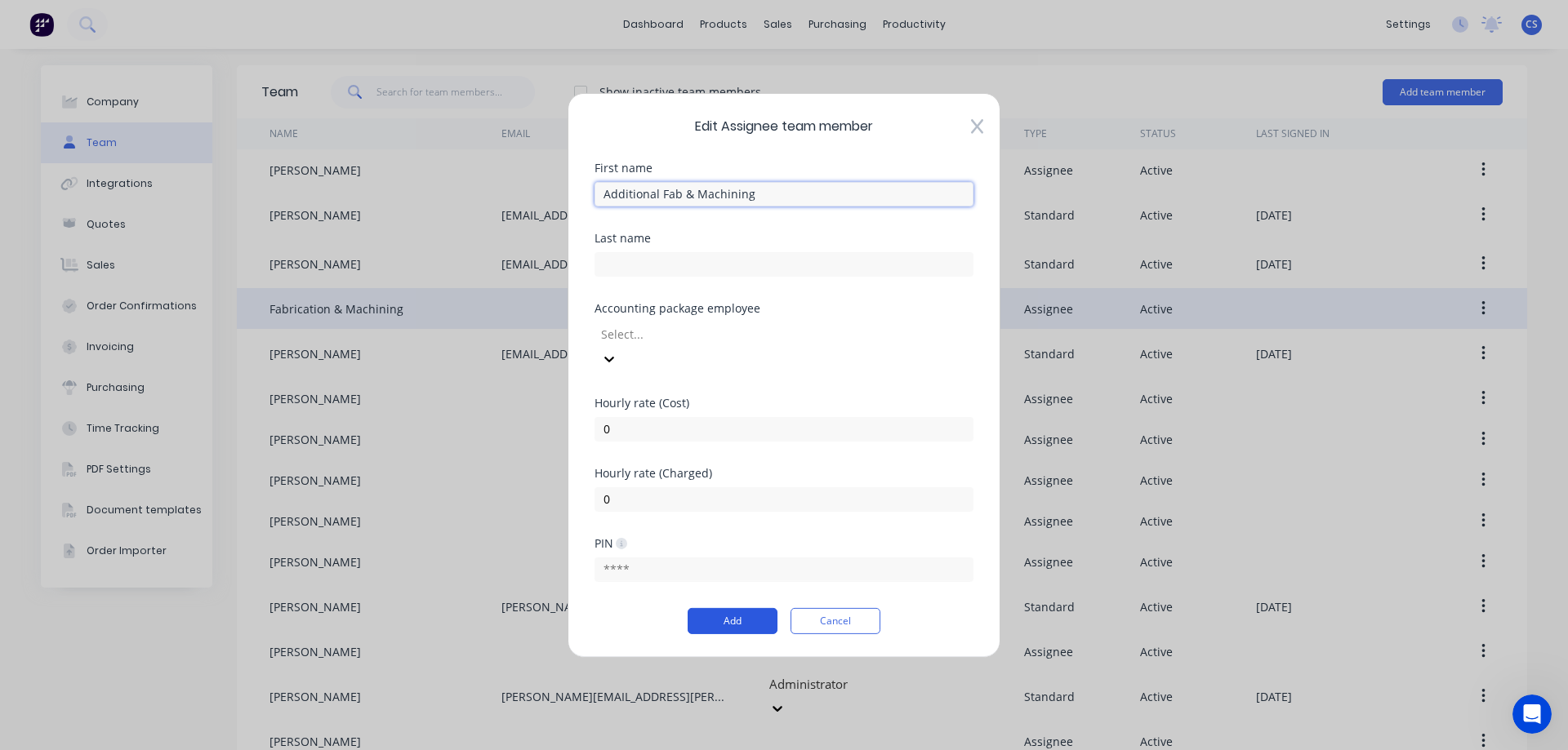
type input "Additional Fab & Machining"
click at [743, 609] on button "Add" at bounding box center [732, 621] width 90 height 26
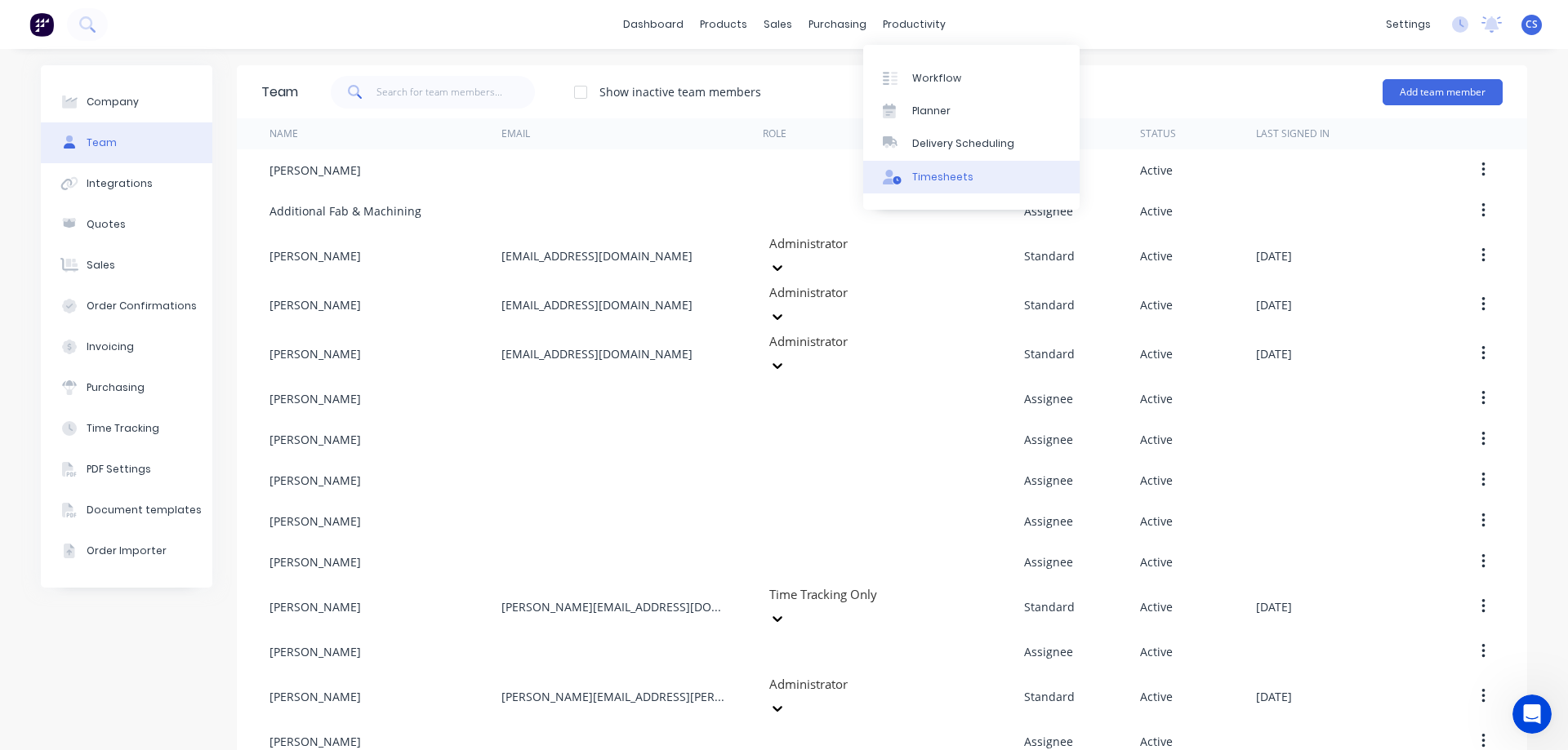
click at [913, 184] on link "Timesheets" at bounding box center [971, 178] width 216 height 33
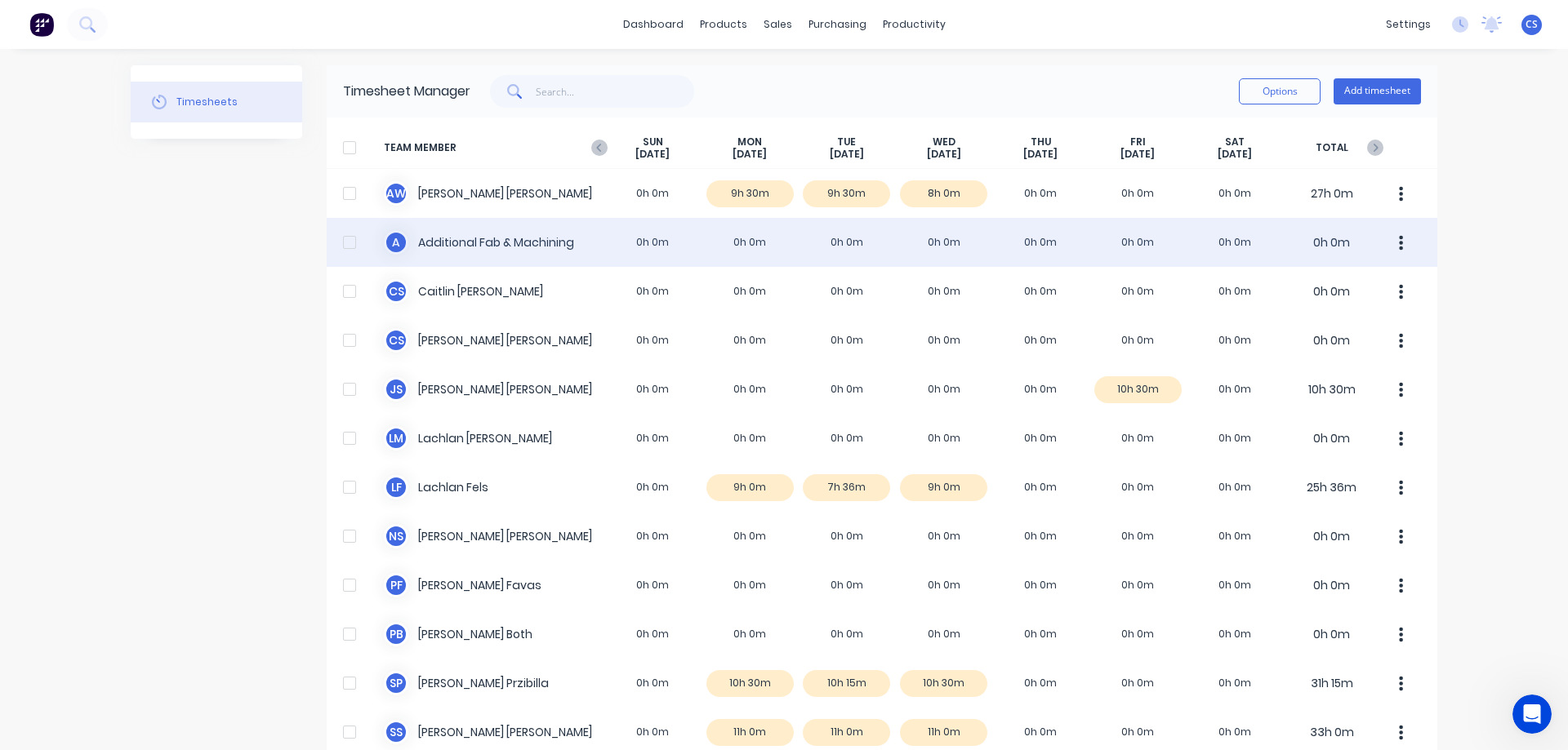
click at [882, 229] on div "A Additional Fab & Machining 0h 0m 0h 0m 0h 0m 0h 0m 0h 0m 0h 0m 0h 0m 0h 0m" at bounding box center [882, 242] width 1111 height 49
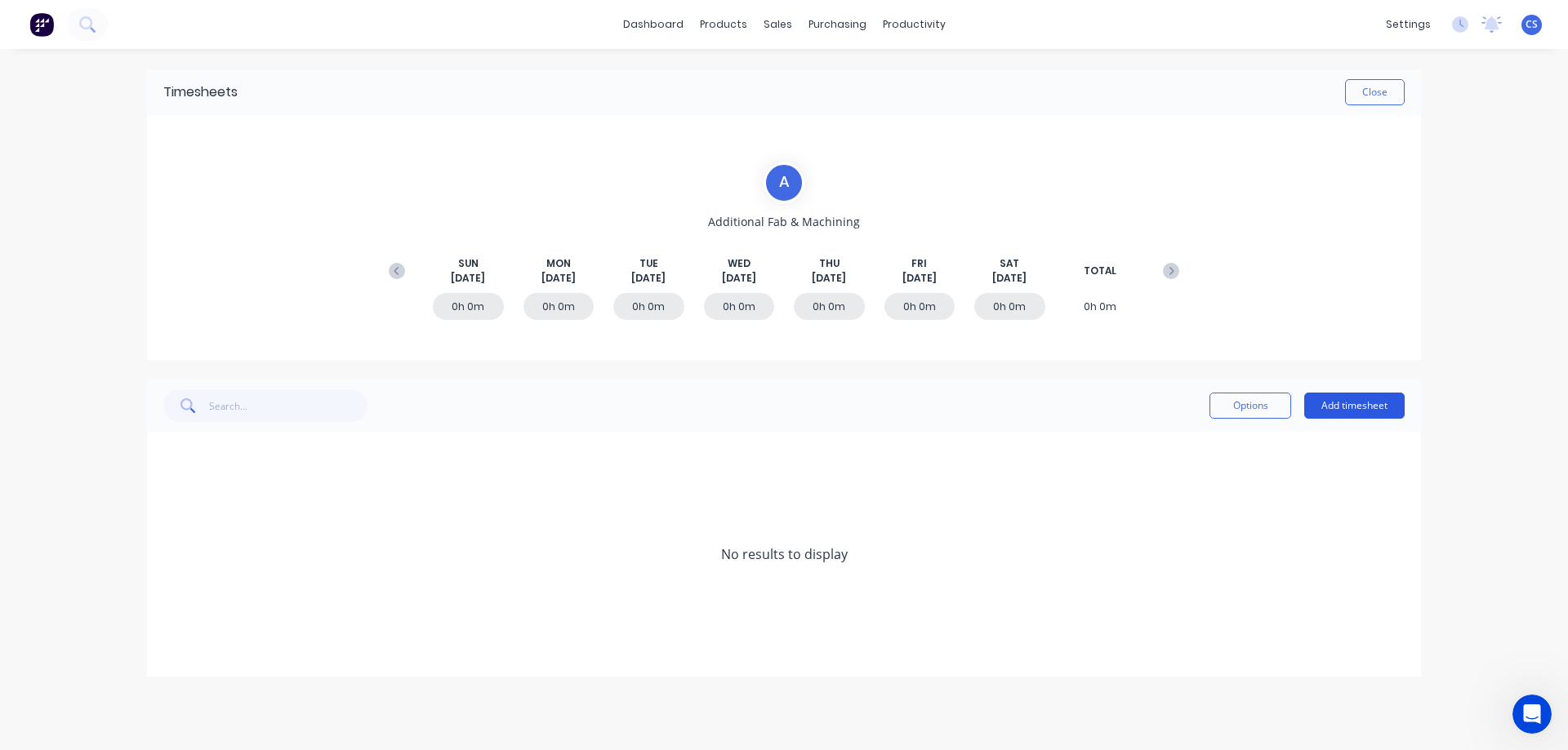
click at [1371, 410] on button "Add timesheet" at bounding box center [1354, 405] width 100 height 26
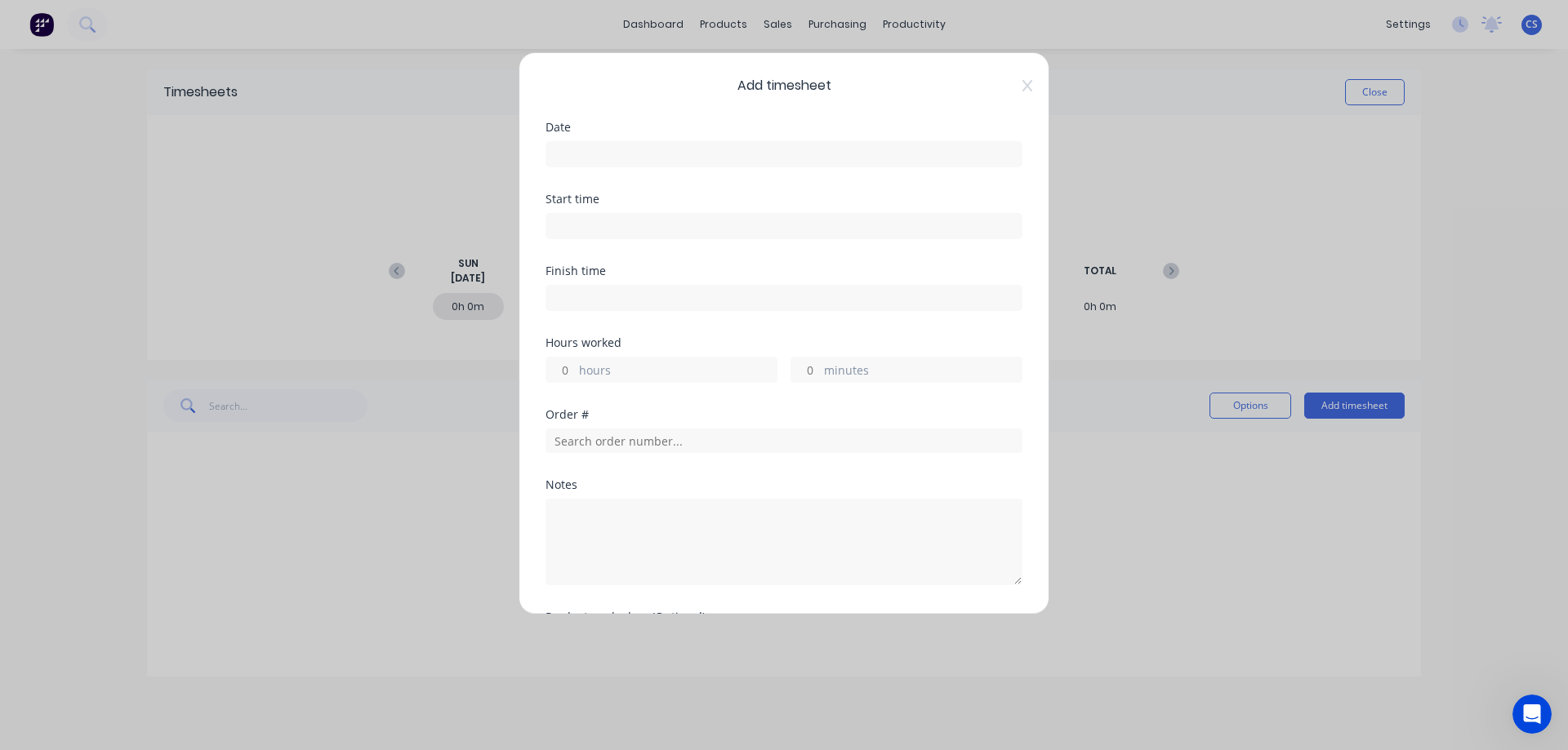
click at [643, 163] on input at bounding box center [783, 154] width 475 height 24
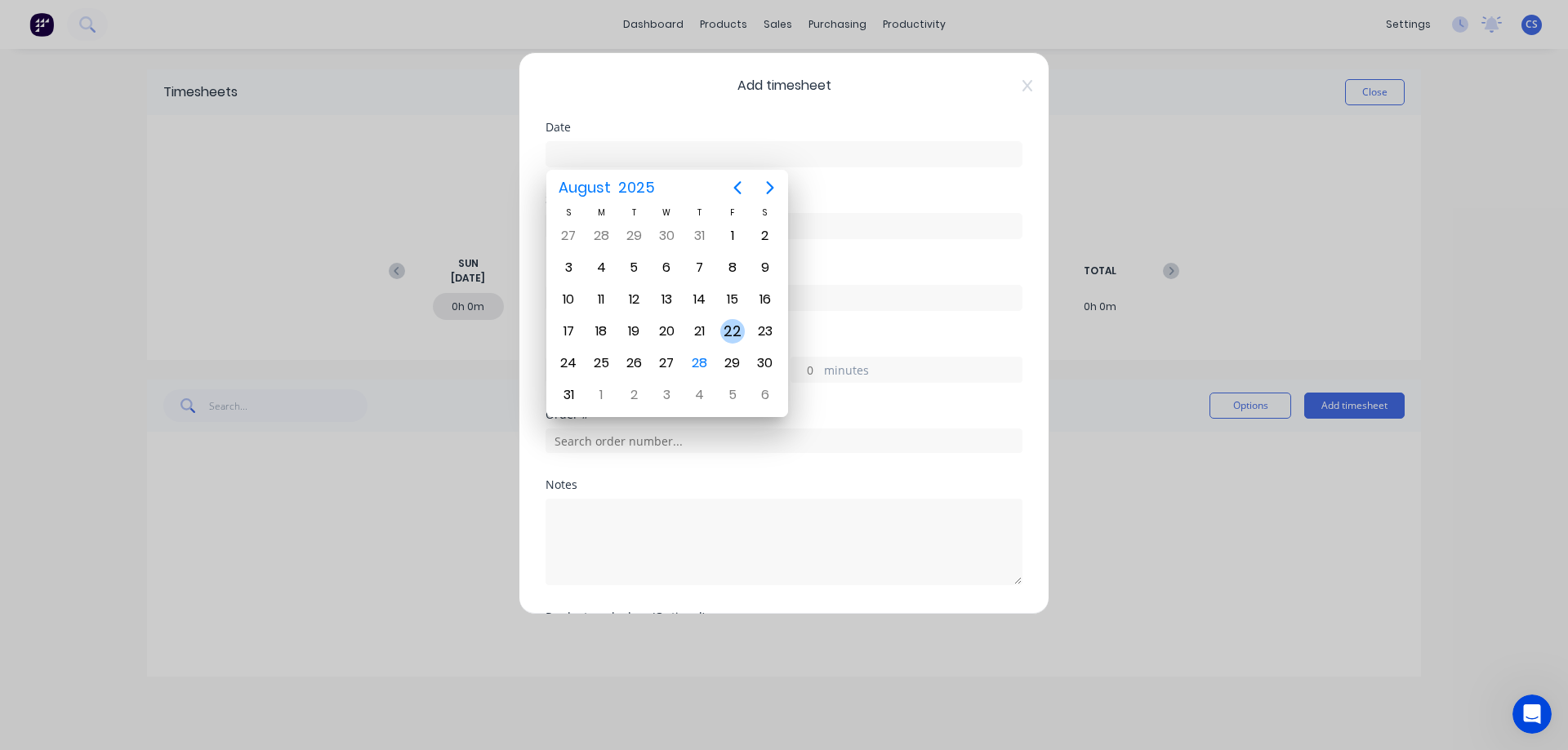
click at [739, 323] on div "22" at bounding box center [732, 331] width 24 height 24
type input "[DATE]"
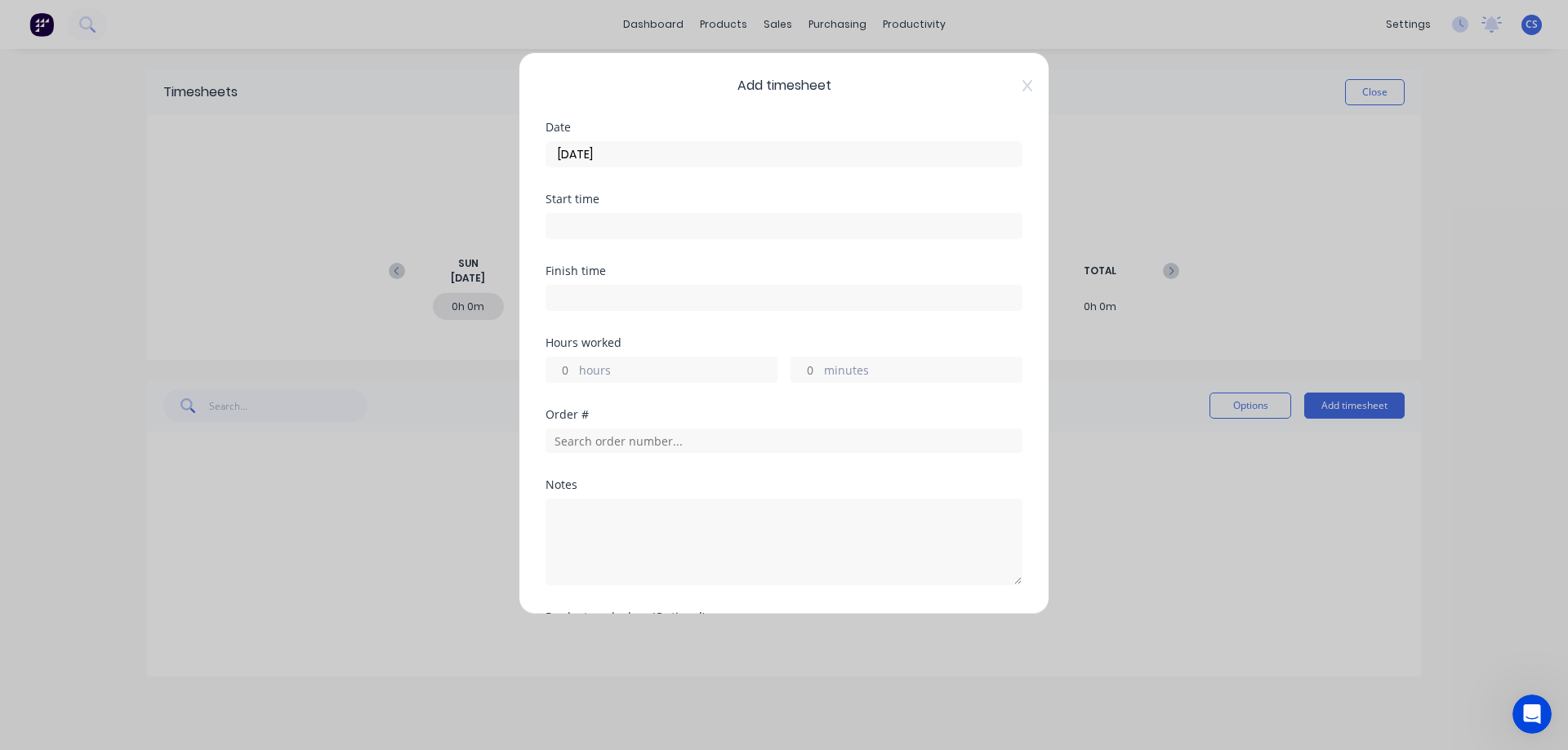
click at [568, 372] on input "hours" at bounding box center [560, 370] width 28 height 24
type input "1"
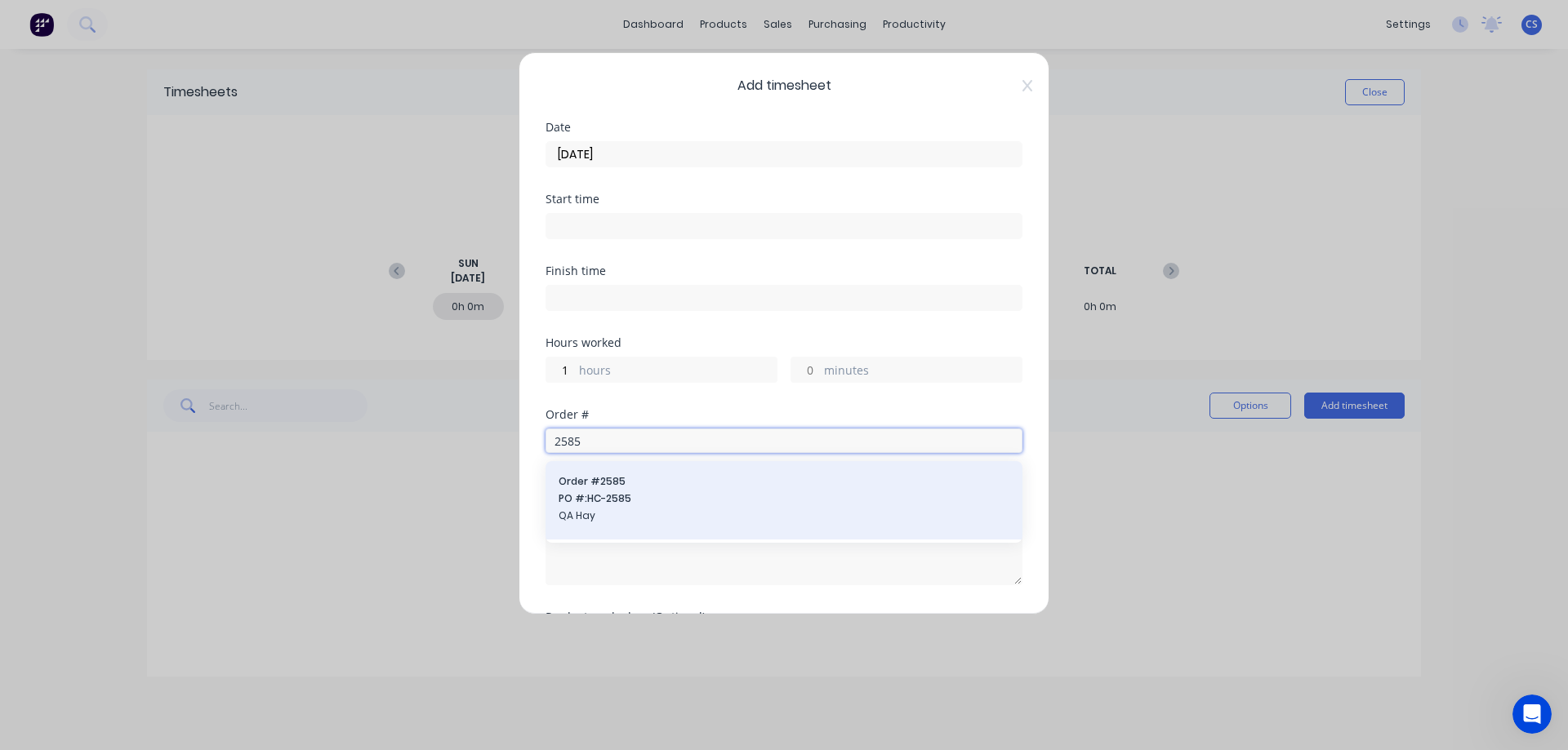
type input "2585"
click at [662, 529] on div "Order # 2585 PO #: HC-2585 QA Hay" at bounding box center [783, 500] width 477 height 78
click at [651, 501] on span "PO #: HC-2585" at bounding box center [784, 498] width 451 height 15
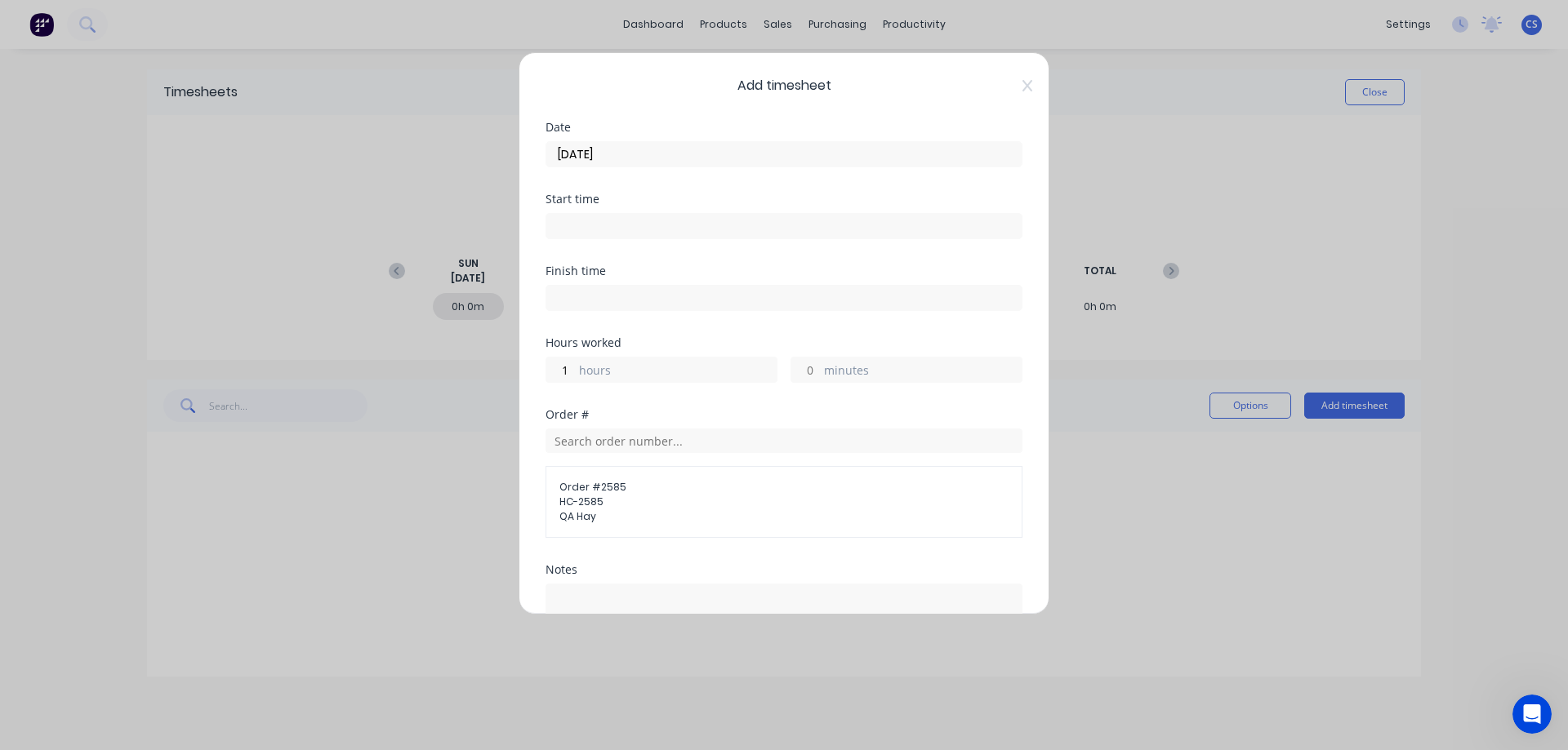
scroll to position [202, 0]
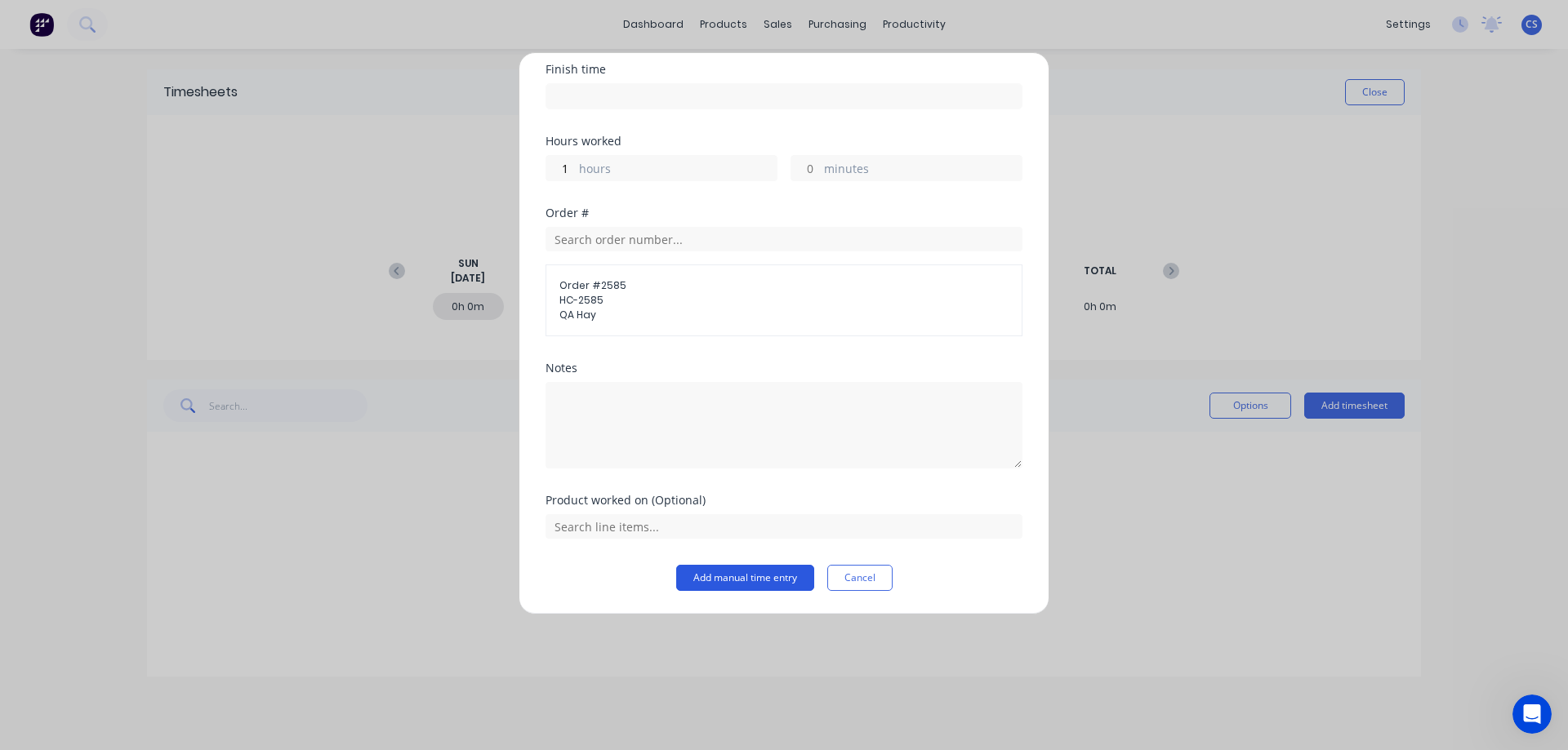
click at [694, 586] on button "Add manual time entry" at bounding box center [745, 578] width 138 height 26
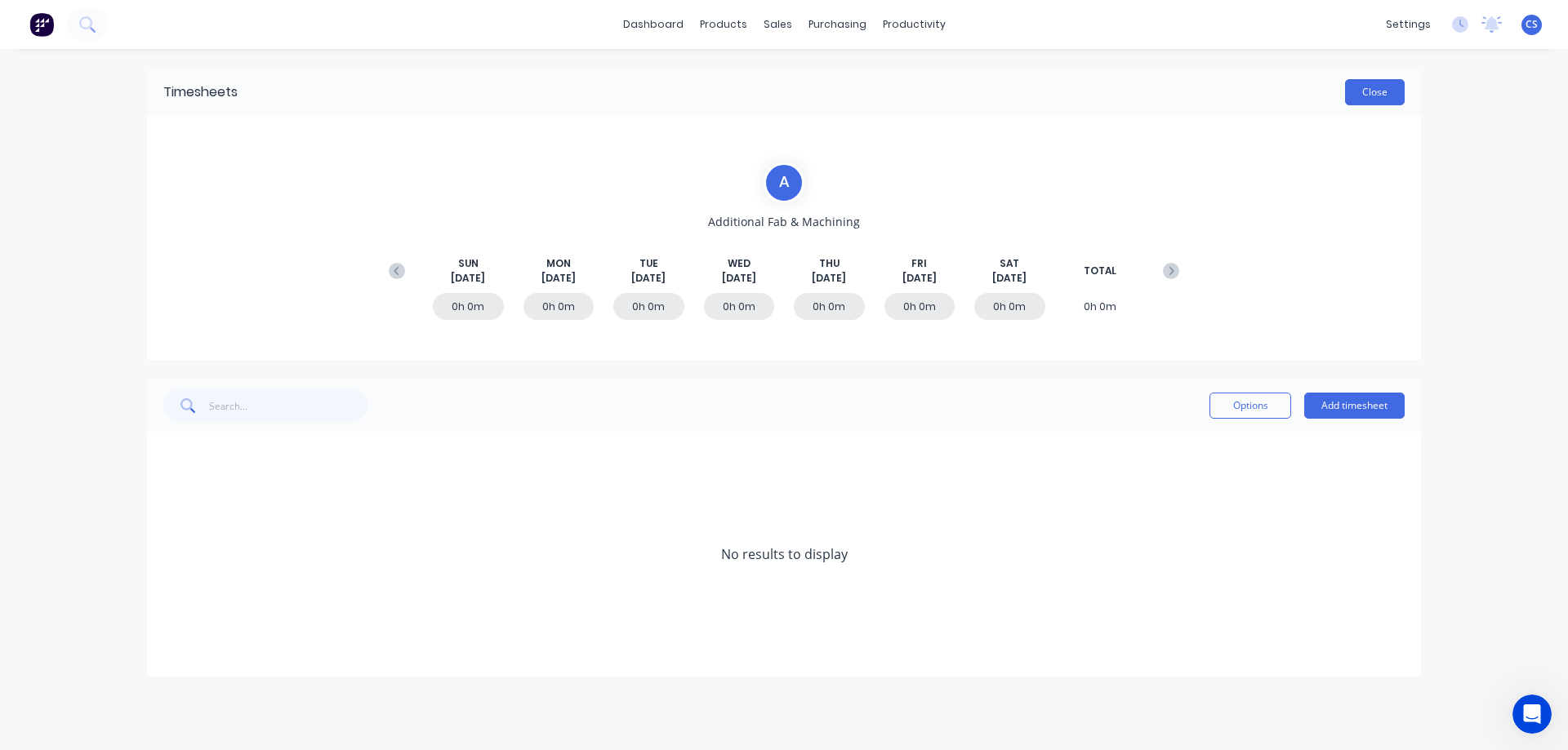
click at [1398, 90] on button "Close" at bounding box center [1374, 92] width 60 height 26
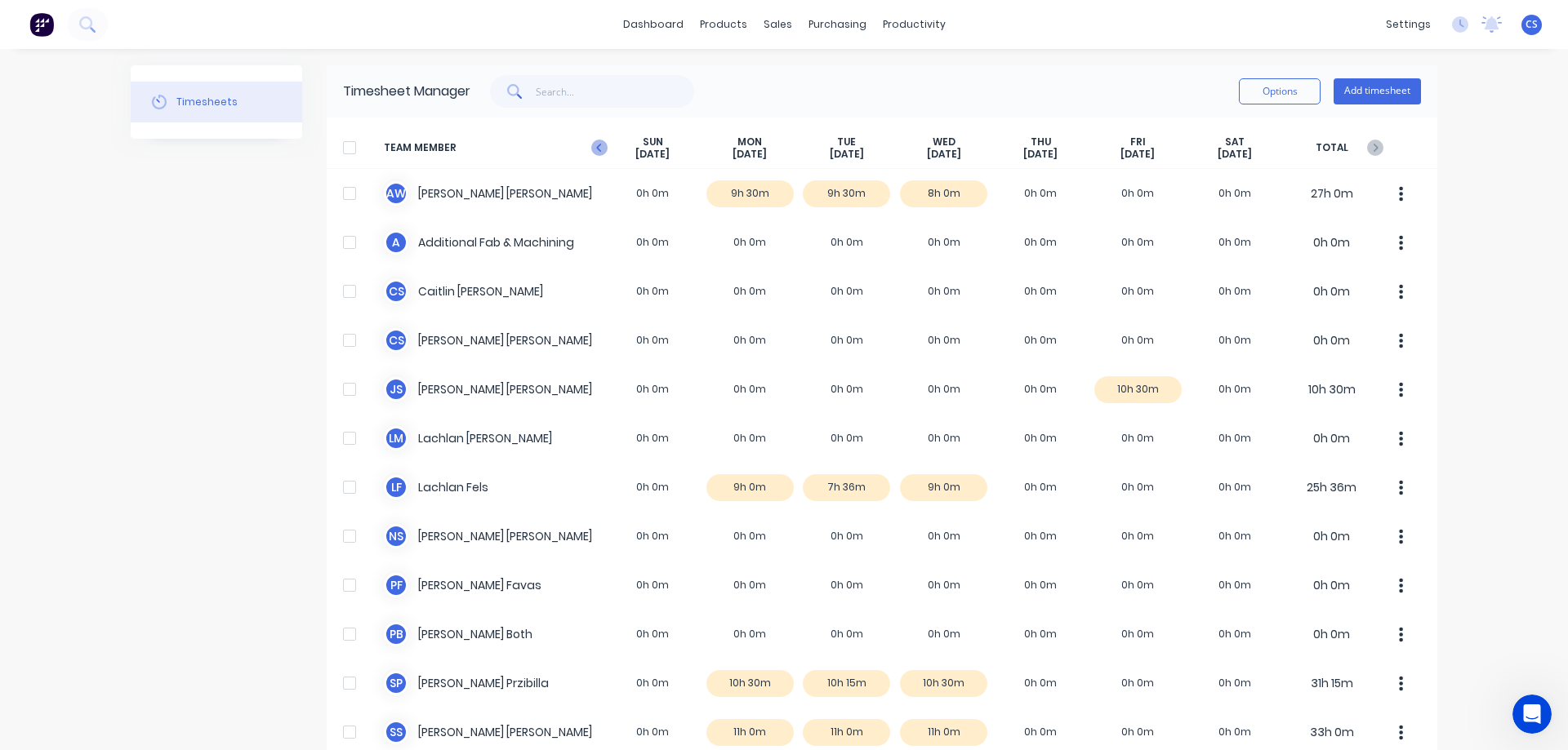
click at [597, 147] on icon "button" at bounding box center [599, 147] width 16 height 16
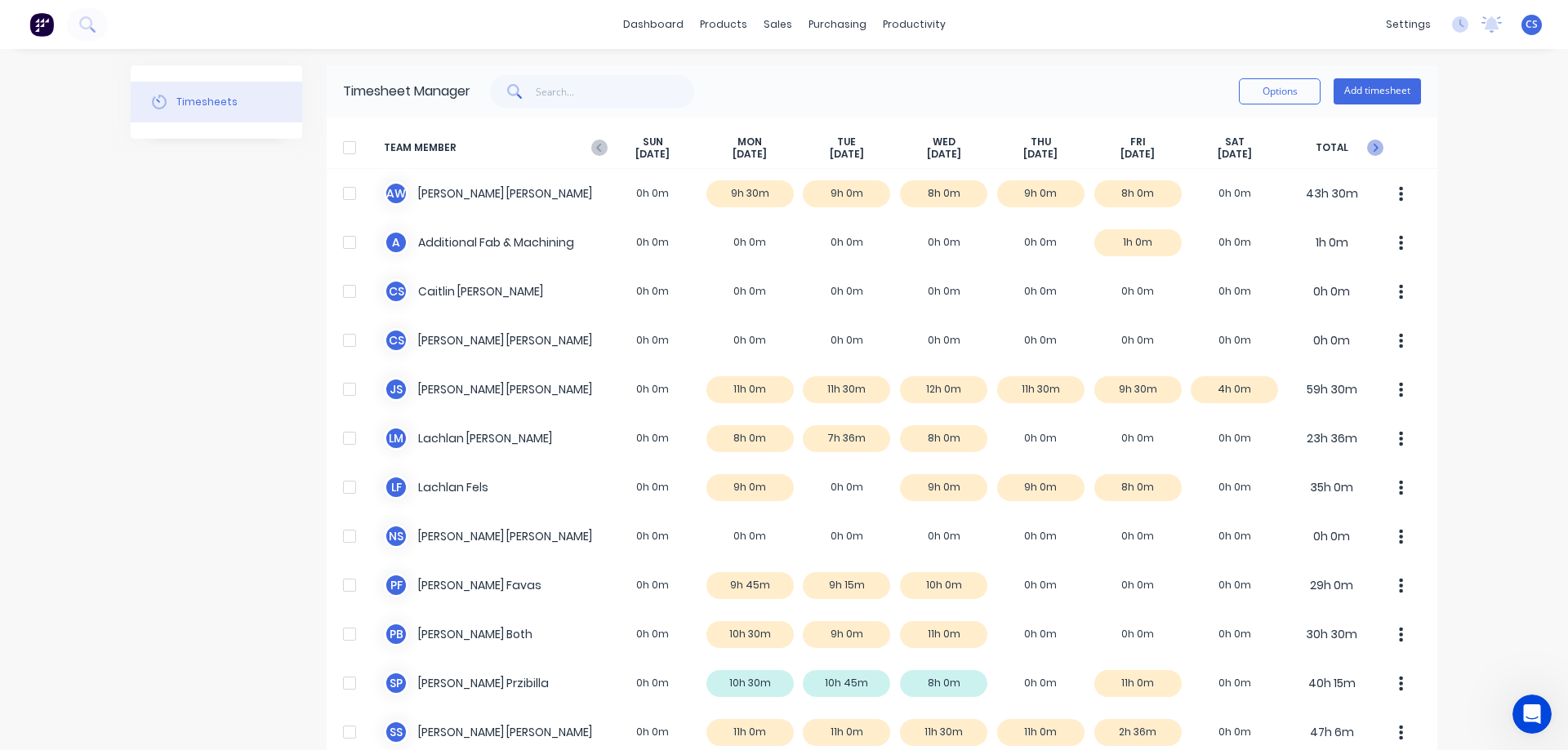
click at [1376, 149] on icon "button" at bounding box center [1375, 147] width 16 height 16
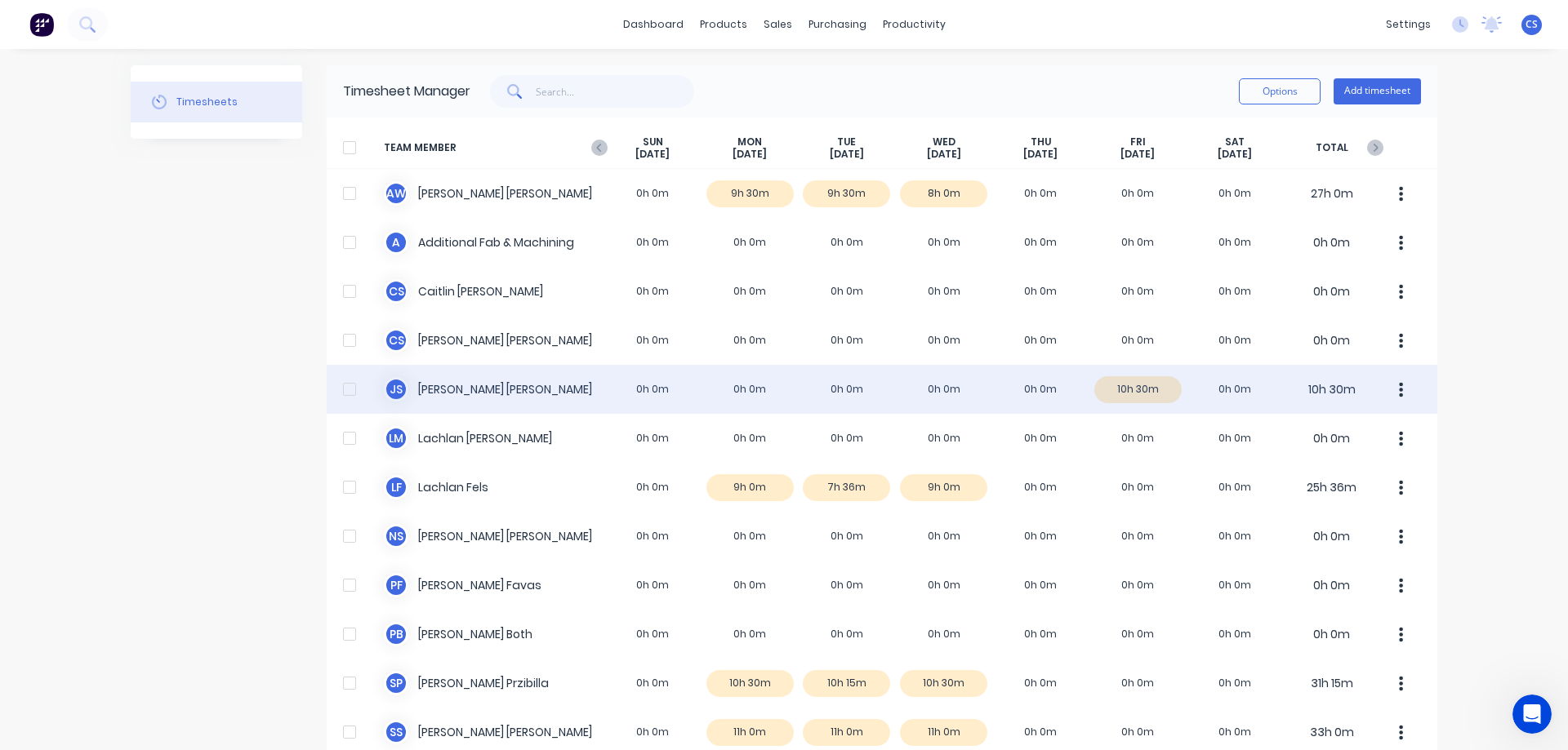
scroll to position [228, 0]
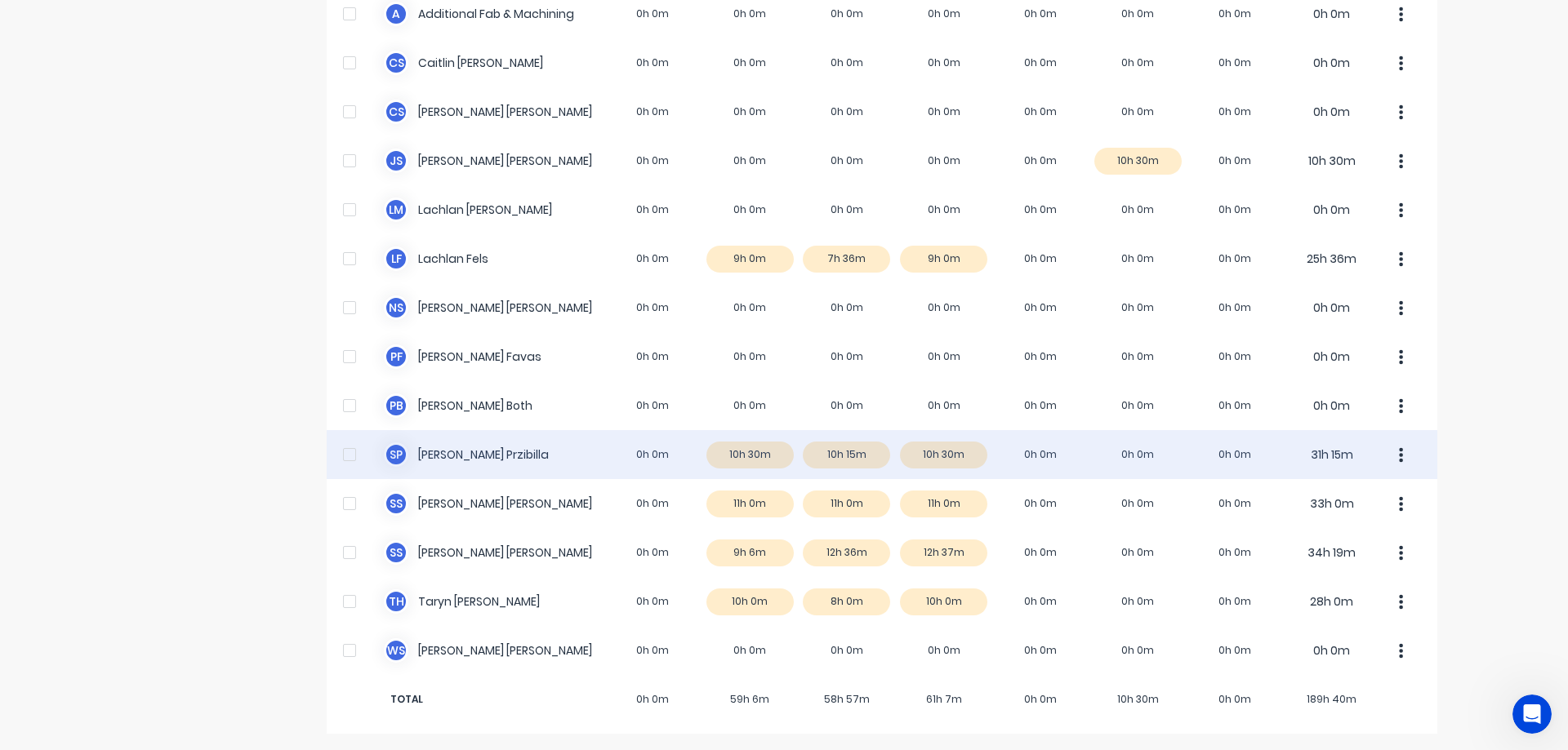
click at [539, 451] on div "[PERSON_NAME] 0h 0m 10h 30m 10h 15m 10h 30m 0h 0m 0h 0m 0h 0m 31h 15m" at bounding box center [882, 454] width 1111 height 49
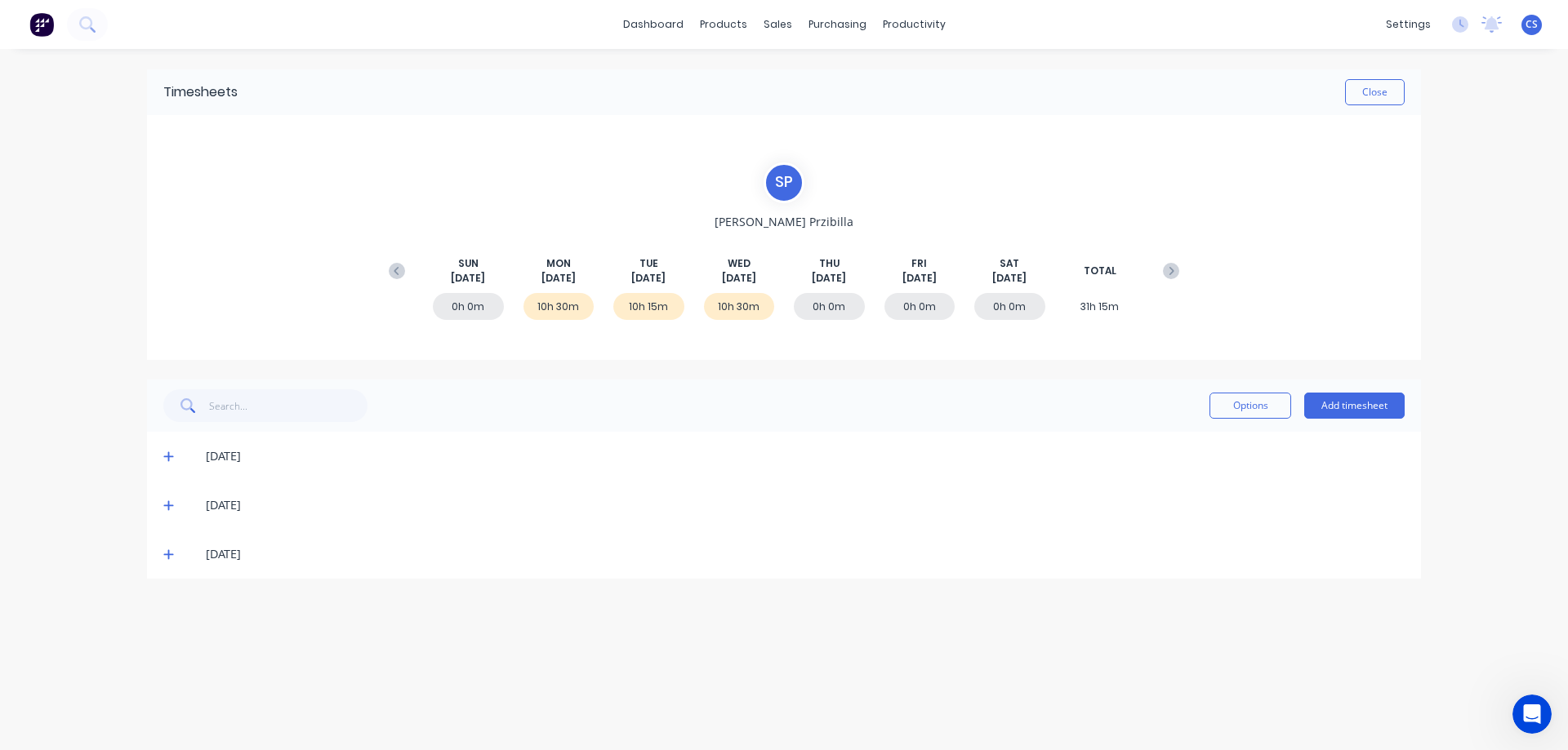
click at [167, 458] on icon at bounding box center [168, 456] width 10 height 11
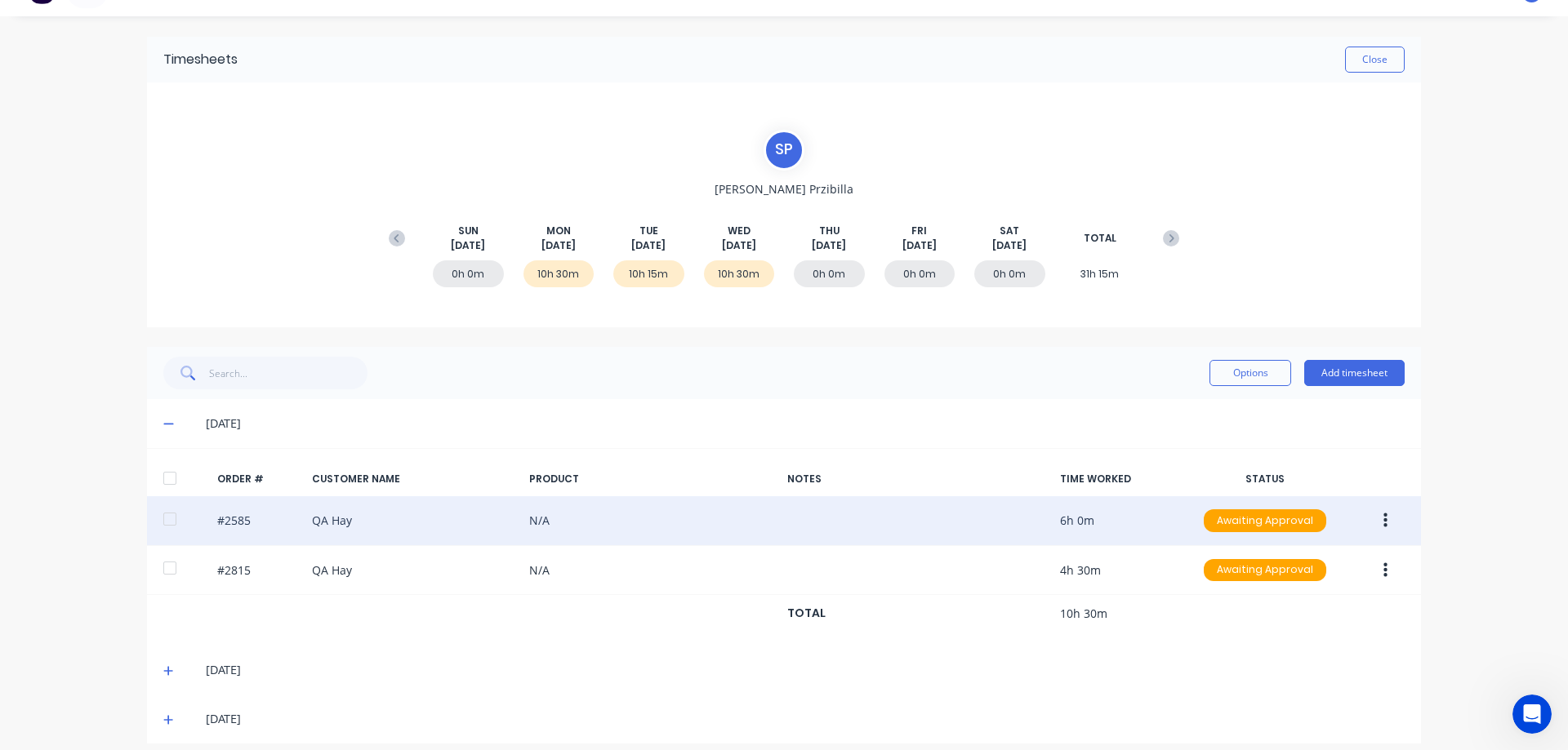
scroll to position [47, 0]
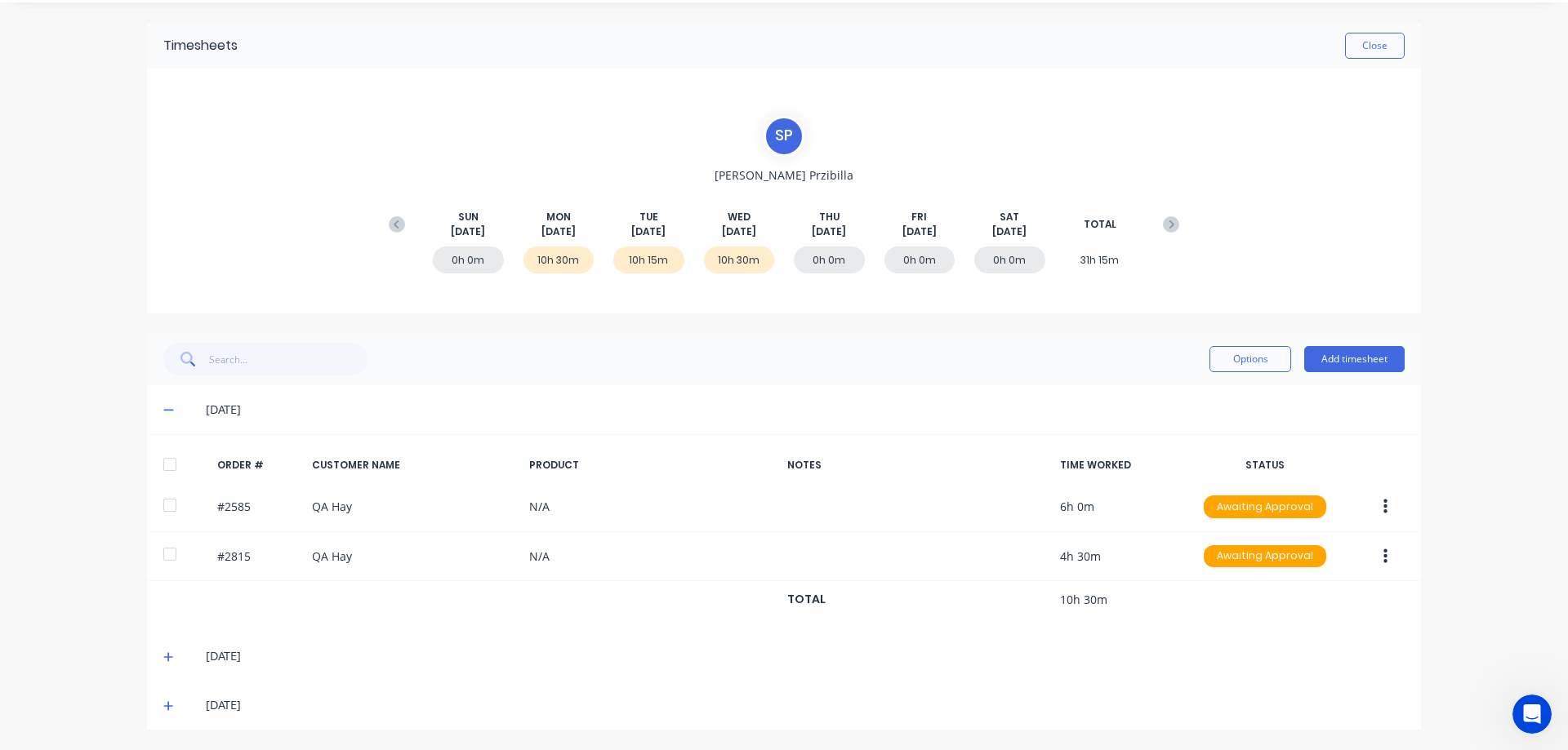
click at [163, 664] on span at bounding box center [171, 656] width 16 height 16
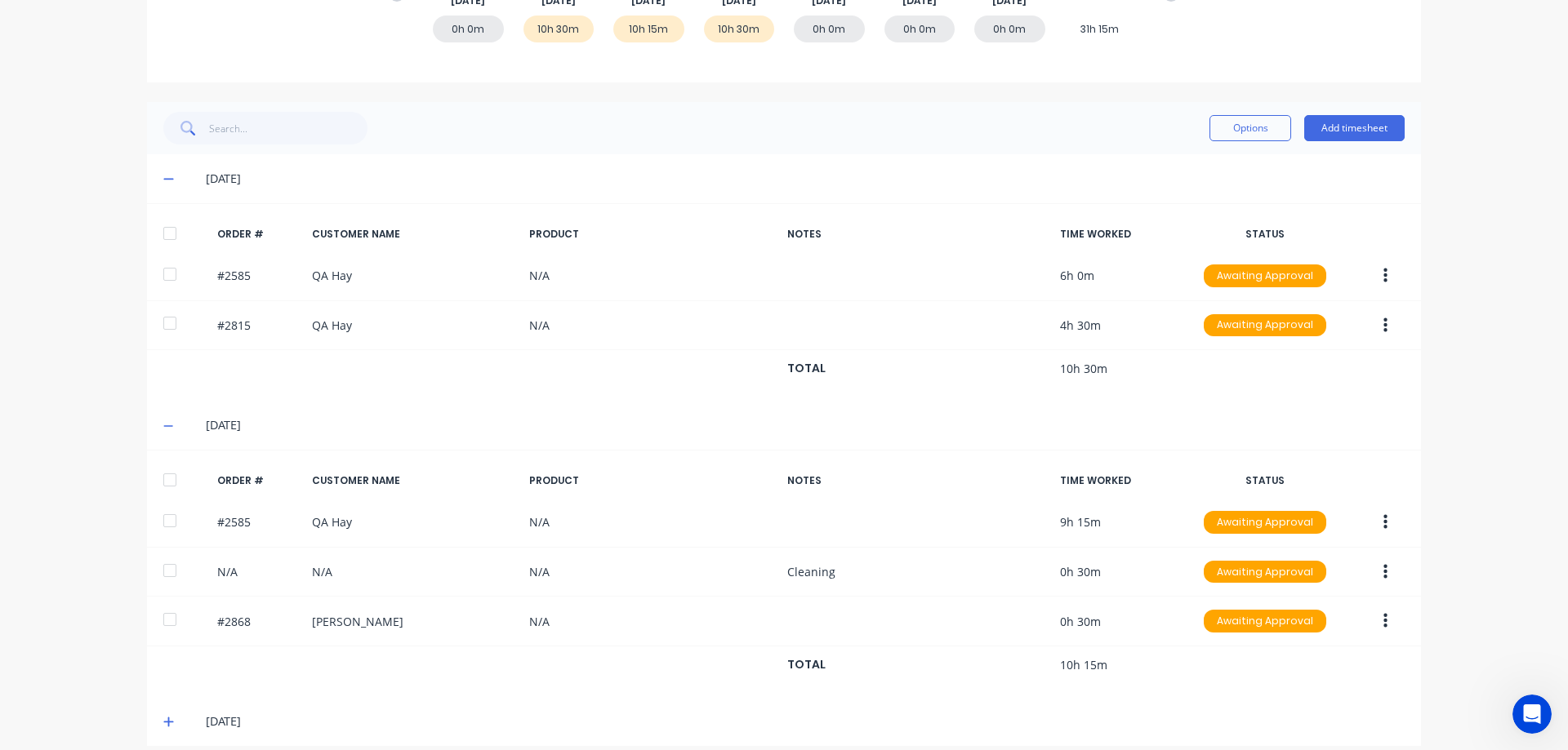
scroll to position [294, 0]
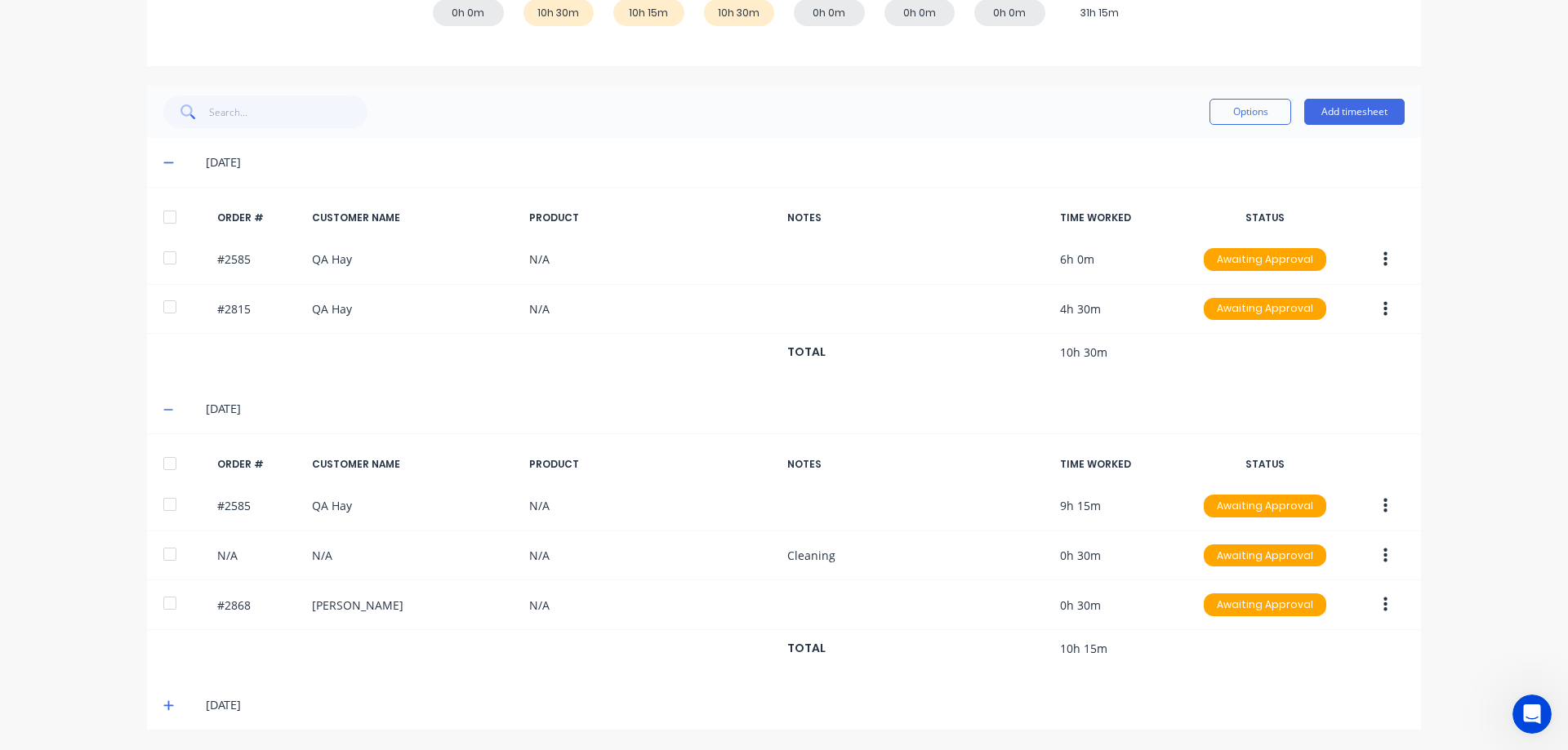
click at [163, 704] on icon at bounding box center [168, 704] width 10 height 11
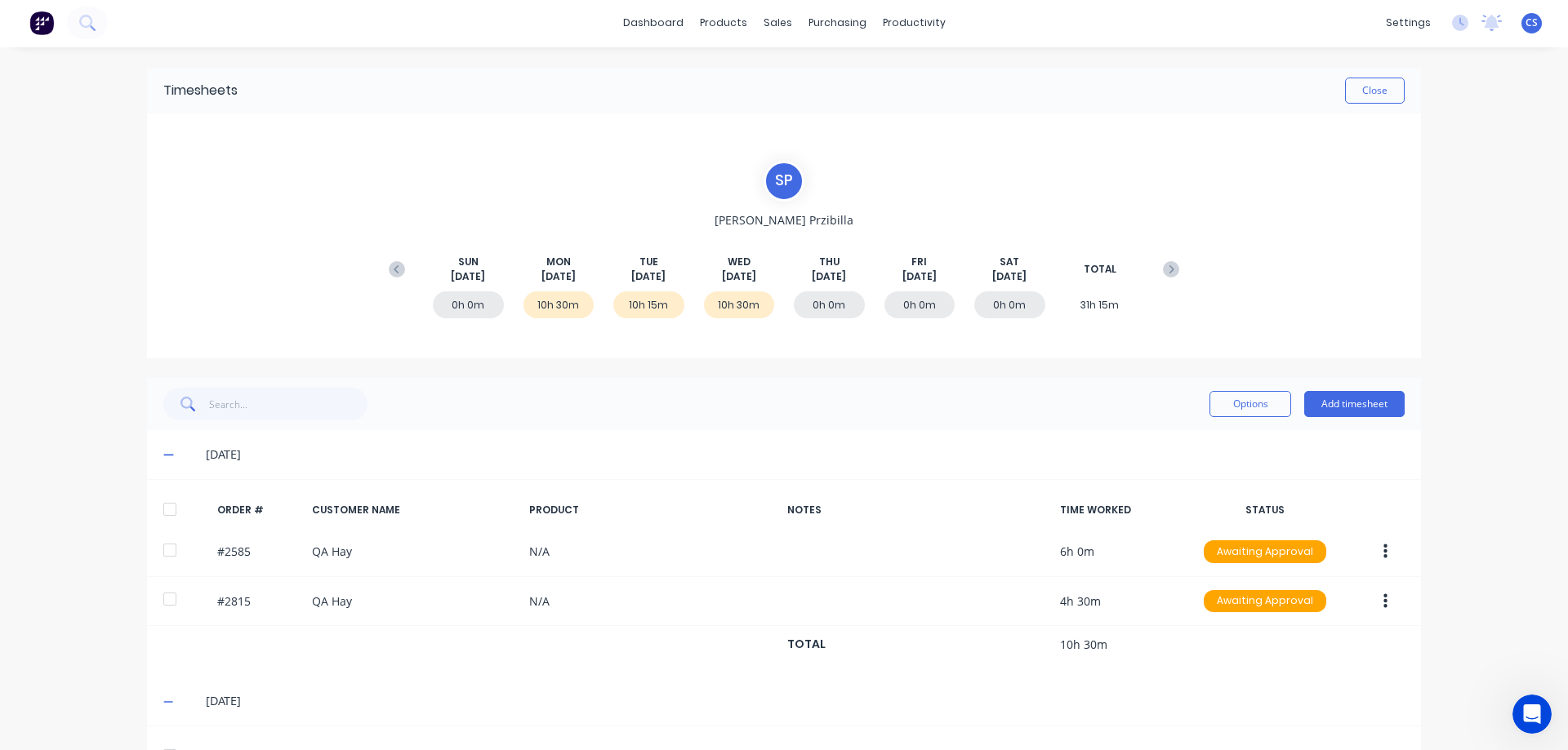
scroll to position [0, 0]
click at [1382, 101] on button "Close" at bounding box center [1374, 92] width 60 height 26
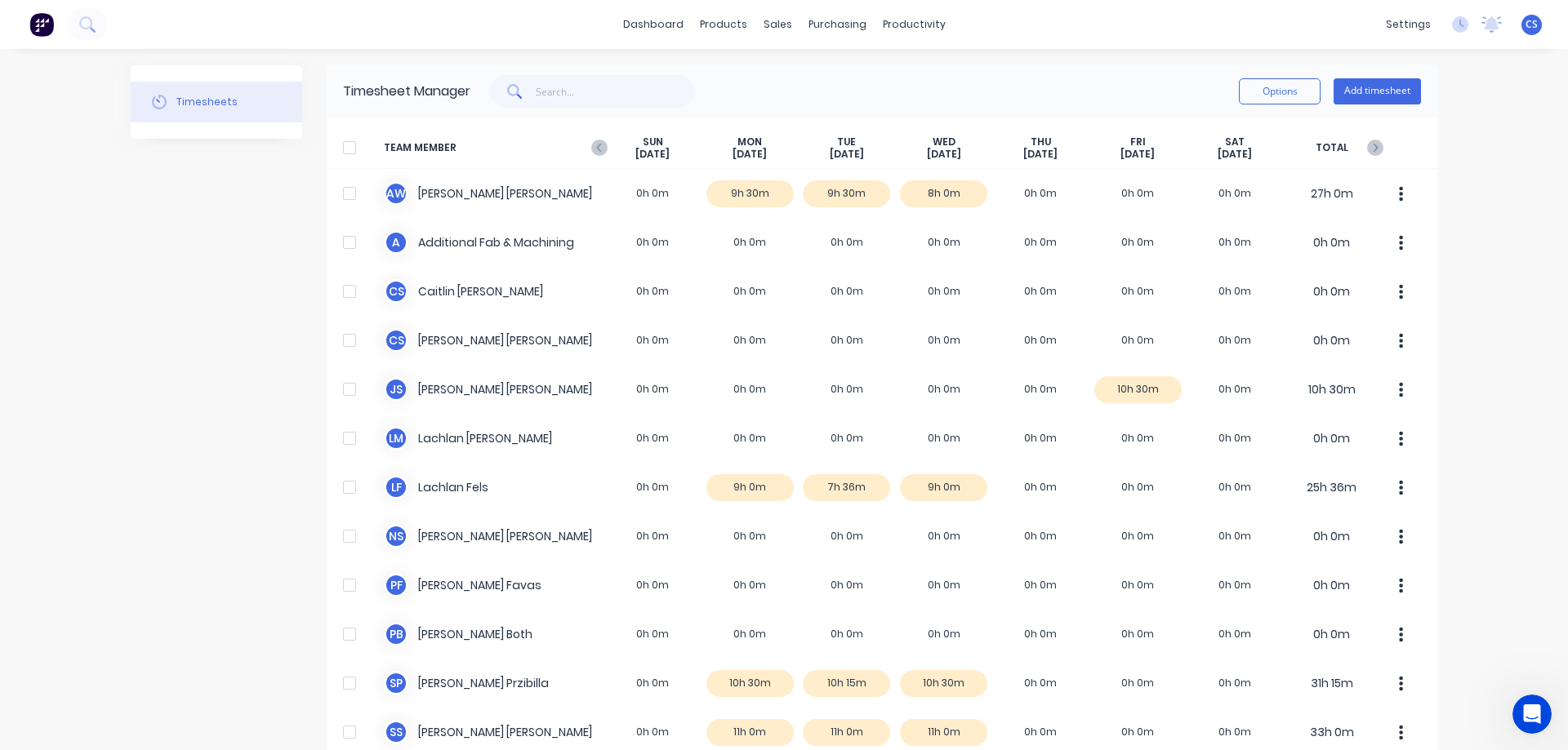
click at [1383, 100] on button "Add timesheet" at bounding box center [1377, 91] width 87 height 26
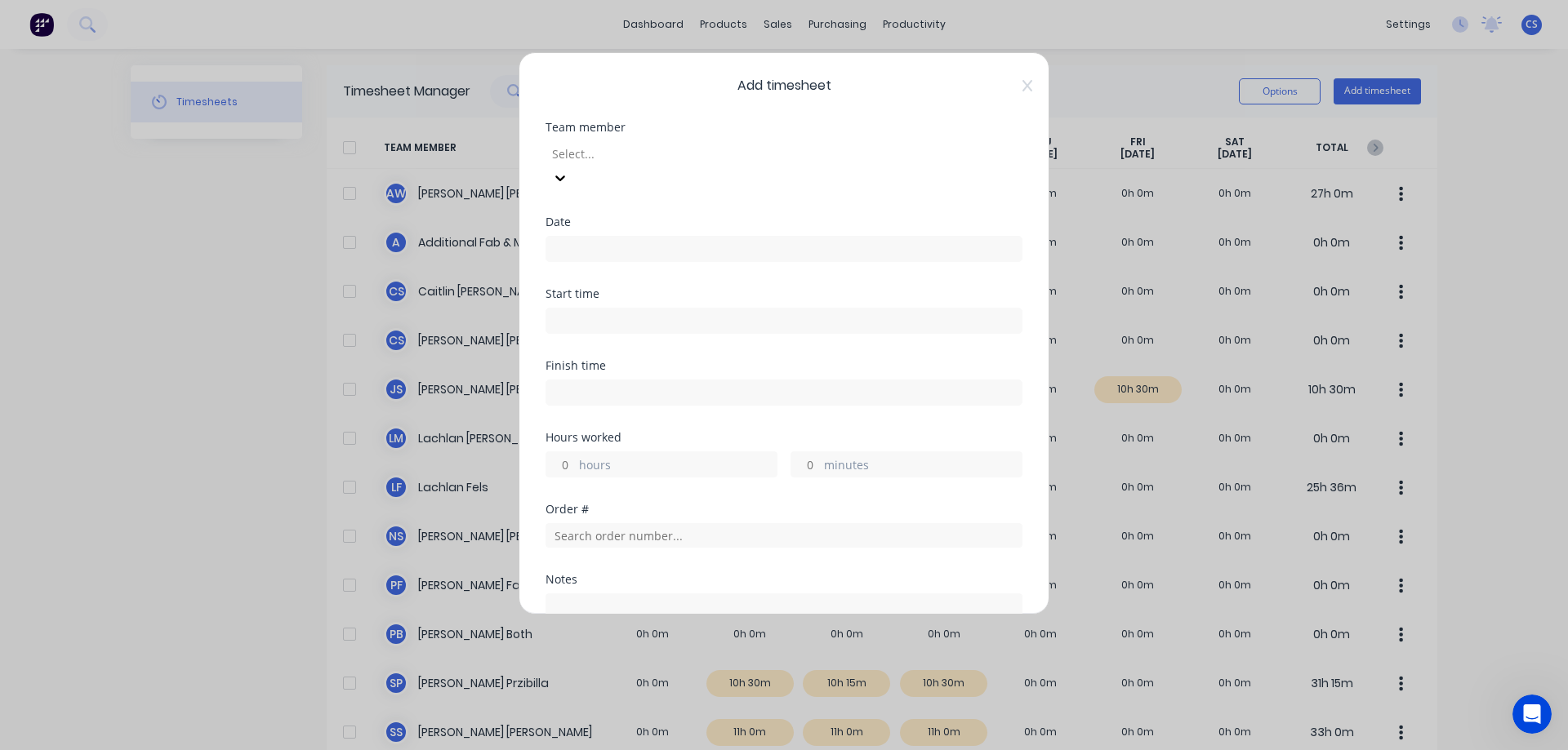
click at [724, 150] on div at bounding box center [668, 154] width 235 height 21
click at [590, 237] on input at bounding box center [783, 249] width 475 height 24
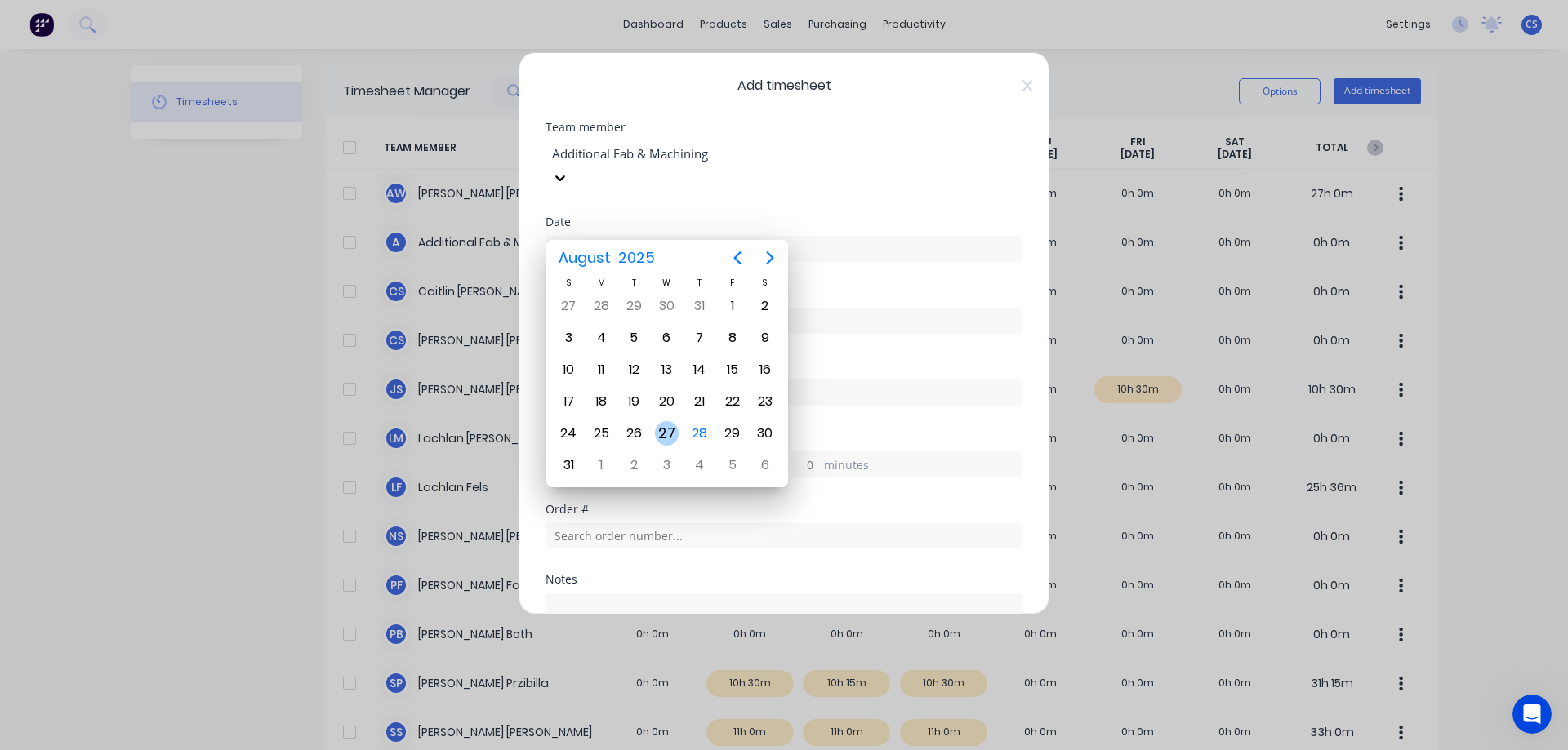
click at [673, 430] on div "27" at bounding box center [667, 434] width 24 height 24
type input "[DATE]"
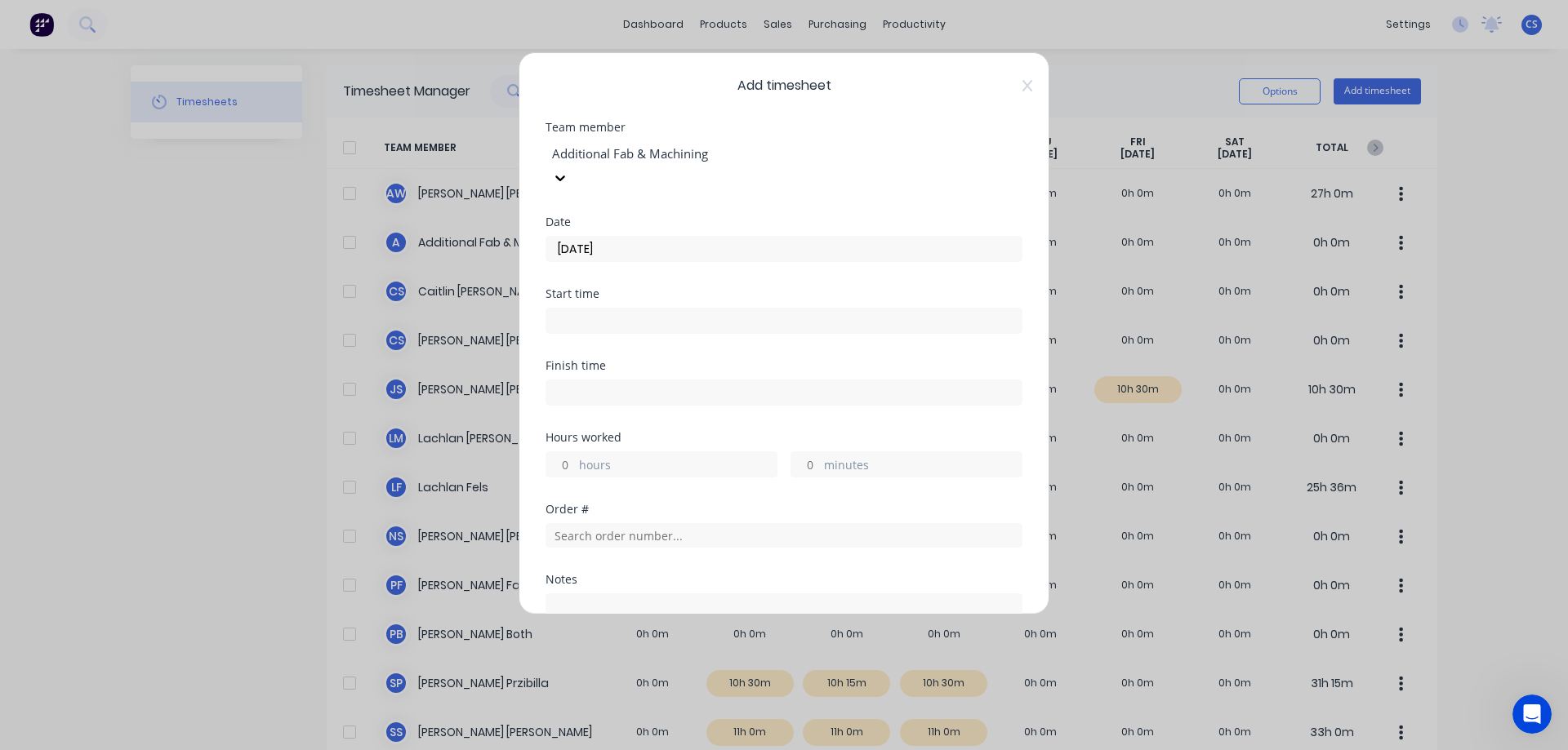
click at [811, 453] on input "minutes" at bounding box center [805, 465] width 28 height 24
type input "30"
click at [787, 406] on div "Finish time" at bounding box center [783, 396] width 477 height 72
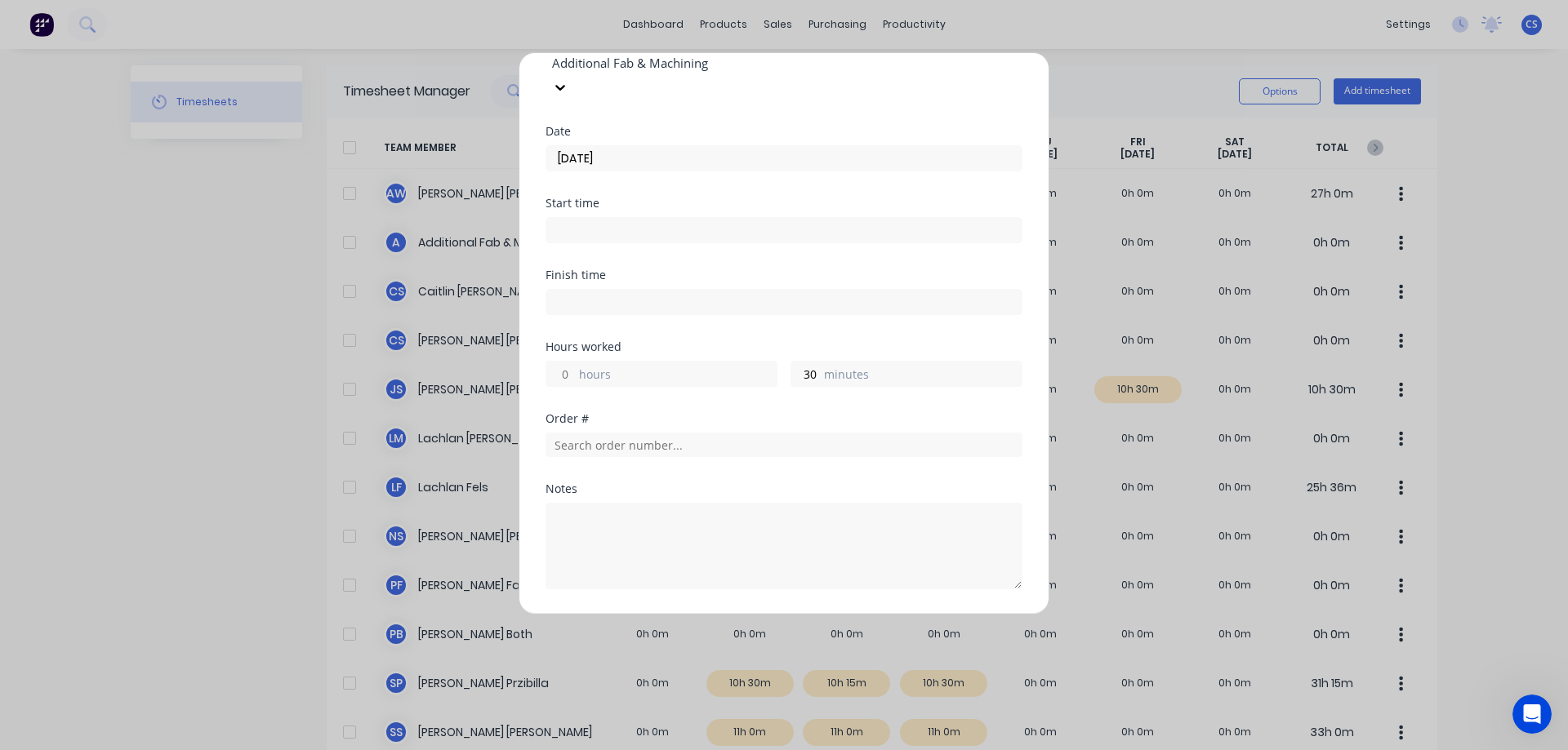
scroll to position [187, 0]
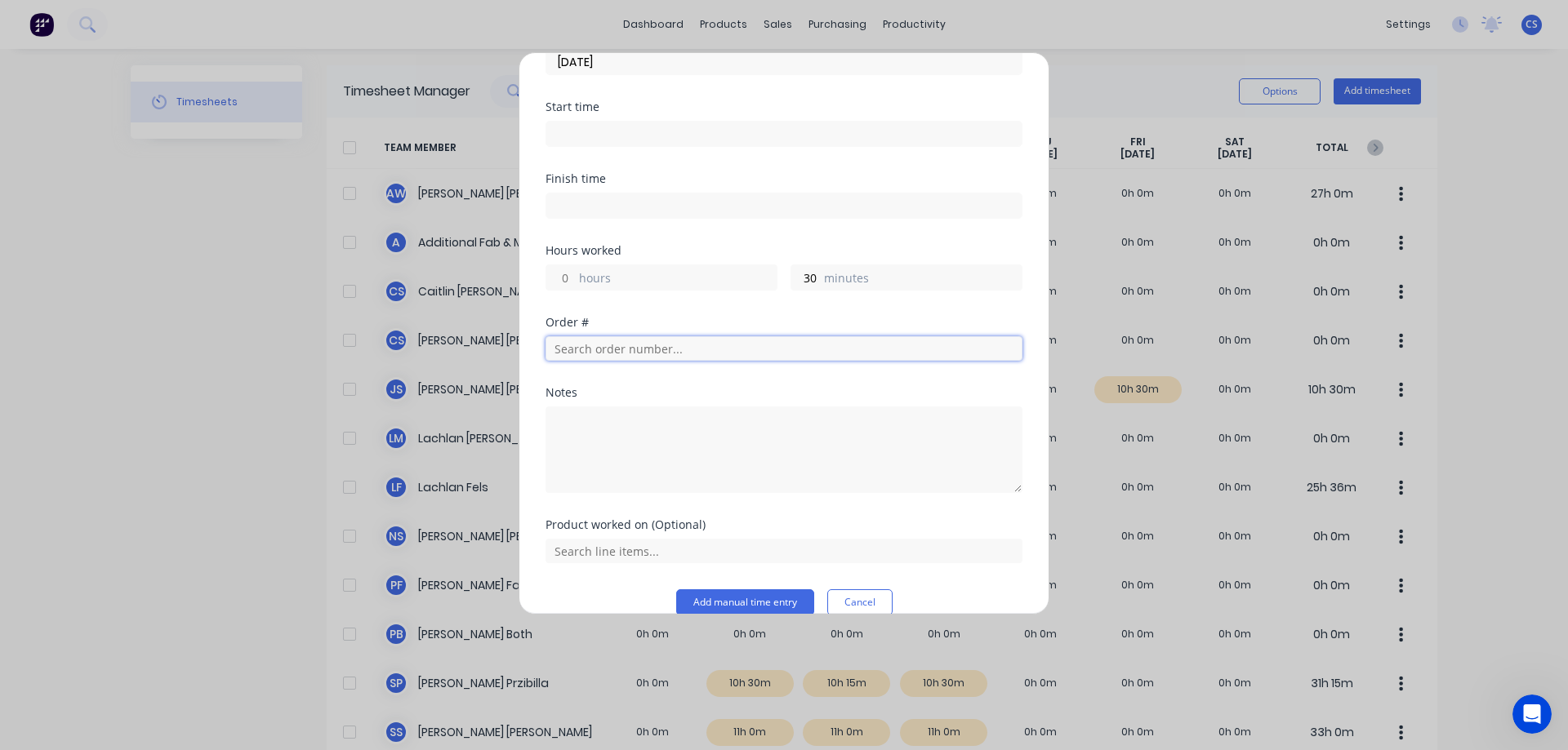
click at [729, 336] on input "text" at bounding box center [783, 348] width 477 height 24
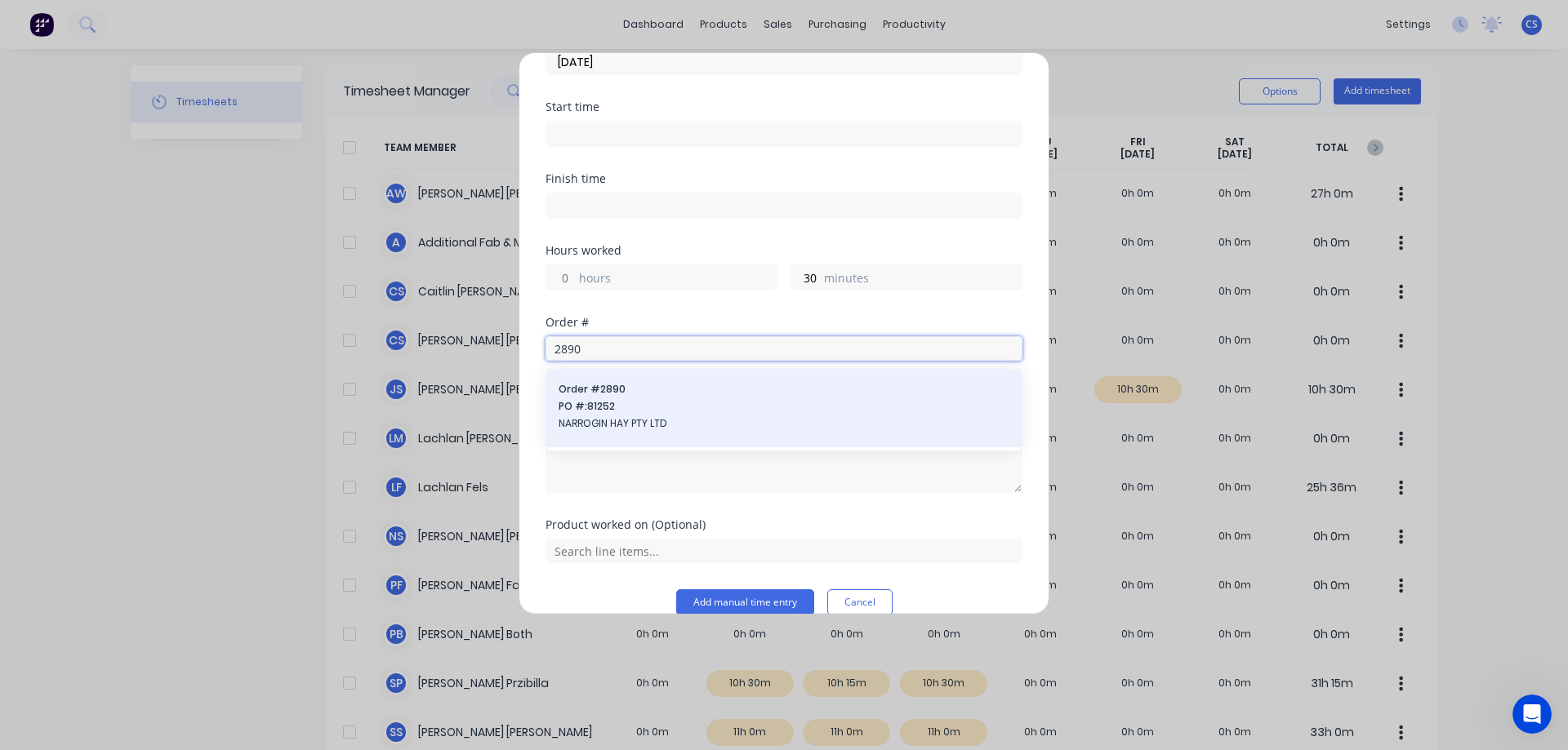
type input "2890"
click at [714, 382] on span "Order # 2890" at bounding box center [784, 389] width 451 height 15
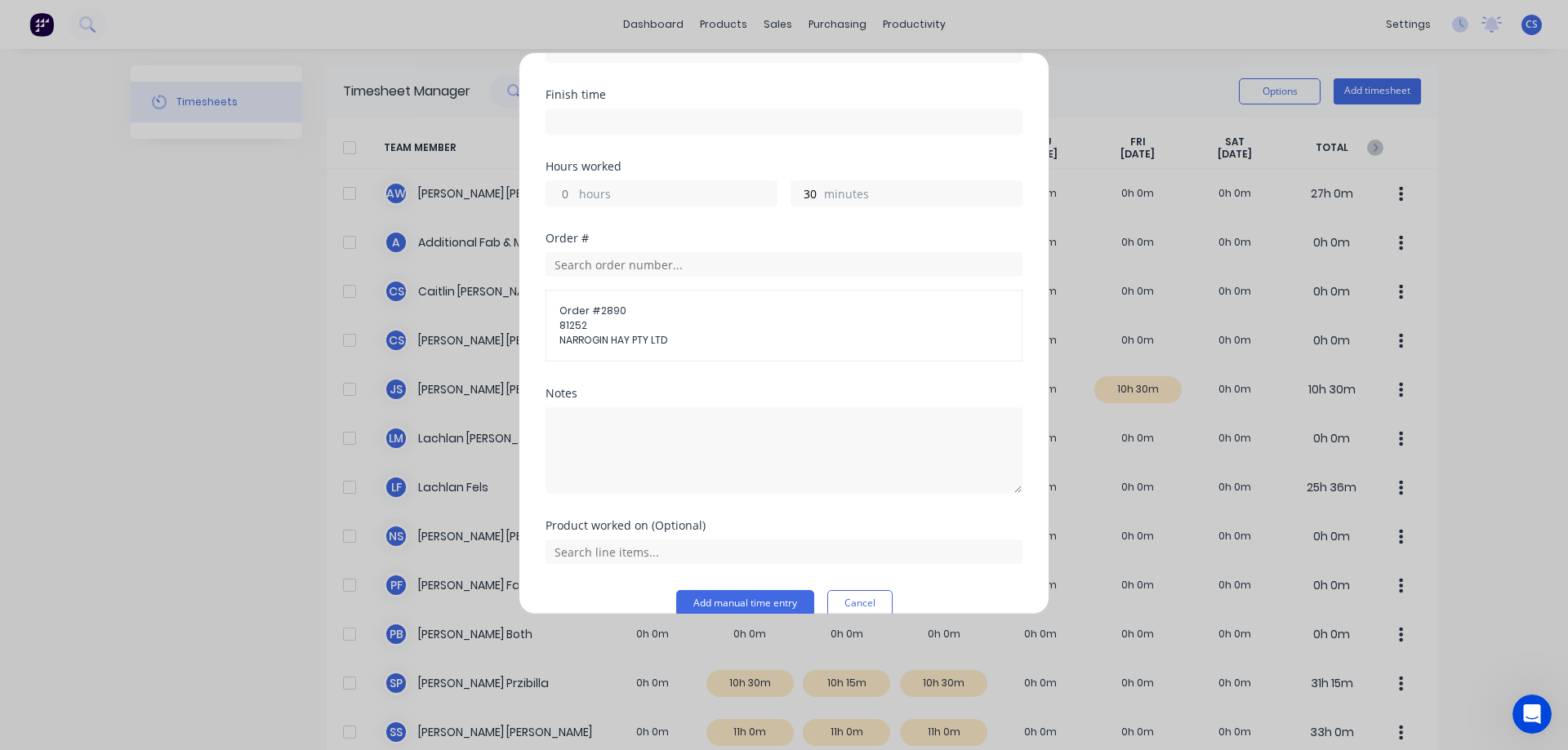
scroll to position [272, 0]
click at [762, 595] on div "Add timesheet Team member Additional Fab & Machining Date [DATE] Start time Fin…" at bounding box center [783, 334] width 530 height 562
click at [758, 590] on button "Add manual time entry" at bounding box center [745, 603] width 138 height 26
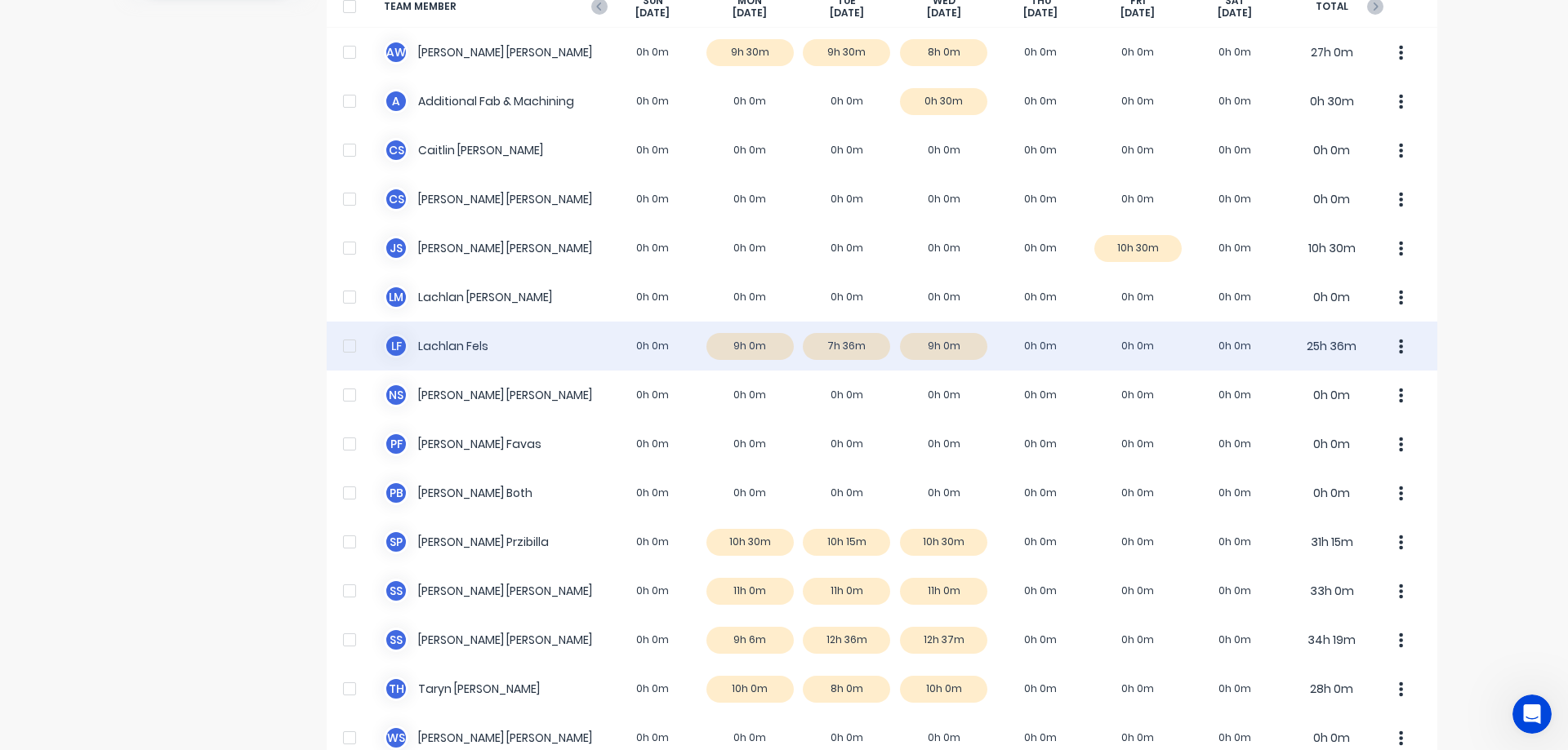
scroll to position [228, 0]
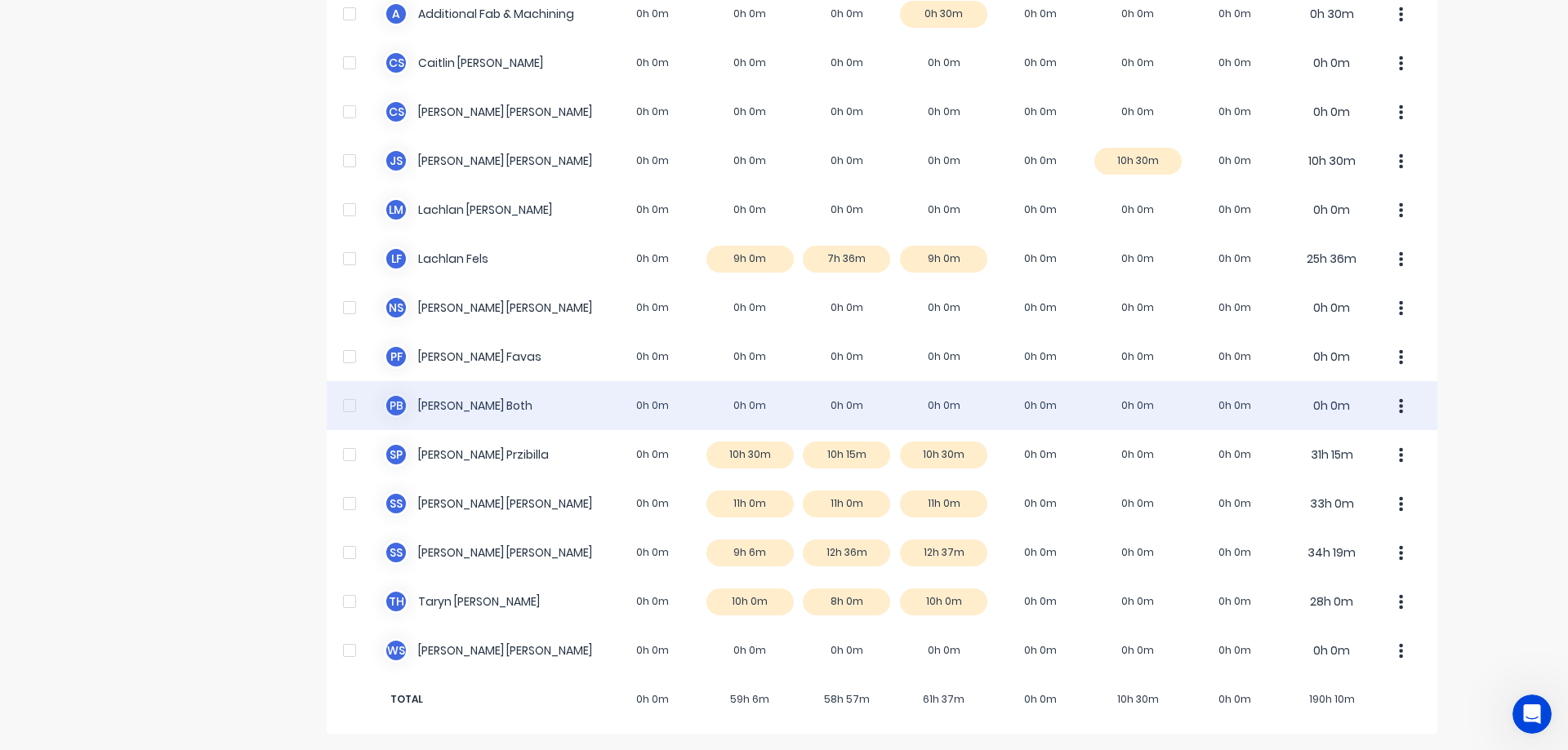
click at [858, 414] on div "P B [PERSON_NAME] Both 0h 0m 0h 0m 0h 0m 0h 0m 0h 0m 0h 0m 0h 0m 0h 0m" at bounding box center [882, 405] width 1111 height 49
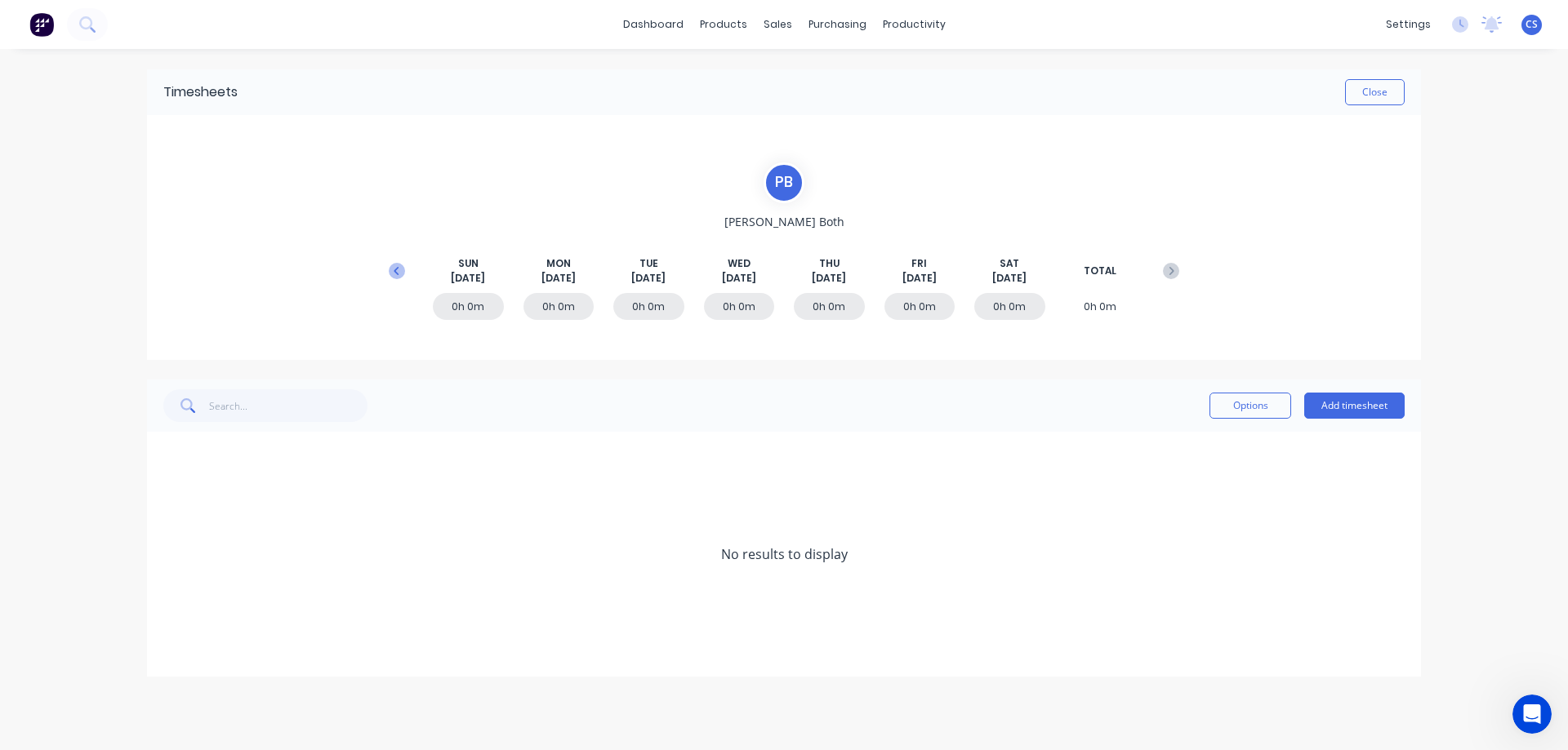
click at [398, 274] on icon at bounding box center [396, 270] width 5 height 8
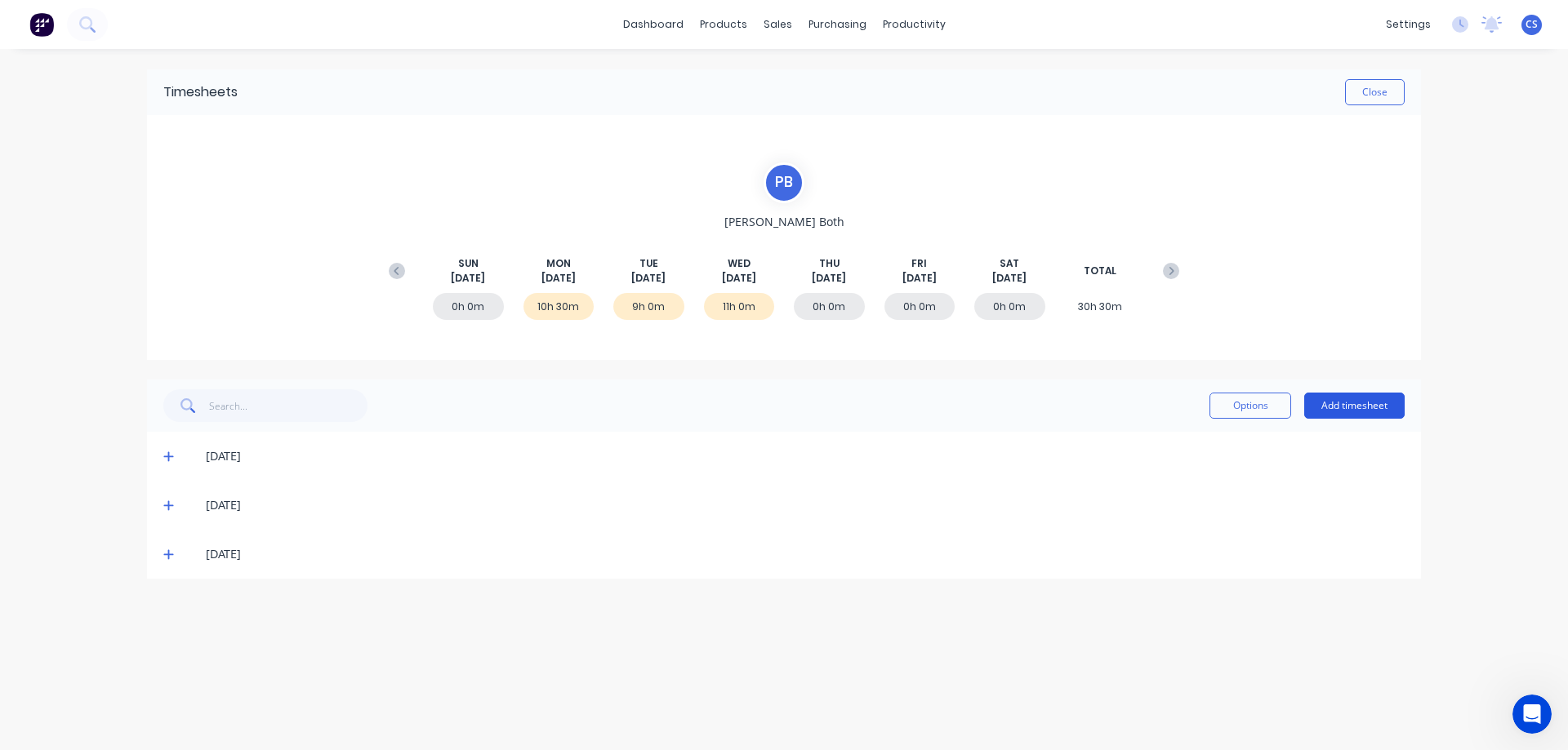
click at [1336, 396] on button "Add timesheet" at bounding box center [1354, 405] width 100 height 26
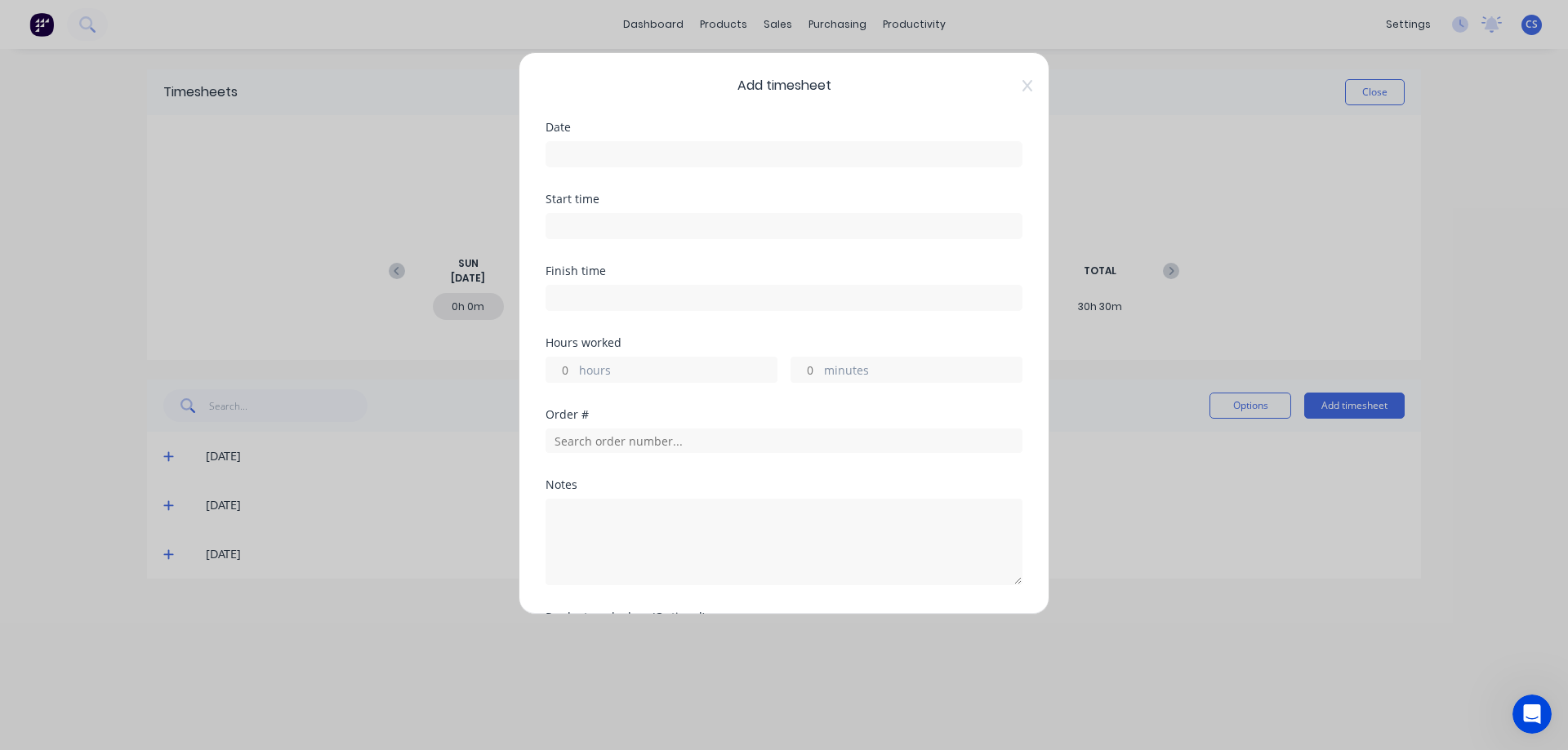
click at [593, 160] on input at bounding box center [783, 154] width 475 height 24
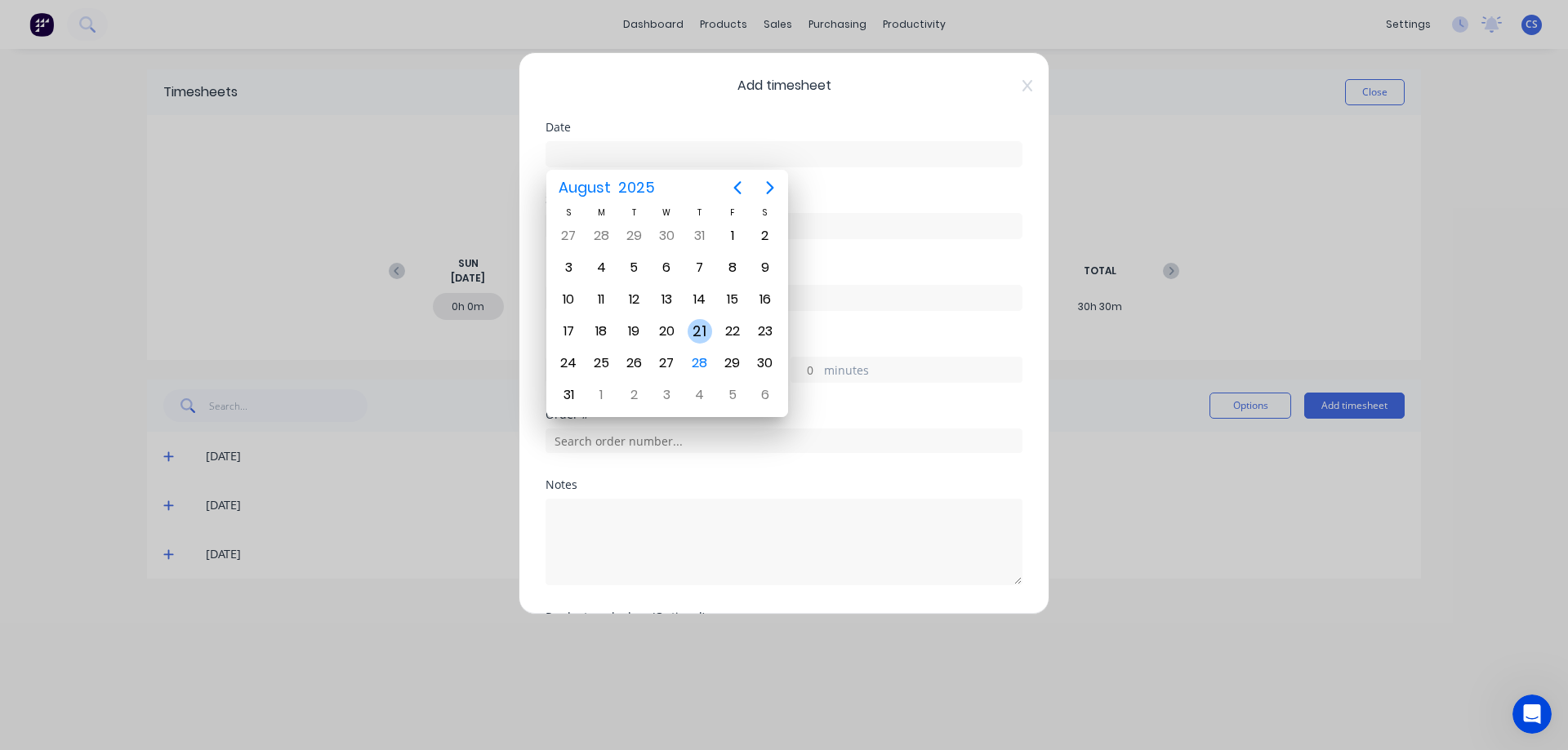
click at [698, 323] on div "21" at bounding box center [699, 331] width 24 height 24
type input "[DATE]"
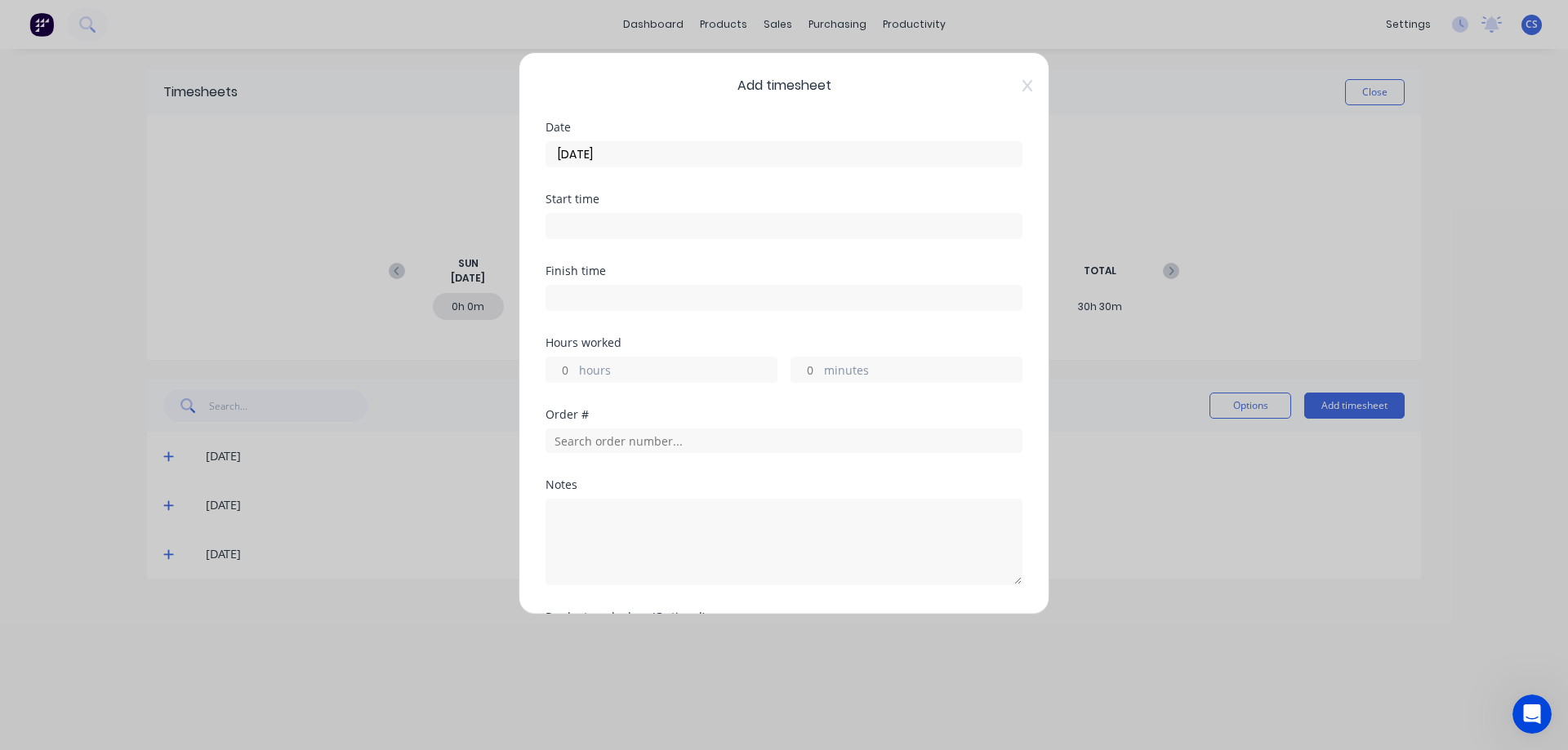
click at [564, 372] on input "hours" at bounding box center [560, 370] width 28 height 24
type input "11"
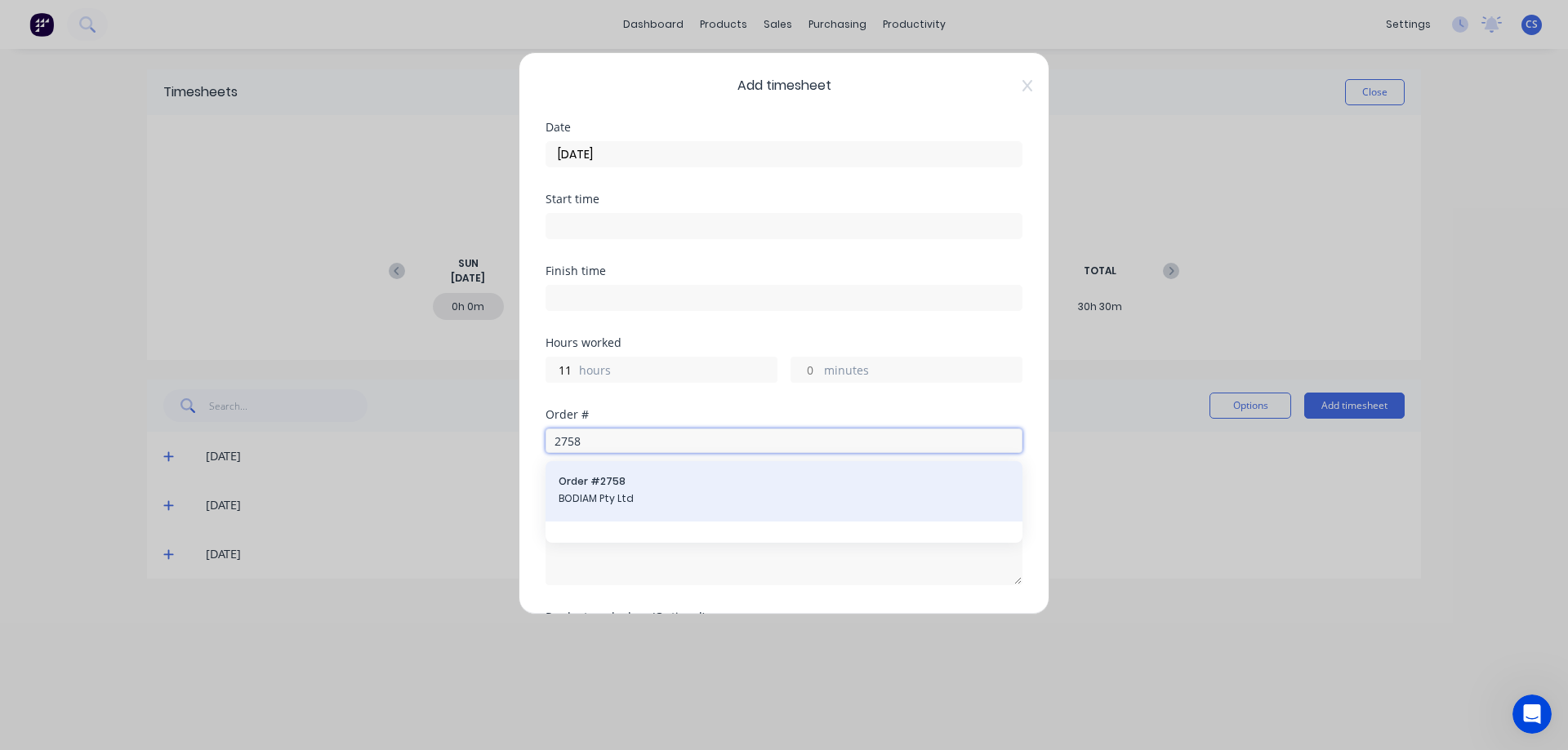
type input "2758"
click at [666, 474] on span "Order # 2758" at bounding box center [784, 481] width 451 height 15
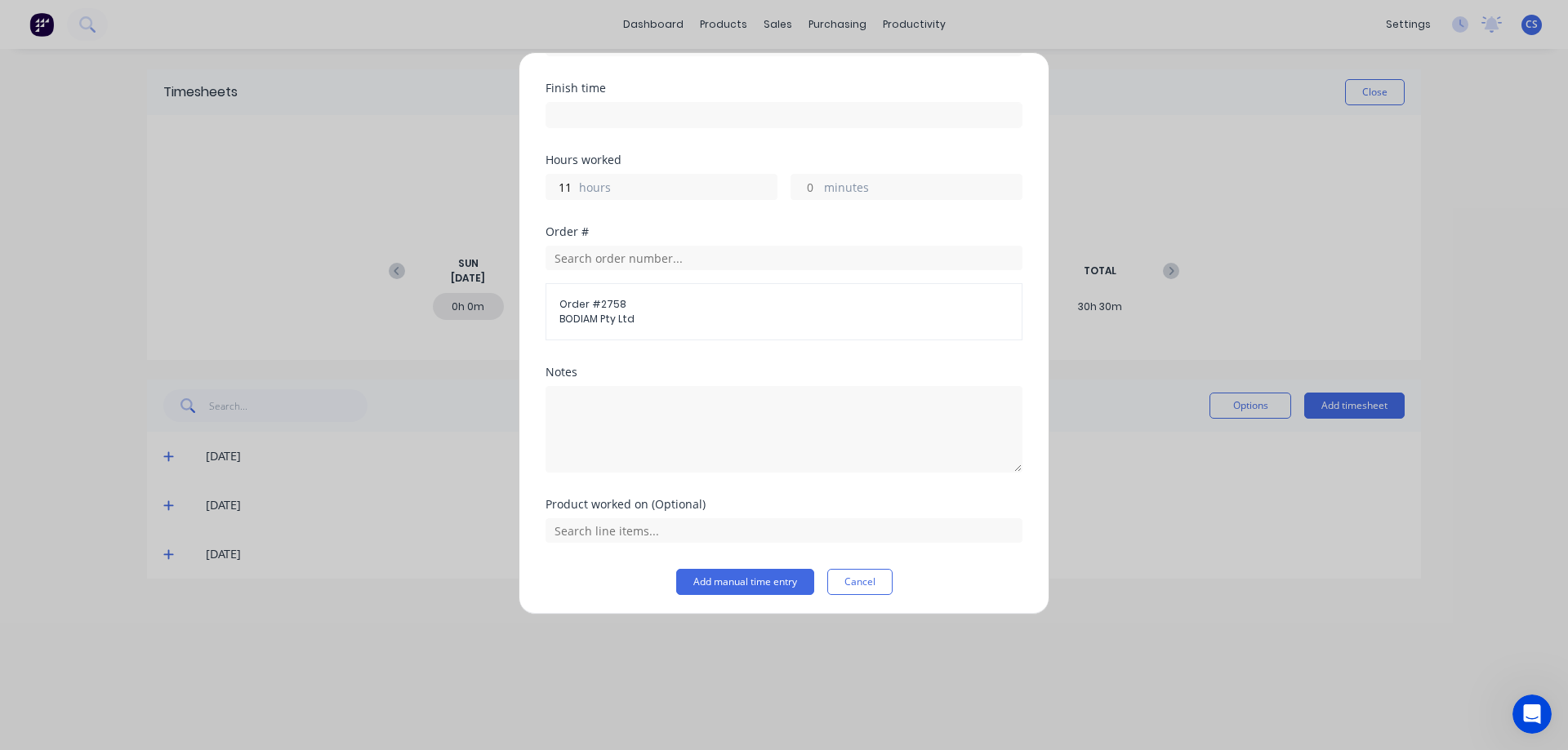
scroll to position [187, 0]
click at [762, 584] on button "Add manual time entry" at bounding box center [745, 578] width 138 height 26
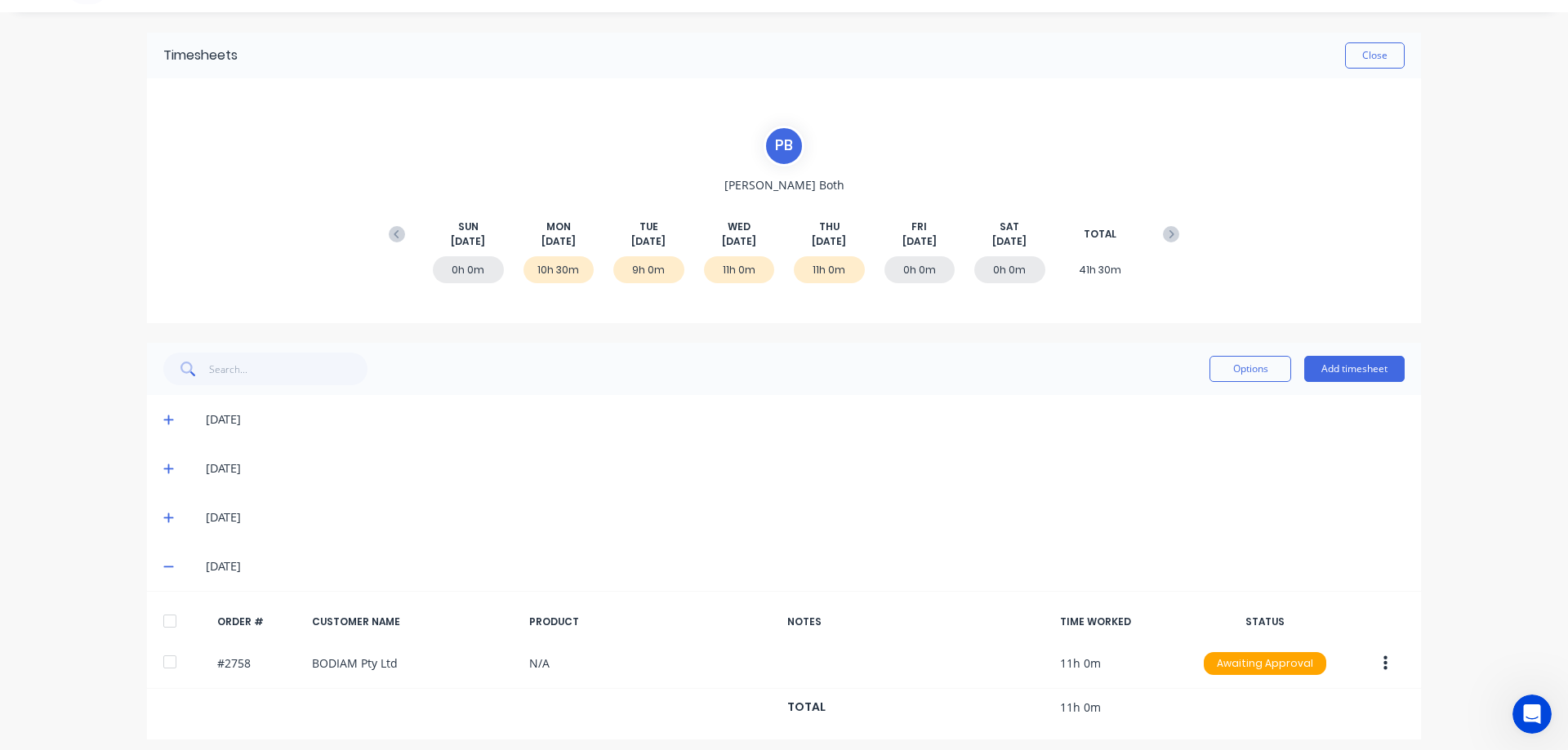
scroll to position [47, 0]
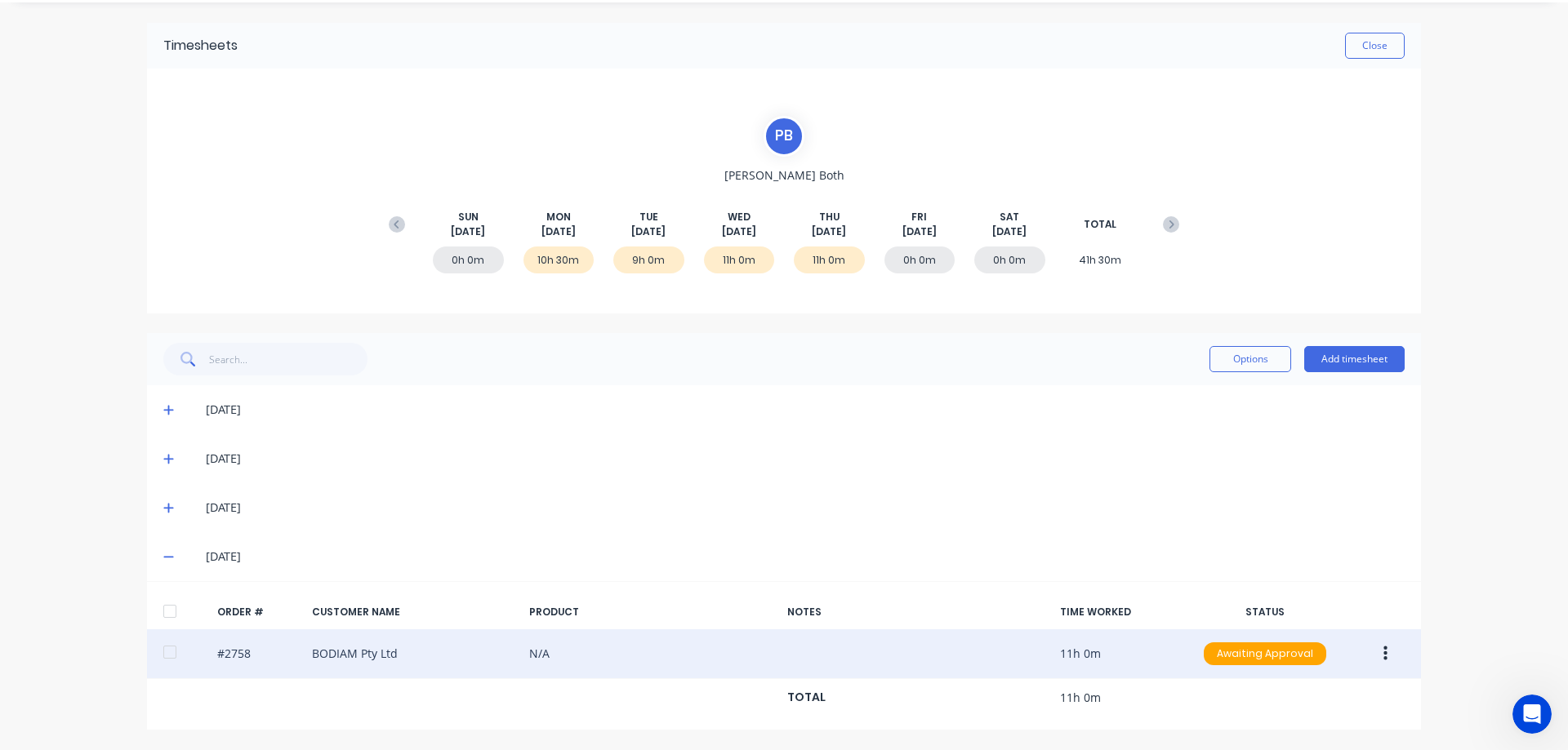
click at [1383, 646] on button "button" at bounding box center [1385, 653] width 38 height 29
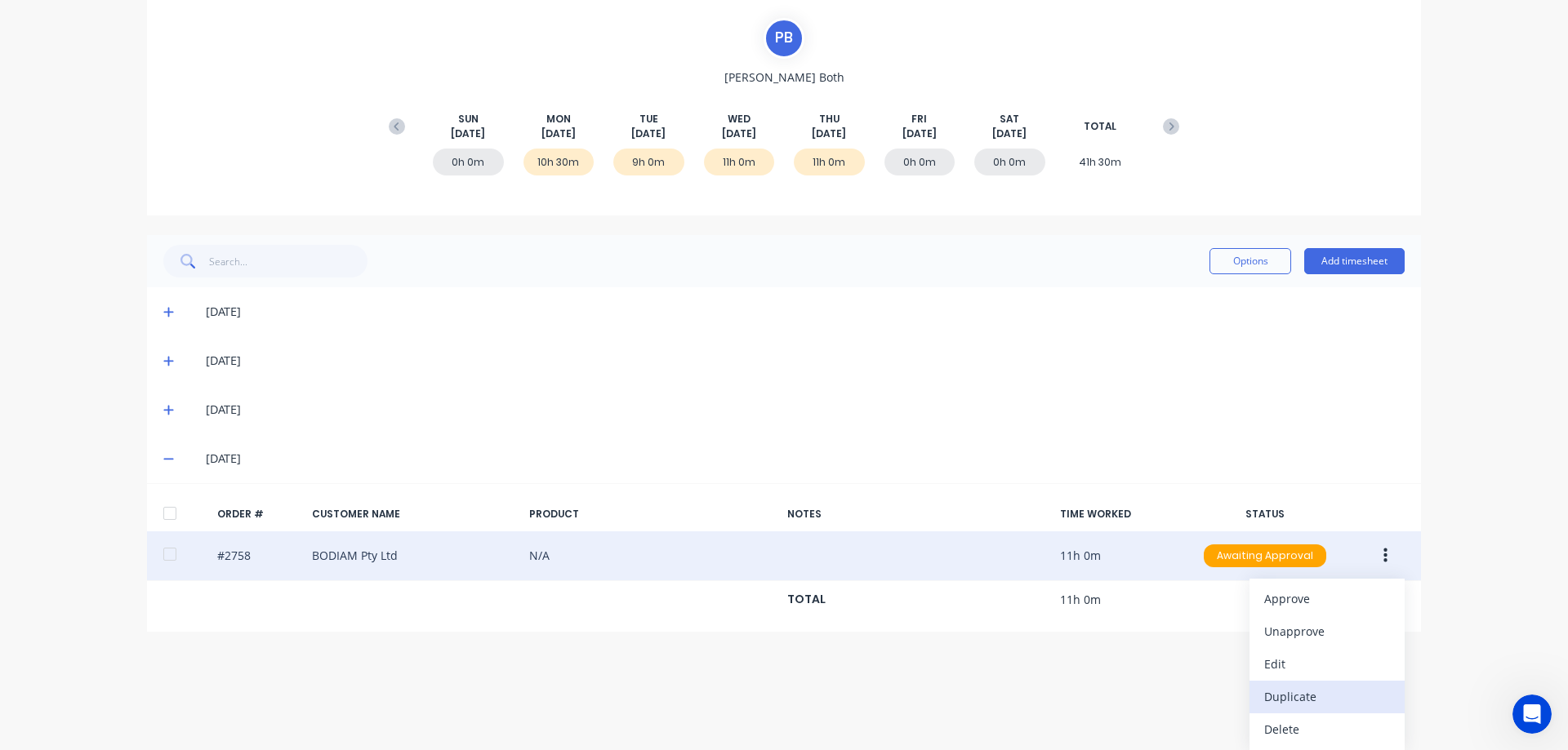
click at [1320, 689] on div "Duplicate" at bounding box center [1327, 696] width 126 height 23
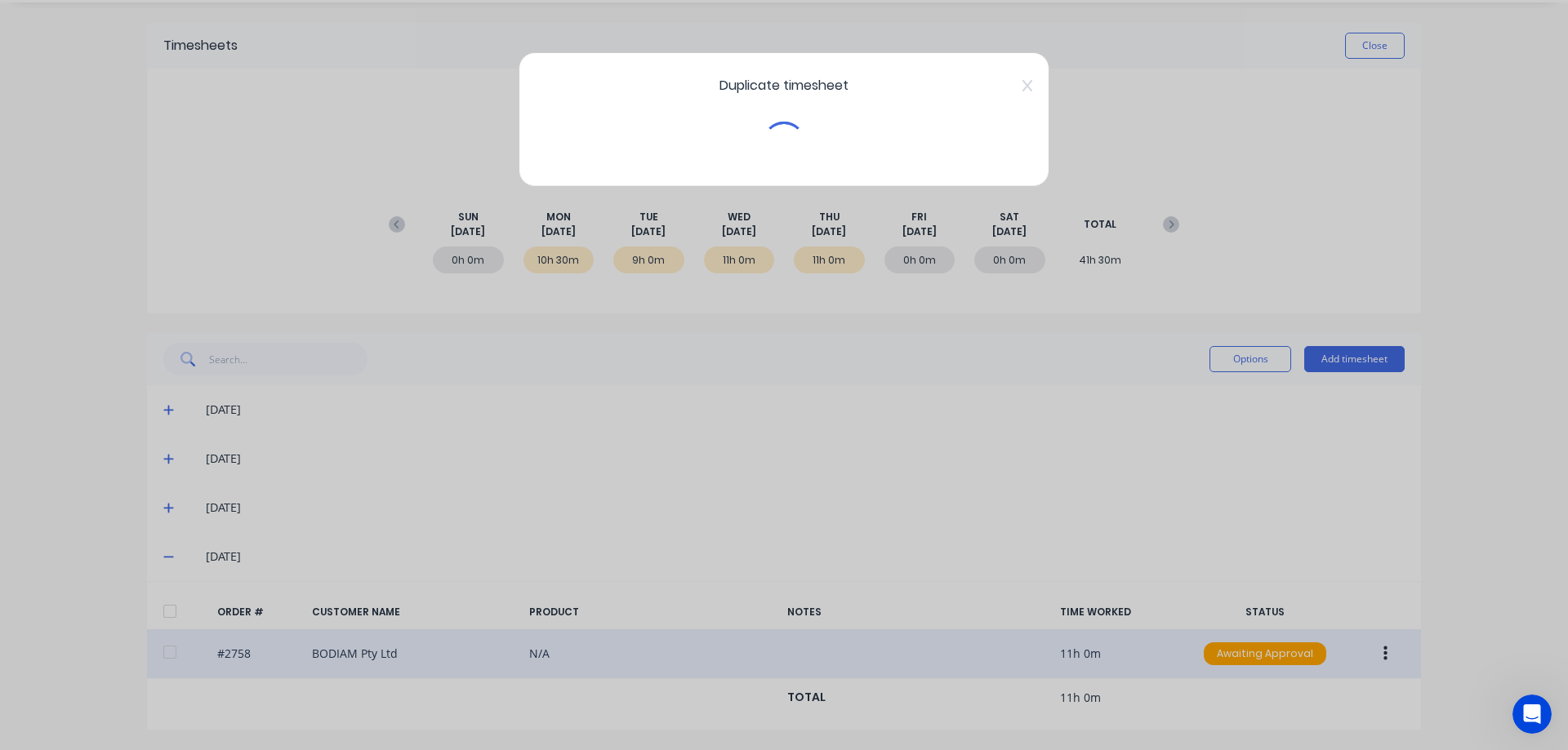
scroll to position [47, 0]
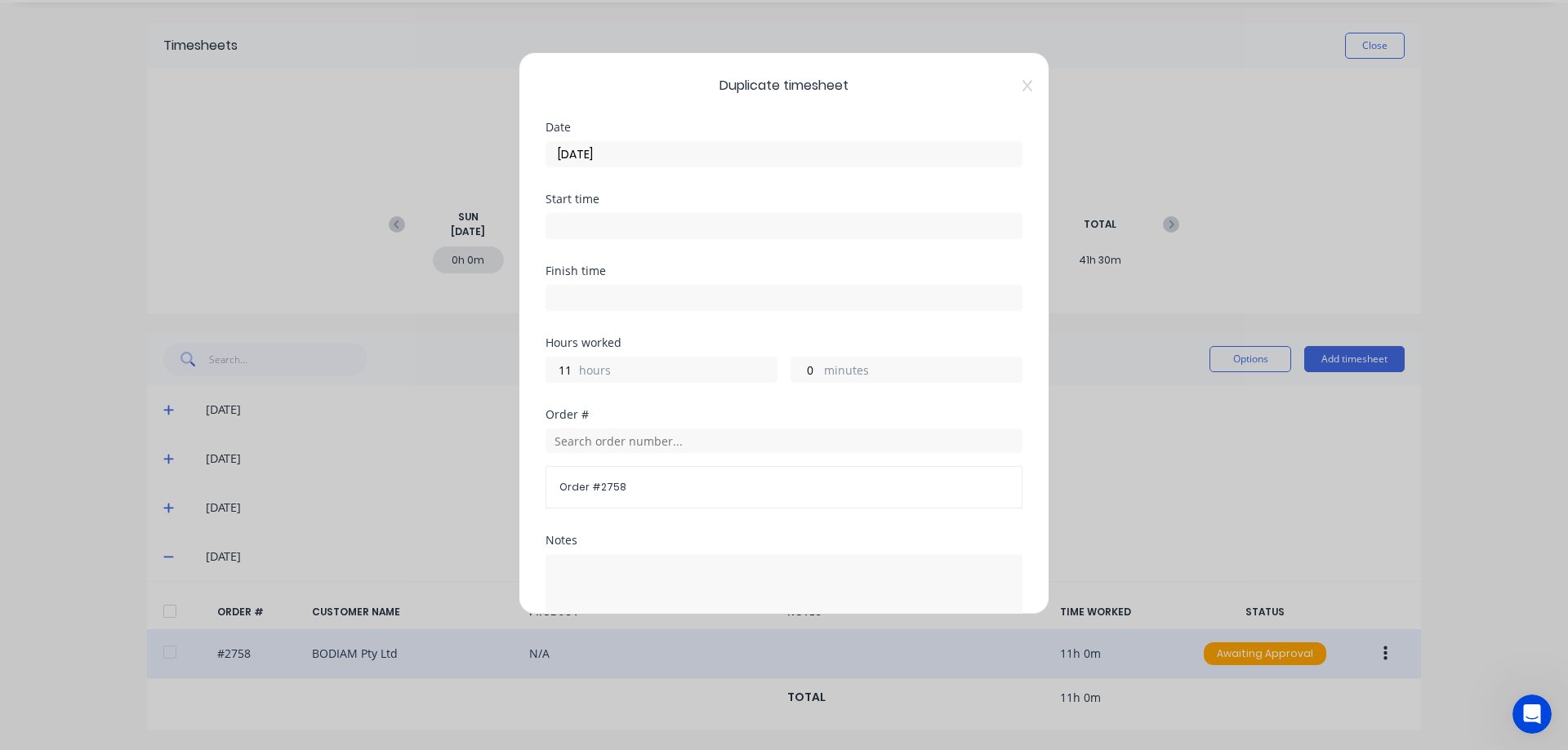
click at [698, 149] on input "[DATE]" at bounding box center [783, 154] width 475 height 24
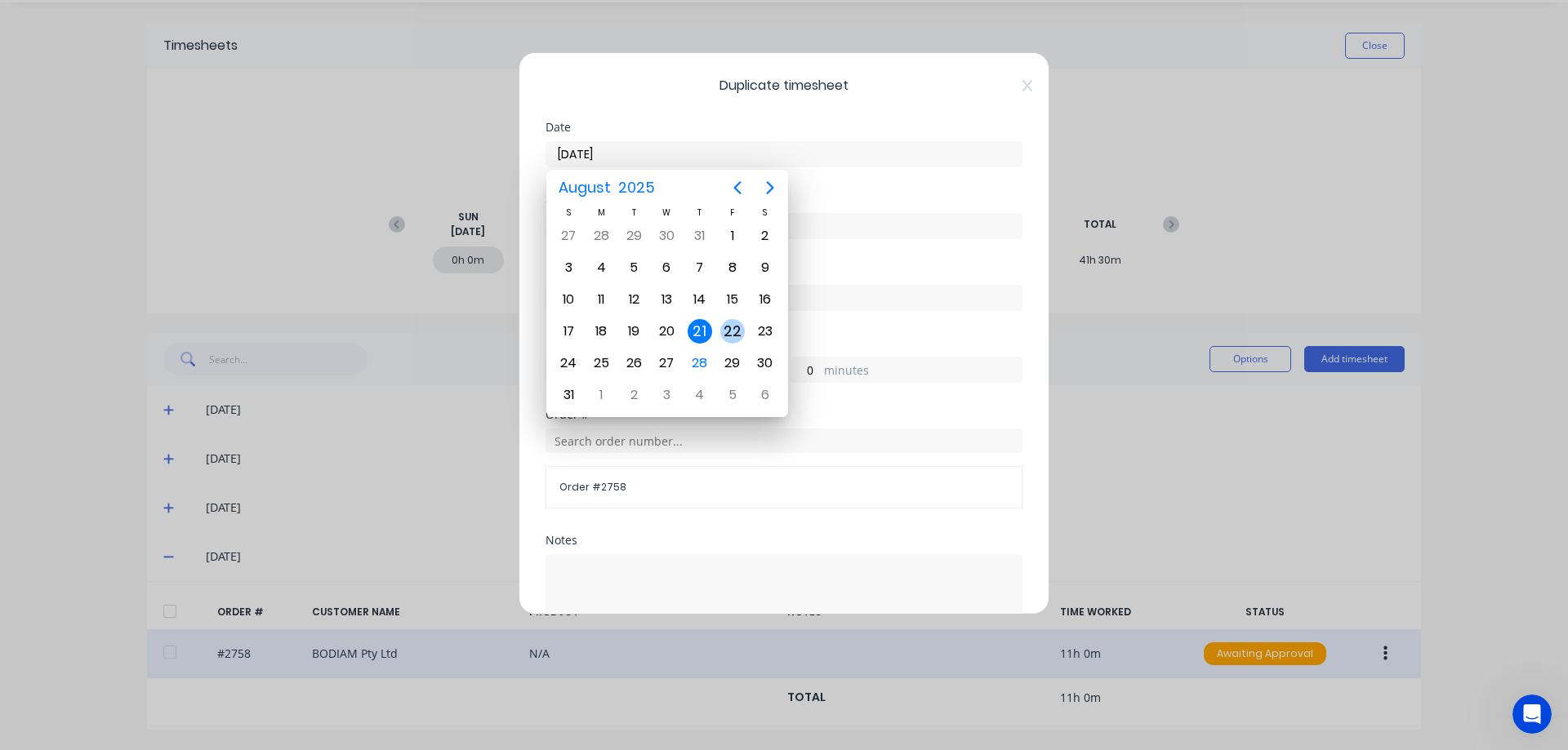
click at [738, 329] on div "22" at bounding box center [732, 331] width 24 height 24
type input "[DATE]"
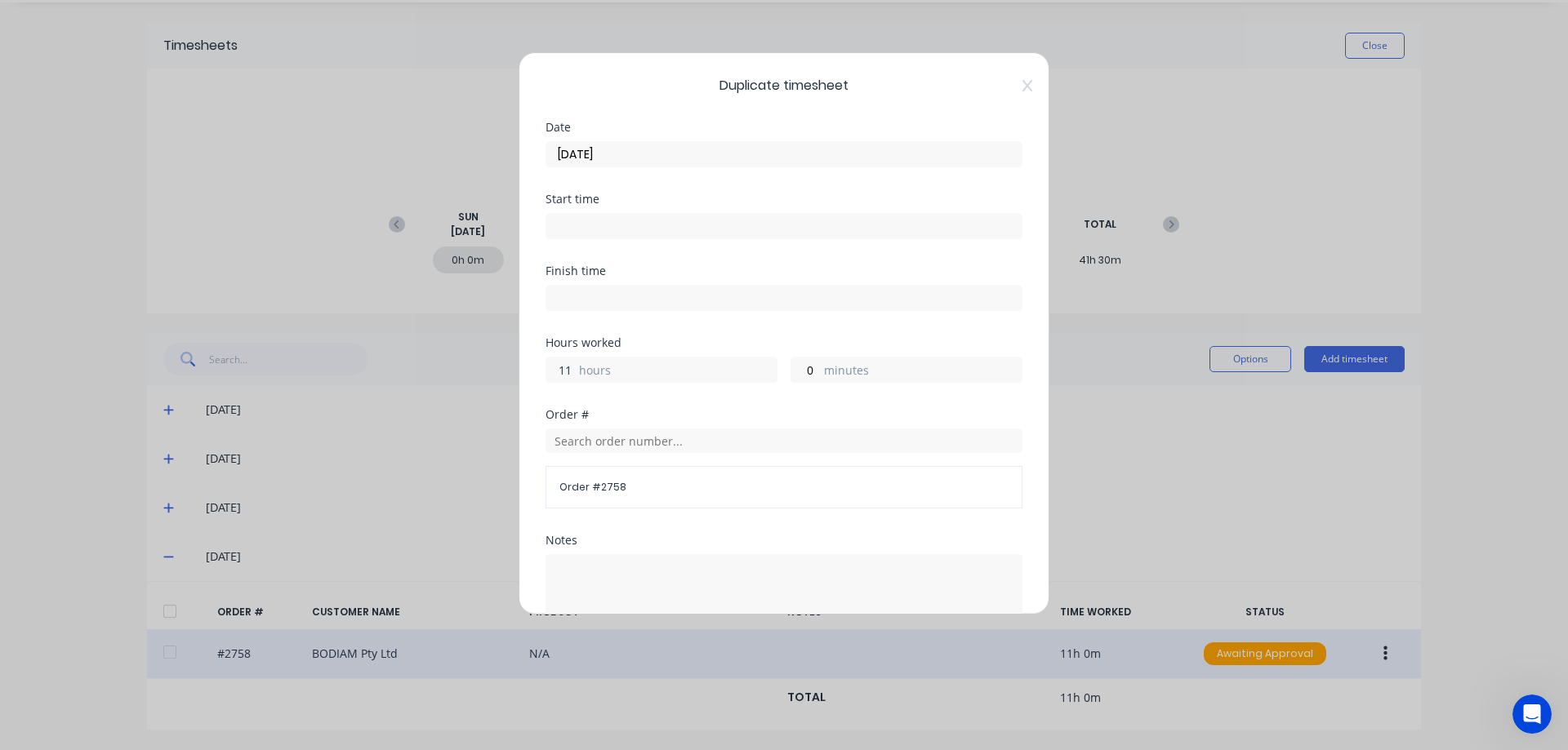
drag, startPoint x: 571, startPoint y: 366, endPoint x: 544, endPoint y: 376, distance: 28.8
click at [544, 376] on div "Duplicate timesheet Date [DATE] Start time Finish time Hours worked 11 hours 0 …" at bounding box center [783, 334] width 530 height 562
type input "8"
type input "30"
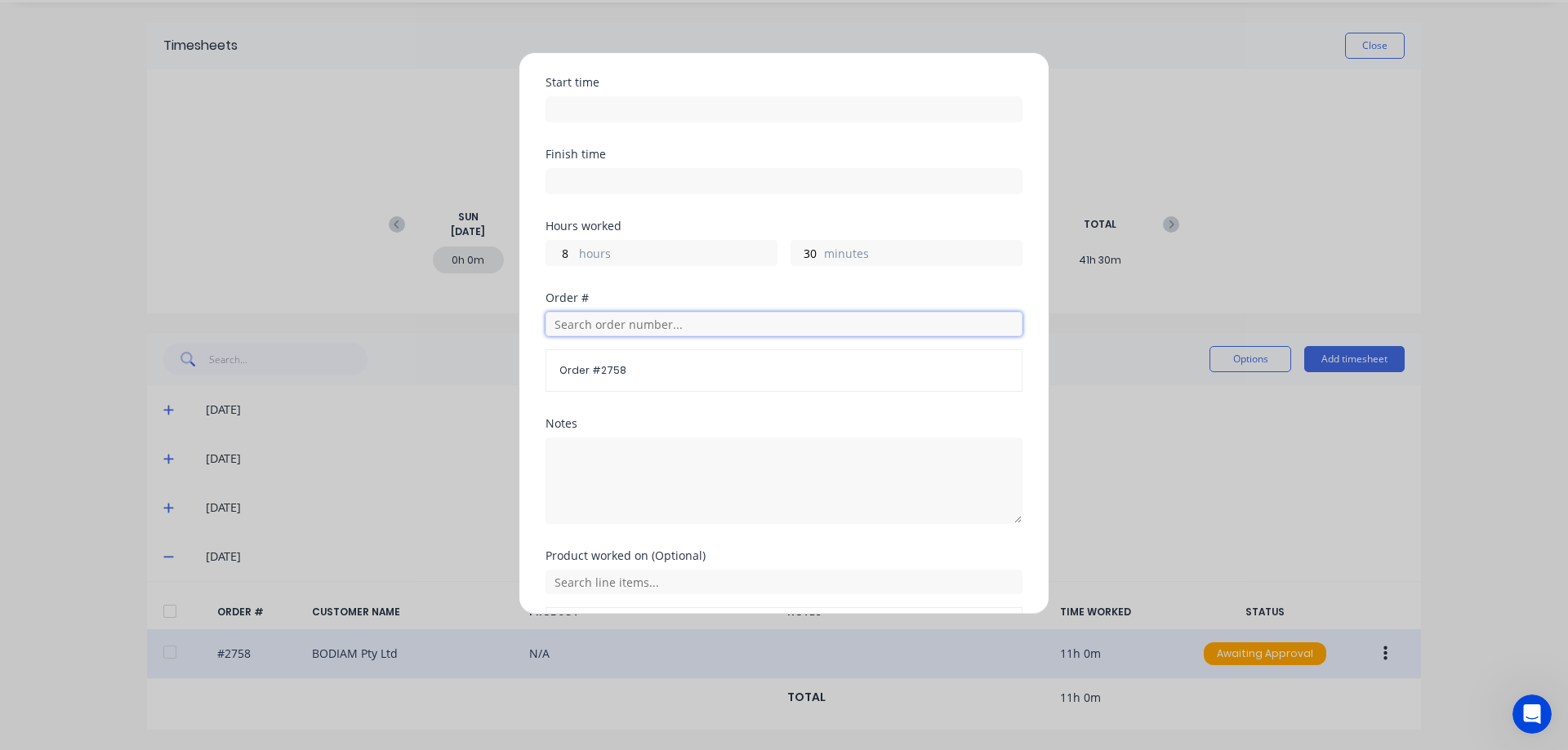
scroll to position [228, 0]
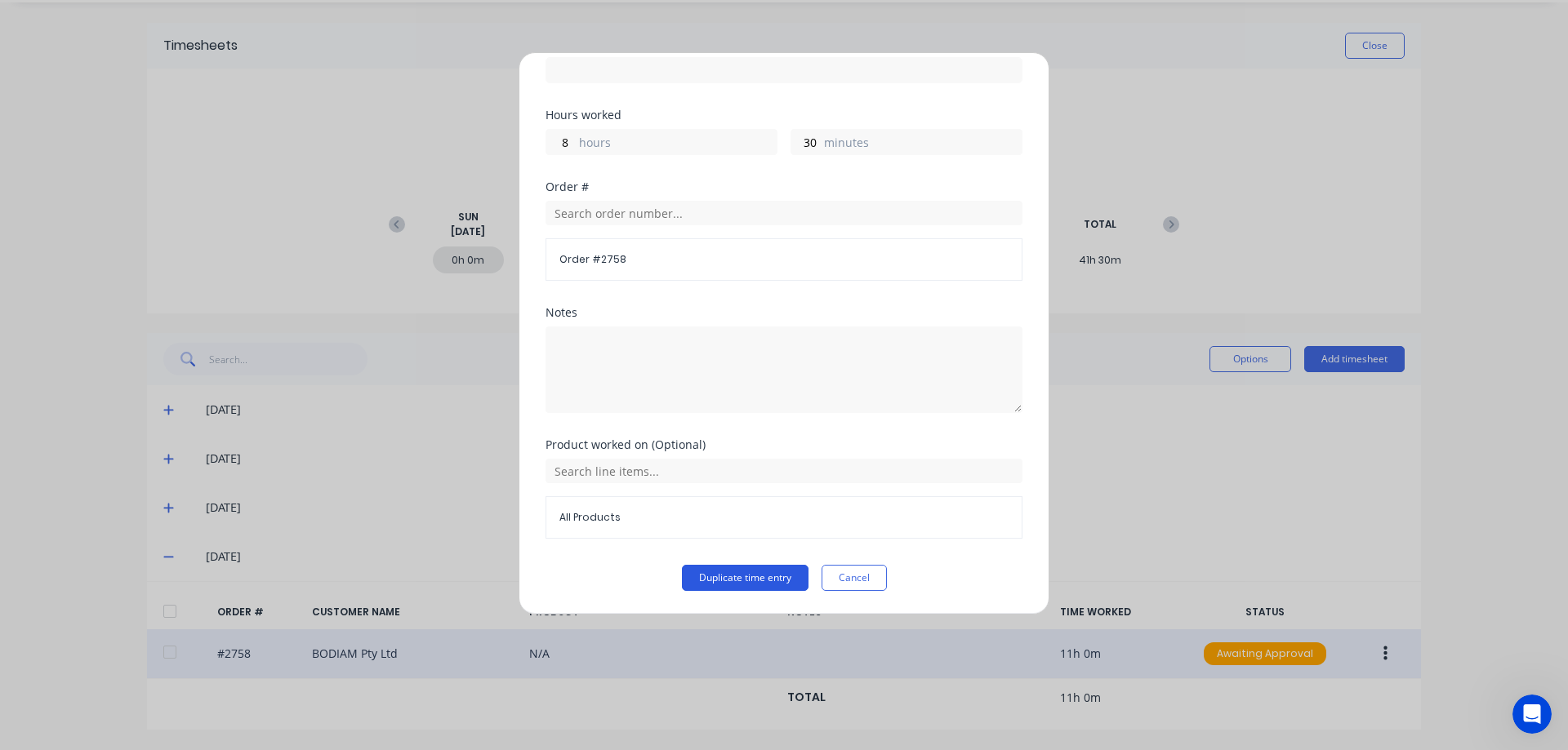
click at [724, 583] on button "Duplicate time entry" at bounding box center [745, 578] width 127 height 26
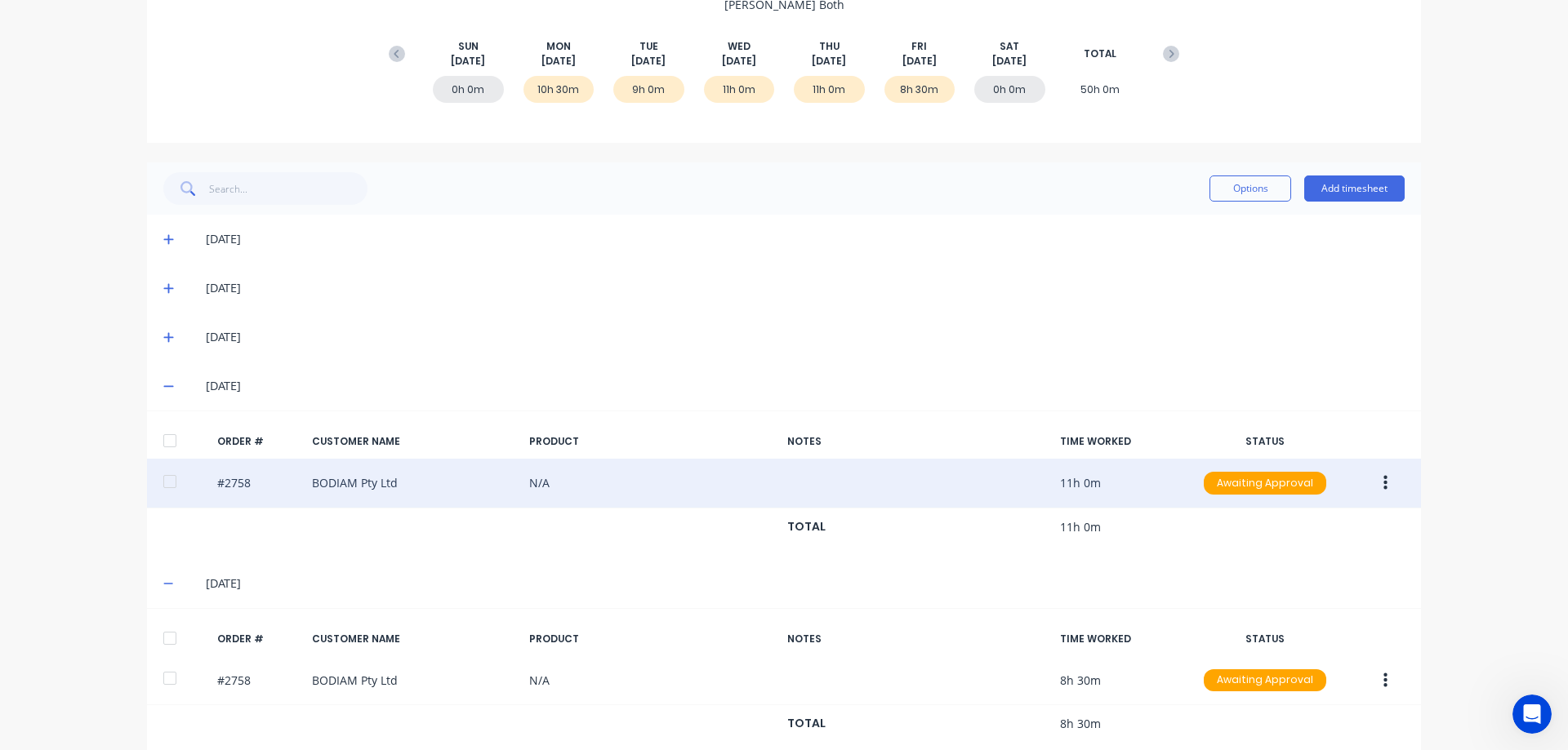
scroll to position [243, 0]
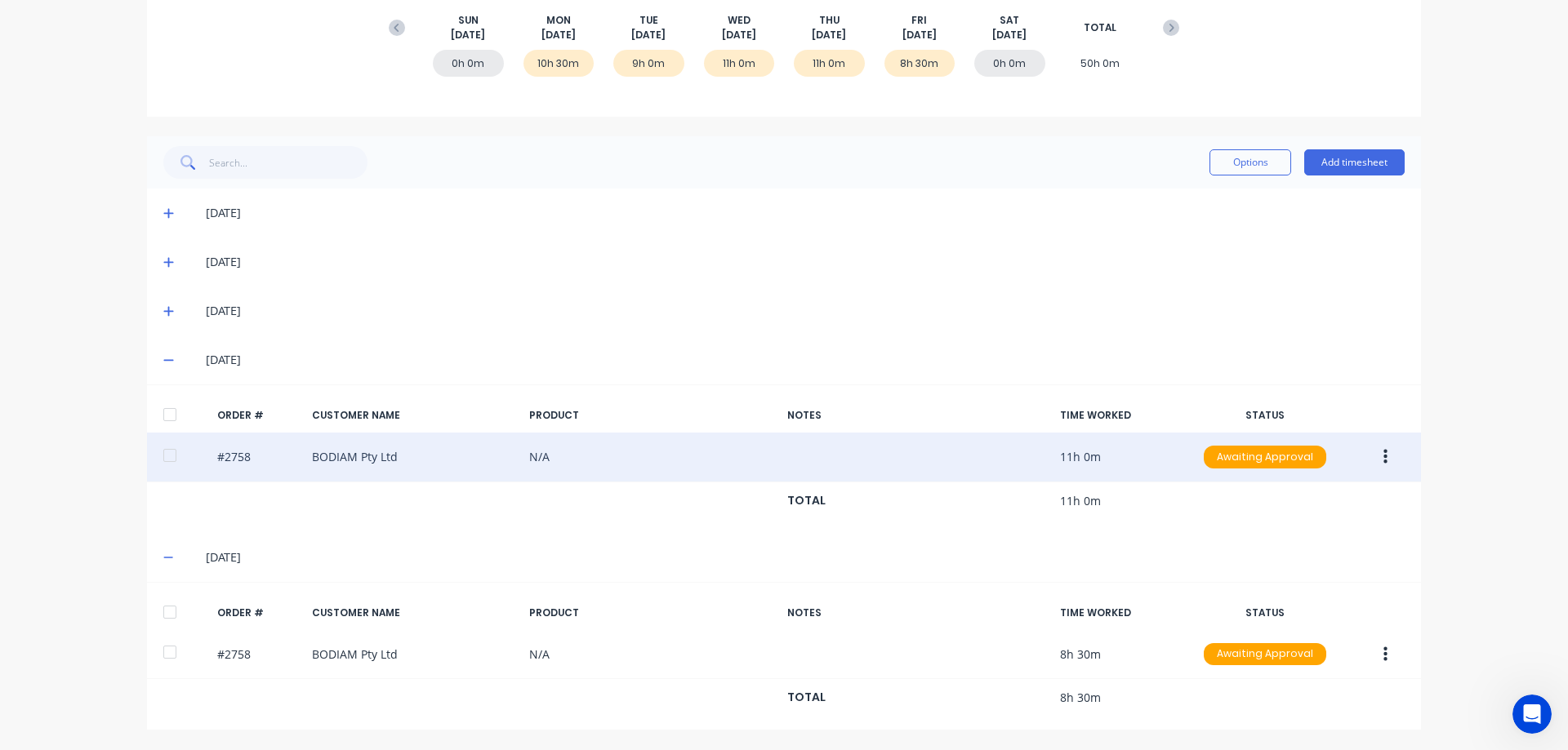
click at [1383, 455] on button "button" at bounding box center [1385, 457] width 38 height 29
click at [1302, 591] on div "Duplicate" at bounding box center [1327, 597] width 126 height 23
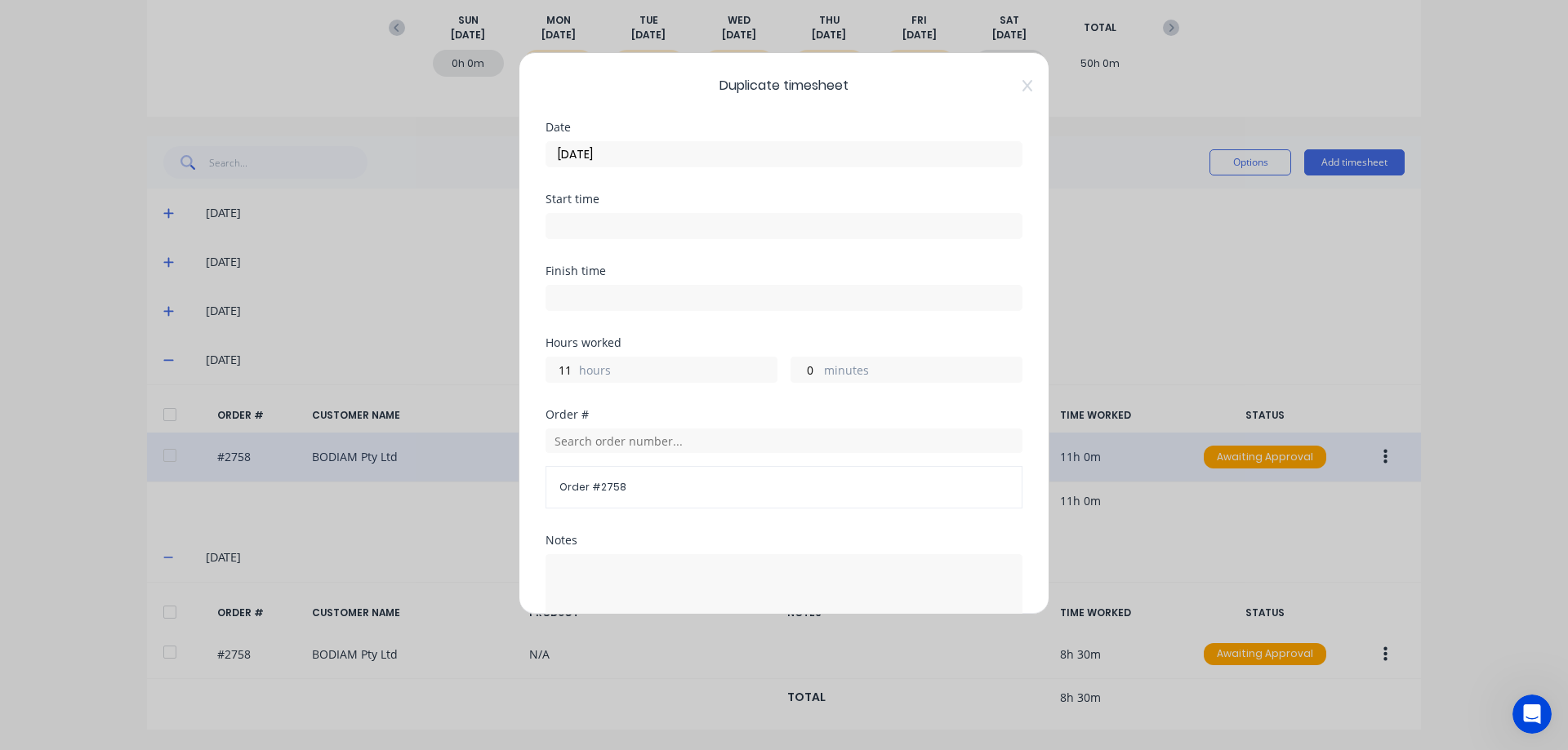
click at [617, 159] on input "[DATE]" at bounding box center [783, 154] width 475 height 24
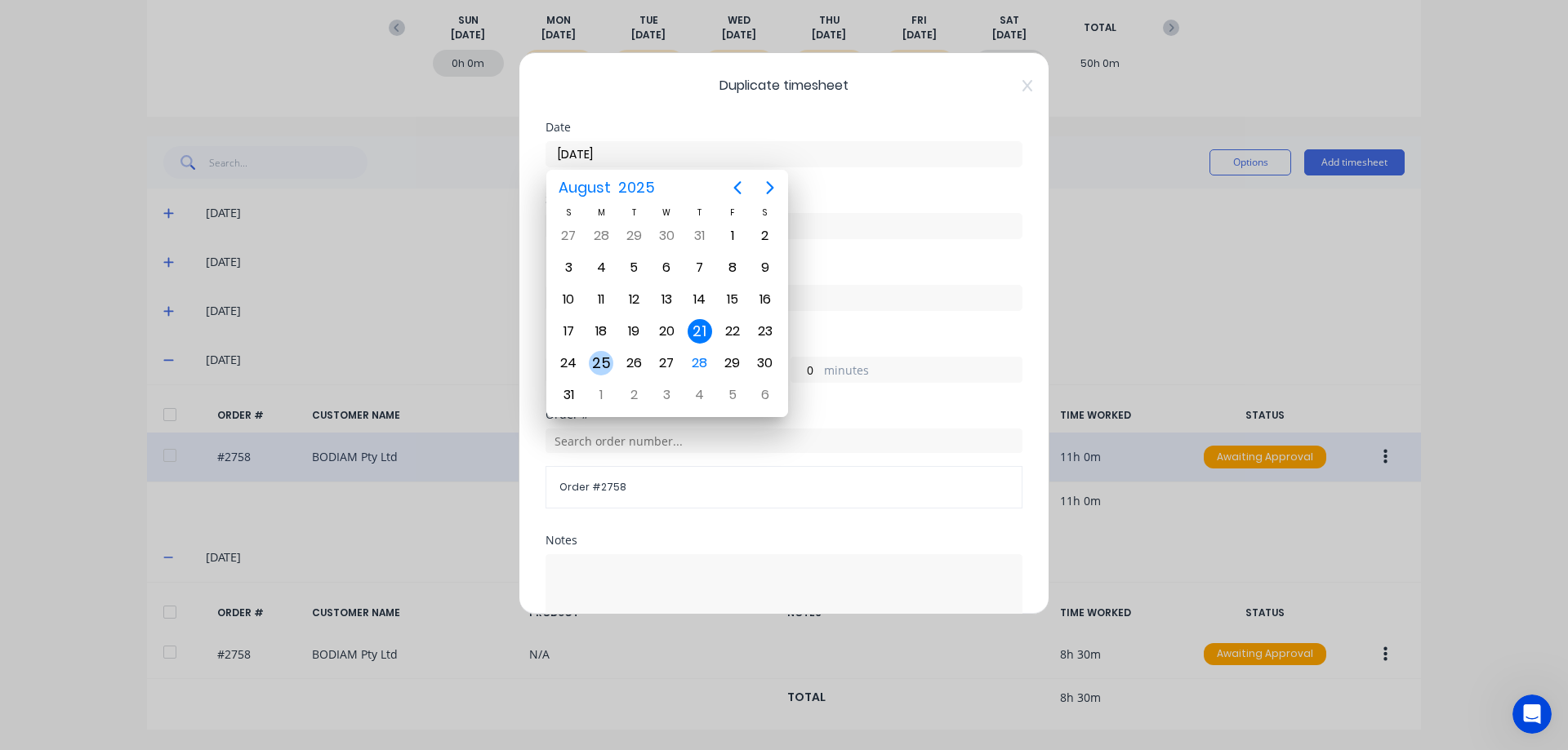
click at [603, 357] on div "25" at bounding box center [601, 363] width 24 height 24
type input "[DATE]"
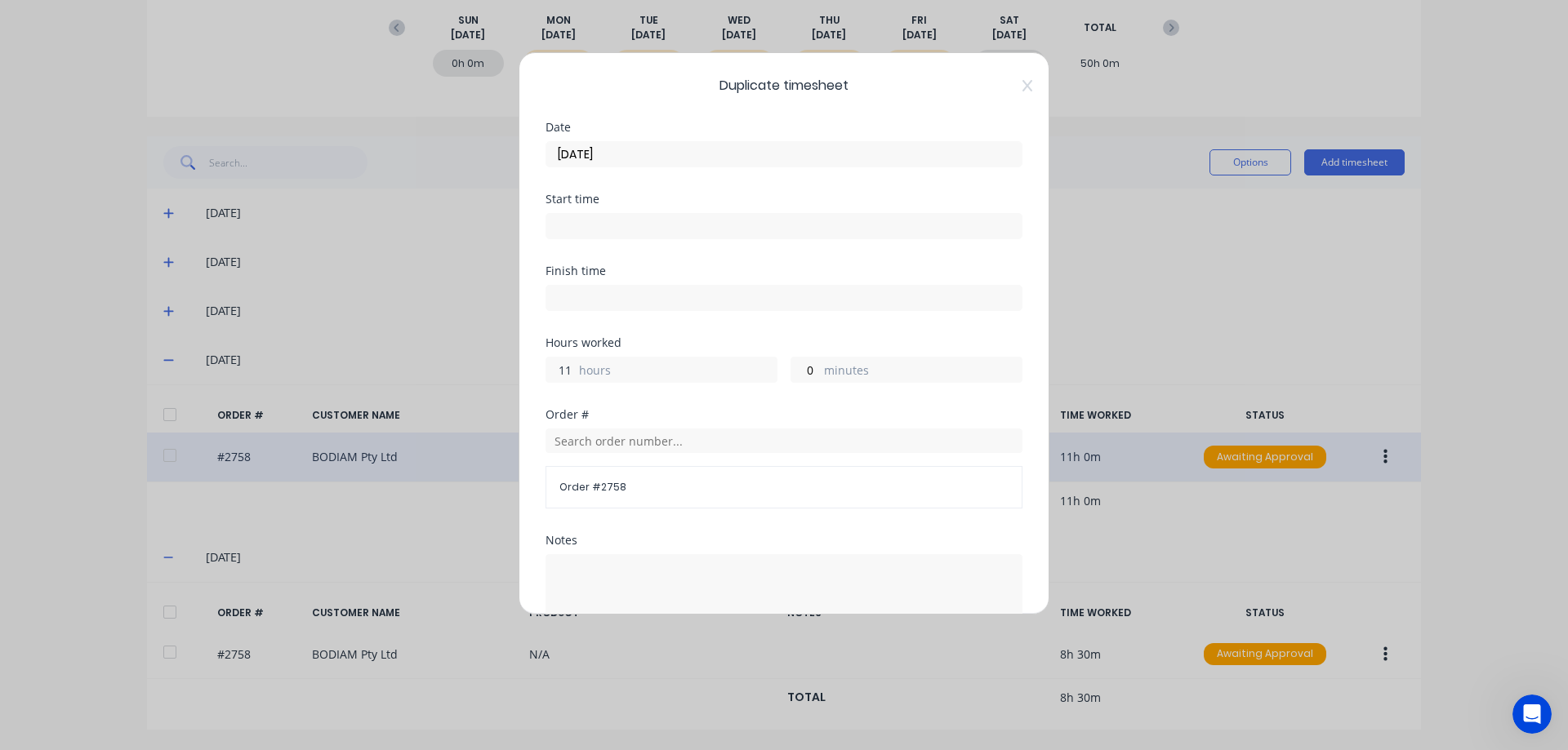
click at [571, 371] on input "11" at bounding box center [560, 370] width 28 height 24
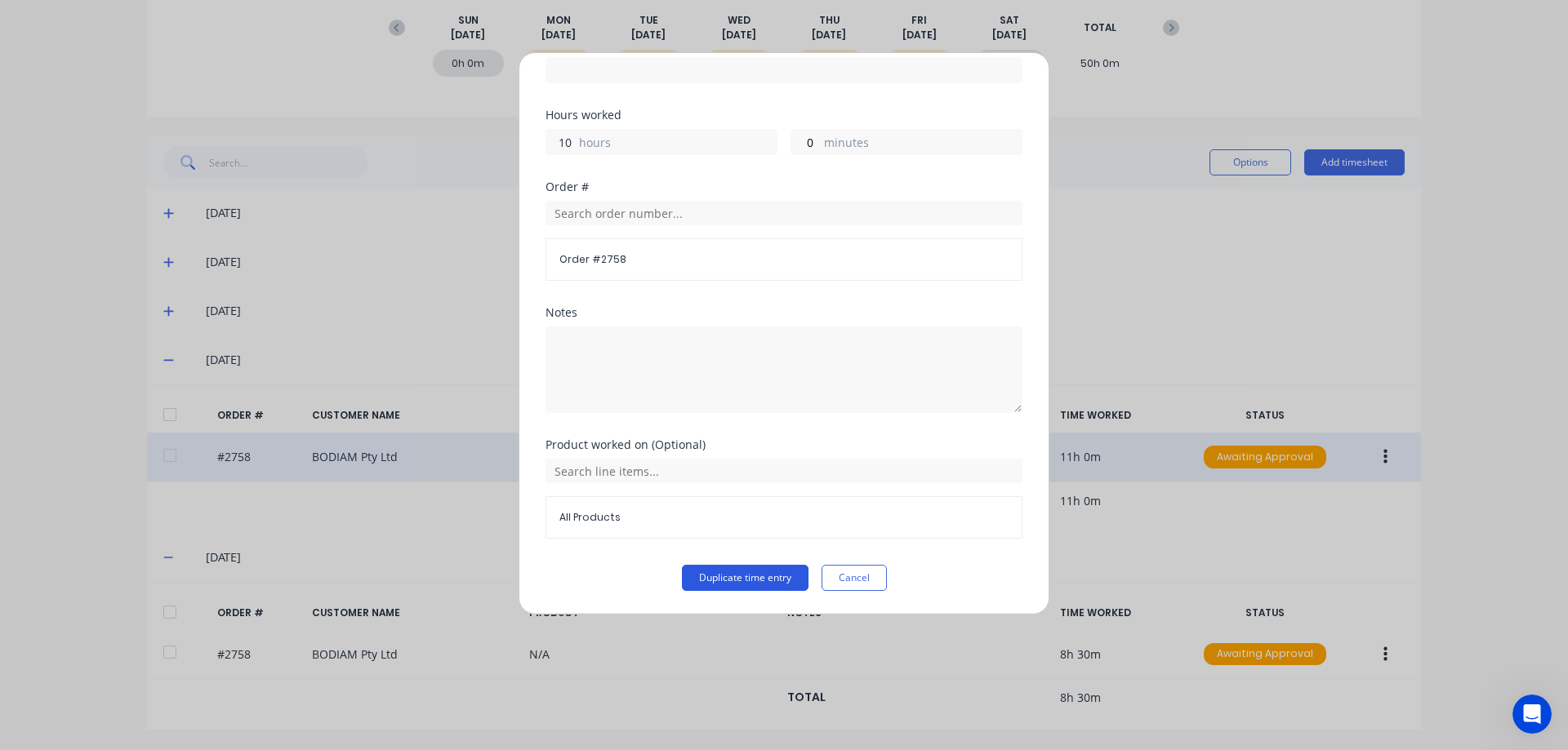
type input "10"
click at [749, 588] on button "Duplicate time entry" at bounding box center [745, 578] width 127 height 26
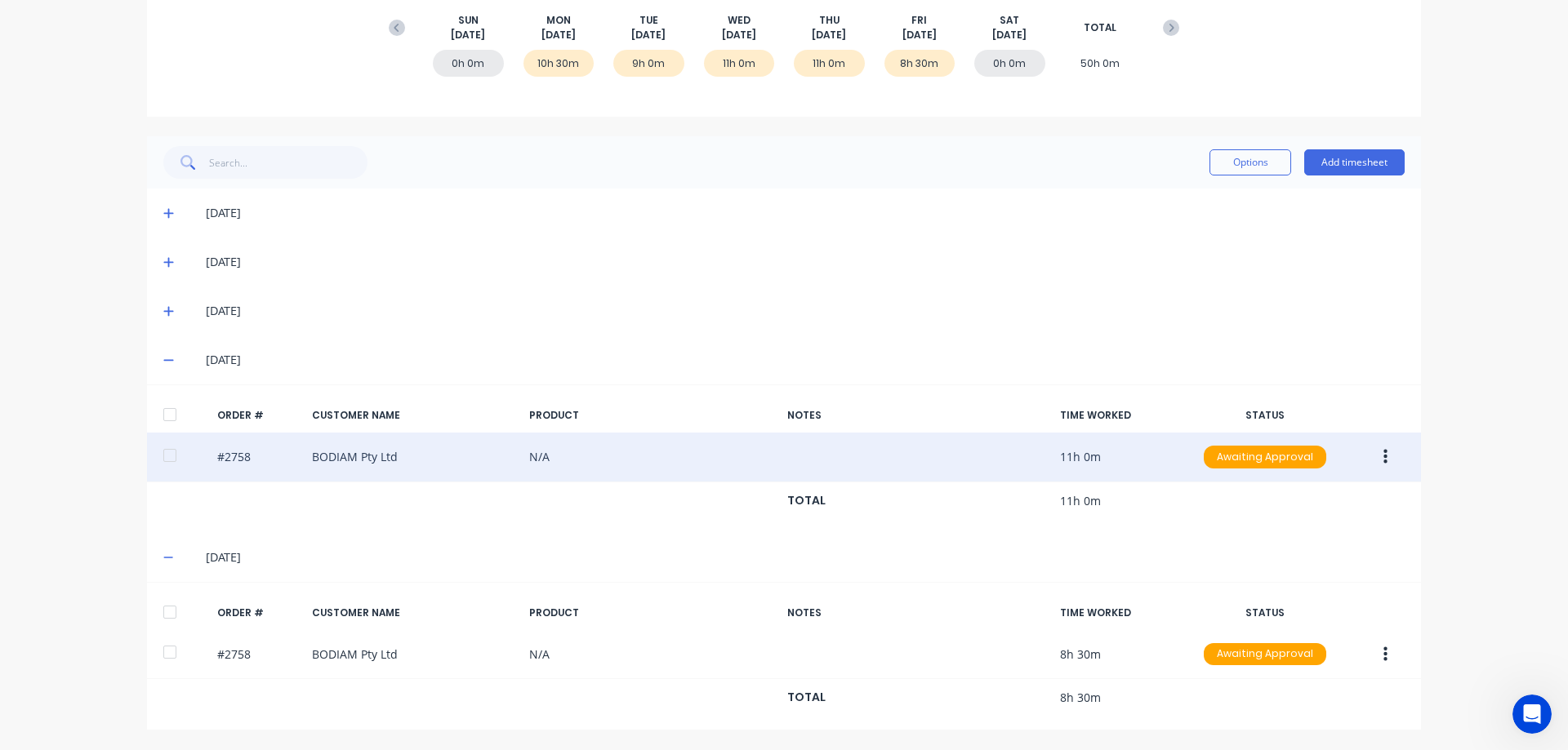
click at [1383, 461] on icon "button" at bounding box center [1385, 457] width 4 height 15
click at [1305, 601] on div "Duplicate" at bounding box center [1327, 597] width 126 height 23
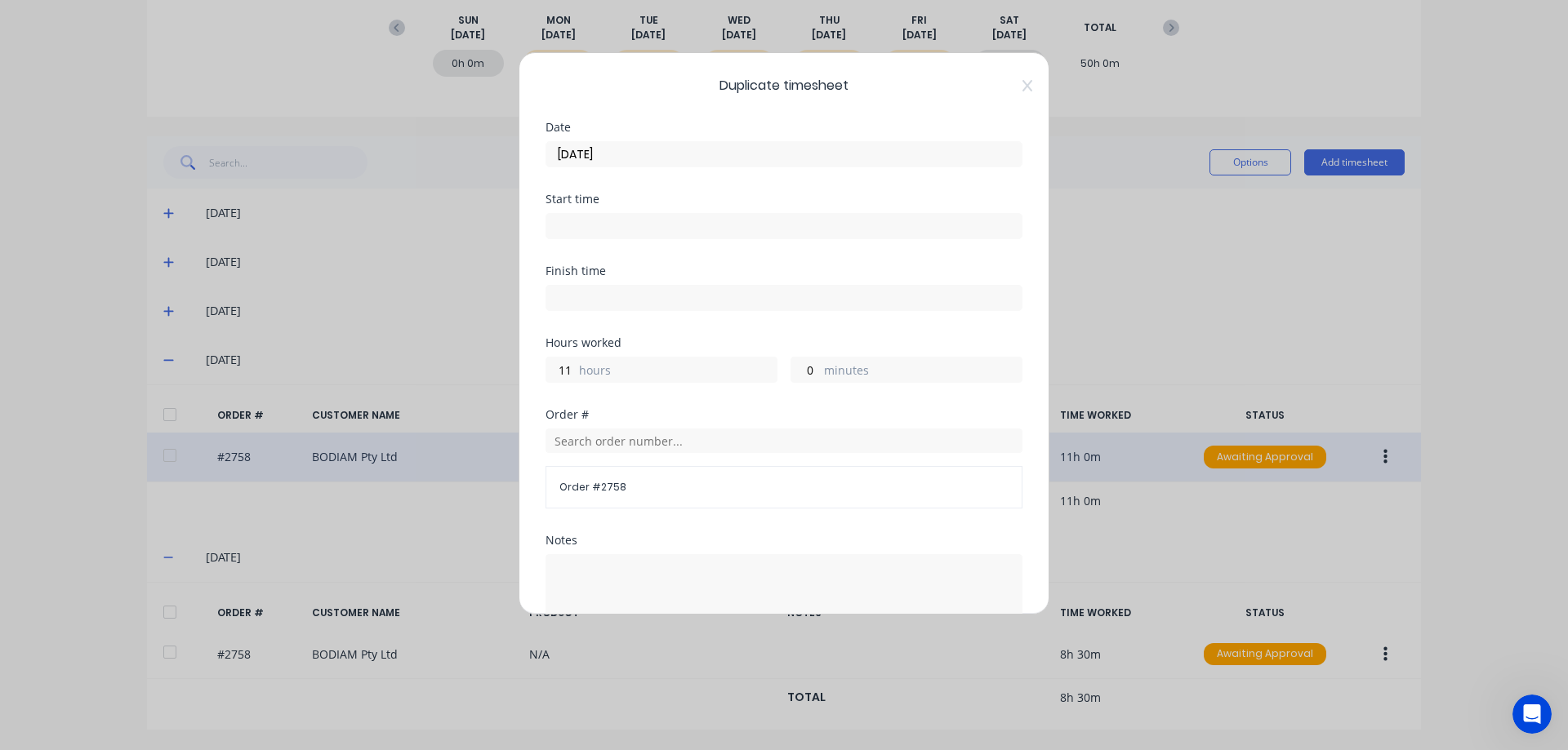
click at [641, 161] on input "[DATE]" at bounding box center [783, 154] width 475 height 24
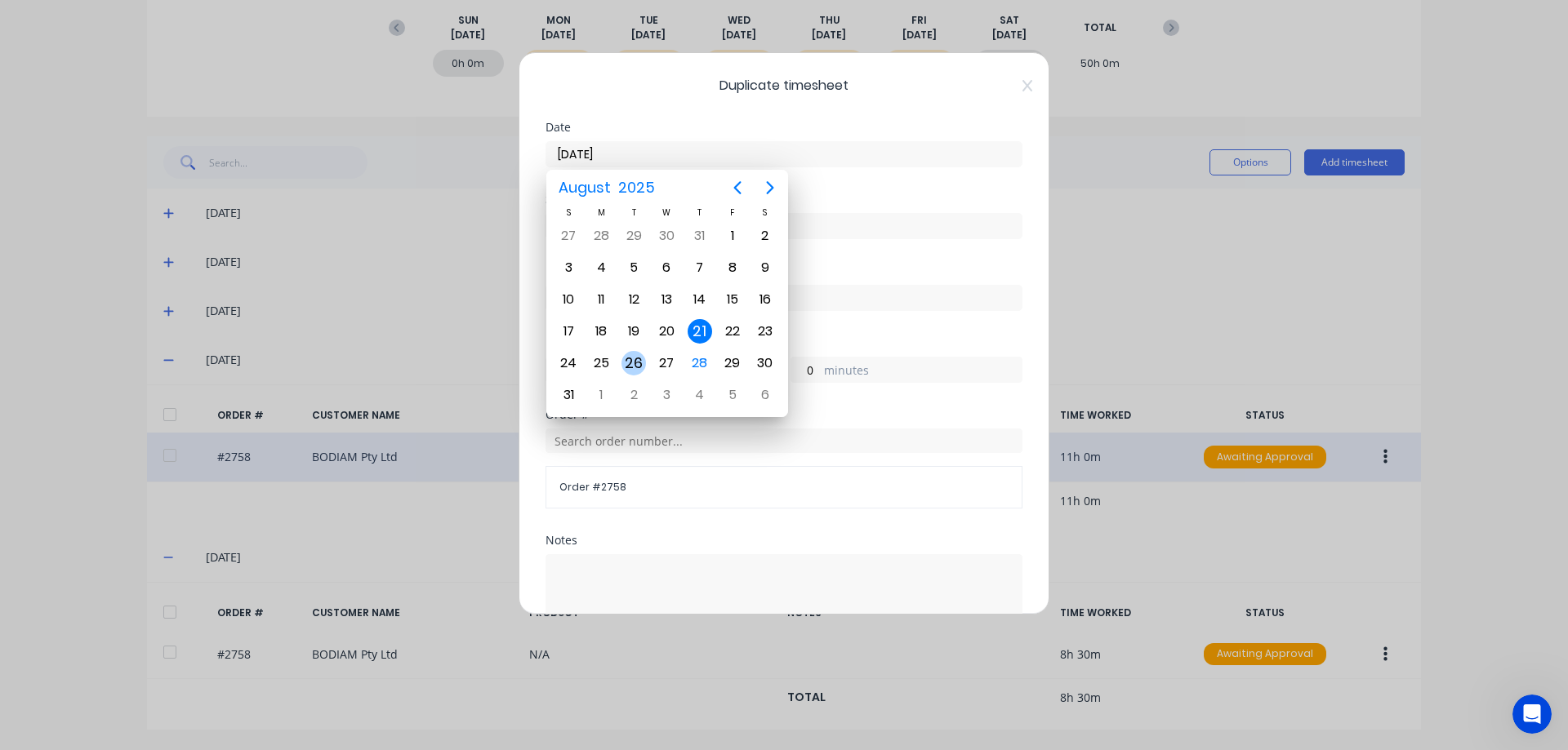
click at [637, 370] on div "26" at bounding box center [633, 363] width 24 height 24
type input "[DATE]"
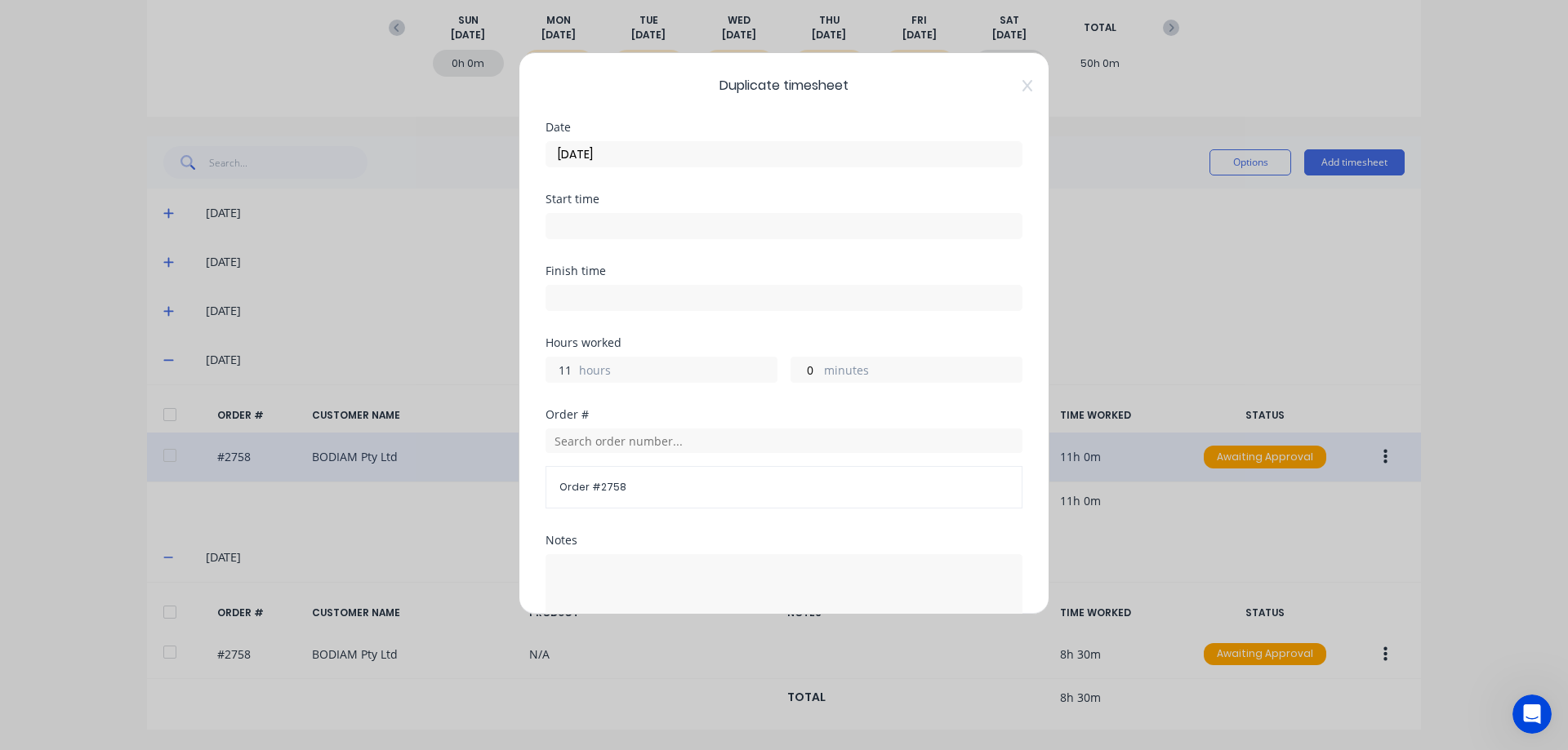
click at [573, 369] on input "11" at bounding box center [560, 370] width 28 height 24
type input "1"
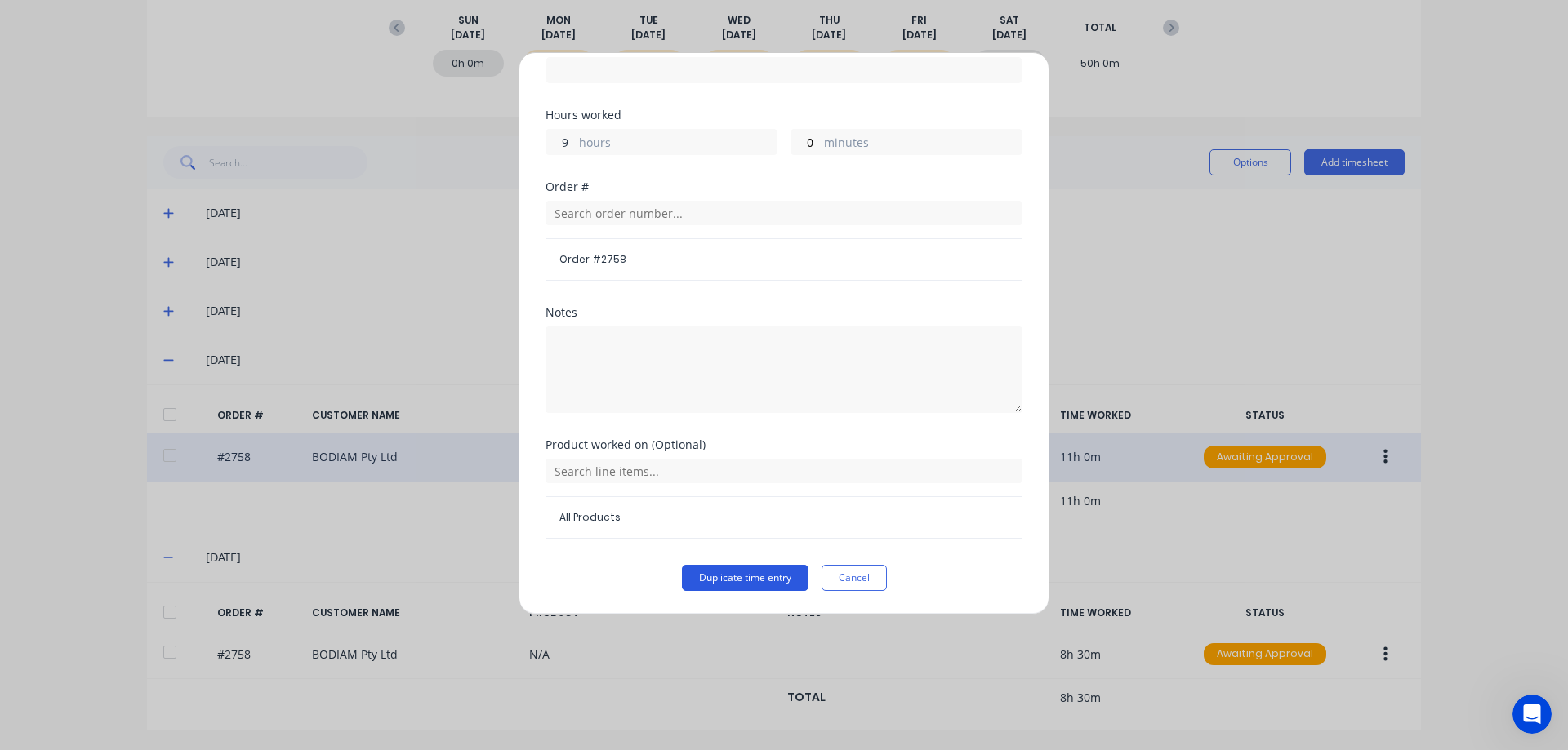
type input "9"
click at [766, 572] on button "Duplicate time entry" at bounding box center [745, 578] width 127 height 26
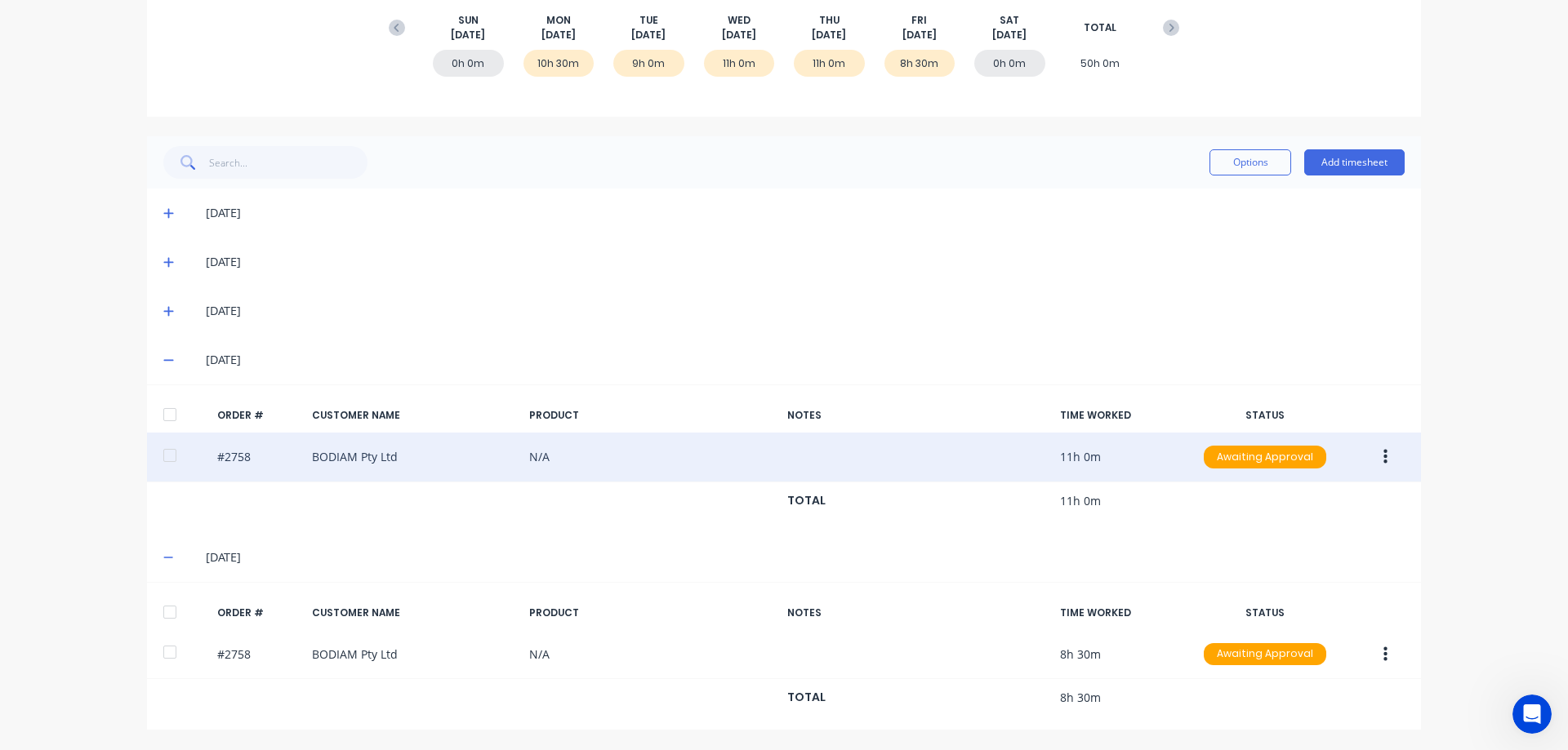
click at [1383, 453] on button "button" at bounding box center [1385, 457] width 38 height 29
click at [1356, 606] on div "Duplicate" at bounding box center [1327, 597] width 126 height 23
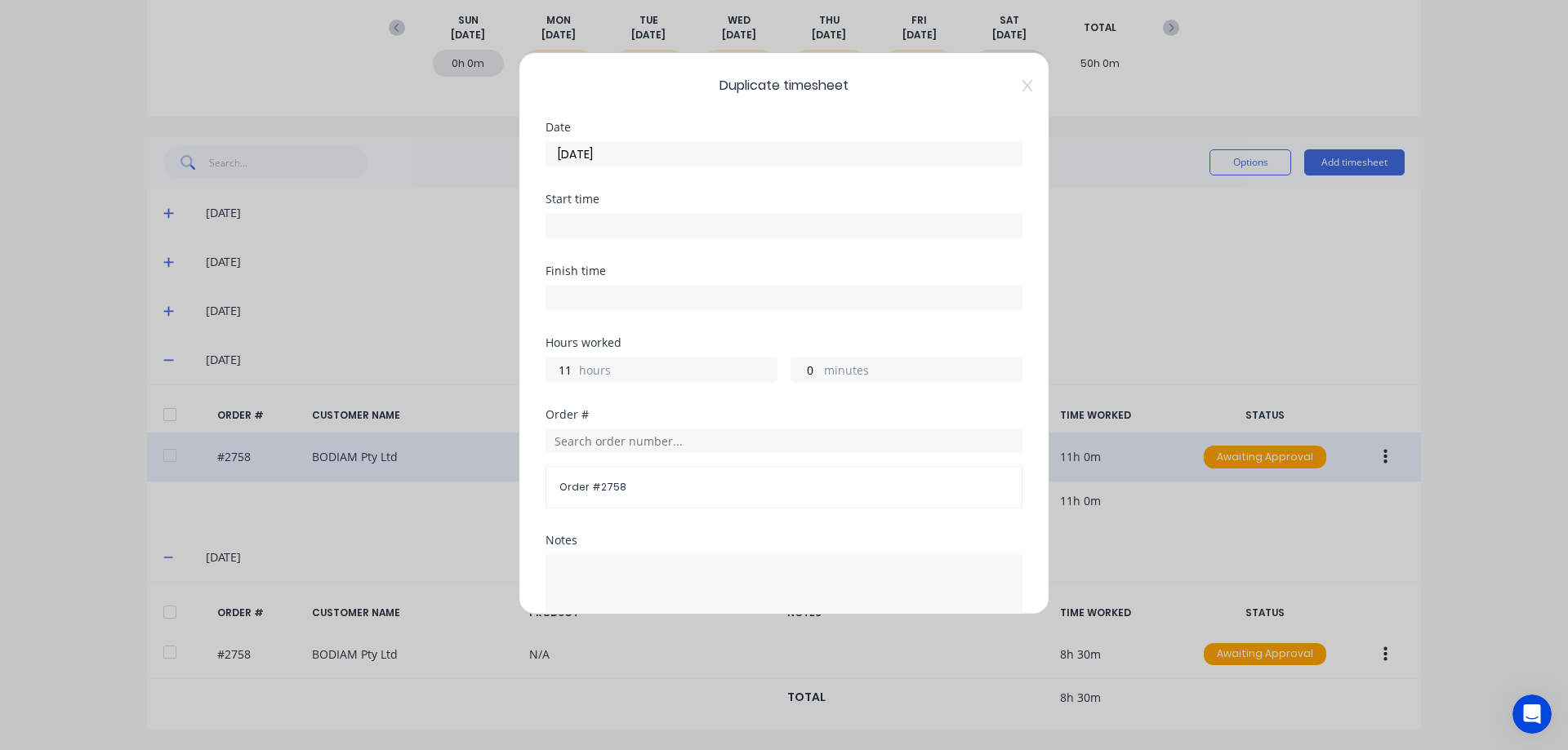
click at [628, 148] on input "[DATE]" at bounding box center [783, 154] width 475 height 24
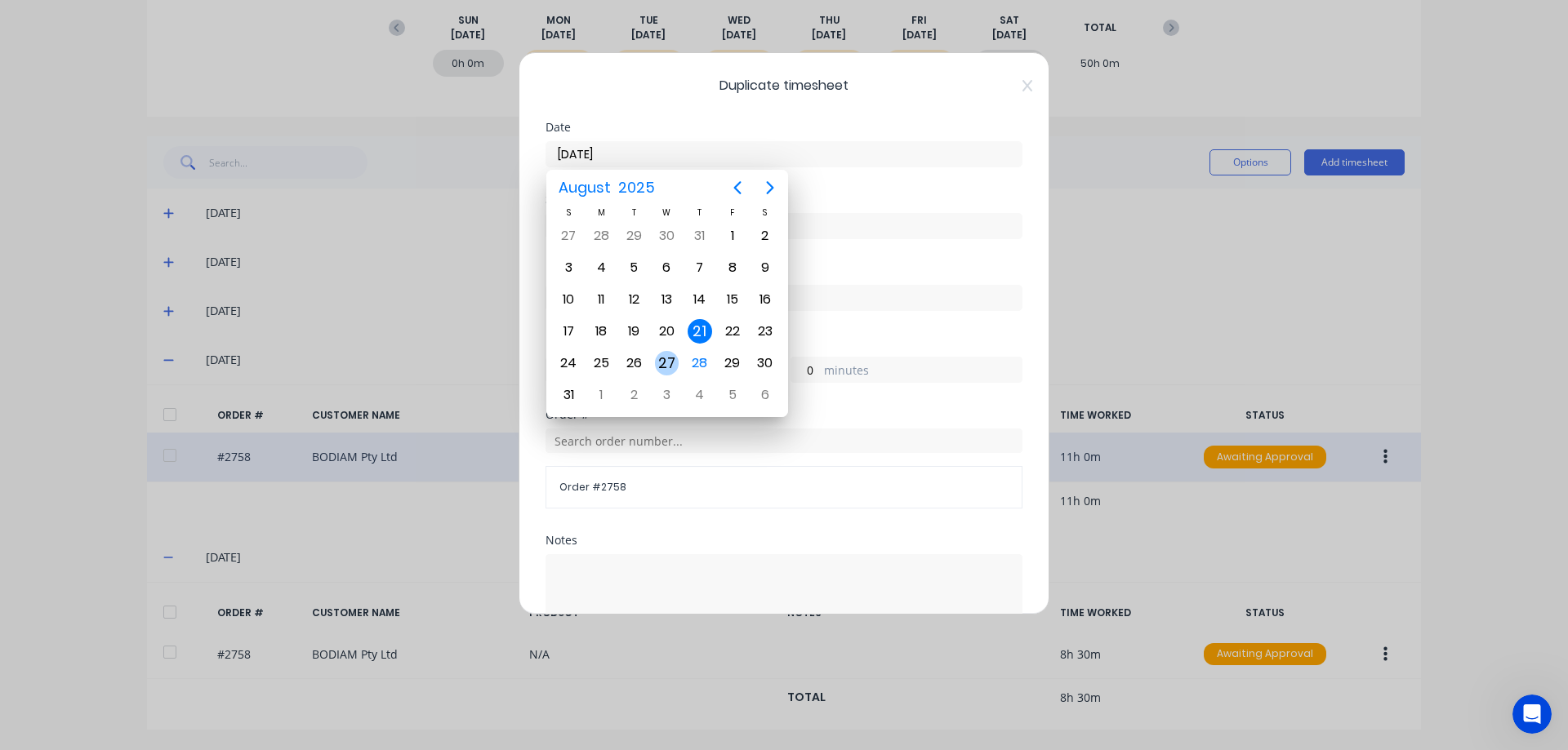
click at [668, 367] on div "27" at bounding box center [667, 363] width 24 height 24
type input "[DATE]"
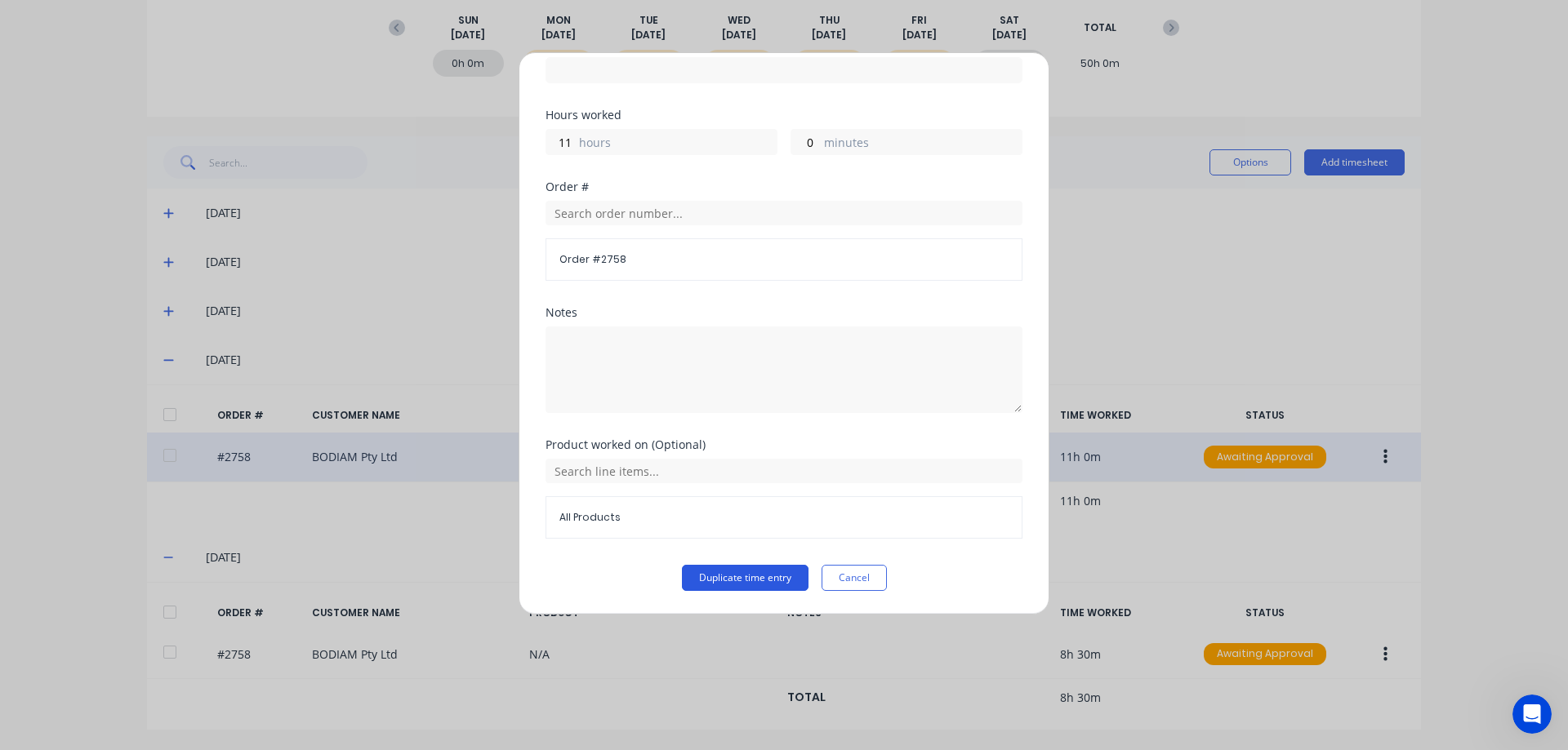
click at [730, 578] on button "Duplicate time entry" at bounding box center [745, 578] width 127 height 26
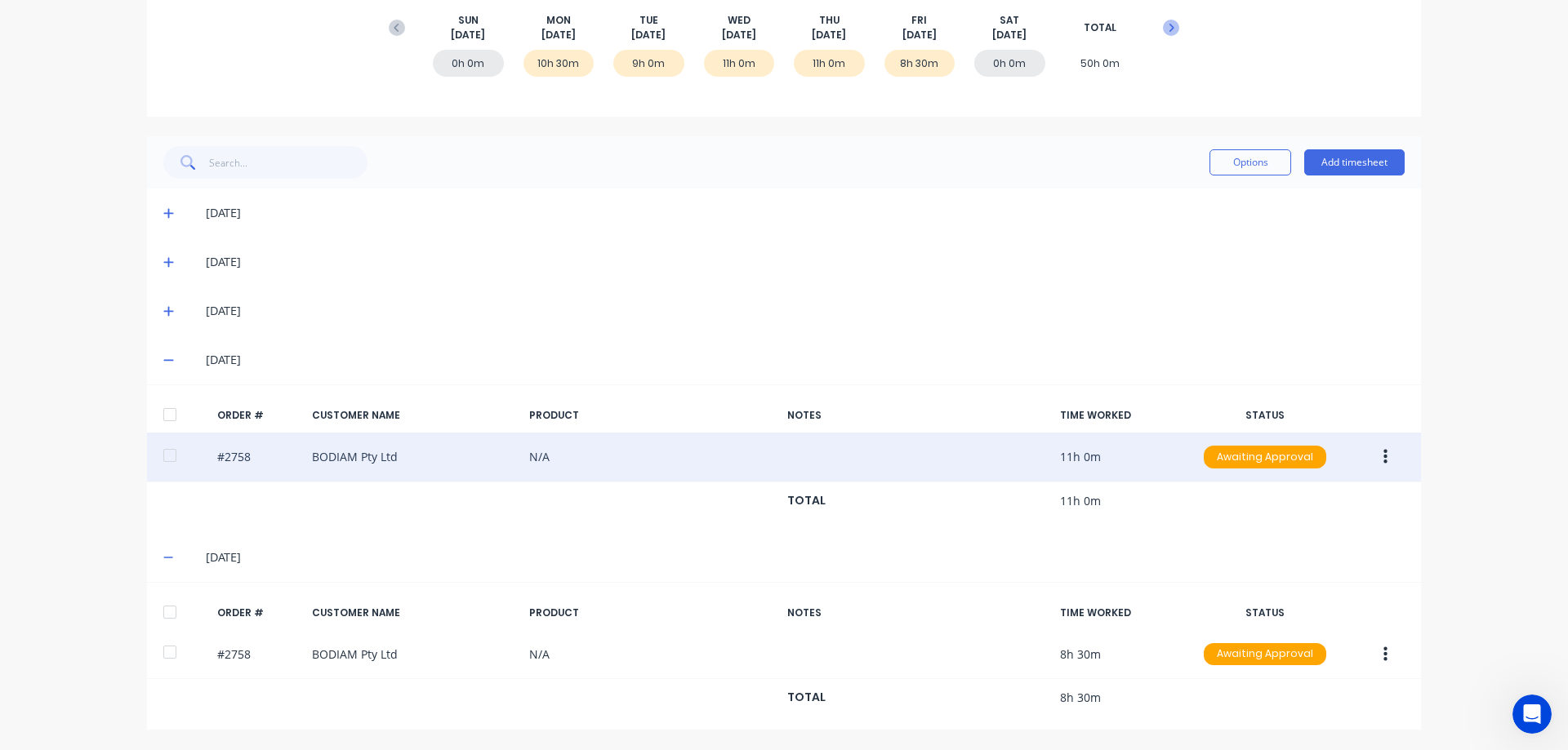
click at [1163, 25] on icon at bounding box center [1170, 28] width 16 height 16
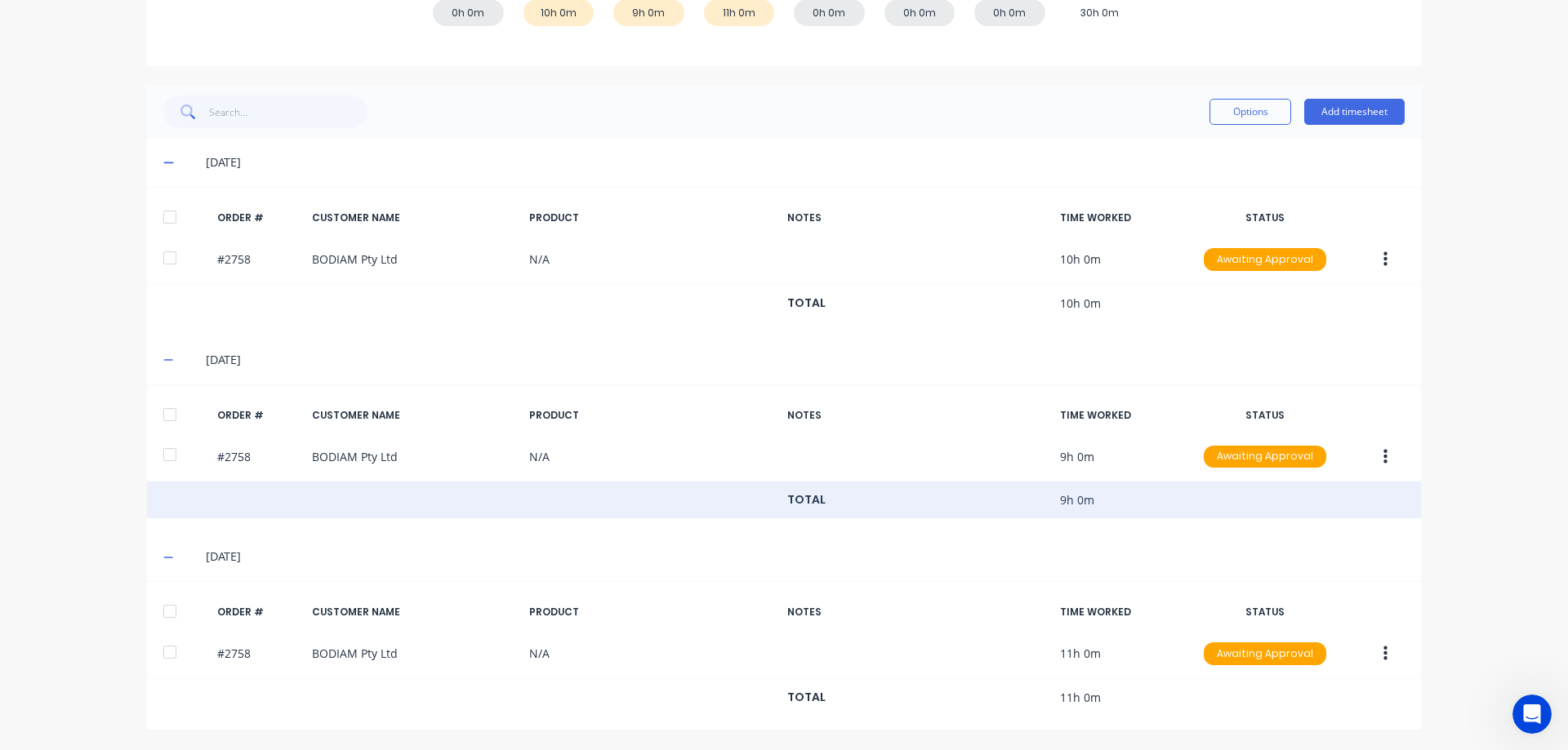
scroll to position [0, 0]
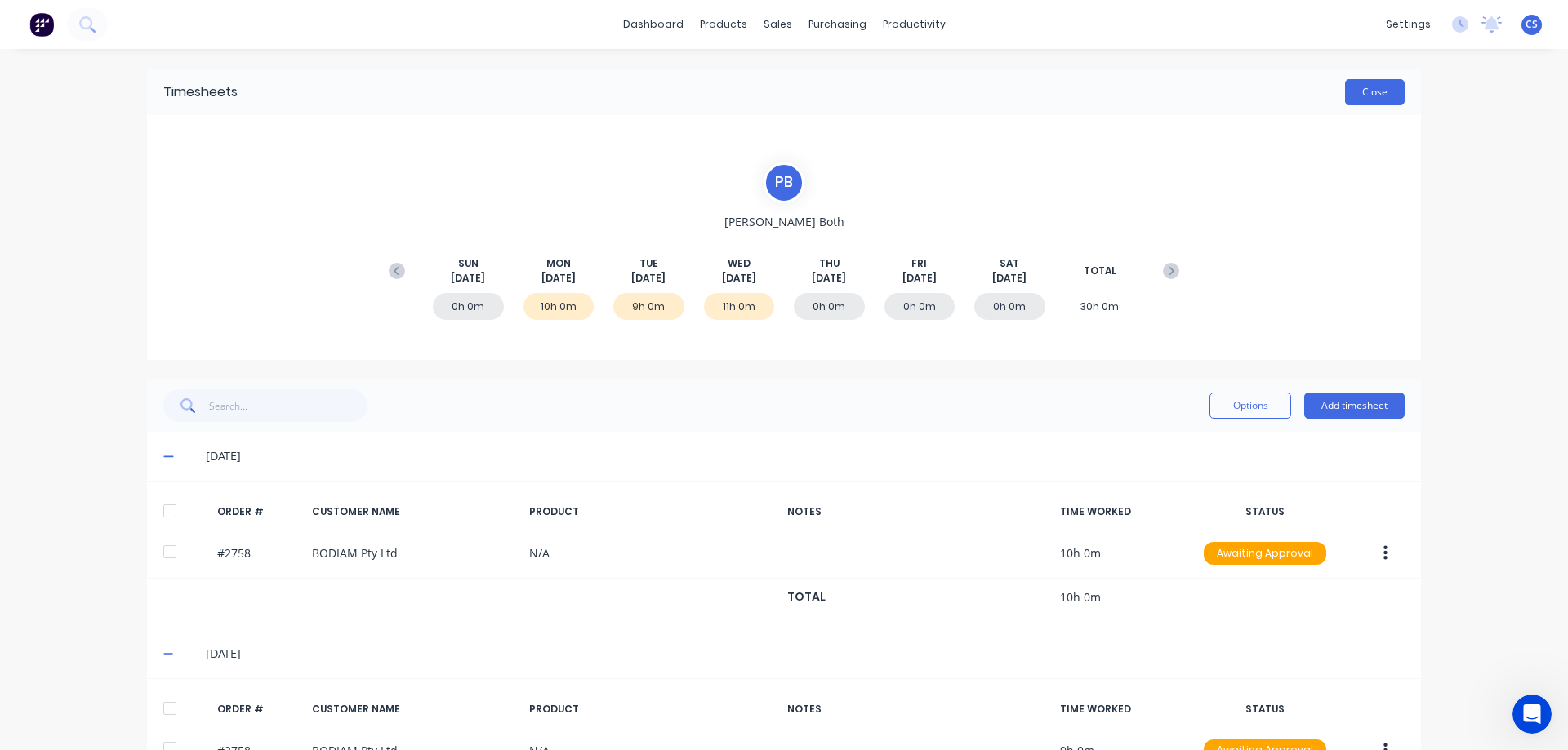
click at [1370, 94] on button "Close" at bounding box center [1374, 92] width 60 height 26
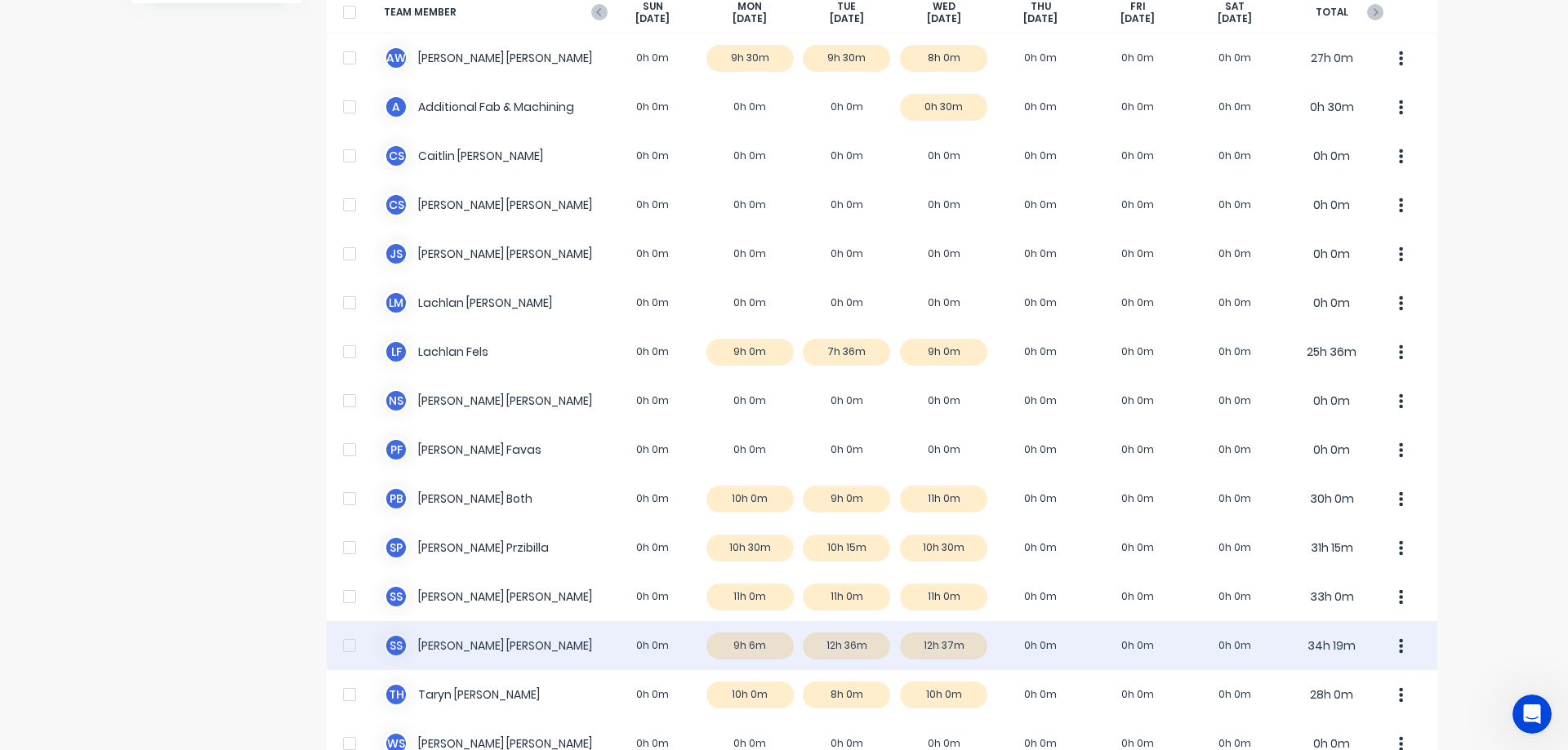
scroll to position [228, 0]
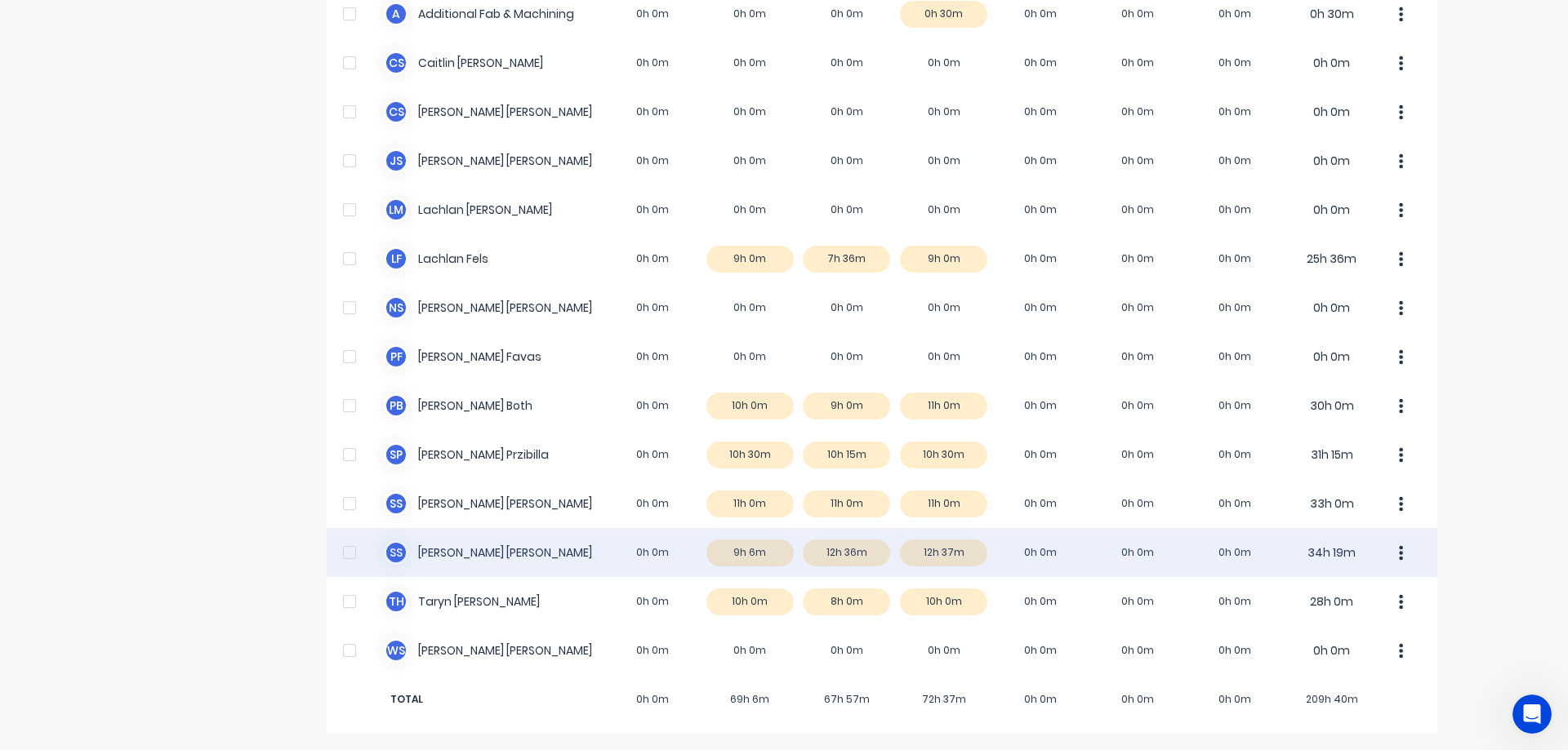
click at [1164, 566] on div "S S [PERSON_NAME] 0h 0m 9h 6m 12h 36m 12h 37m 0h 0m 0h 0m 0h 0m 34h 19m" at bounding box center [882, 553] width 1111 height 49
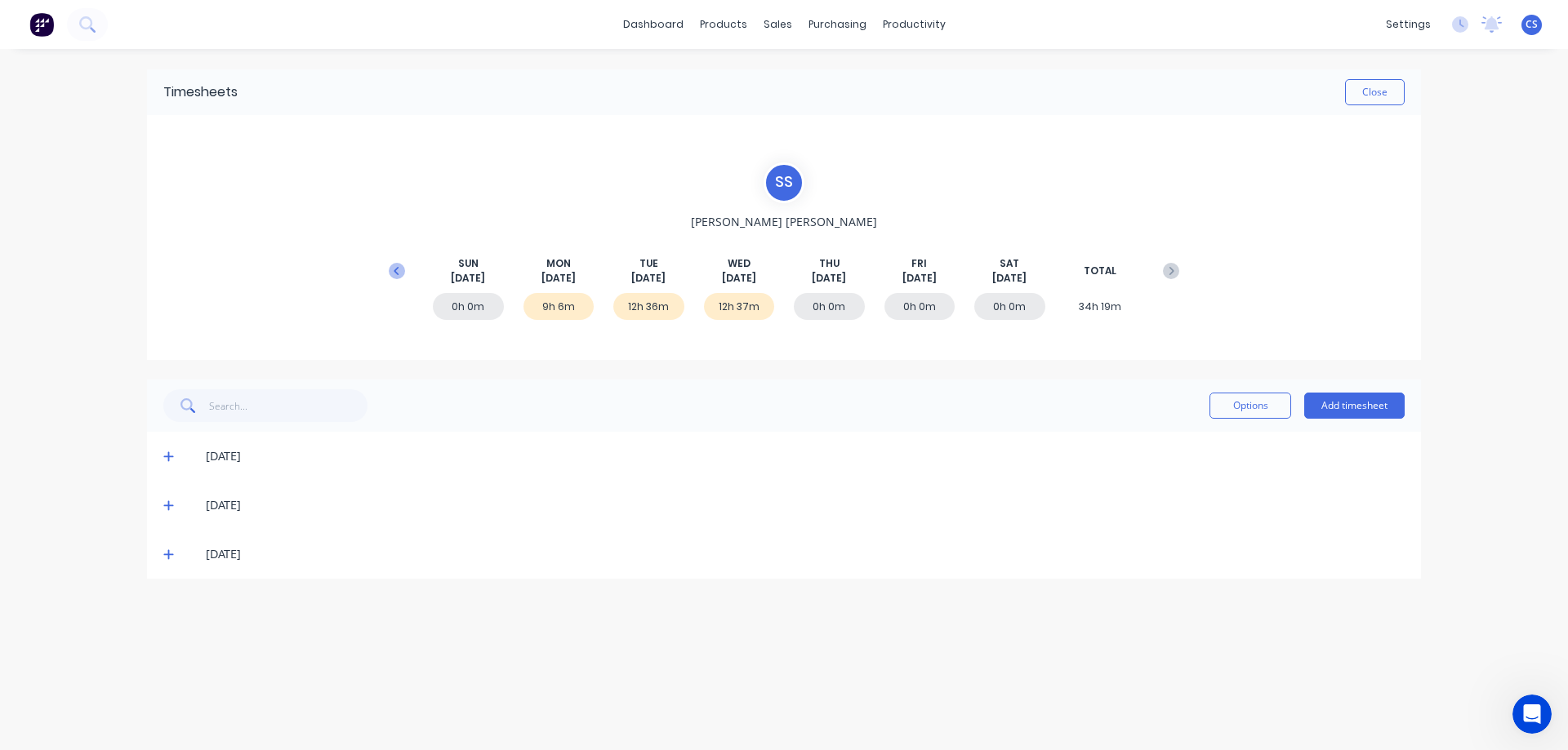
click at [392, 270] on icon at bounding box center [397, 271] width 16 height 16
click at [166, 698] on icon at bounding box center [168, 701] width 10 height 11
click at [164, 652] on icon at bounding box center [167, 653] width 9 height 9
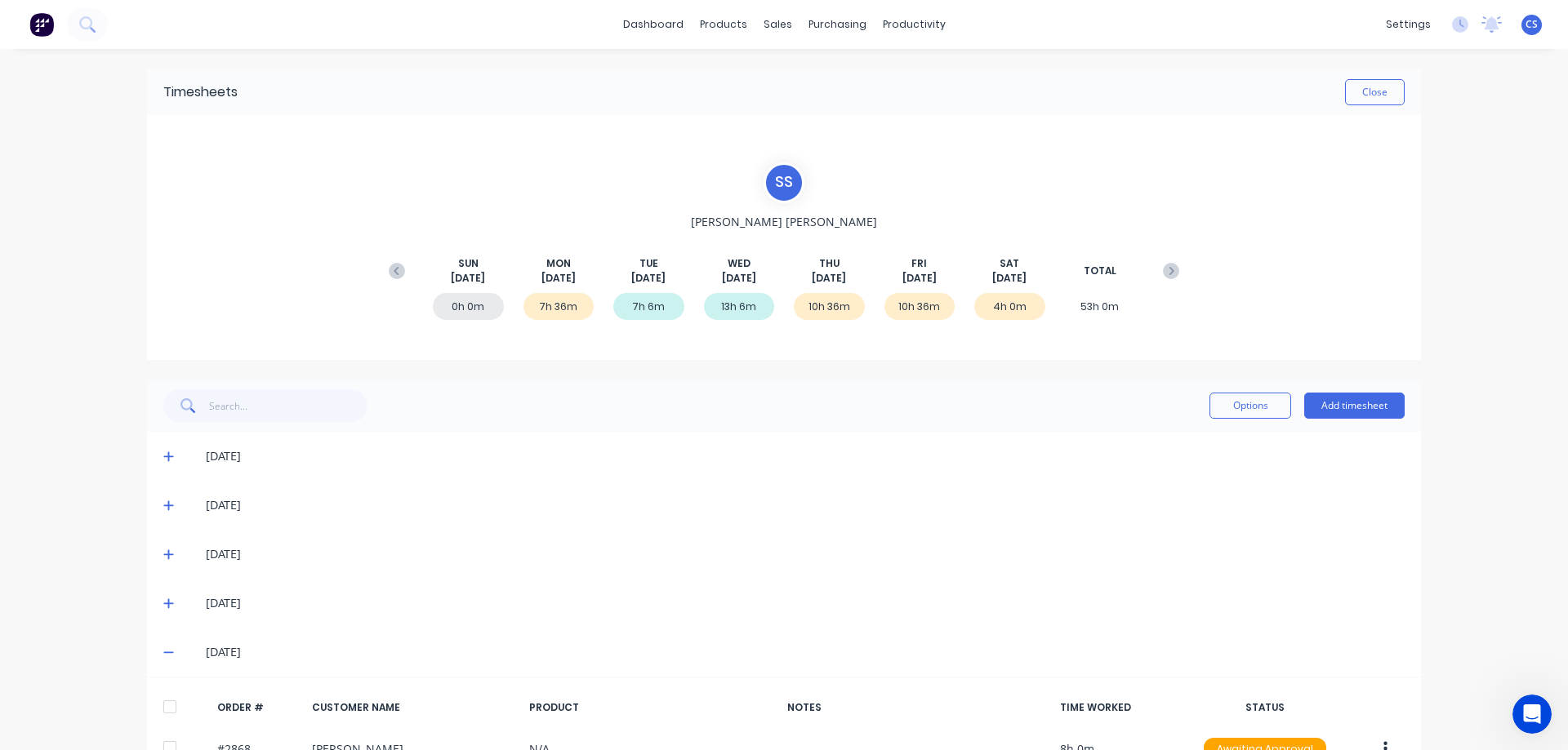
click at [163, 603] on icon at bounding box center [167, 603] width 9 height 9
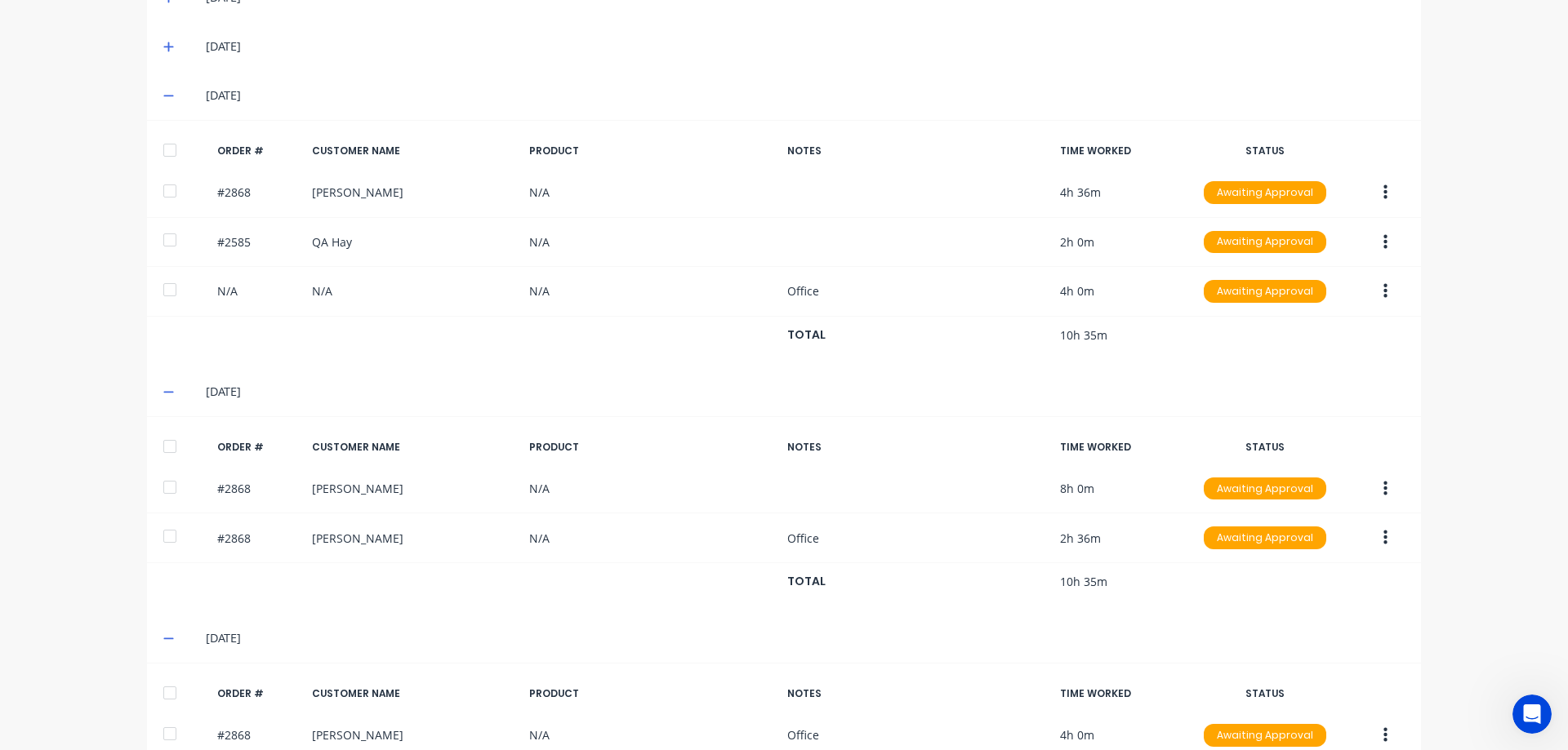
scroll to position [590, 0]
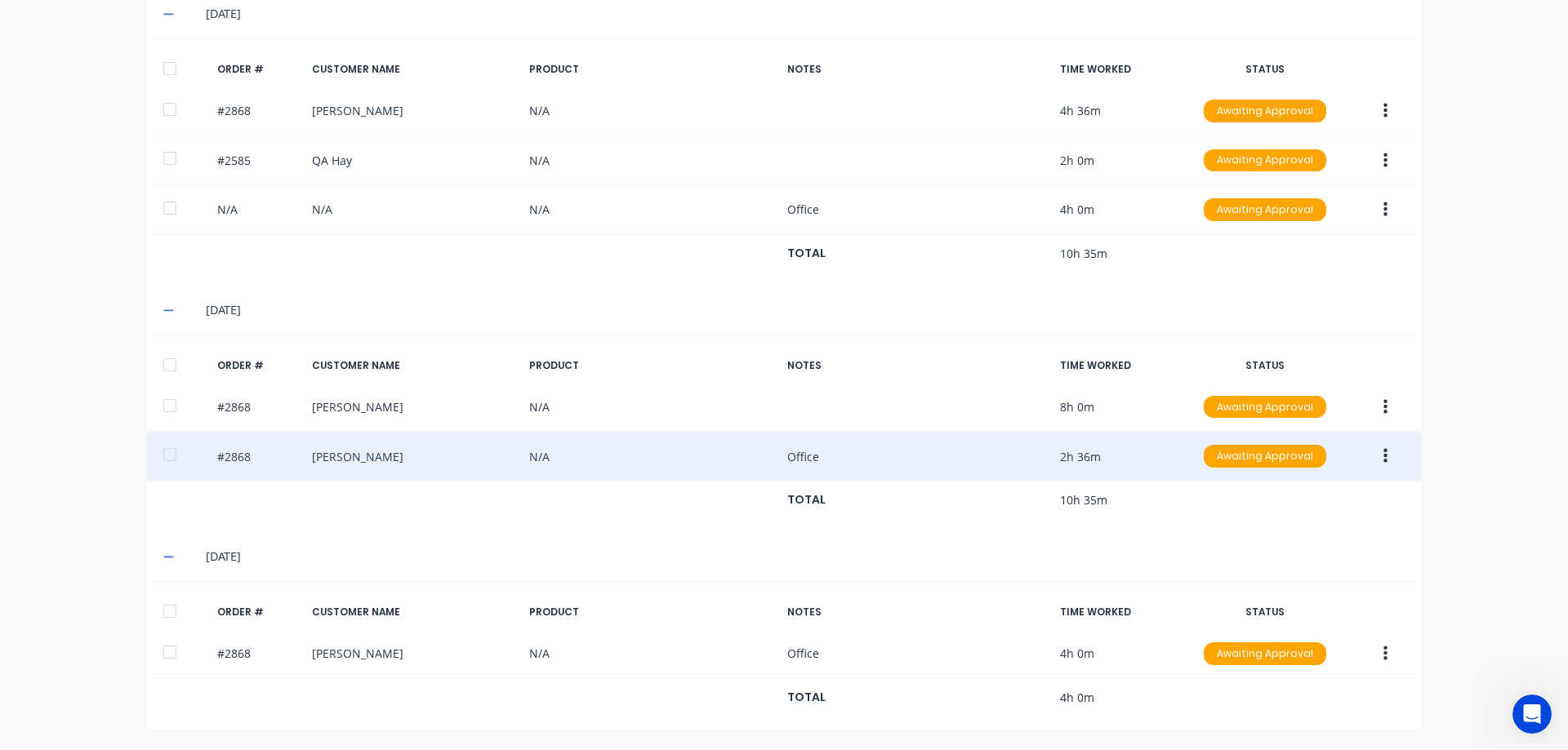
click at [1383, 451] on icon "button" at bounding box center [1385, 456] width 4 height 18
click at [1318, 597] on div "Duplicate" at bounding box center [1327, 597] width 126 height 23
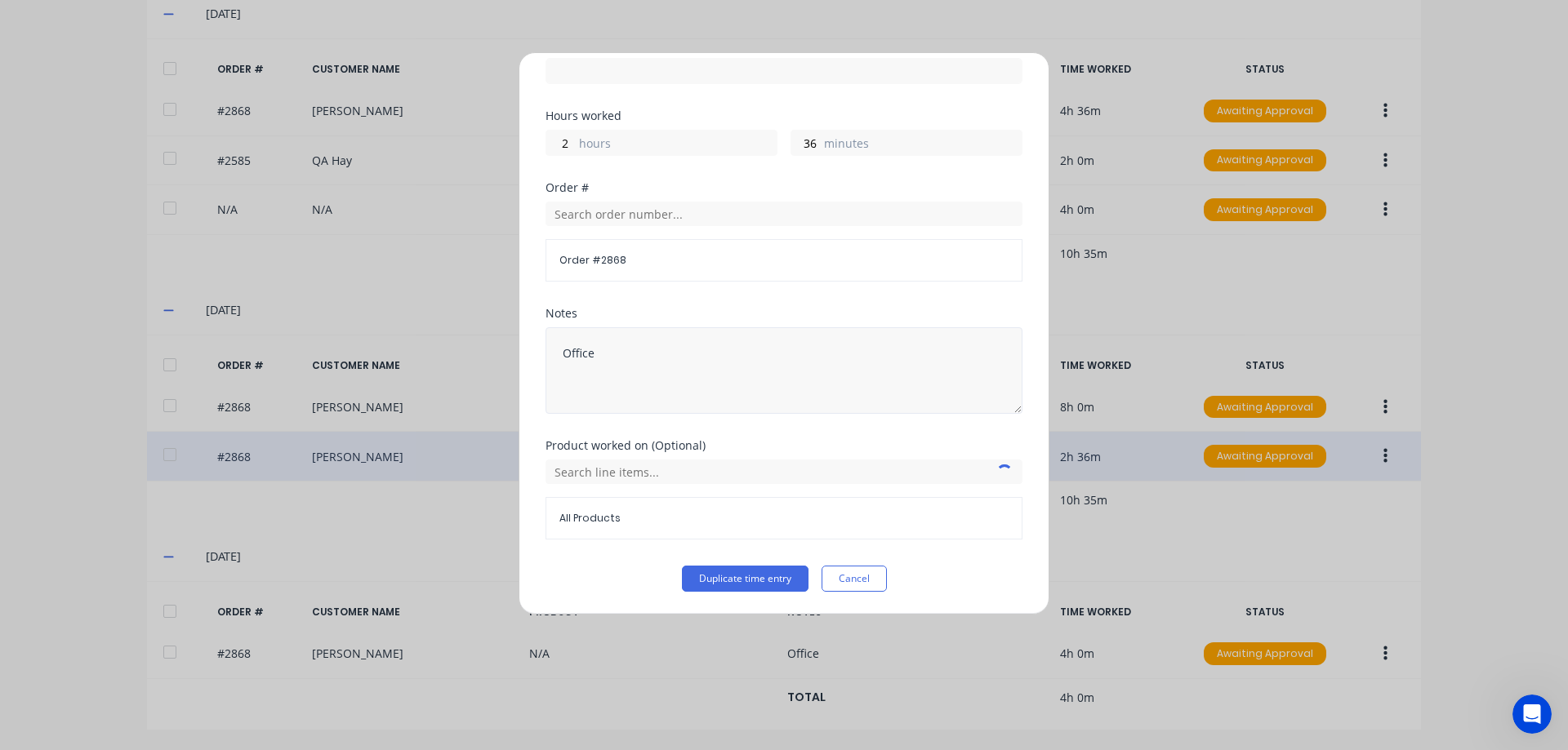
scroll to position [228, 0]
click at [621, 267] on div "Order # 2868" at bounding box center [783, 259] width 477 height 42
click at [605, 259] on span "Order # 2868" at bounding box center [784, 259] width 449 height 15
click at [862, 582] on button "Cancel" at bounding box center [854, 578] width 66 height 26
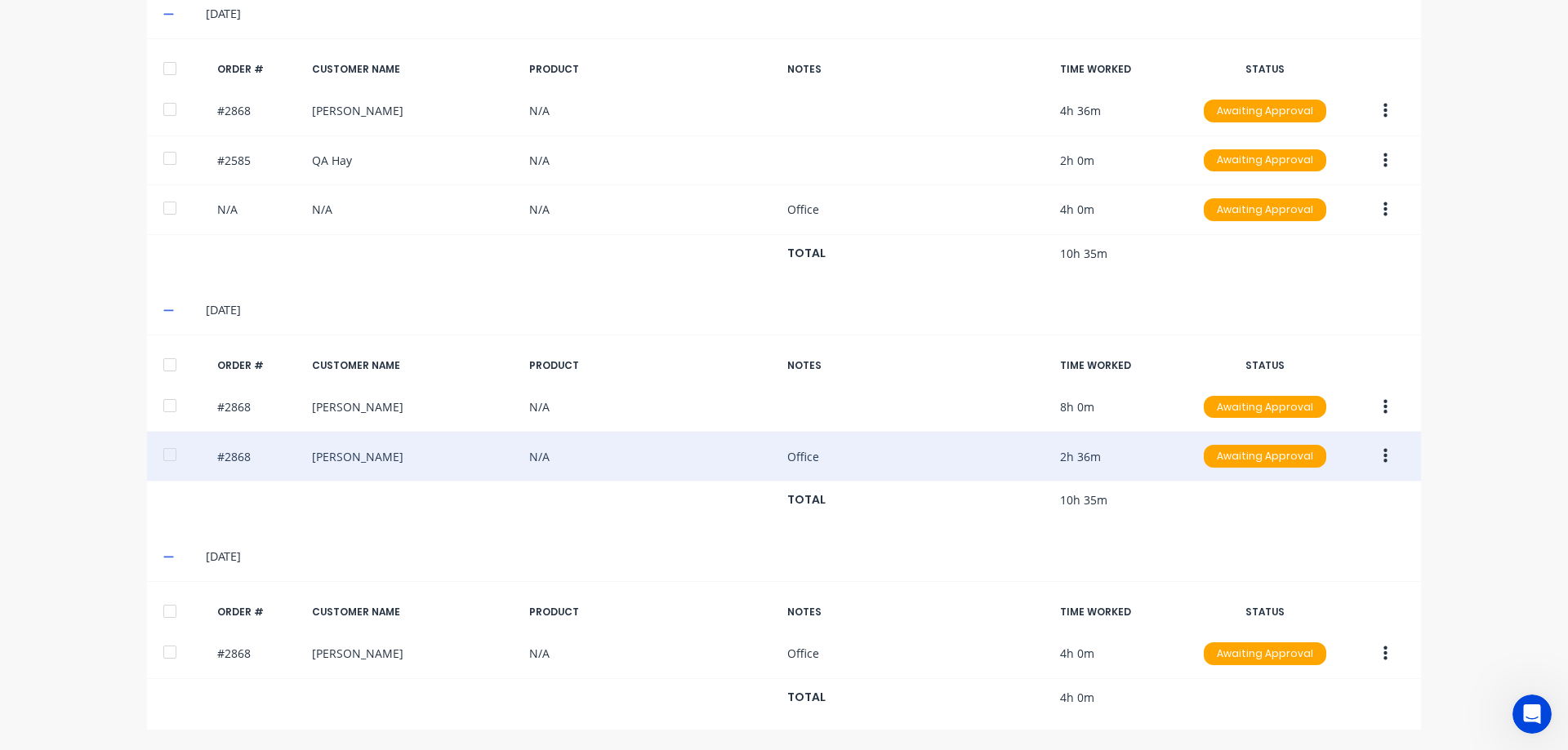
click at [1482, 611] on div "dashboard products sales purchasing productivity dashboard products Product Cat…" at bounding box center [784, 375] width 1568 height 750
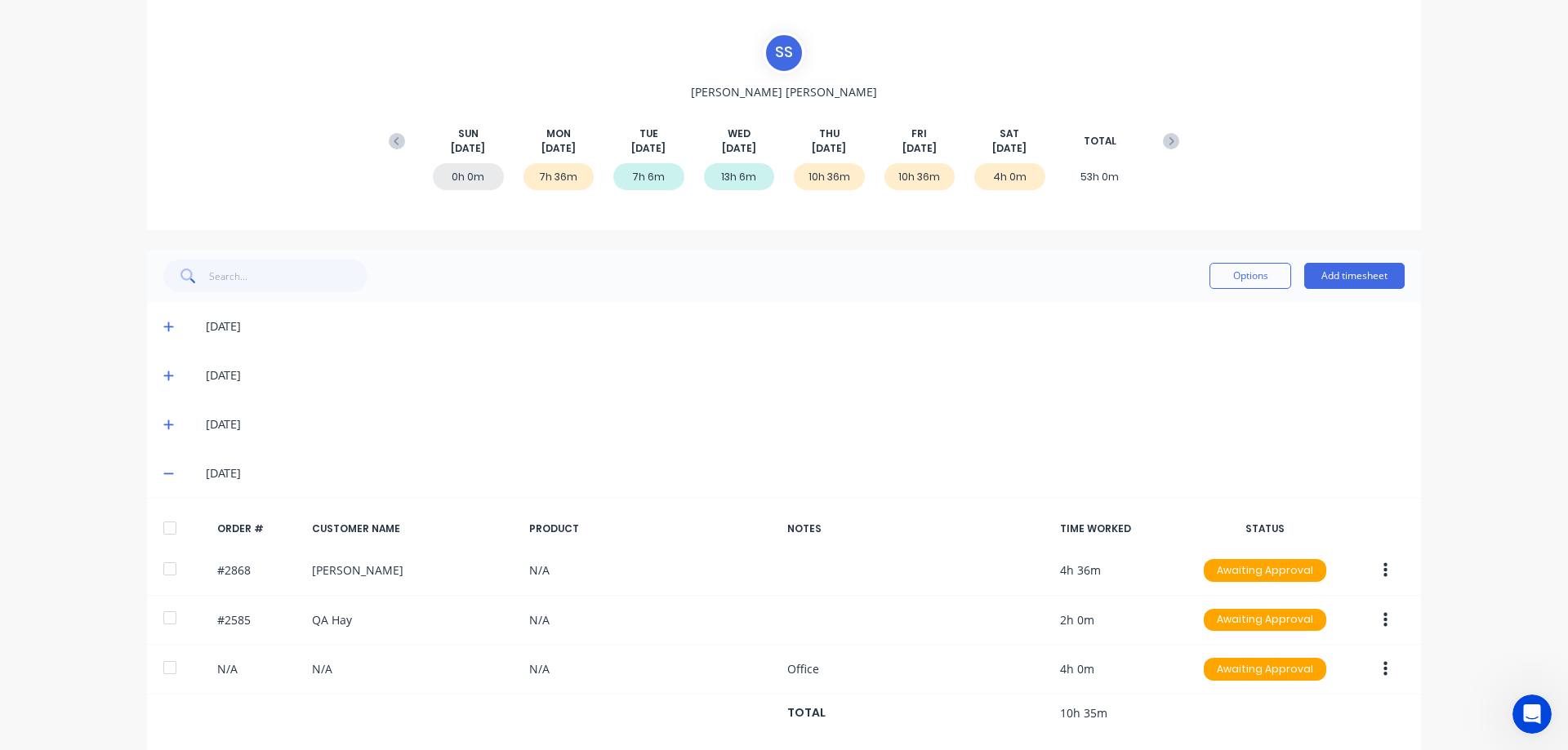
scroll to position [100, 0]
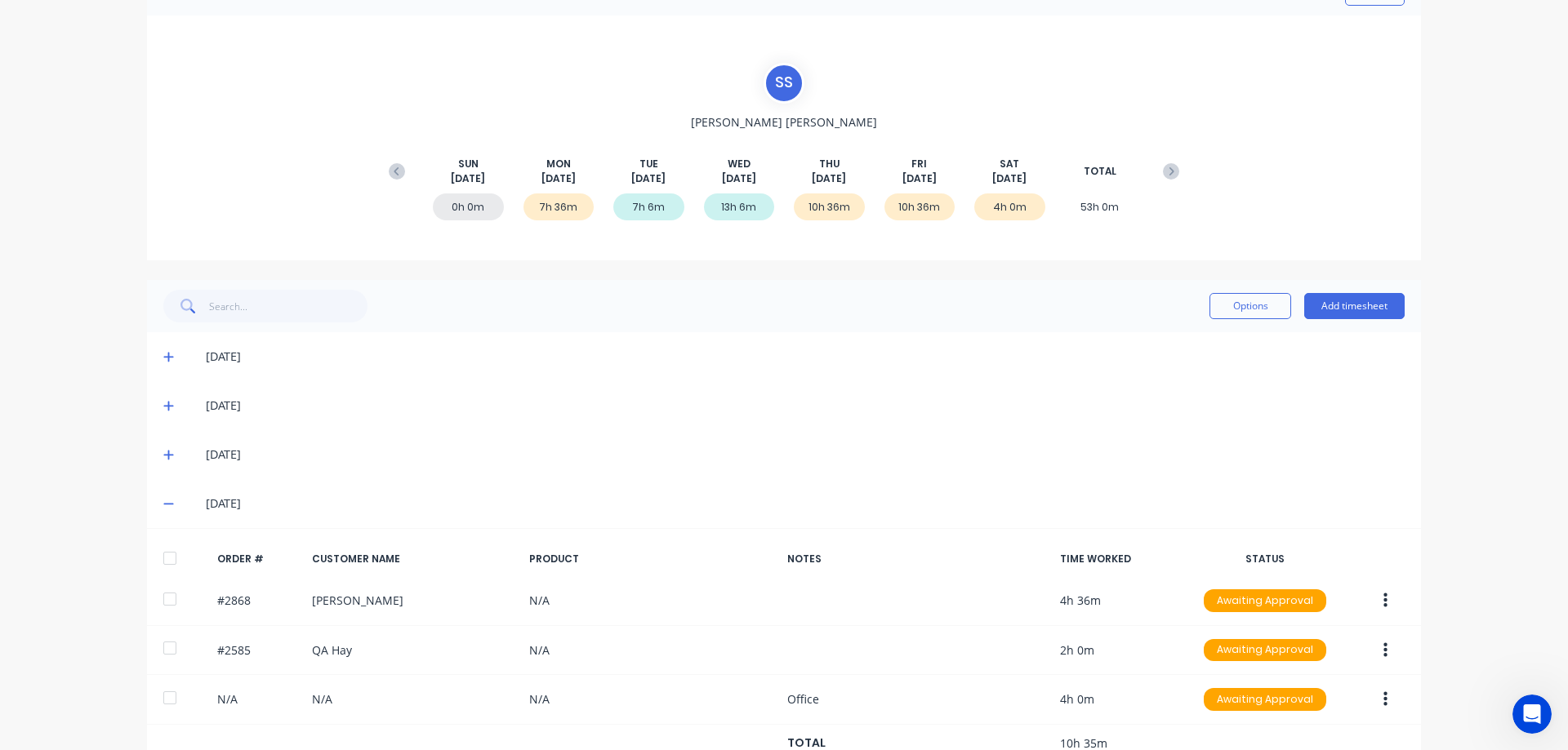
click at [1169, 166] on icon at bounding box center [1170, 171] width 16 height 16
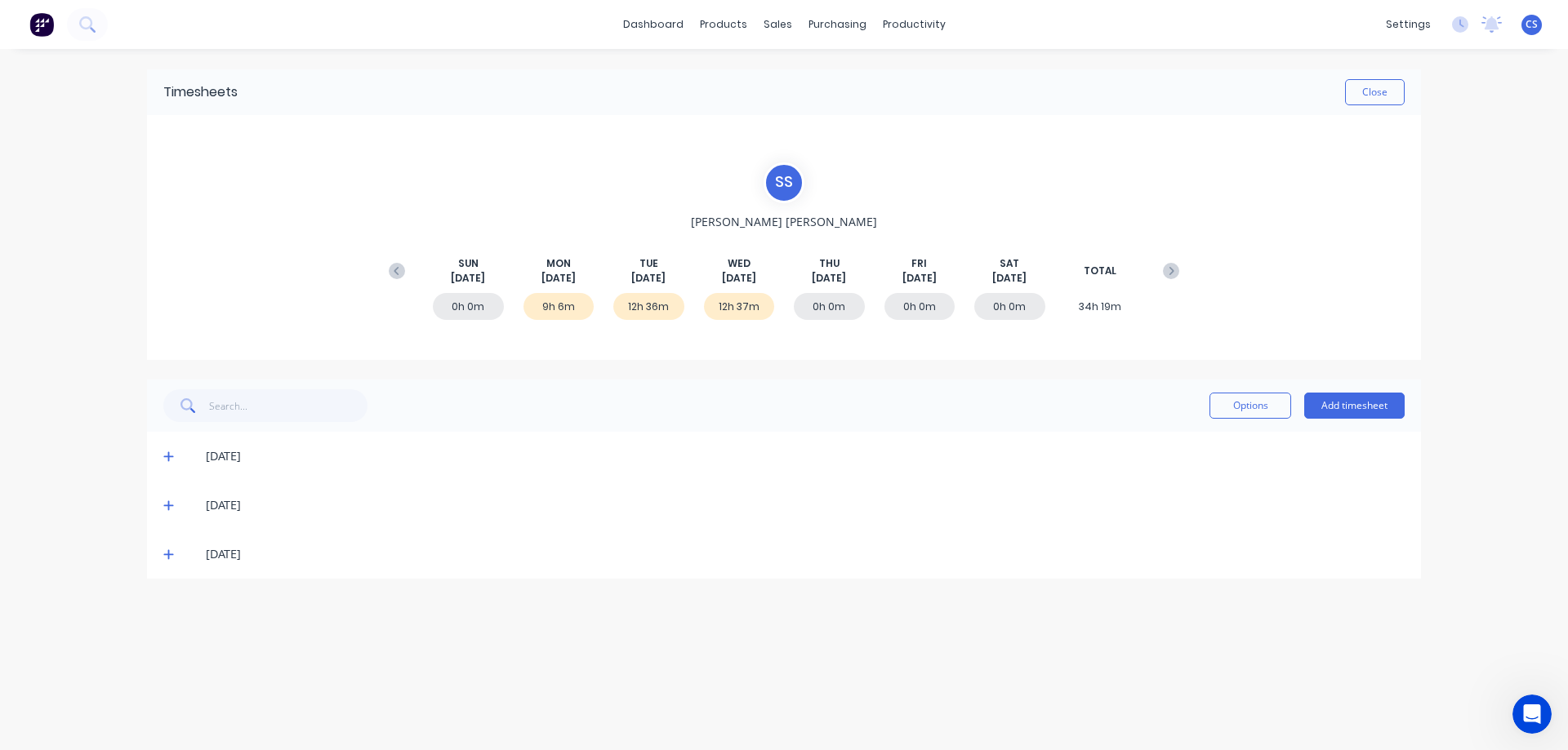
scroll to position [0, 0]
click at [171, 549] on icon at bounding box center [168, 553] width 10 height 11
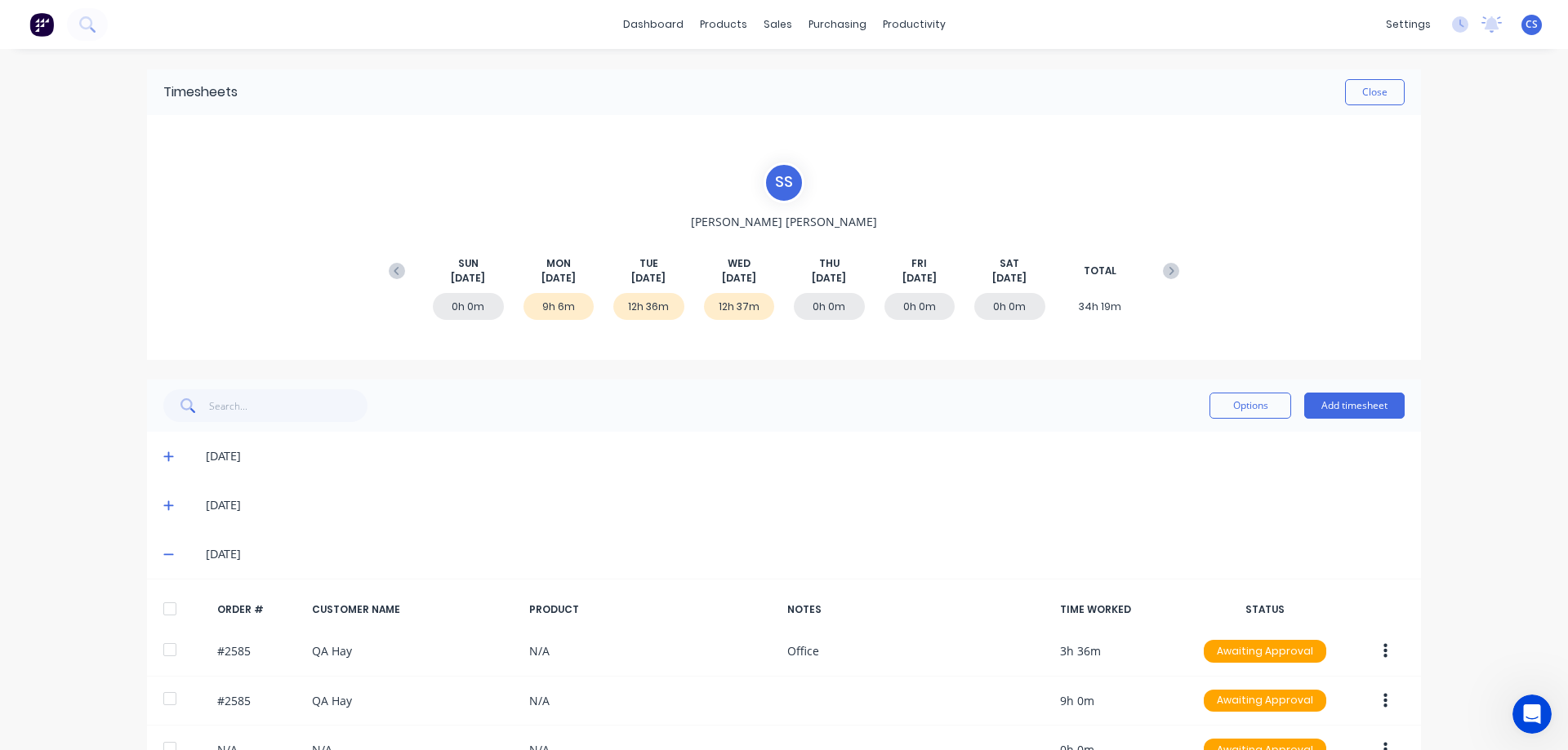
click at [166, 503] on icon at bounding box center [168, 504] width 10 height 11
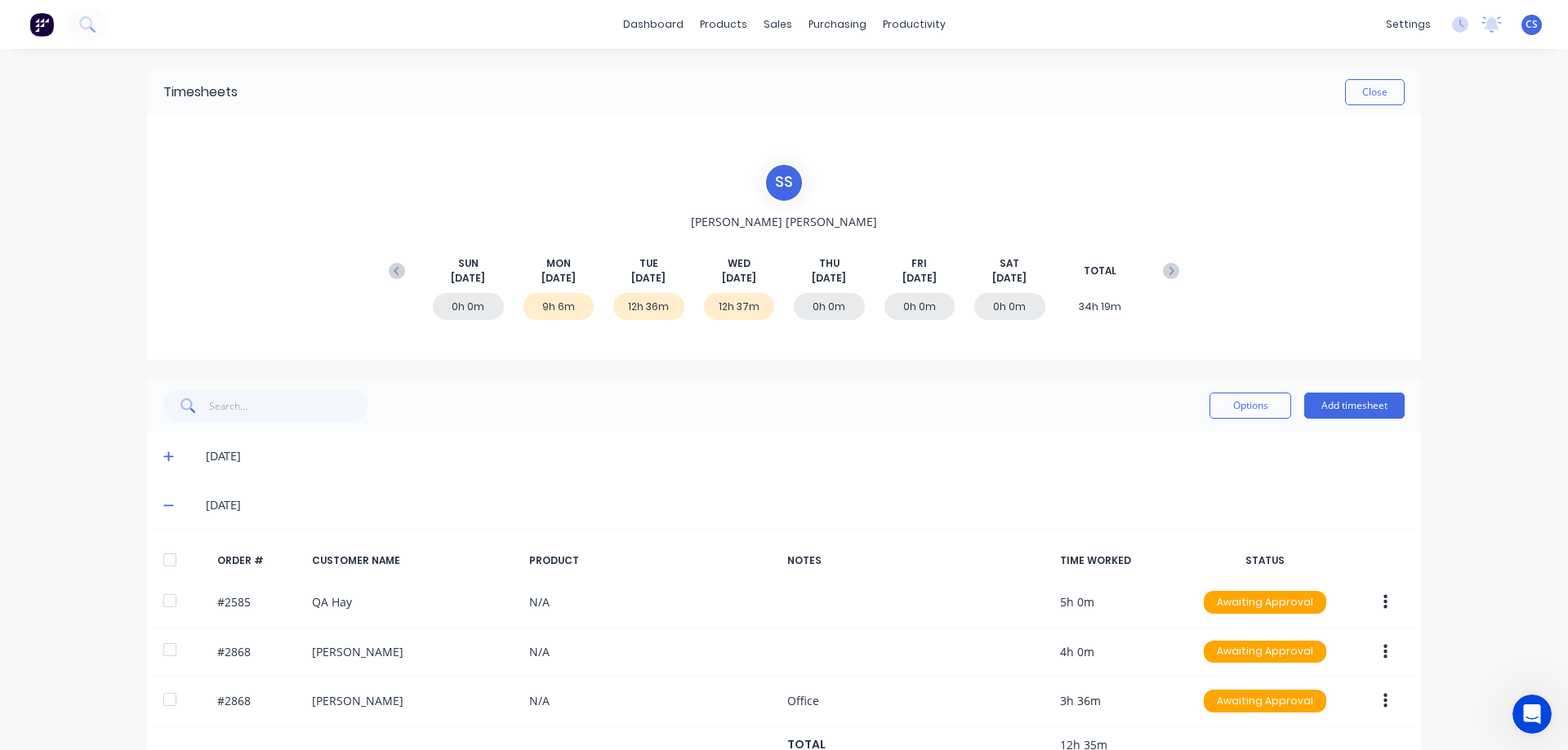
click at [163, 460] on icon at bounding box center [168, 456] width 10 height 11
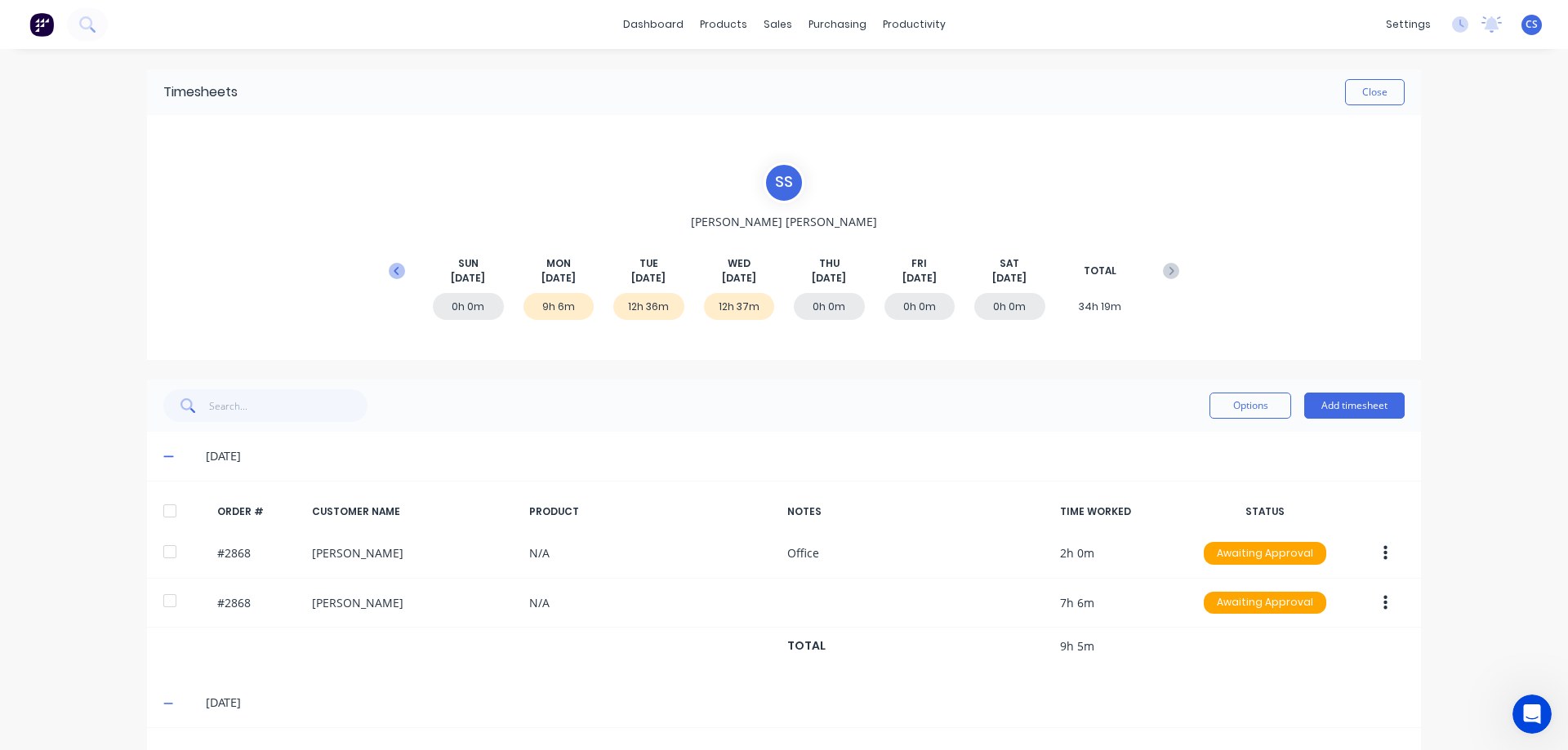
click at [392, 263] on icon at bounding box center [397, 271] width 16 height 16
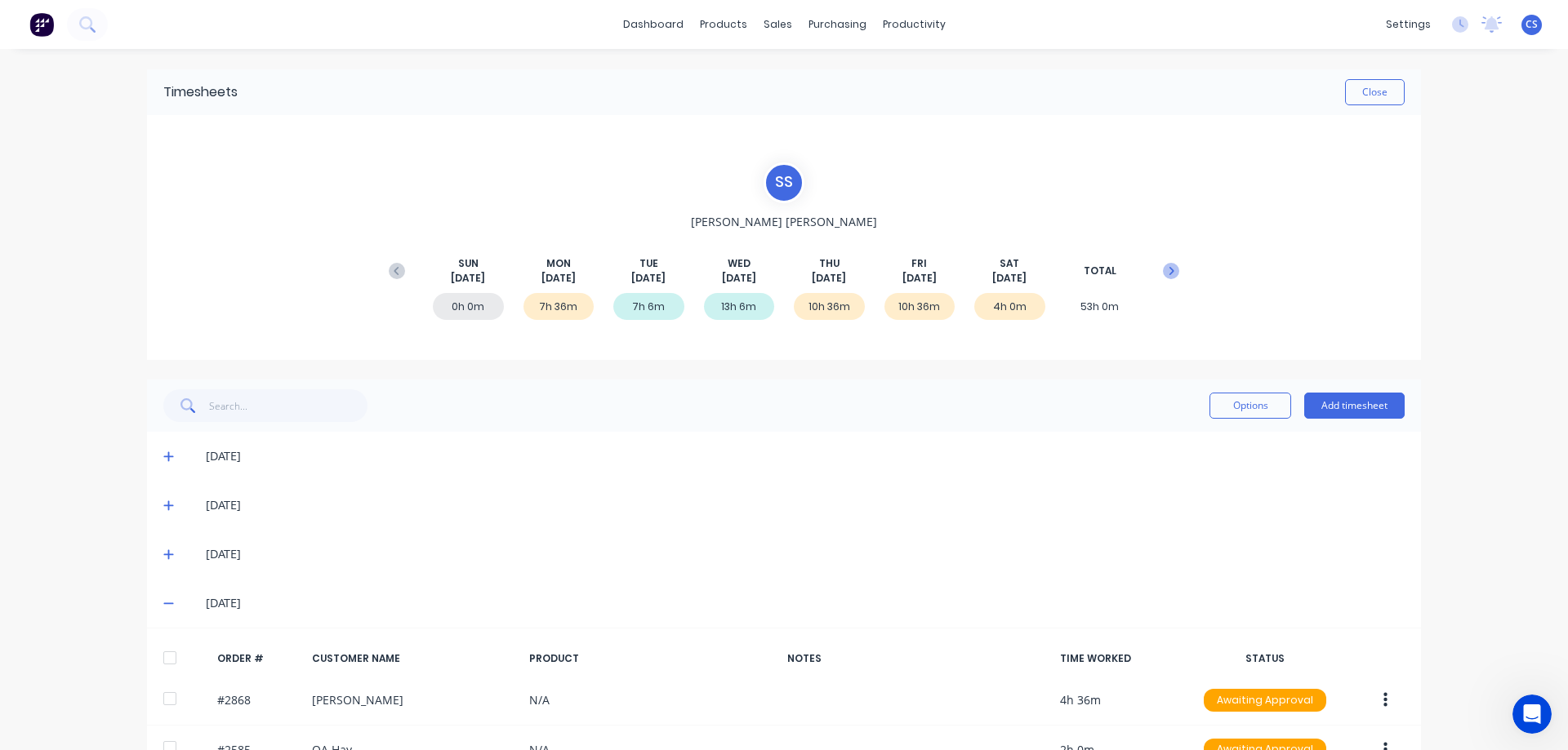
click at [1173, 270] on icon at bounding box center [1170, 271] width 16 height 16
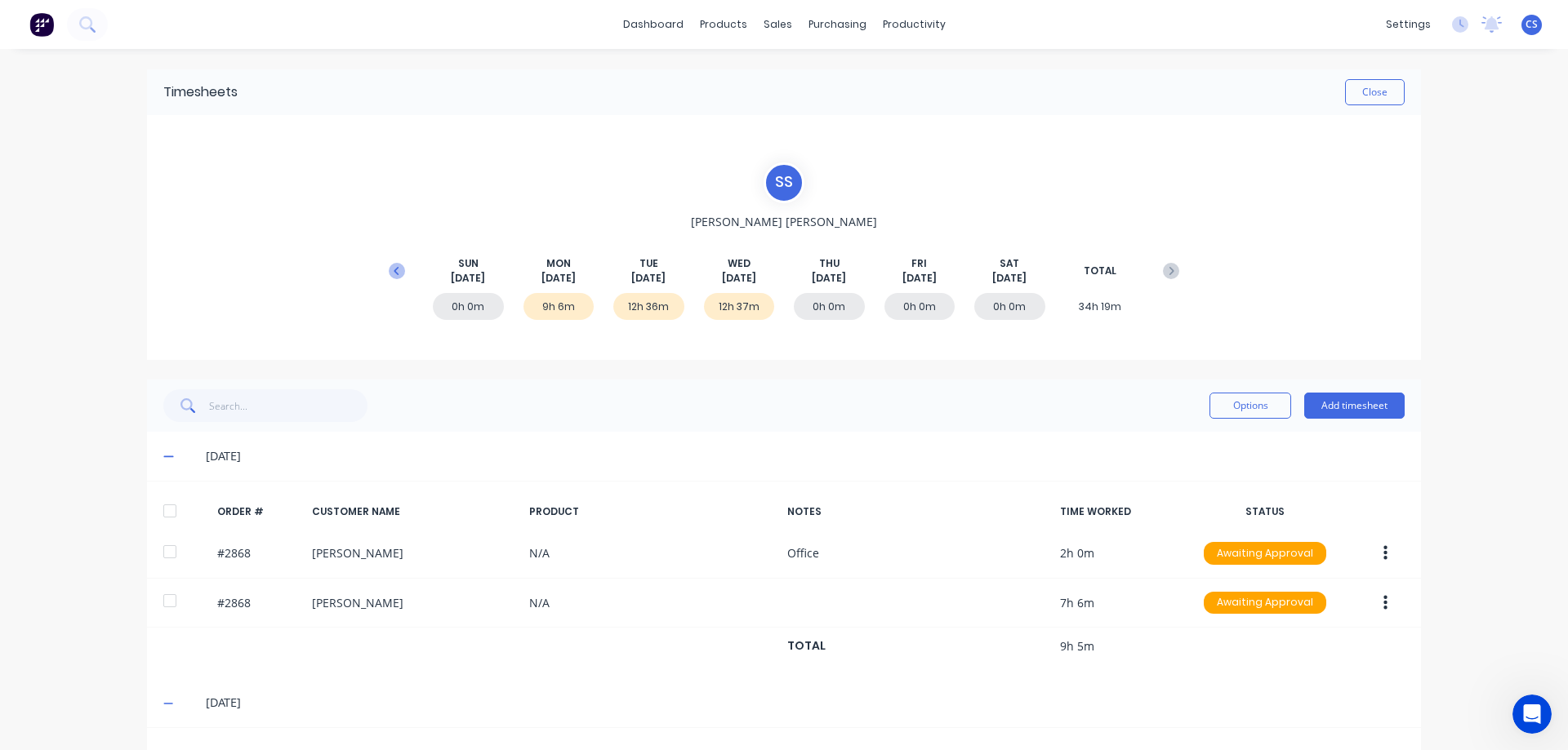
click at [390, 263] on icon at bounding box center [397, 271] width 16 height 16
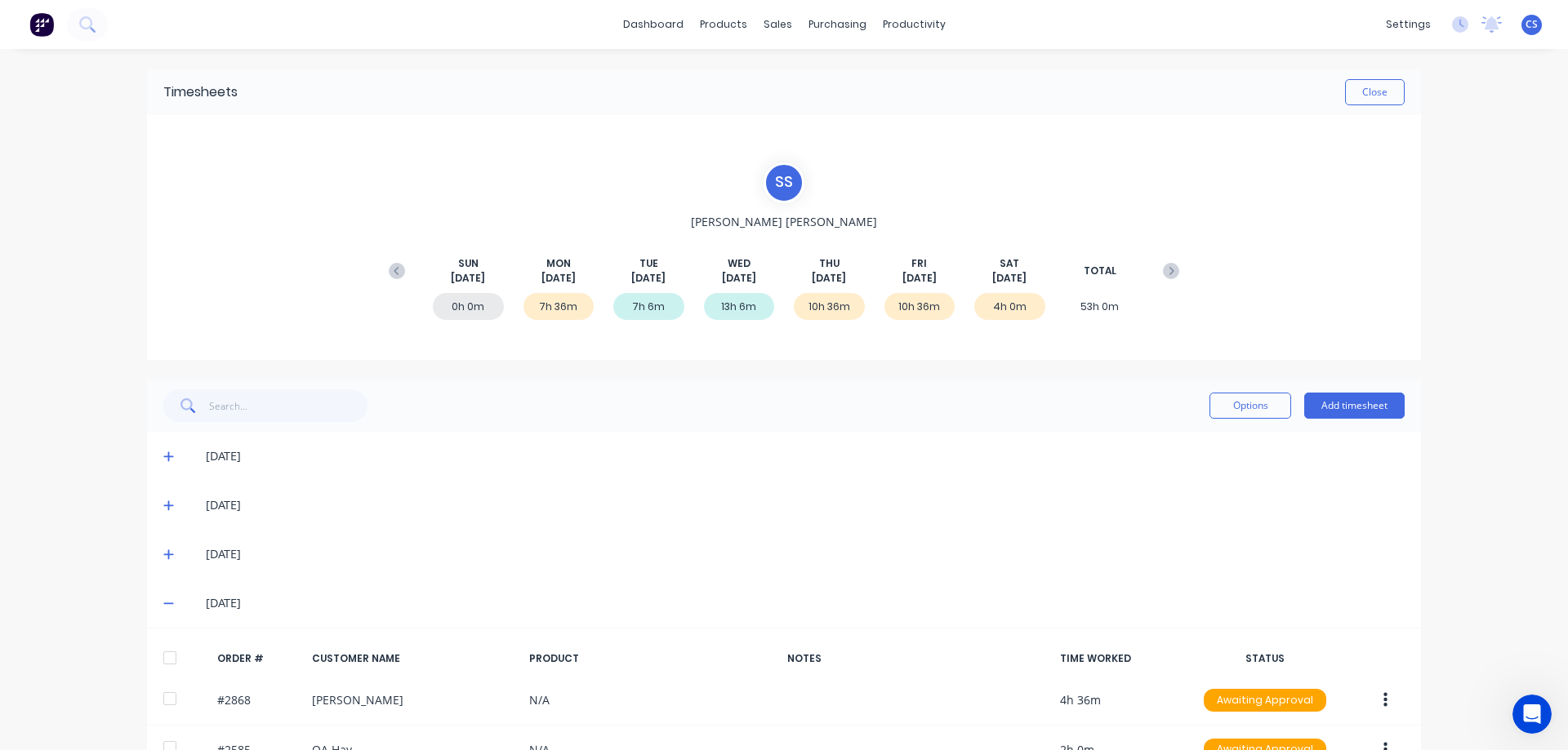
click at [1501, 216] on div "dashboard products sales purchasing productivity dashboard products Product Cat…" at bounding box center [784, 375] width 1568 height 750
click at [1353, 100] on button "Close" at bounding box center [1374, 92] width 60 height 26
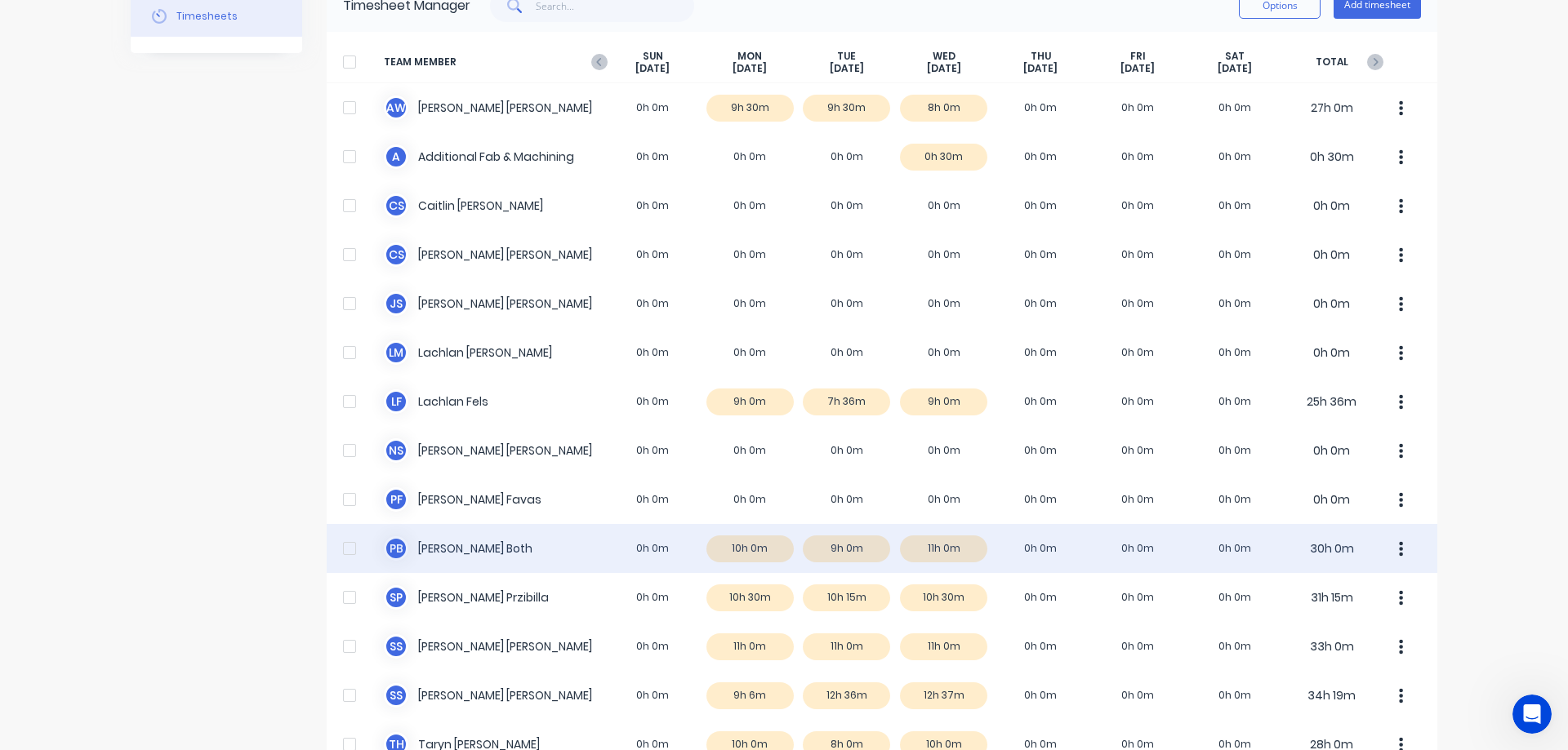
scroll to position [228, 0]
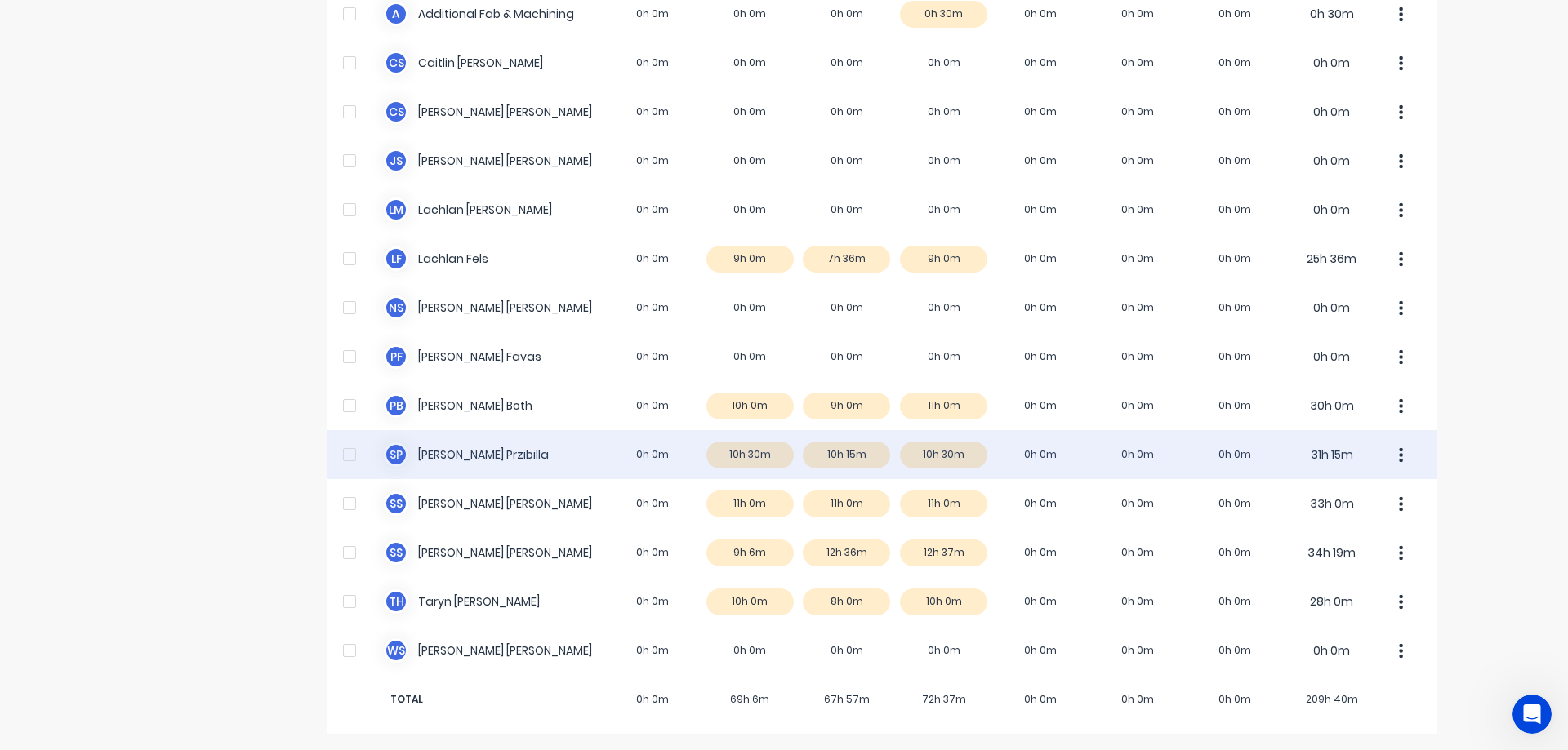
click at [510, 465] on div "[PERSON_NAME] 0h 0m 10h 30m 10h 15m 10h 30m 0h 0m 0h 0m 0h 0m 31h 15m" at bounding box center [882, 454] width 1111 height 49
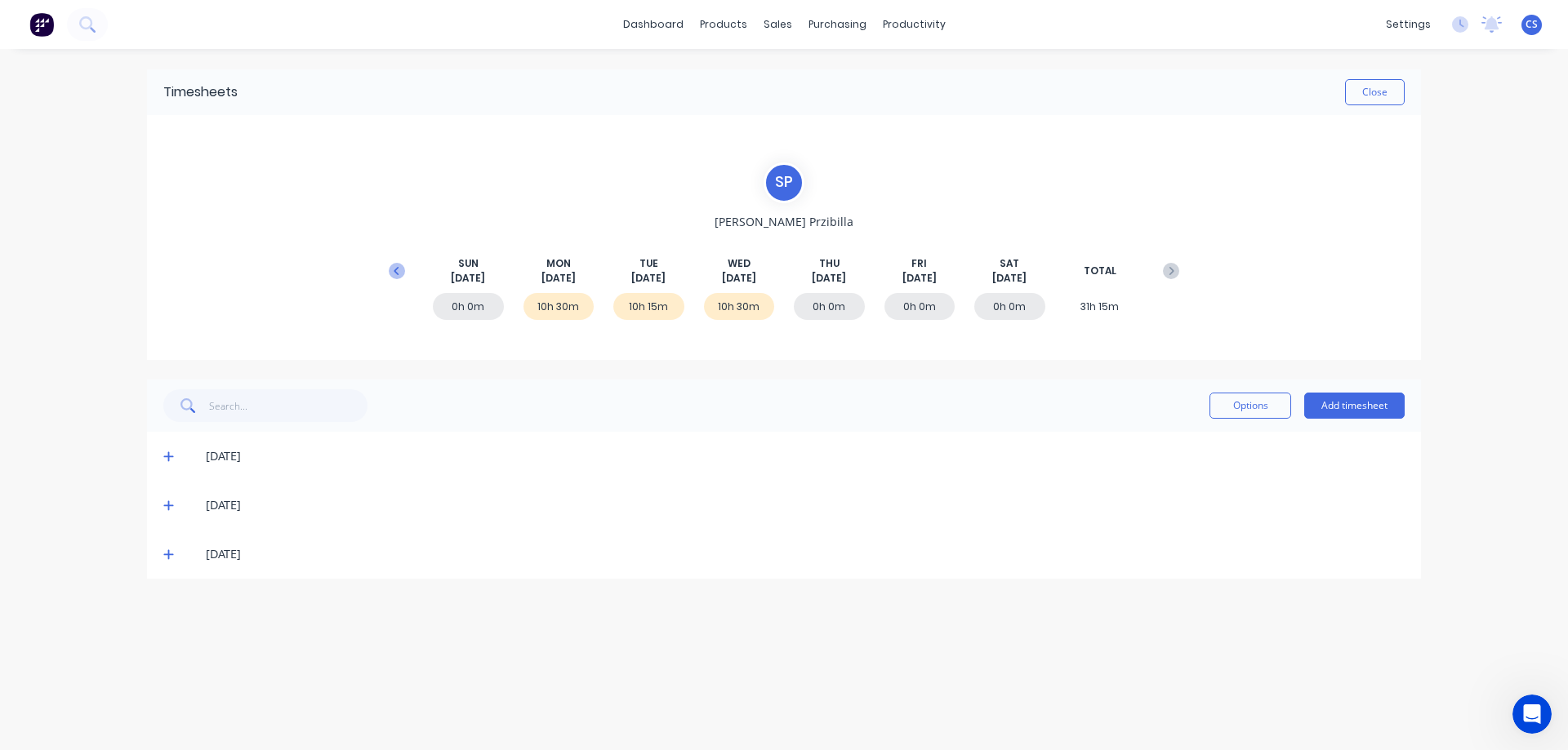
click at [389, 276] on icon at bounding box center [397, 271] width 16 height 16
click at [164, 606] on icon at bounding box center [168, 603] width 10 height 11
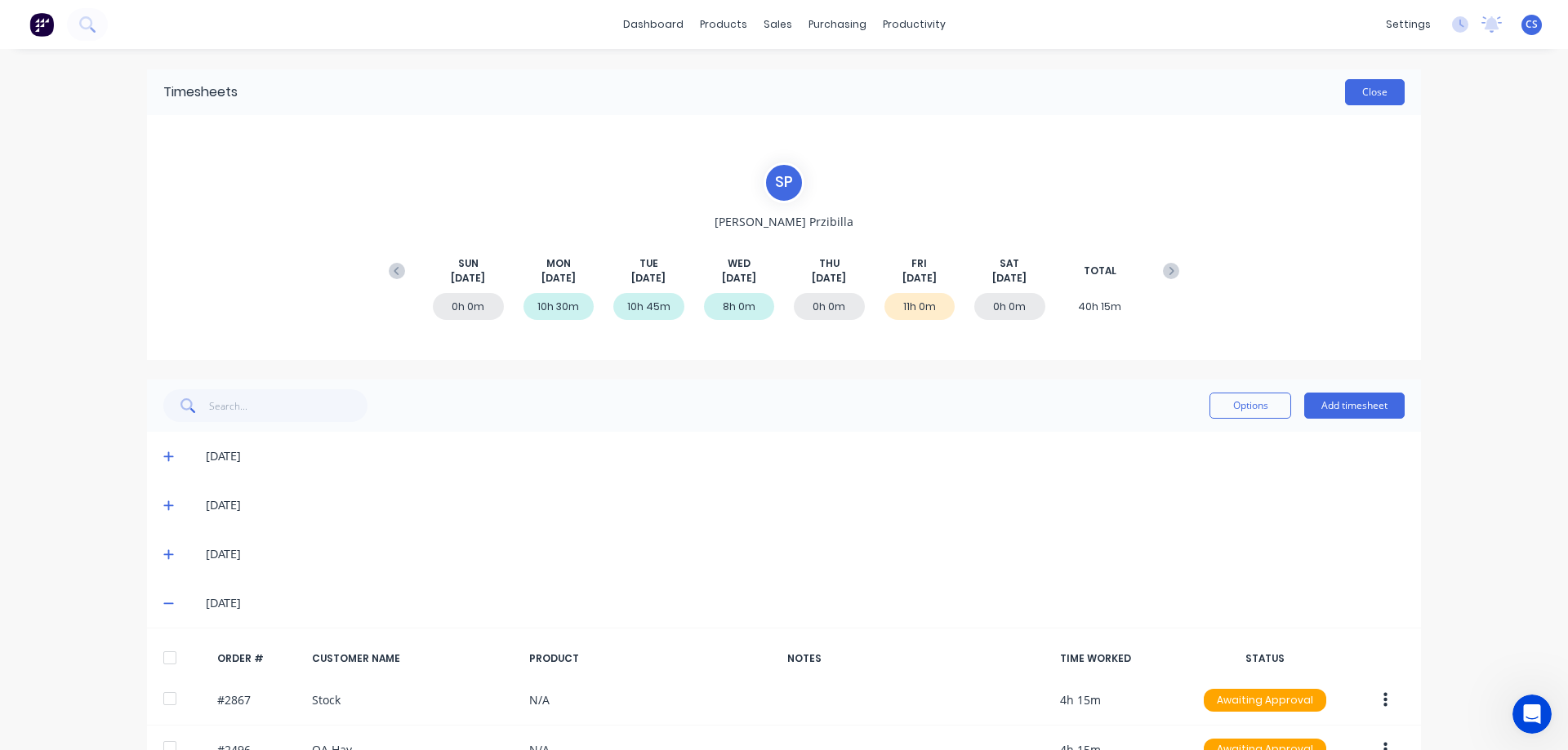
click at [1389, 81] on button "Close" at bounding box center [1374, 92] width 60 height 26
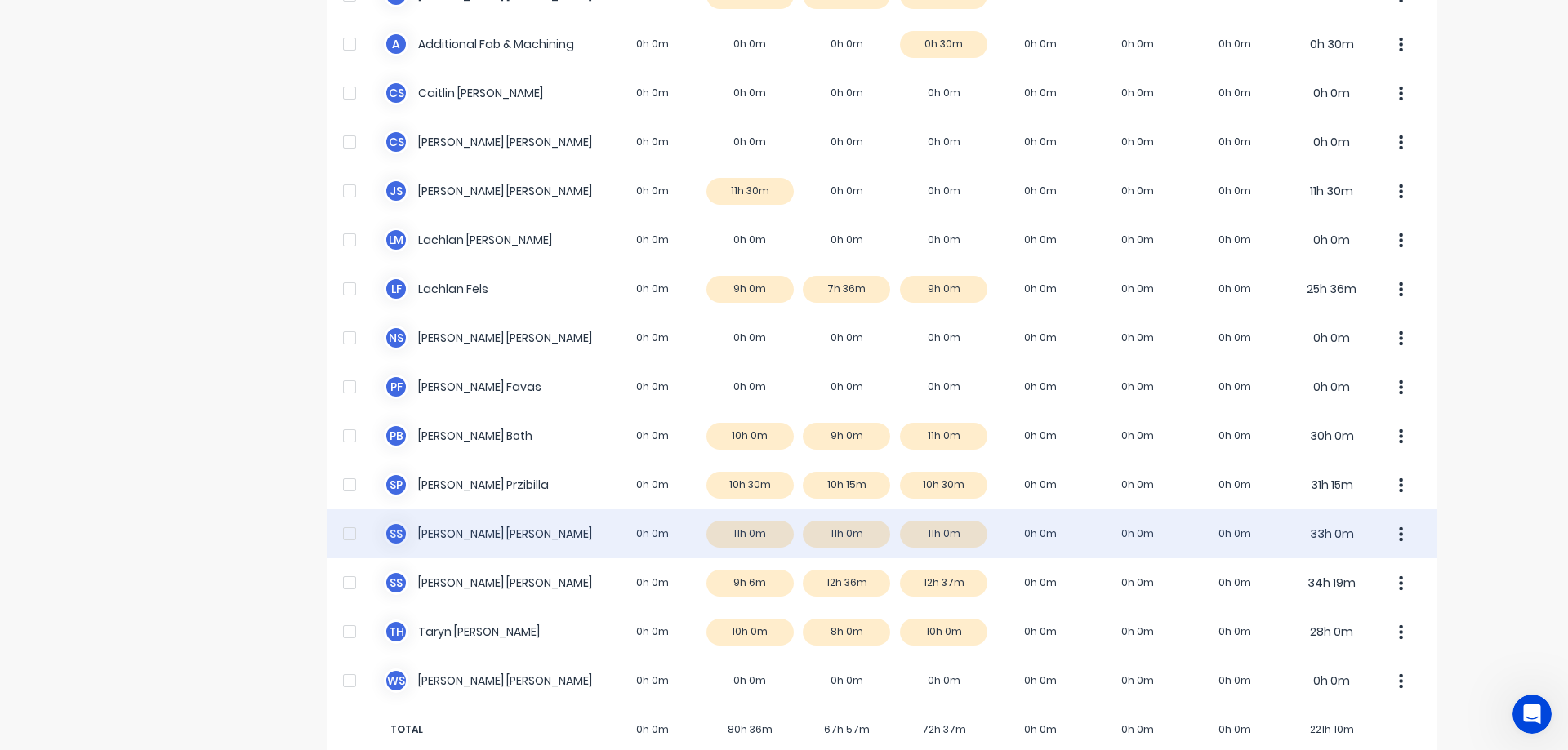
scroll to position [228, 0]
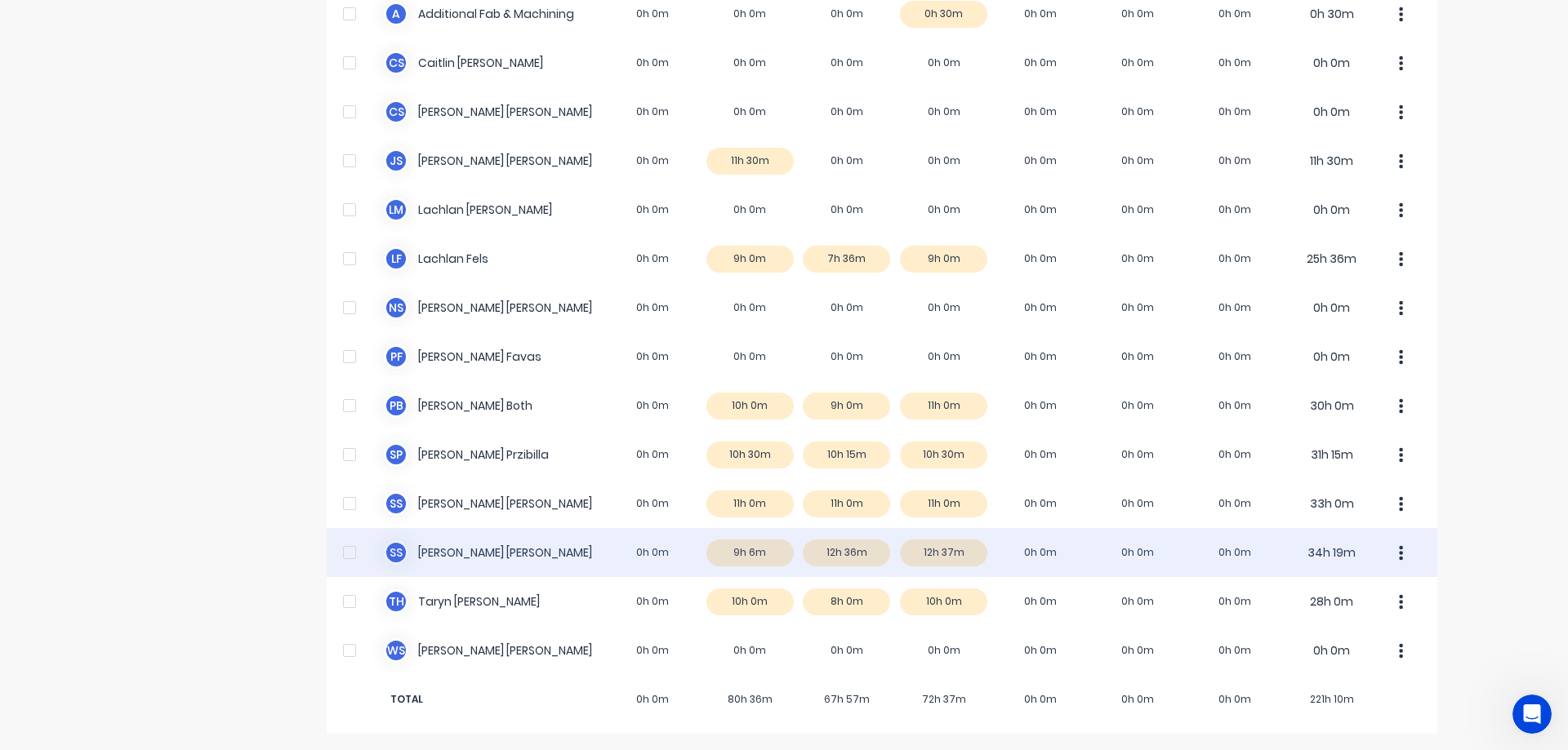
click at [530, 553] on div "S S [PERSON_NAME] 0h 0m 9h 6m 12h 36m 12h 37m 0h 0m 0h 0m 0h 0m 34h 19m" at bounding box center [882, 553] width 1111 height 49
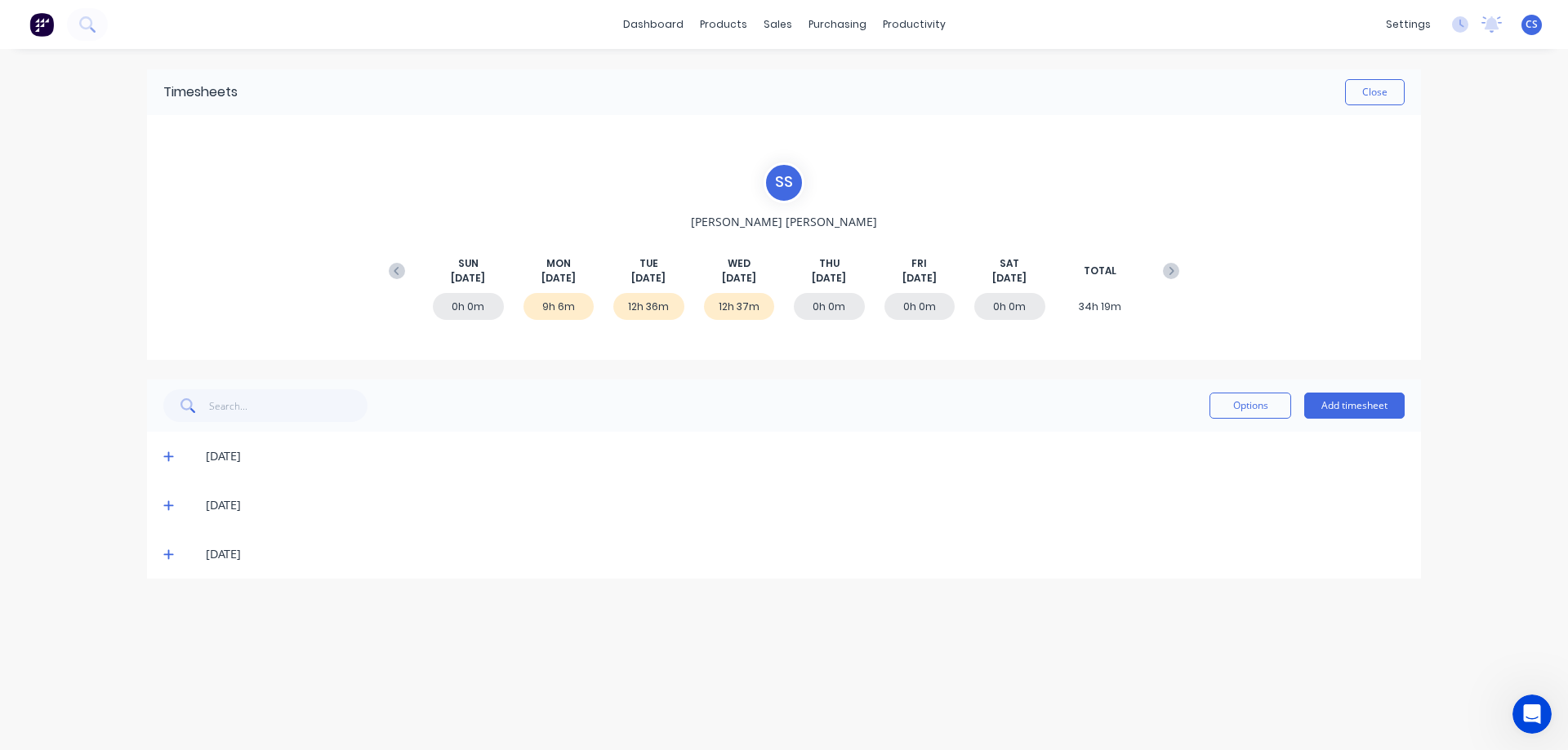
click at [172, 548] on icon at bounding box center [168, 553] width 10 height 11
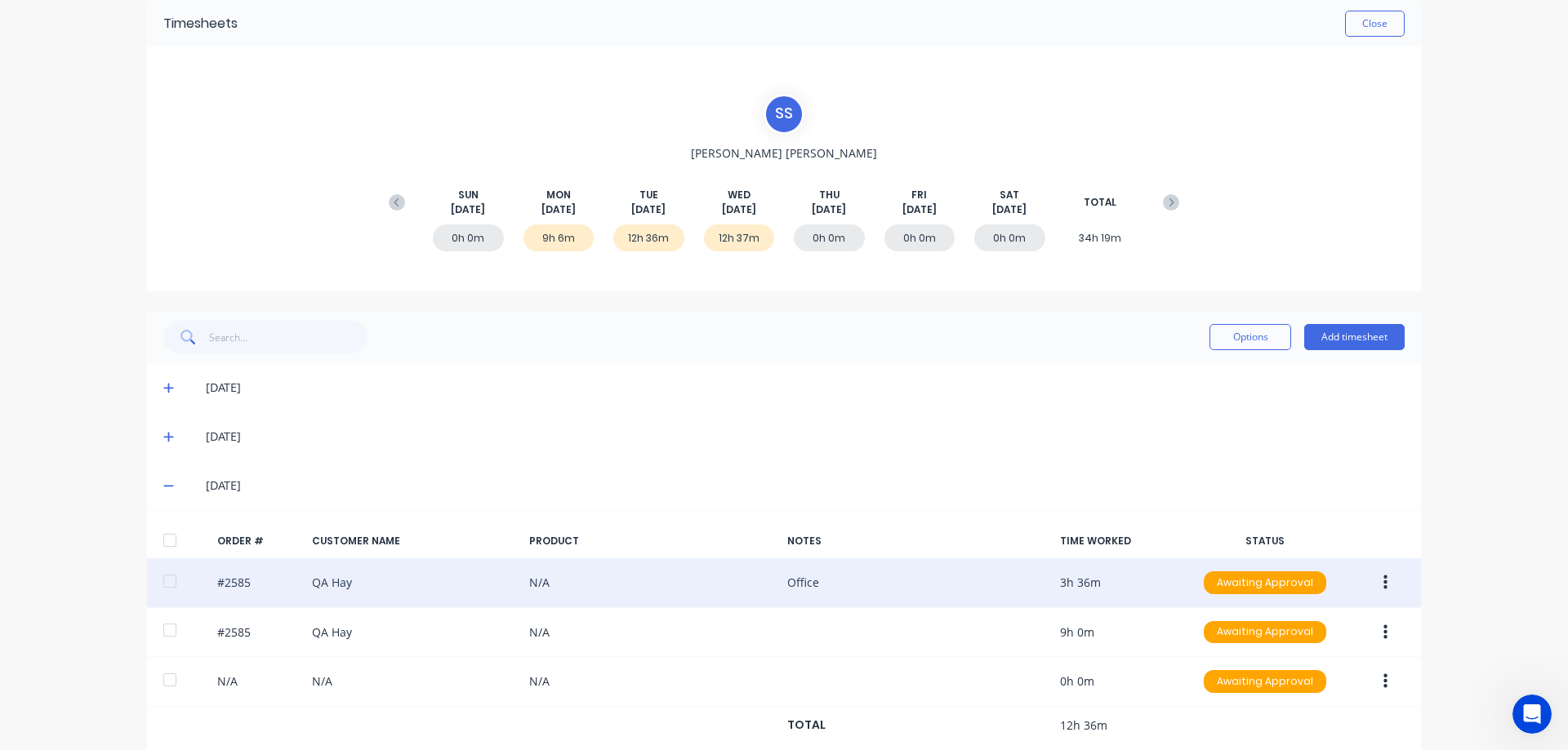
scroll to position [97, 0]
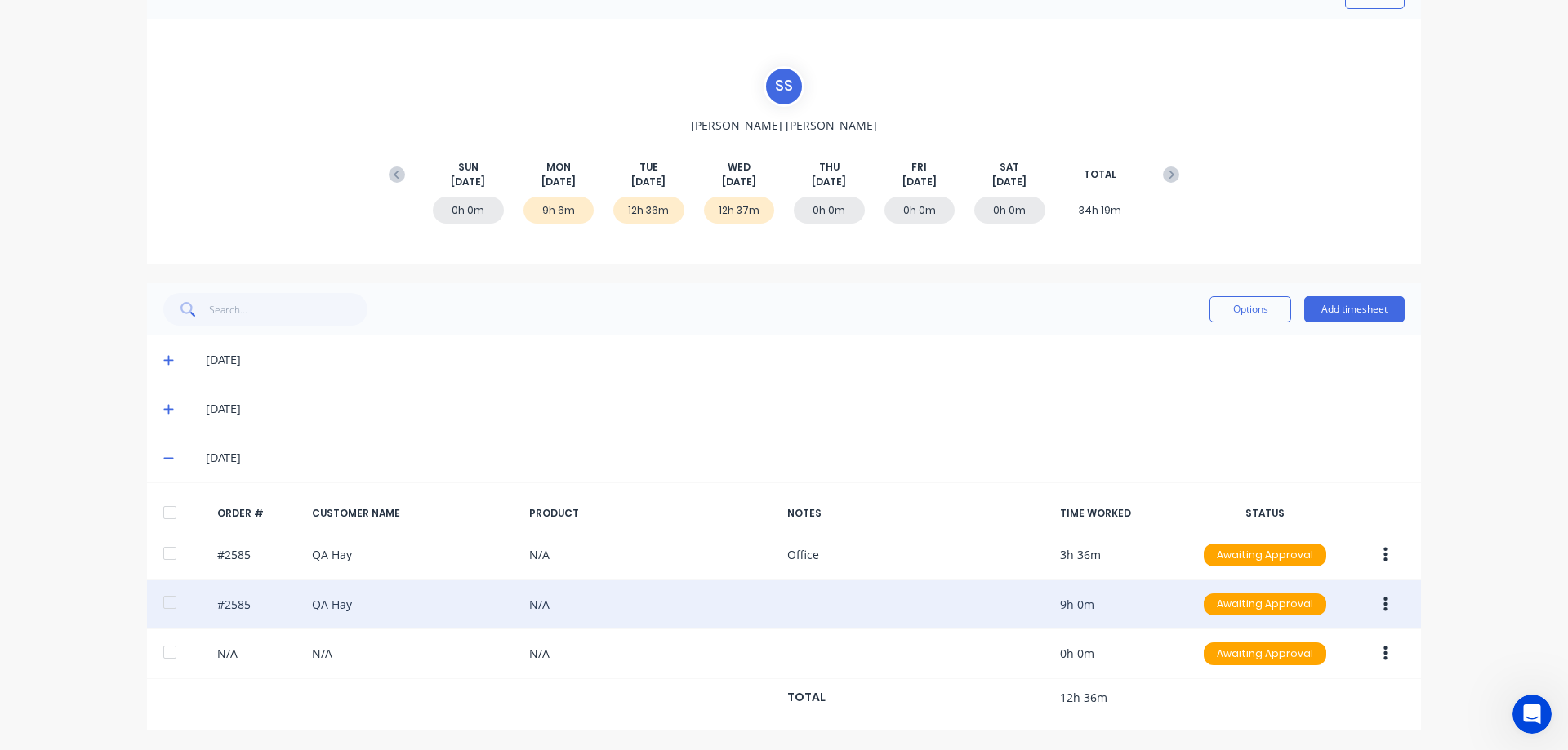
click at [1373, 606] on button "button" at bounding box center [1385, 605] width 38 height 29
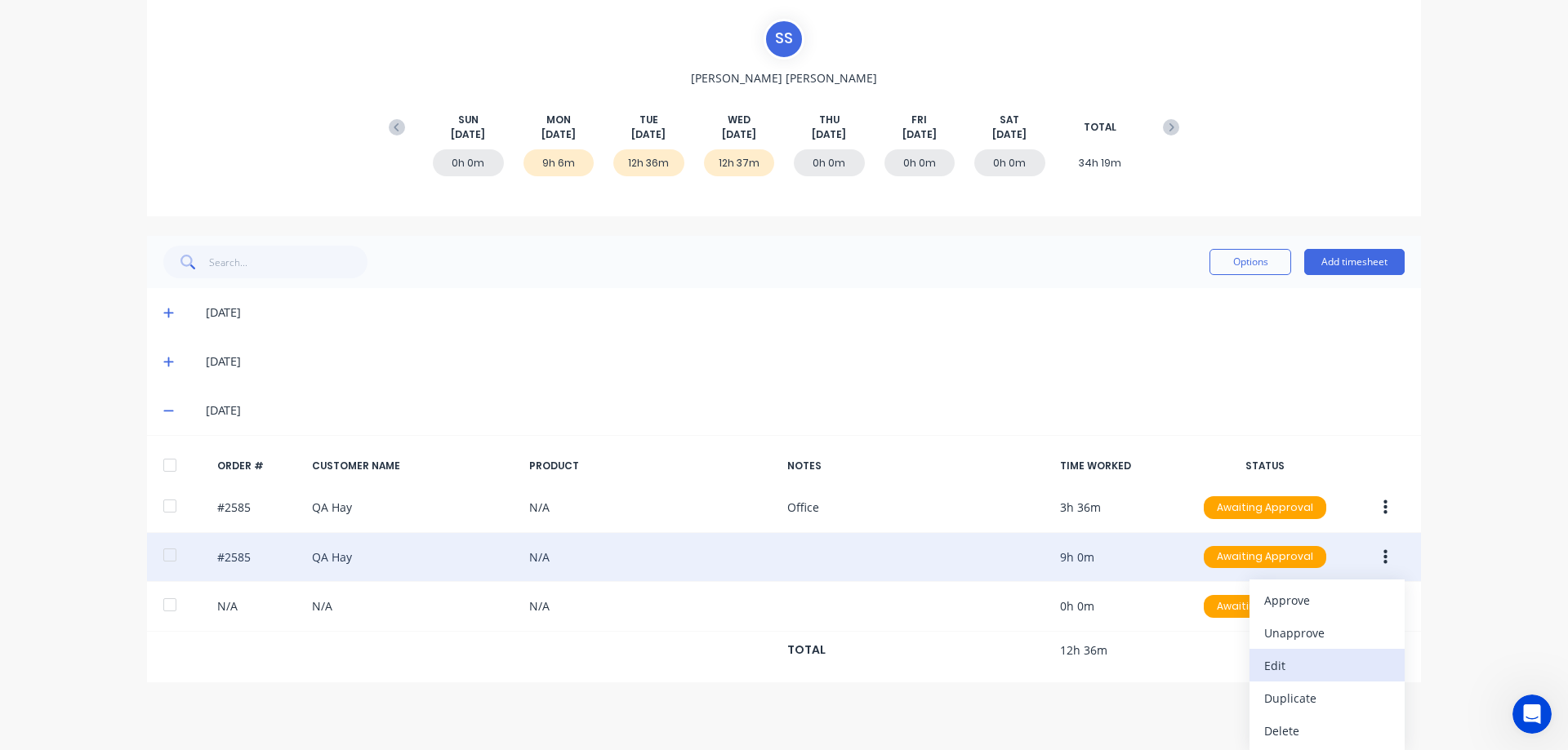
scroll to position [145, 0]
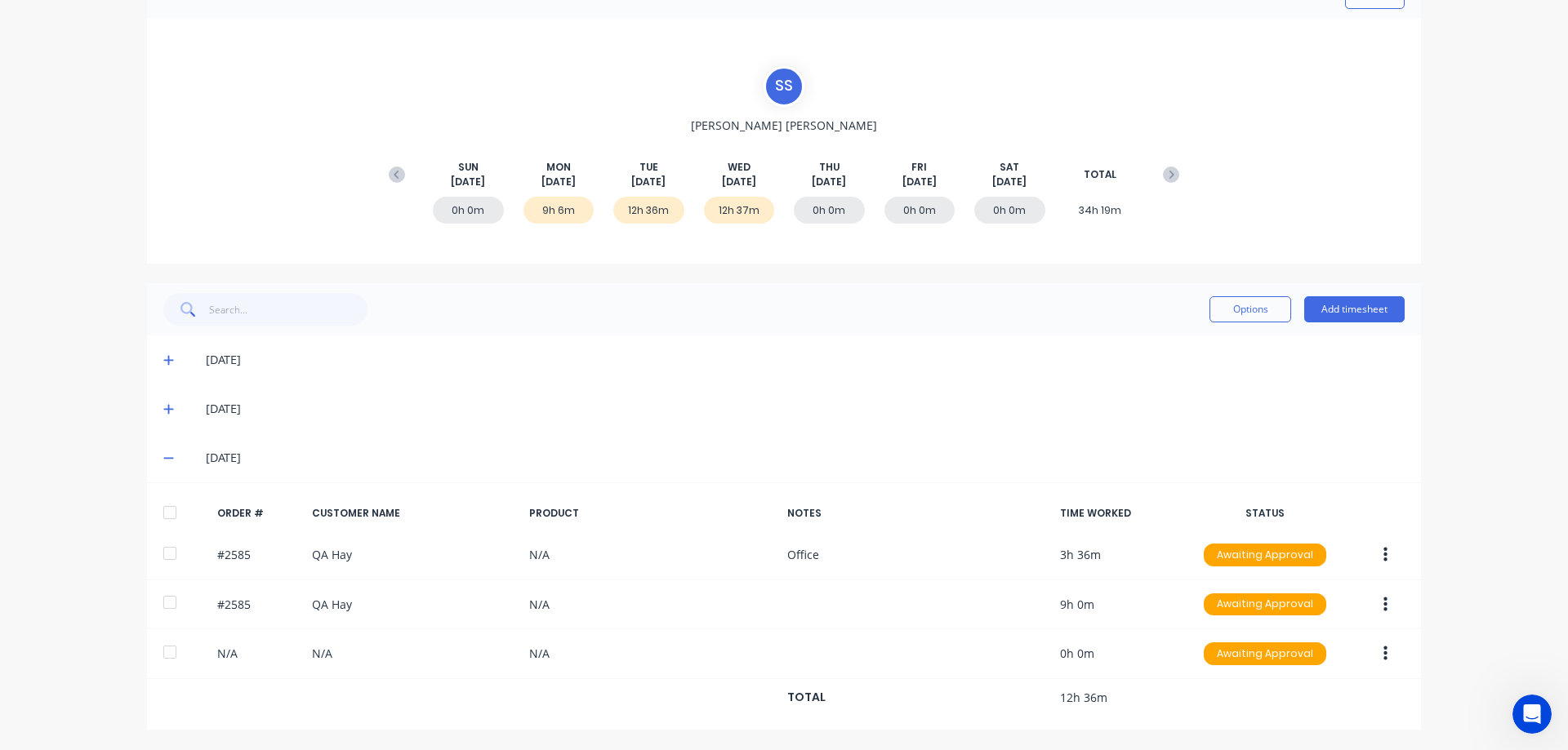
click at [1446, 497] on div "dashboard products sales purchasing productivity dashboard products Product Cat…" at bounding box center [784, 375] width 1568 height 750
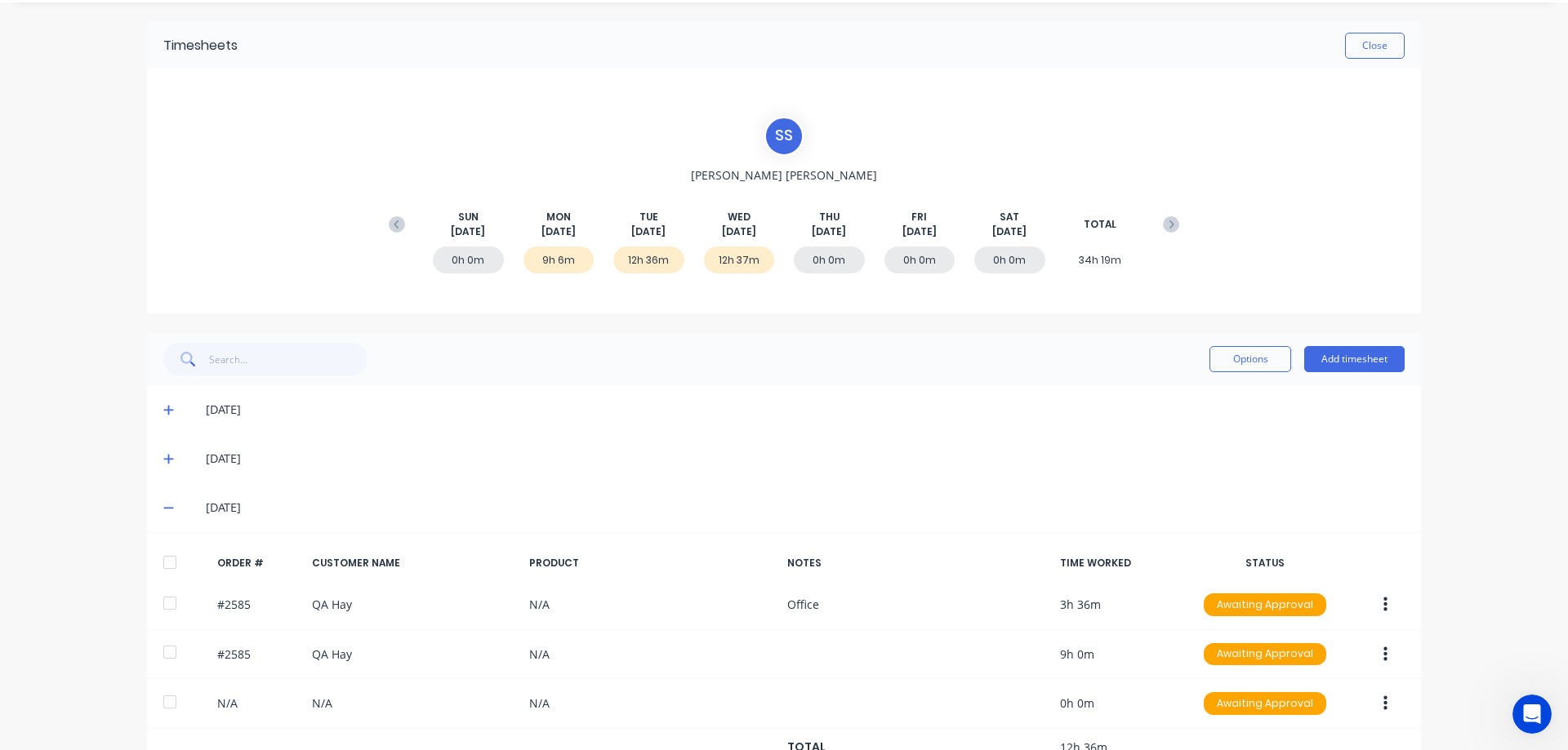
scroll to position [0, 0]
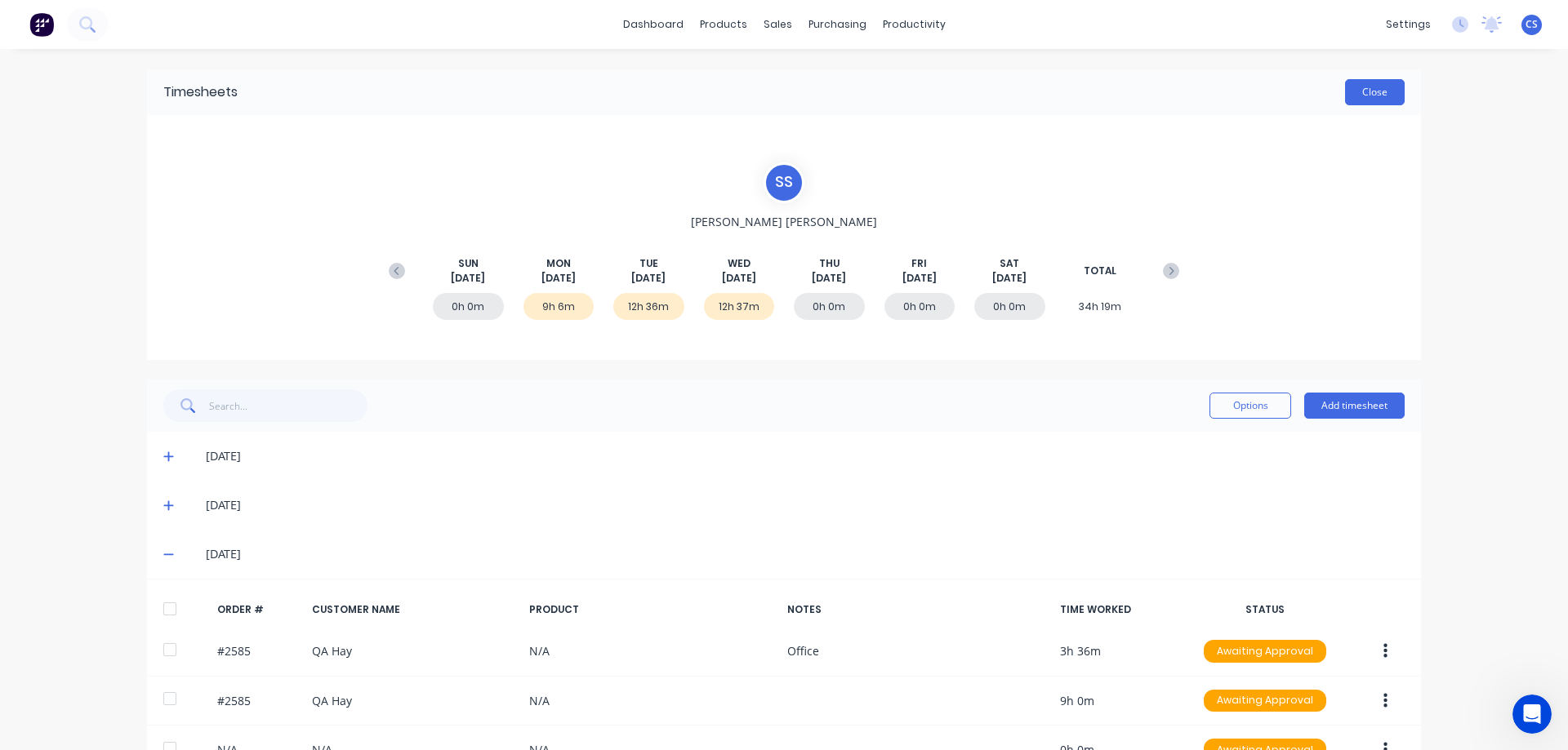
click at [1395, 91] on button "Close" at bounding box center [1374, 92] width 60 height 26
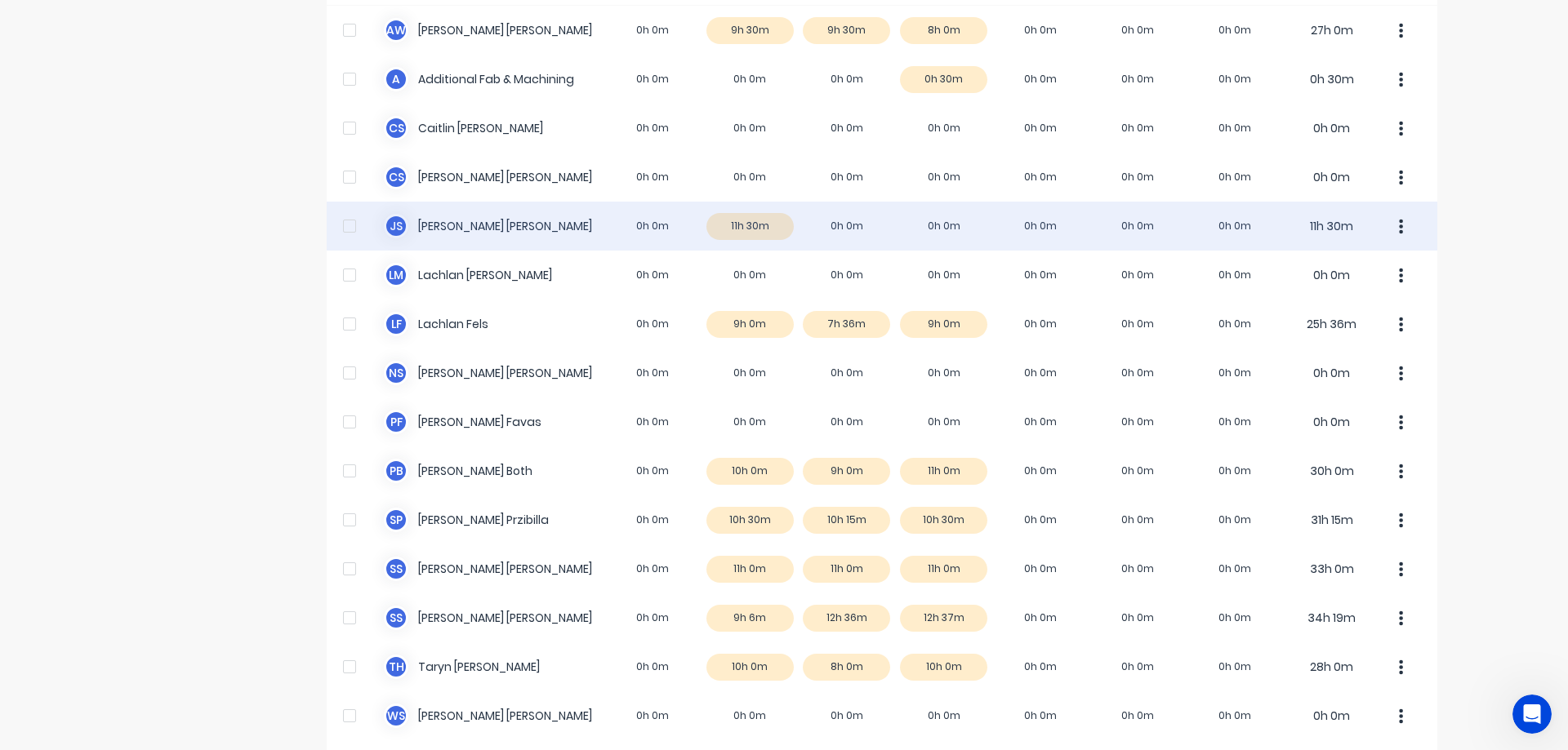
scroll to position [228, 0]
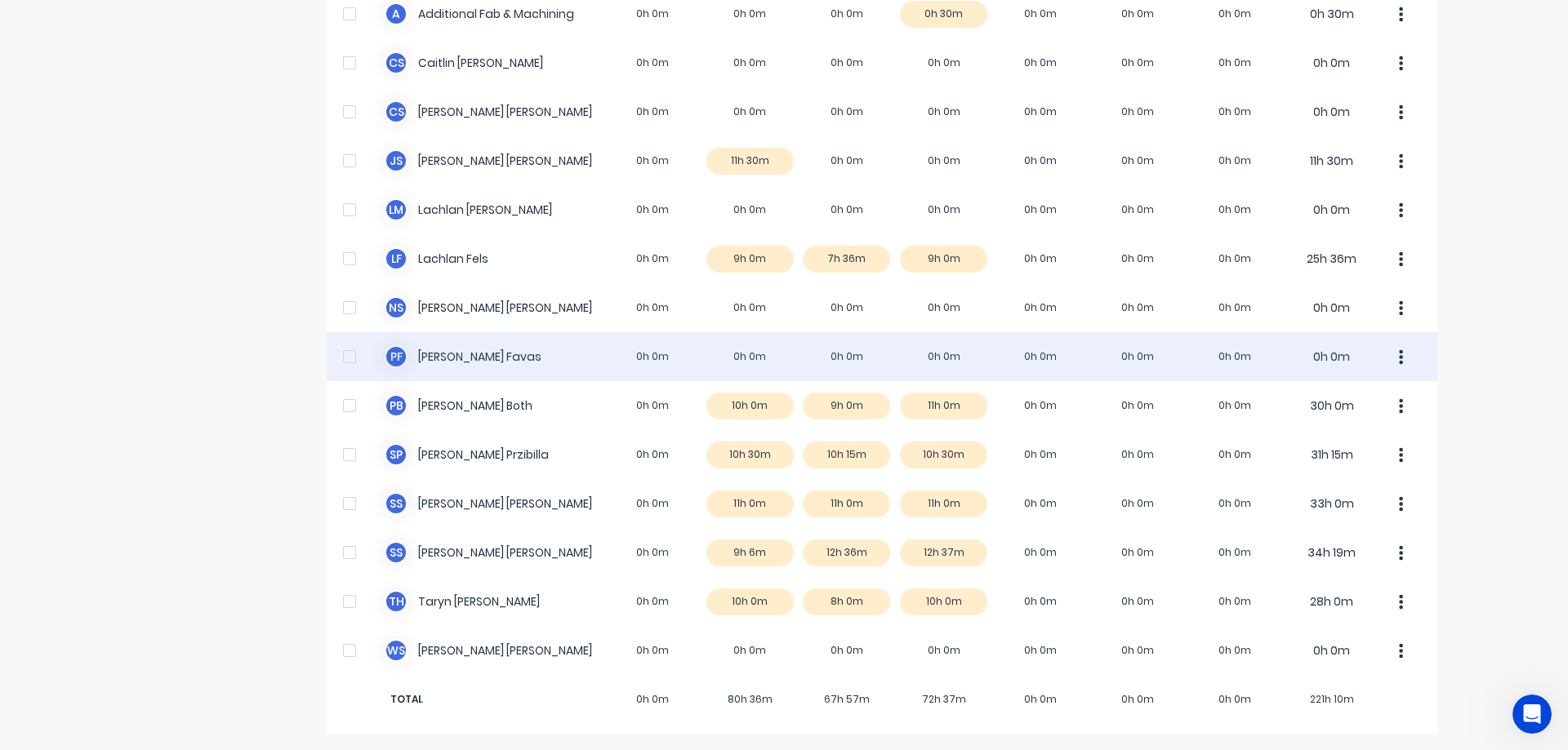
click at [1132, 358] on div "[PERSON_NAME] 0h 0m 0h 0m 0h 0m 0h 0m 0h 0m 0h 0m 0h 0m 0h 0m" at bounding box center [882, 356] width 1111 height 49
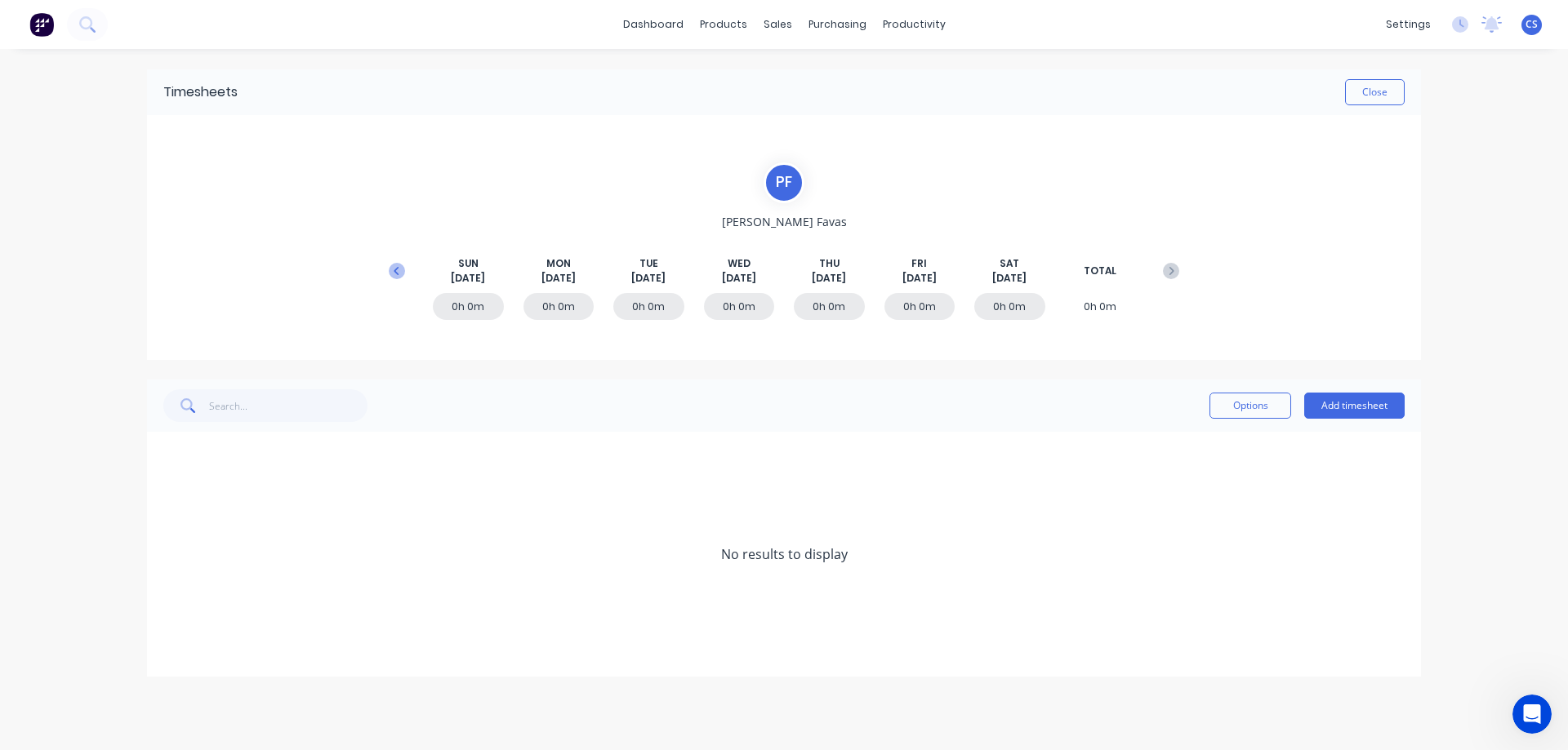
click at [400, 272] on icon at bounding box center [397, 271] width 16 height 16
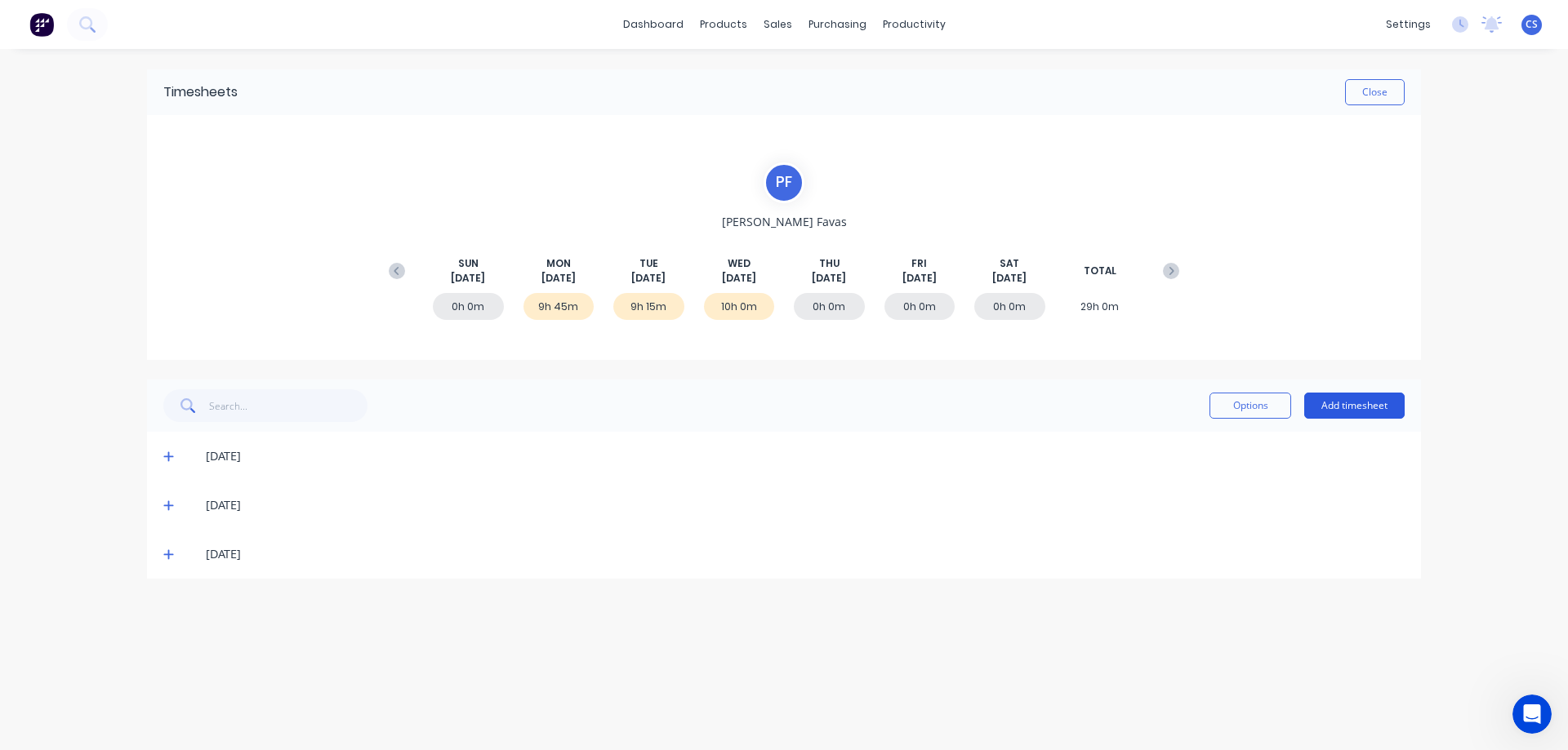
click at [1373, 403] on button "Add timesheet" at bounding box center [1354, 405] width 100 height 26
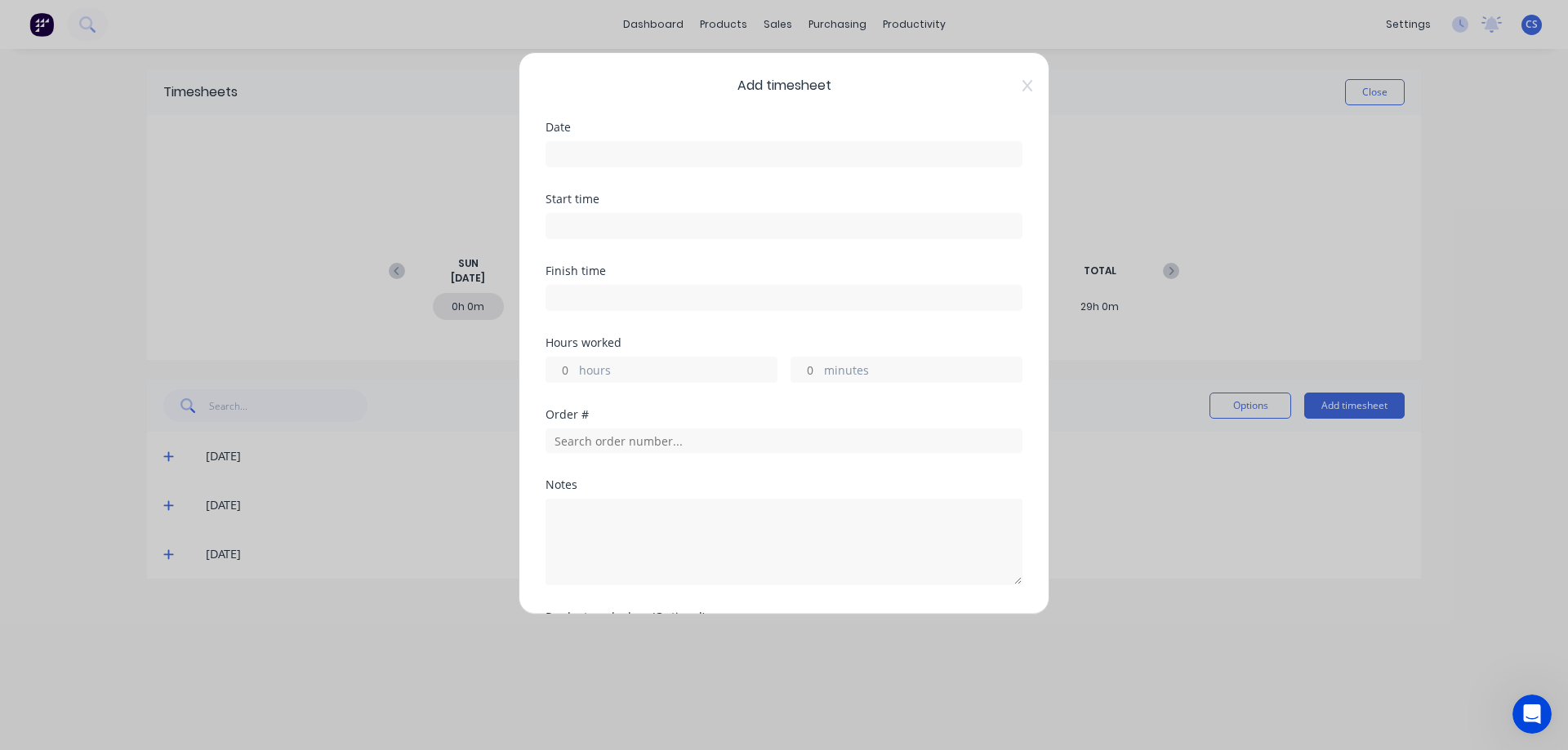
click at [630, 159] on input at bounding box center [783, 154] width 475 height 24
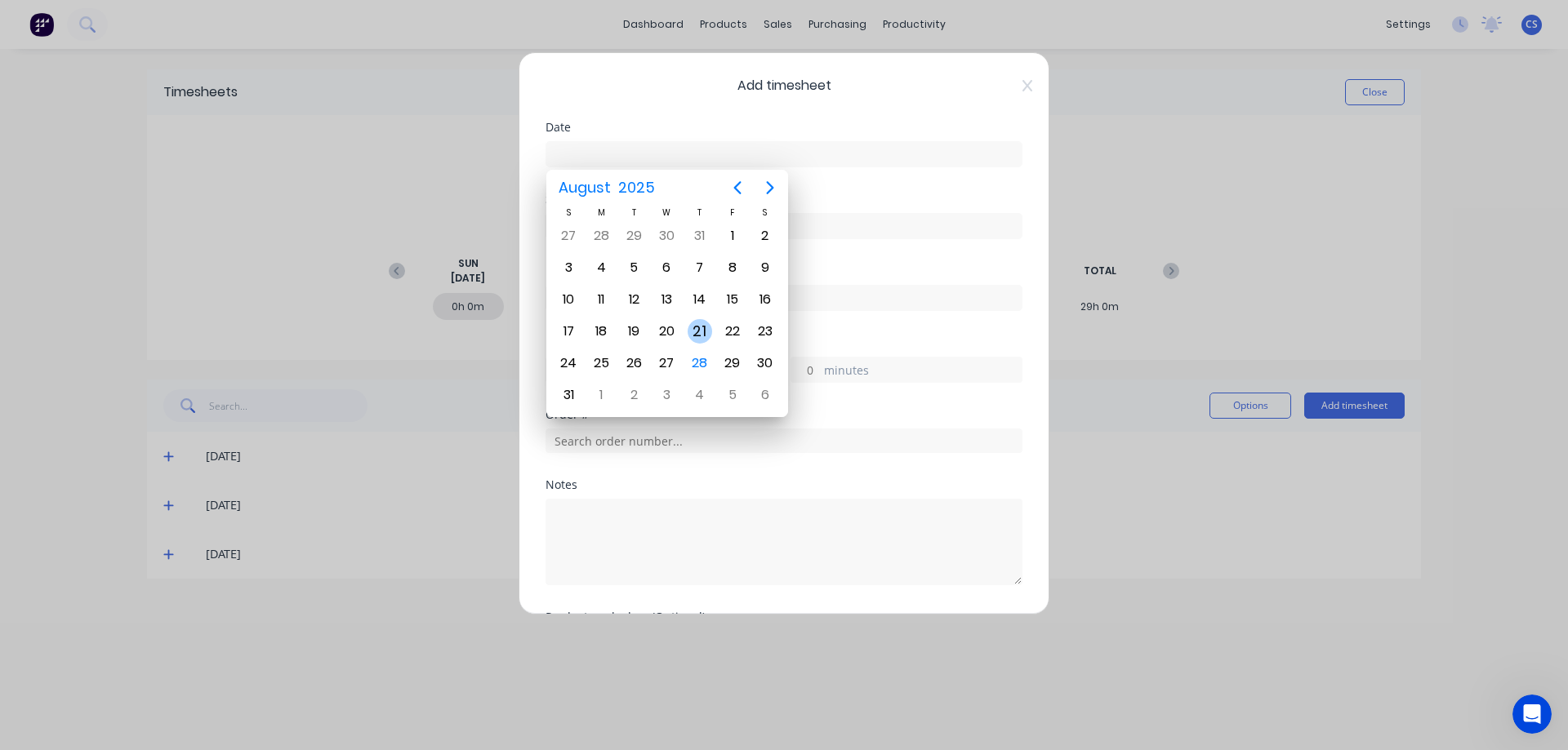
click at [698, 338] on div "21" at bounding box center [699, 331] width 24 height 24
type input "[DATE]"
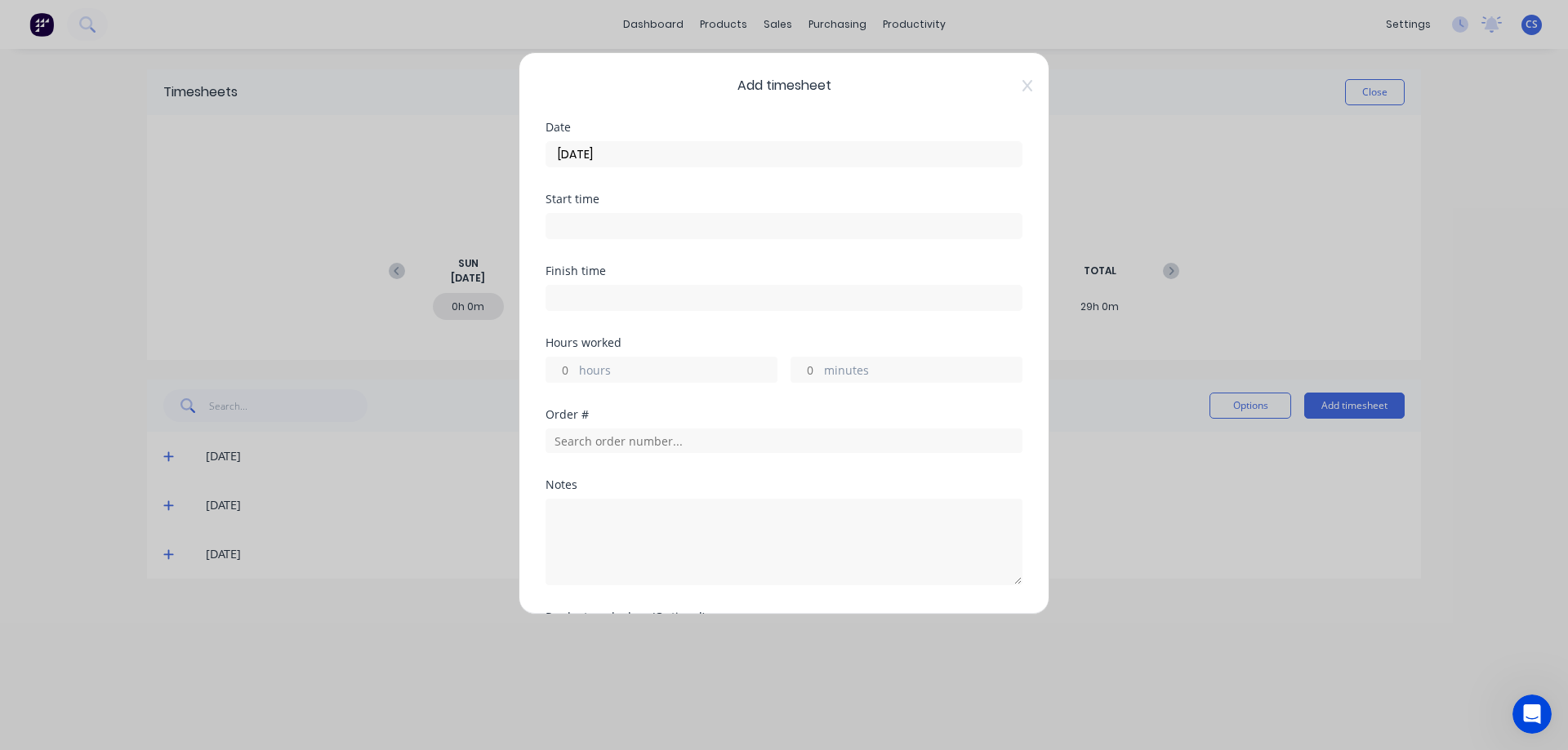
click at [586, 363] on label "hours" at bounding box center [677, 372] width 198 height 21
click at [575, 363] on input "hours" at bounding box center [560, 370] width 28 height 24
type input "10"
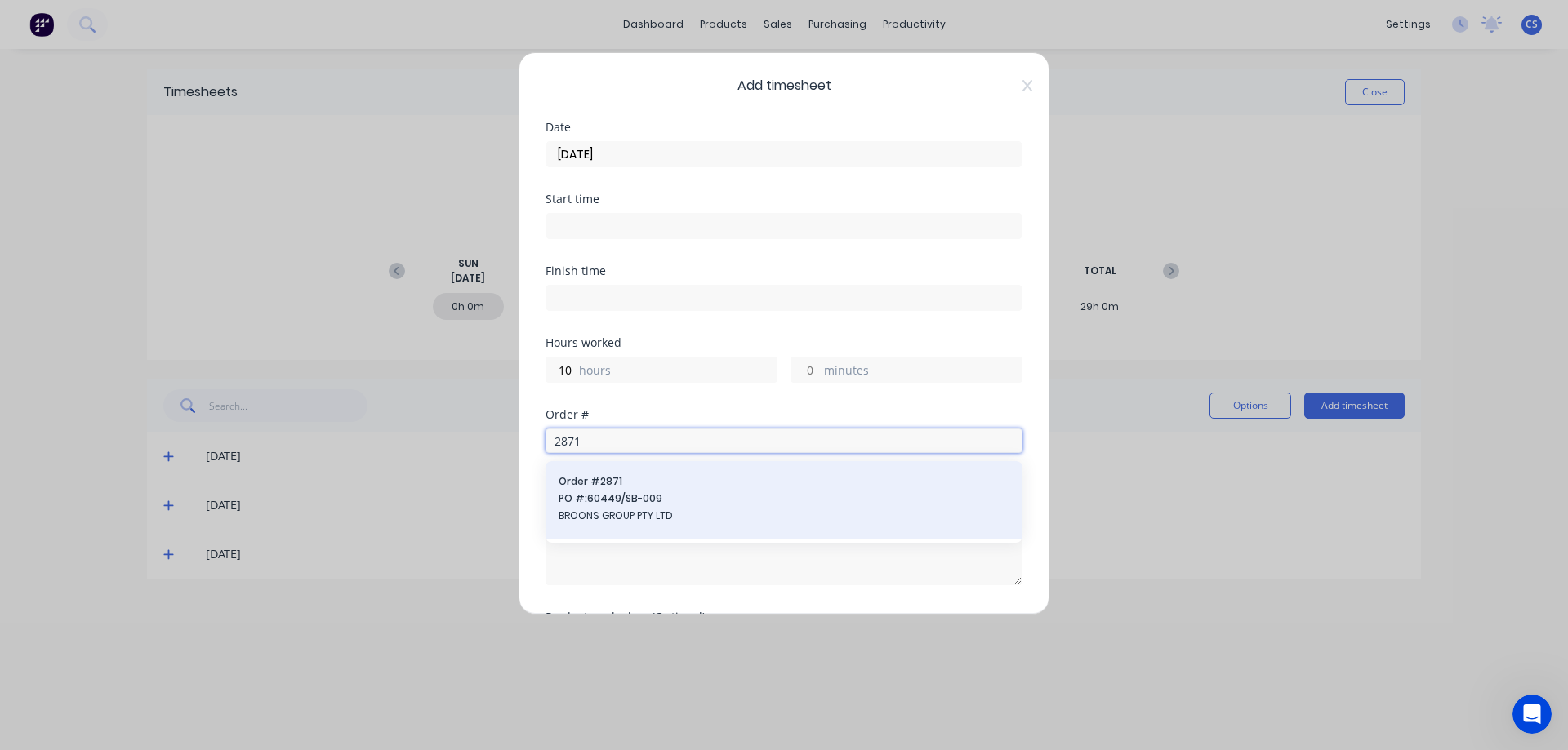
type input "2871"
click at [729, 526] on div "Order # 2871 PO #: 60449/SB-009 BROONS GROUP PTY LTD" at bounding box center [784, 500] width 451 height 53
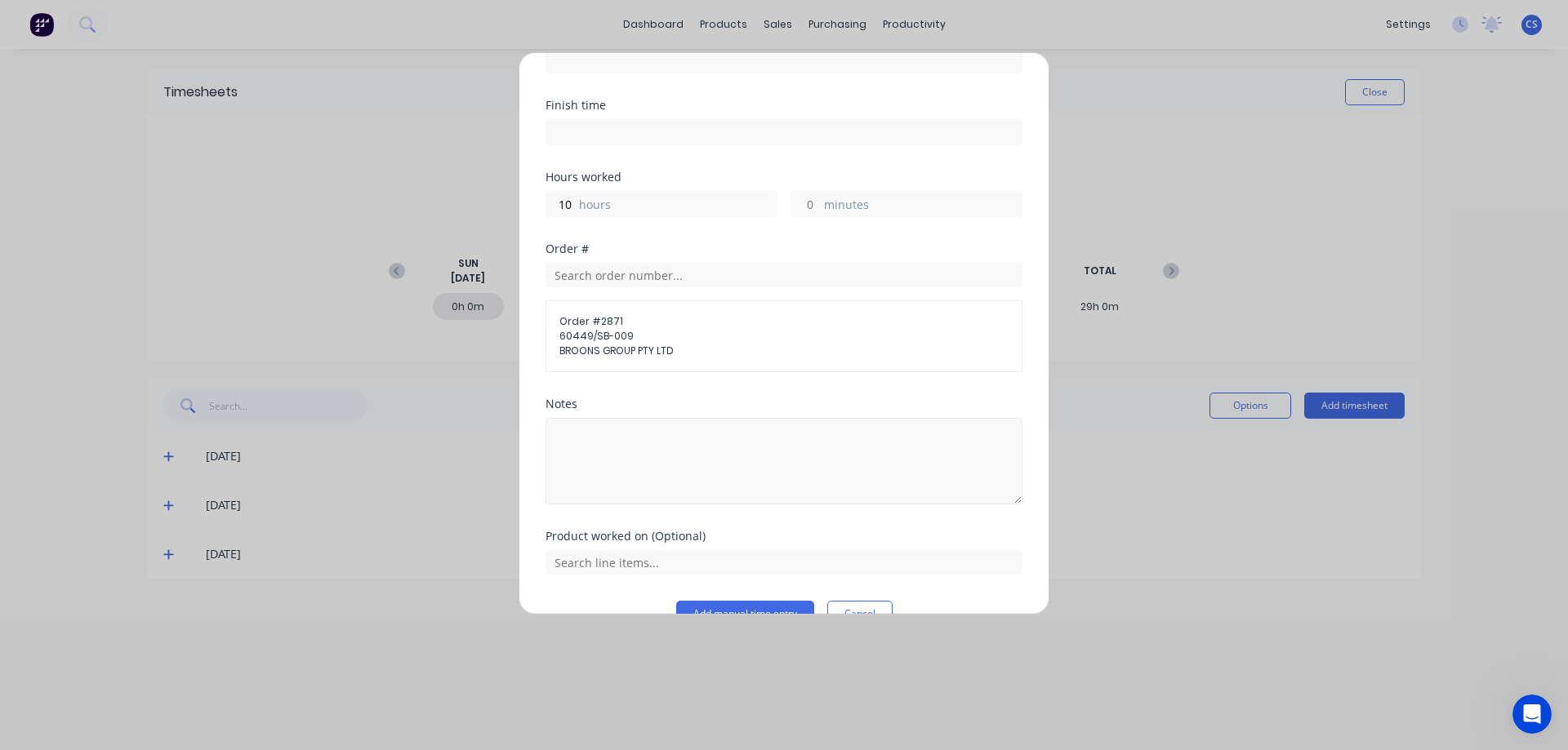
scroll to position [202, 0]
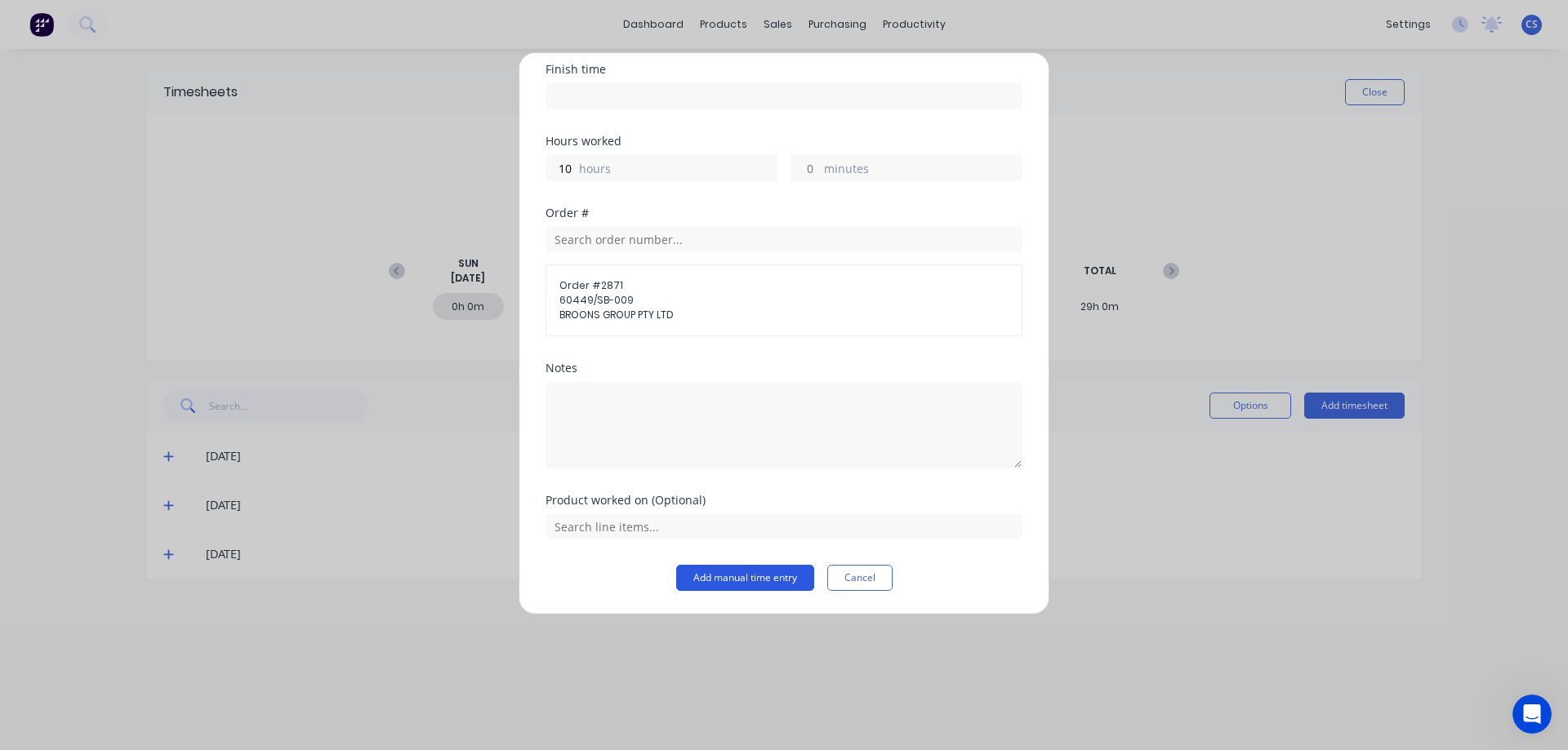
click at [737, 584] on button "Add manual time entry" at bounding box center [745, 578] width 138 height 26
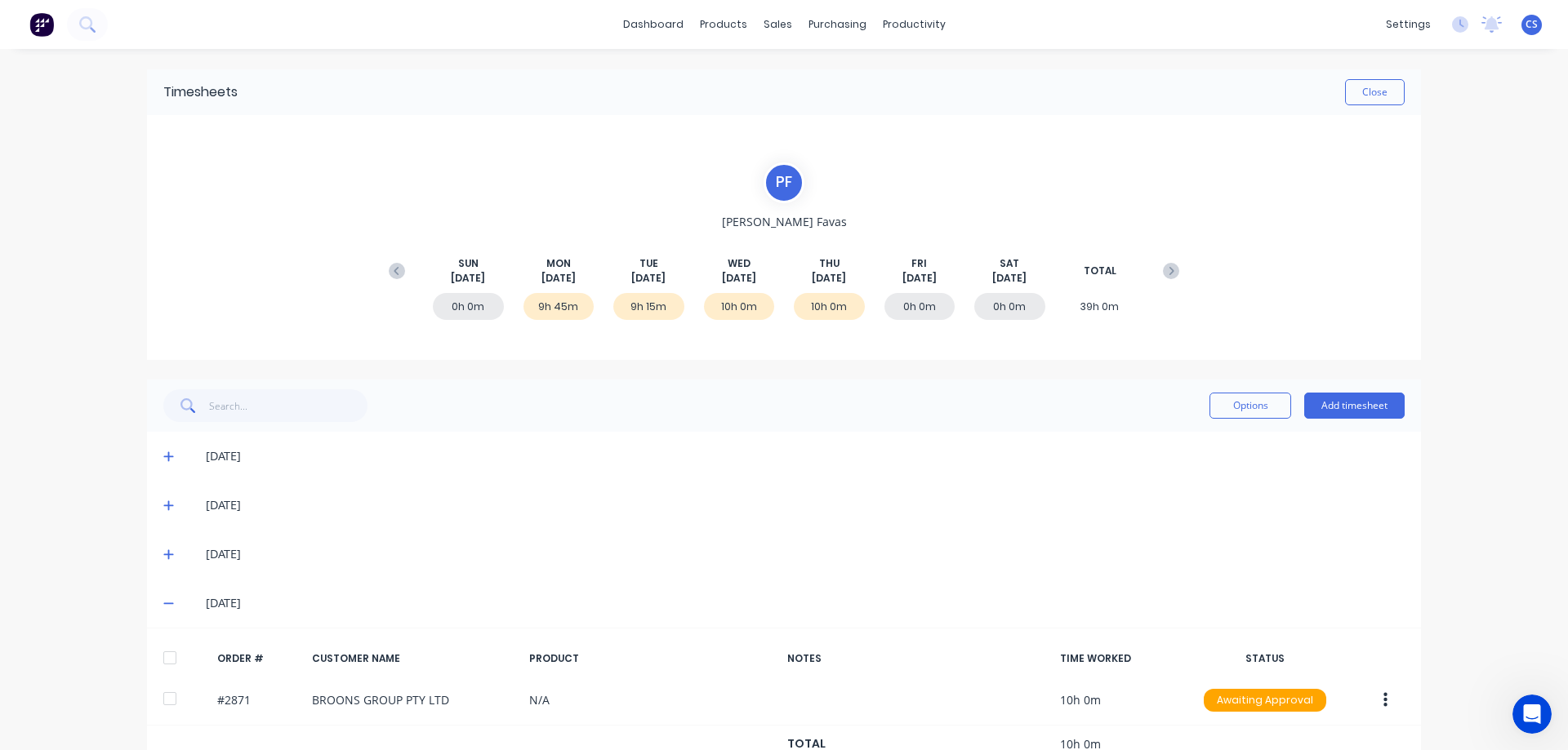
scroll to position [47, 0]
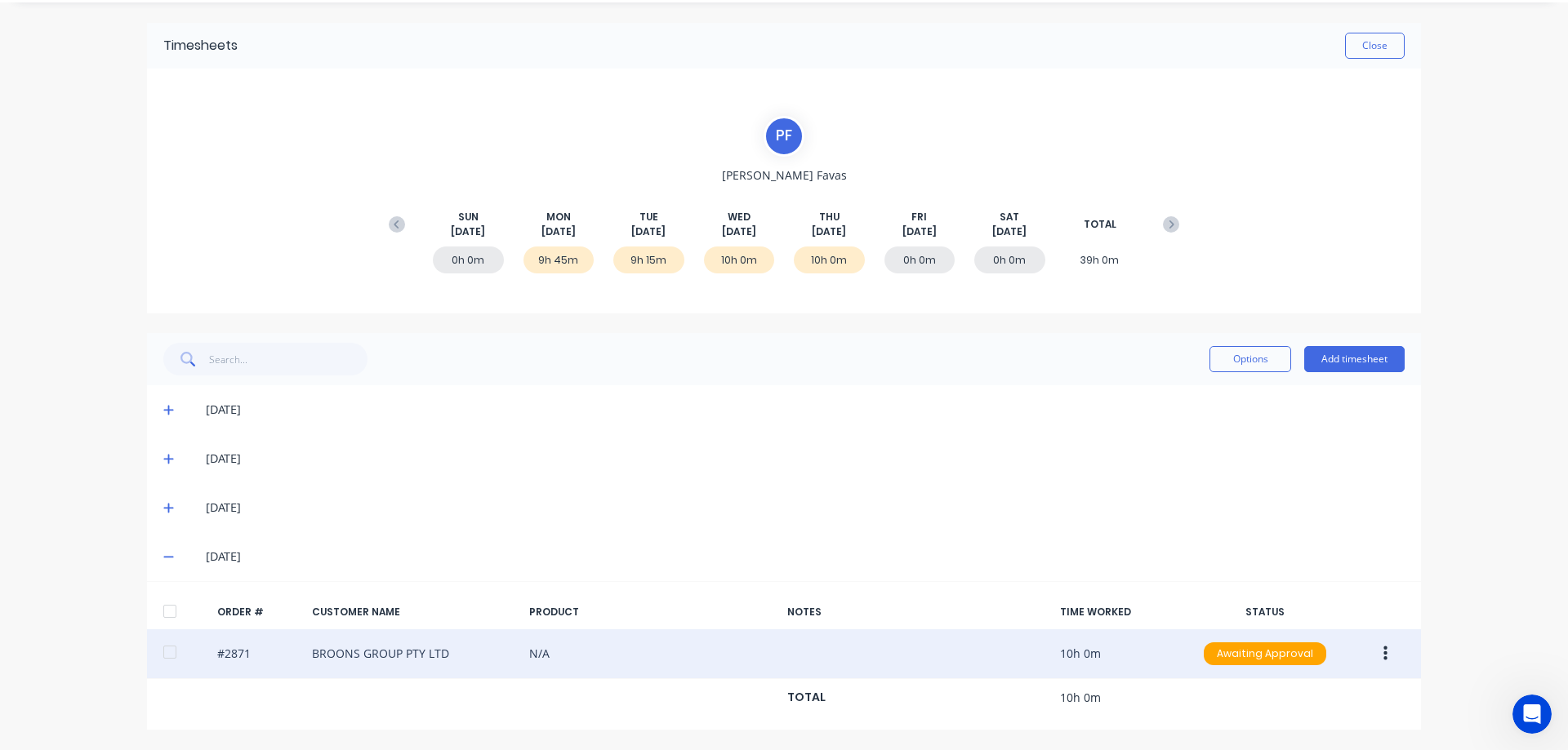
click at [1383, 653] on icon "button" at bounding box center [1385, 653] width 4 height 15
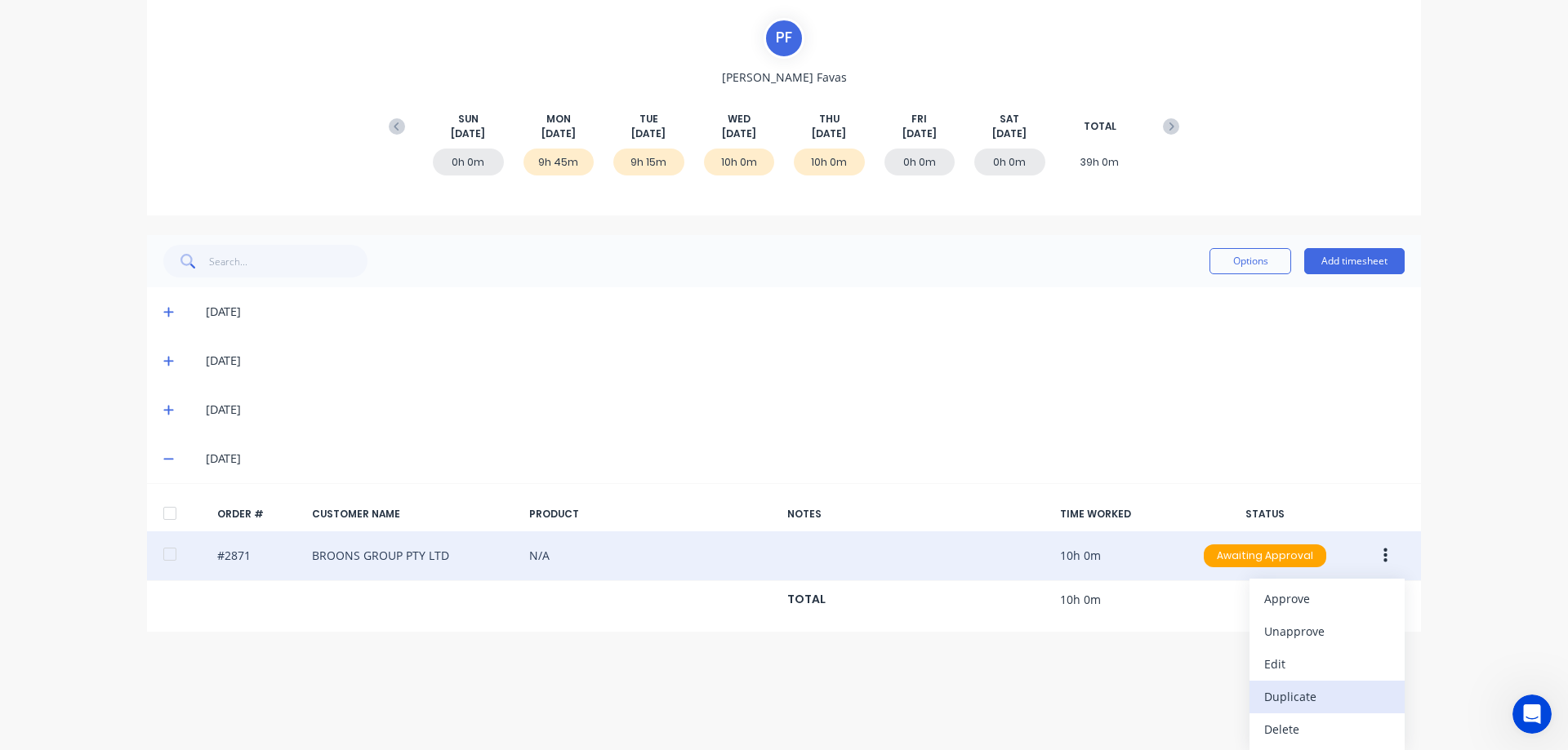
click at [1331, 689] on div "Duplicate" at bounding box center [1327, 696] width 126 height 23
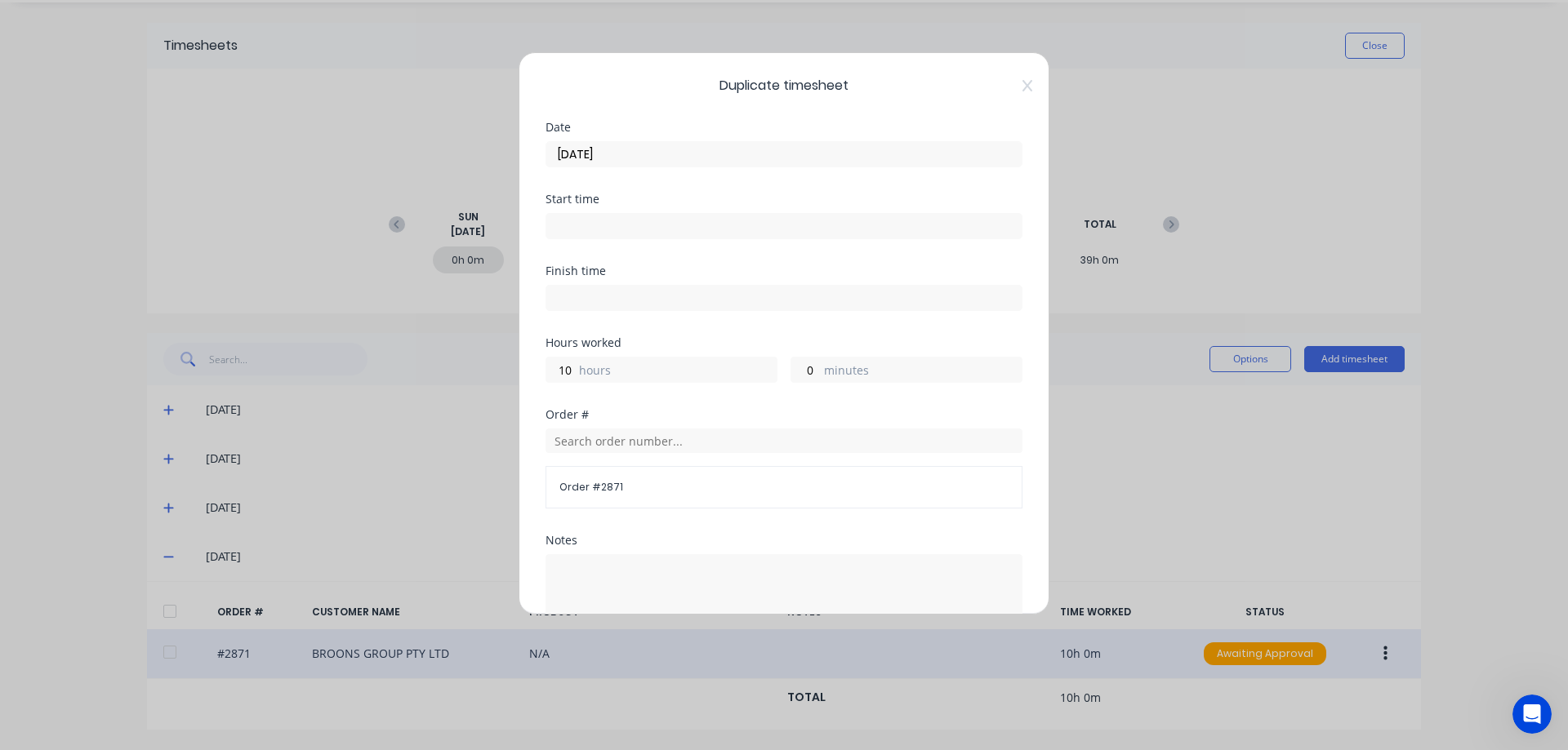
click at [670, 143] on input "[DATE]" at bounding box center [783, 154] width 475 height 24
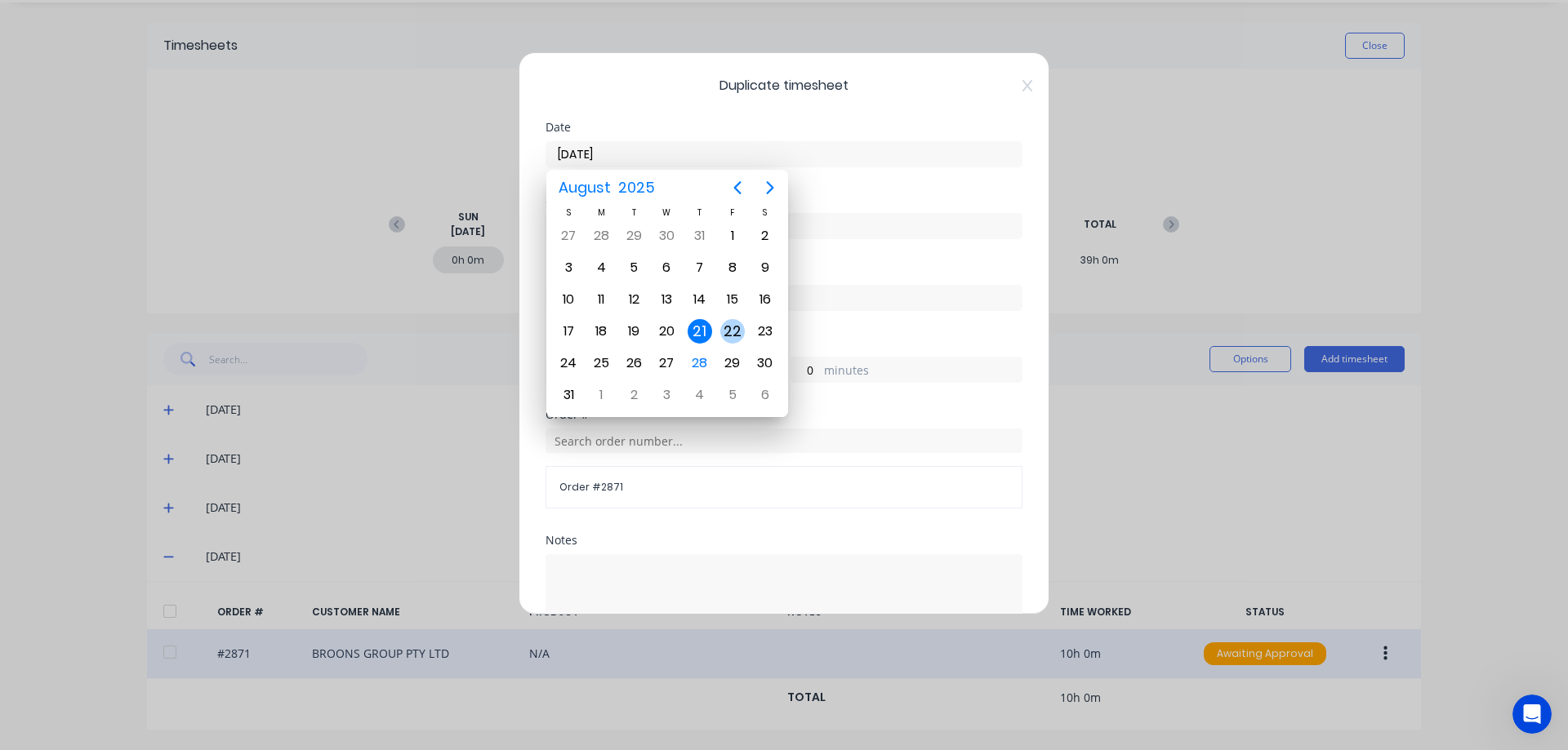
click at [735, 334] on div "22" at bounding box center [732, 331] width 24 height 24
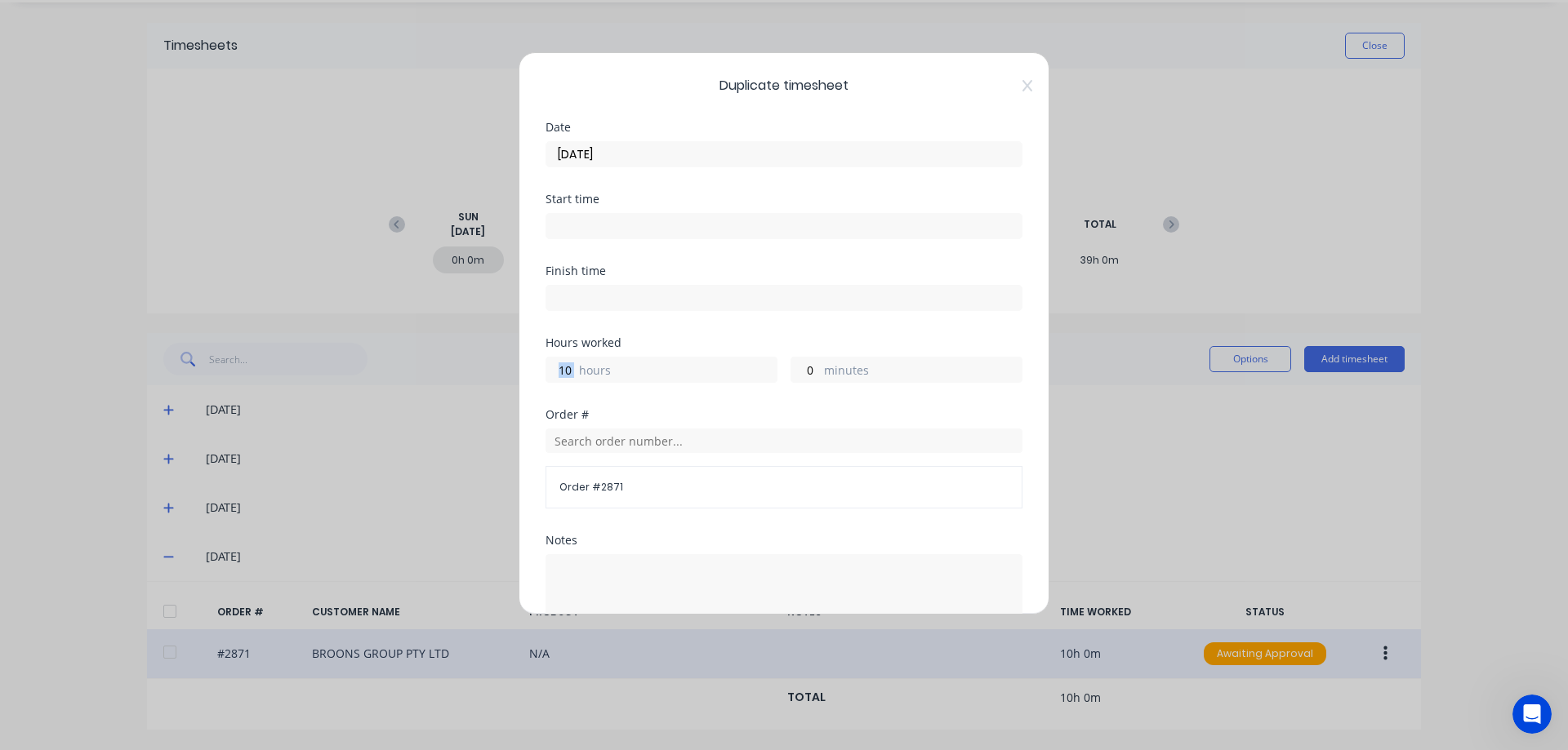
drag, startPoint x: 581, startPoint y: 368, endPoint x: 542, endPoint y: 371, distance: 39.1
click at [542, 371] on div "Duplicate timesheet Date [DATE] Start time Finish time Hours worked 10 hours 0 …" at bounding box center [783, 334] width 530 height 562
click at [563, 376] on input "10" at bounding box center [560, 370] width 28 height 24
type input "[DATE]"
type input "1"
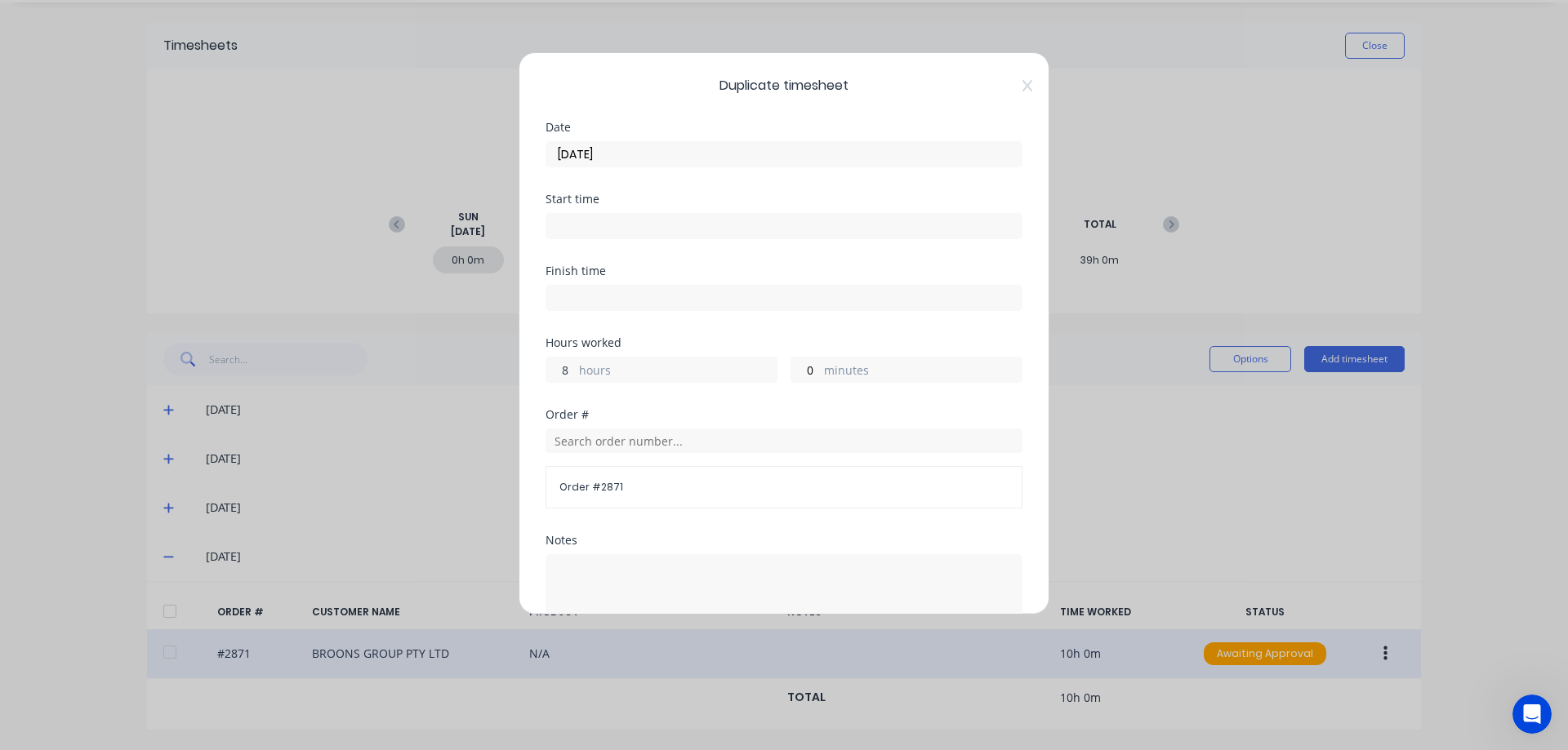
type input "8"
type input "30"
click at [649, 155] on input "[DATE]" at bounding box center [783, 154] width 475 height 24
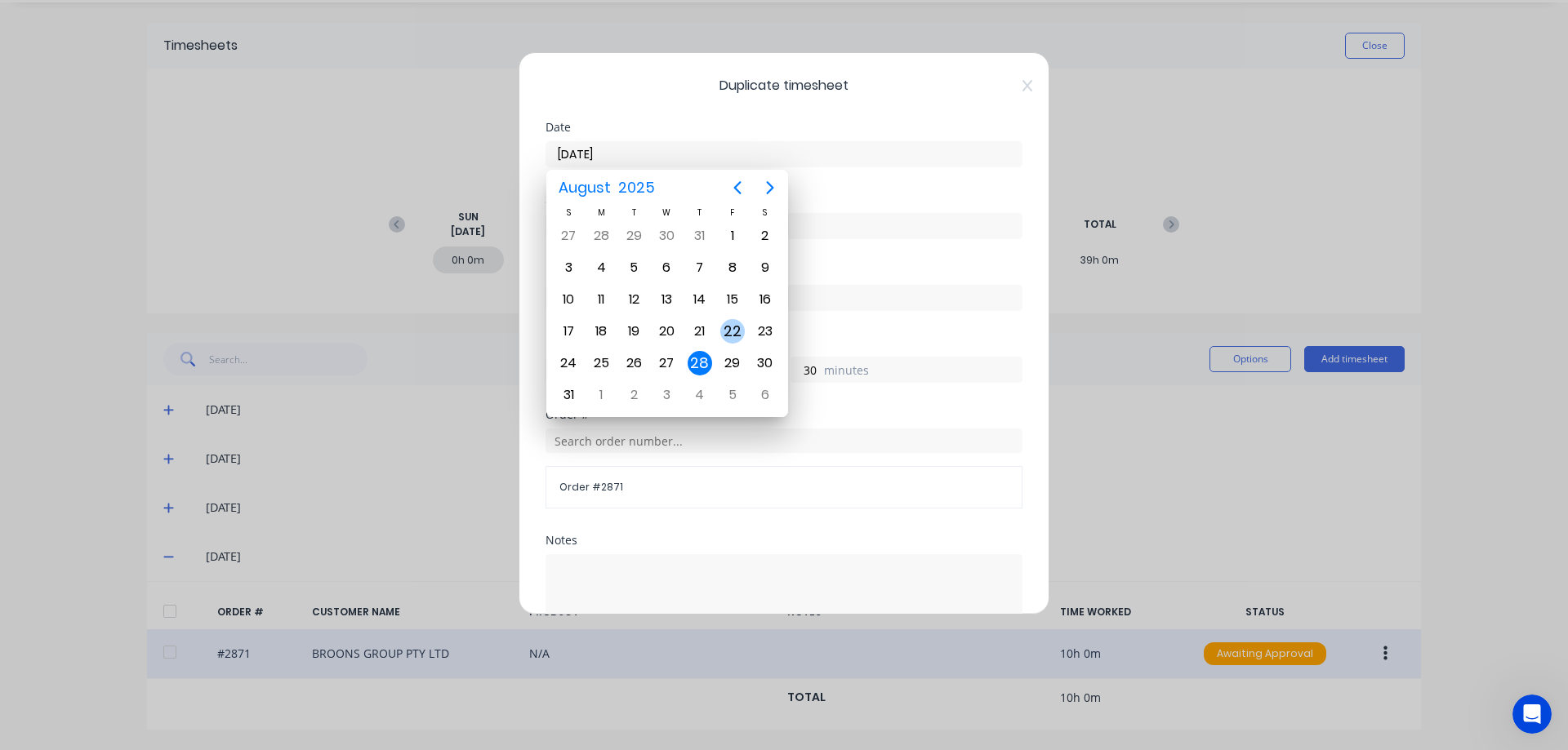
click at [737, 333] on div "22" at bounding box center [732, 331] width 24 height 24
type input "[DATE]"
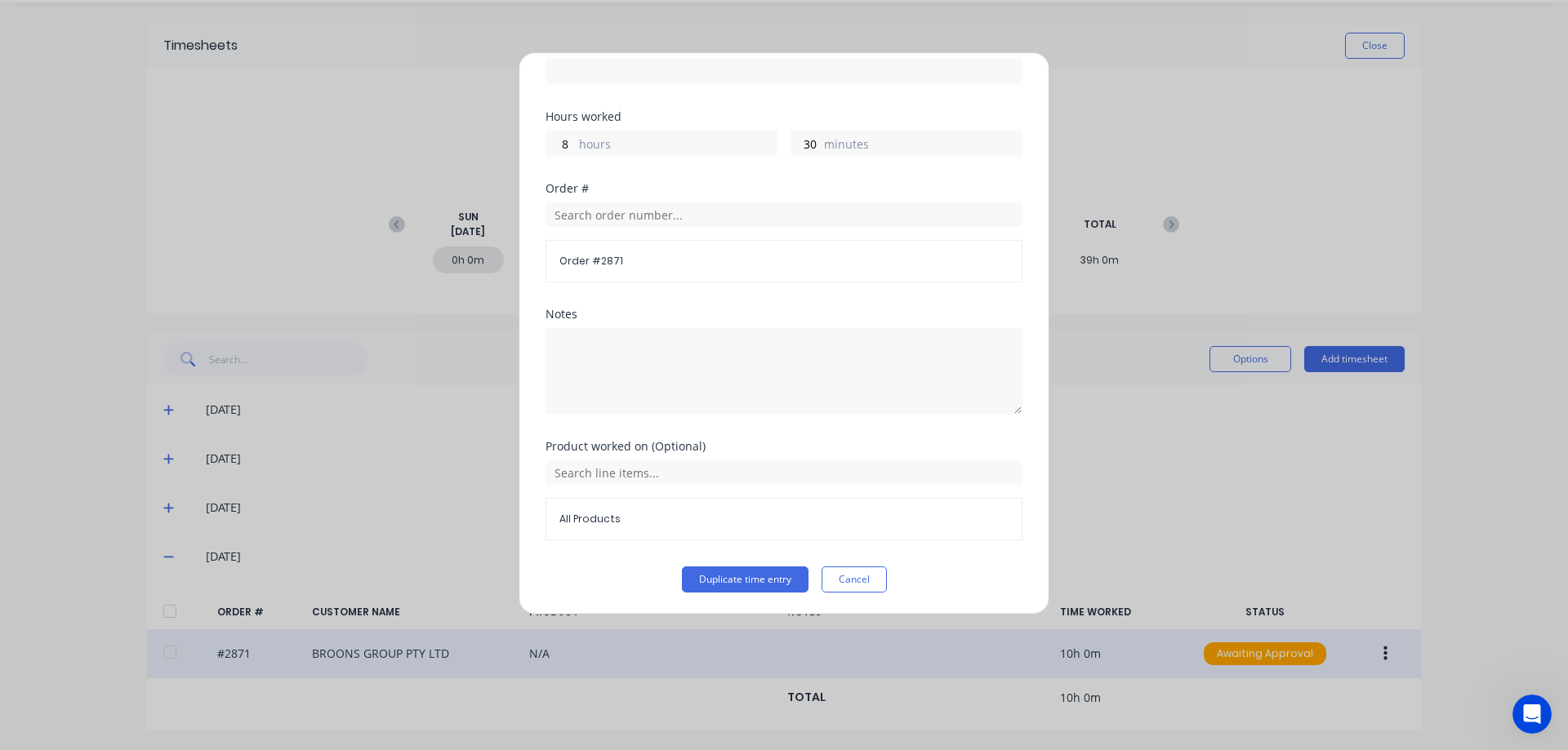
scroll to position [228, 0]
click at [769, 577] on button "Duplicate time entry" at bounding box center [745, 578] width 127 height 26
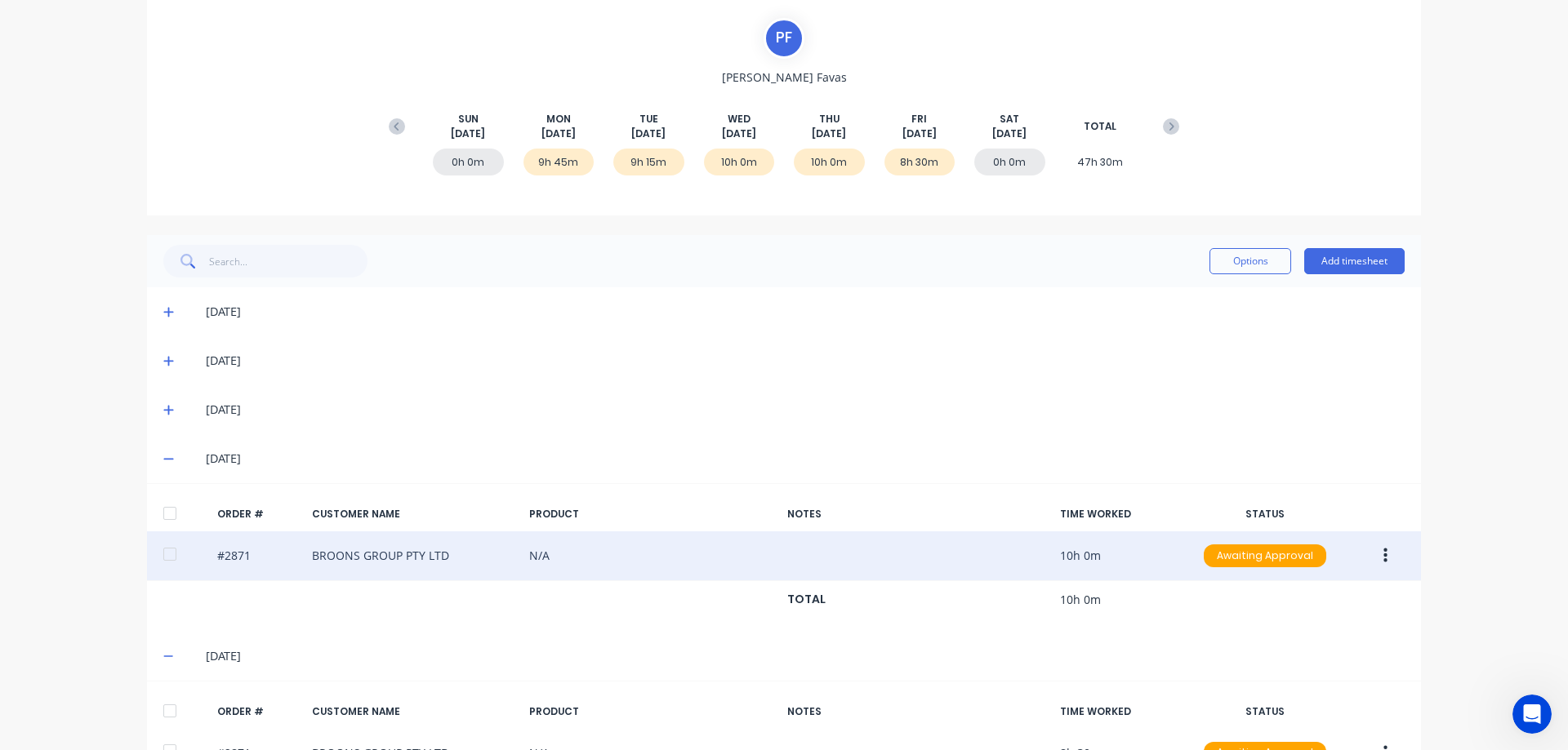
scroll to position [243, 0]
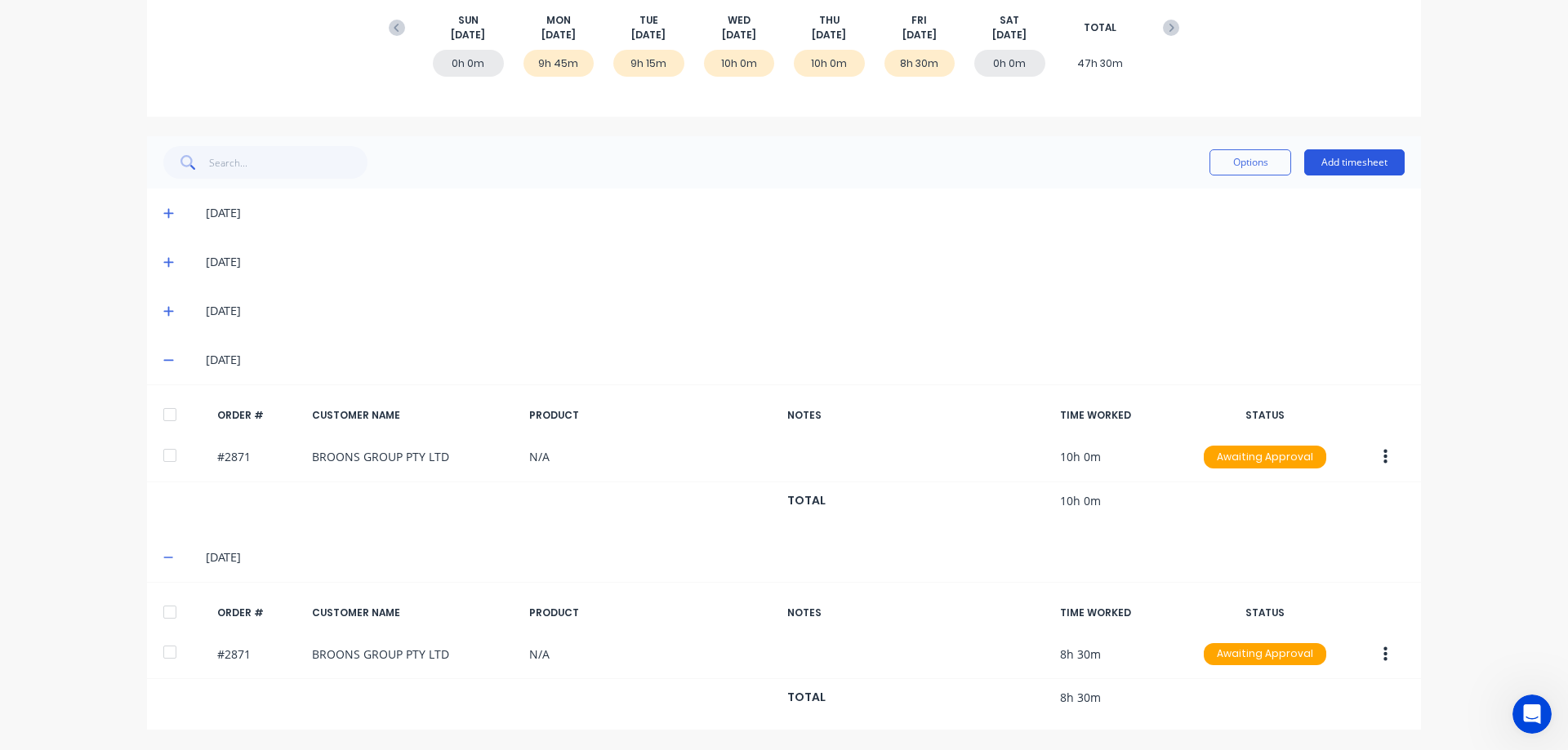
click at [1356, 162] on button "Add timesheet" at bounding box center [1354, 162] width 100 height 26
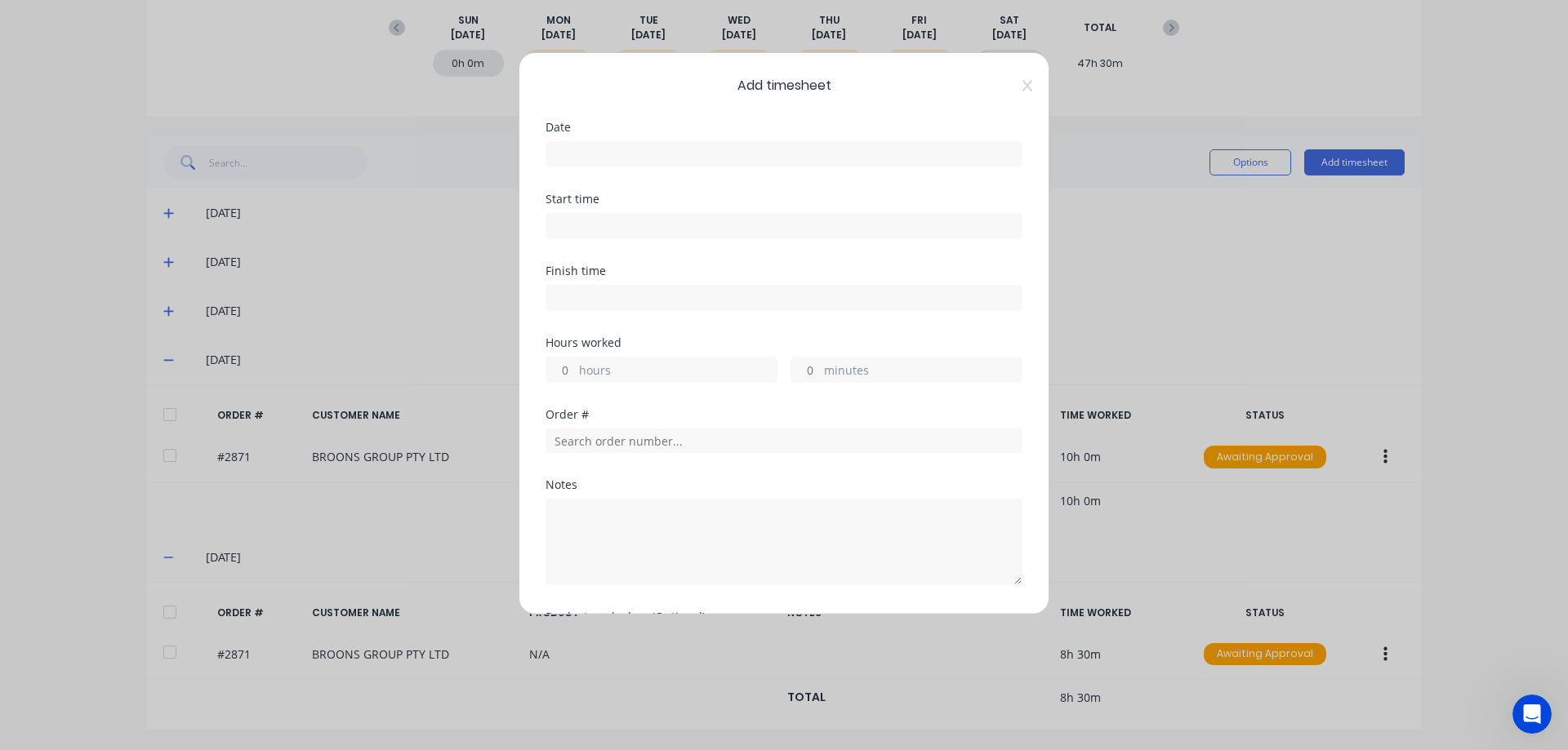
click at [624, 160] on input at bounding box center [783, 154] width 475 height 24
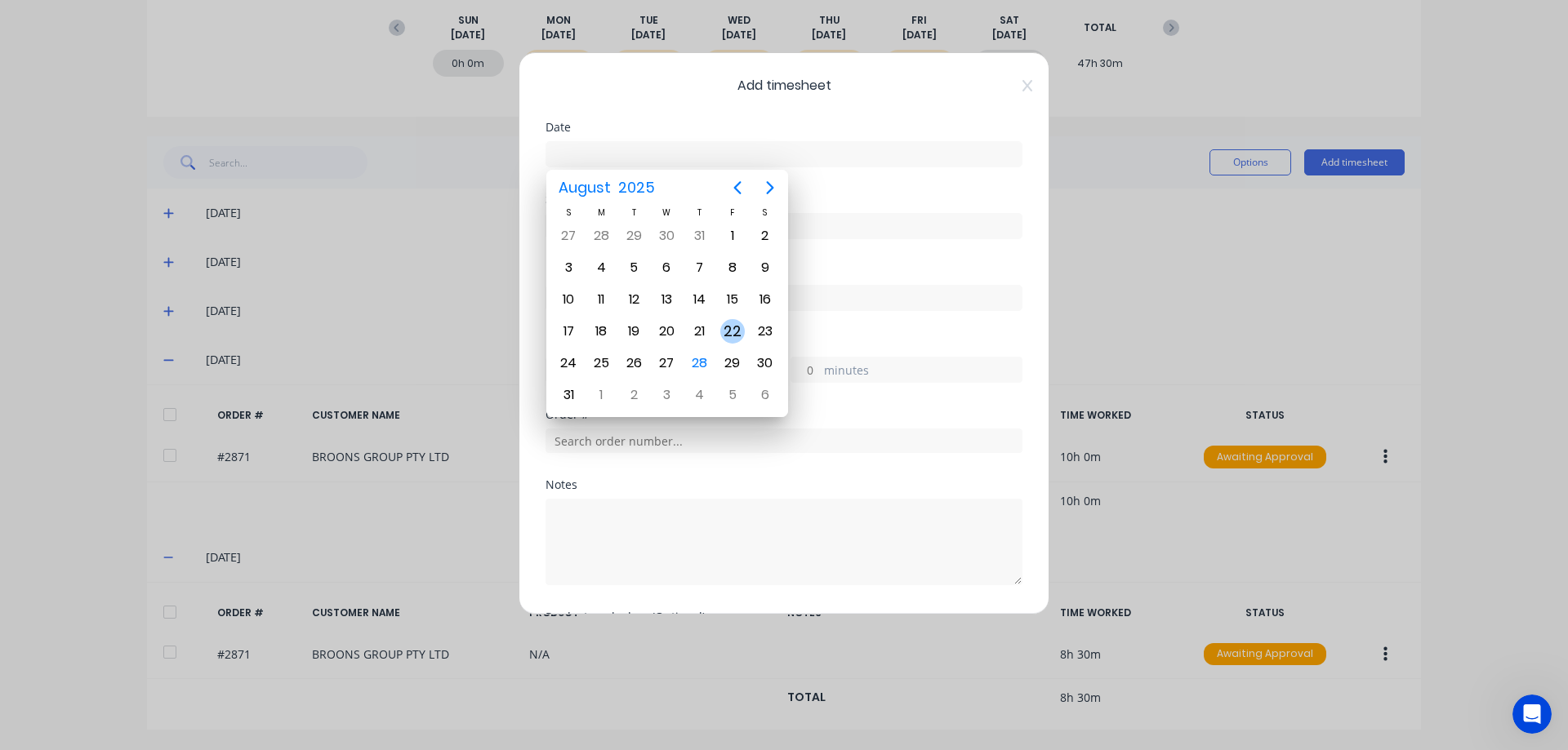
click at [730, 329] on div "22" at bounding box center [732, 331] width 24 height 24
type input "[DATE]"
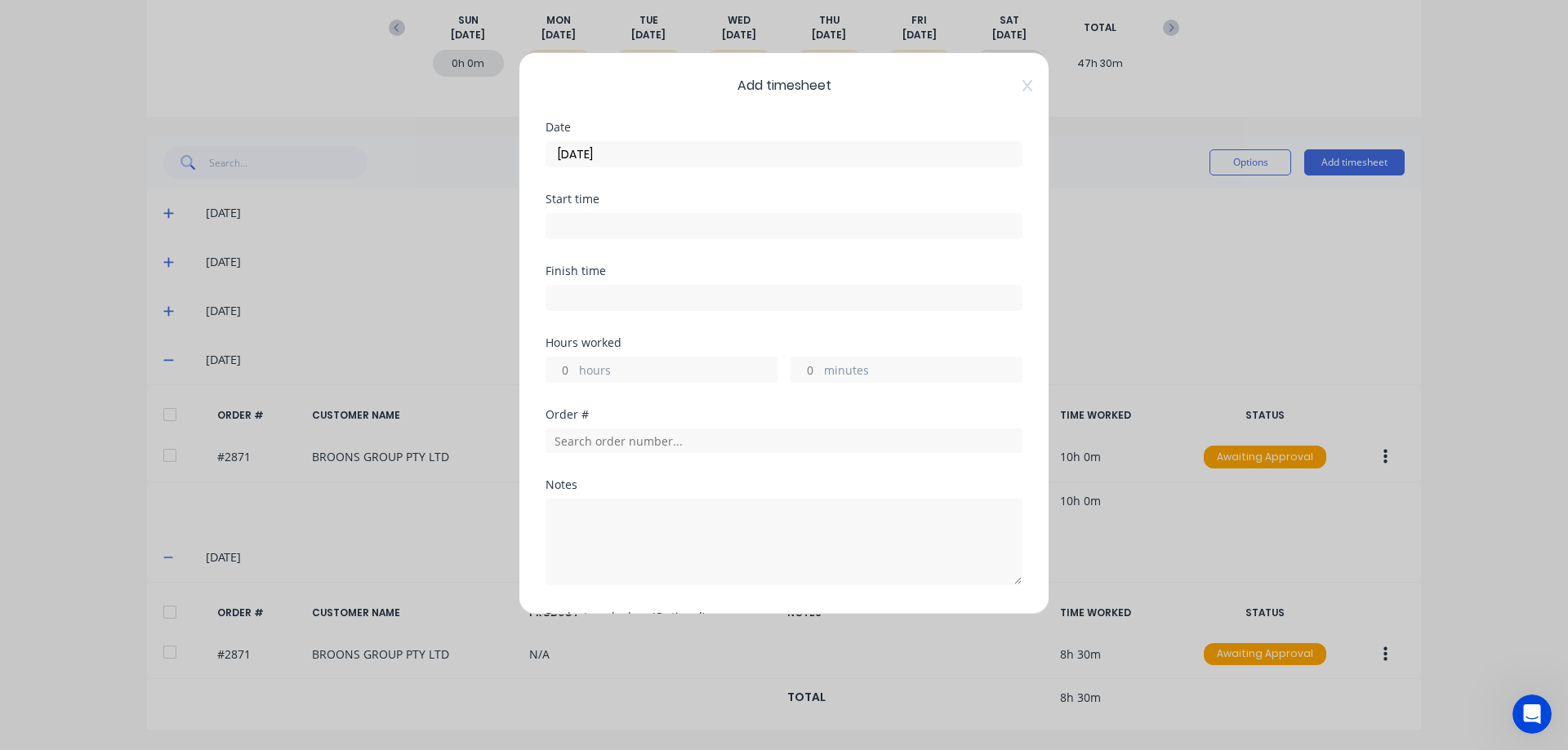
click at [561, 374] on input "hours" at bounding box center [560, 370] width 28 height 24
type input "1"
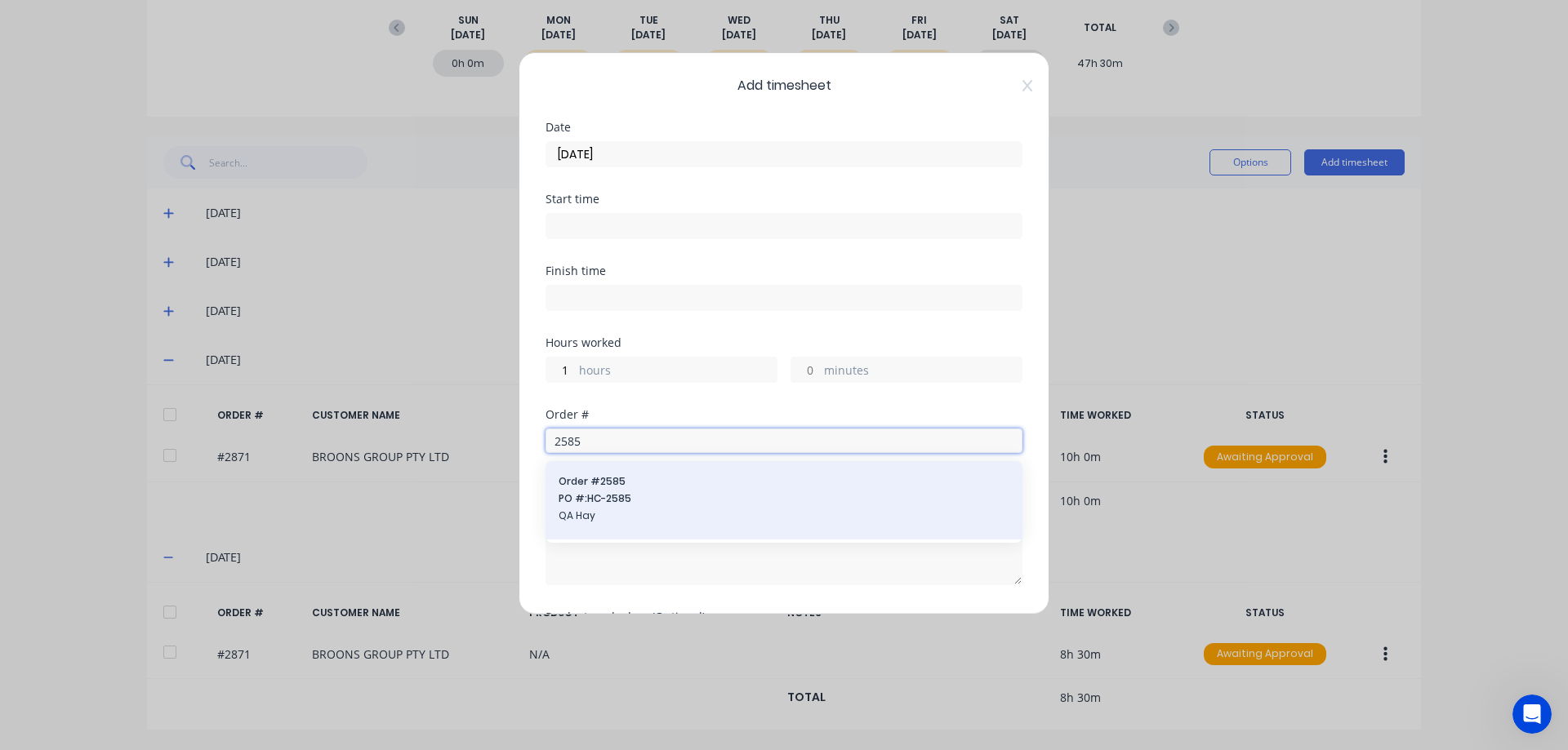
type input "2585"
click at [674, 506] on span "PO #: HC-2585" at bounding box center [784, 498] width 451 height 15
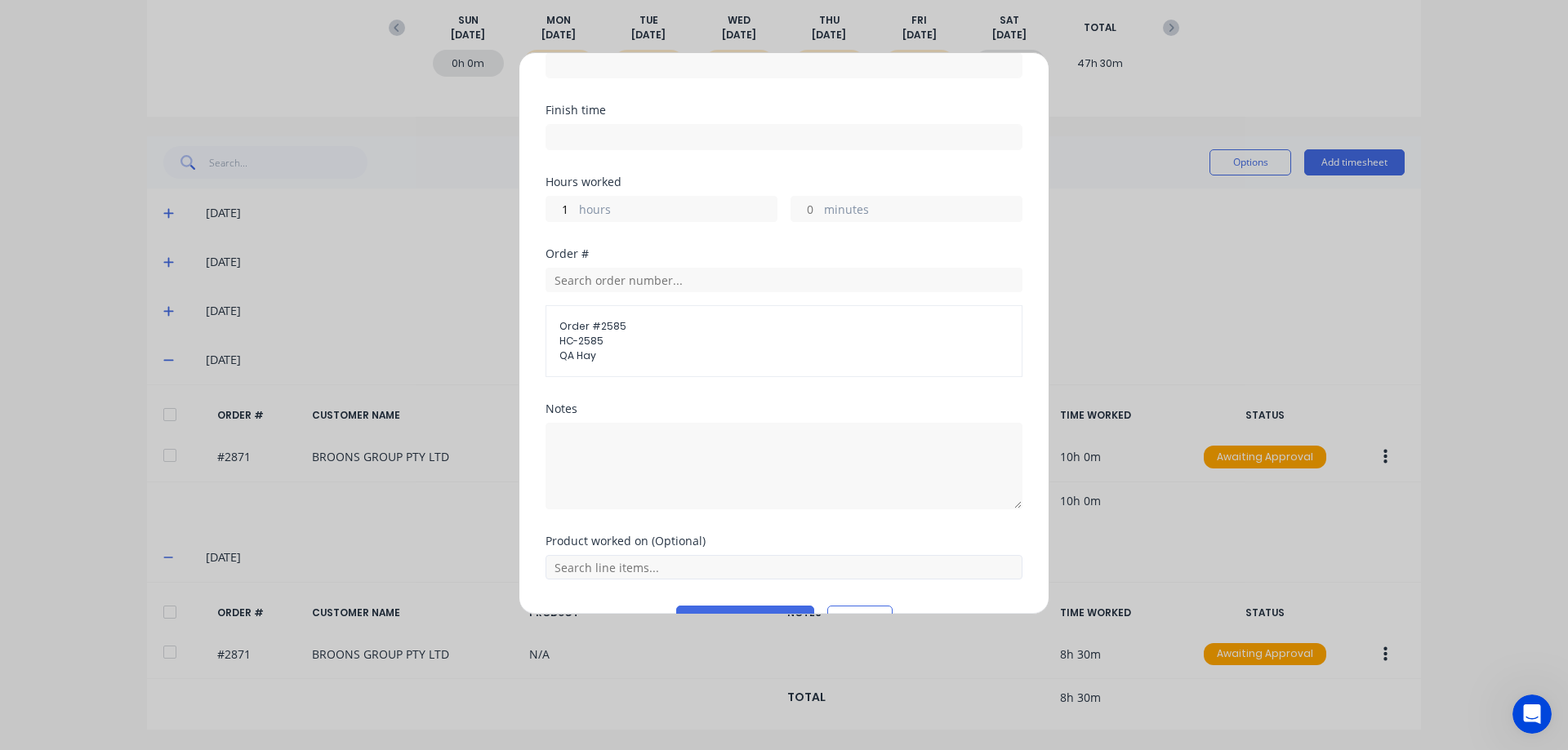
scroll to position [202, 0]
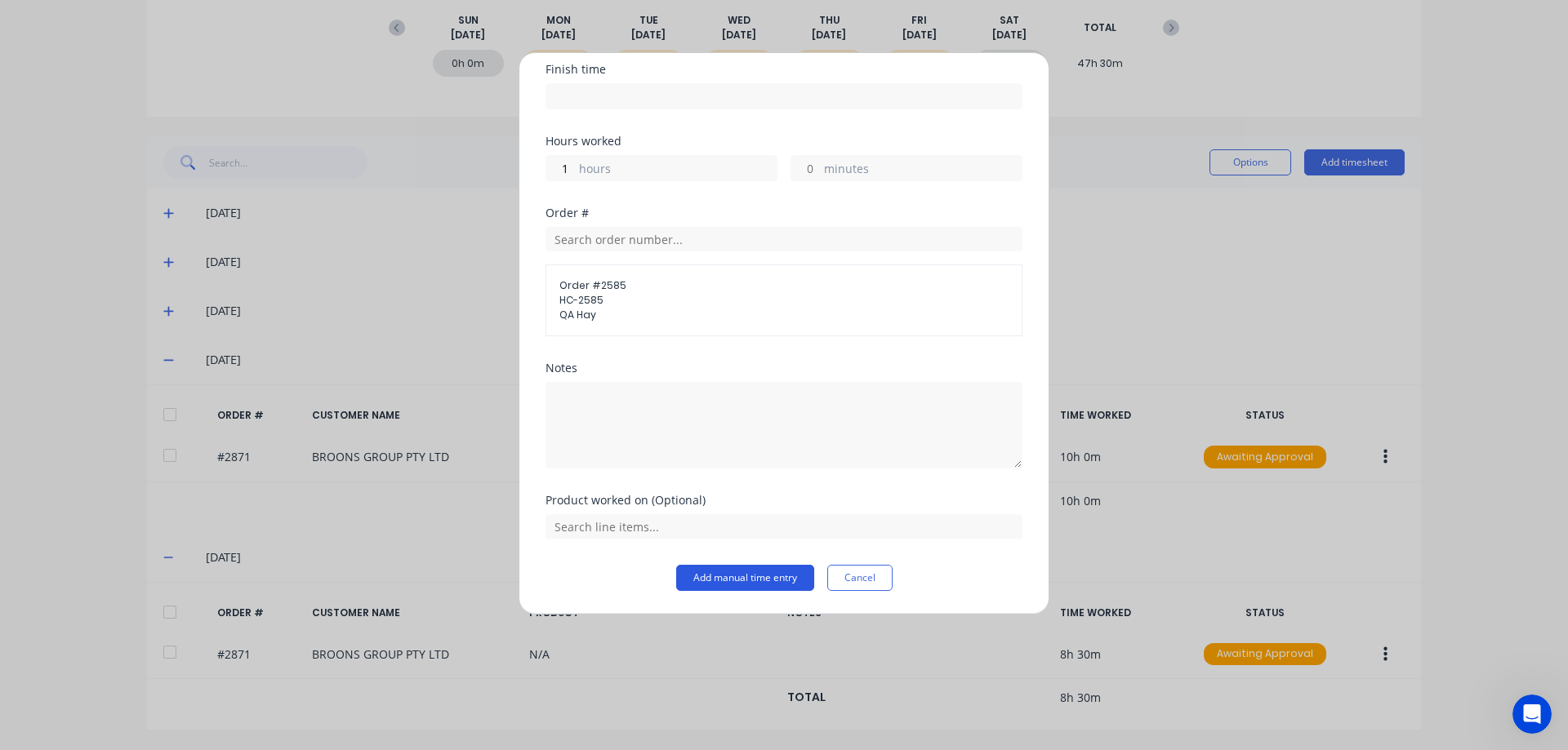
click at [717, 579] on button "Add manual time entry" at bounding box center [745, 578] width 138 height 26
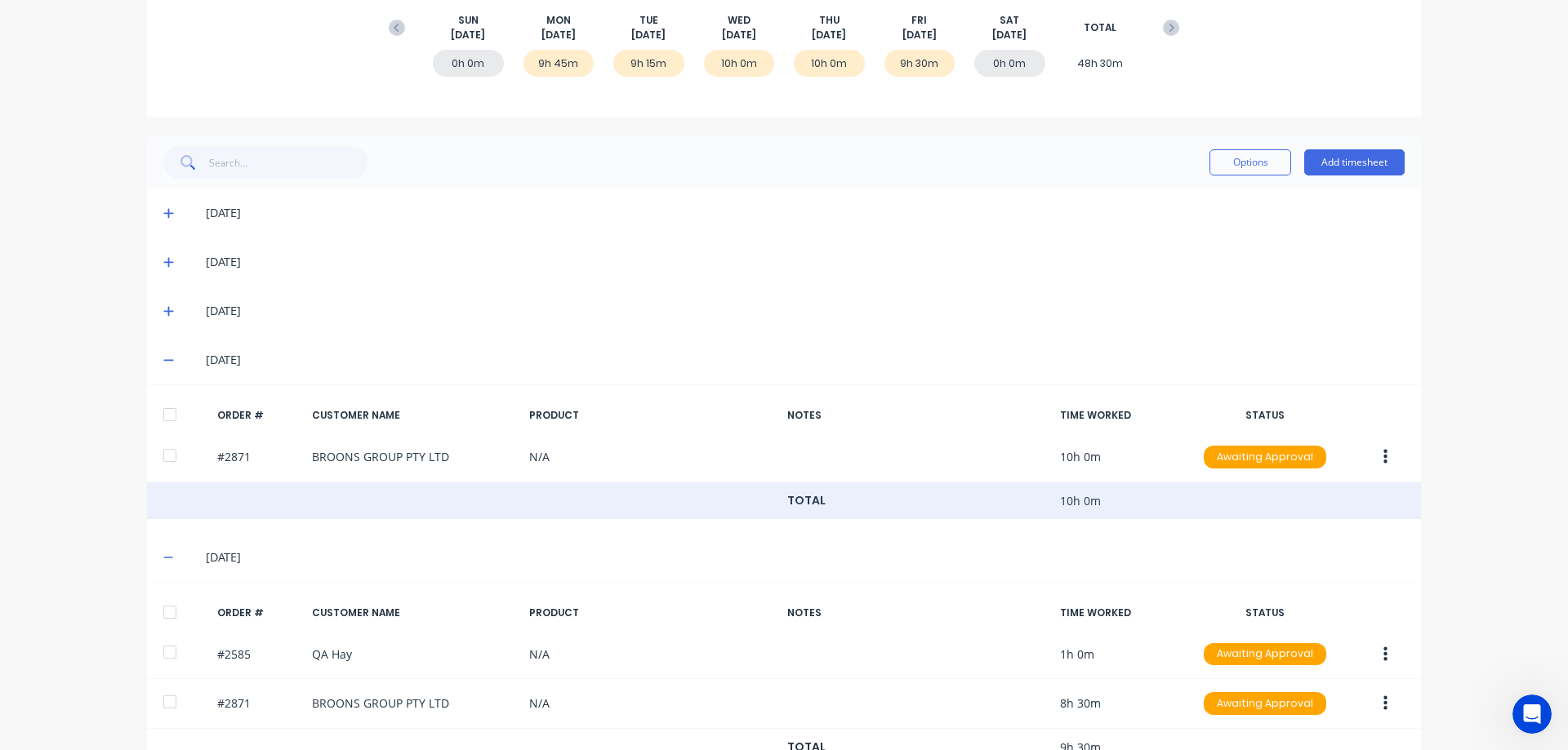
scroll to position [293, 0]
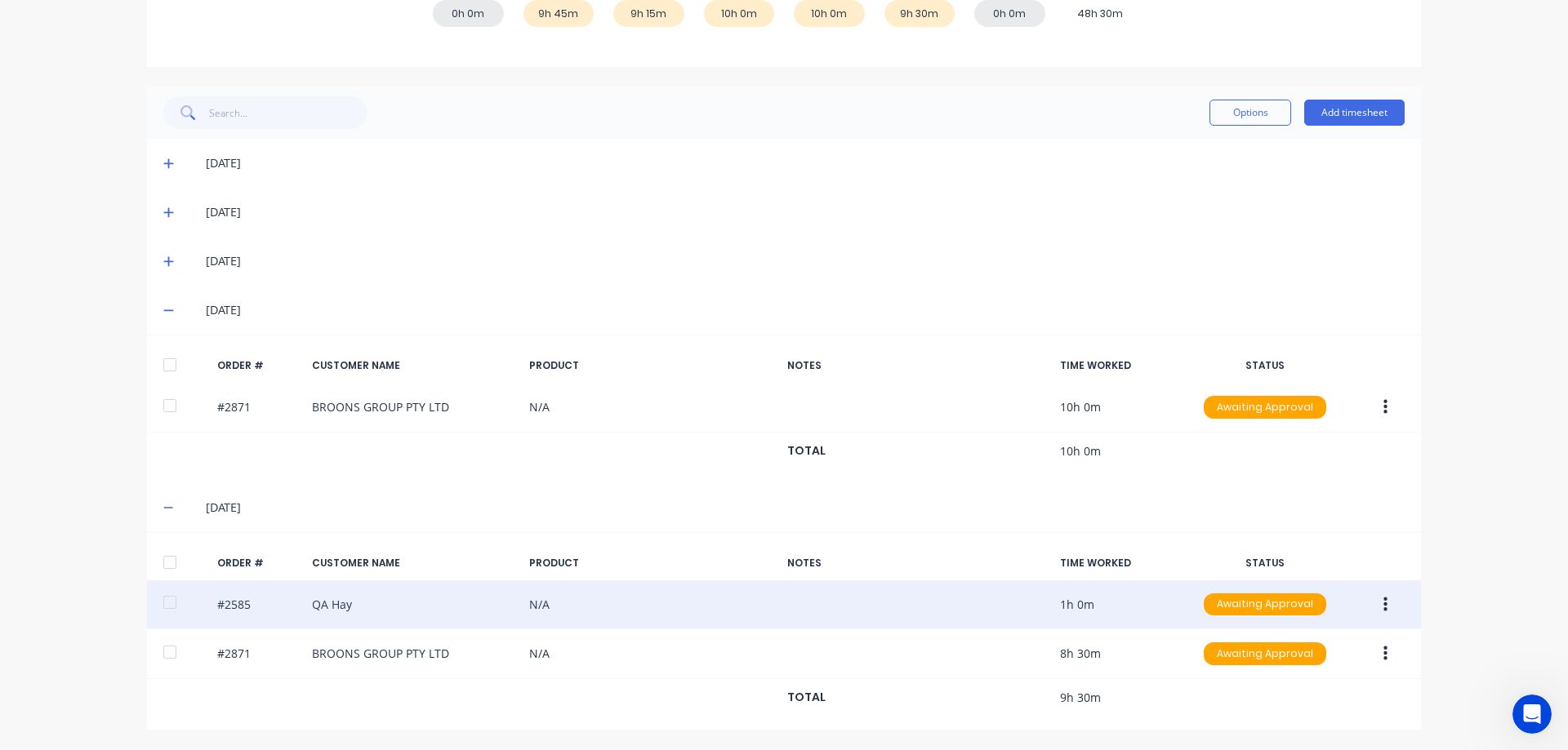
click at [1376, 600] on button "button" at bounding box center [1385, 605] width 38 height 29
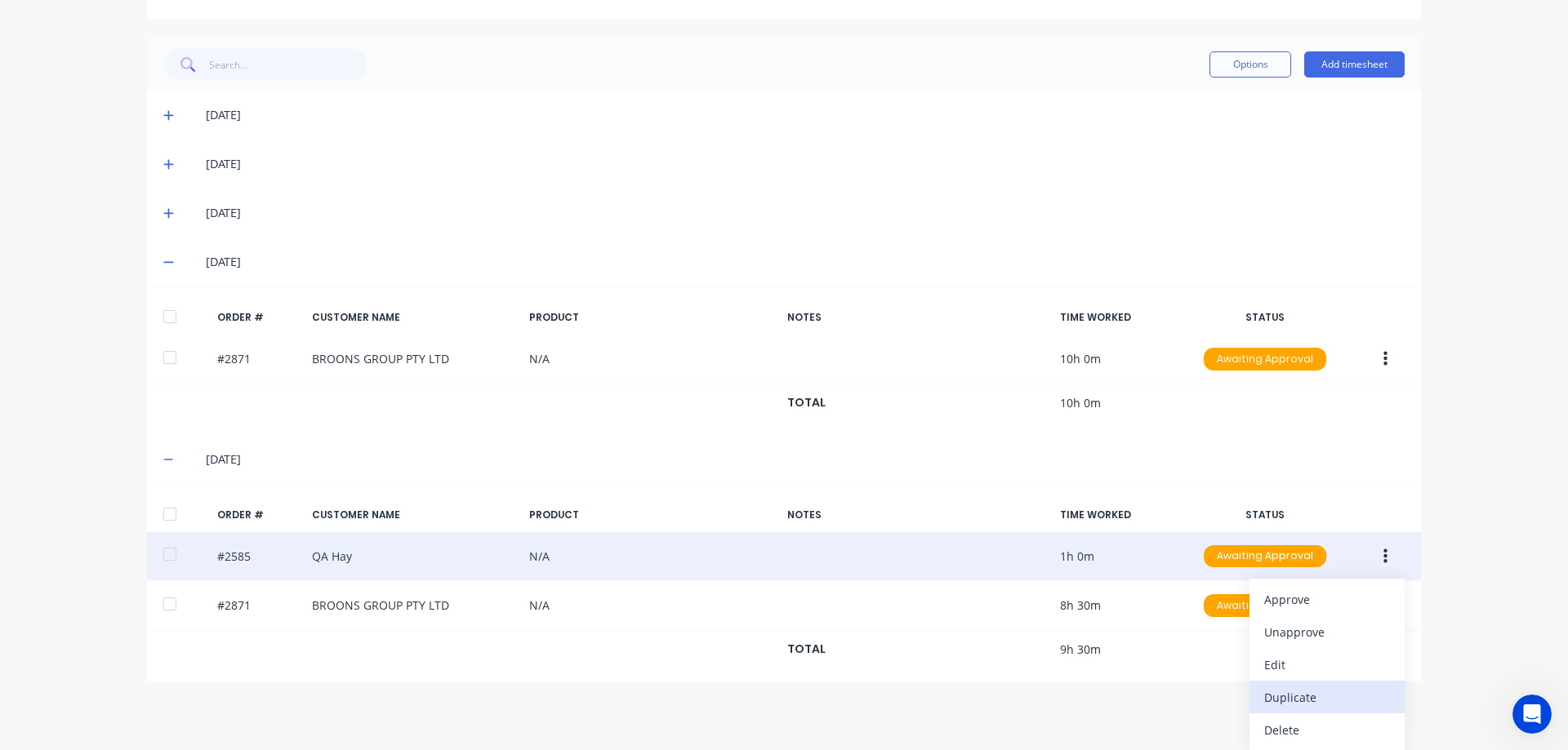
click at [1315, 695] on div "Duplicate" at bounding box center [1327, 697] width 126 height 23
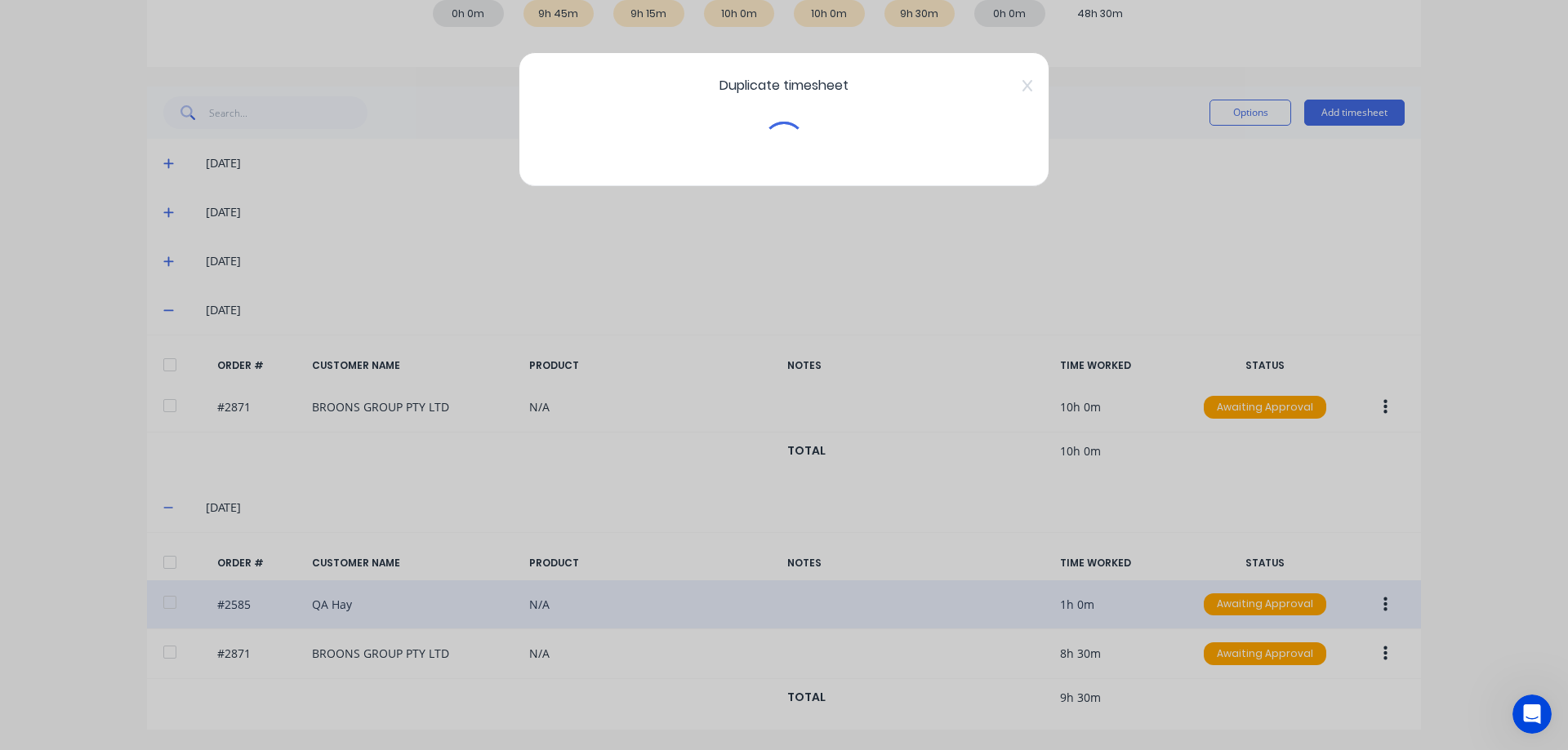
scroll to position [293, 0]
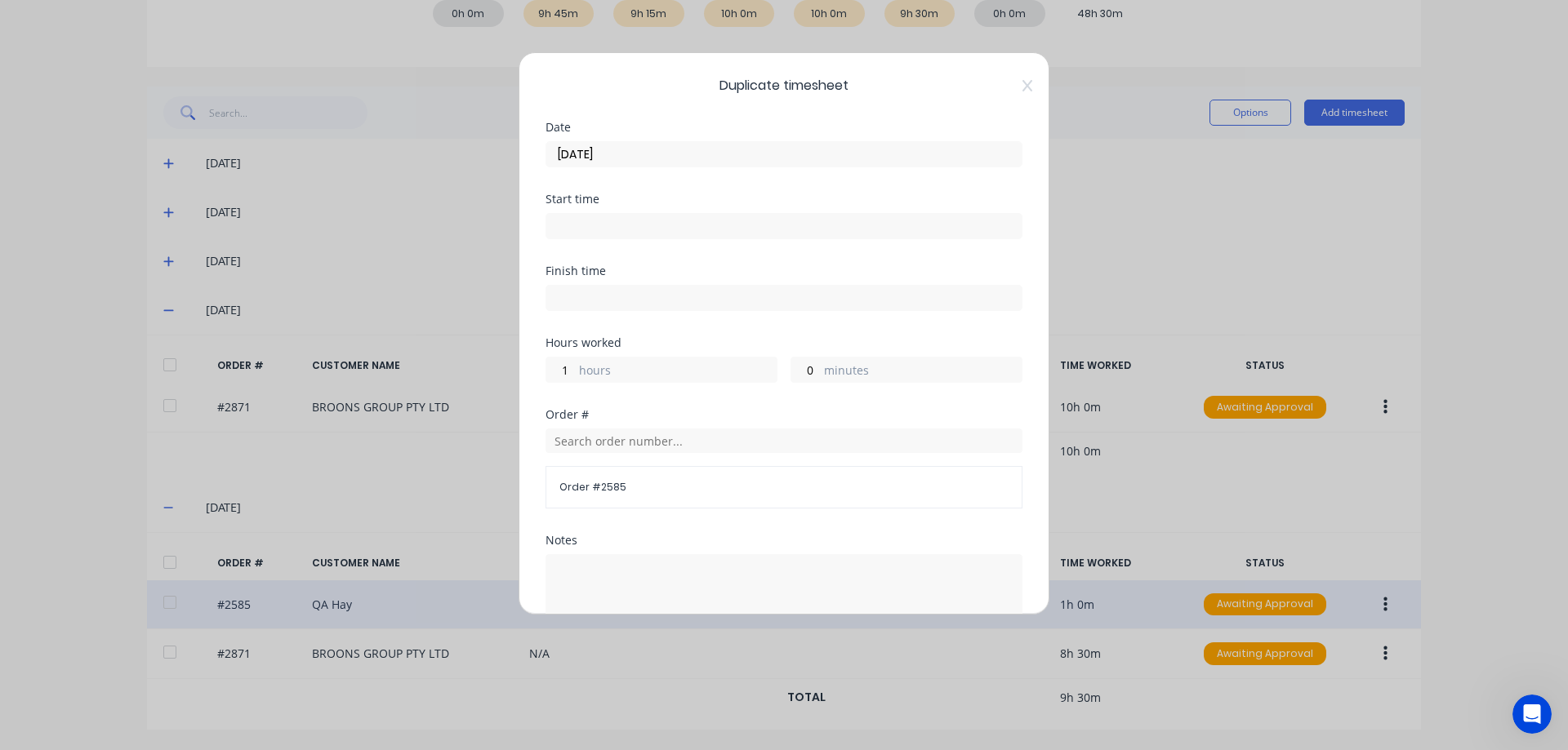
click at [628, 154] on input "[DATE]" at bounding box center [783, 154] width 475 height 24
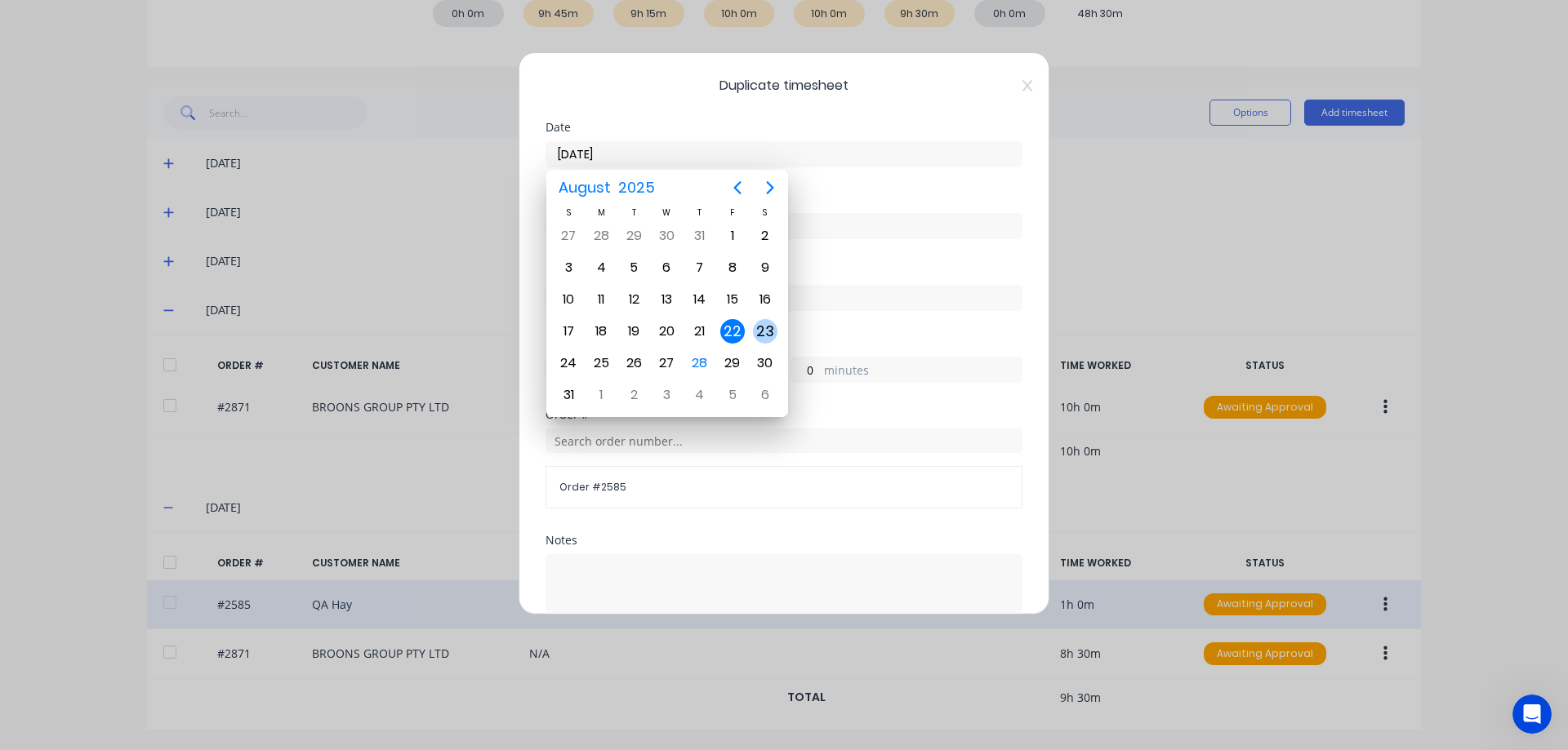
click at [774, 330] on div "23" at bounding box center [765, 331] width 24 height 24
type input "[DATE]"
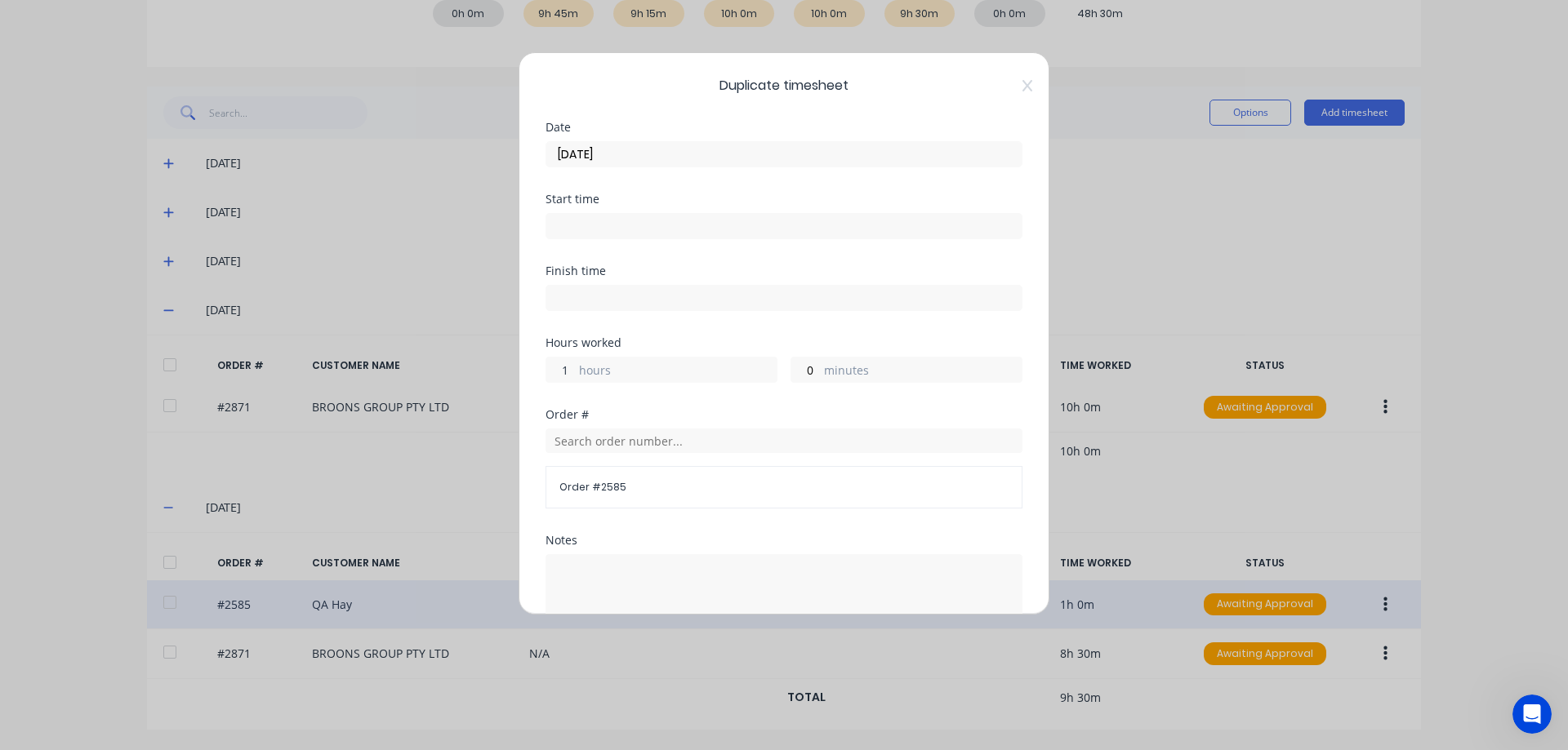
drag, startPoint x: 566, startPoint y: 371, endPoint x: 557, endPoint y: 377, distance: 10.8
click at [557, 377] on input "1" at bounding box center [560, 370] width 28 height 24
type input "2"
type input "30"
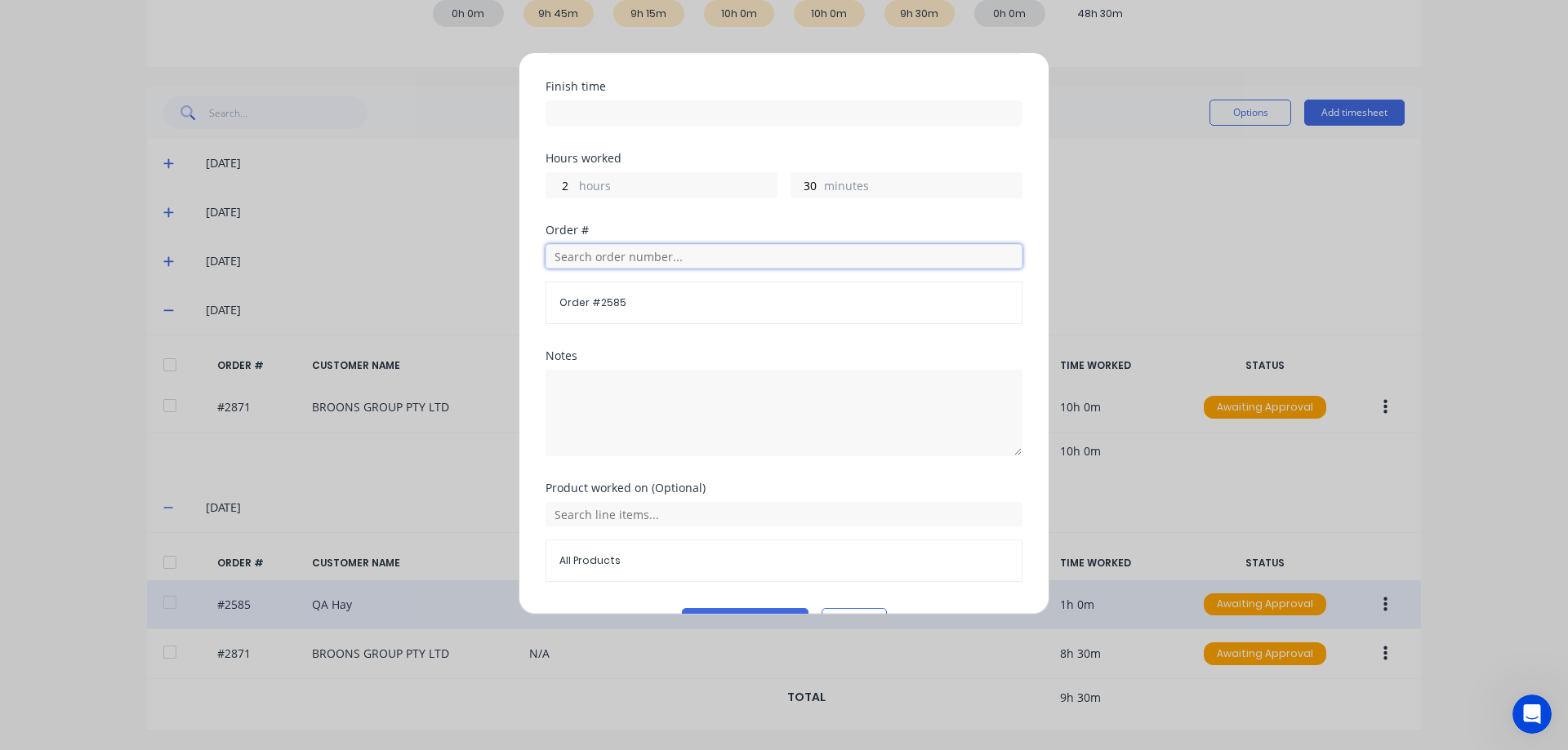
scroll to position [228, 0]
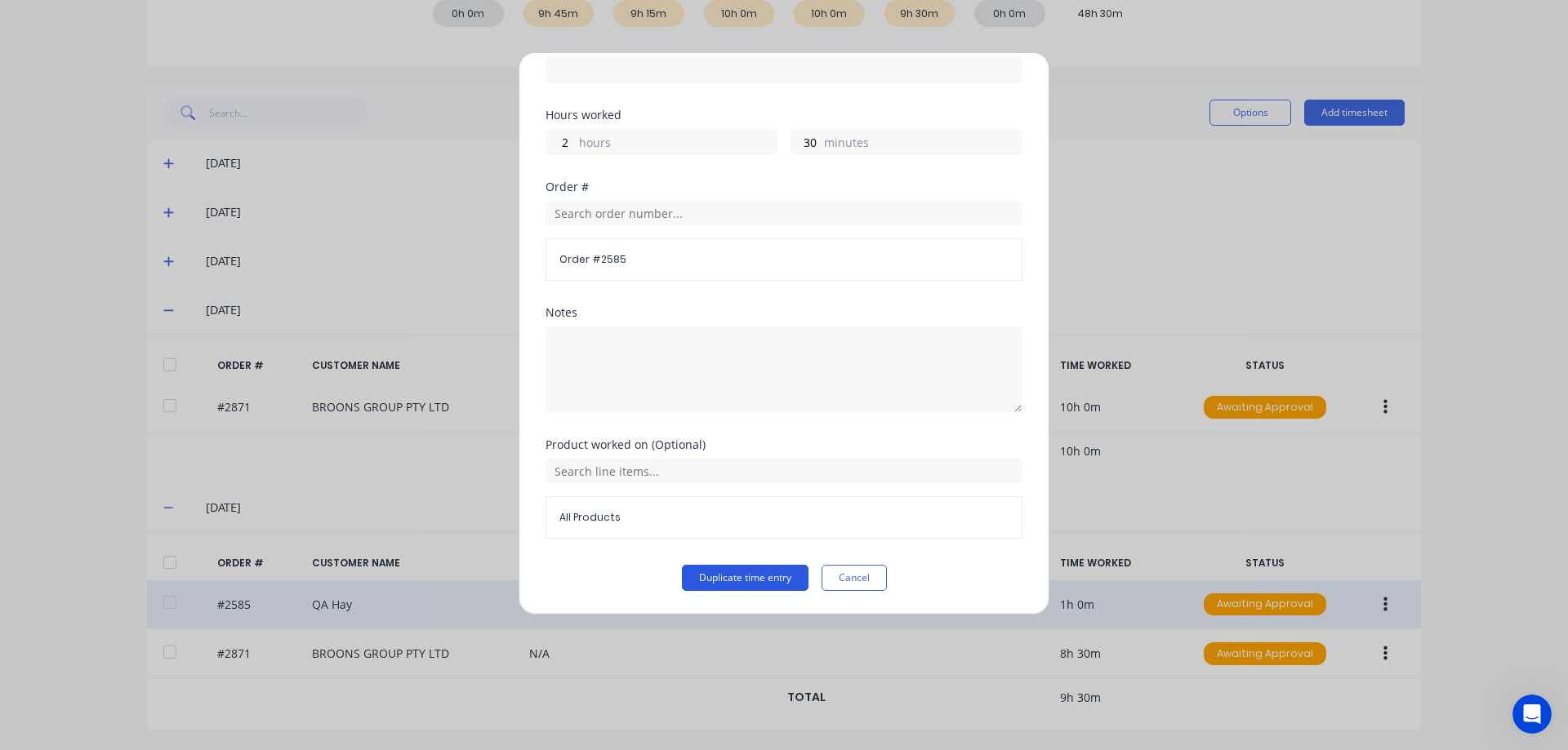
click at [697, 571] on button "Duplicate time entry" at bounding box center [745, 578] width 127 height 26
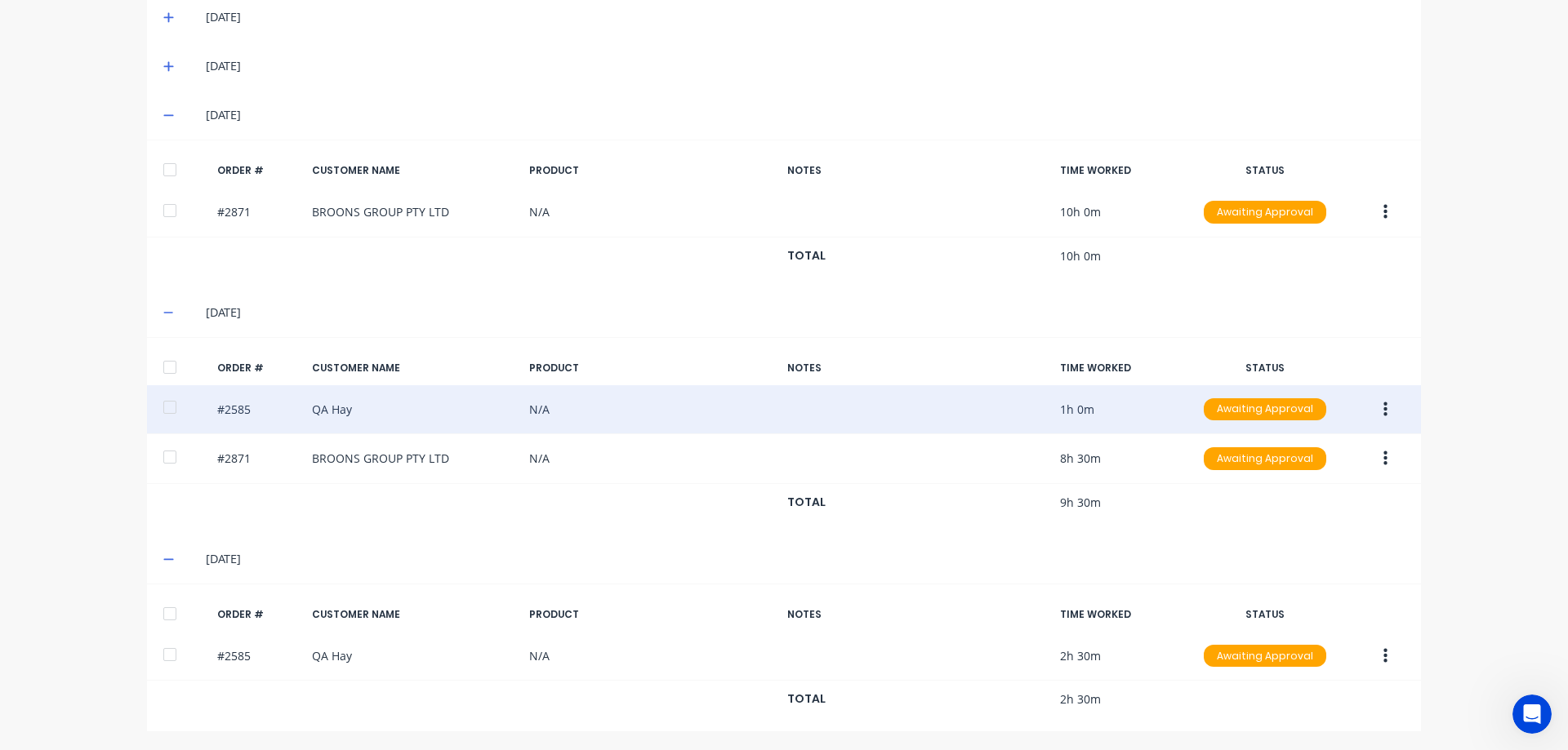
scroll to position [490, 0]
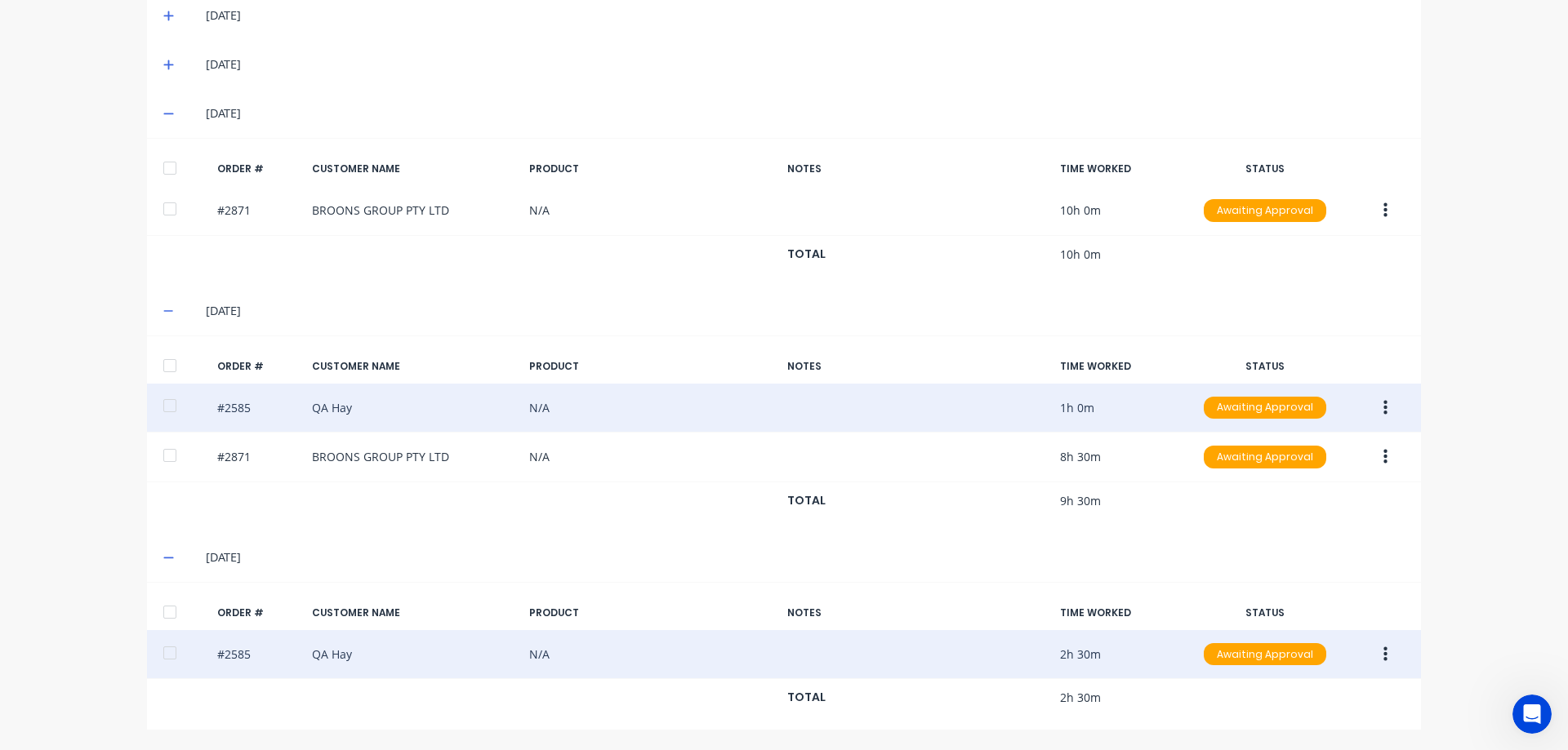
click at [1380, 664] on button "button" at bounding box center [1385, 654] width 38 height 29
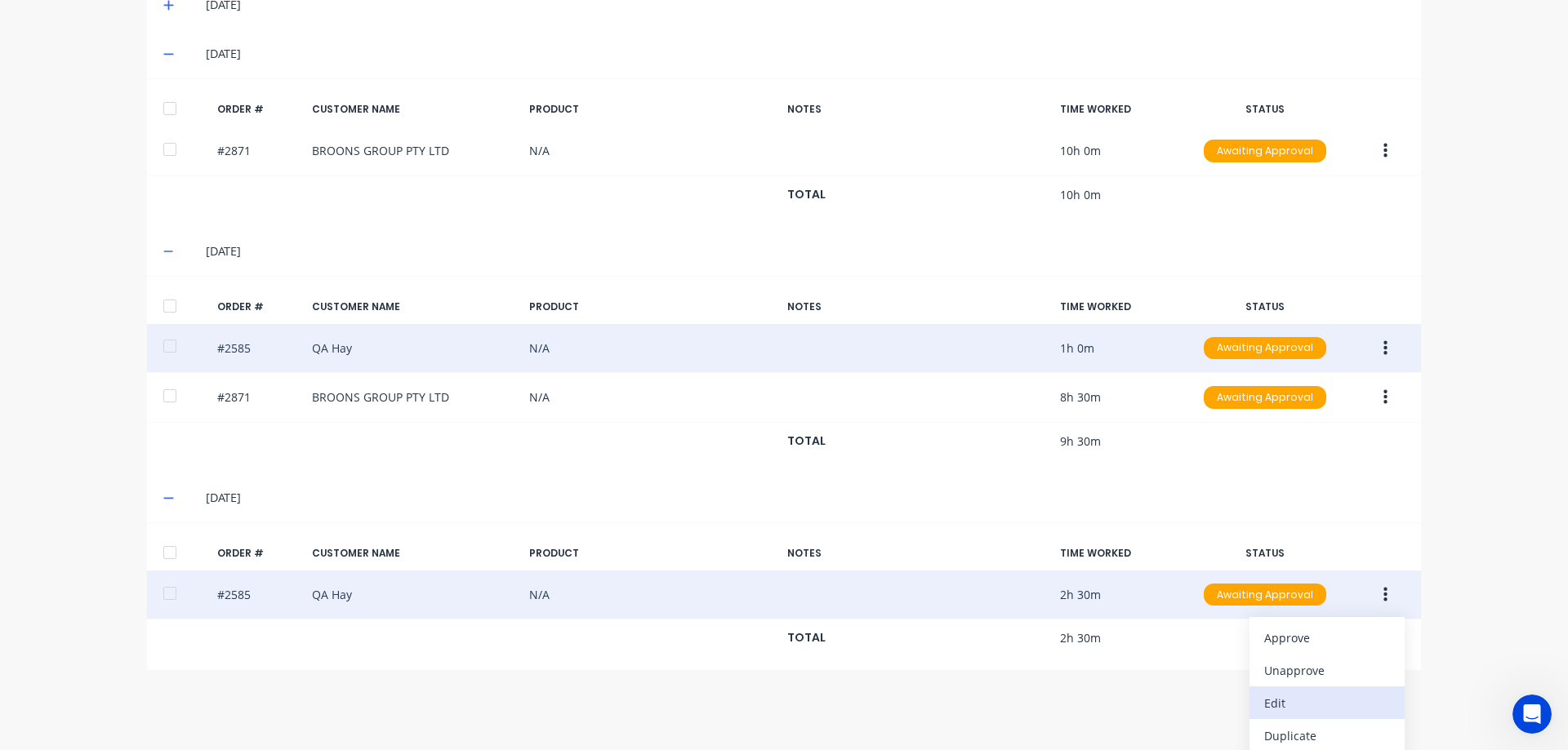
scroll to position [588, 0]
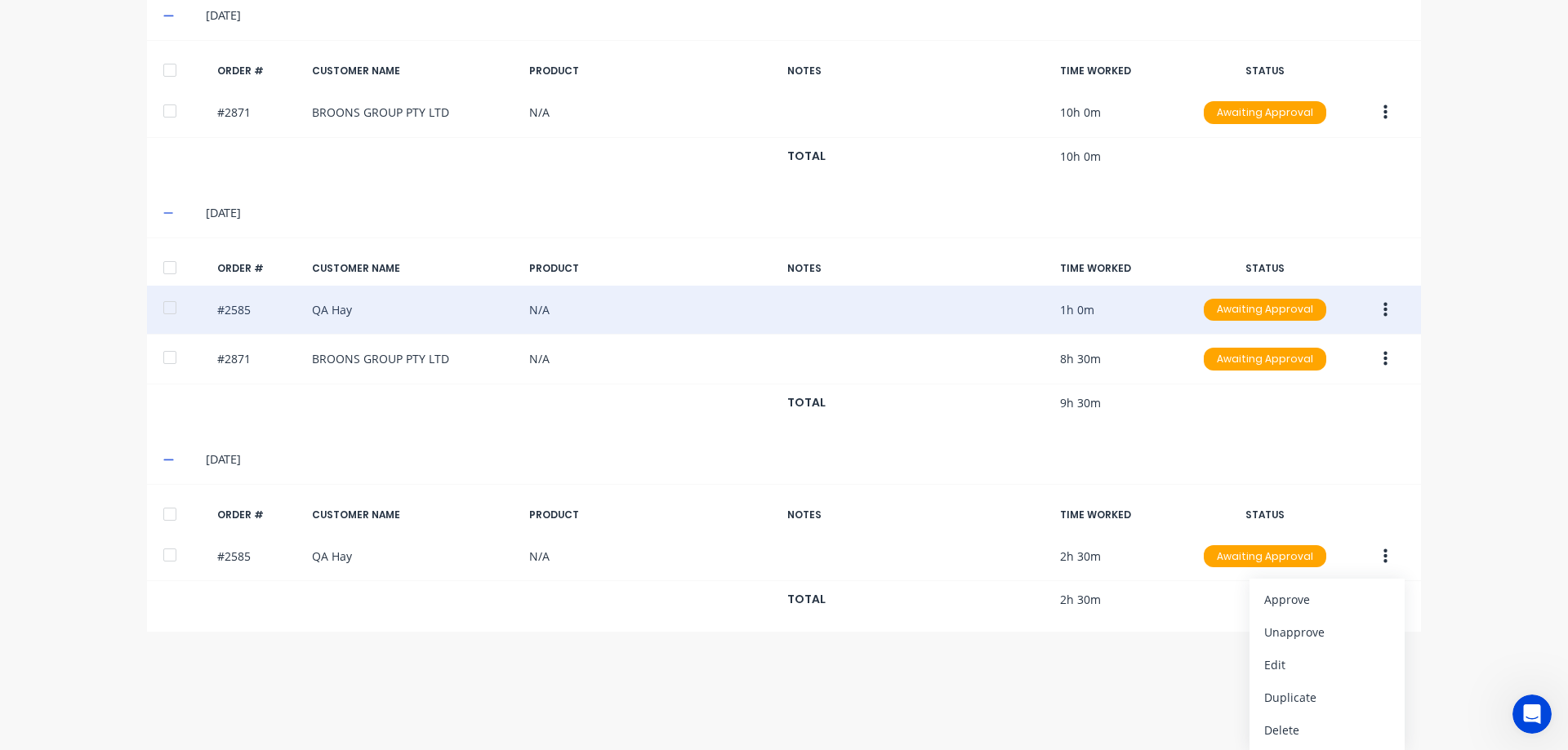
click at [1427, 506] on div "Timesheets Close [PERSON_NAME] [DATE] [DATE] [DATE] [DATE] [DATE] [DATE] [DATE]…" at bounding box center [783, 56] width 1307 height 1191
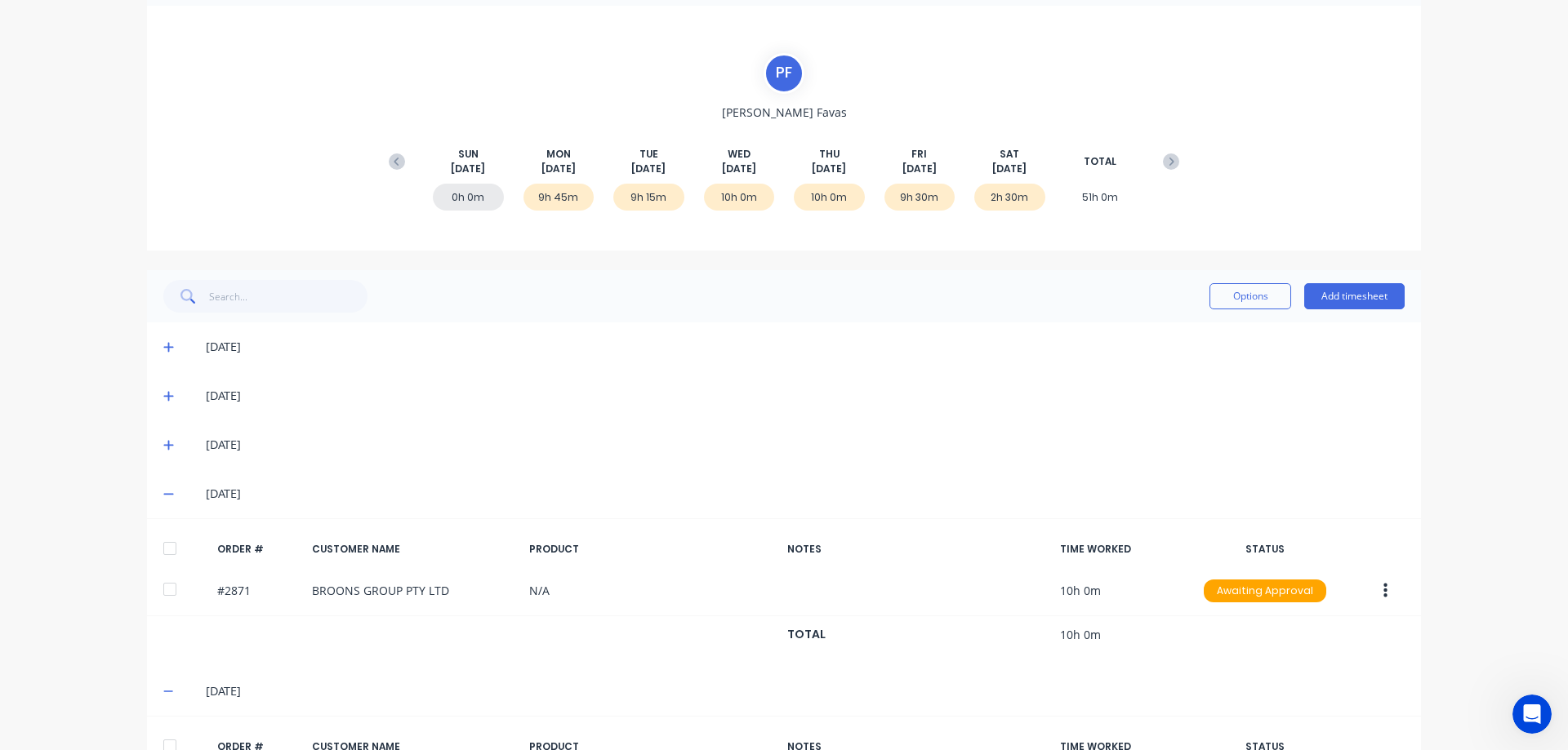
scroll to position [82, 0]
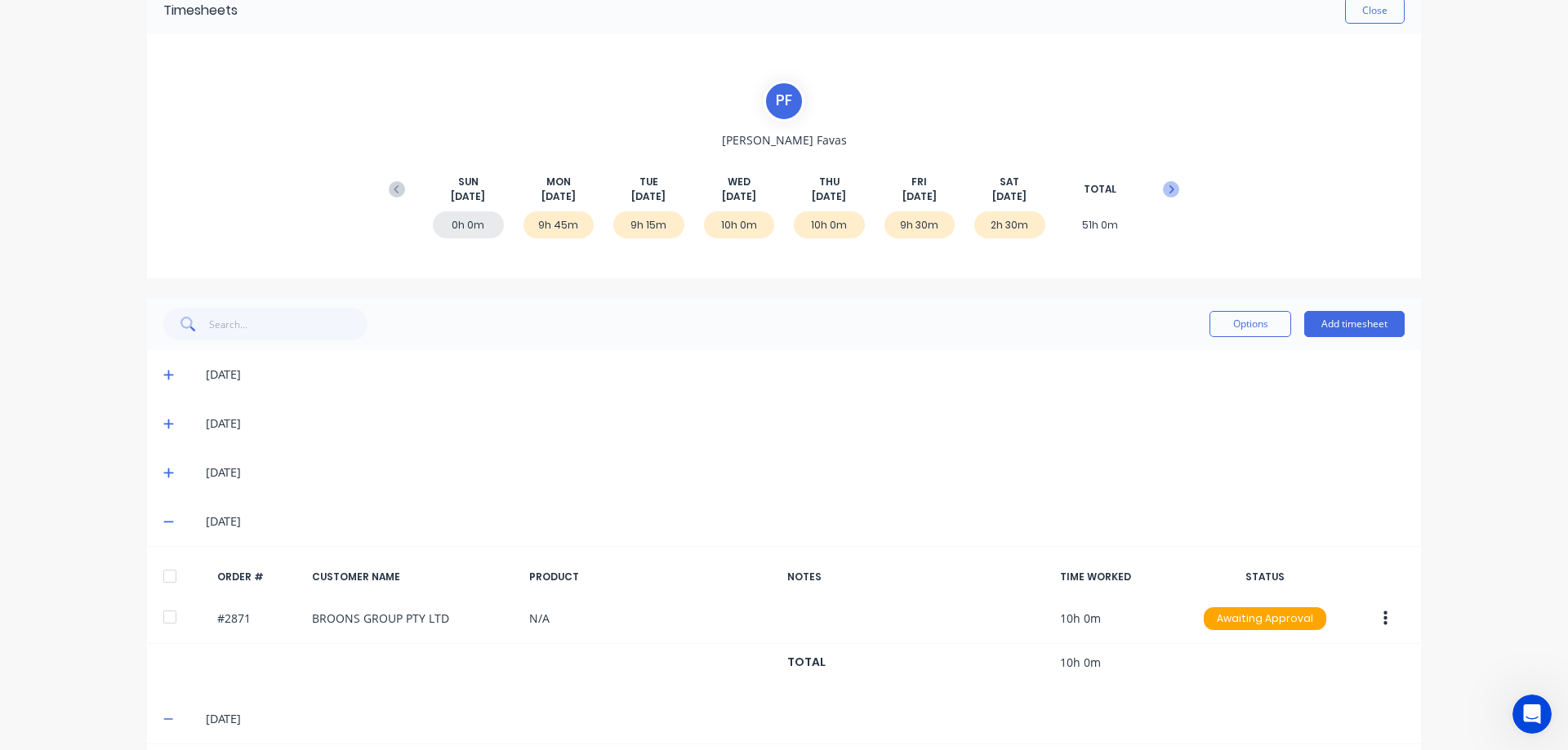
click at [1170, 186] on icon at bounding box center [1170, 189] width 16 height 16
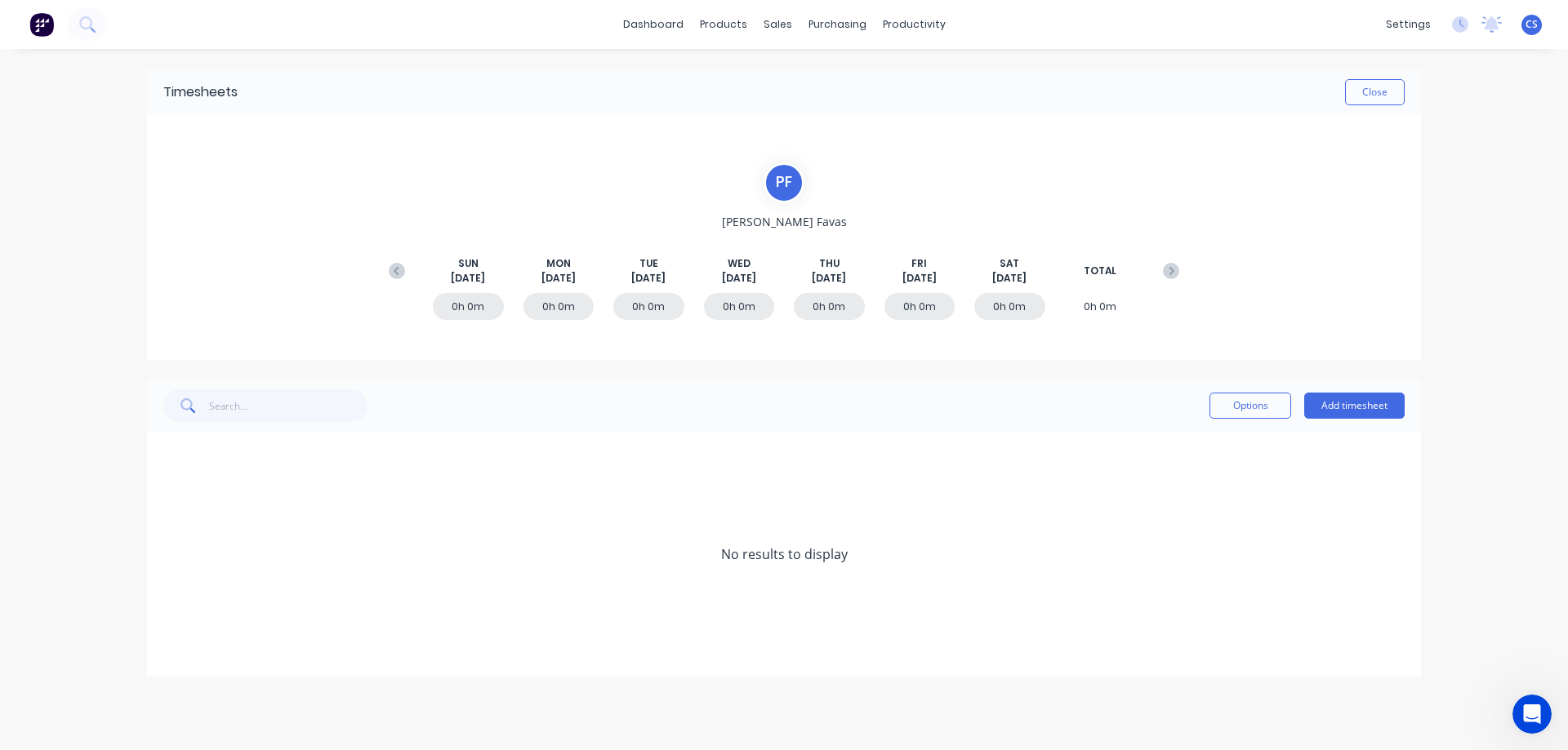
scroll to position [0, 0]
click at [1371, 400] on button "Add timesheet" at bounding box center [1354, 405] width 100 height 26
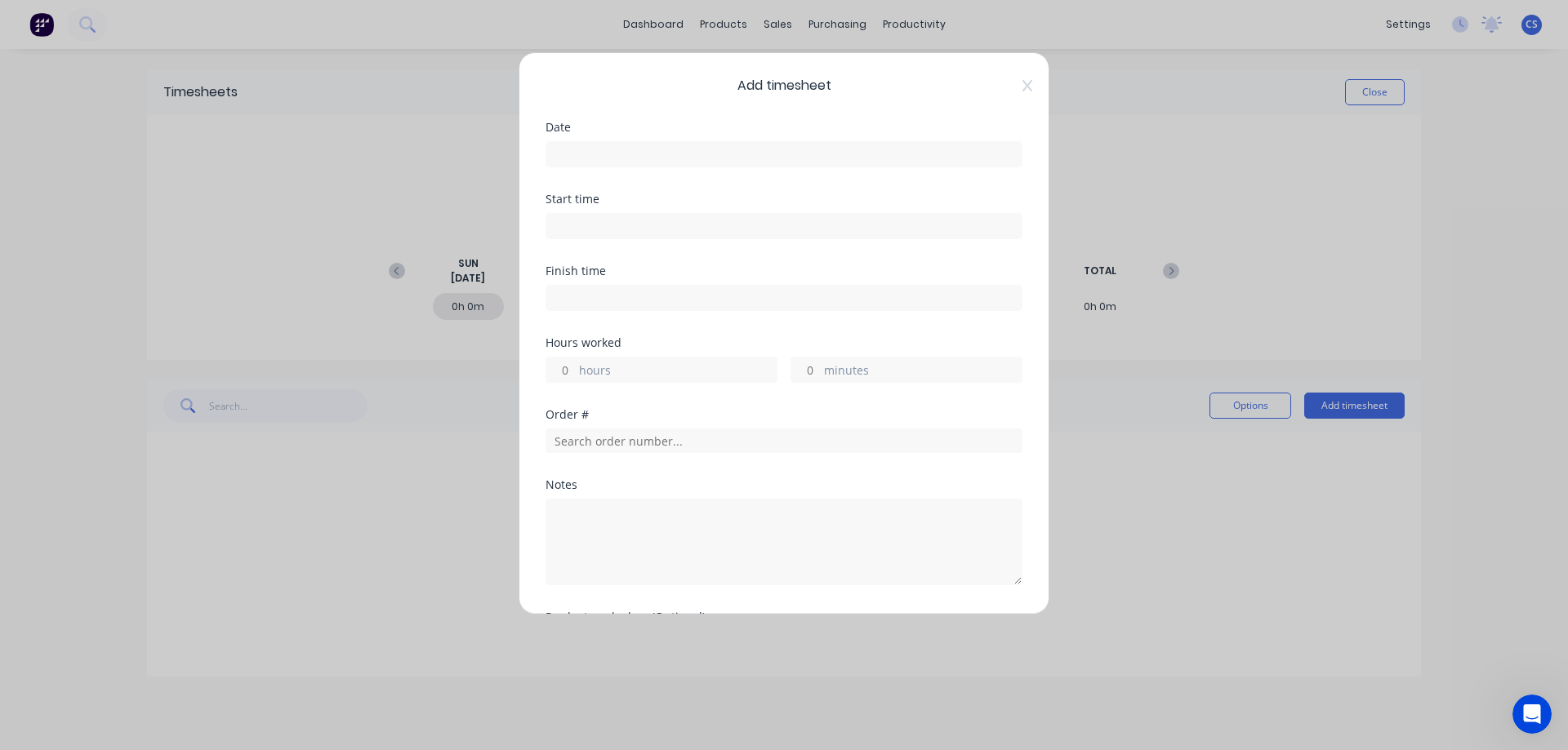
click at [611, 146] on input at bounding box center [783, 154] width 475 height 24
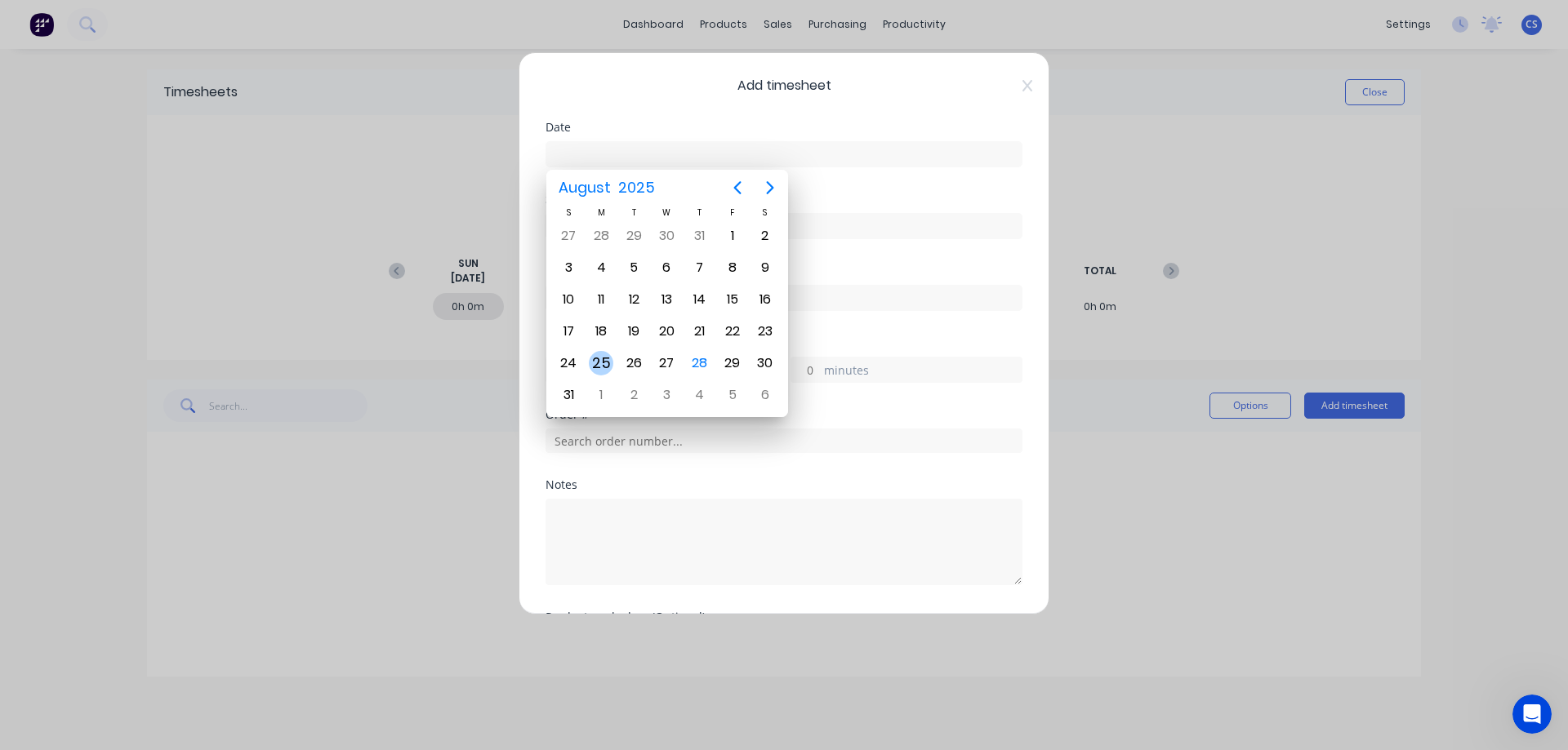
click at [606, 354] on div "25" at bounding box center [601, 363] width 24 height 24
type input "[DATE]"
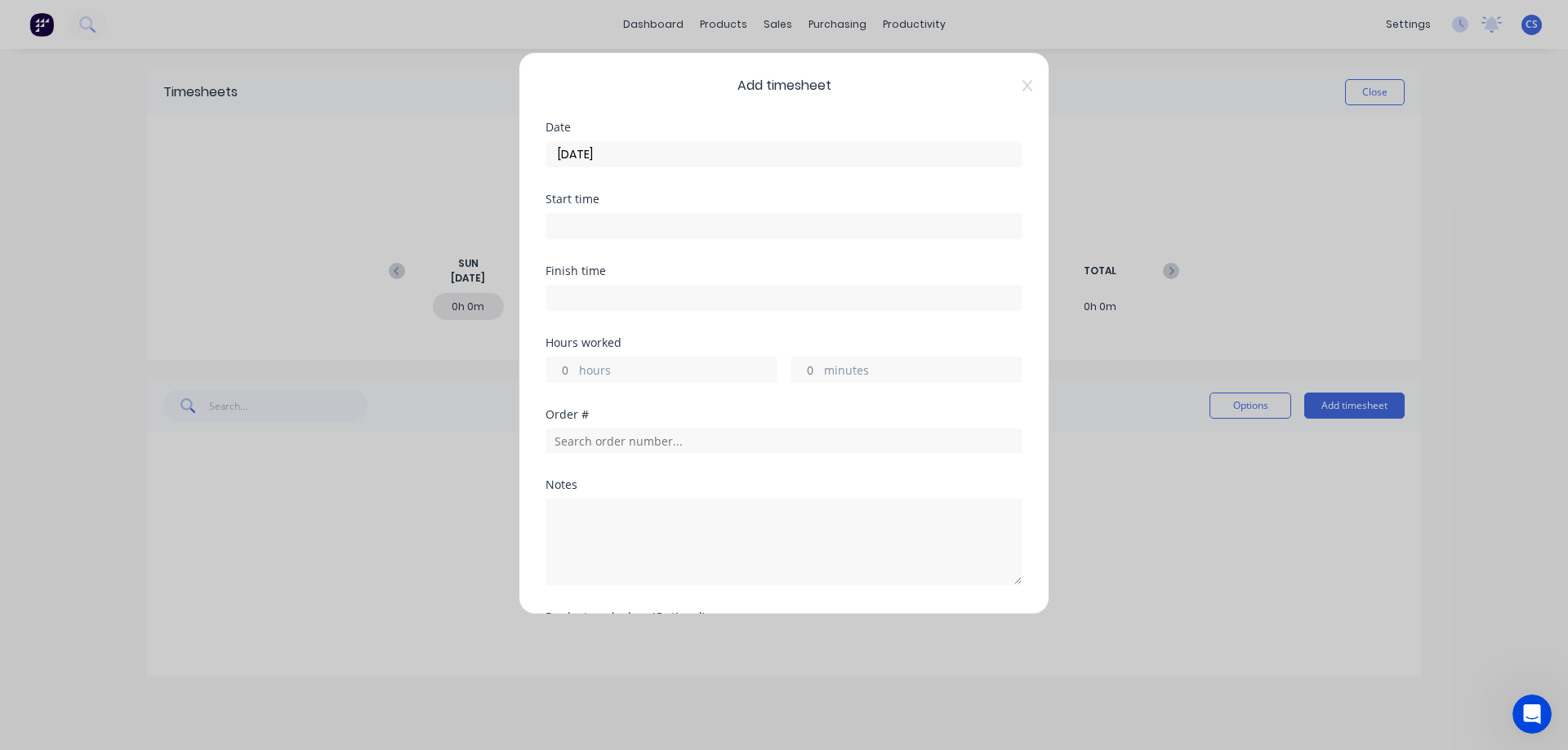
click at [566, 372] on input "hours" at bounding box center [560, 370] width 28 height 24
type input "9"
type input "30"
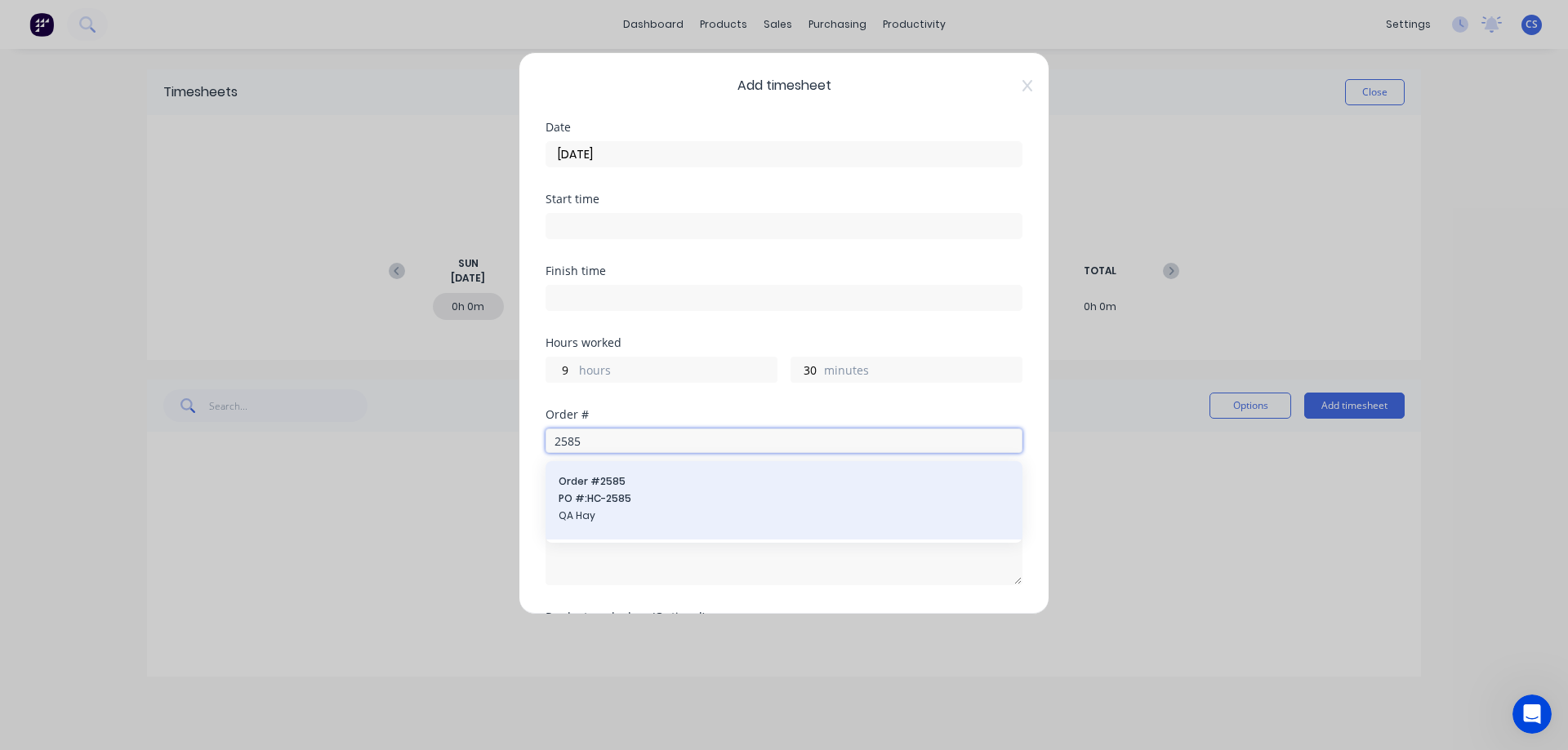
type input "2585"
click at [607, 483] on span "Order # 2585" at bounding box center [784, 481] width 451 height 15
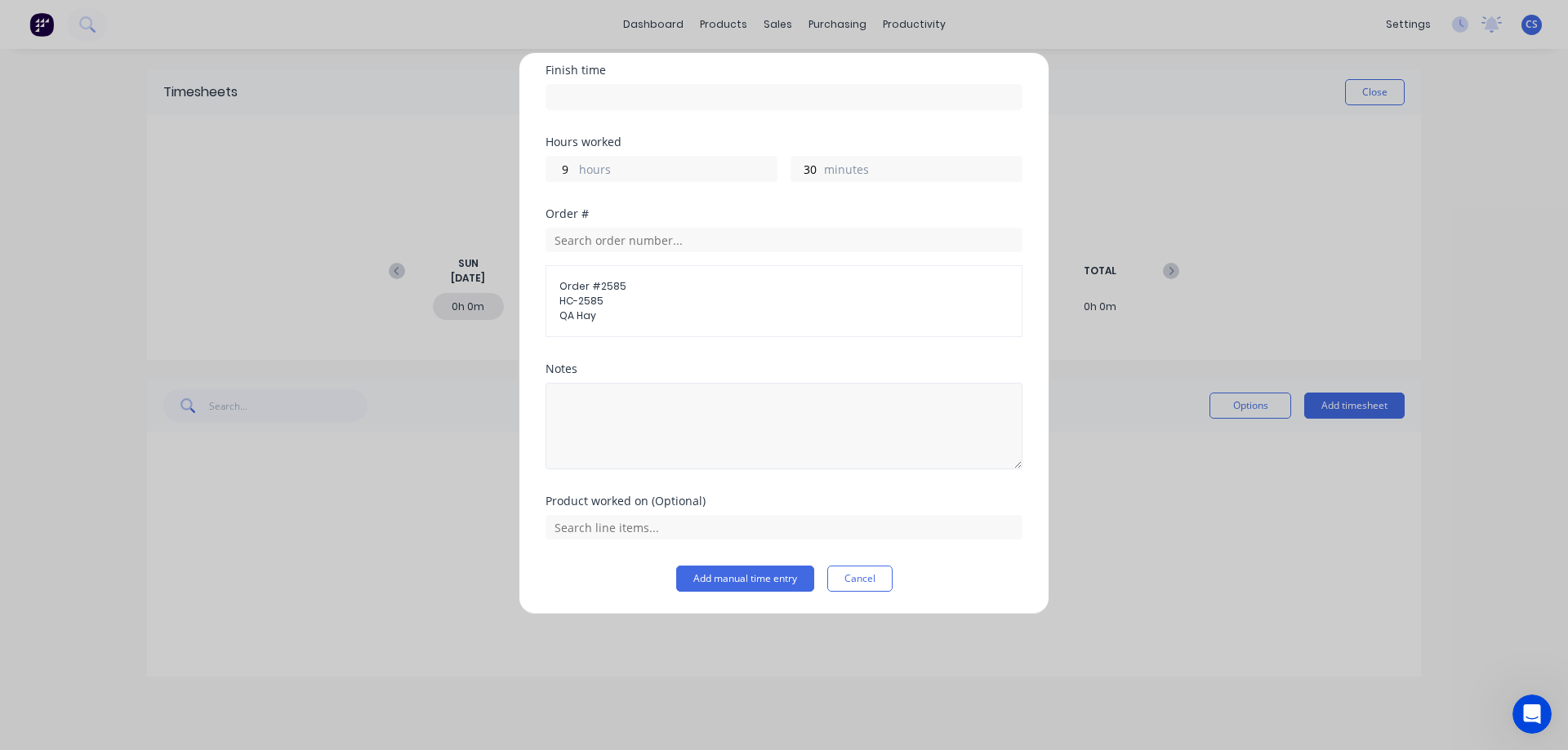
scroll to position [202, 0]
click at [768, 572] on button "Add manual time entry" at bounding box center [745, 578] width 138 height 26
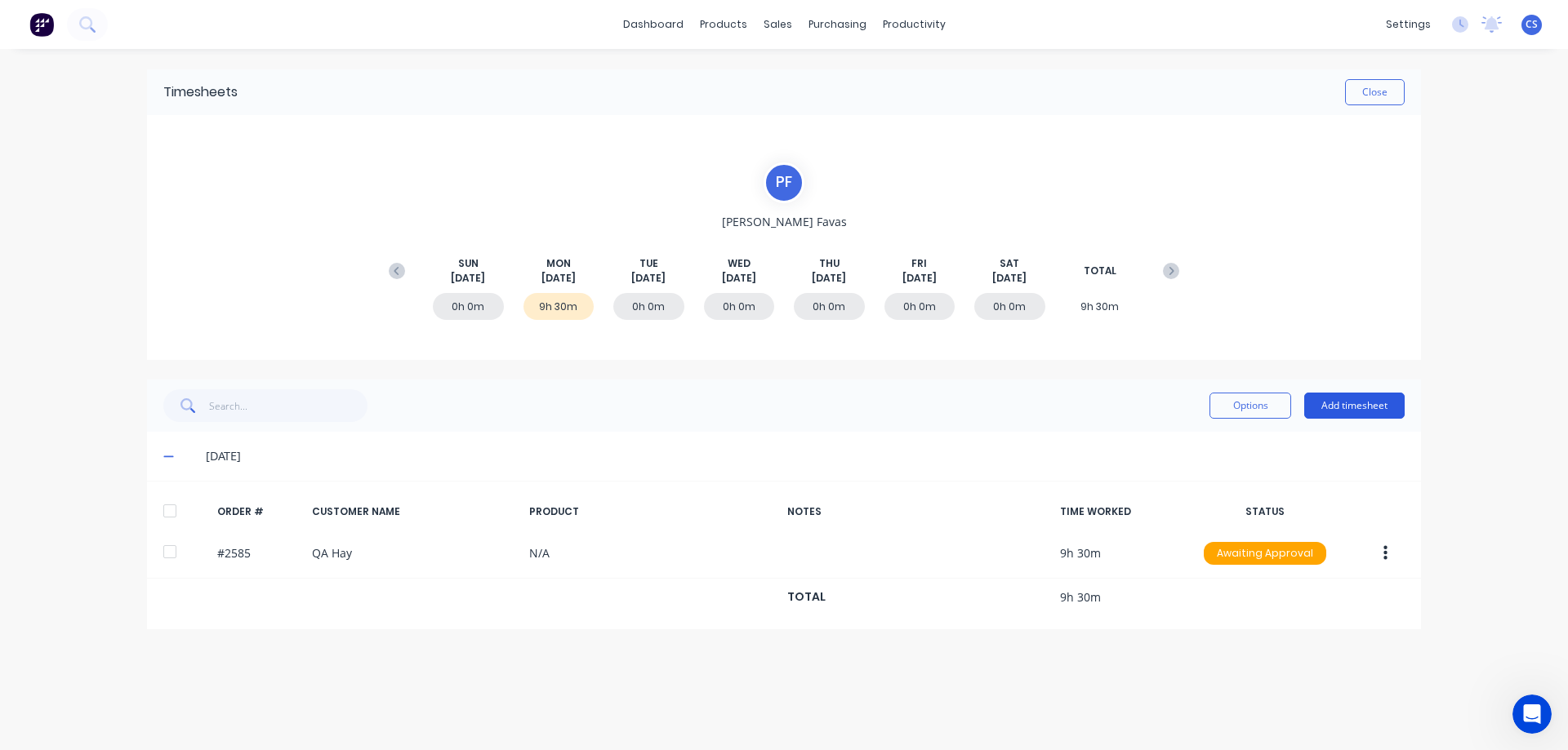
click at [1374, 405] on button "Add timesheet" at bounding box center [1354, 405] width 100 height 26
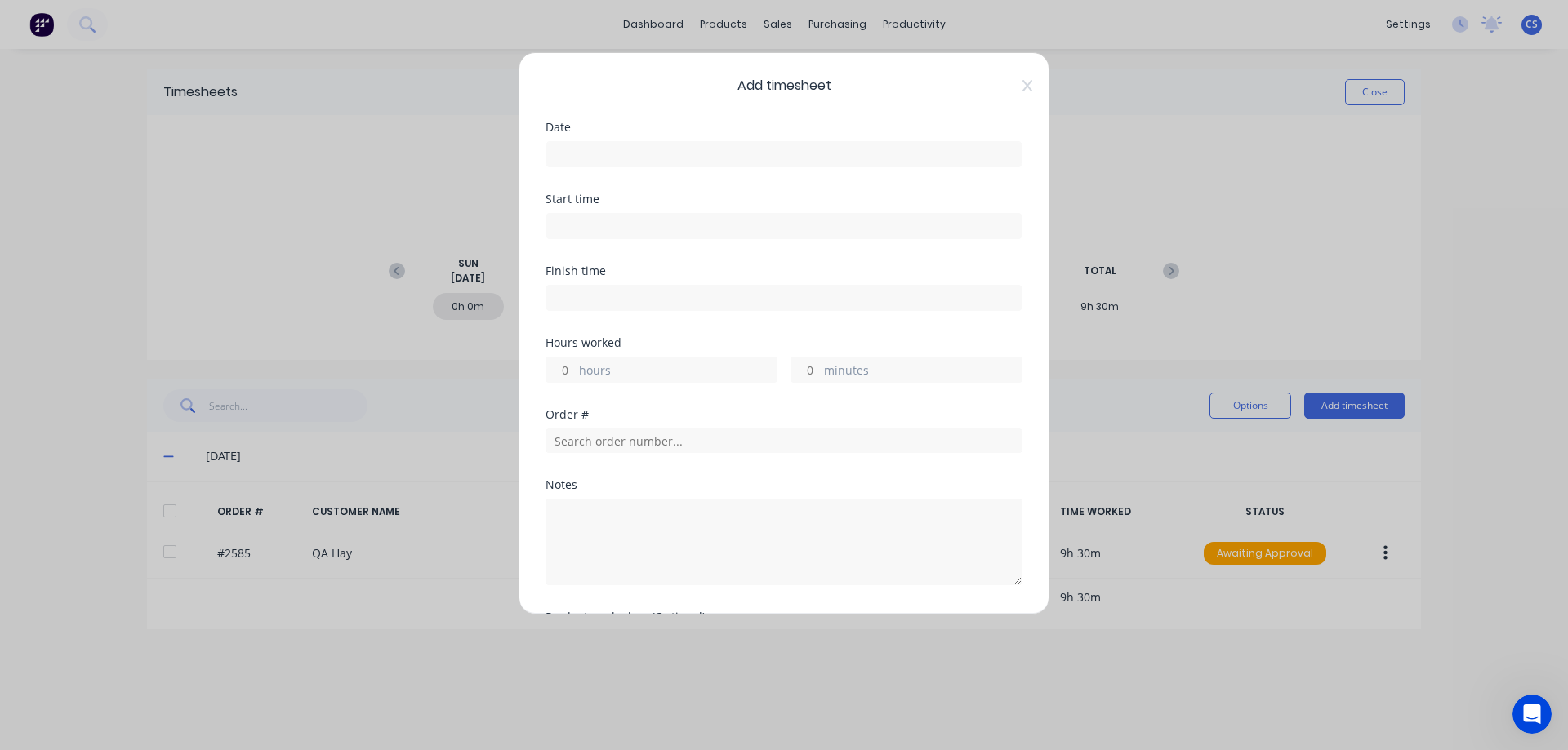
click at [573, 153] on input at bounding box center [783, 154] width 475 height 24
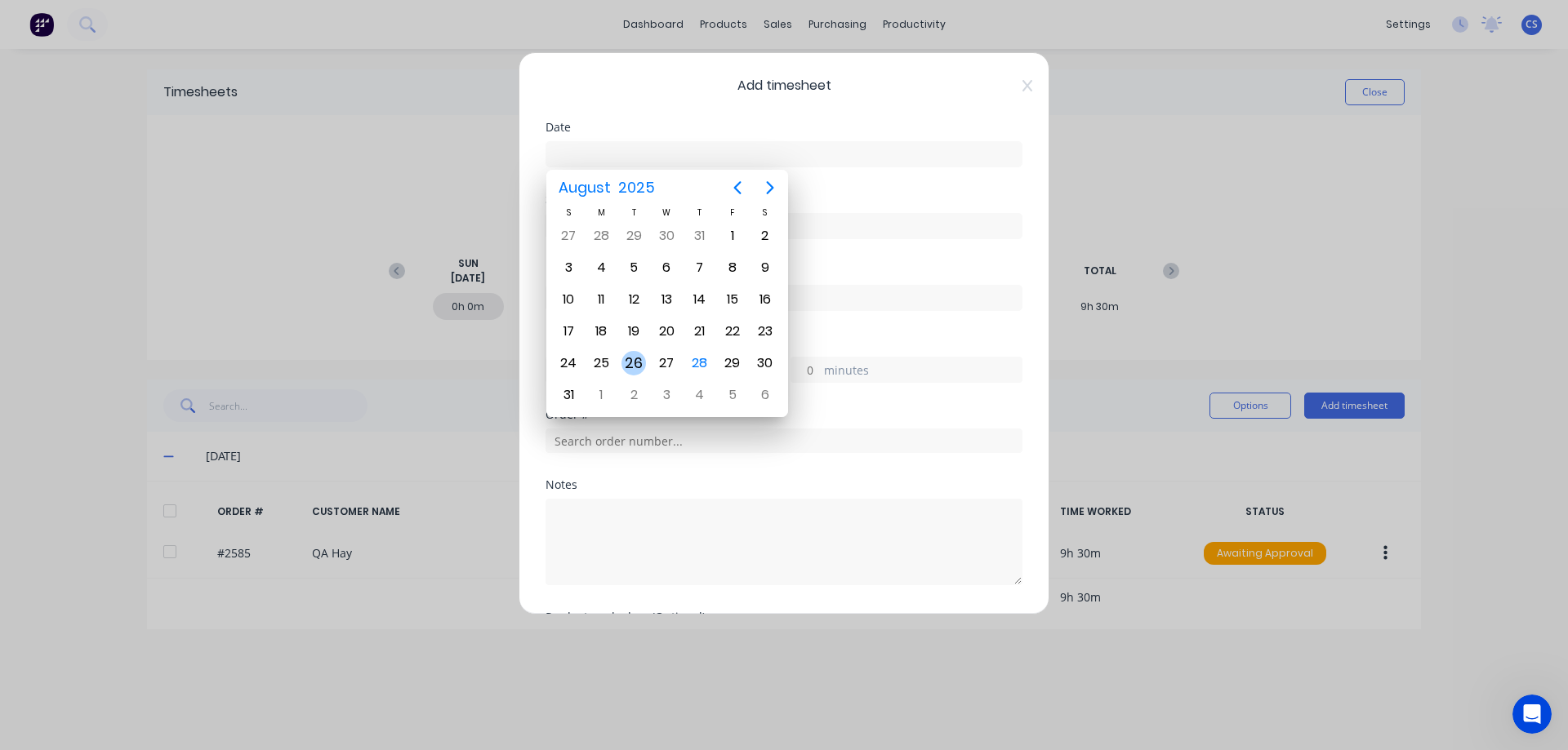
click at [636, 366] on div "26" at bounding box center [633, 363] width 24 height 24
type input "[DATE]"
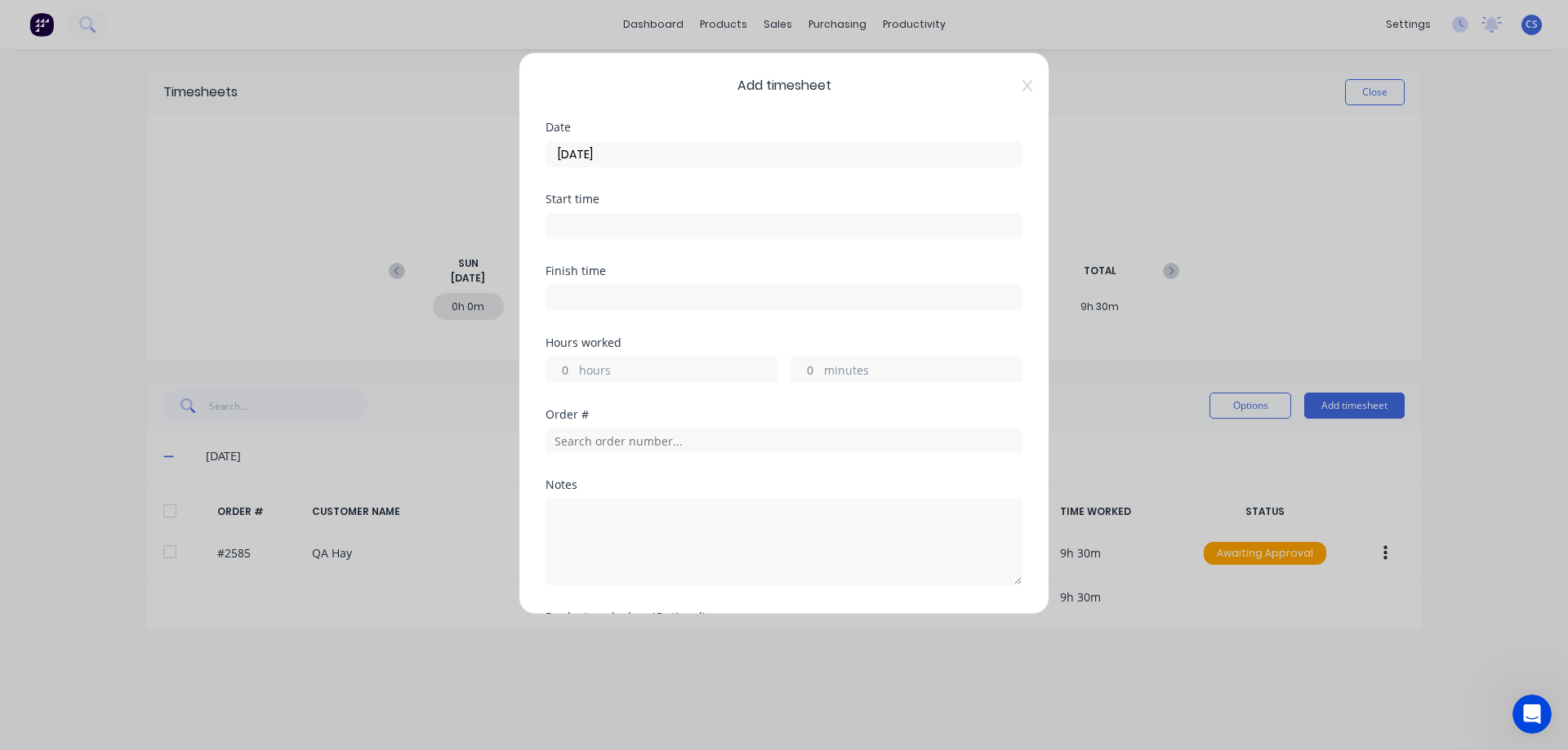
click at [558, 360] on input "hours" at bounding box center [560, 370] width 28 height 24
type input "9"
type input "30"
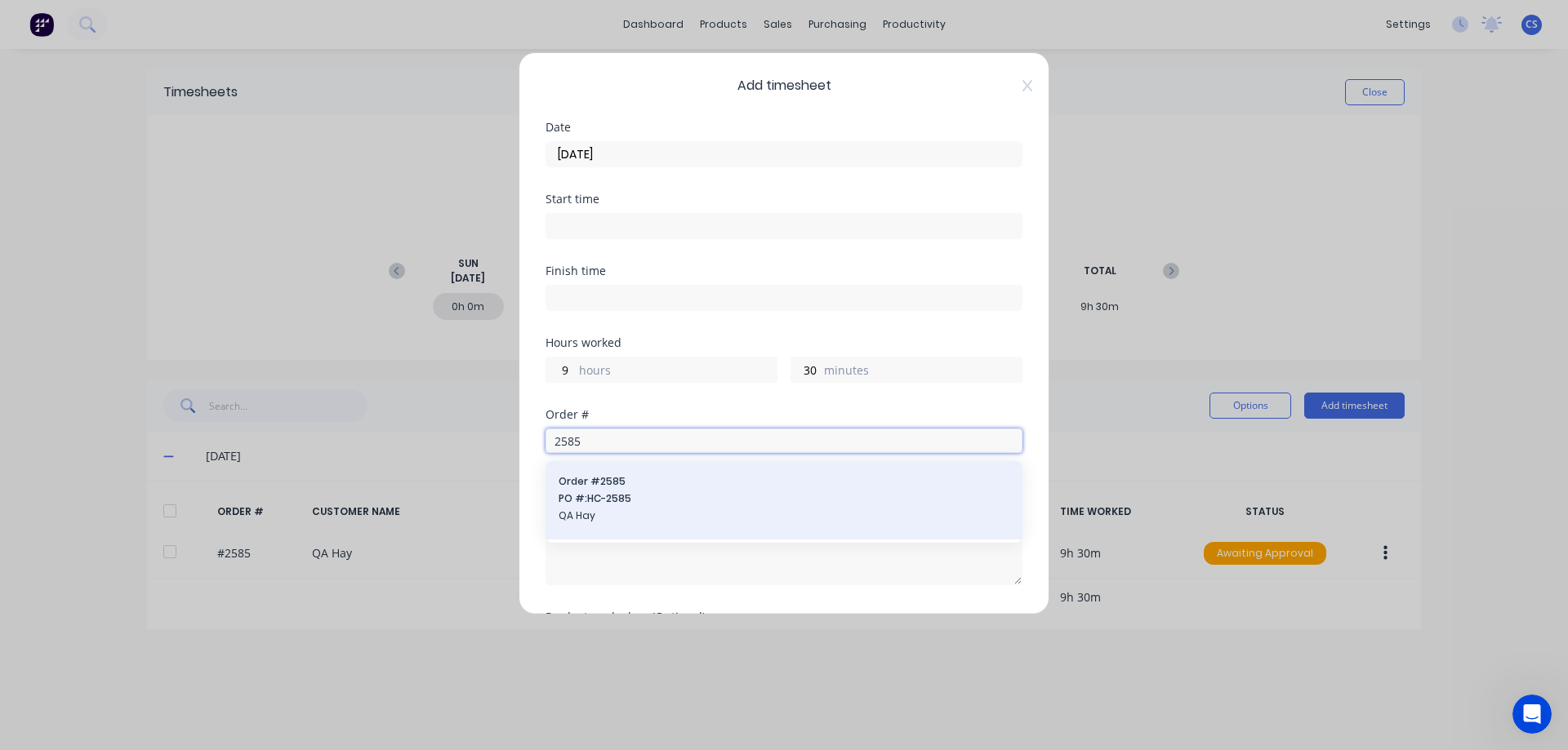
type input "2585"
click at [624, 483] on span "Order # 2585" at bounding box center [784, 481] width 451 height 15
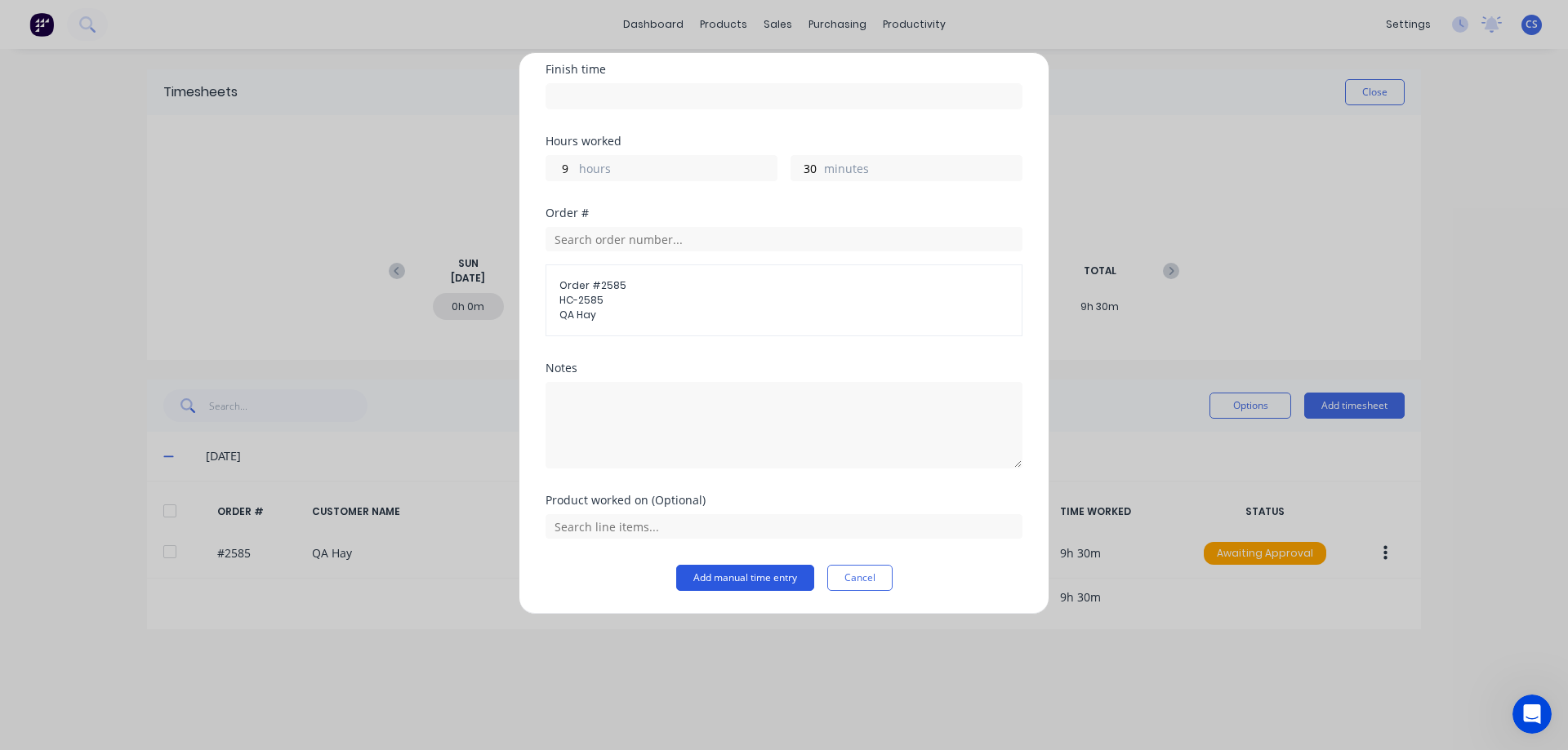
click at [711, 584] on button "Add manual time entry" at bounding box center [745, 578] width 138 height 26
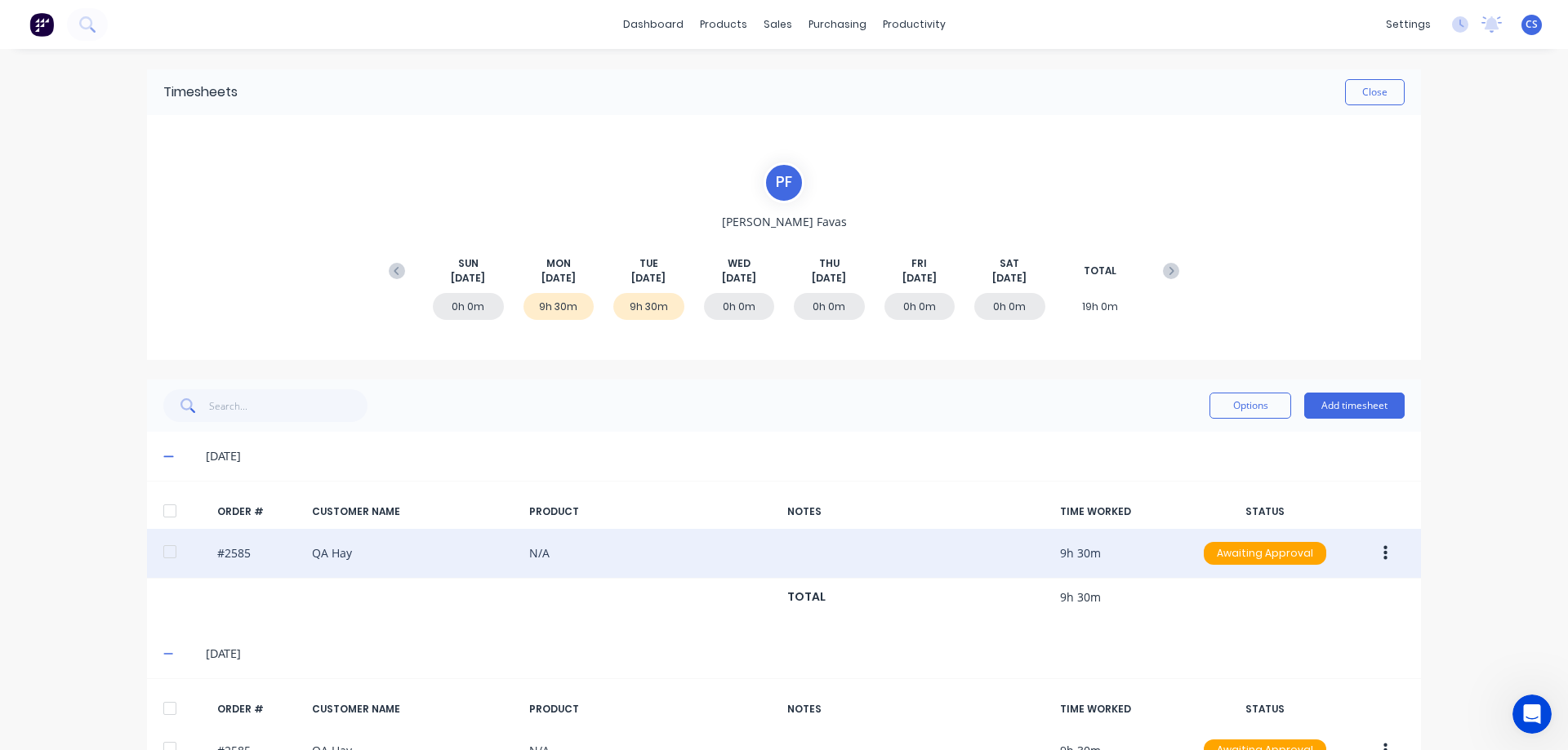
click at [1383, 561] on icon "button" at bounding box center [1385, 553] width 4 height 18
click at [1316, 693] on div "Duplicate" at bounding box center [1327, 694] width 126 height 23
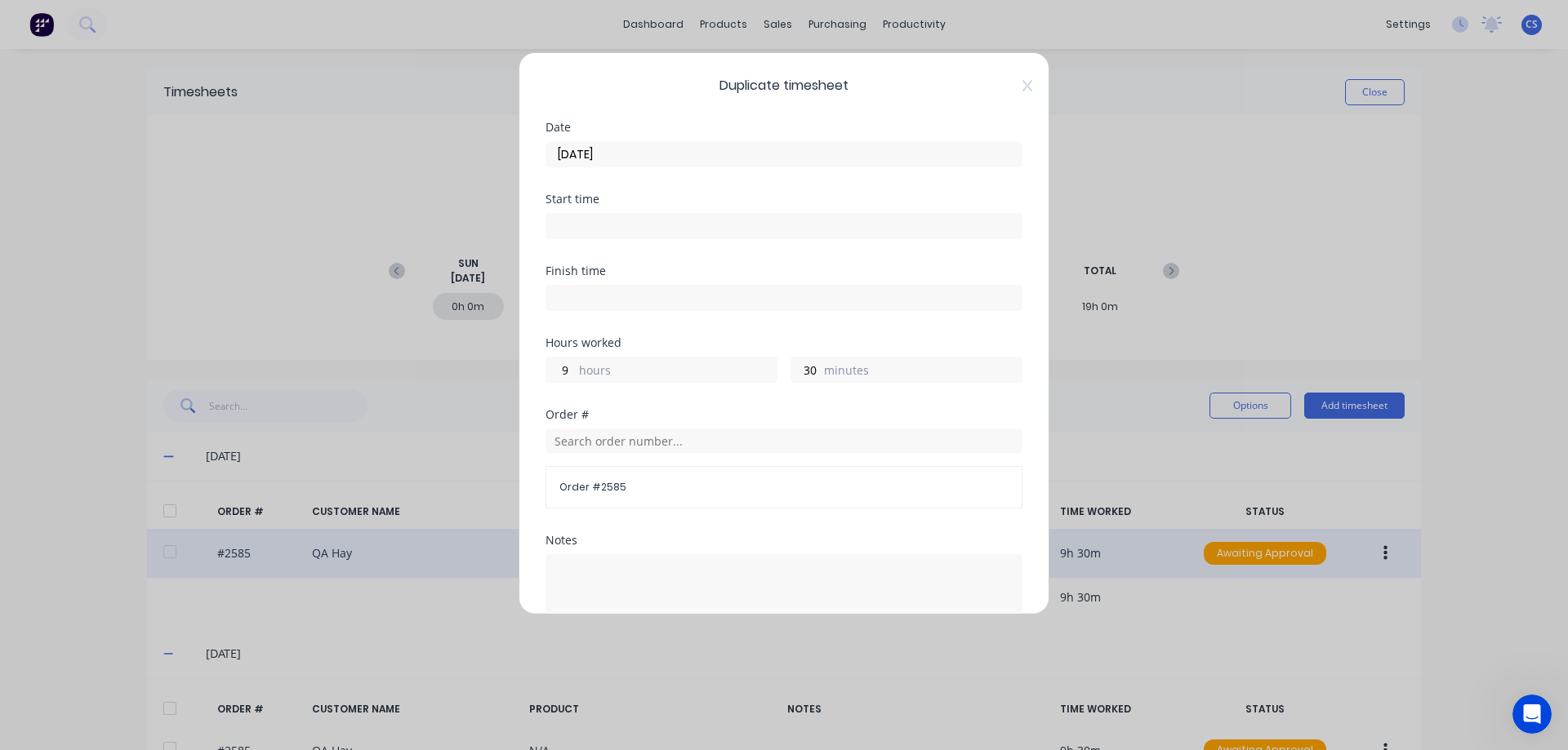
click at [626, 160] on input "[DATE]" at bounding box center [783, 154] width 475 height 24
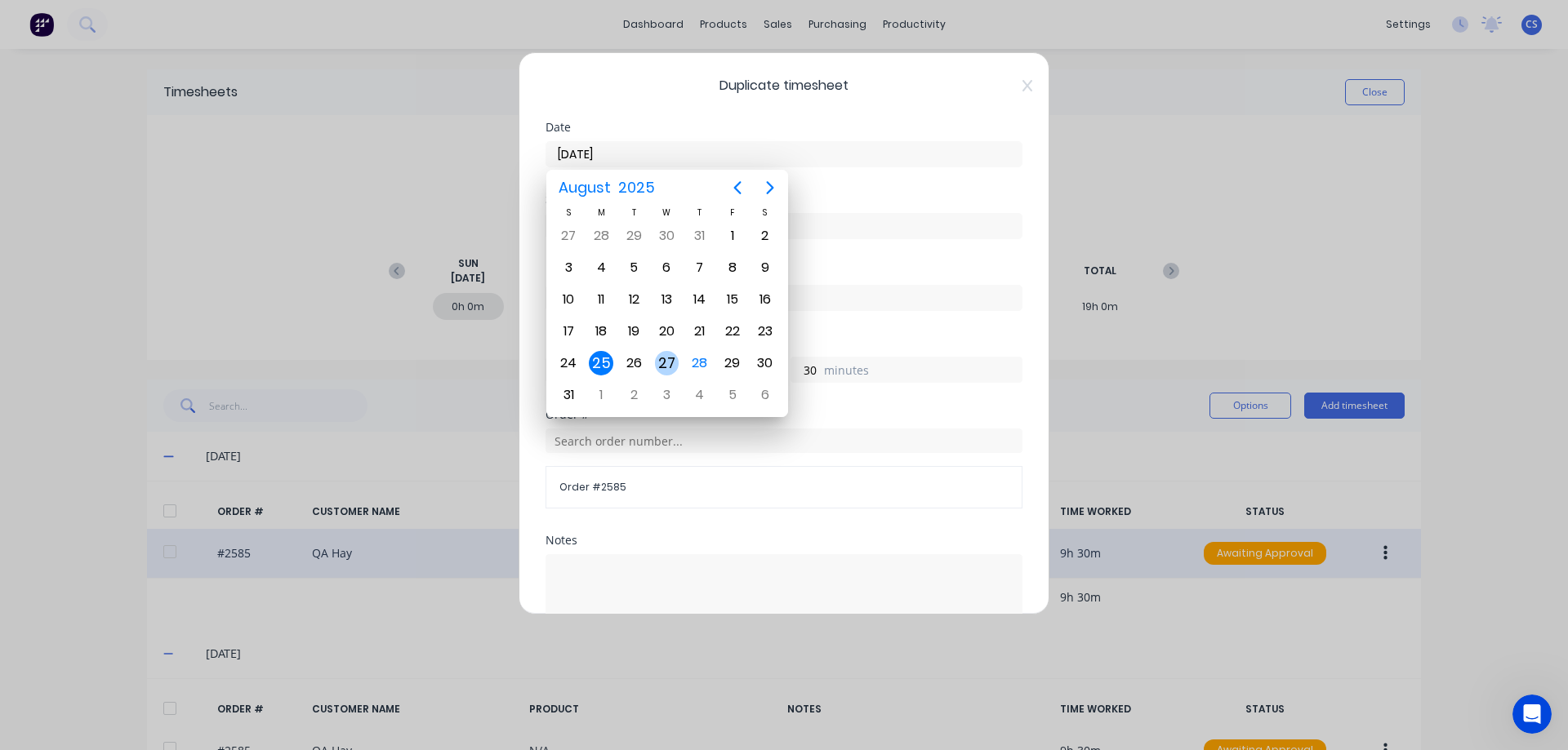
click at [662, 363] on div "27" at bounding box center [667, 363] width 24 height 24
type input "[DATE]"
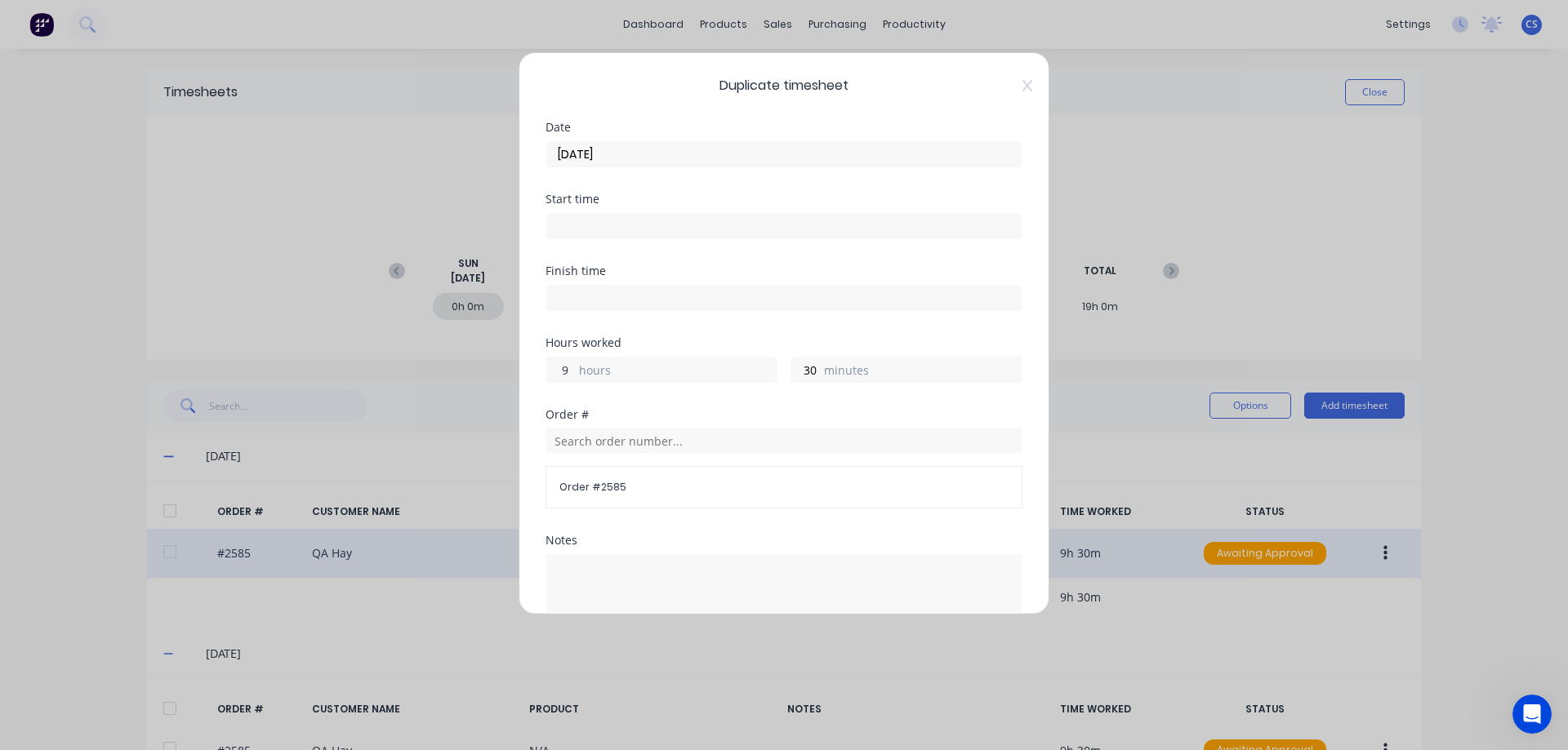
click at [568, 371] on input "9" at bounding box center [560, 370] width 28 height 24
type input "45"
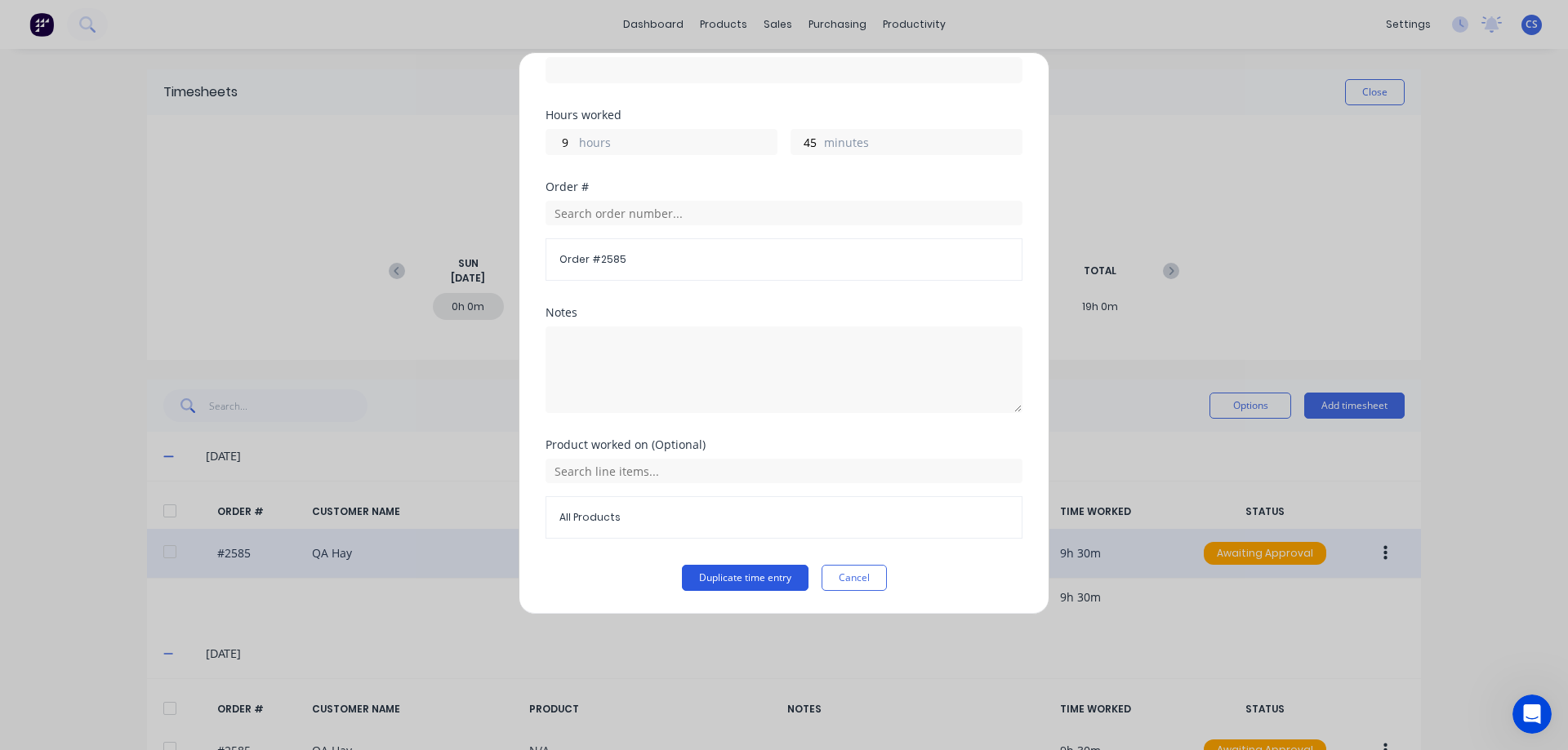
click at [742, 572] on button "Duplicate time entry" at bounding box center [745, 578] width 127 height 26
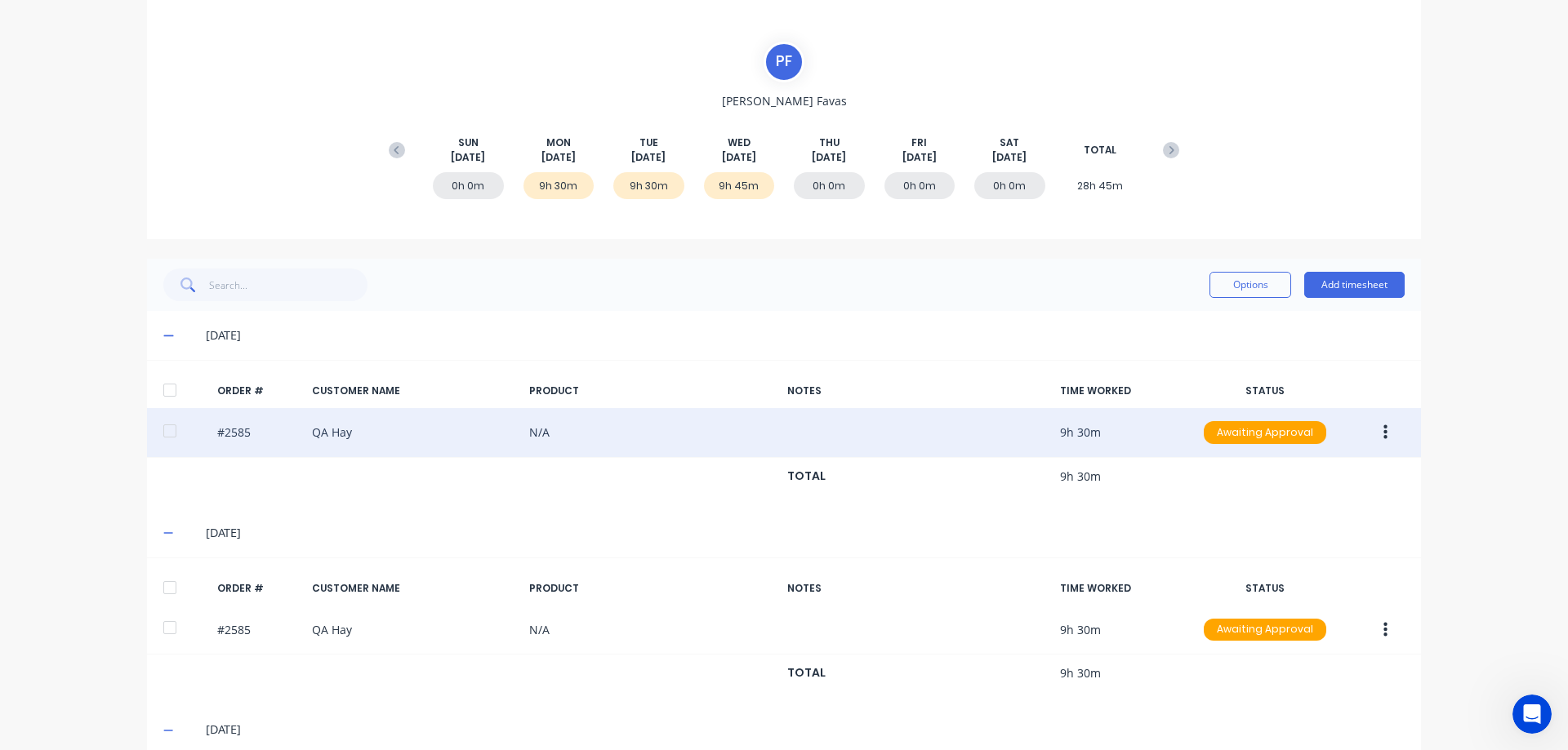
scroll to position [0, 0]
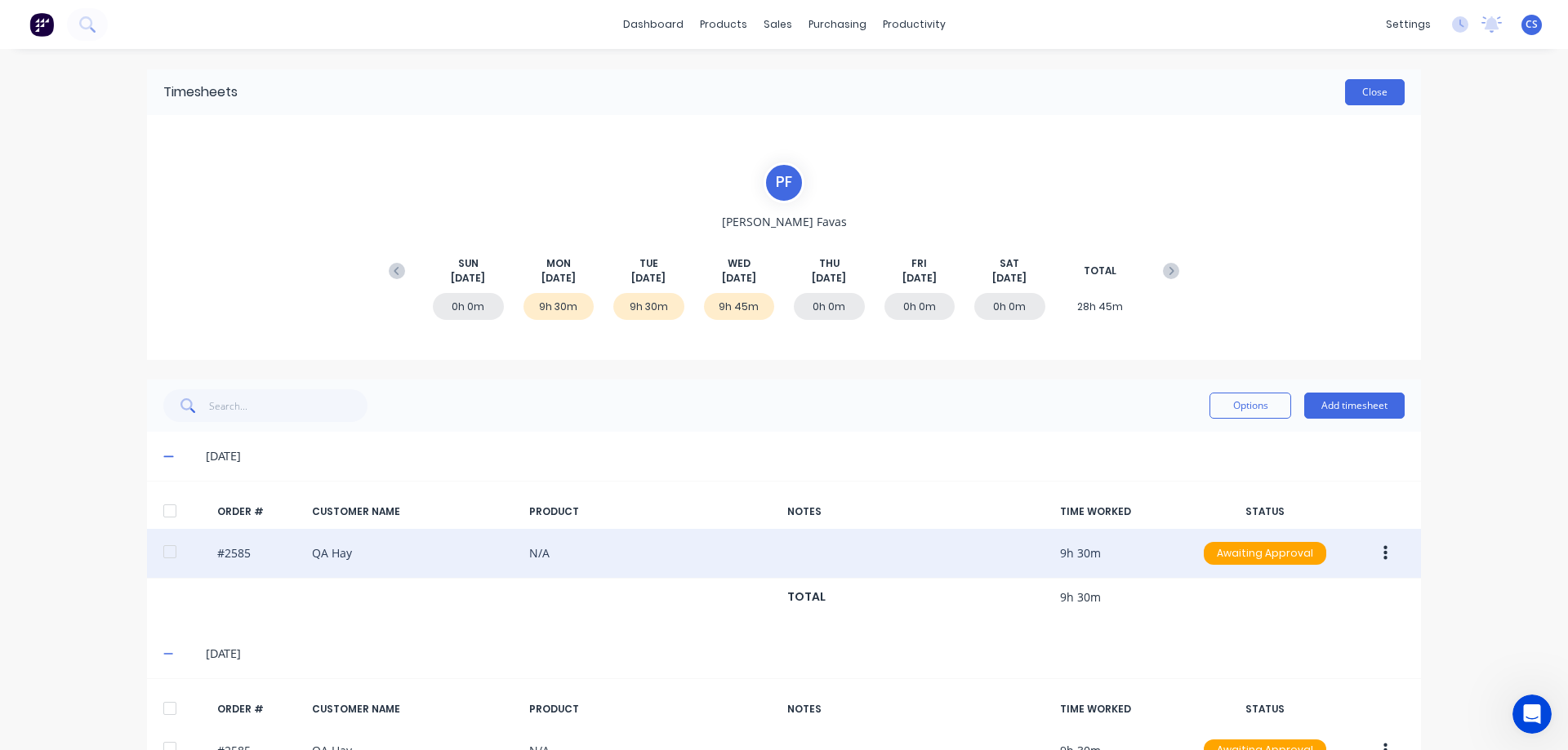
click at [1384, 88] on button "Close" at bounding box center [1374, 92] width 60 height 26
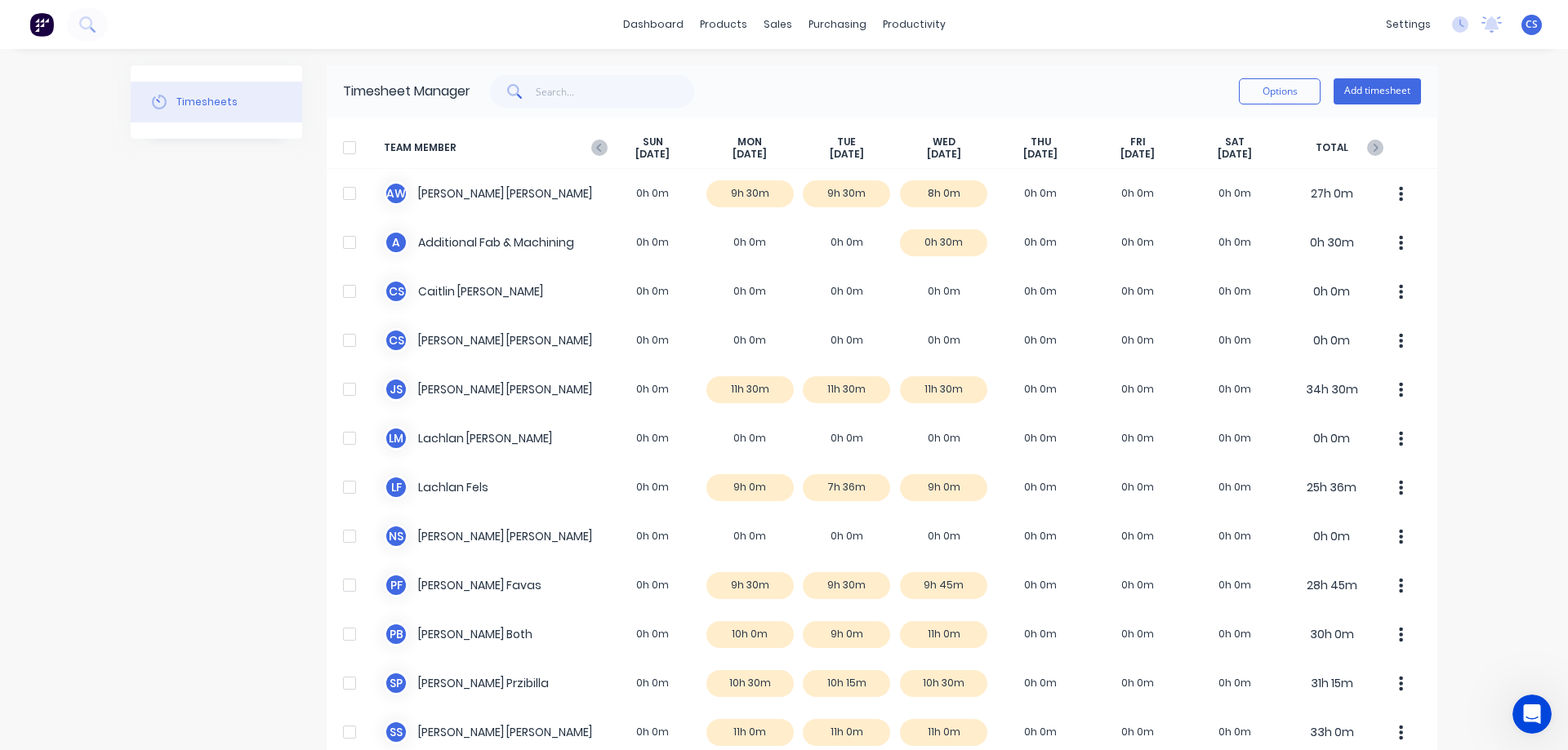
click at [37, 38] on button at bounding box center [41, 24] width 34 height 33
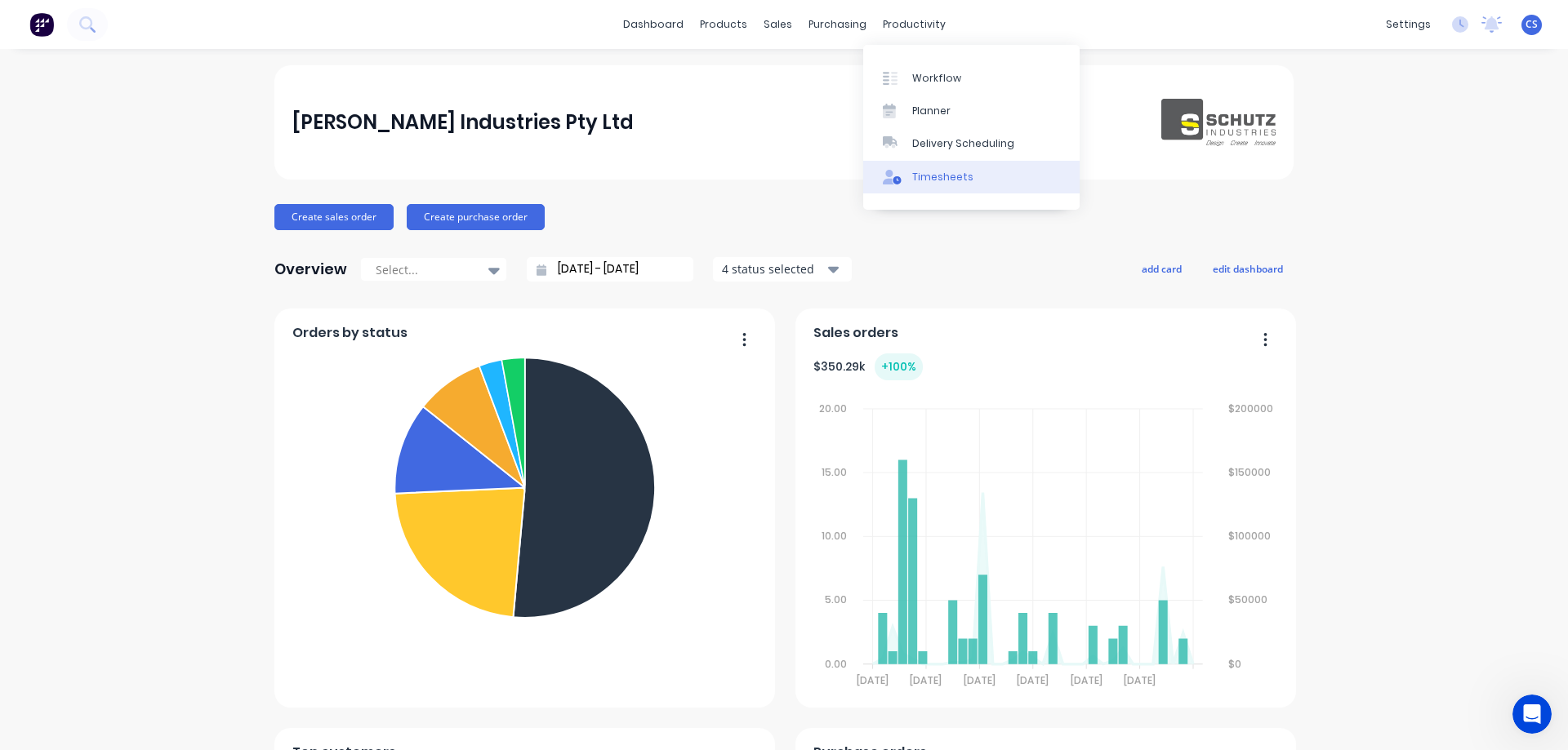
click at [927, 172] on div "Timesheets" at bounding box center [943, 177] width 61 height 15
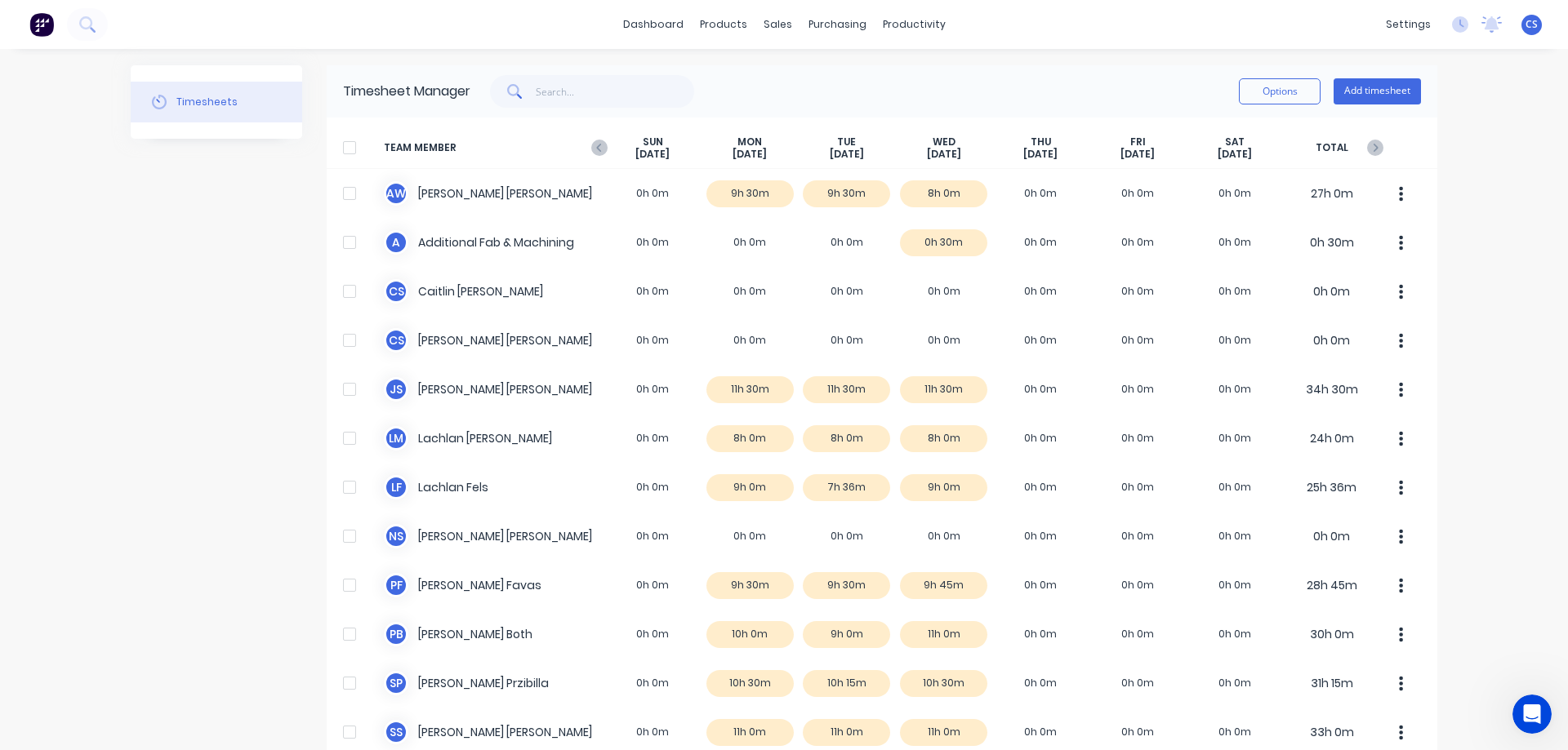
click at [36, 28] on img at bounding box center [41, 24] width 24 height 24
